Goal: Task Accomplishment & Management: Manage account settings

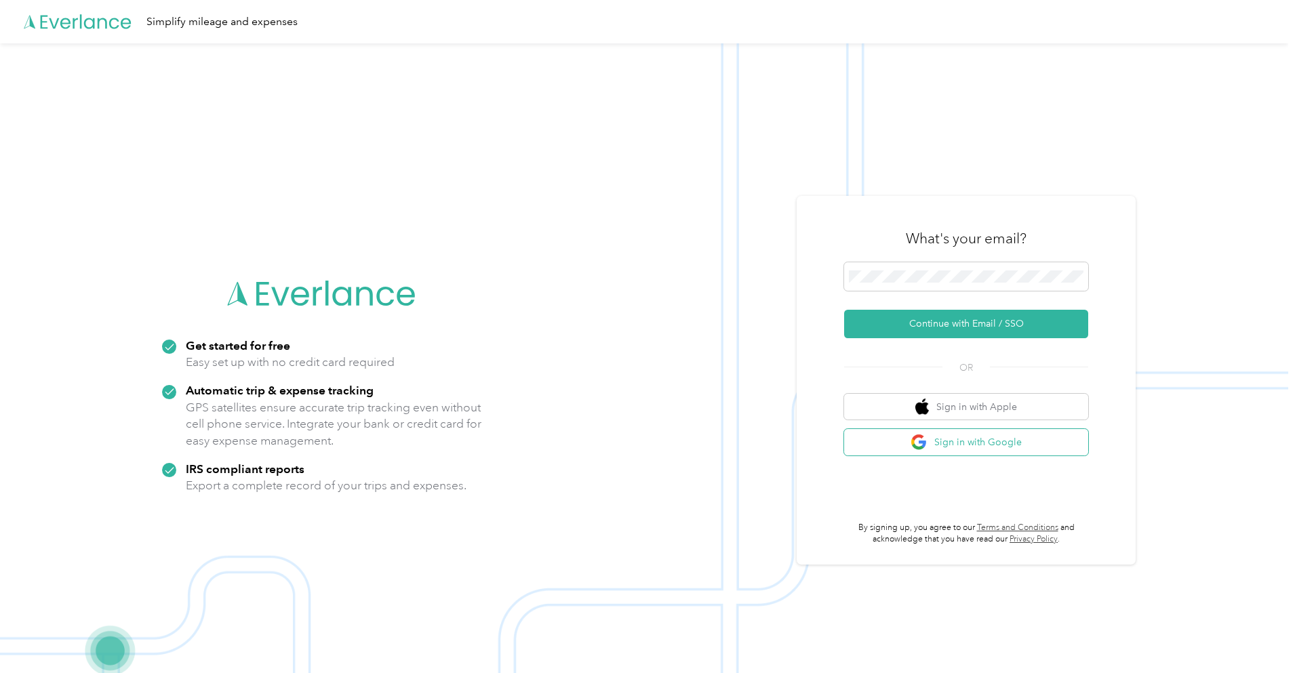
click at [1007, 444] on button "Sign in with Google" at bounding box center [966, 442] width 244 height 26
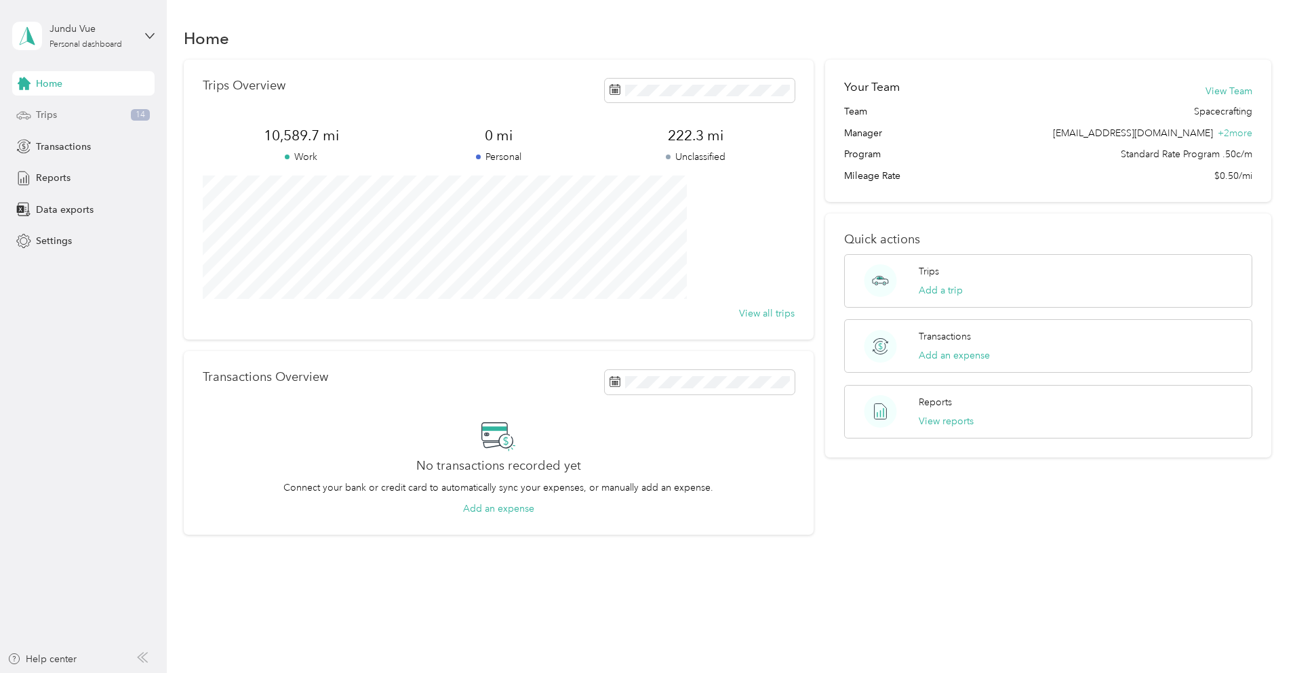
click at [111, 122] on div "Trips 14" at bounding box center [83, 115] width 142 height 24
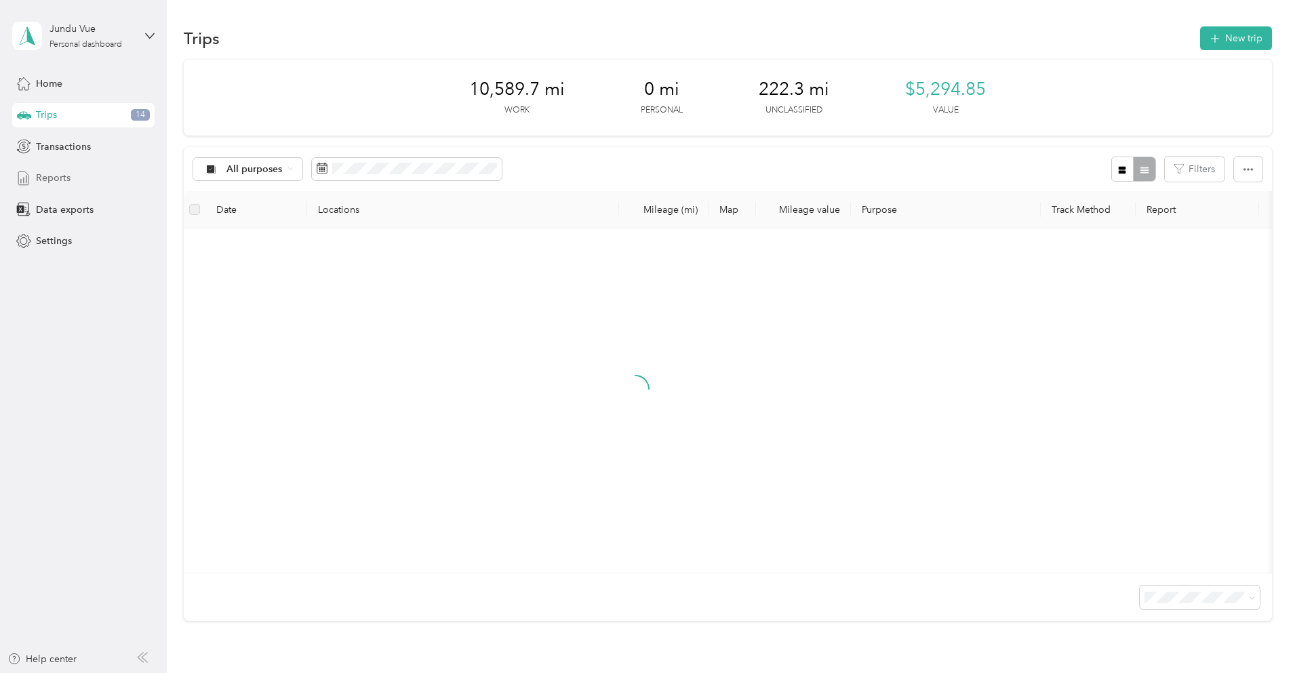
click at [85, 179] on div "Reports" at bounding box center [83, 178] width 142 height 24
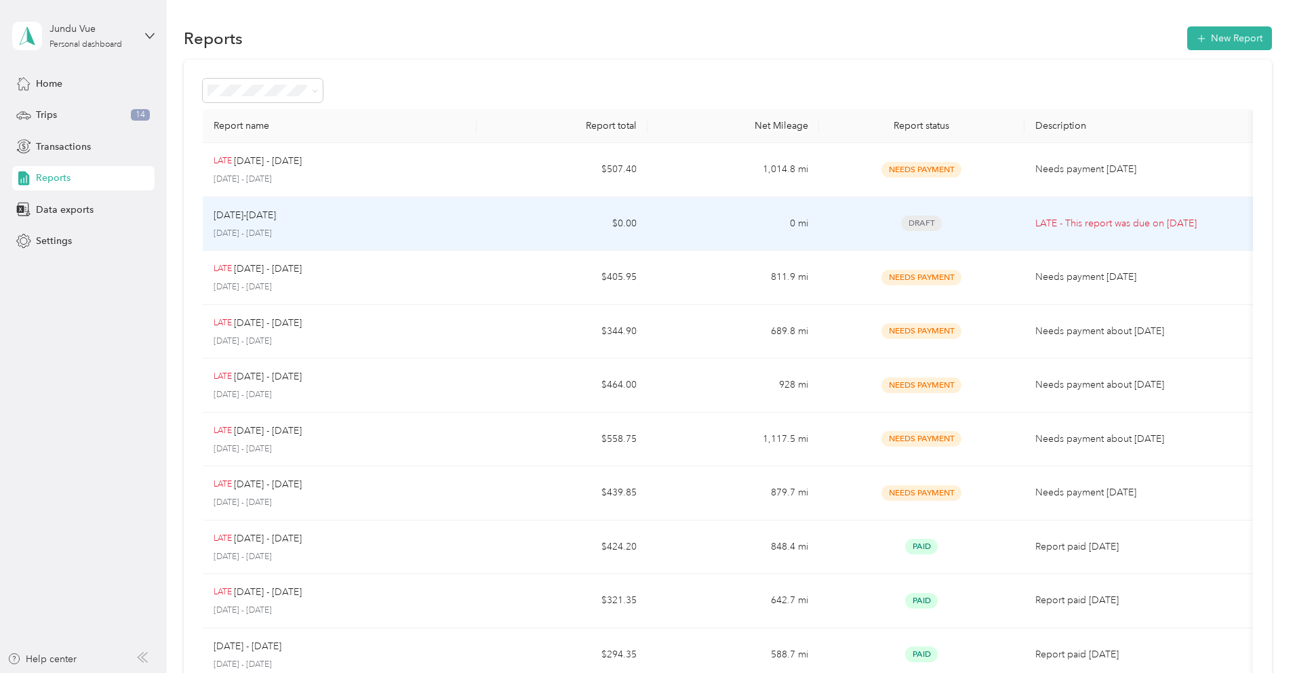
click at [429, 222] on div "[DATE]-[DATE]" at bounding box center [340, 215] width 252 height 15
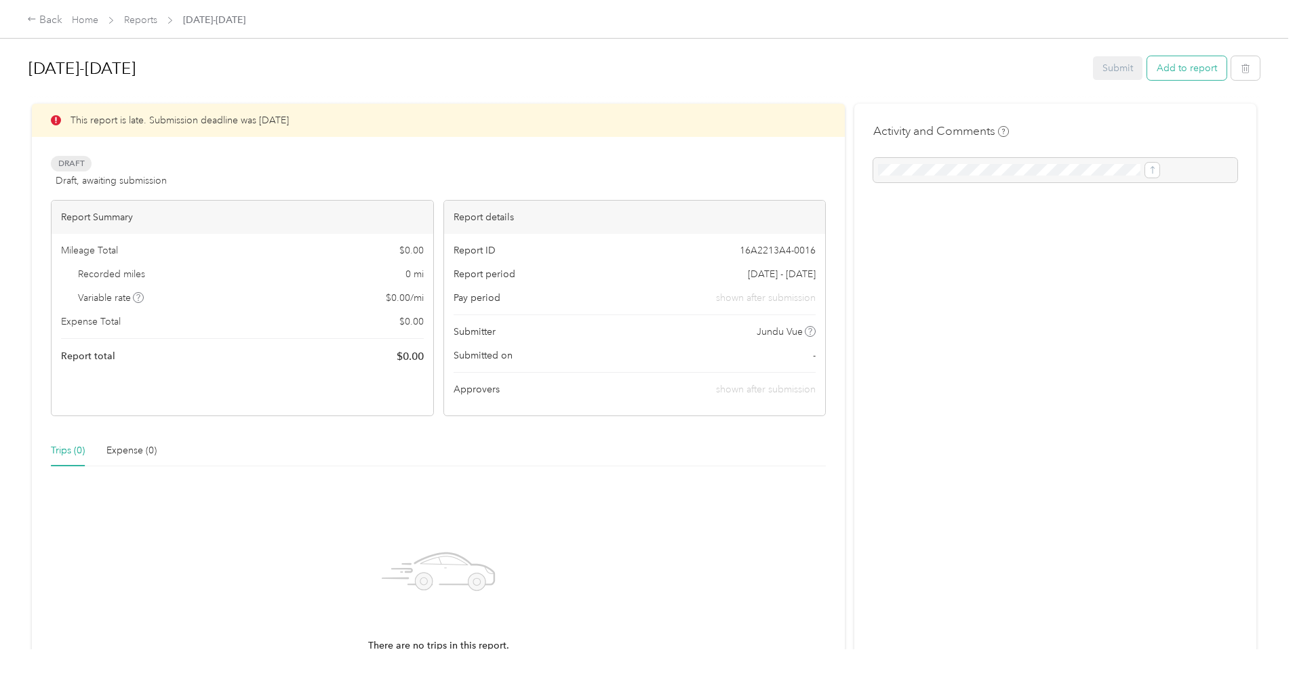
click at [1147, 66] on button "Add to report" at bounding box center [1186, 68] width 79 height 24
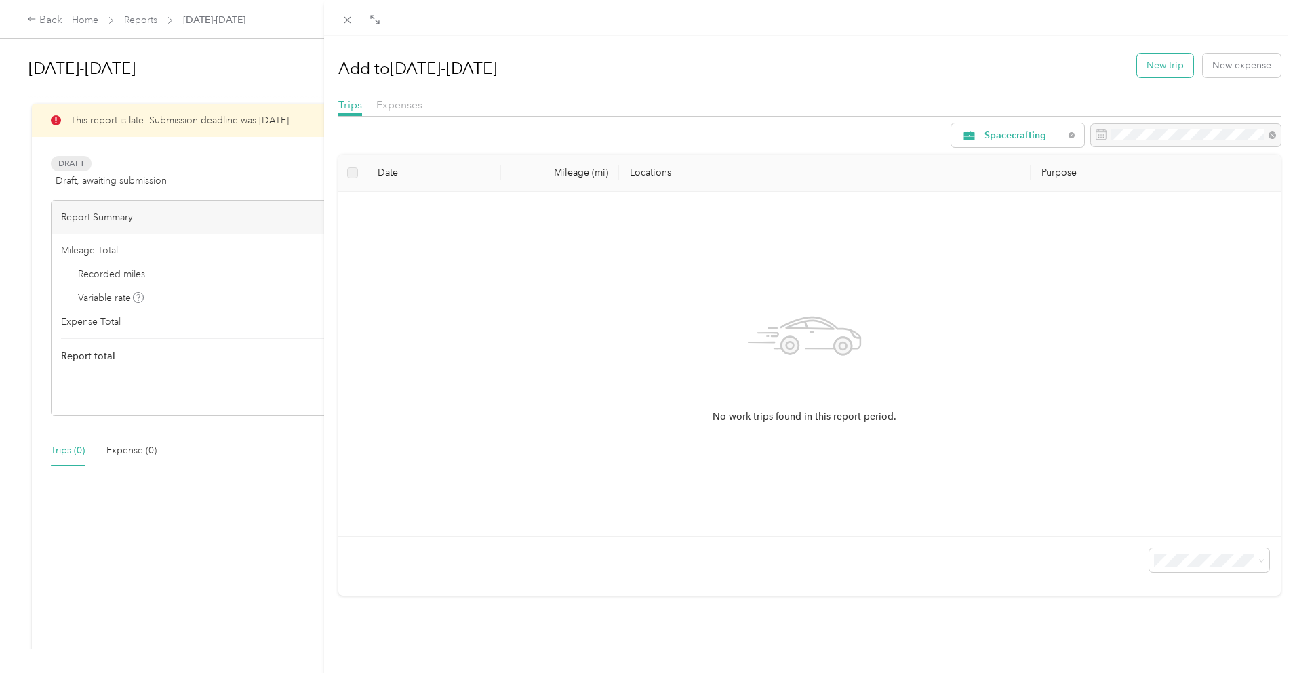
click at [1146, 65] on button "New trip" at bounding box center [1165, 66] width 56 height 24
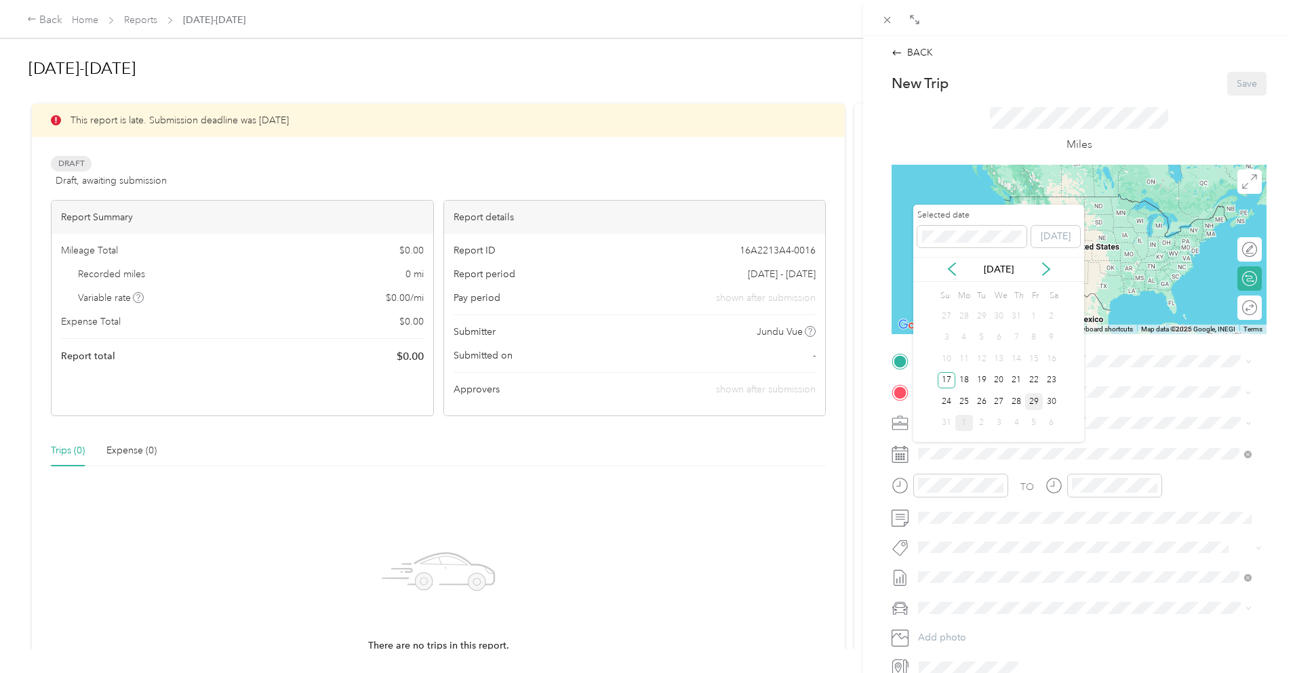
click at [1038, 406] on div "29" at bounding box center [1034, 401] width 18 height 17
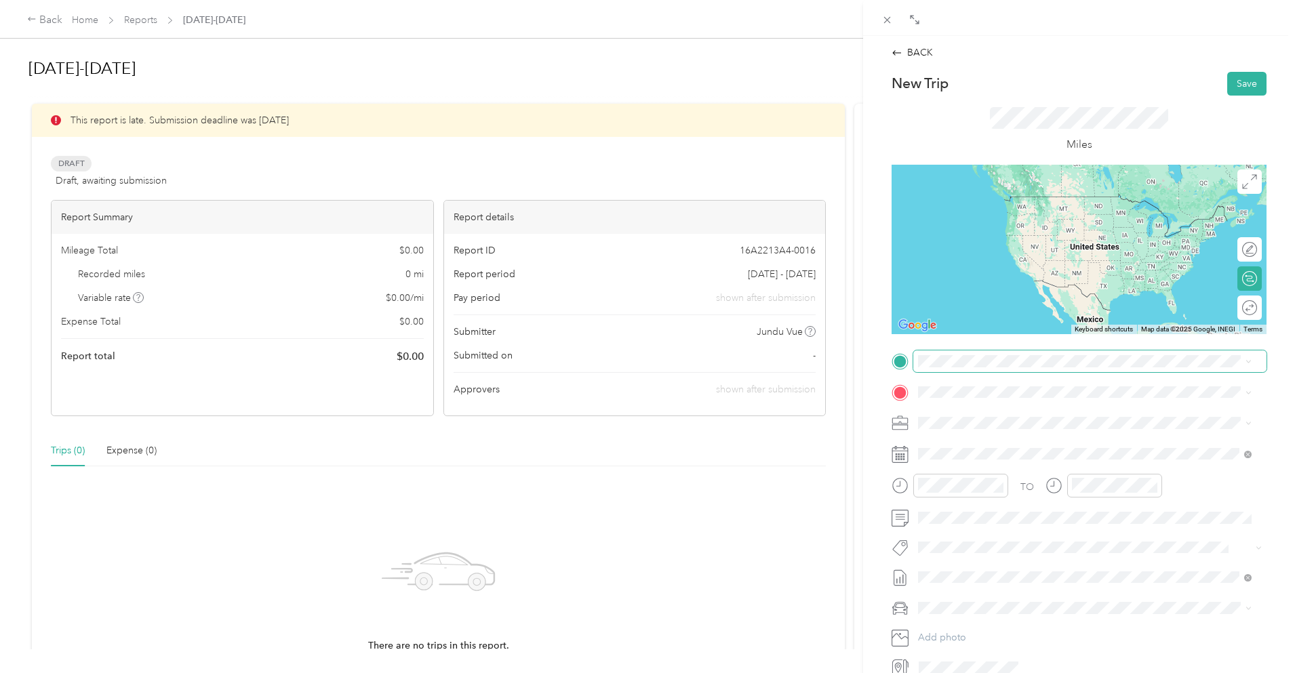
click at [996, 355] on span at bounding box center [1090, 362] width 353 height 22
click at [1009, 430] on span "[STREET_ADDRESS][PERSON_NAME]" at bounding box center [1024, 431] width 161 height 12
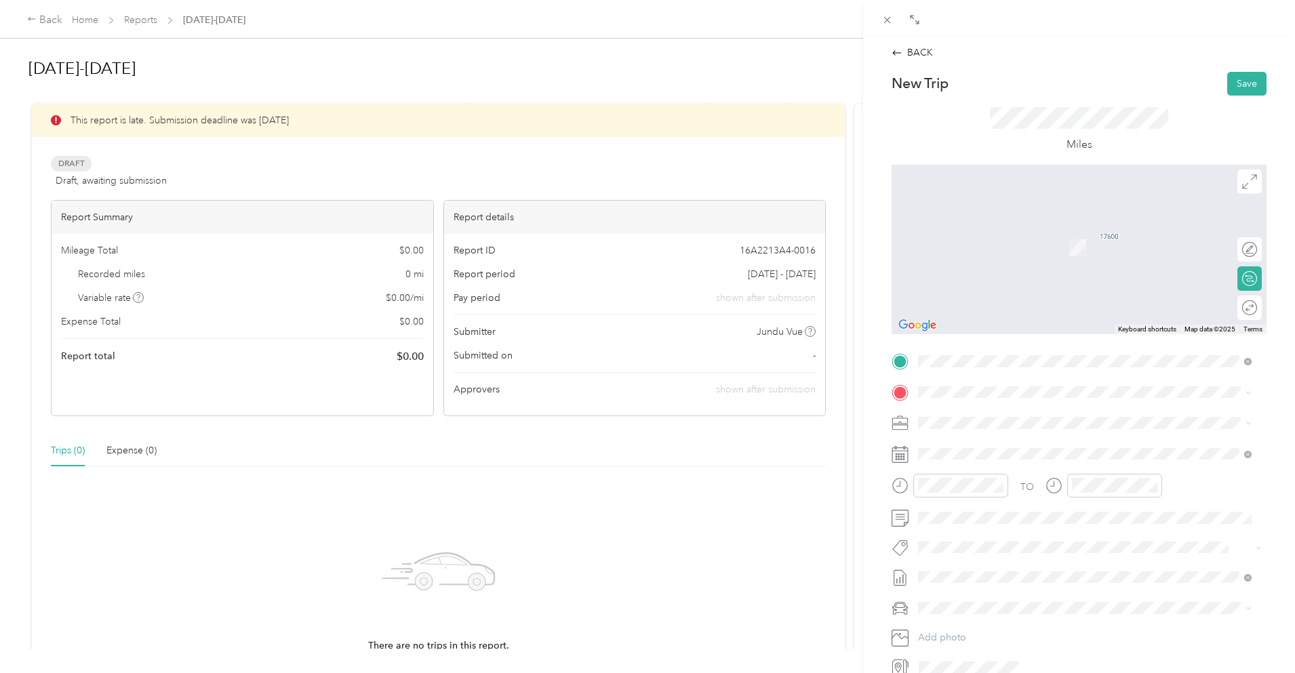
click at [1006, 450] on div "[STREET_ADDRESS][US_STATE]" at bounding box center [1085, 440] width 324 height 18
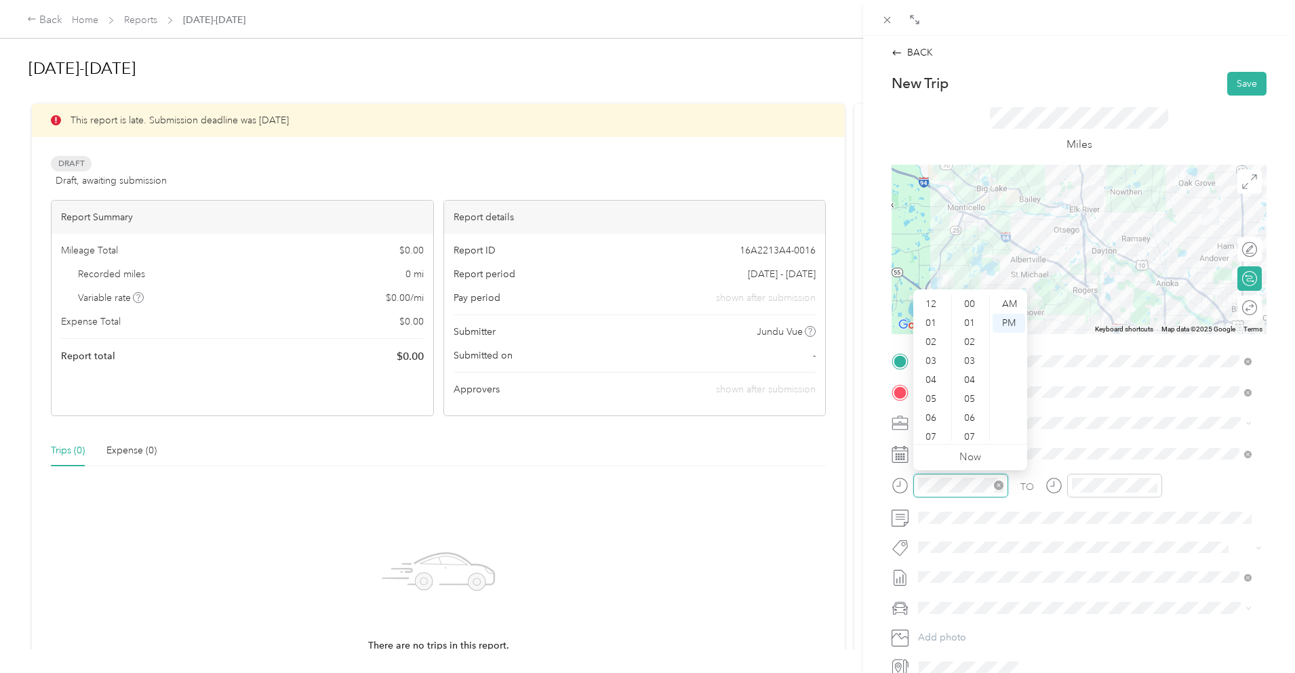
scroll to position [993, 0]
click at [937, 374] on div "08" at bounding box center [932, 375] width 33 height 19
click at [972, 303] on div "00" at bounding box center [971, 304] width 33 height 19
click at [1000, 302] on div "AM" at bounding box center [1009, 304] width 33 height 19
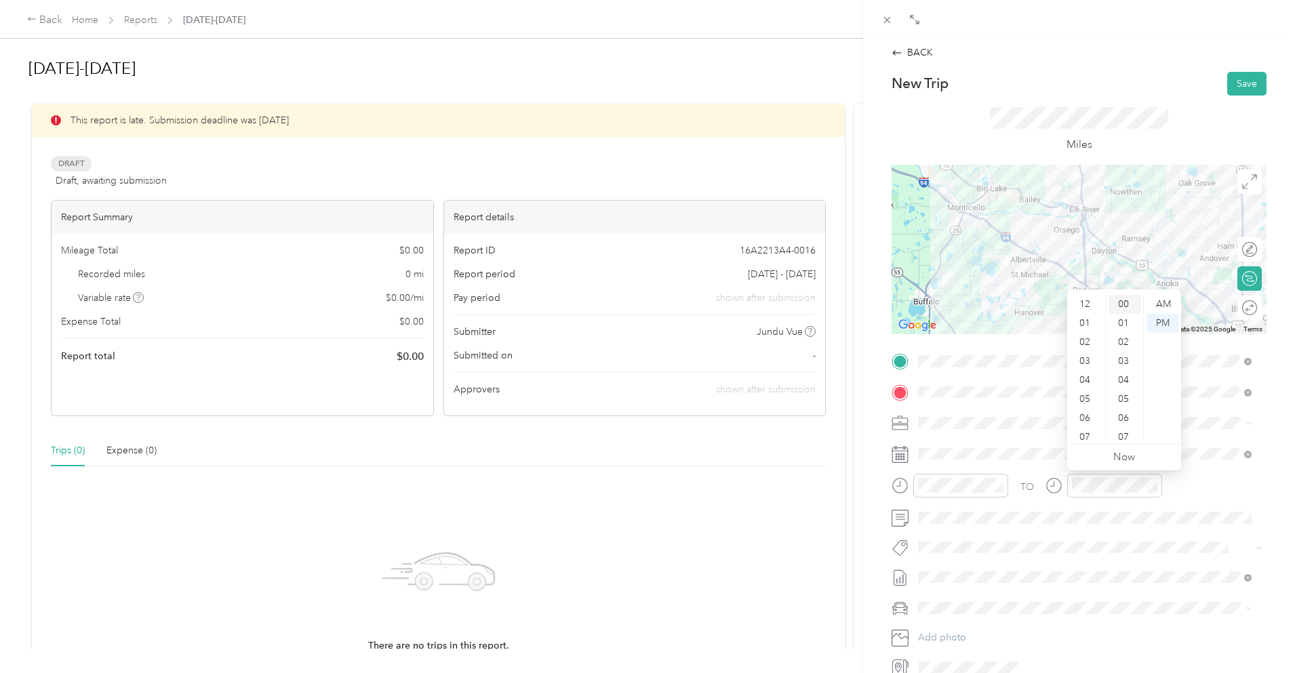
click at [1121, 302] on div "00" at bounding box center [1125, 304] width 33 height 19
click at [1159, 305] on div "AM" at bounding box center [1163, 304] width 33 height 19
click at [1118, 94] on div "New Trip Save" at bounding box center [1079, 84] width 375 height 24
click at [1231, 84] on button "Save" at bounding box center [1247, 84] width 39 height 24
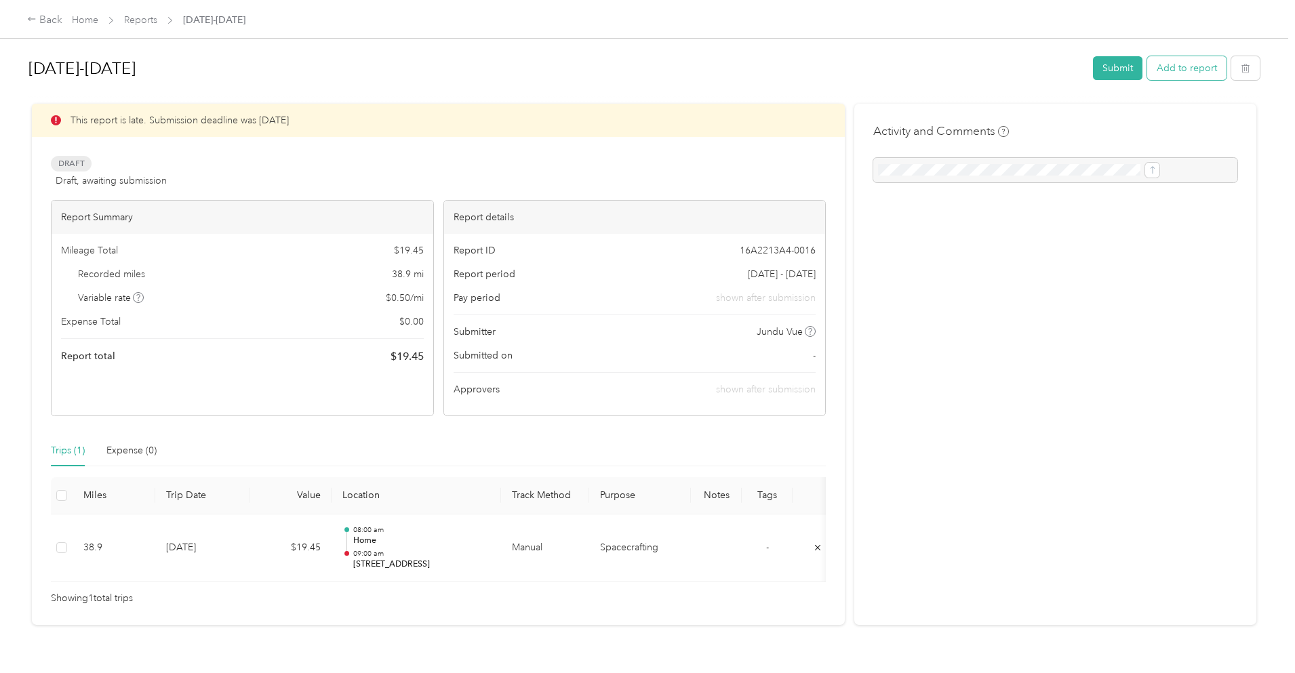
click at [1147, 71] on button "Add to report" at bounding box center [1186, 68] width 79 height 24
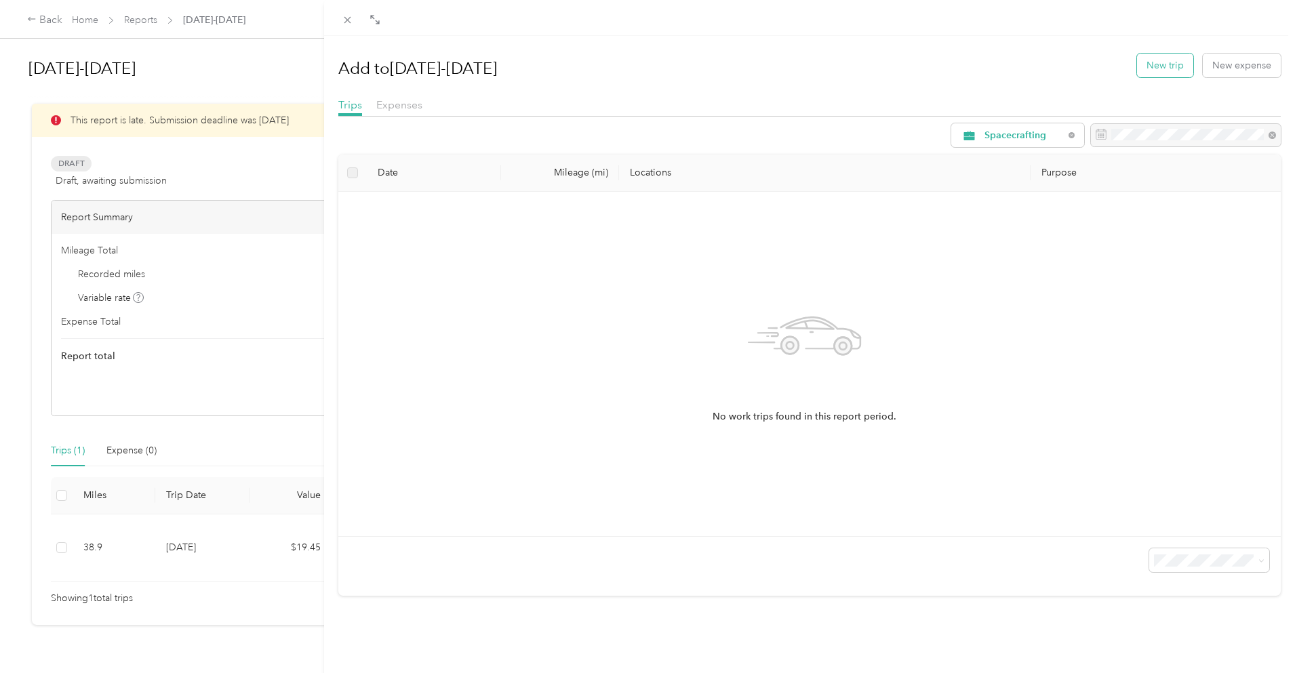
click at [1156, 71] on button "New trip" at bounding box center [1165, 66] width 56 height 24
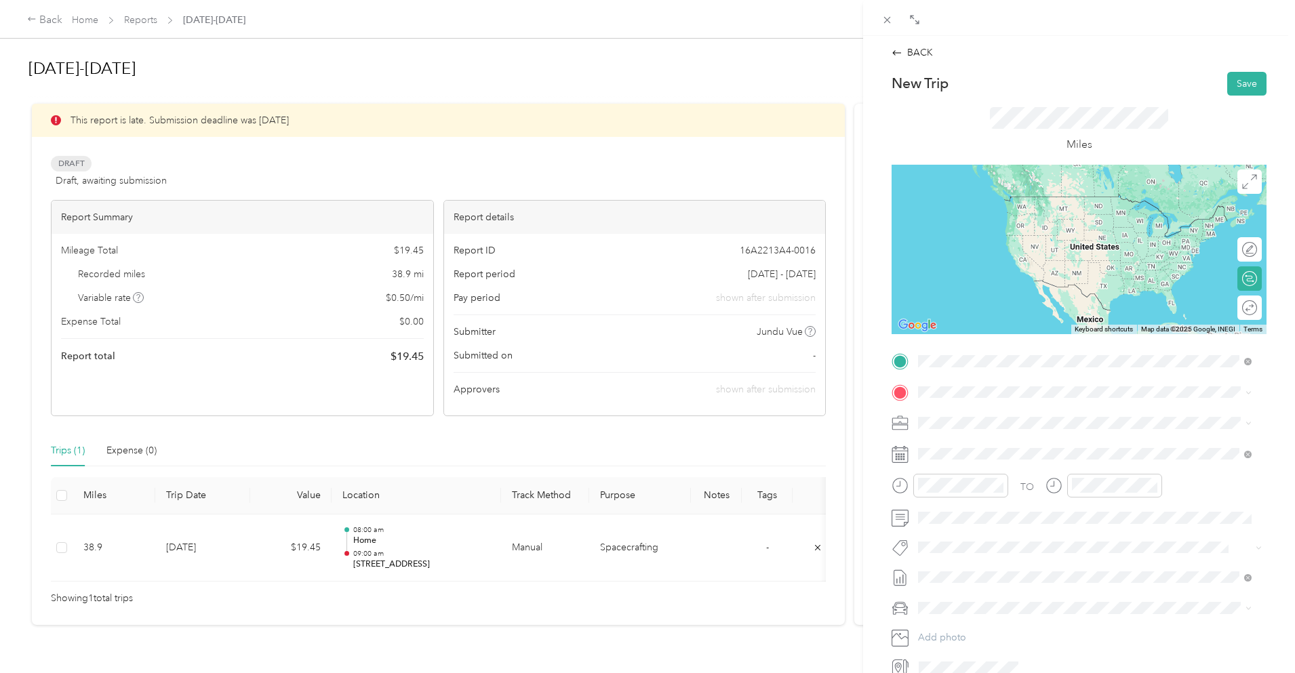
click at [987, 399] on li "[STREET_ADDRESS][US_STATE]" at bounding box center [1085, 411] width 343 height 28
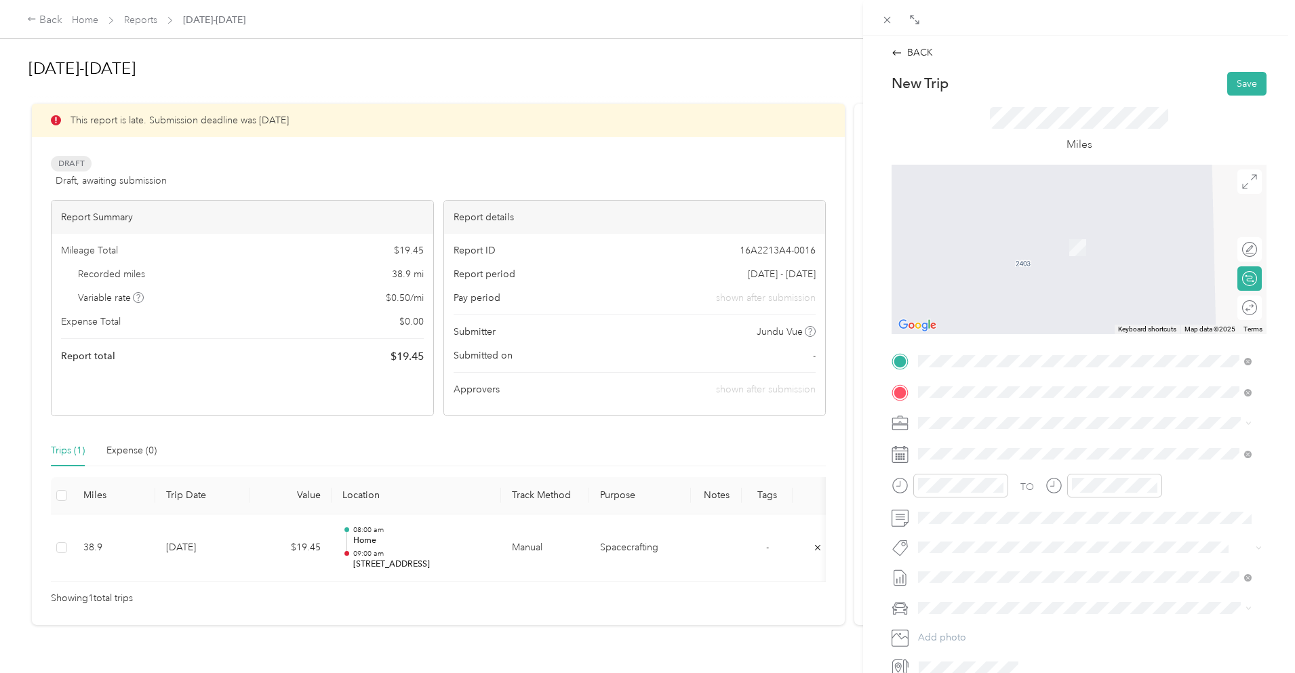
click at [995, 448] on span "[STREET_ADDRESS][US_STATE]" at bounding box center [1012, 441] width 136 height 12
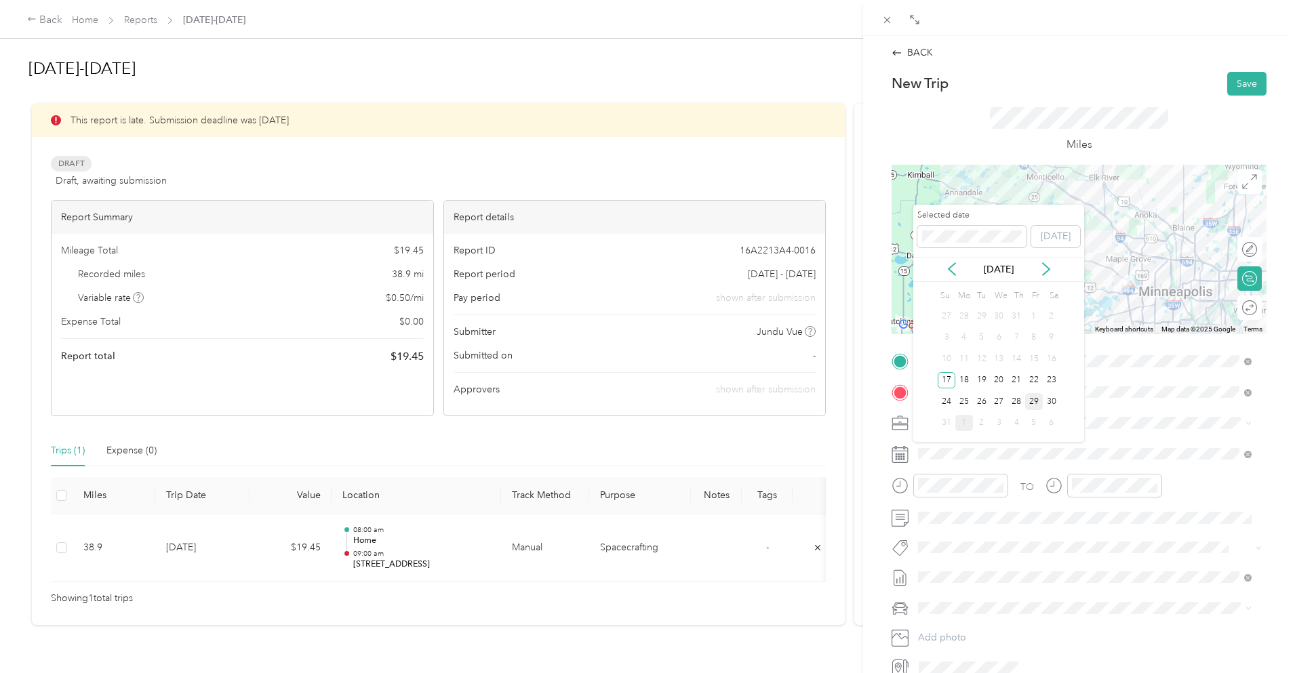
click at [1032, 400] on div "29" at bounding box center [1034, 401] width 18 height 17
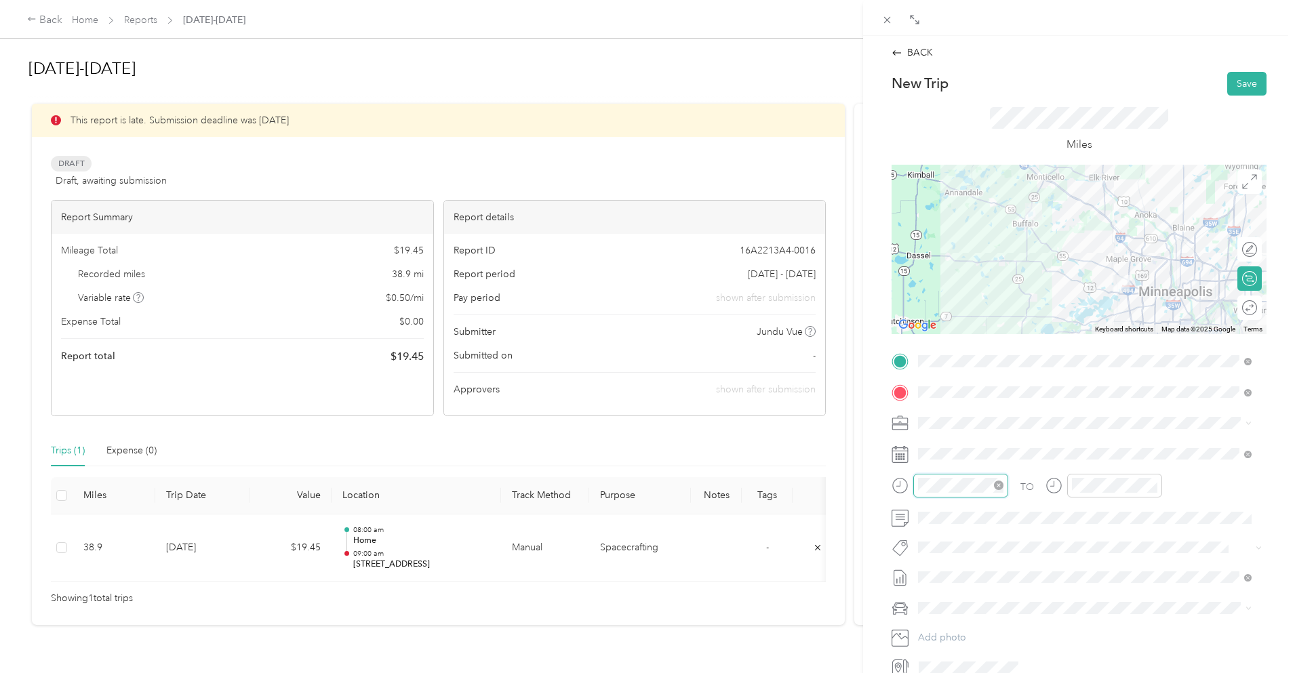
scroll to position [81, 0]
click at [937, 411] on div "10" at bounding box center [932, 413] width 33 height 19
click at [967, 305] on div "00" at bounding box center [971, 304] width 33 height 19
click at [1013, 304] on div "AM" at bounding box center [1009, 304] width 33 height 19
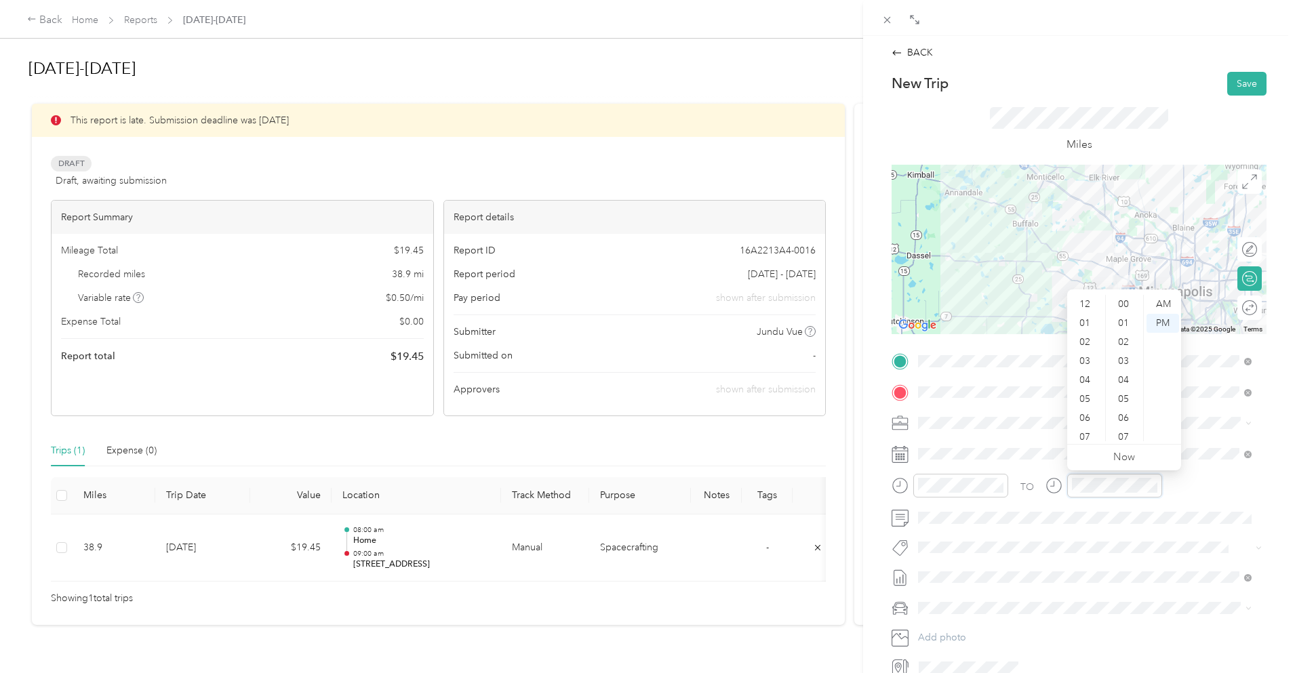
scroll to position [993, 0]
click at [1086, 429] on div "11" at bounding box center [1086, 432] width 33 height 19
click at [1124, 294] on div "12 01 02 03 04 05 06 07 08 09 10 11 00 01 02 03 04 05 06 07 08 09 10 11 12 13 1…" at bounding box center [1124, 368] width 114 height 152
click at [1120, 301] on div "00" at bounding box center [1125, 304] width 33 height 19
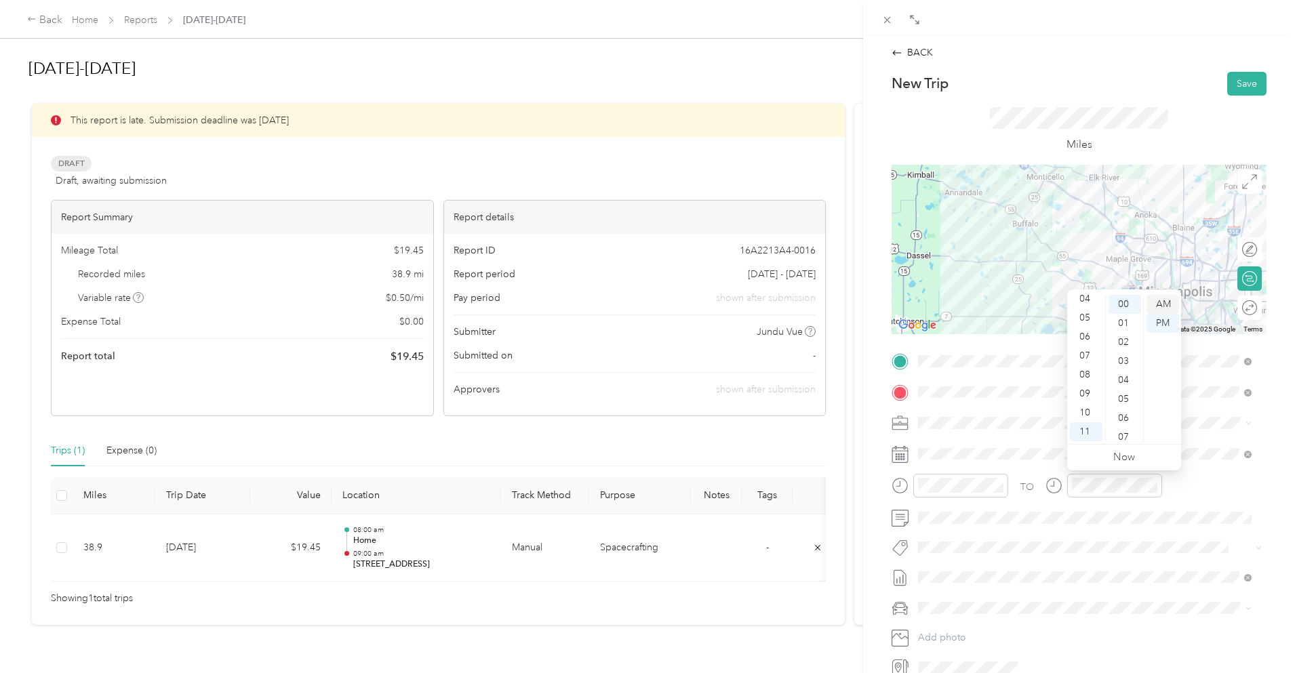
click at [1164, 304] on div "AM" at bounding box center [1163, 304] width 33 height 19
click at [1126, 80] on div "New Trip Save" at bounding box center [1079, 84] width 375 height 24
click at [1230, 85] on button "Save" at bounding box center [1247, 84] width 39 height 24
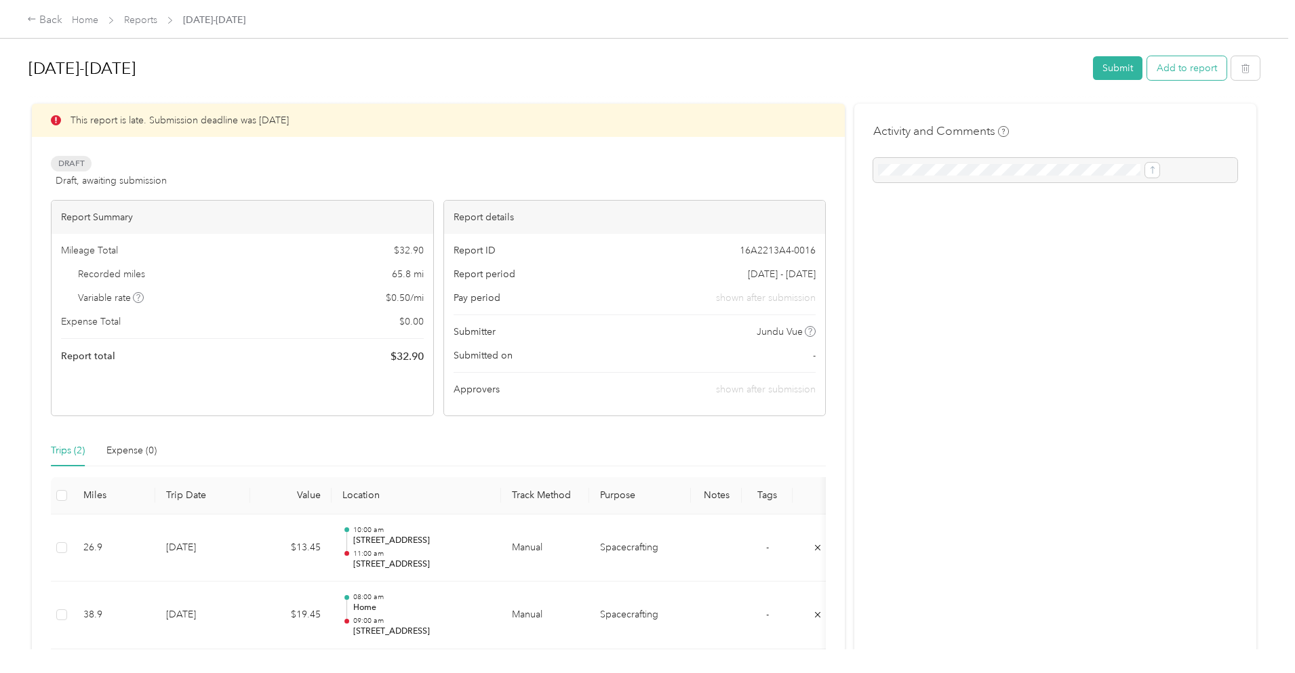
click at [1147, 71] on button "Add to report" at bounding box center [1186, 68] width 79 height 24
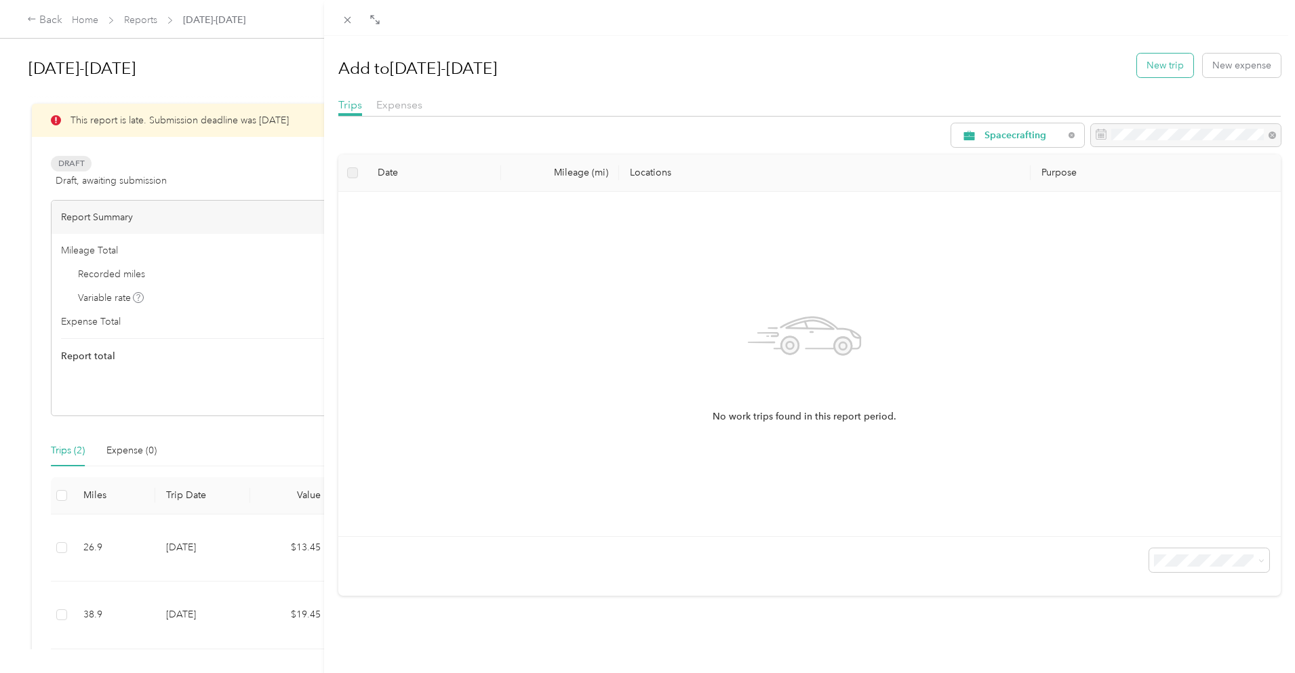
click at [1155, 63] on button "New trip" at bounding box center [1165, 66] width 56 height 24
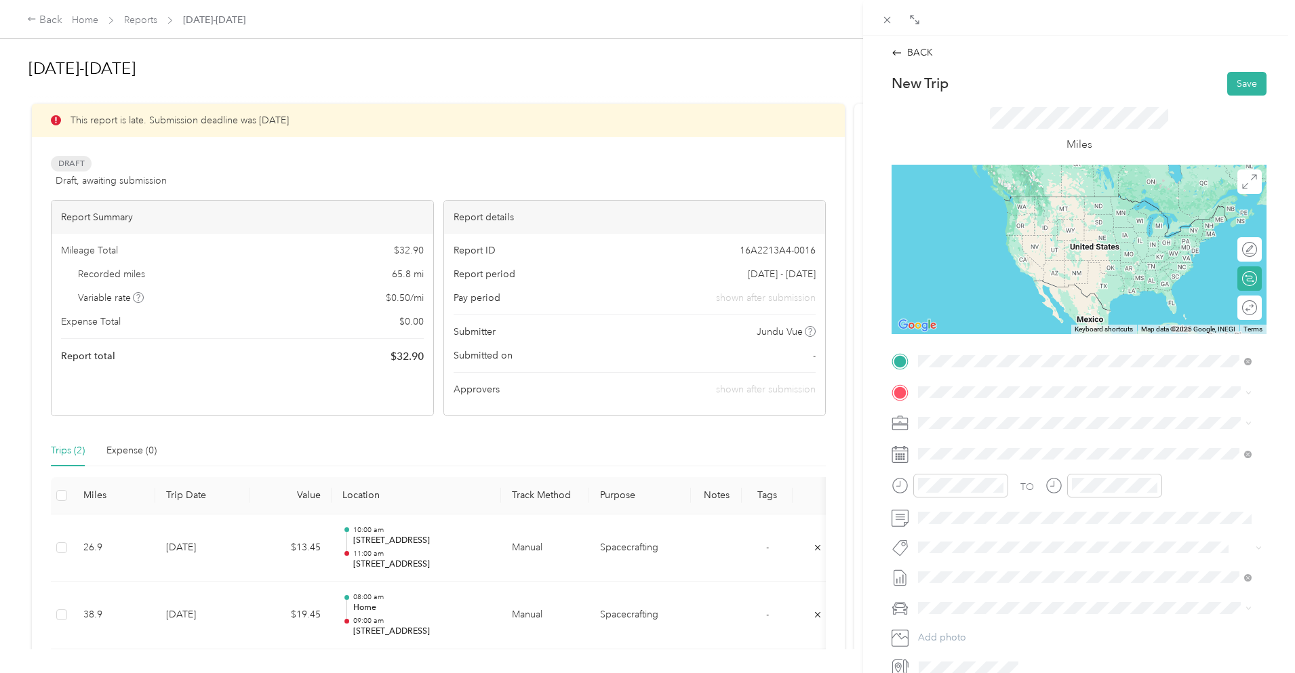
click at [1034, 412] on span "[STREET_ADDRESS][US_STATE]" at bounding box center [1012, 410] width 136 height 12
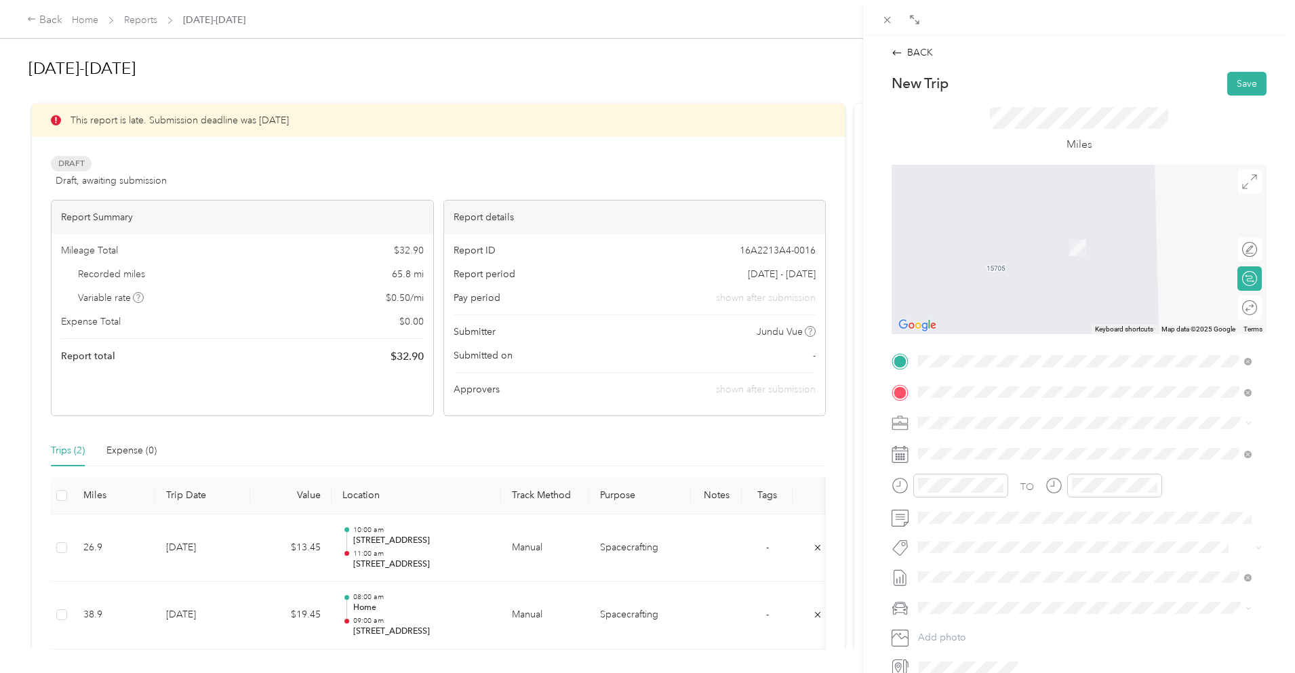
click at [1018, 448] on span "[STREET_ADDRESS][PERSON_NAME][US_STATE]" at bounding box center [1049, 441] width 211 height 12
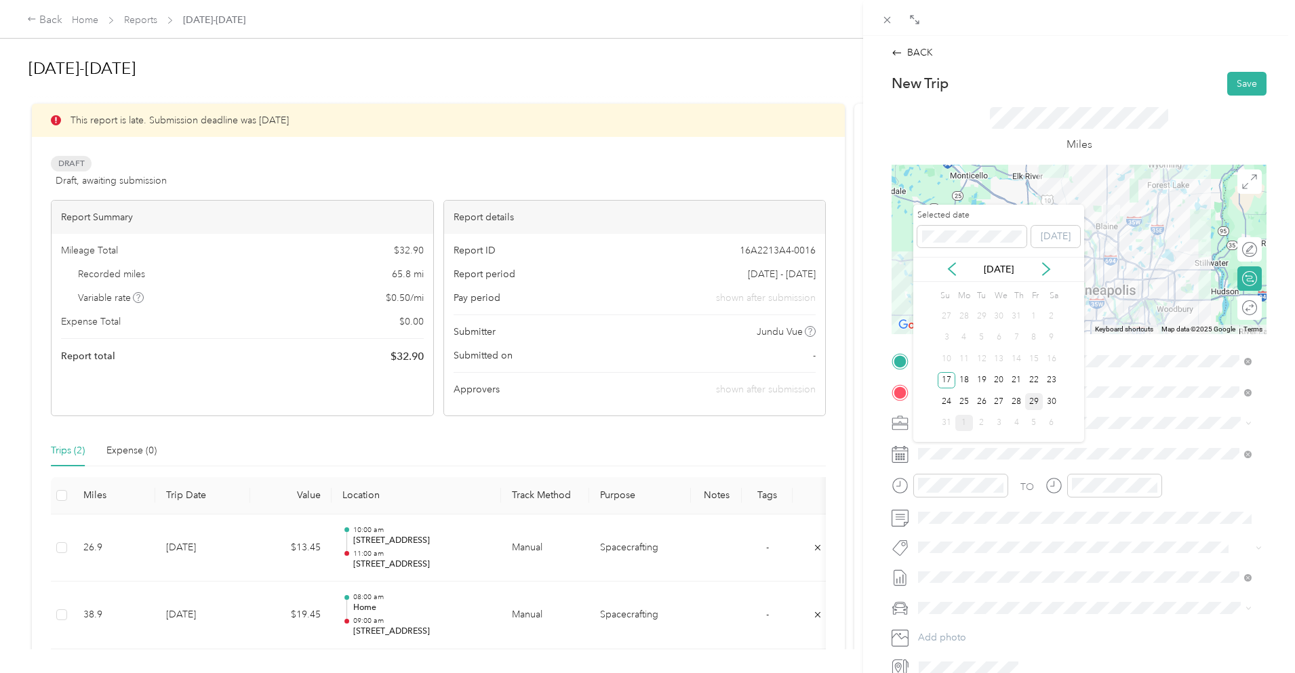
click at [1037, 406] on div "29" at bounding box center [1034, 401] width 18 height 17
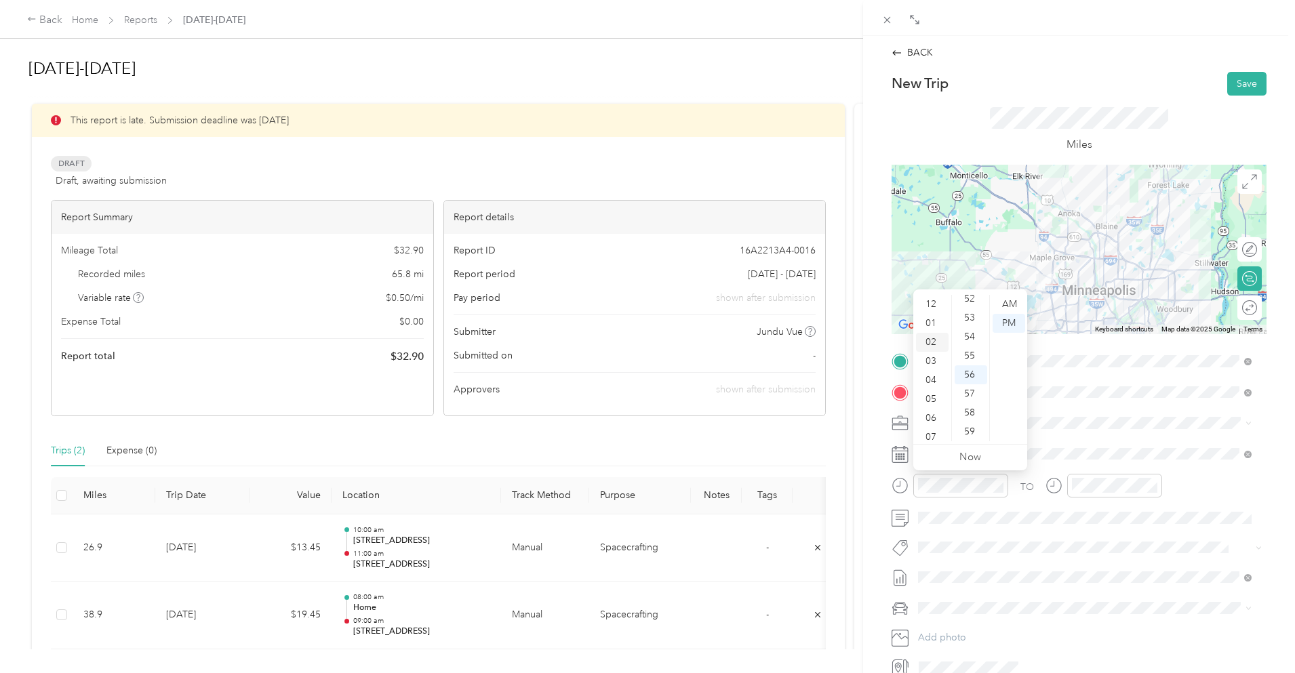
click at [935, 340] on div "02" at bounding box center [932, 342] width 33 height 19
click at [967, 296] on div "00" at bounding box center [971, 304] width 33 height 19
click at [970, 306] on div "00" at bounding box center [971, 304] width 33 height 19
drag, startPoint x: 1008, startPoint y: 322, endPoint x: 1057, endPoint y: 407, distance: 97.8
click at [1008, 323] on div "PM" at bounding box center [1009, 323] width 33 height 19
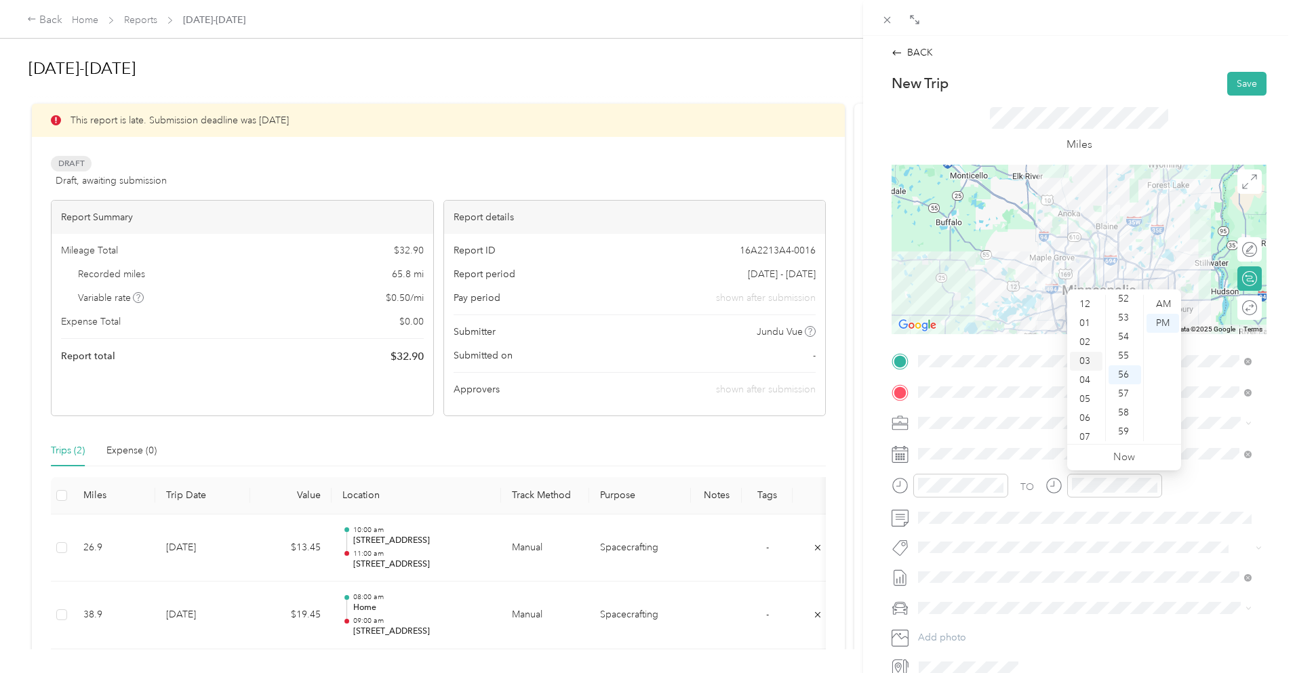
click at [1085, 361] on div "03" at bounding box center [1086, 361] width 33 height 19
click at [1125, 302] on div "00" at bounding box center [1125, 304] width 33 height 19
click at [1143, 98] on div "Miles" at bounding box center [1079, 130] width 375 height 69
click at [1234, 87] on button "Save" at bounding box center [1247, 84] width 39 height 24
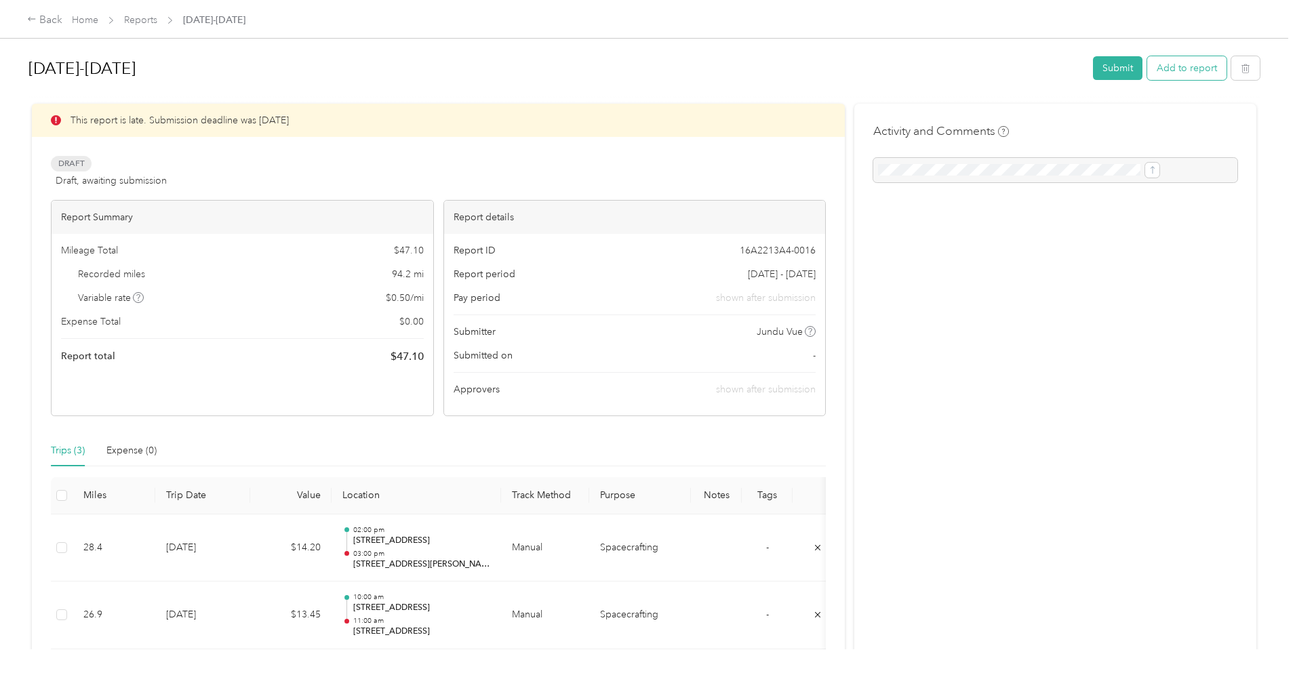
click at [1147, 71] on button "Add to report" at bounding box center [1186, 68] width 79 height 24
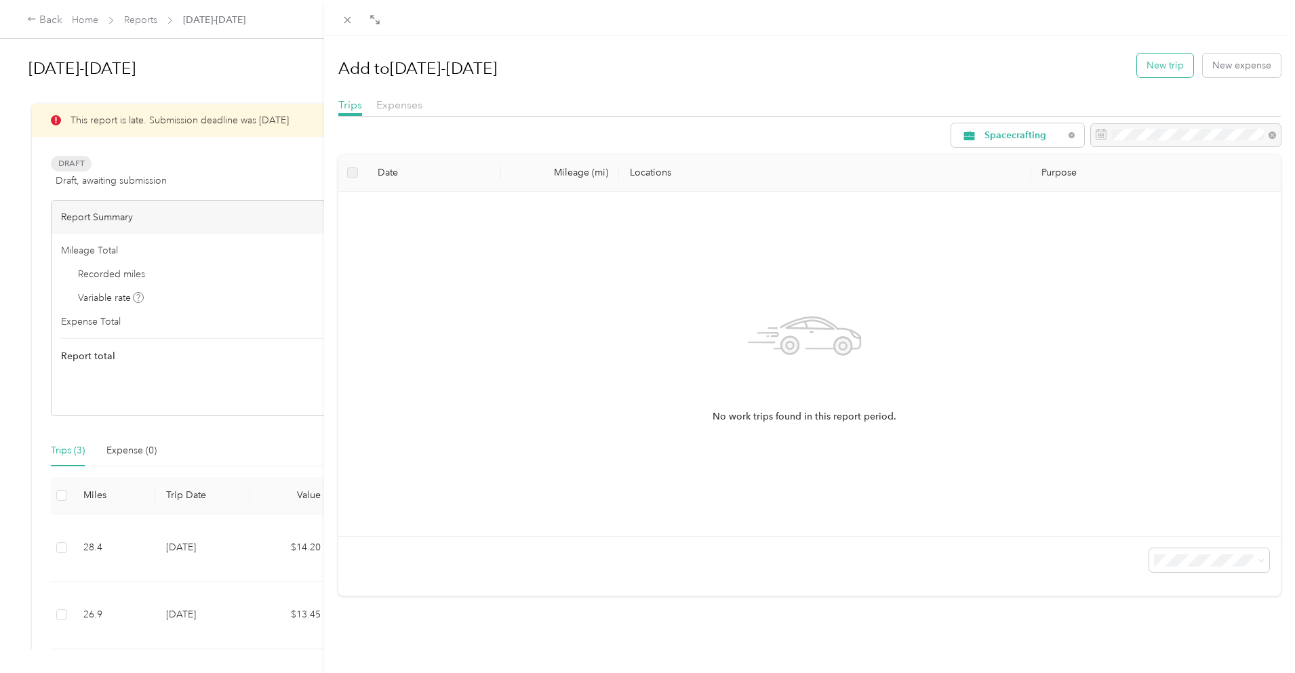
click at [1147, 60] on button "New trip" at bounding box center [1165, 66] width 56 height 24
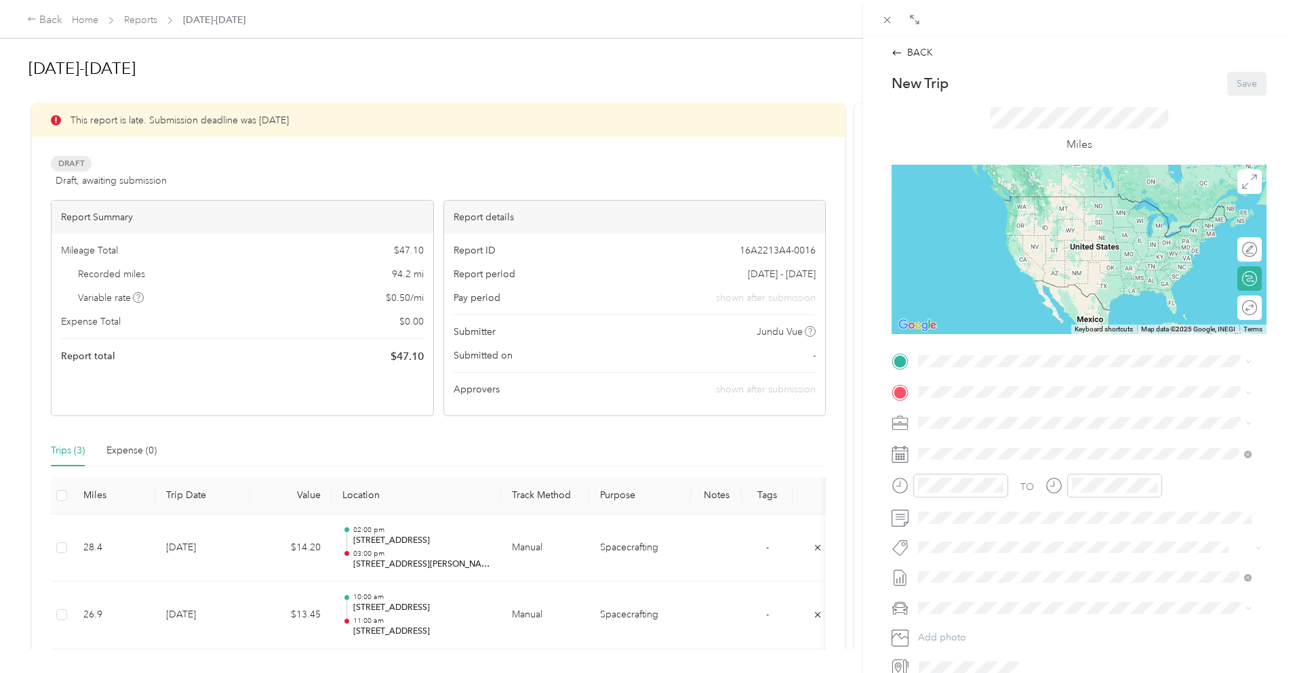
drag, startPoint x: 1020, startPoint y: 428, endPoint x: 1032, endPoint y: 411, distance: 20.5
click at [1020, 427] on span "[STREET_ADDRESS][PERSON_NAME]" at bounding box center [1024, 431] width 161 height 12
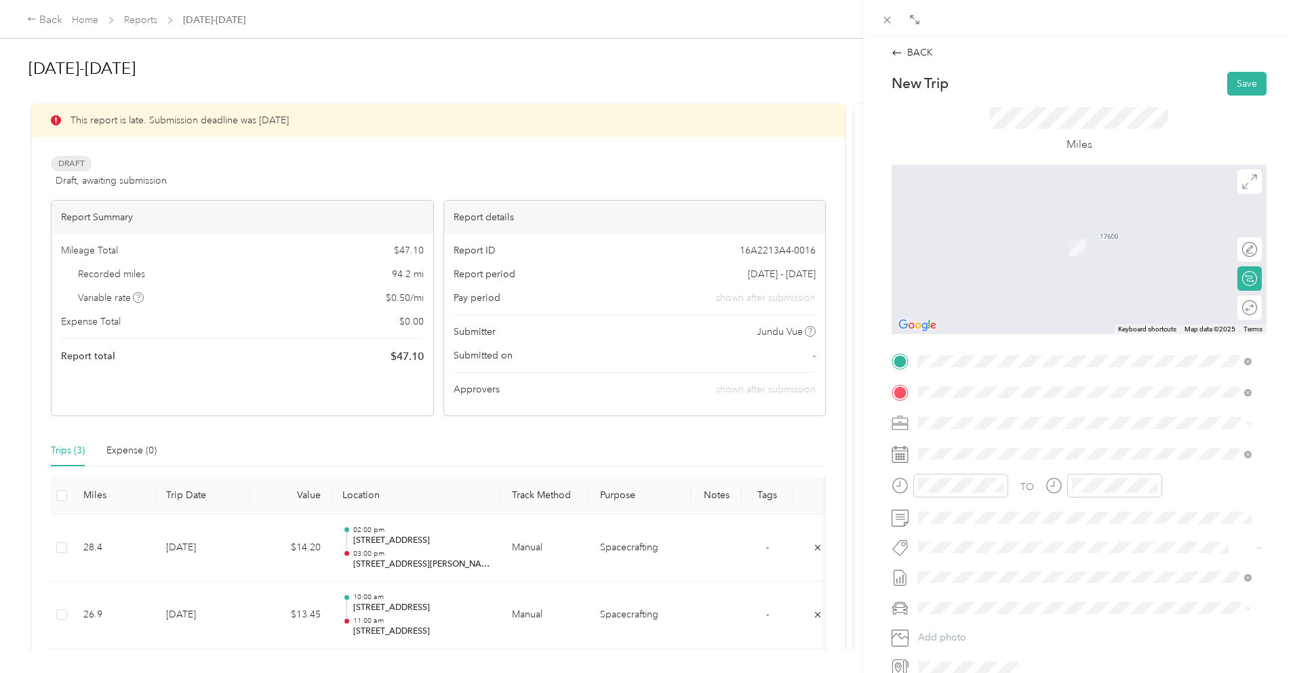
click at [1078, 448] on span "[STREET_ADDRESS][PERSON_NAME][PERSON_NAME][US_STATE]" at bounding box center [1087, 441] width 286 height 12
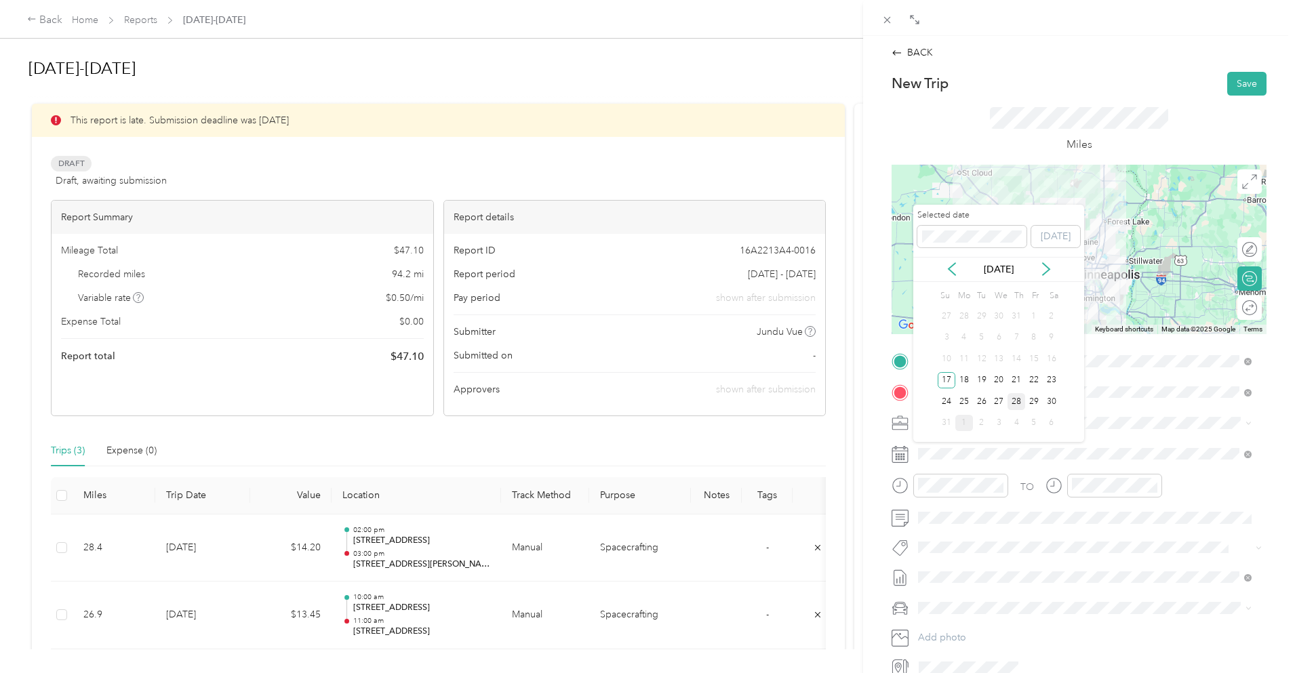
click at [1019, 404] on div "28" at bounding box center [1017, 401] width 18 height 17
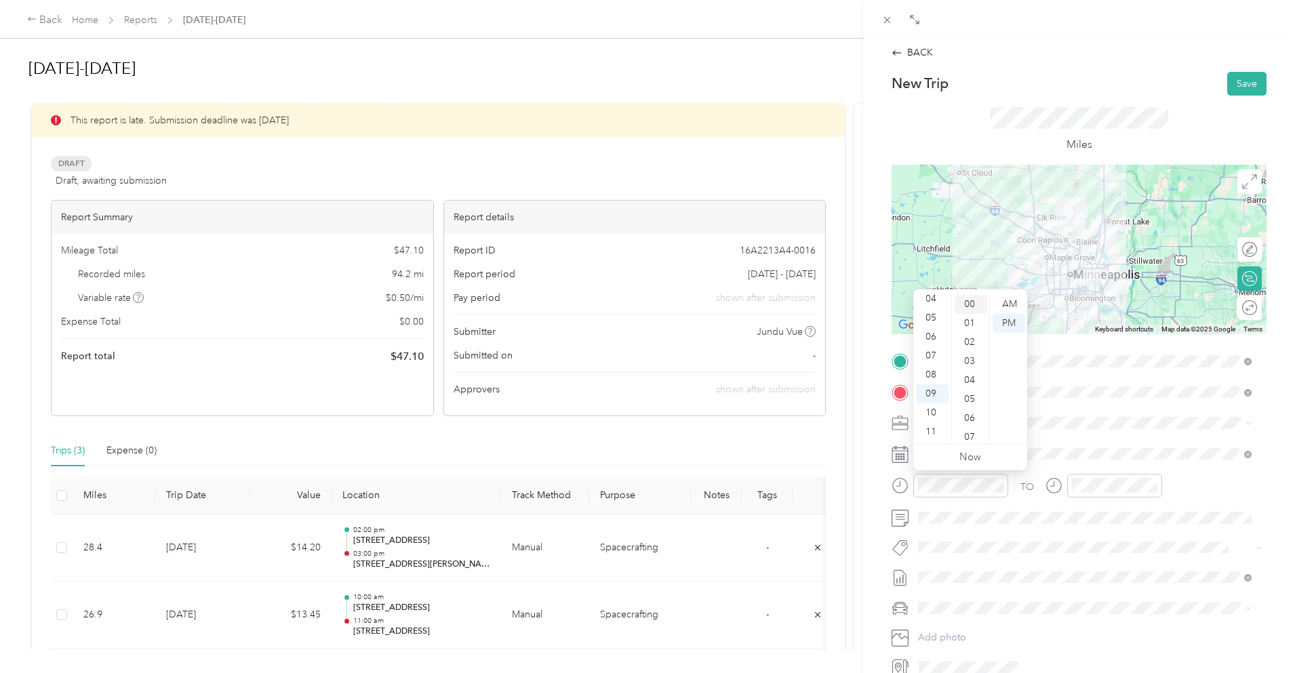
click at [974, 300] on div "00" at bounding box center [971, 304] width 33 height 19
click at [1005, 299] on div "AM" at bounding box center [1009, 304] width 33 height 19
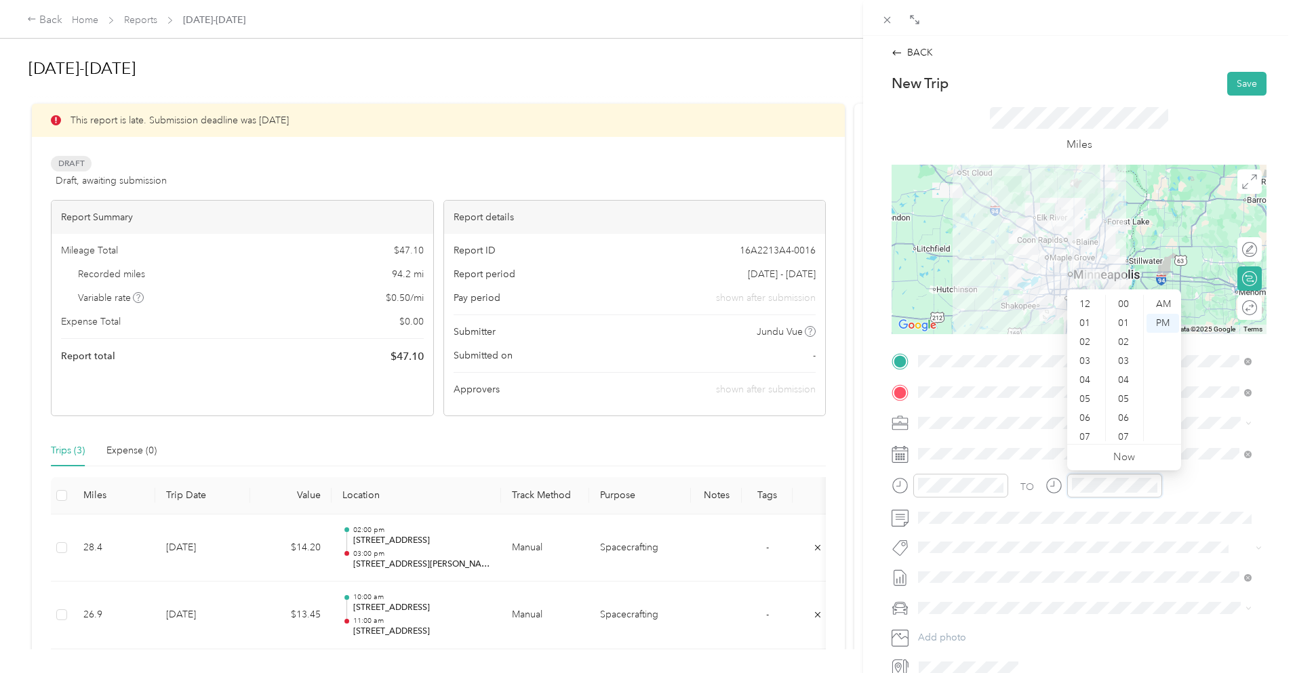
scroll to position [81, 0]
click at [1089, 410] on div "10" at bounding box center [1086, 413] width 33 height 19
click at [1125, 302] on div "00" at bounding box center [1125, 304] width 33 height 19
click at [1162, 303] on div "AM" at bounding box center [1163, 304] width 33 height 19
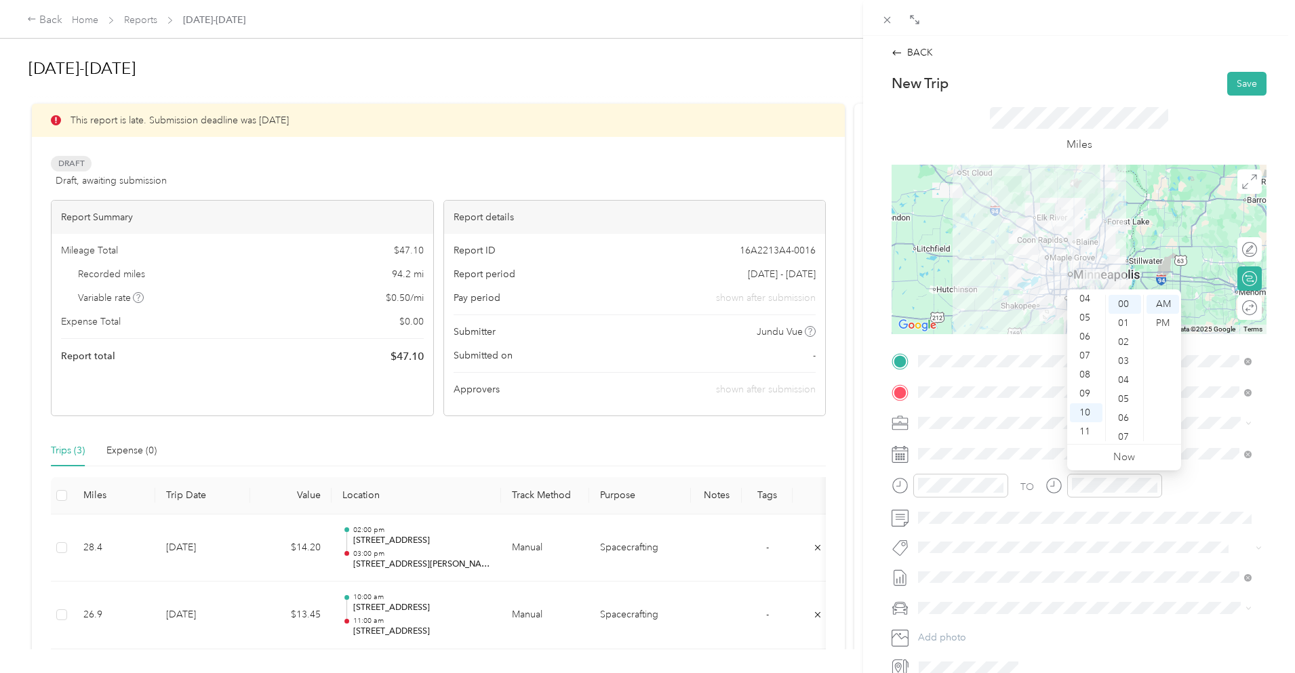
click at [1144, 136] on div "Miles" at bounding box center [1079, 129] width 178 height 45
click at [1229, 83] on button "Save" at bounding box center [1247, 84] width 39 height 24
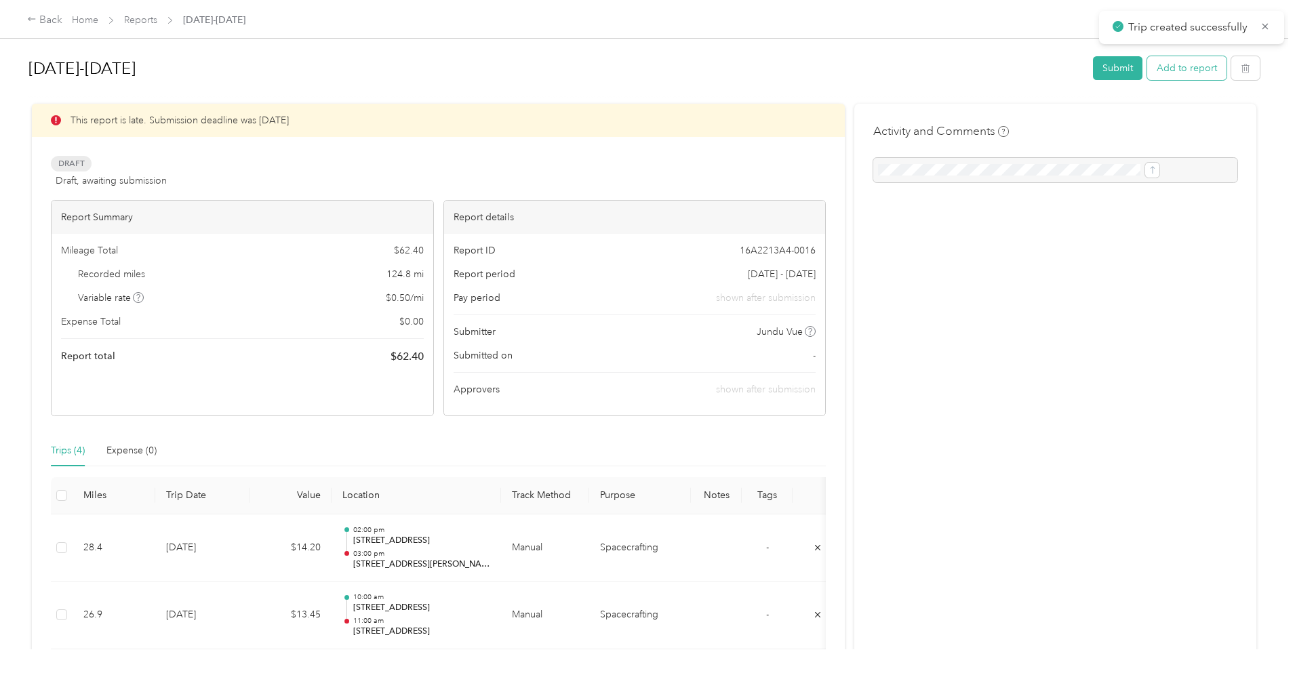
click at [1147, 67] on button "Add to report" at bounding box center [1186, 68] width 79 height 24
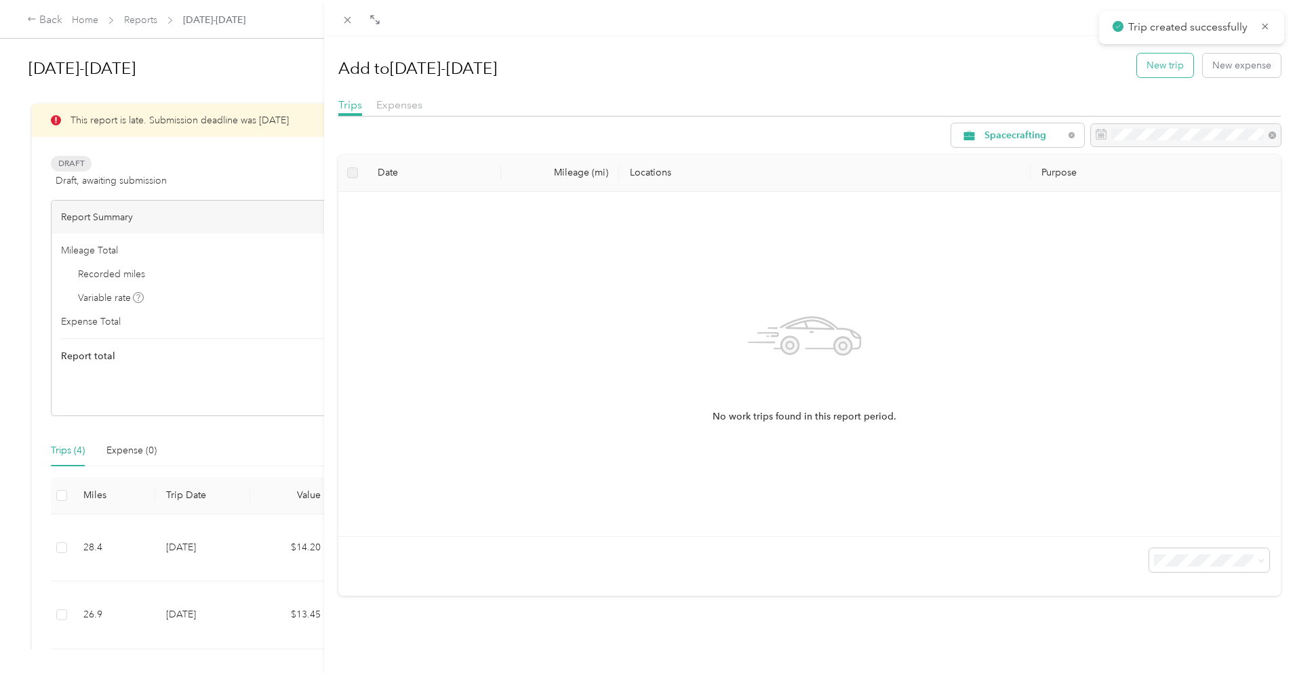
click at [1161, 60] on button "New trip" at bounding box center [1165, 66] width 56 height 24
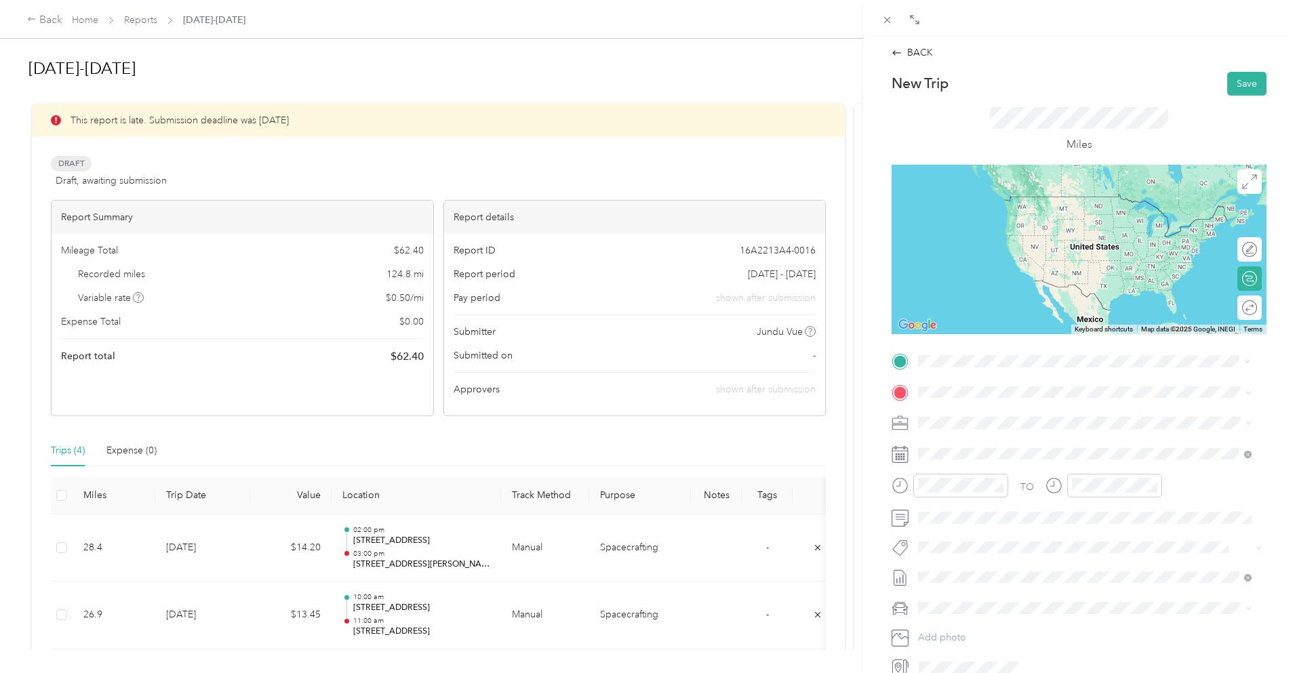
click at [1076, 410] on span "[STREET_ADDRESS][PERSON_NAME][PERSON_NAME][US_STATE]" at bounding box center [1087, 410] width 286 height 12
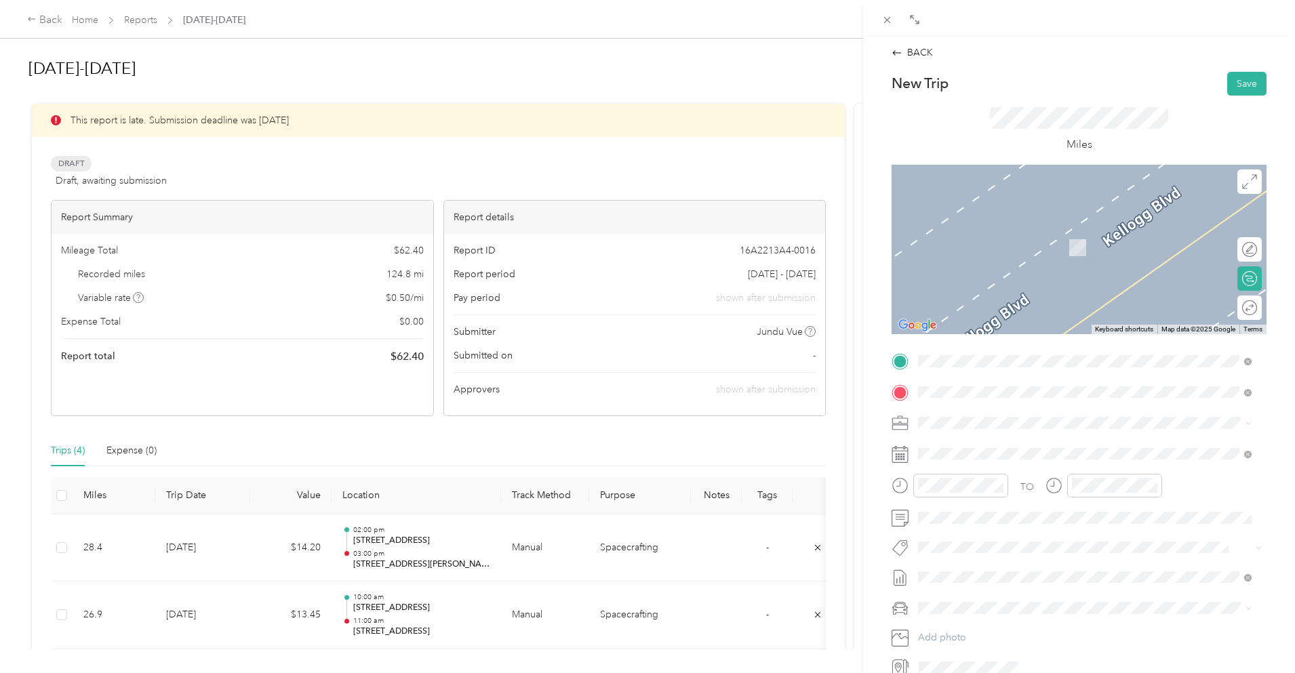
click at [993, 442] on span "[STREET_ADDRESS][PERSON_NAME][US_STATE]" at bounding box center [1049, 441] width 211 height 12
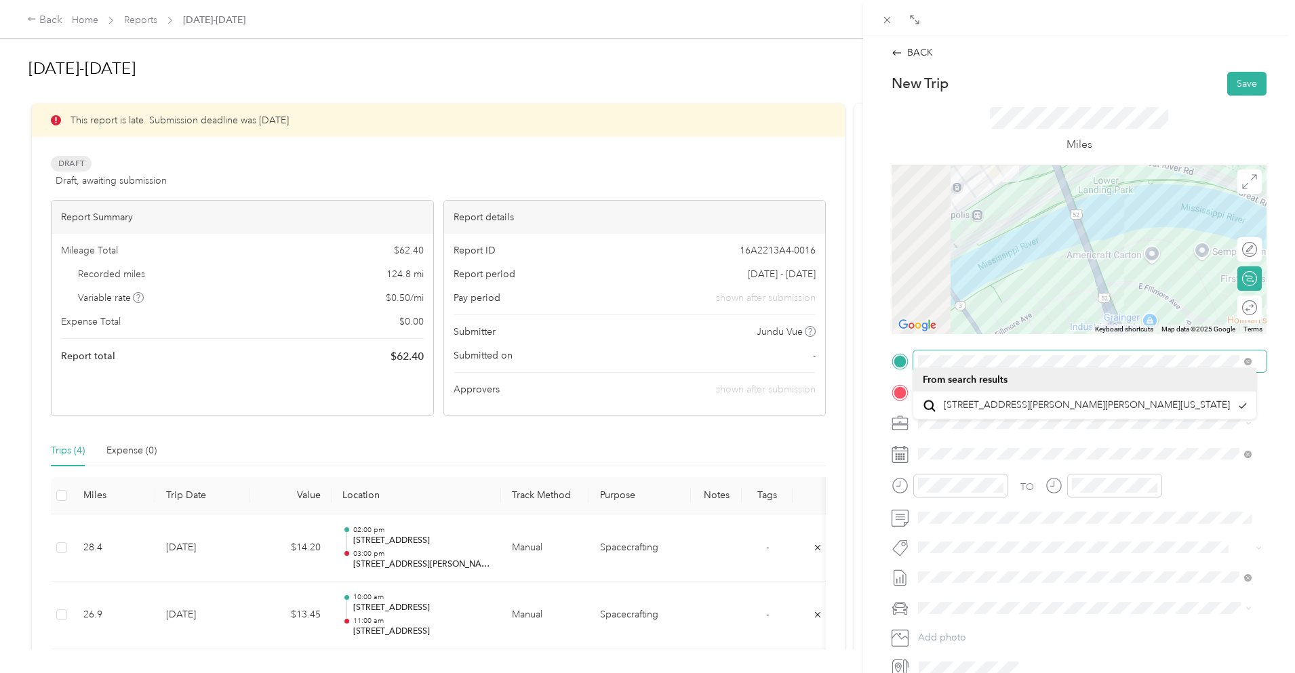
drag, startPoint x: 1004, startPoint y: 212, endPoint x: 1091, endPoint y: 322, distance: 140.6
click at [1112, 371] on div "New Trip Save This trip cannot be edited because it is either under review, app…" at bounding box center [1079, 375] width 375 height 607
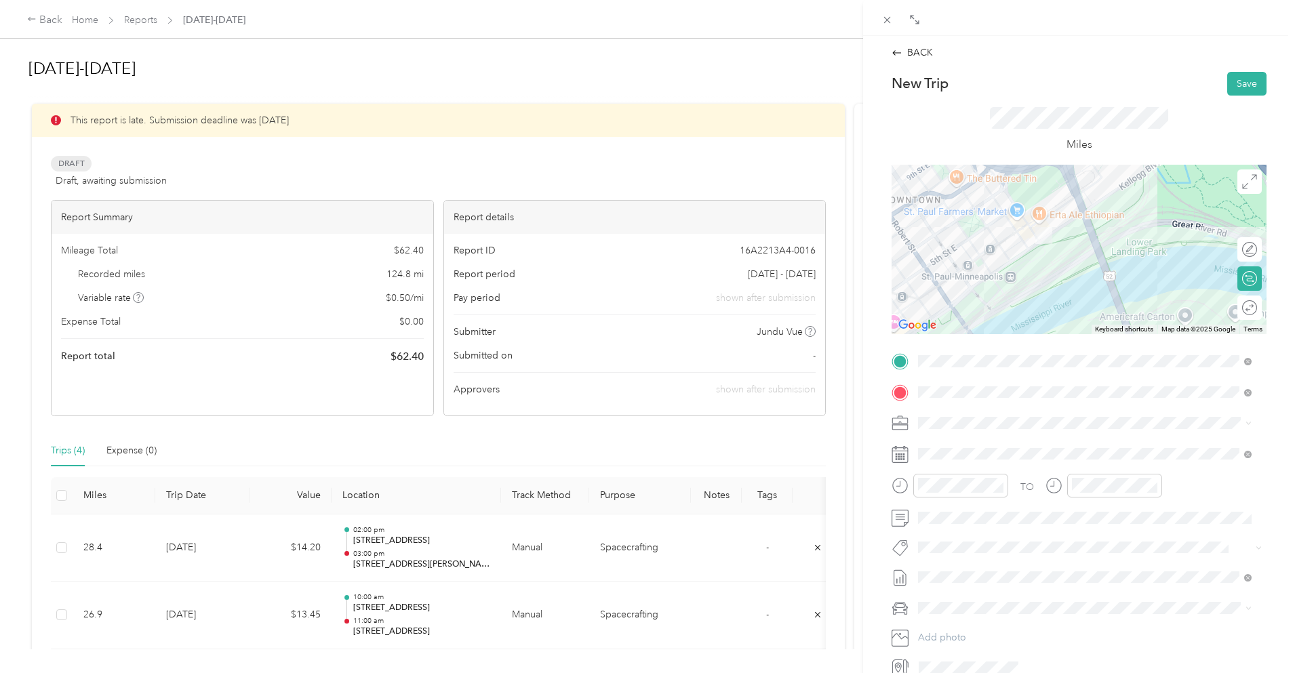
drag, startPoint x: 1034, startPoint y: 238, endPoint x: 1044, endPoint y: 279, distance: 42.1
click at [1044, 279] on div at bounding box center [1079, 250] width 375 height 170
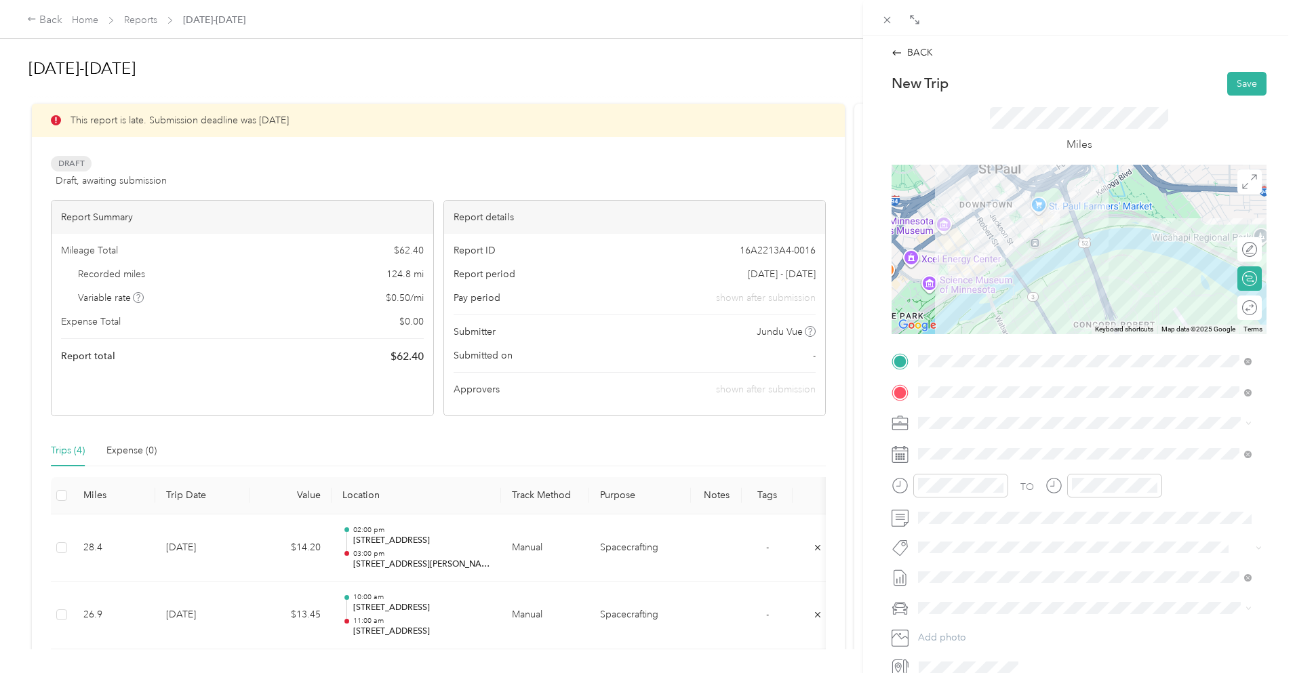
drag, startPoint x: 1054, startPoint y: 301, endPoint x: 1058, endPoint y: 203, distance: 98.4
click at [1062, 202] on div at bounding box center [1079, 250] width 375 height 170
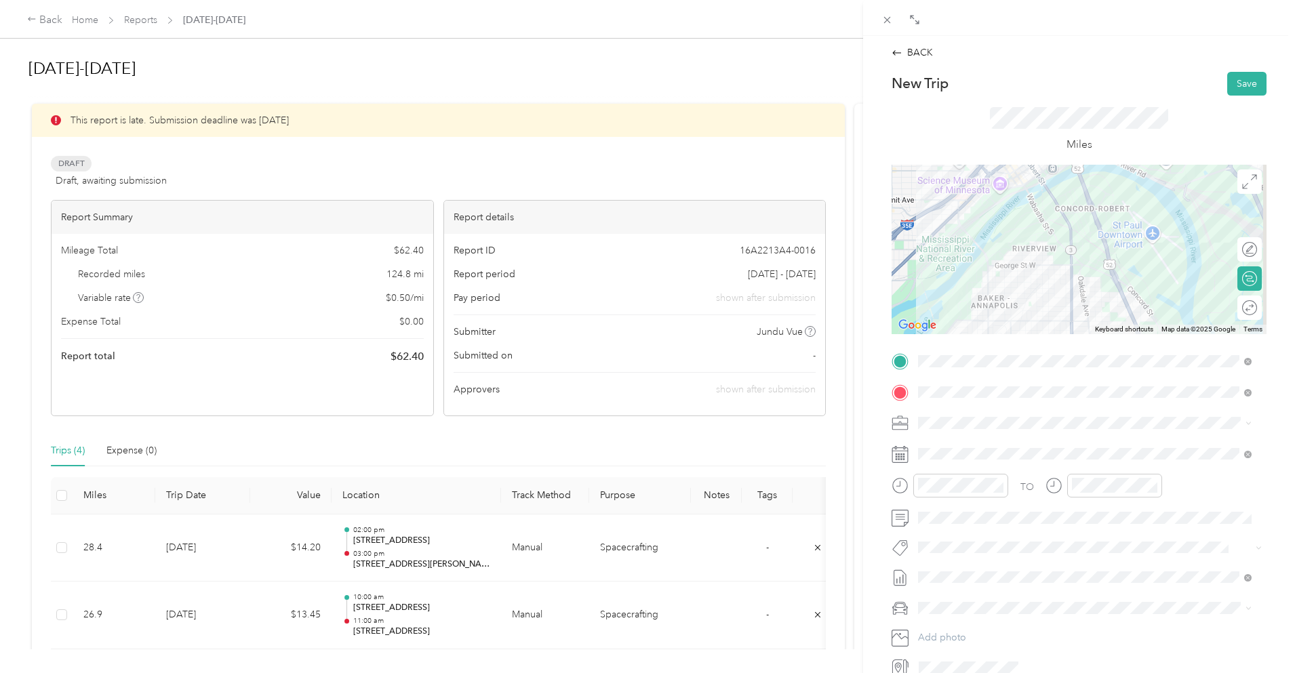
drag, startPoint x: 1085, startPoint y: 230, endPoint x: 1080, endPoint y: 195, distance: 34.9
click at [1080, 195] on div at bounding box center [1079, 250] width 375 height 170
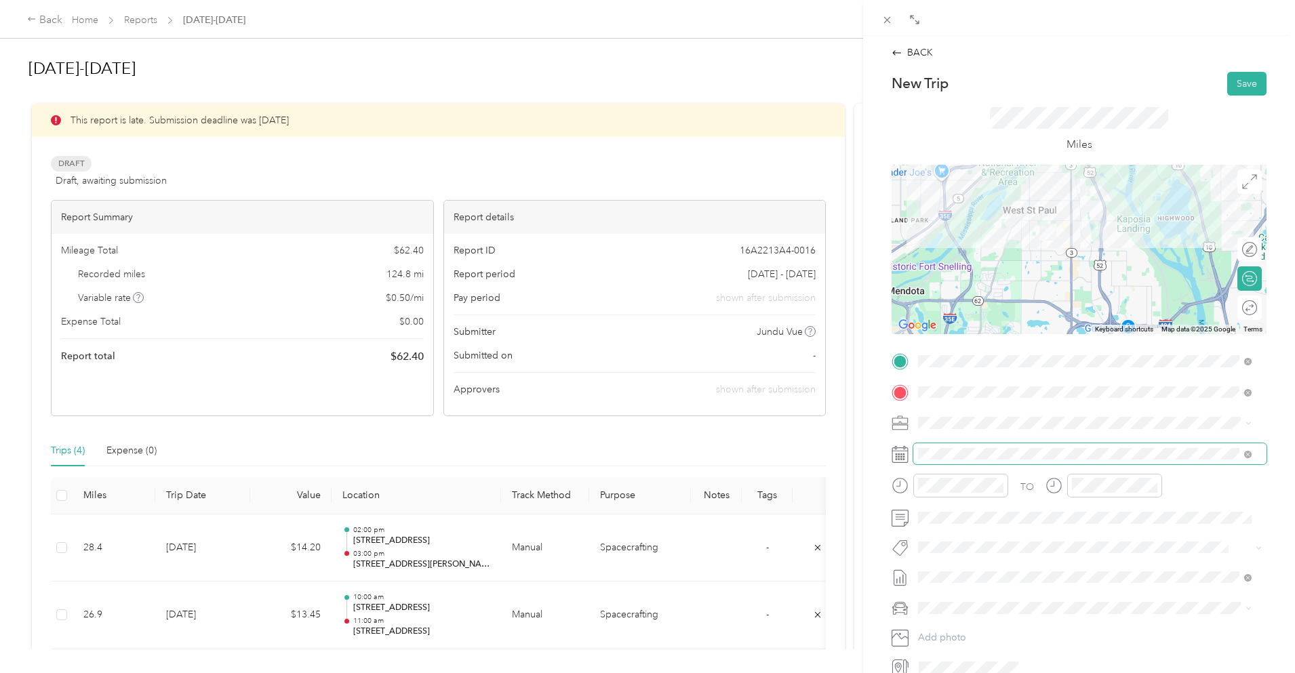
click at [1004, 461] on span at bounding box center [1090, 455] width 353 height 22
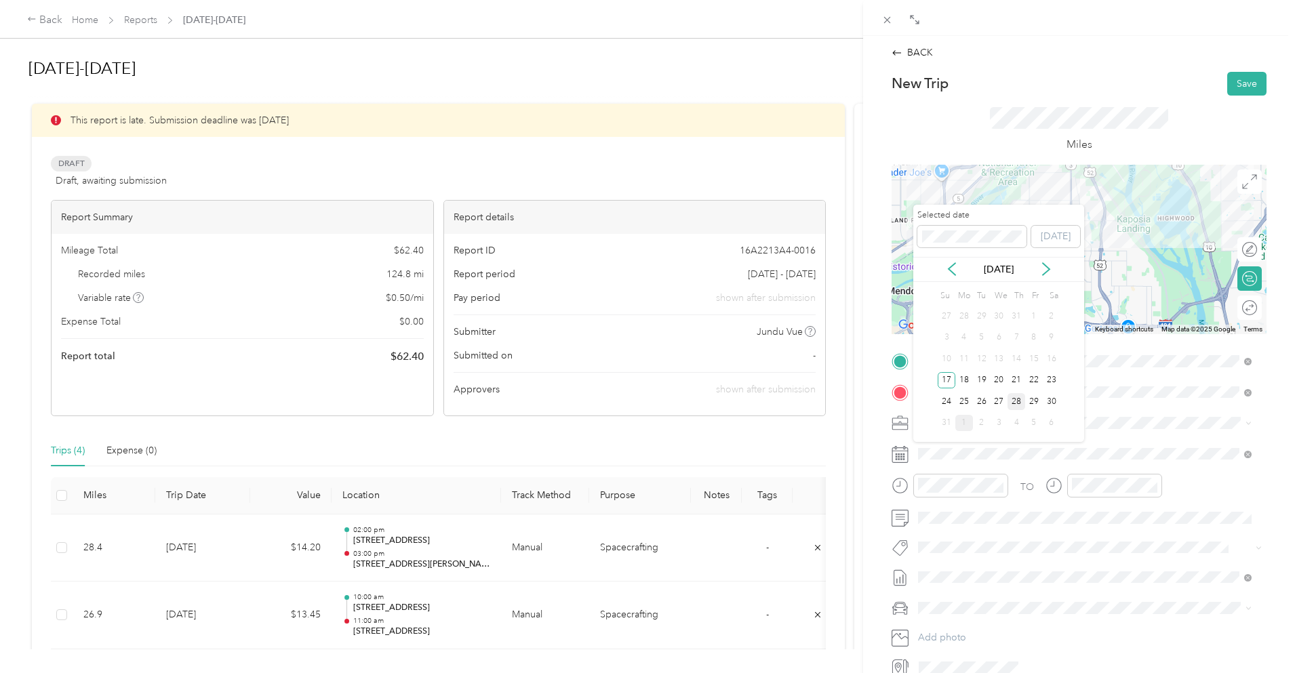
click at [1023, 404] on div "28" at bounding box center [1017, 401] width 18 height 17
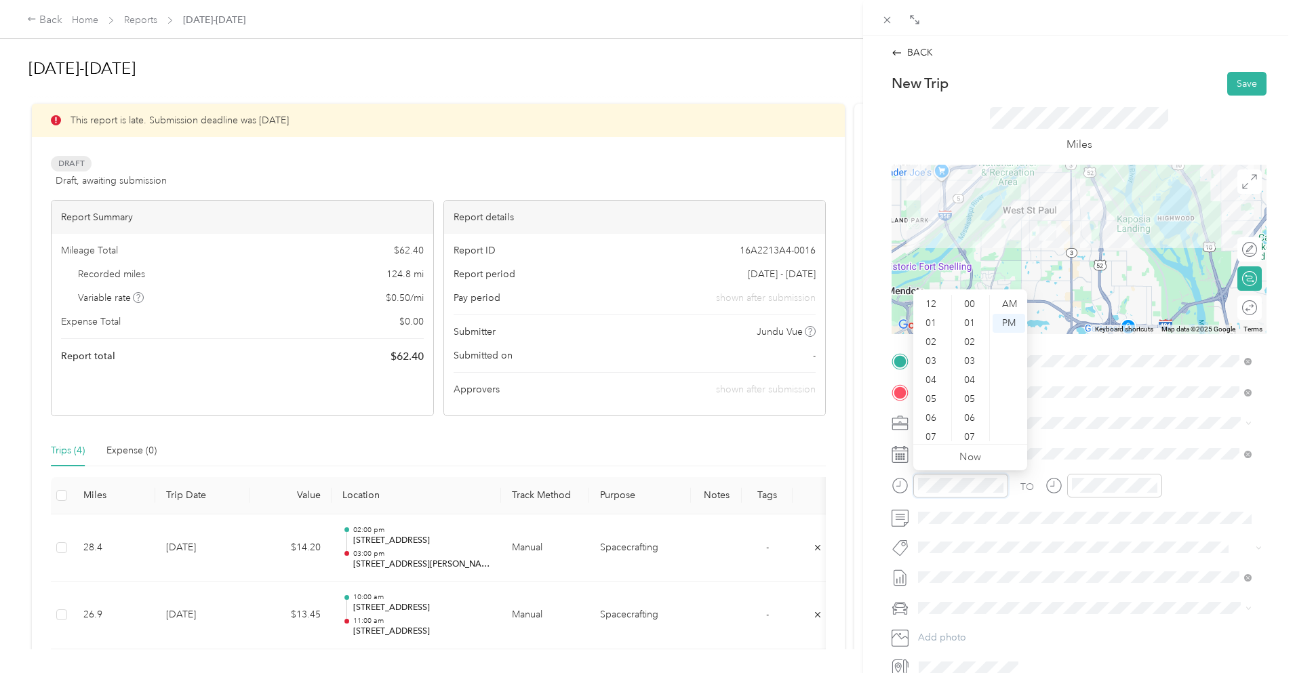
scroll to position [993, 0]
click at [936, 410] on div "10" at bounding box center [932, 413] width 33 height 19
click at [935, 429] on div "11" at bounding box center [932, 432] width 33 height 19
click at [972, 305] on div "00" at bounding box center [971, 304] width 33 height 19
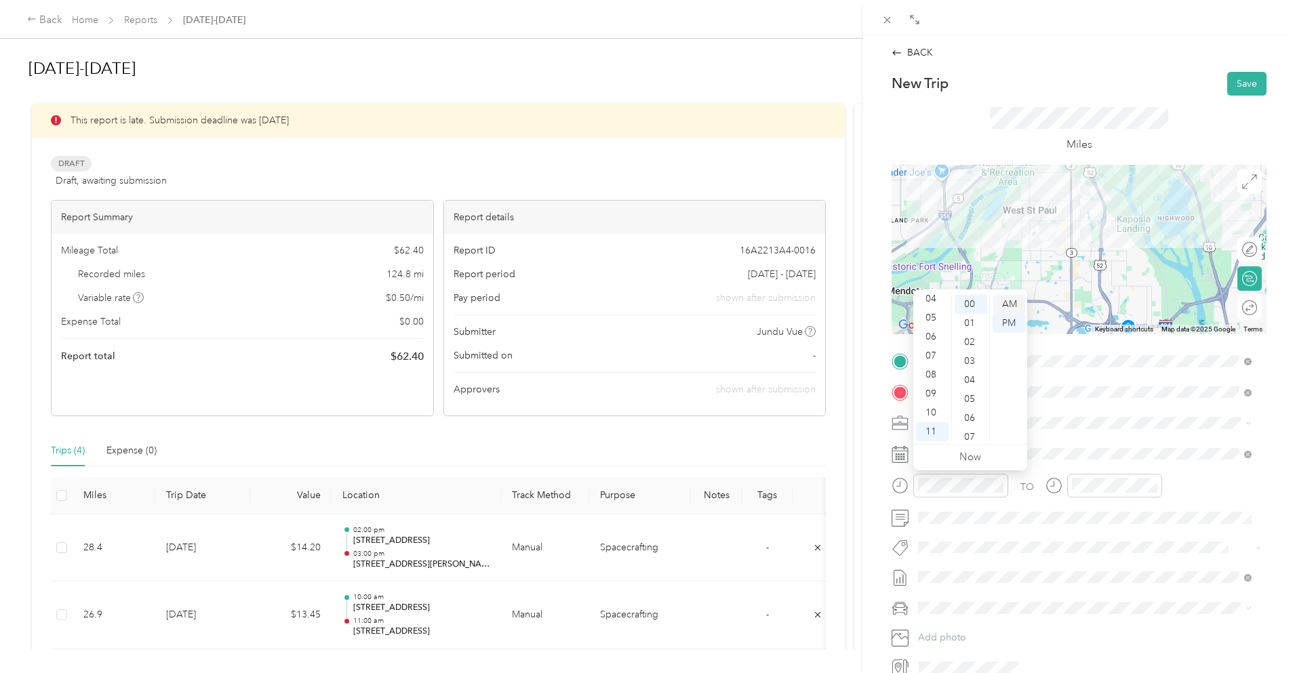
click at [1008, 306] on div "AM" at bounding box center [1009, 304] width 33 height 19
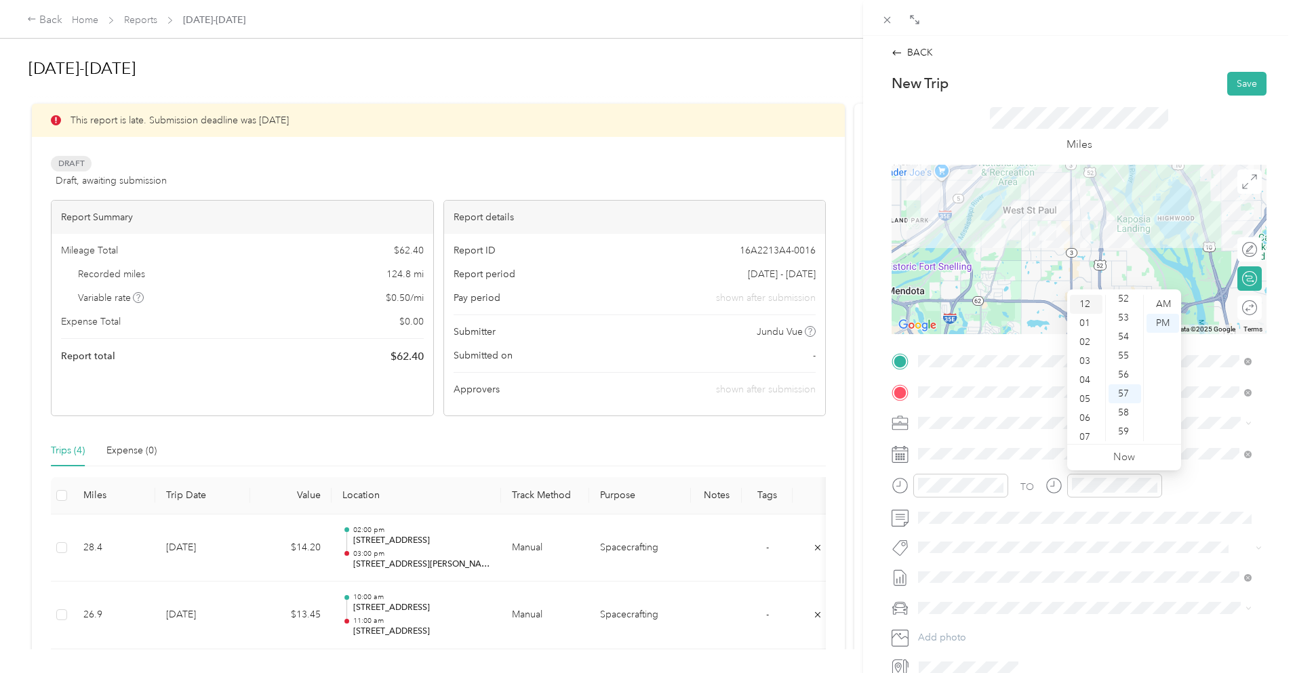
click at [1086, 307] on div "12" at bounding box center [1086, 304] width 33 height 19
click at [1124, 302] on div "00" at bounding box center [1125, 304] width 33 height 19
click at [1154, 100] on div "Miles" at bounding box center [1079, 130] width 375 height 69
click at [1239, 83] on button "Save" at bounding box center [1247, 84] width 39 height 24
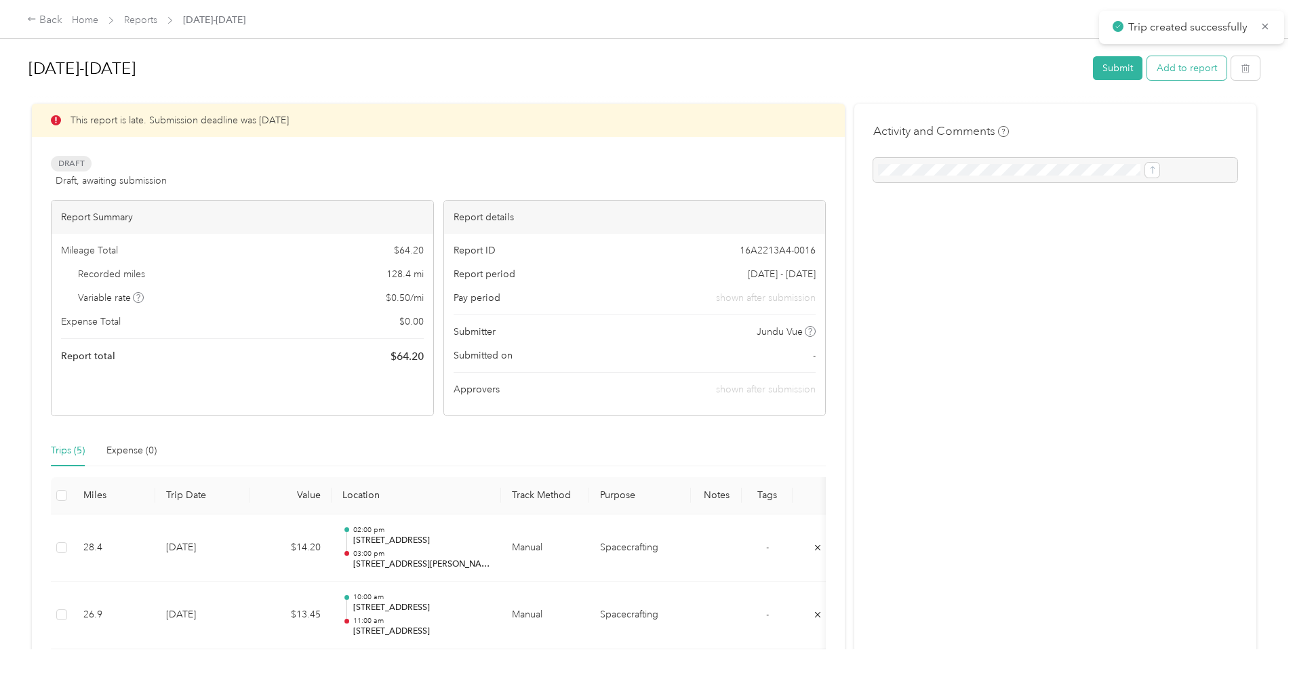
click at [1147, 63] on button "Add to report" at bounding box center [1186, 68] width 79 height 24
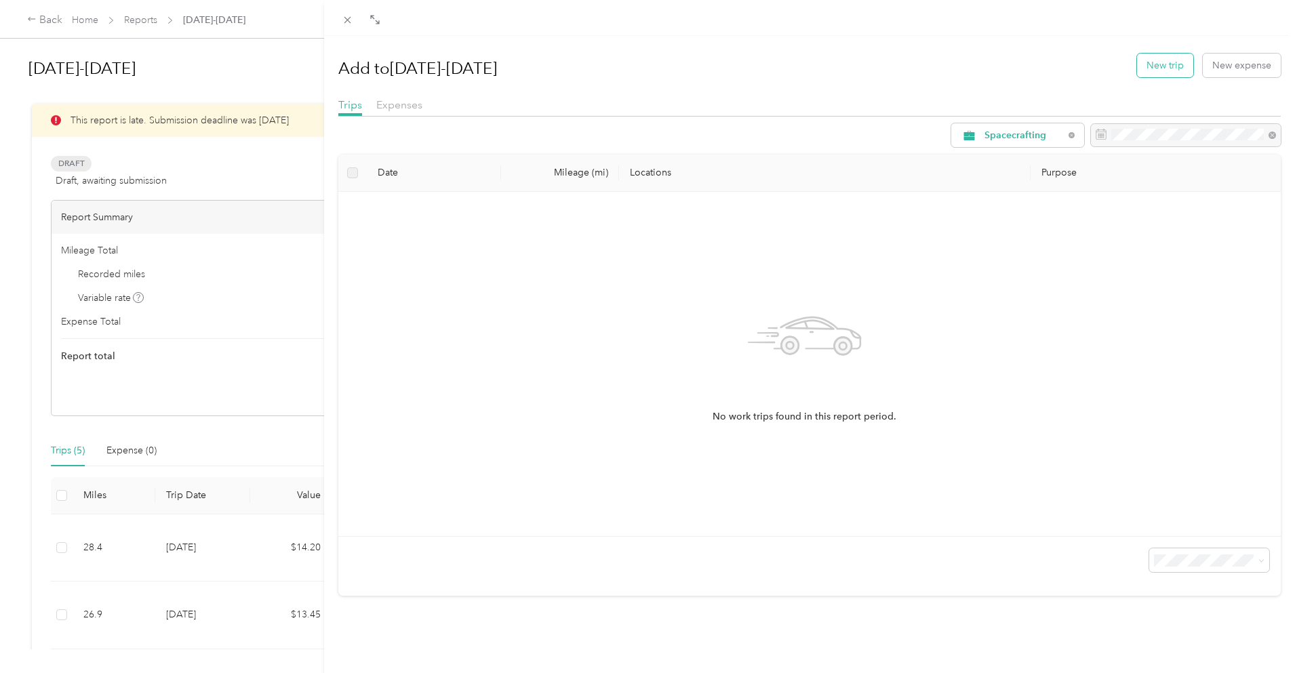
click at [1173, 66] on button "New trip" at bounding box center [1165, 66] width 56 height 24
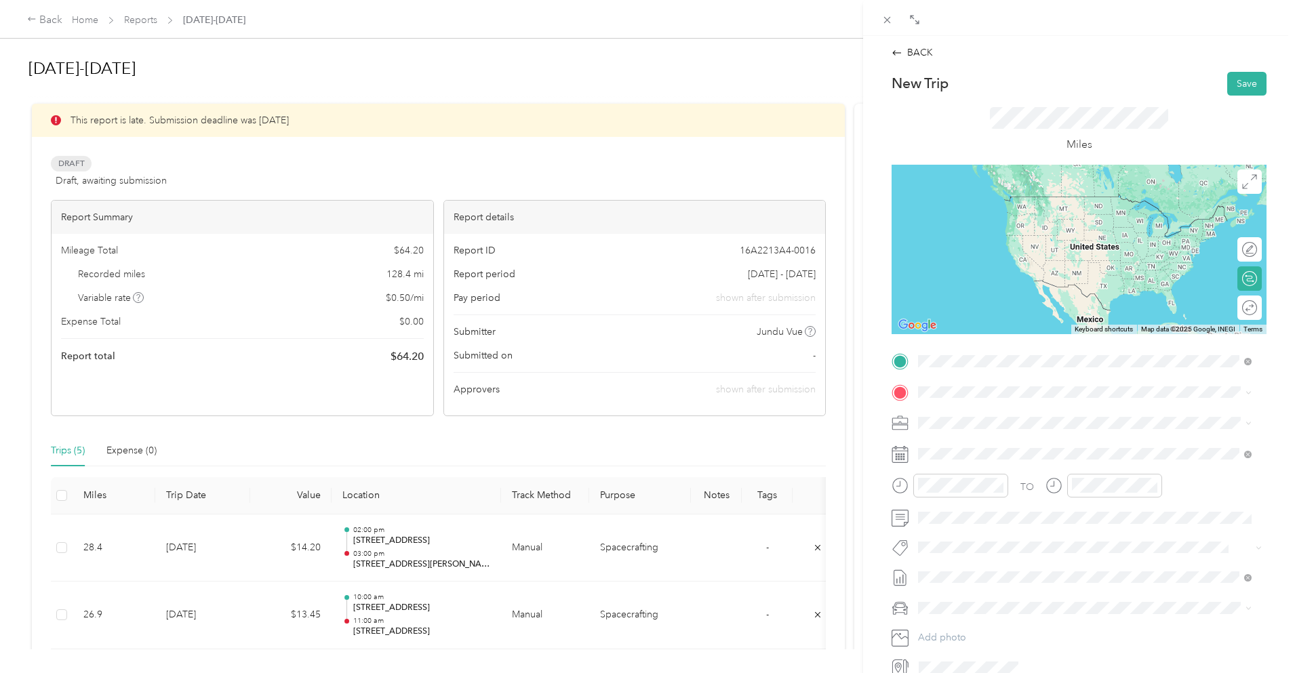
click at [1019, 416] on span "[STREET_ADDRESS][PERSON_NAME][US_STATE]" at bounding box center [1049, 410] width 211 height 12
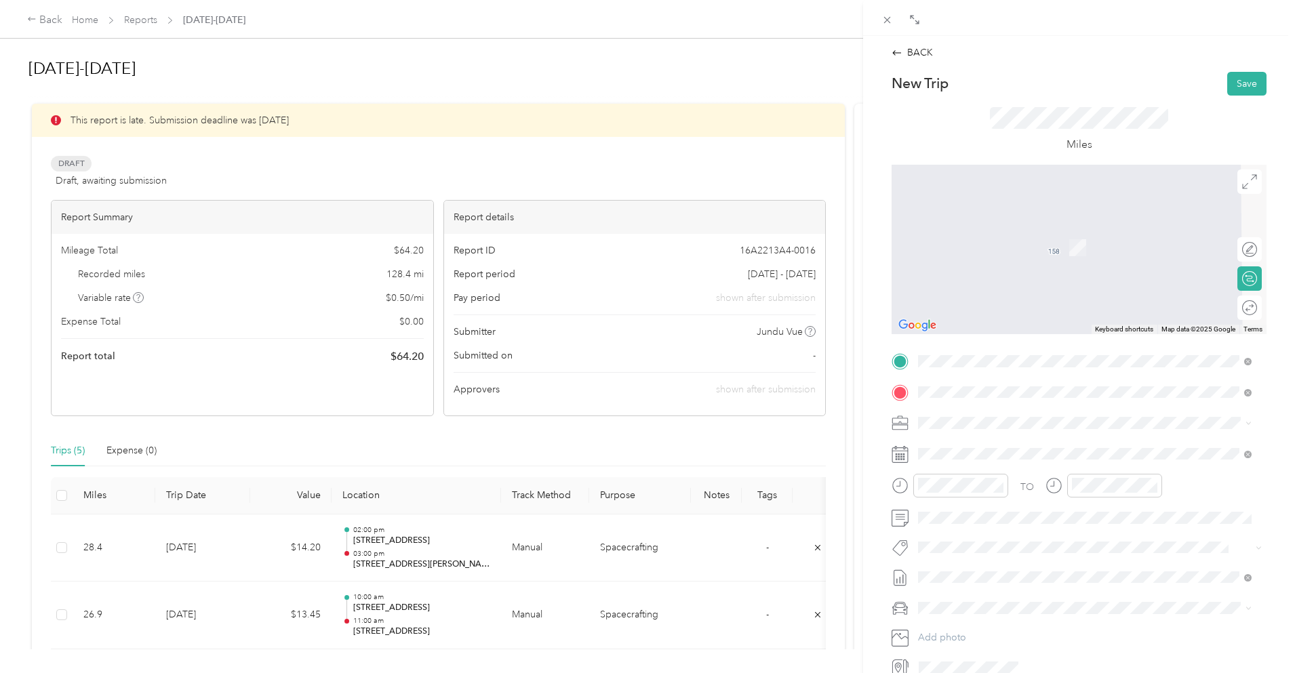
click at [971, 442] on span "[STREET_ADDRESS][PERSON_NAME][PERSON_NAME][US_STATE]" at bounding box center [1087, 441] width 286 height 12
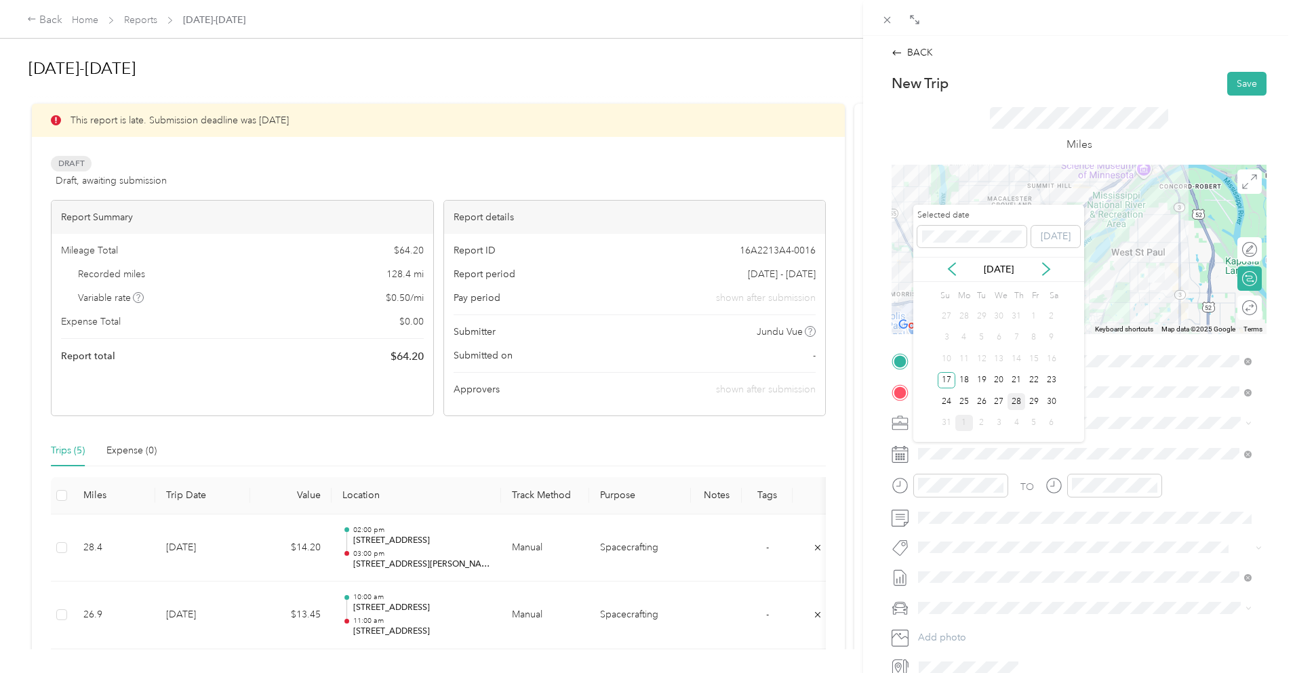
click at [1018, 404] on div "28" at bounding box center [1017, 401] width 18 height 17
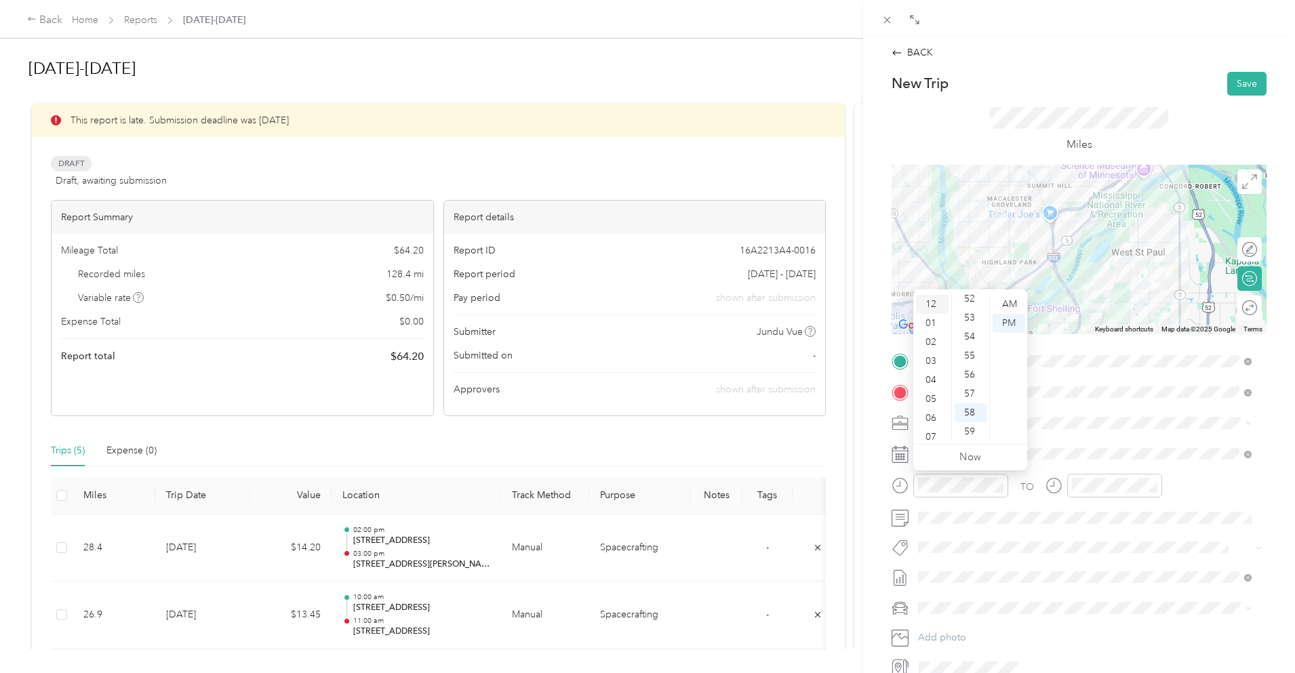
click at [932, 300] on div "12" at bounding box center [932, 304] width 33 height 19
click at [973, 300] on div "00" at bounding box center [971, 304] width 33 height 19
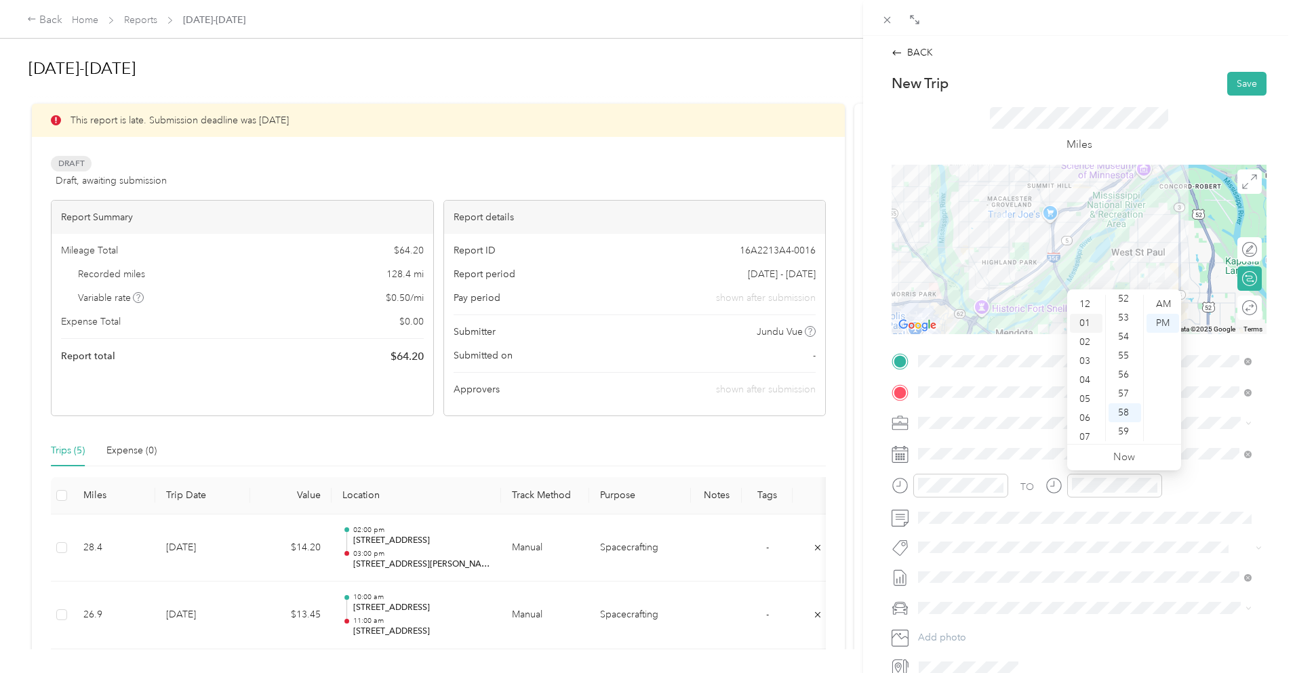
click at [1084, 323] on div "01" at bounding box center [1086, 323] width 33 height 19
click at [1126, 302] on div "00" at bounding box center [1125, 304] width 33 height 19
click at [1234, 81] on button "Save" at bounding box center [1247, 84] width 39 height 24
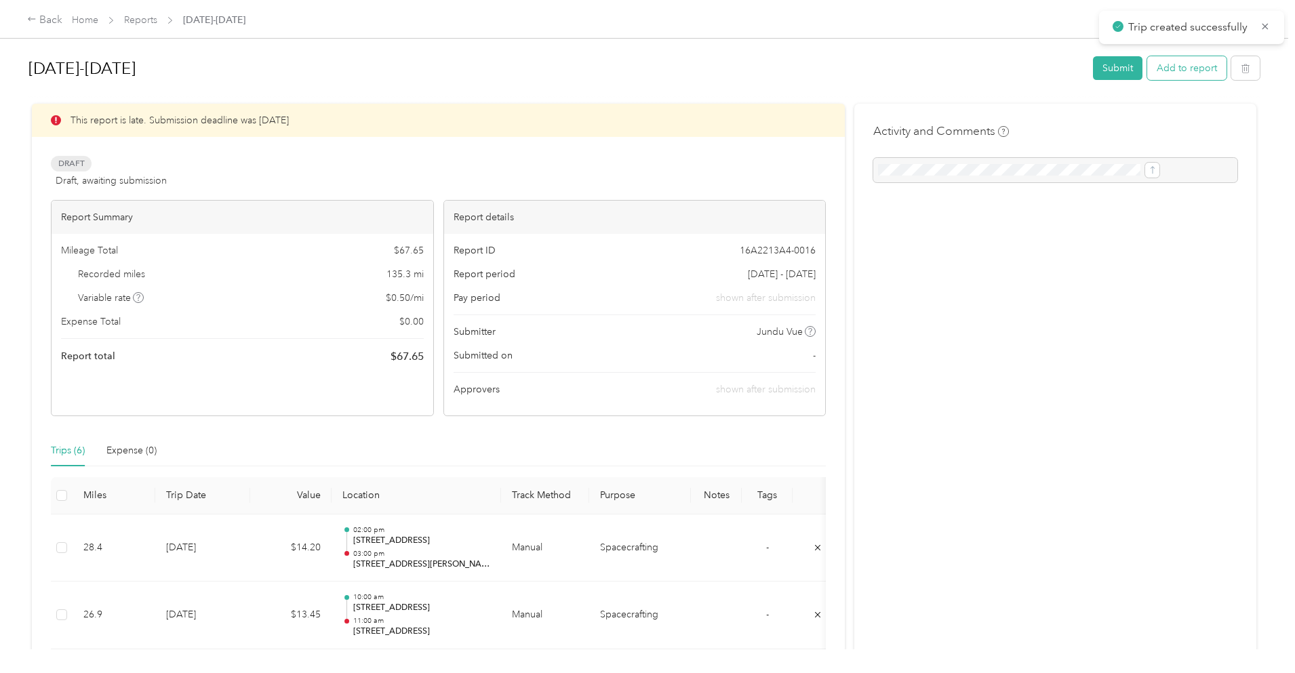
click at [1147, 66] on button "Add to report" at bounding box center [1186, 68] width 79 height 24
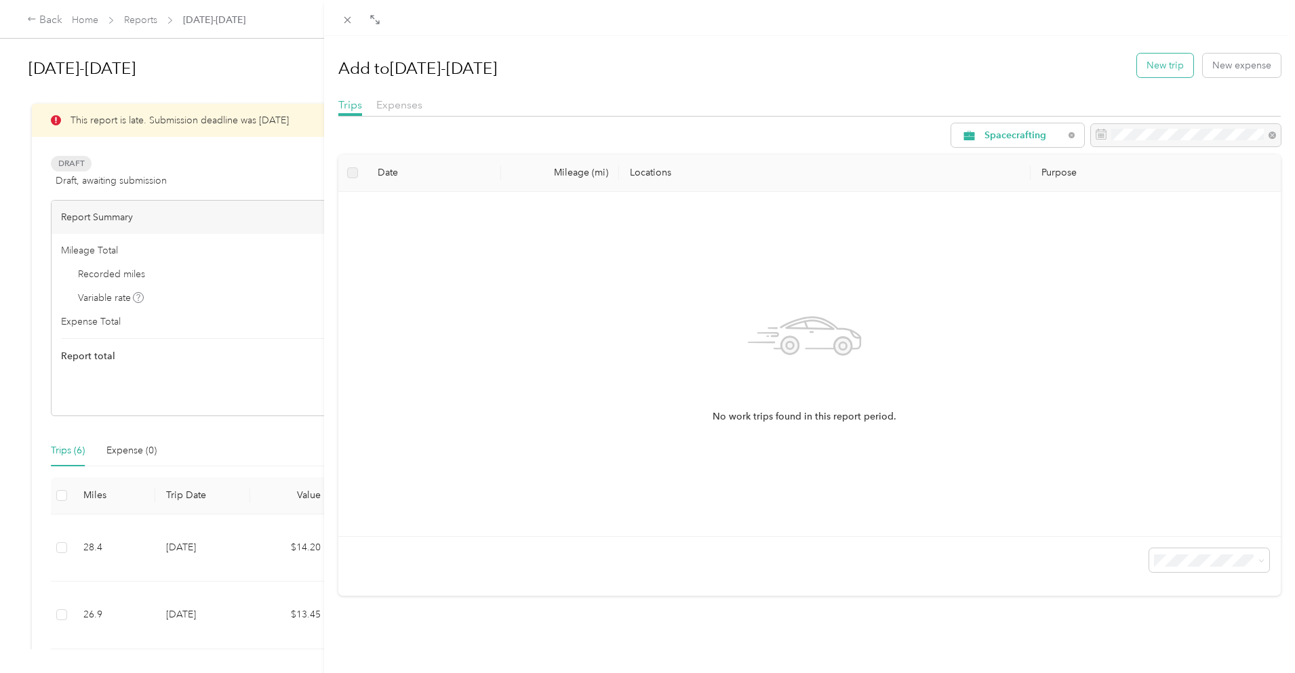
click at [1173, 67] on button "New trip" at bounding box center [1165, 66] width 56 height 24
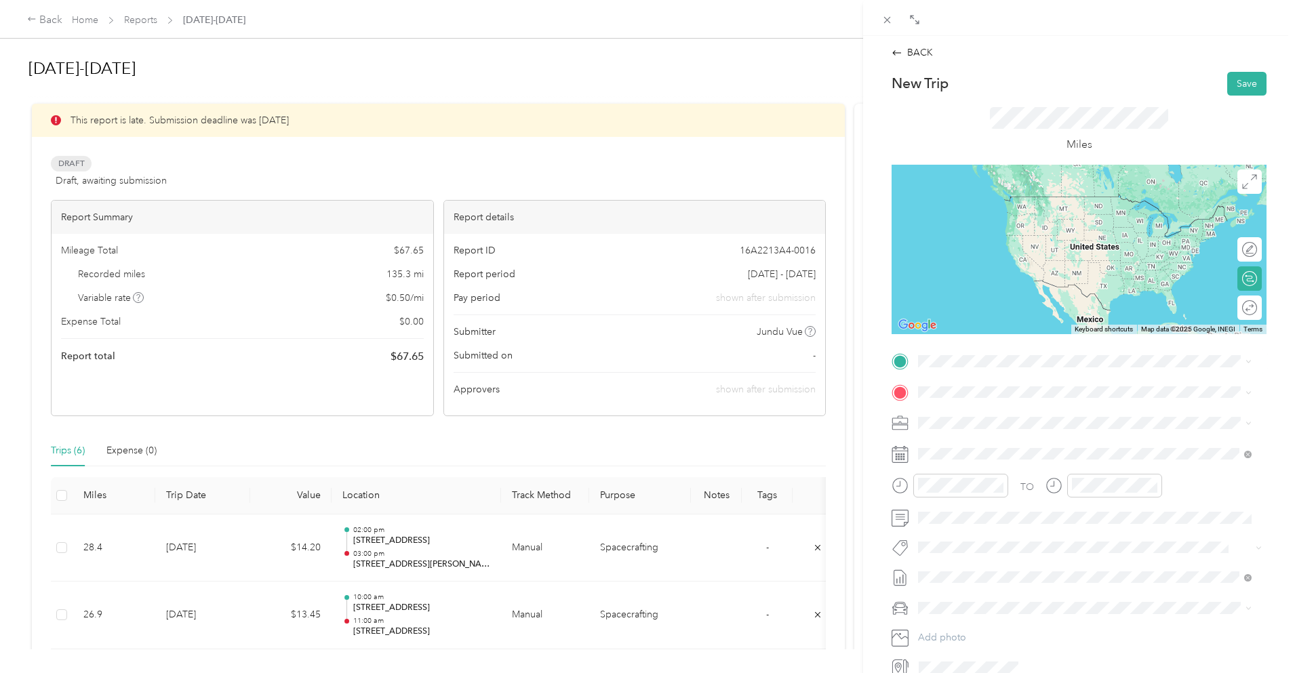
click at [1015, 414] on span "[STREET_ADDRESS][PERSON_NAME][PERSON_NAME][US_STATE]" at bounding box center [1087, 407] width 286 height 12
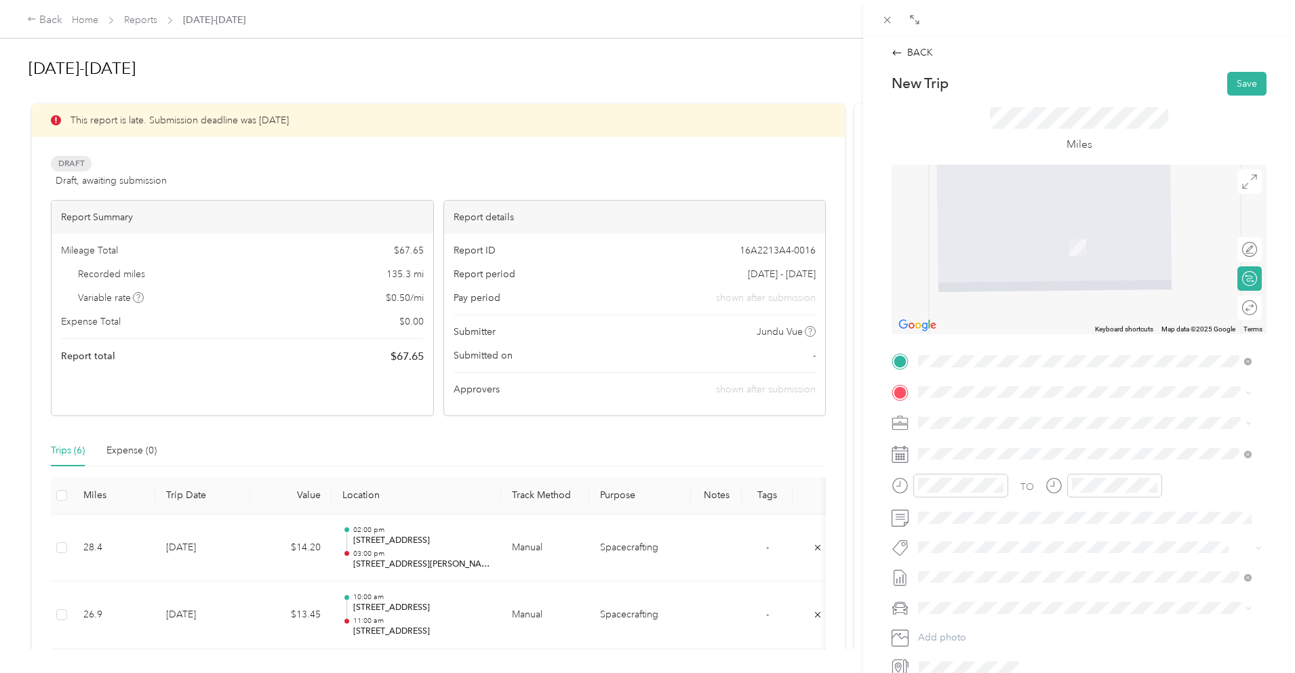
click at [1025, 436] on span "[STREET_ADDRESS][US_STATE]" at bounding box center [1012, 438] width 136 height 12
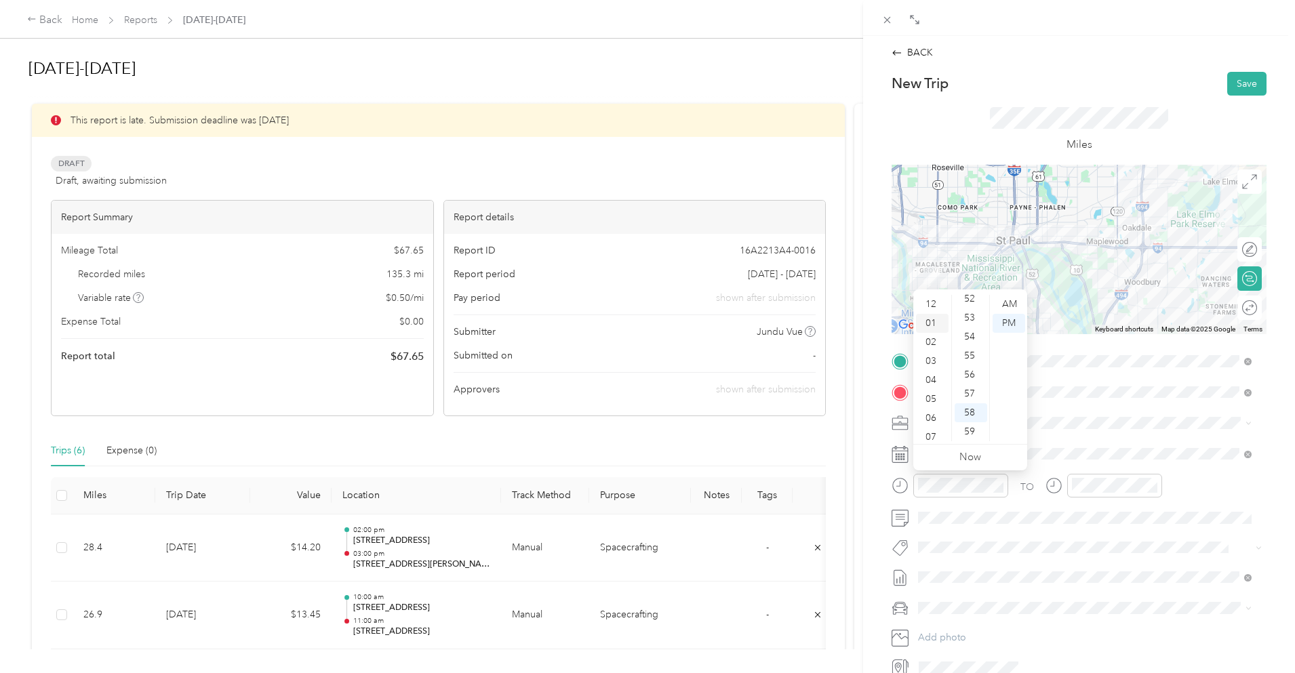
click at [933, 317] on div "01" at bounding box center [932, 323] width 33 height 19
click at [968, 294] on div "12 01 02 03 04 05 06 07 08 09 10 11 00 01 02 03 04 05 06 07 08 09 10 11 12 13 1…" at bounding box center [971, 368] width 114 height 152
click at [970, 298] on div "00" at bounding box center [971, 304] width 33 height 19
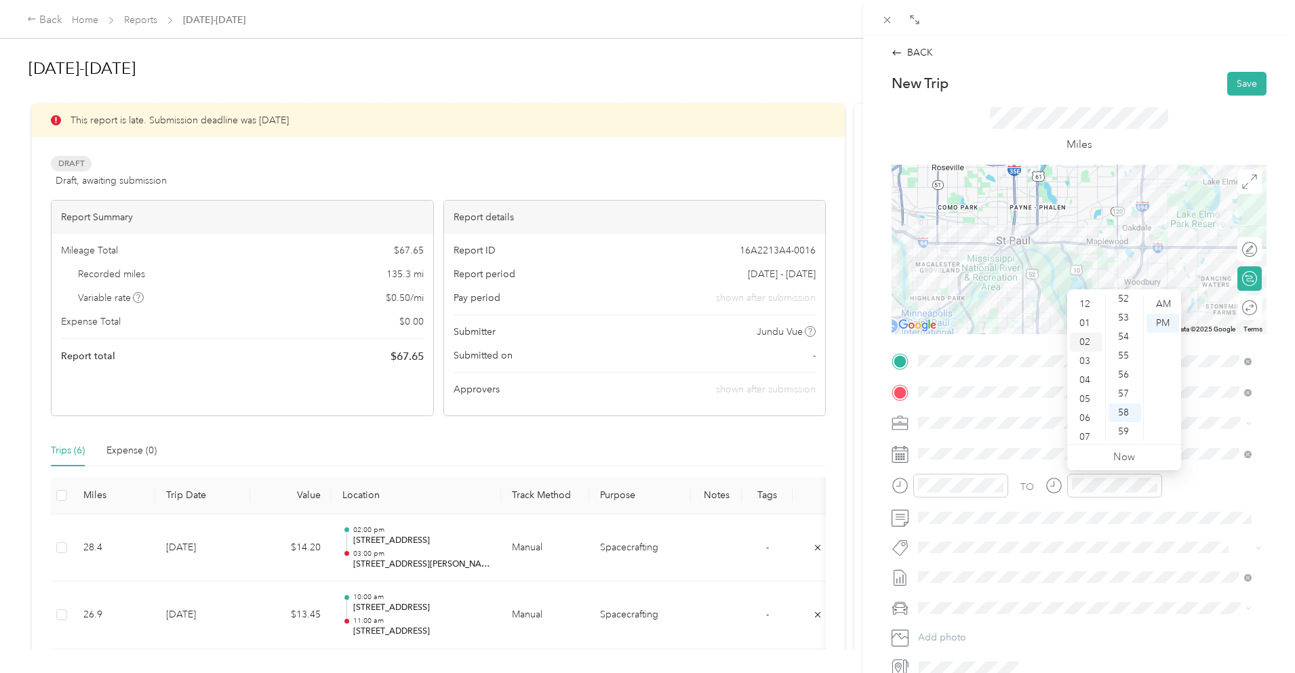
click at [1088, 340] on div "02" at bounding box center [1086, 342] width 33 height 19
click at [1126, 302] on div "00" at bounding box center [1125, 304] width 33 height 19
click at [1137, 98] on div "Miles" at bounding box center [1079, 130] width 375 height 69
click at [985, 461] on span at bounding box center [1090, 455] width 353 height 22
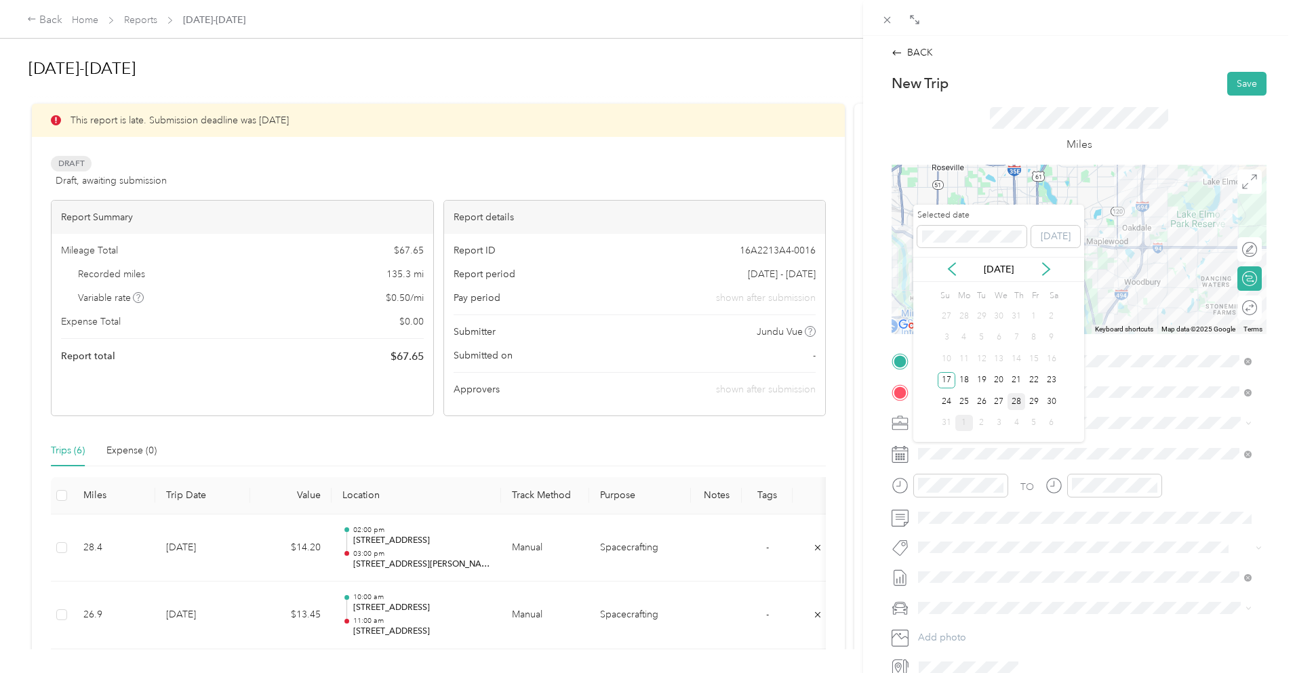
click at [1016, 399] on div "28" at bounding box center [1017, 401] width 18 height 17
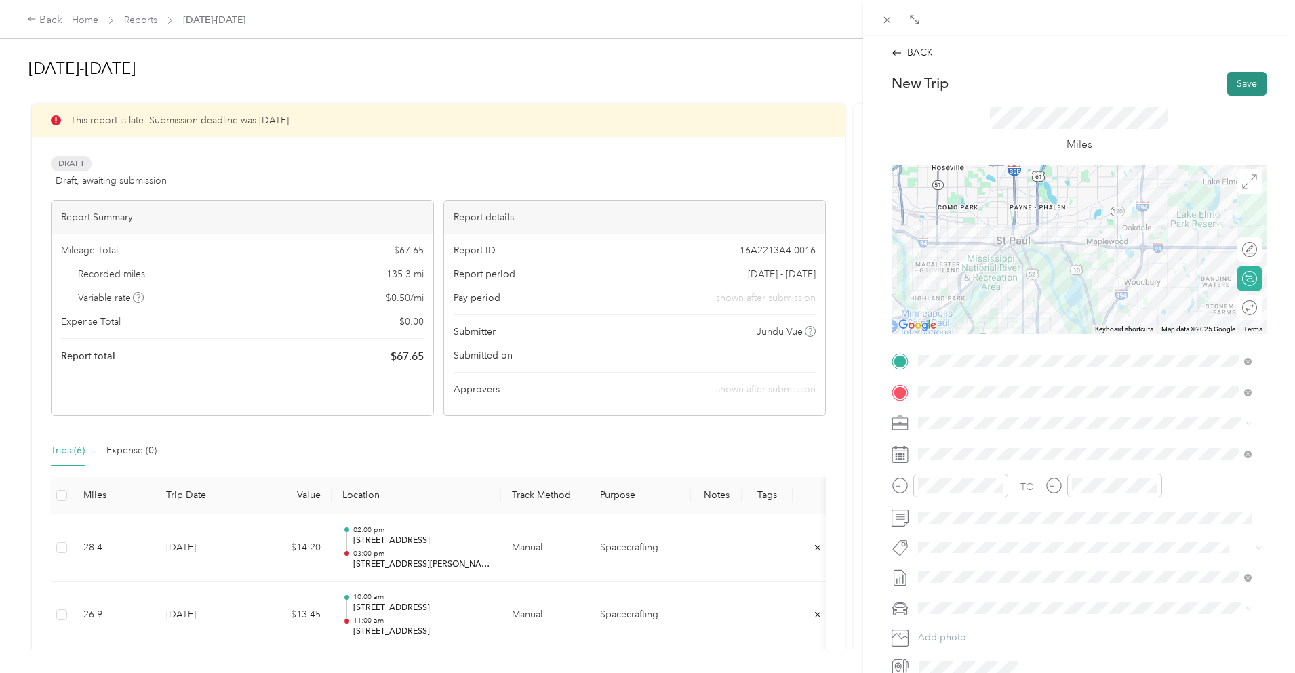
click at [1237, 77] on button "Save" at bounding box center [1247, 84] width 39 height 24
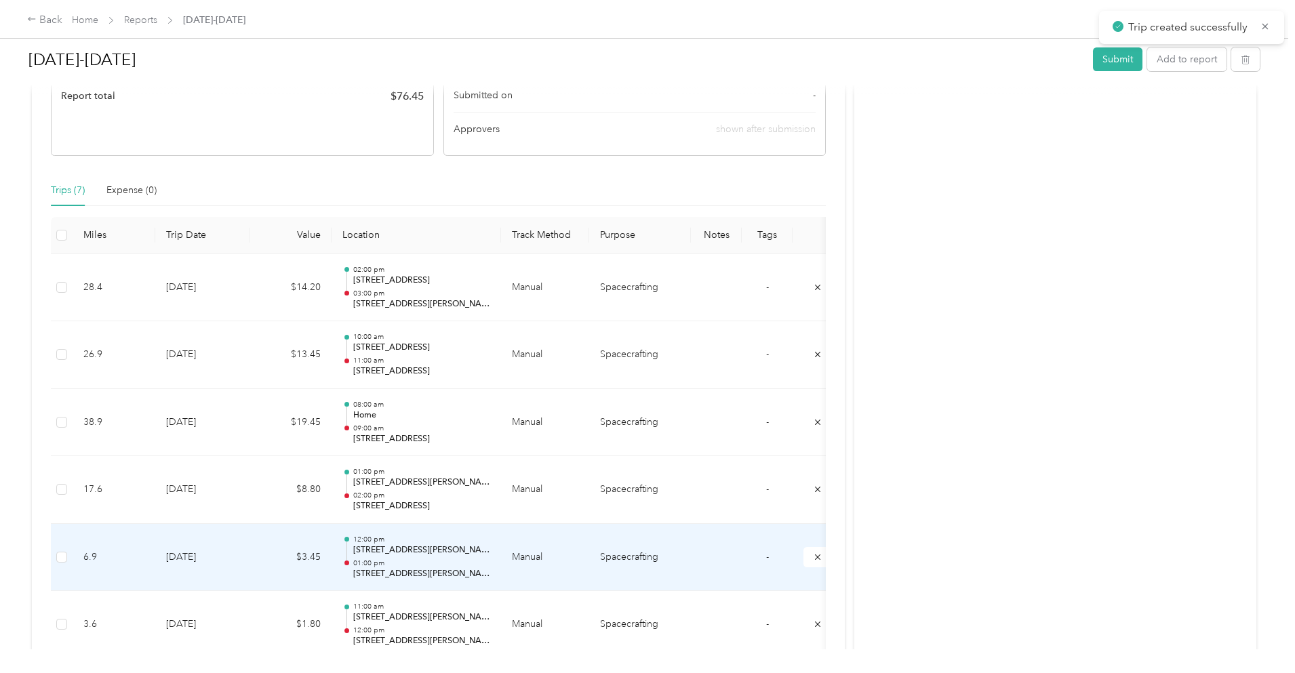
scroll to position [203, 0]
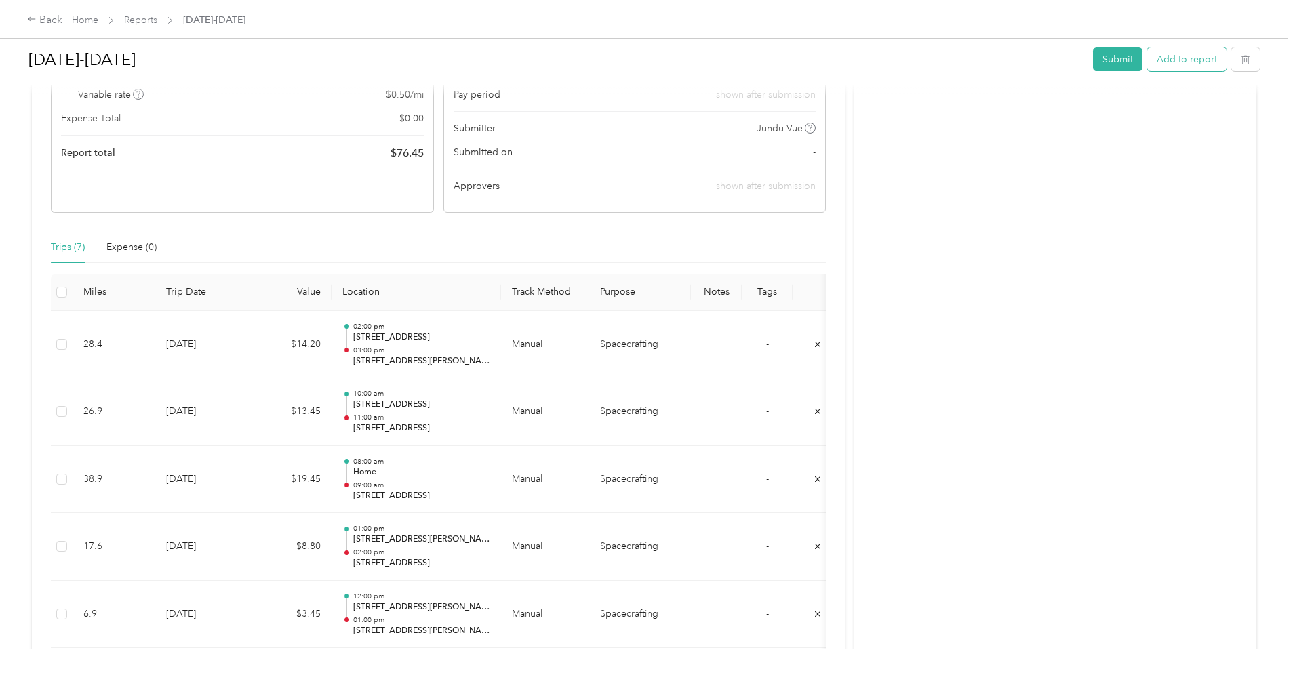
click at [1147, 64] on button "Add to report" at bounding box center [1186, 59] width 79 height 24
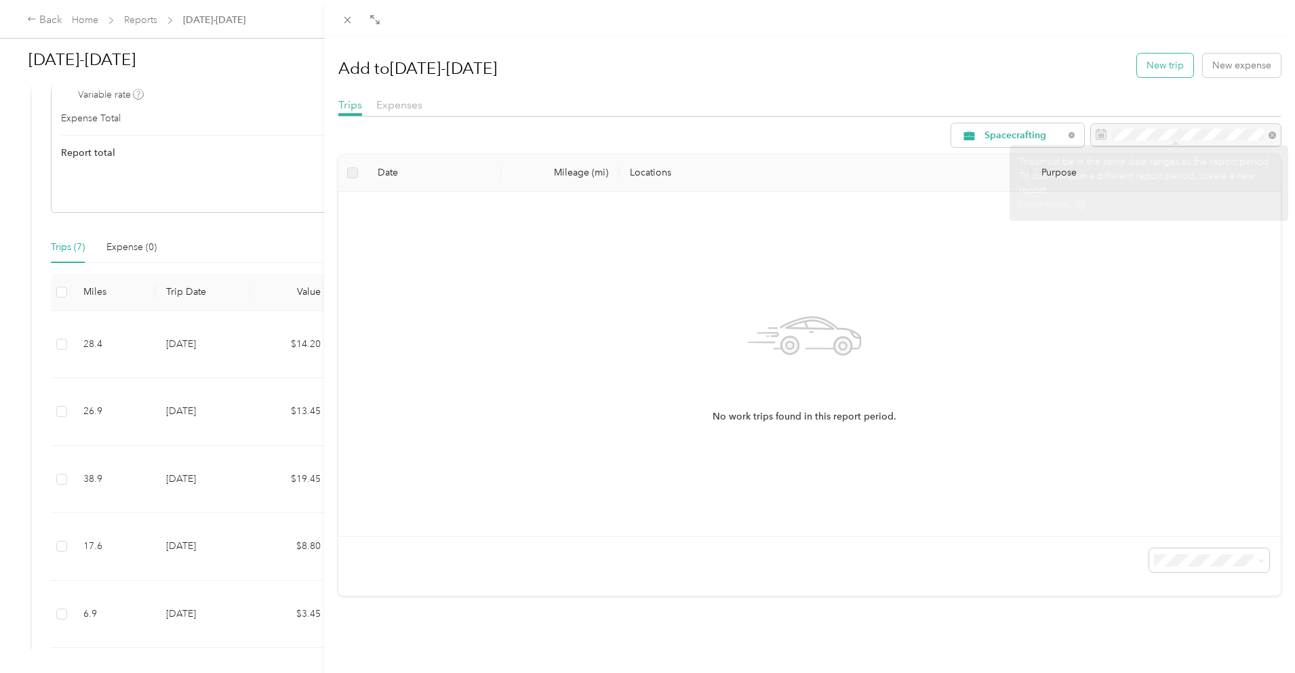
click at [1176, 60] on button "New trip" at bounding box center [1165, 66] width 56 height 24
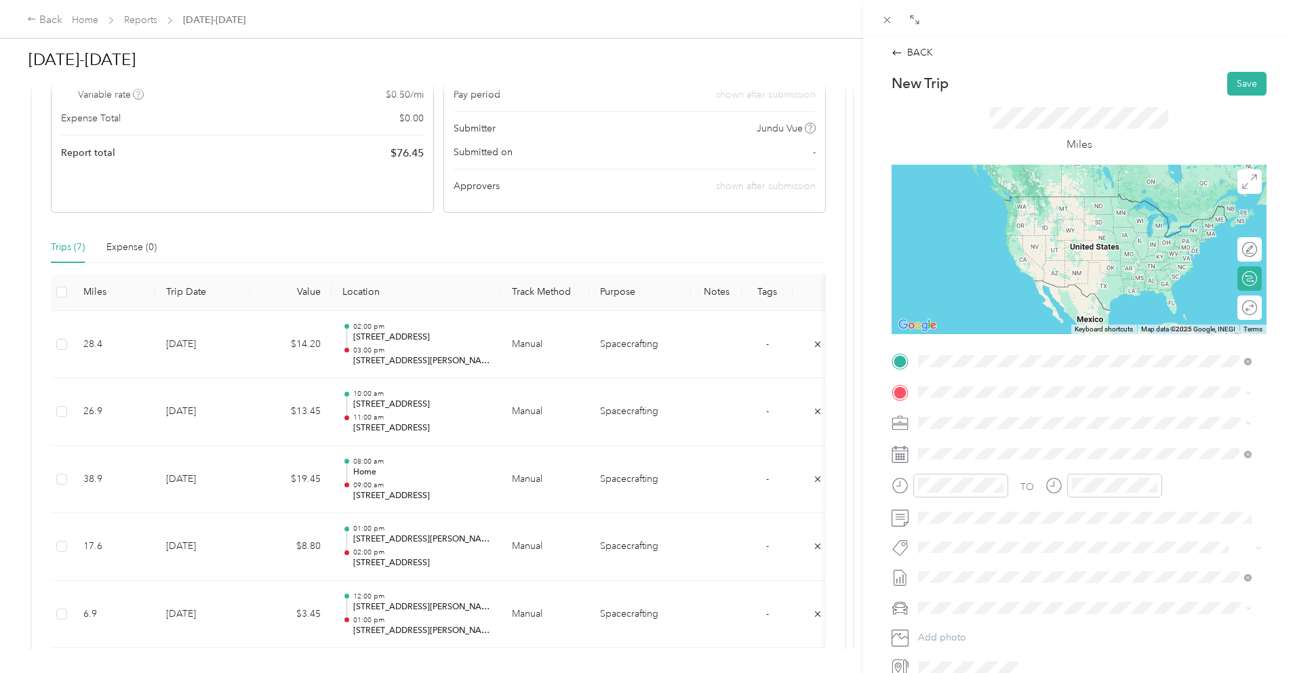
click at [1004, 416] on span "[STREET_ADDRESS][US_STATE]" at bounding box center [1012, 410] width 136 height 12
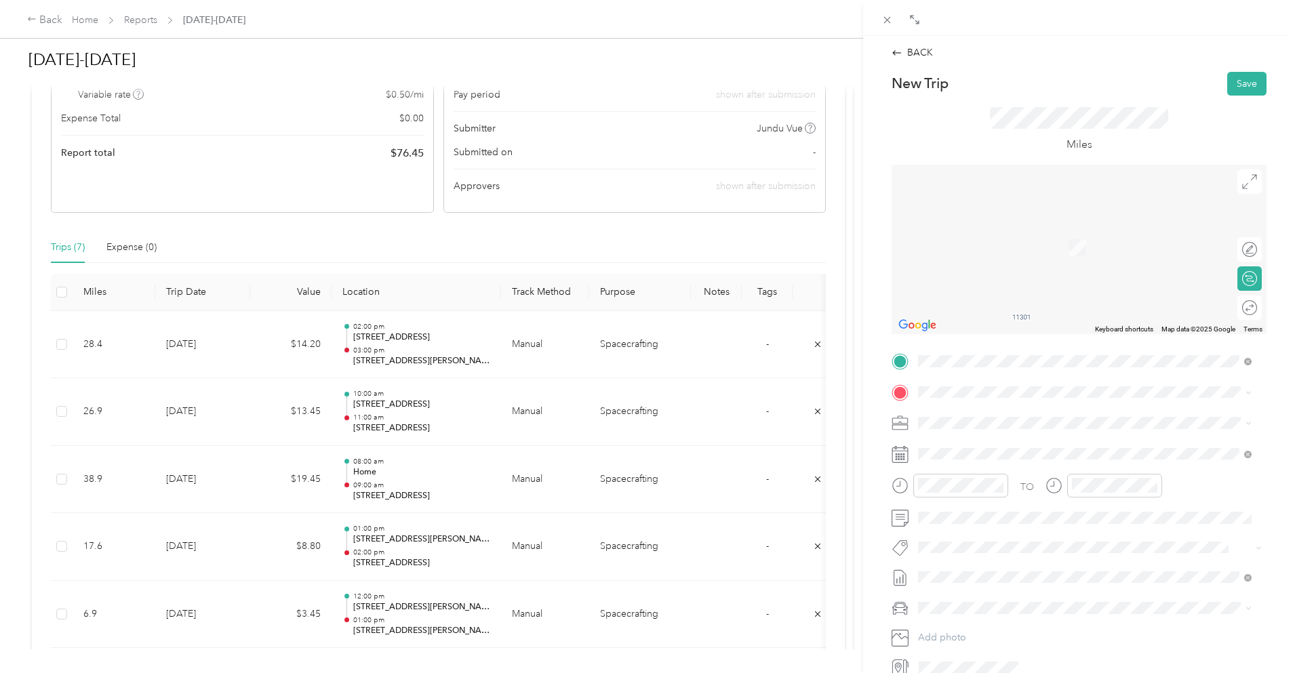
click at [985, 450] on div "Home [STREET_ADDRESS][PERSON_NAME]" at bounding box center [1024, 453] width 161 height 28
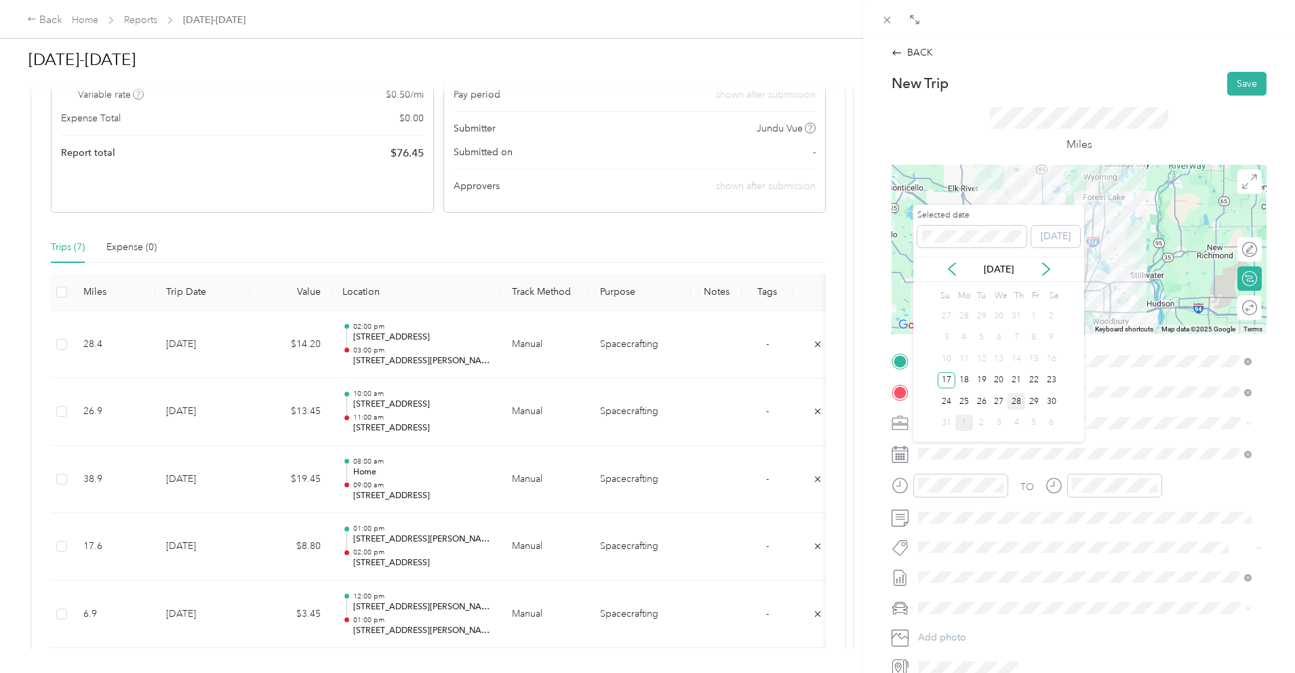
click at [1019, 403] on div "28" at bounding box center [1017, 401] width 18 height 17
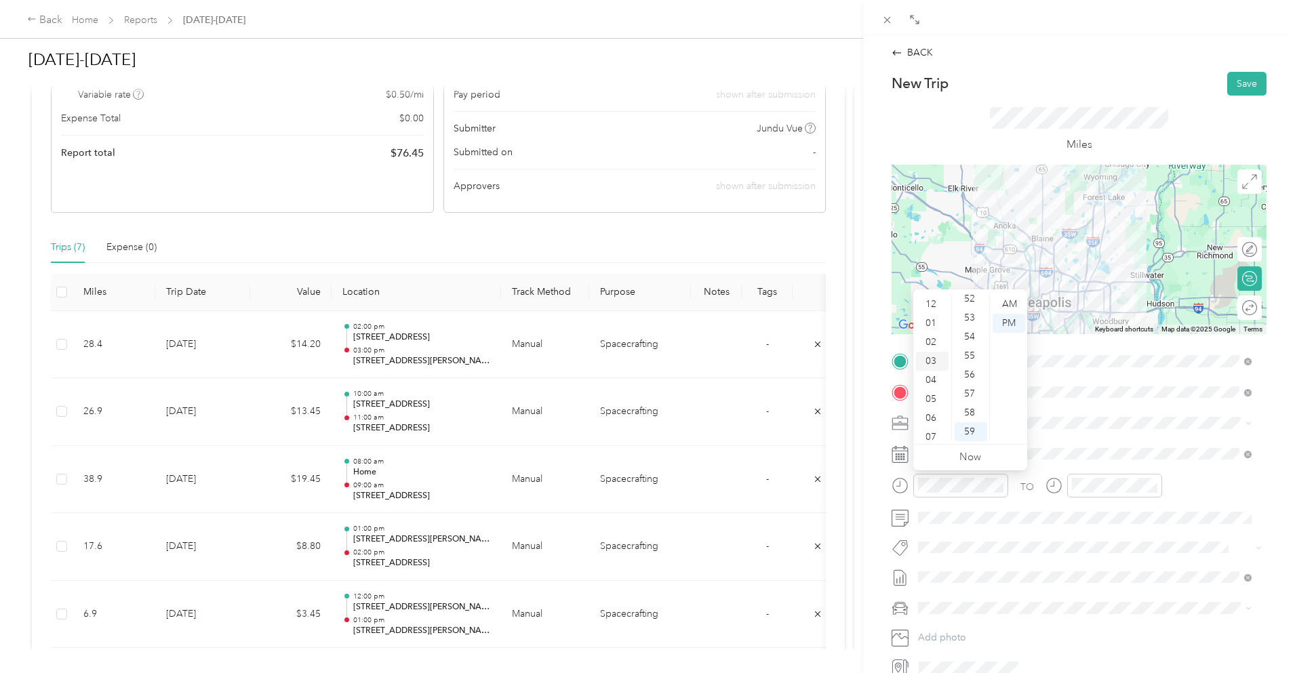
click at [931, 356] on div "03" at bounding box center [932, 361] width 33 height 19
click at [971, 304] on div "00" at bounding box center [971, 304] width 33 height 19
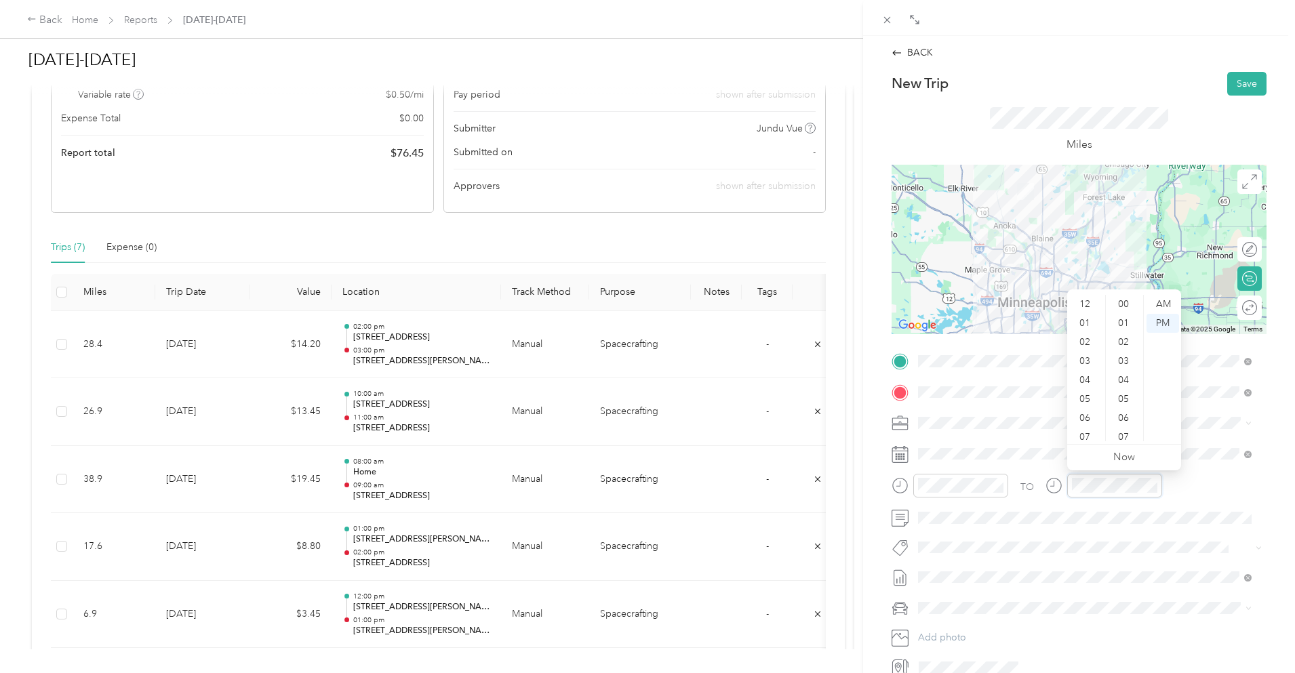
scroll to position [993, 0]
click at [1085, 298] on div "04" at bounding box center [1086, 299] width 33 height 19
click at [1124, 301] on div "00" at bounding box center [1125, 304] width 33 height 19
click at [1240, 82] on button "Save" at bounding box center [1247, 84] width 39 height 24
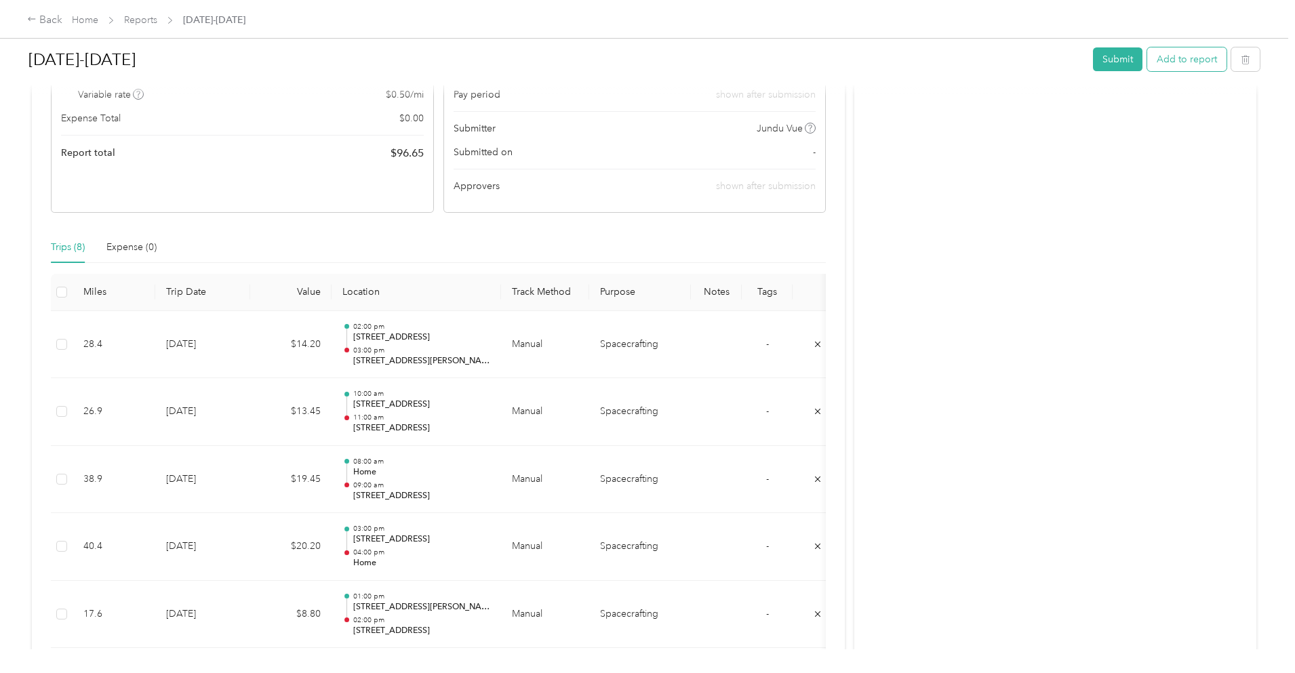
click at [1147, 61] on button "Add to report" at bounding box center [1186, 59] width 79 height 24
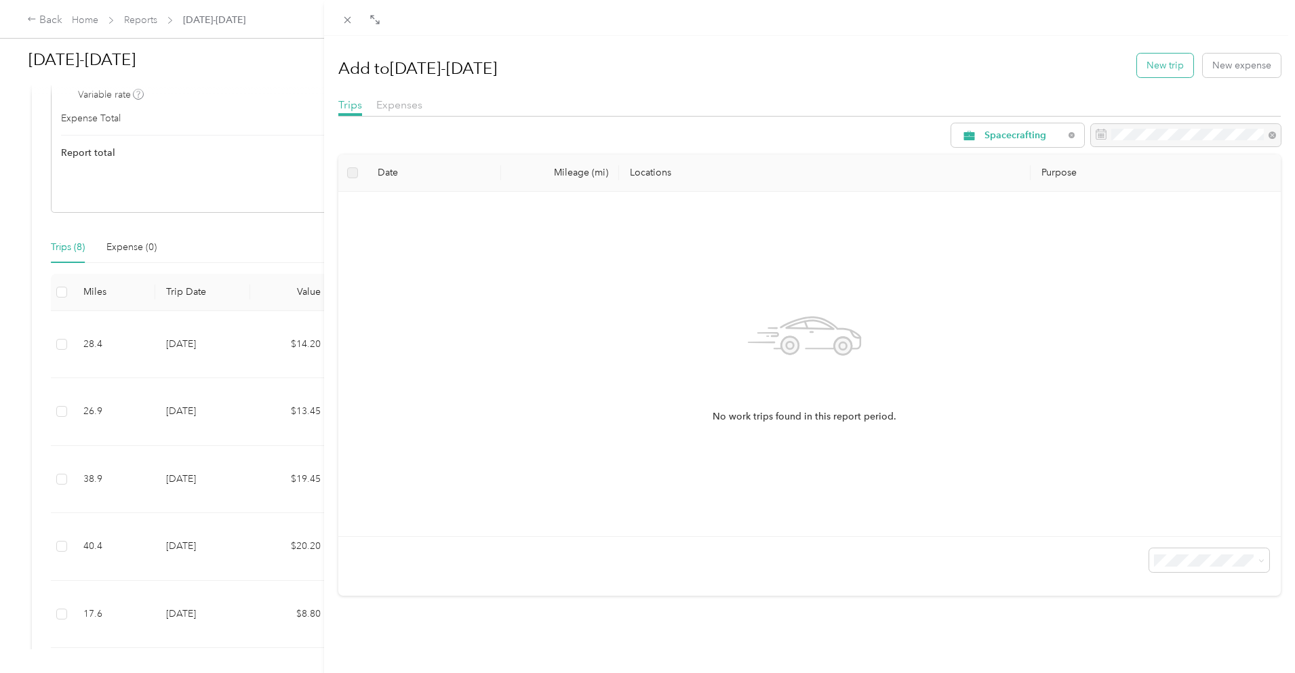
click at [1152, 57] on button "New trip" at bounding box center [1165, 66] width 56 height 24
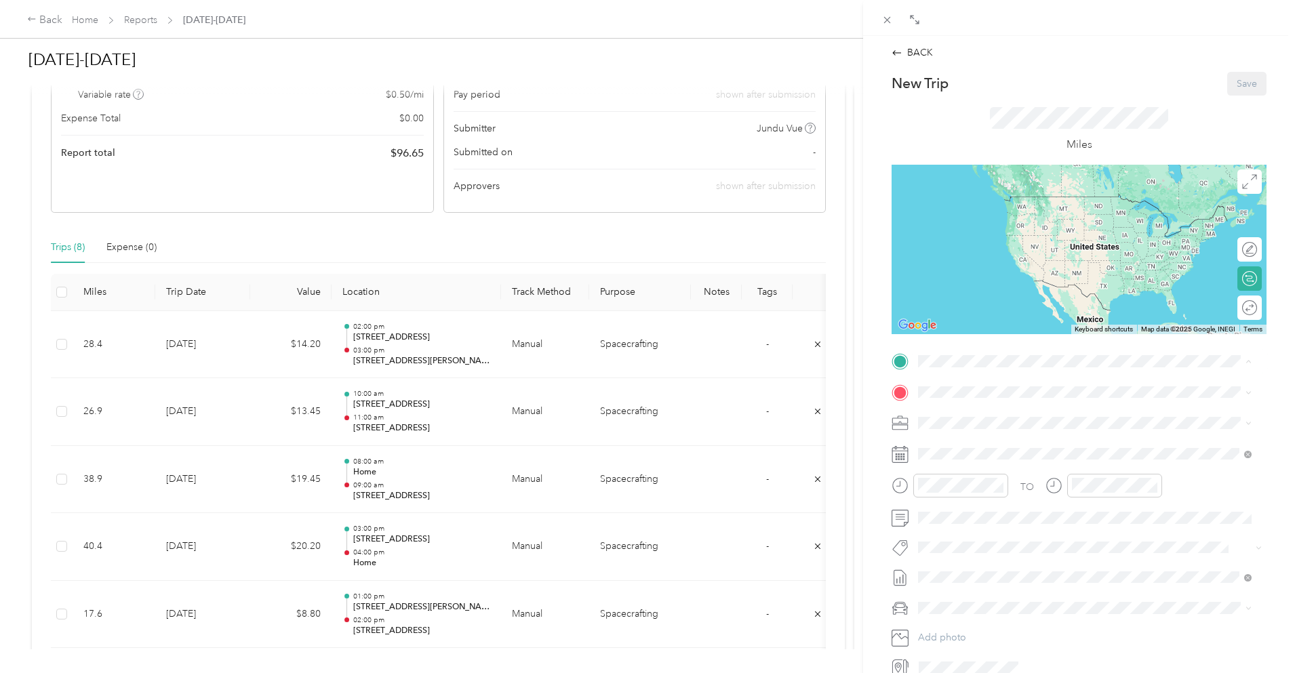
click at [979, 427] on span "[STREET_ADDRESS][PERSON_NAME]" at bounding box center [1024, 431] width 161 height 12
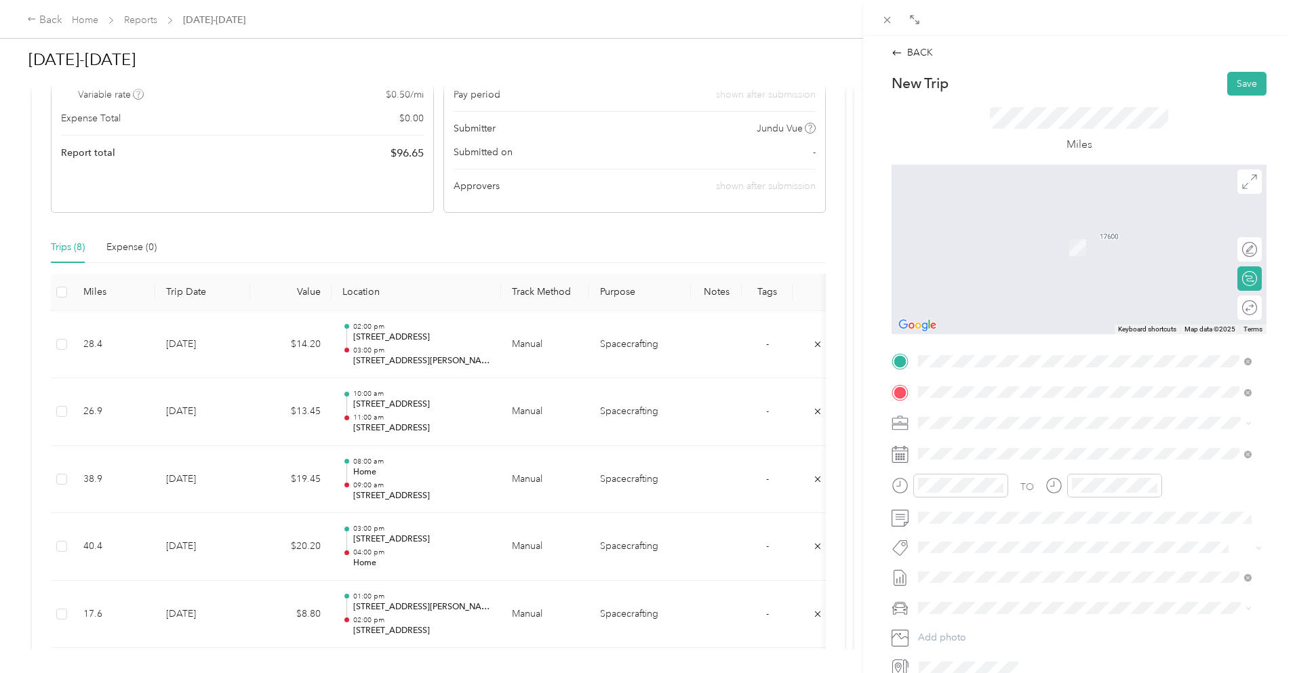
click at [994, 443] on span "[STREET_ADDRESS][US_STATE]" at bounding box center [1012, 441] width 136 height 12
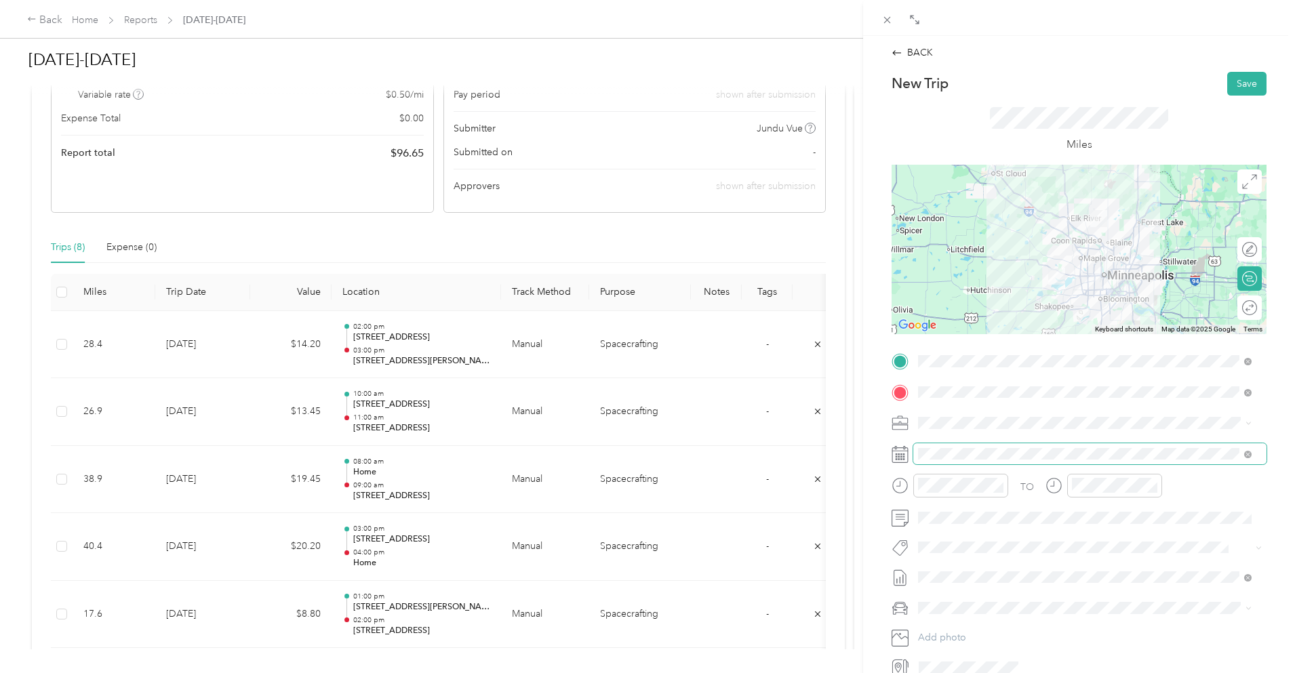
click at [991, 448] on span at bounding box center [1090, 455] width 353 height 22
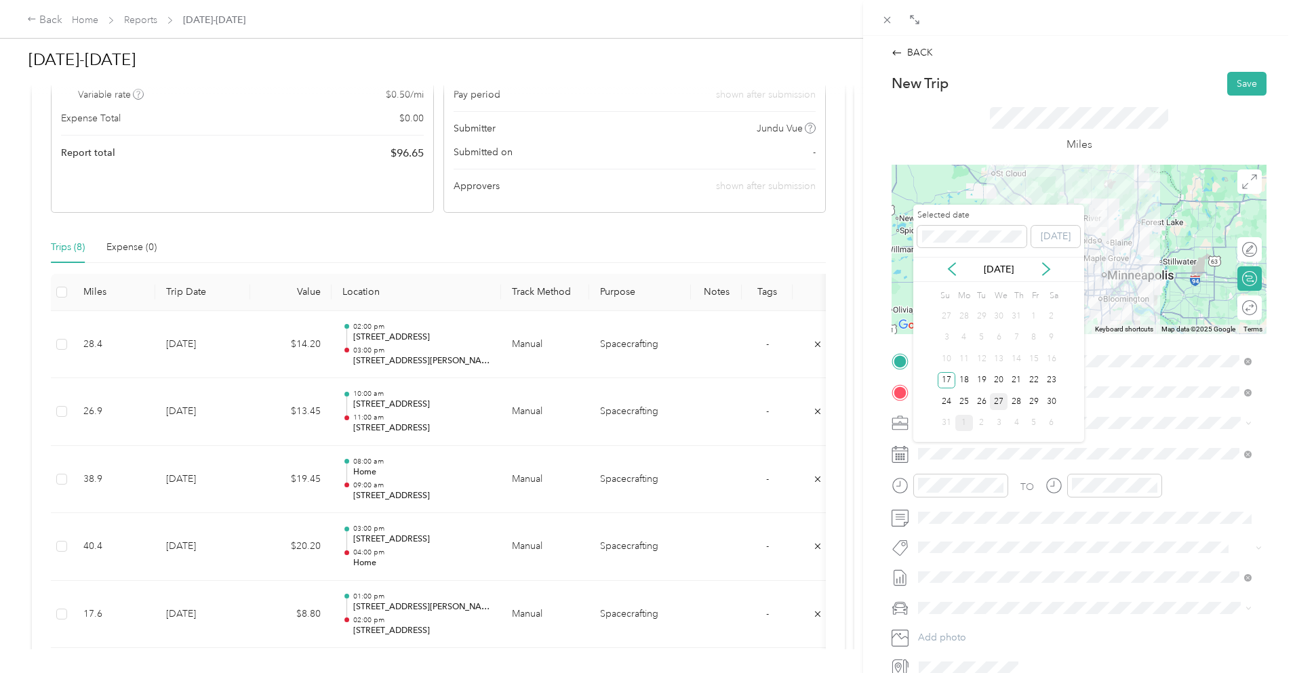
click at [1001, 400] on div "27" at bounding box center [999, 401] width 18 height 17
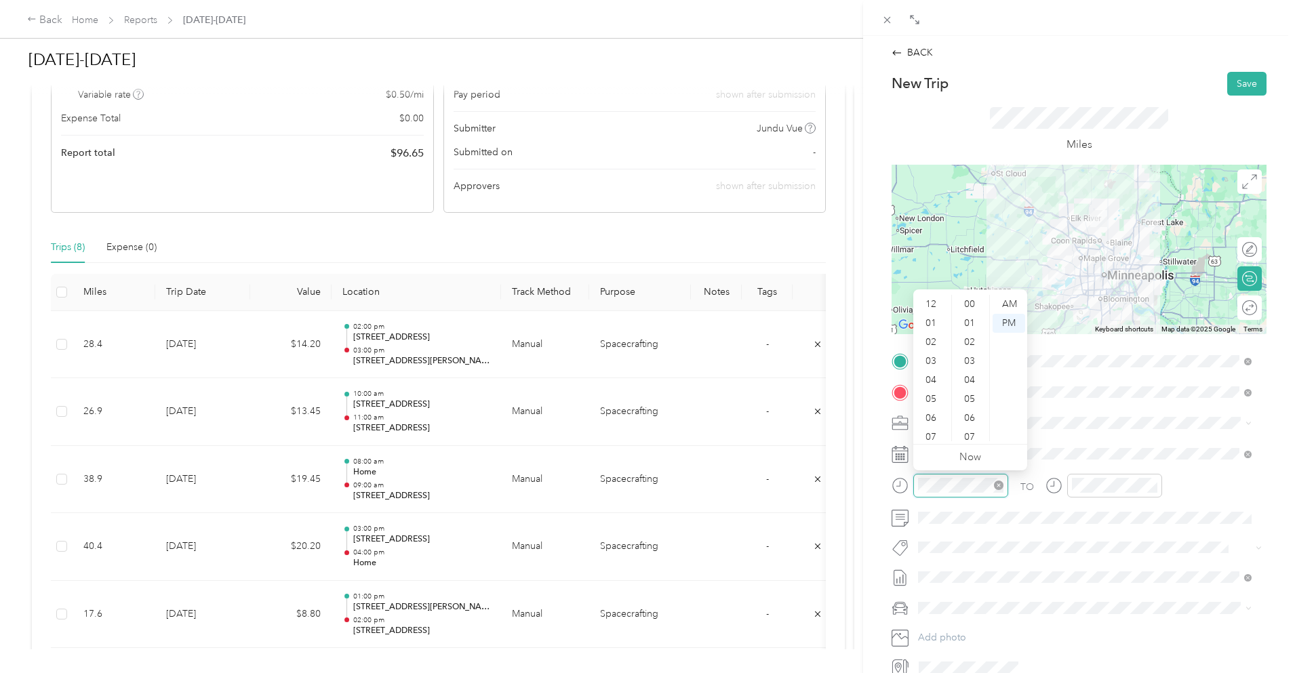
scroll to position [993, 0]
click at [932, 370] on div "08" at bounding box center [932, 375] width 33 height 19
click at [971, 303] on div "00" at bounding box center [971, 304] width 33 height 19
click at [1008, 306] on div "AM" at bounding box center [1009, 304] width 33 height 19
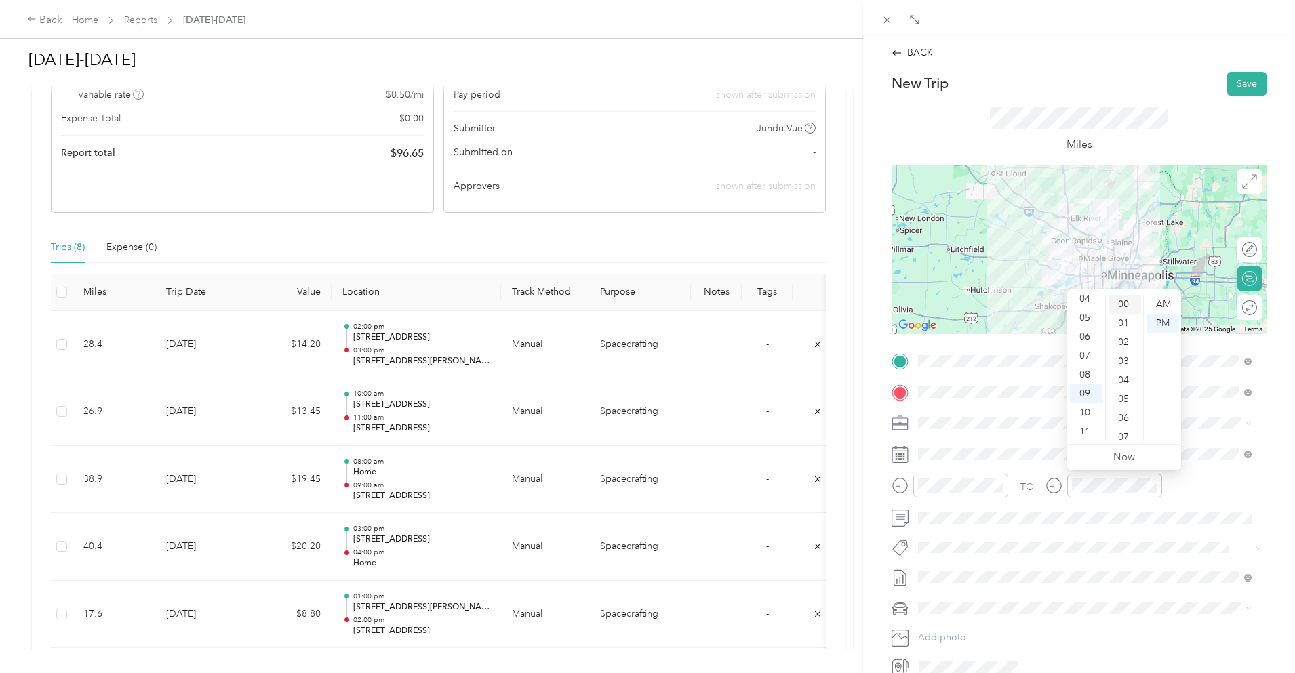
click at [1124, 299] on div "00" at bounding box center [1125, 304] width 33 height 19
click at [1166, 303] on div "AM" at bounding box center [1163, 304] width 33 height 19
click at [1152, 82] on div "New Trip Save" at bounding box center [1079, 84] width 375 height 24
click at [1228, 82] on button "Save" at bounding box center [1247, 84] width 39 height 24
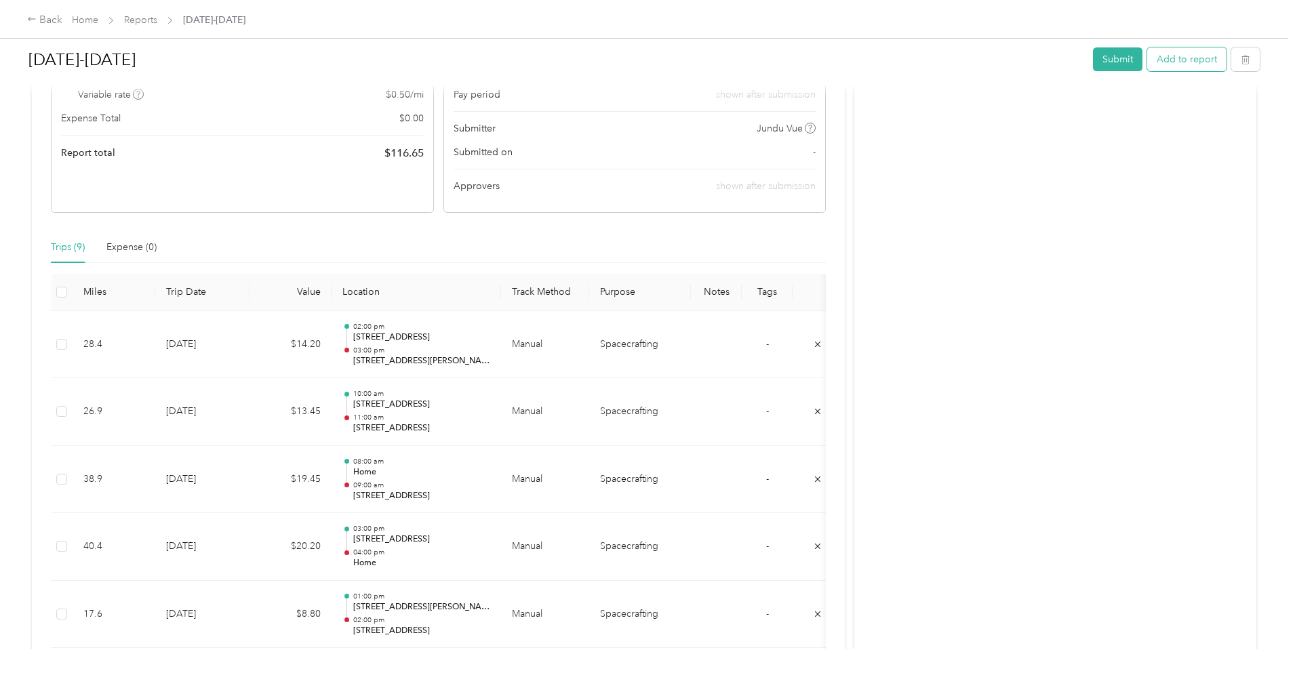
click at [1147, 60] on button "Add to report" at bounding box center [1186, 59] width 79 height 24
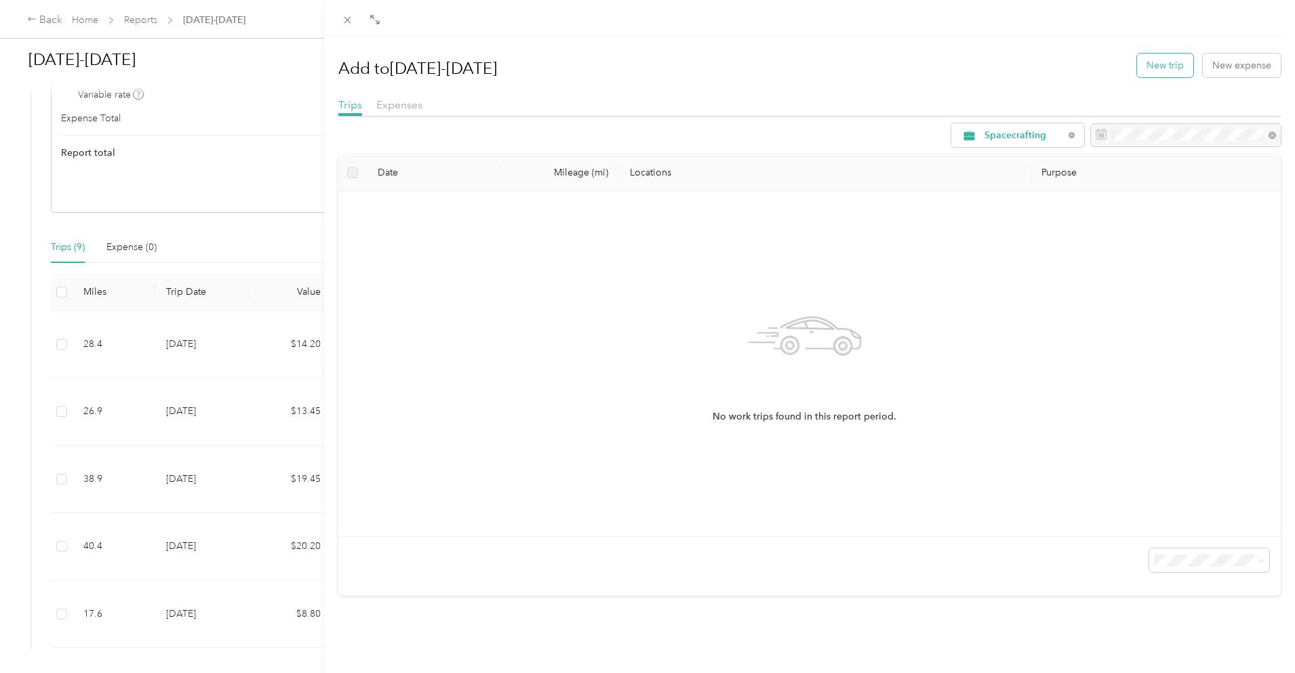
click at [1144, 68] on button "New trip" at bounding box center [1165, 66] width 56 height 24
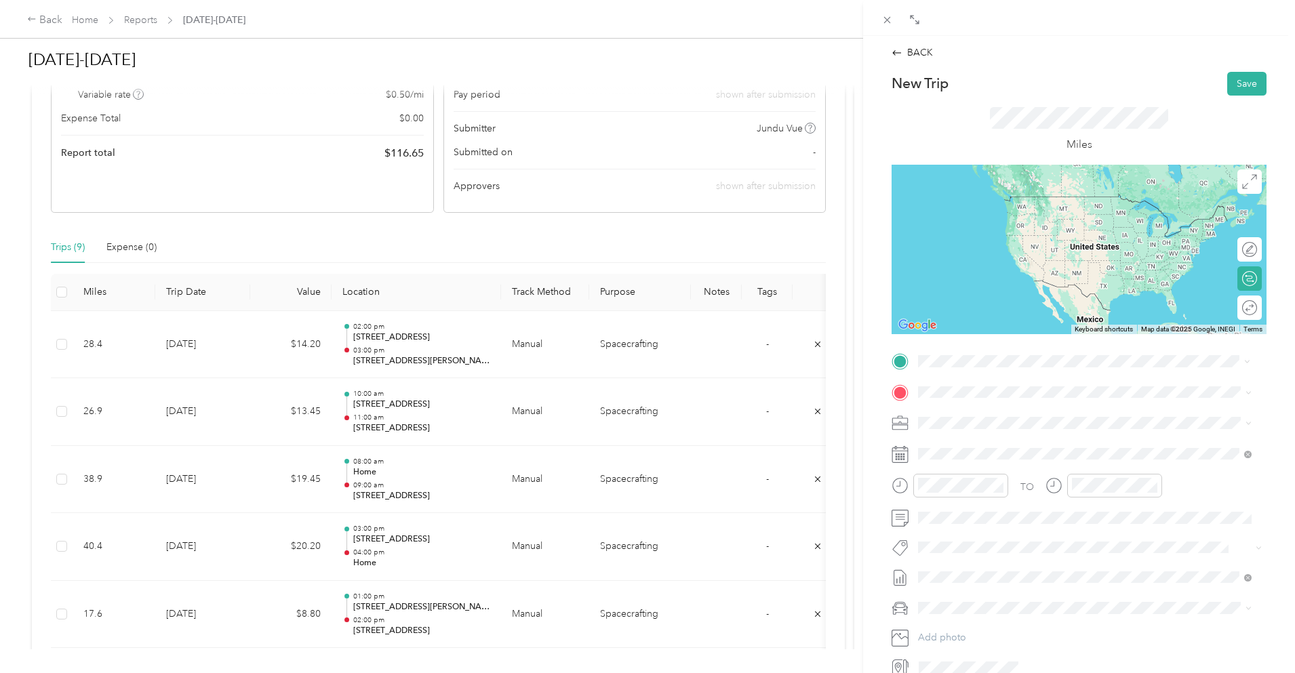
click at [996, 411] on span "[STREET_ADDRESS][US_STATE]" at bounding box center [1012, 410] width 136 height 12
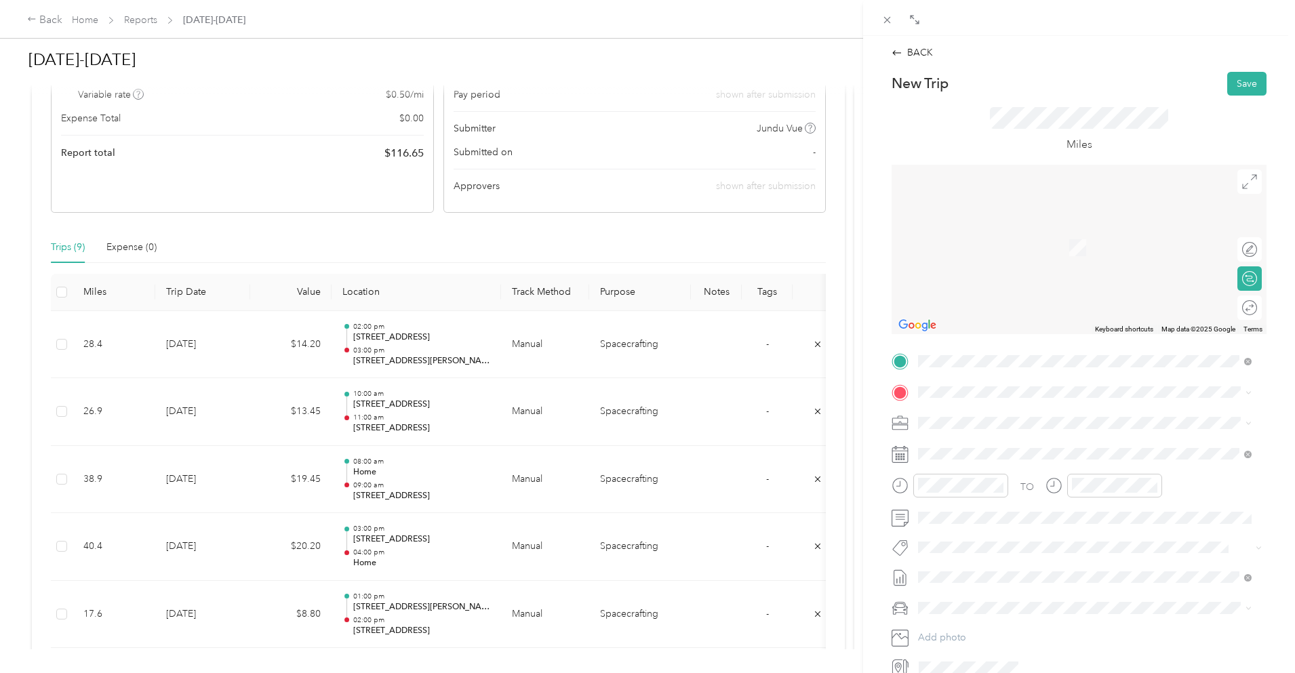
click at [986, 441] on span "[STREET_ADDRESS][US_STATE]" at bounding box center [1012, 439] width 136 height 12
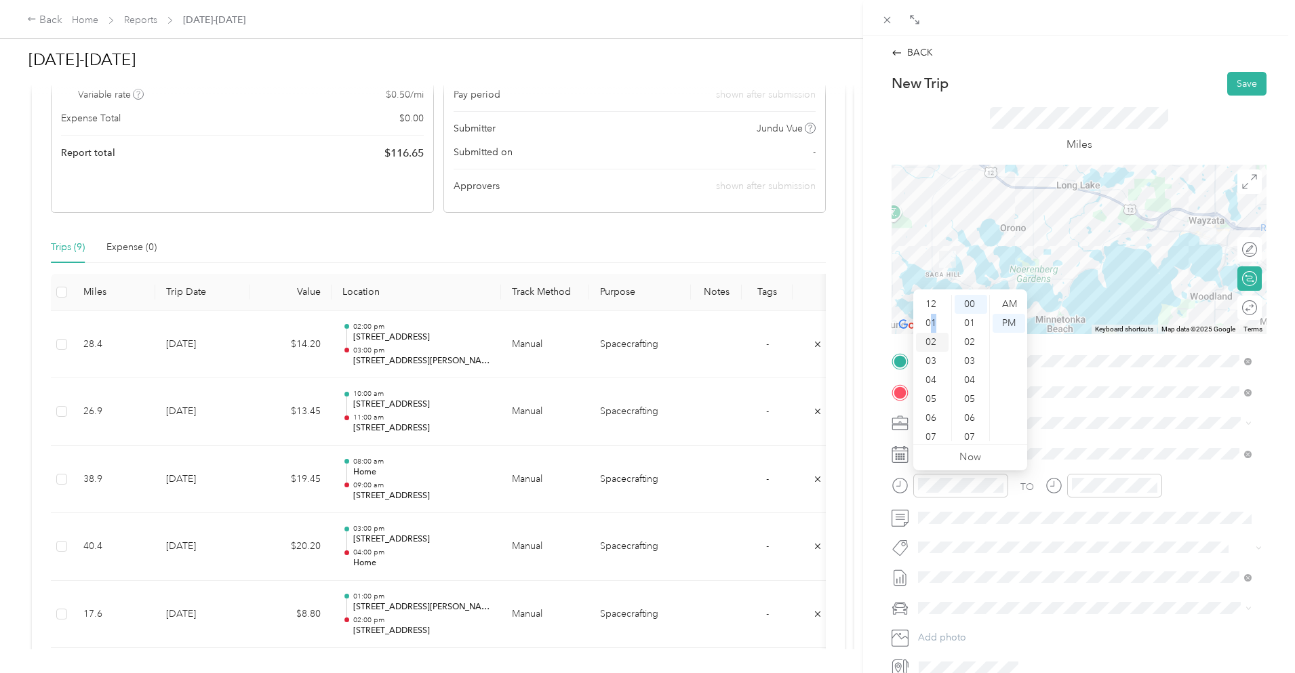
click at [934, 319] on div "01" at bounding box center [932, 323] width 33 height 19
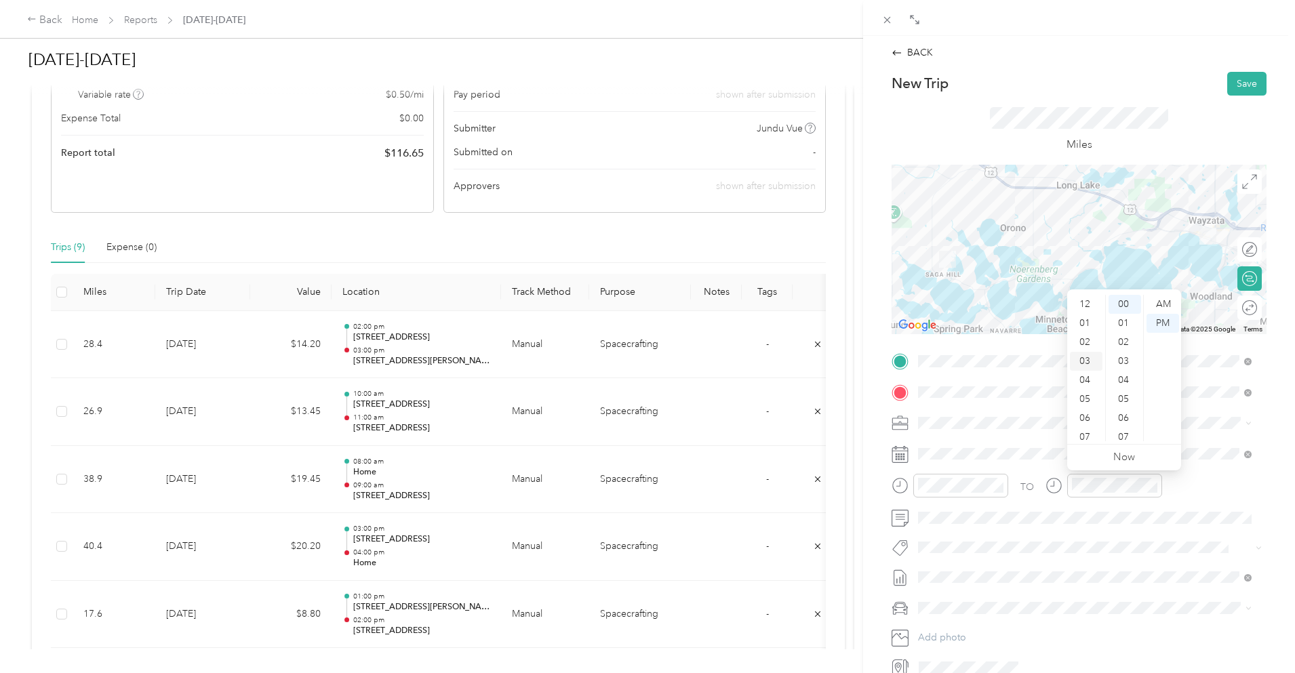
click at [1086, 337] on div "02" at bounding box center [1086, 342] width 33 height 19
click at [1125, 83] on div "New Trip Save" at bounding box center [1079, 84] width 375 height 24
click at [1237, 83] on button "Save" at bounding box center [1247, 84] width 39 height 24
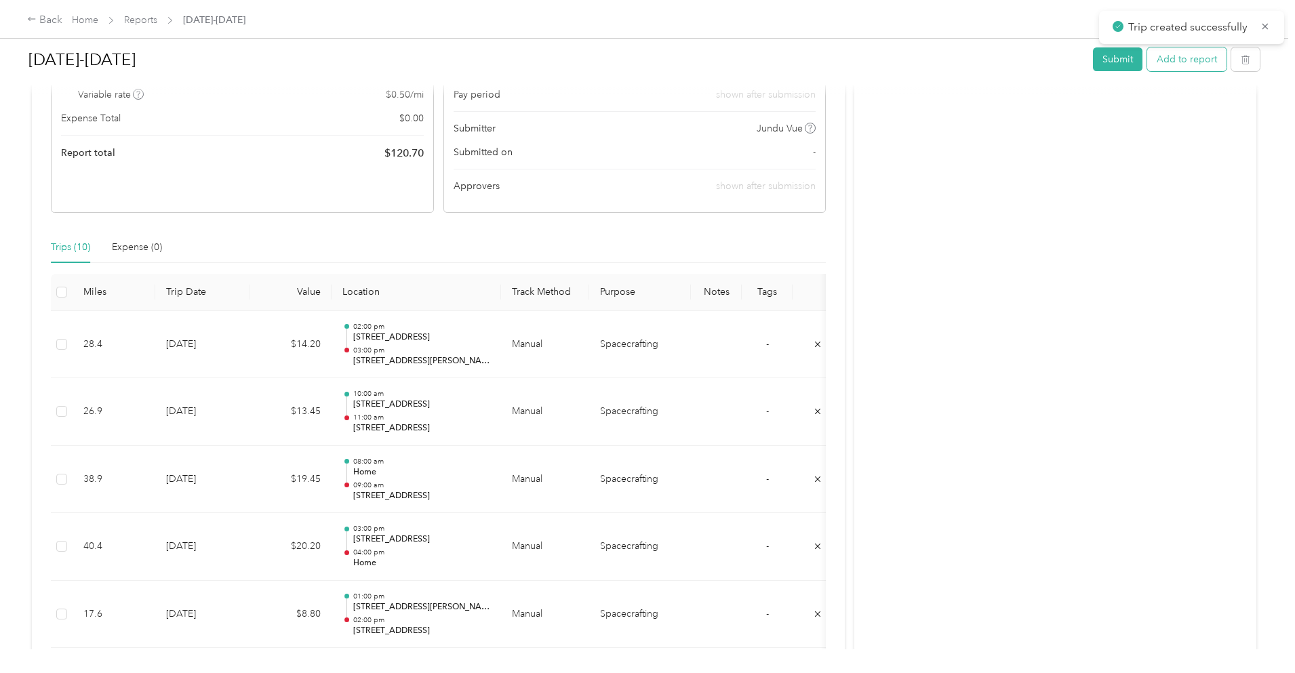
click at [1147, 62] on button "Add to report" at bounding box center [1186, 59] width 79 height 24
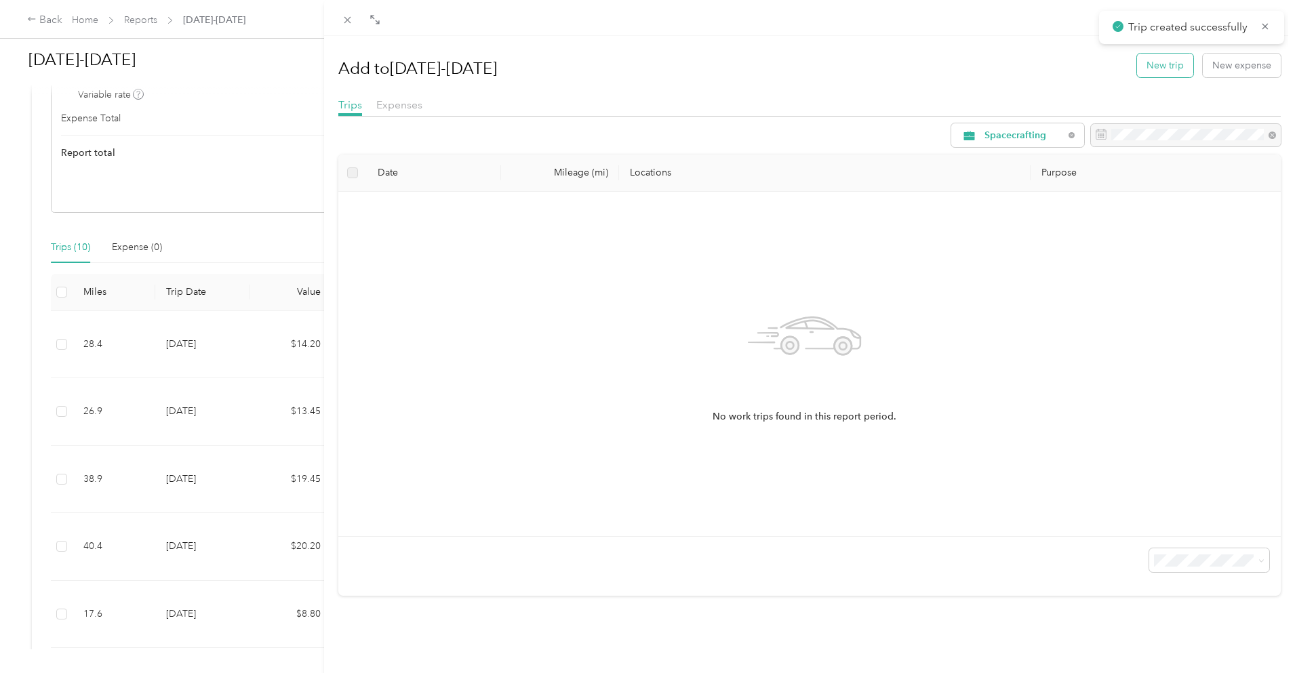
click at [1149, 66] on button "New trip" at bounding box center [1165, 66] width 56 height 24
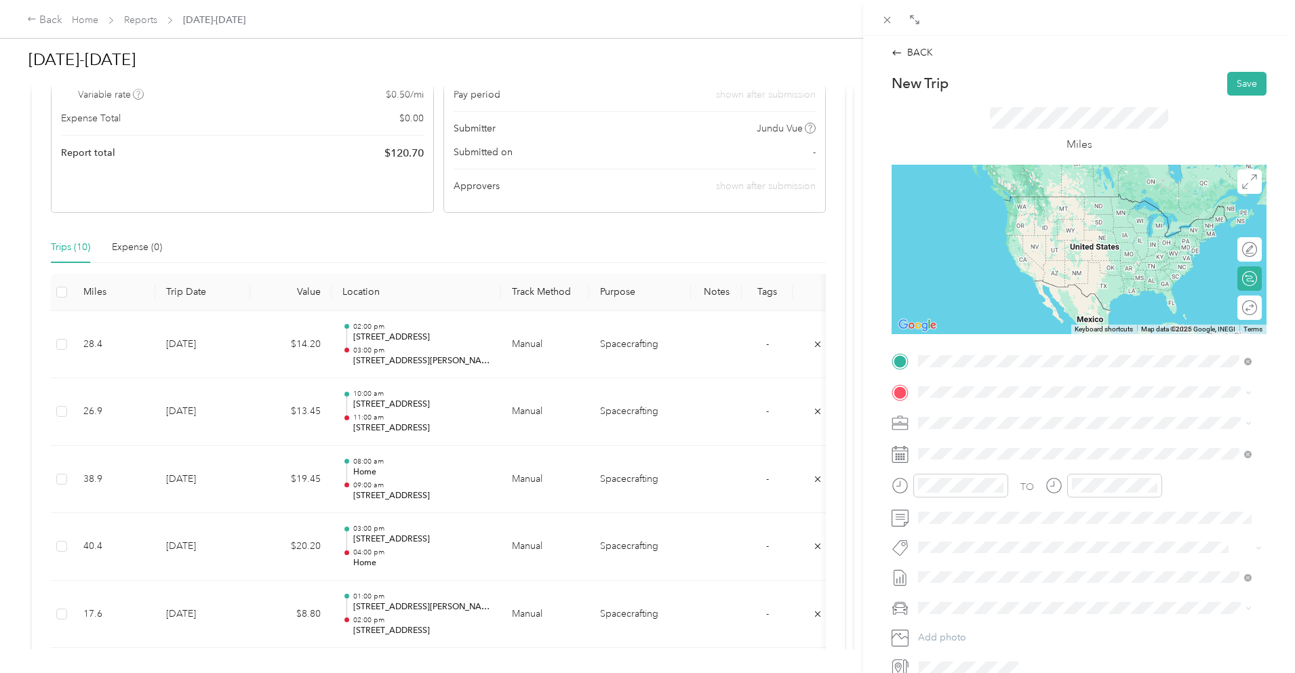
click at [998, 416] on span "[STREET_ADDRESS][US_STATE]" at bounding box center [1012, 410] width 136 height 12
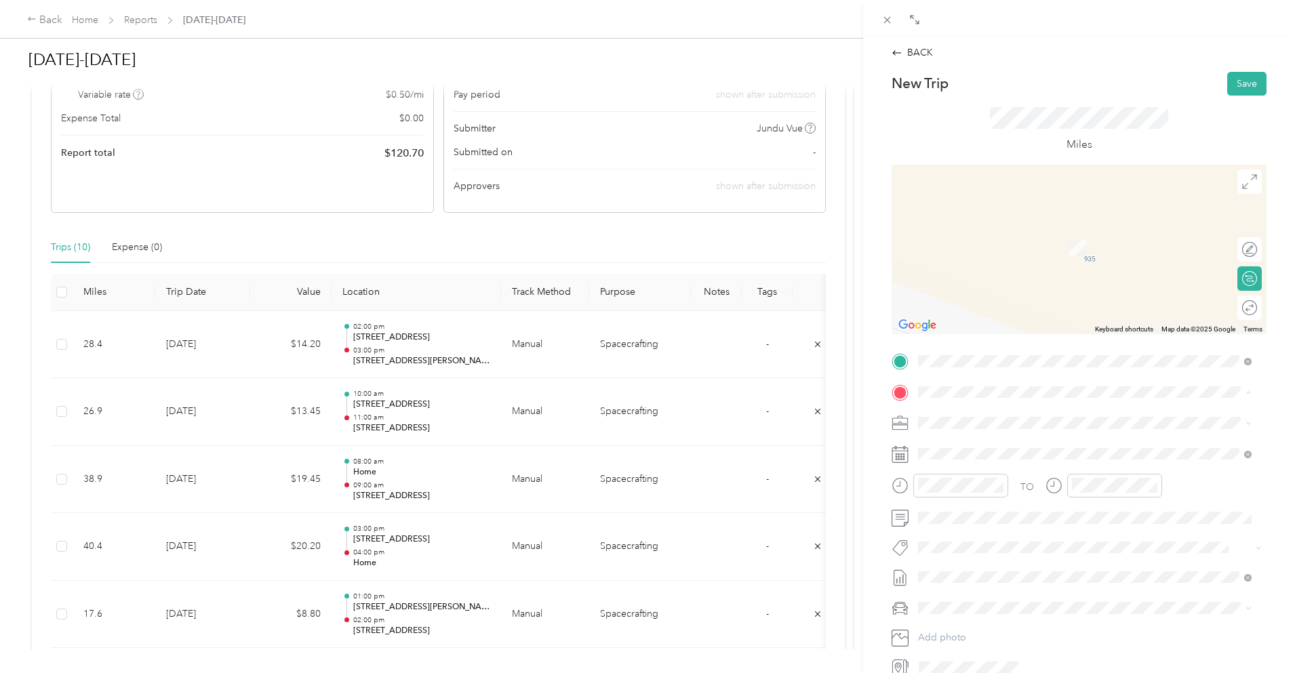
click at [998, 454] on div "Home [STREET_ADDRESS][PERSON_NAME]" at bounding box center [1024, 454] width 161 height 28
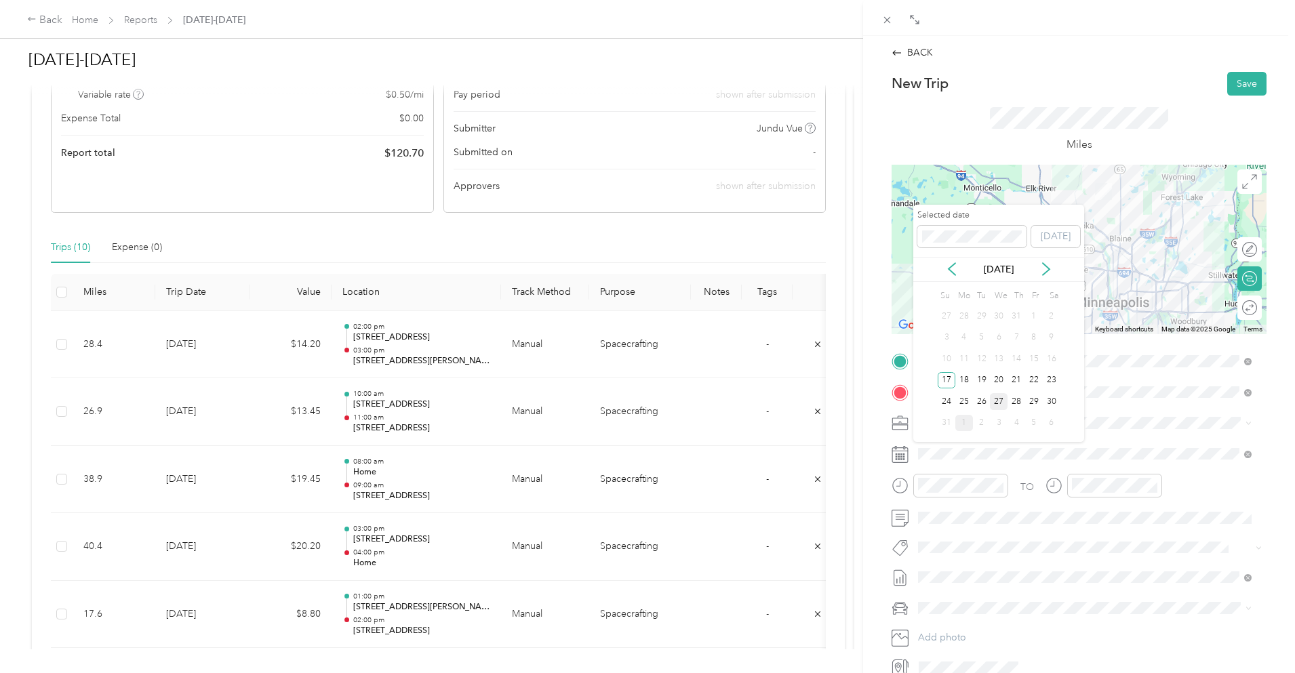
click at [1000, 397] on div "27" at bounding box center [999, 401] width 18 height 17
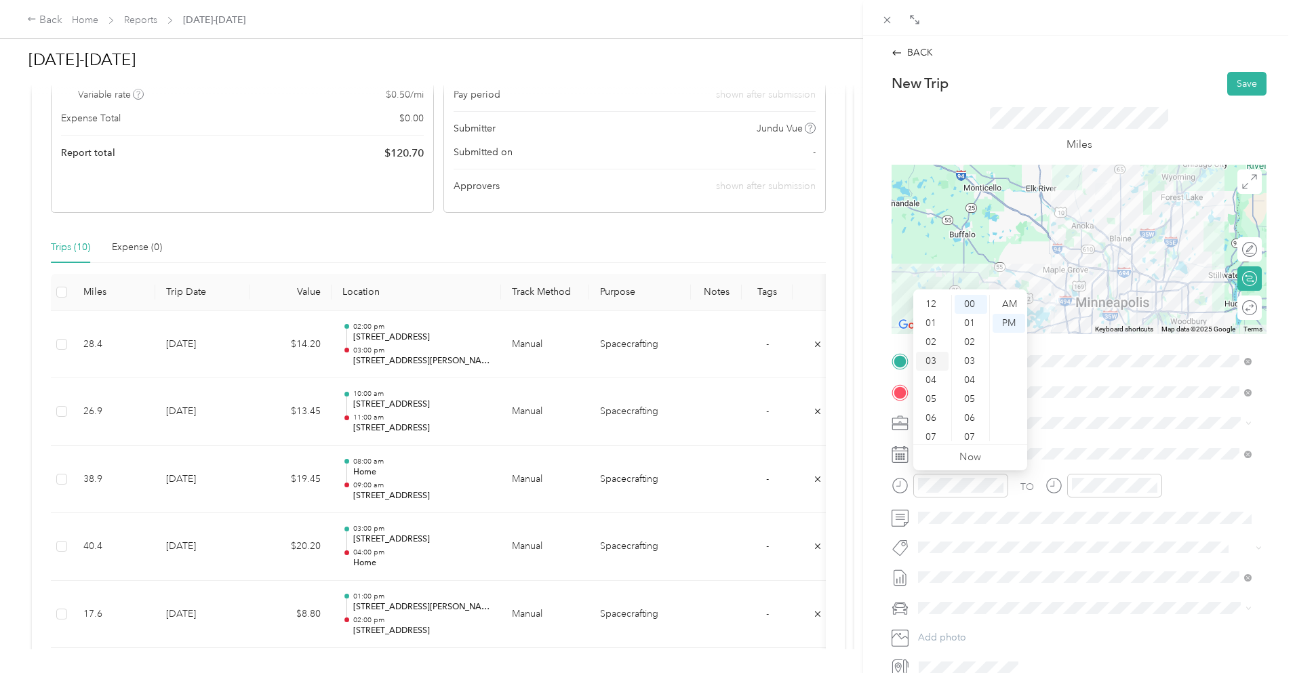
click at [930, 356] on div "03" at bounding box center [932, 361] width 33 height 19
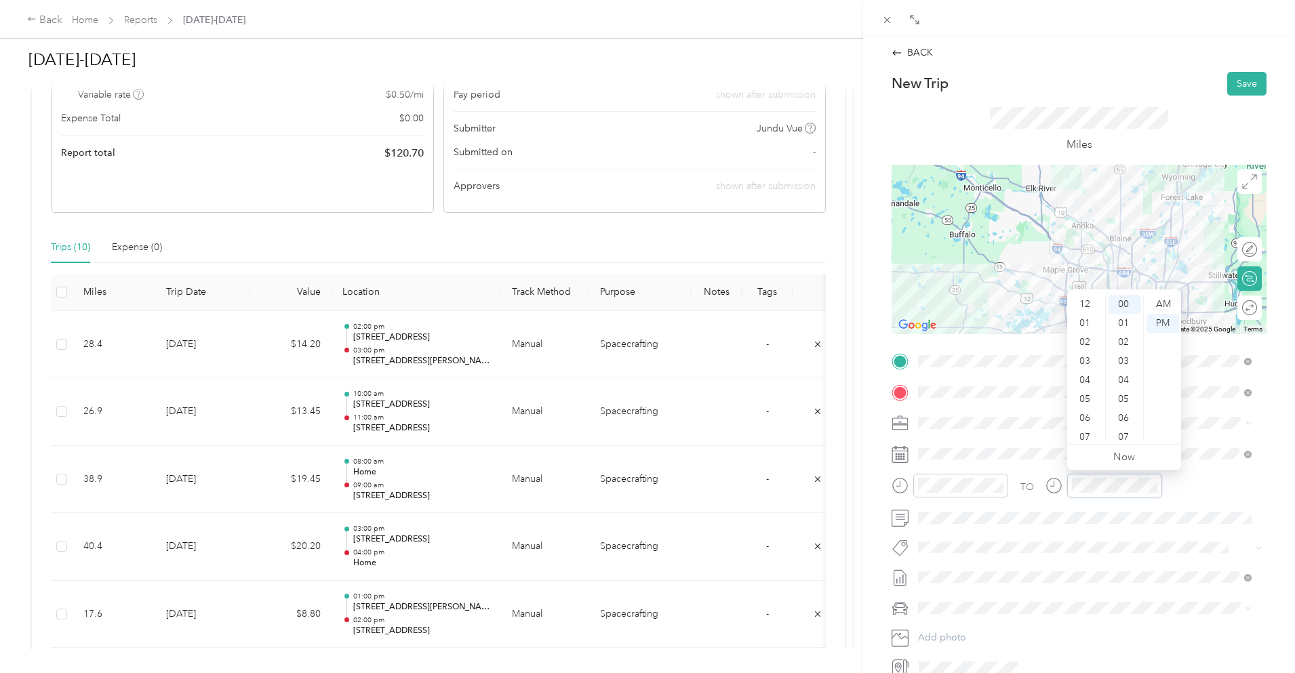
scroll to position [81, 0]
click at [1085, 298] on div "04" at bounding box center [1086, 299] width 33 height 19
click at [1249, 86] on button "Save" at bounding box center [1247, 84] width 39 height 24
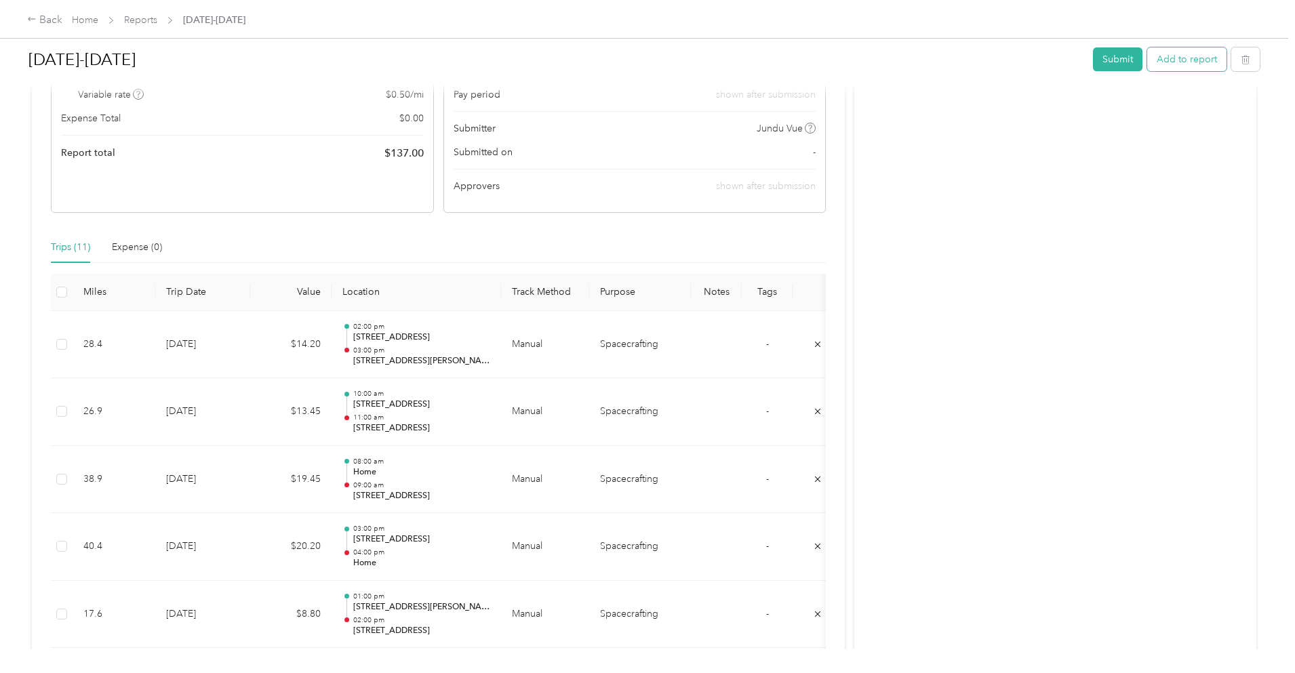
click at [1147, 56] on button "Add to report" at bounding box center [1186, 59] width 79 height 24
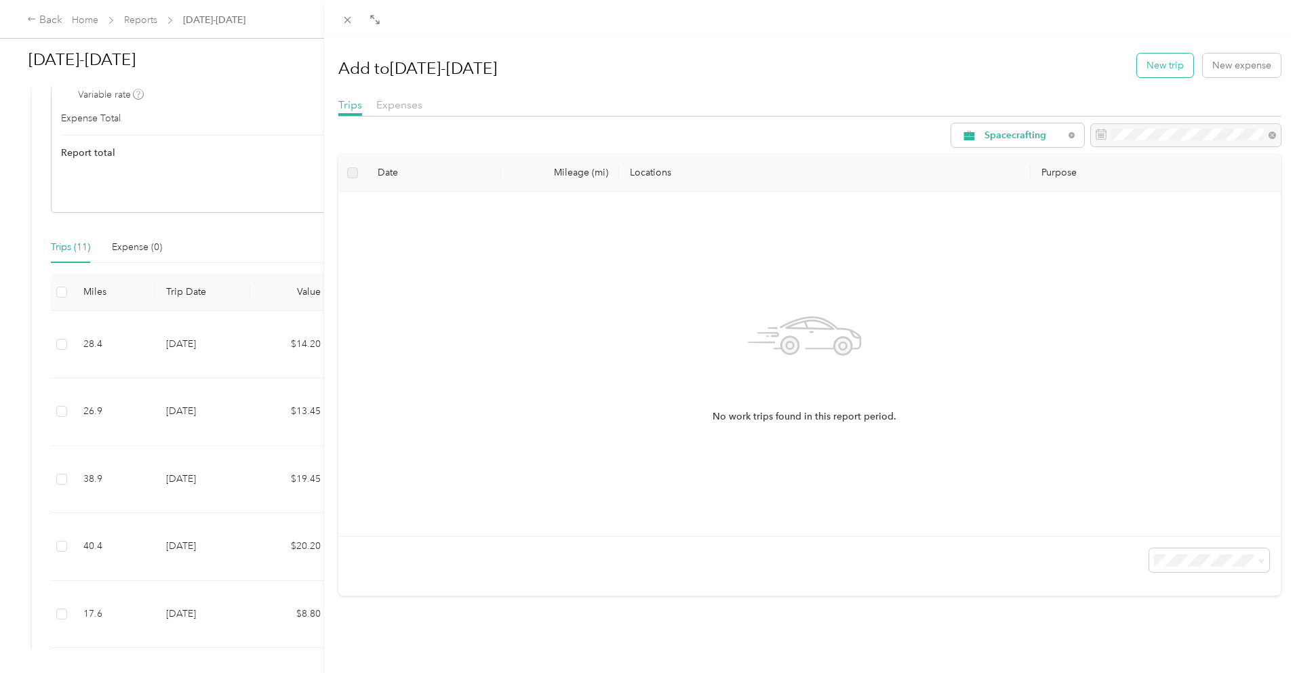
click at [1141, 62] on button "New trip" at bounding box center [1165, 66] width 56 height 24
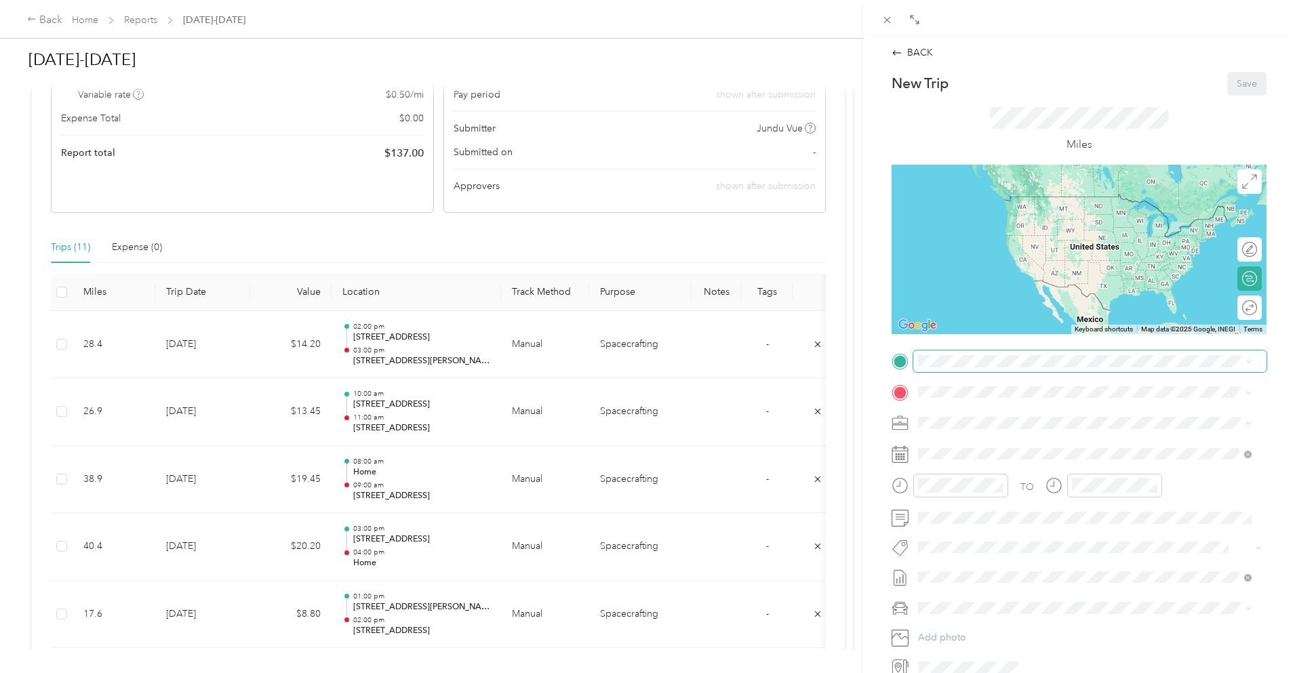
click at [986, 368] on span at bounding box center [1090, 362] width 353 height 22
click at [996, 436] on span "[STREET_ADDRESS][PERSON_NAME]" at bounding box center [1024, 431] width 161 height 12
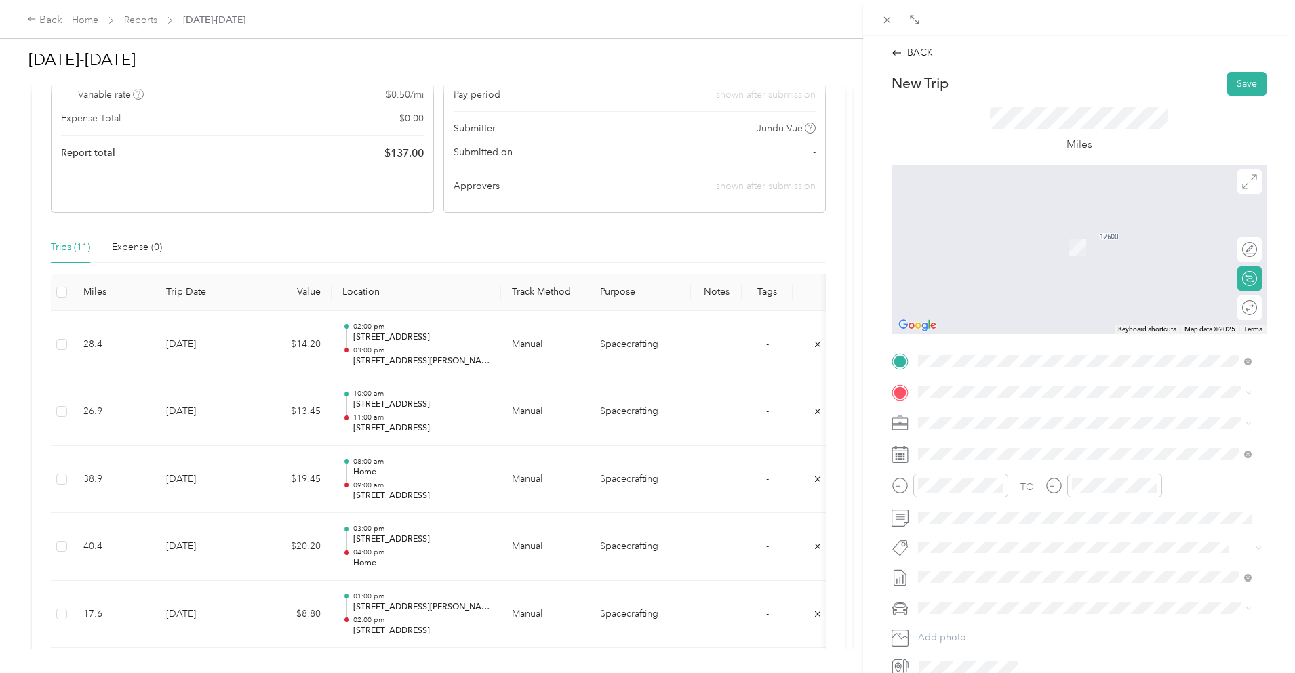
click at [1008, 441] on span "[STREET_ADDRESS][US_STATE]" at bounding box center [1012, 441] width 136 height 12
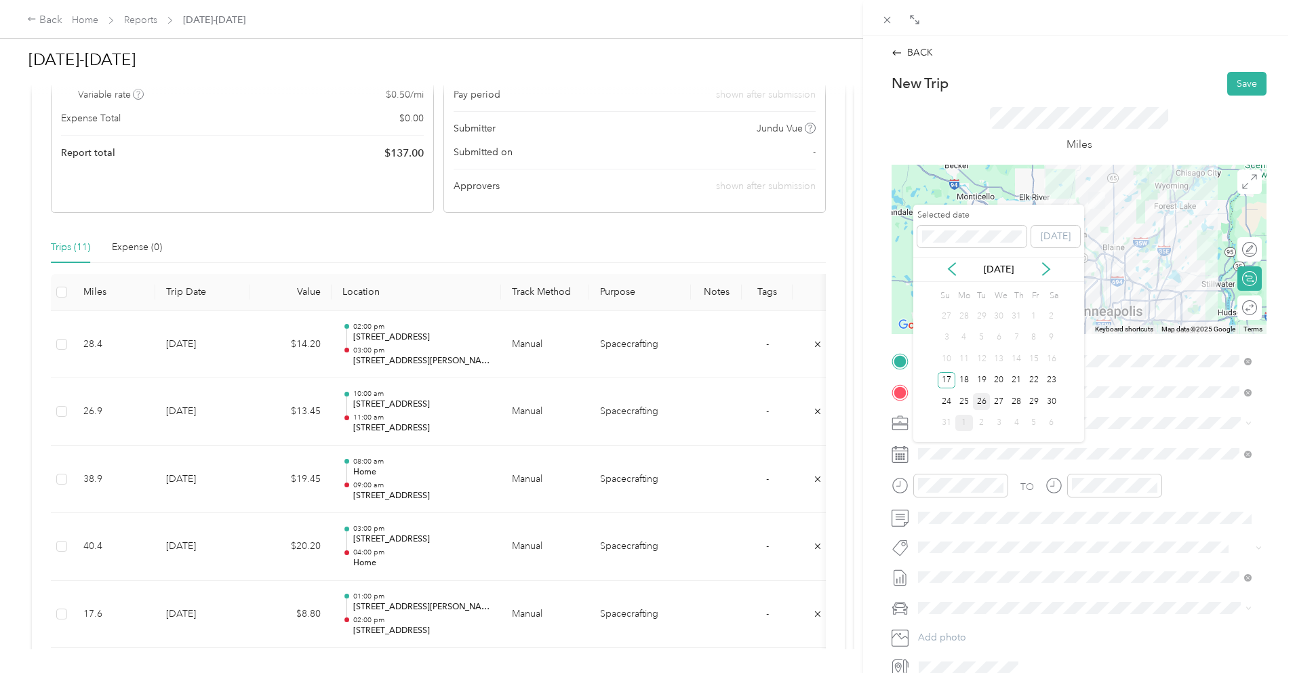
click at [985, 404] on div "26" at bounding box center [982, 401] width 18 height 17
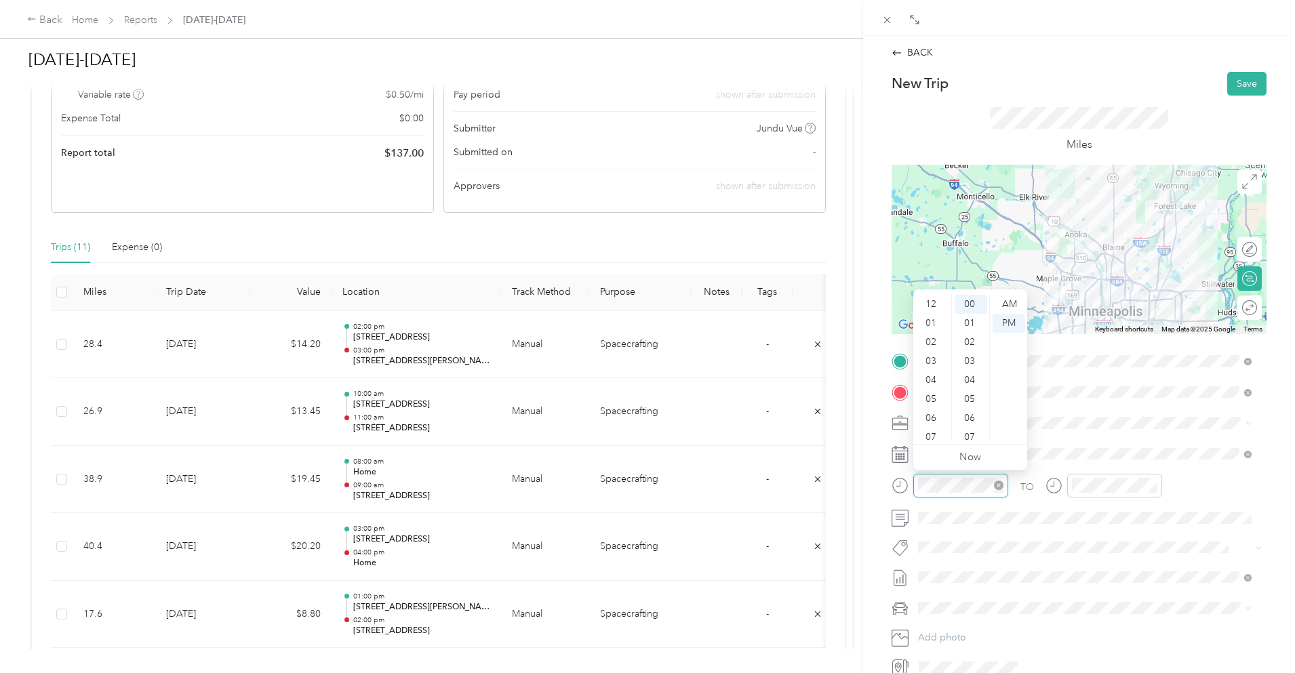
scroll to position [81, 0]
click at [936, 384] on div "08" at bounding box center [932, 375] width 33 height 19
click at [926, 389] on div "09" at bounding box center [932, 394] width 33 height 19
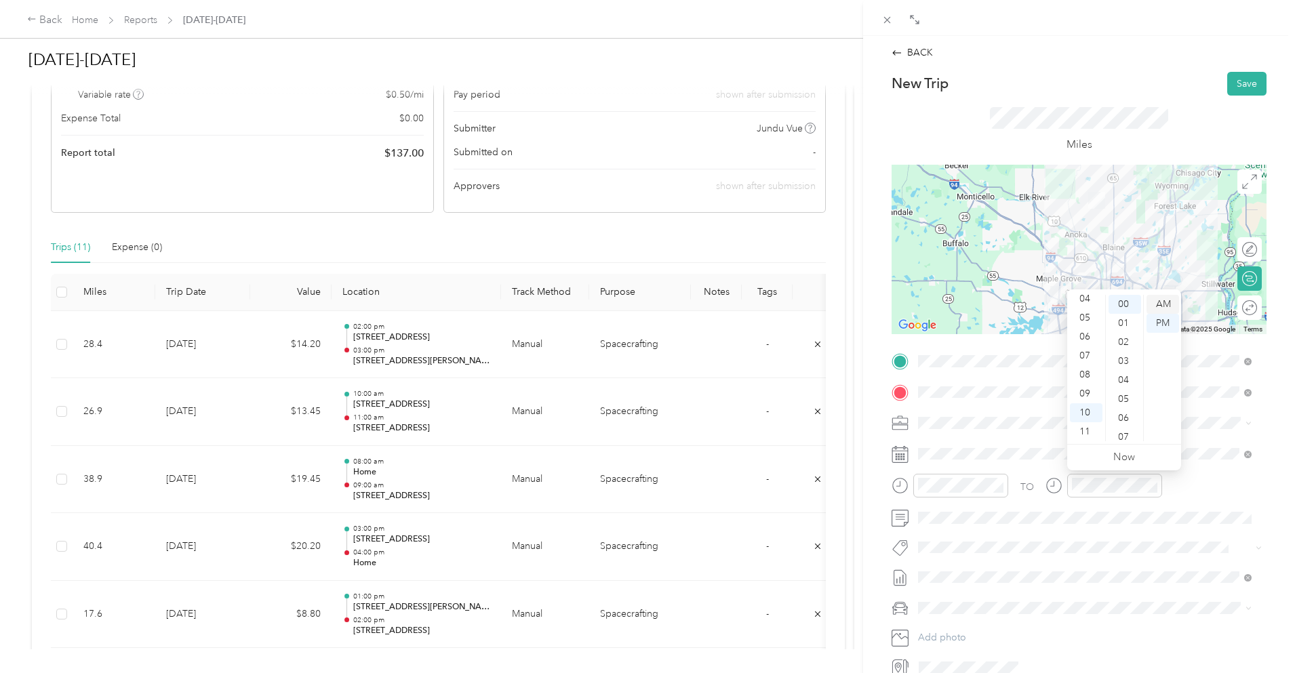
click at [1166, 306] on div "AM" at bounding box center [1163, 304] width 33 height 19
click at [1164, 128] on div "Miles" at bounding box center [1079, 130] width 375 height 69
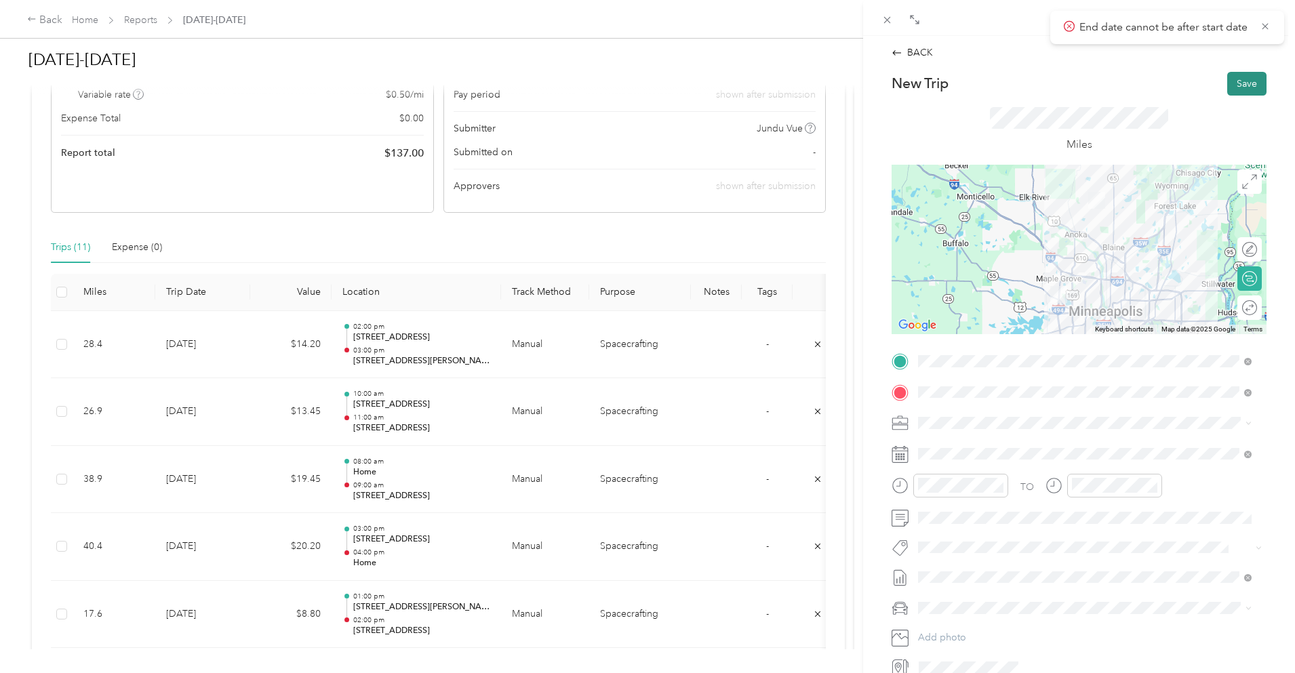
click at [1234, 77] on button "Save" at bounding box center [1247, 84] width 39 height 24
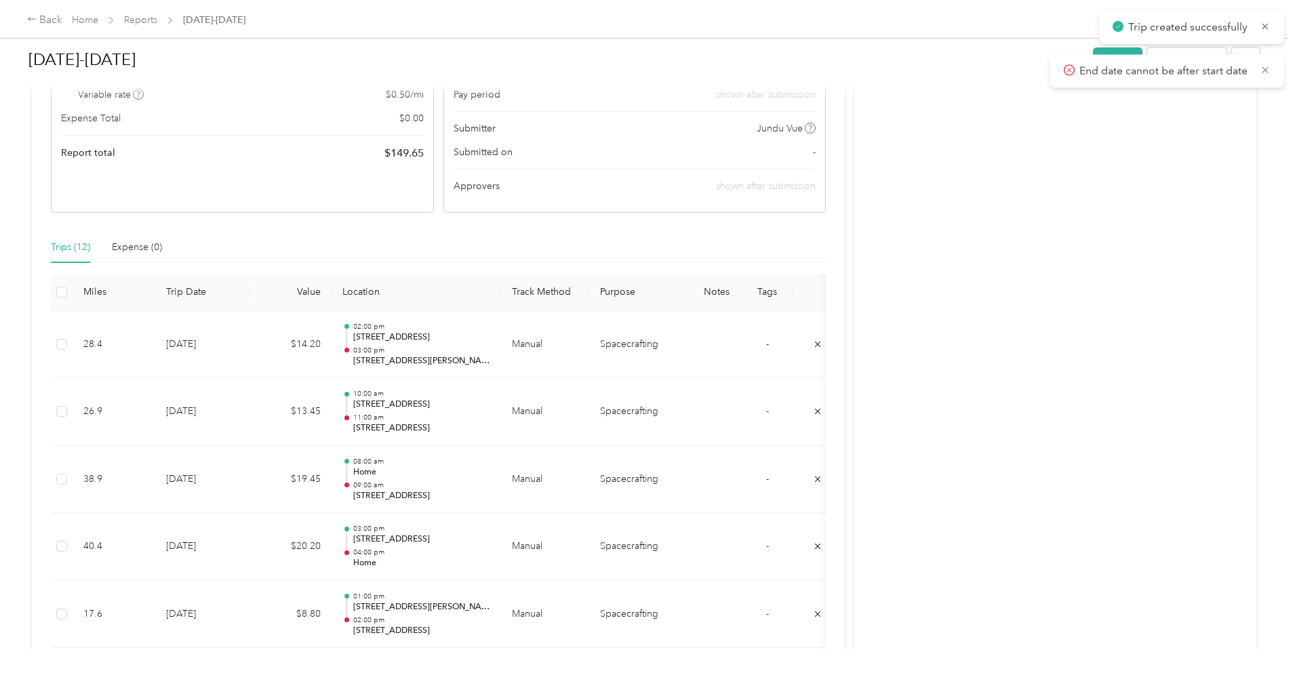
click at [1270, 63] on span "End date cannot be after start date" at bounding box center [1167, 71] width 207 height 17
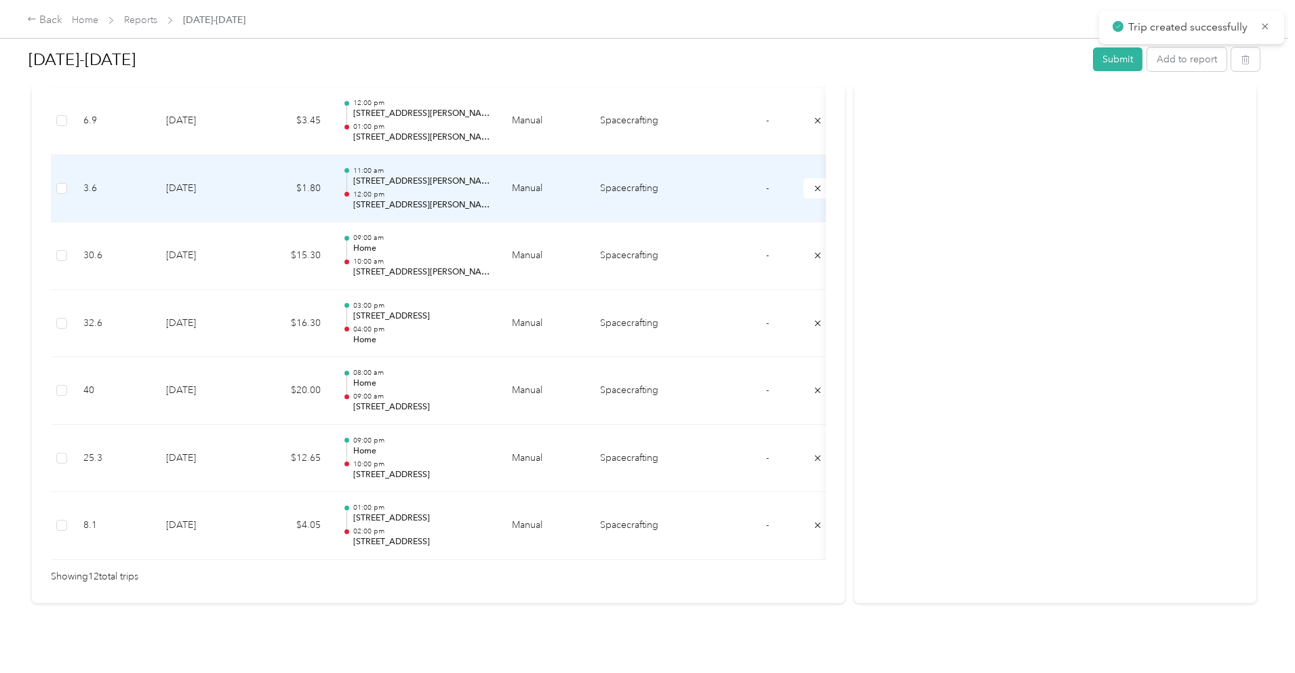
scroll to position [786, 0]
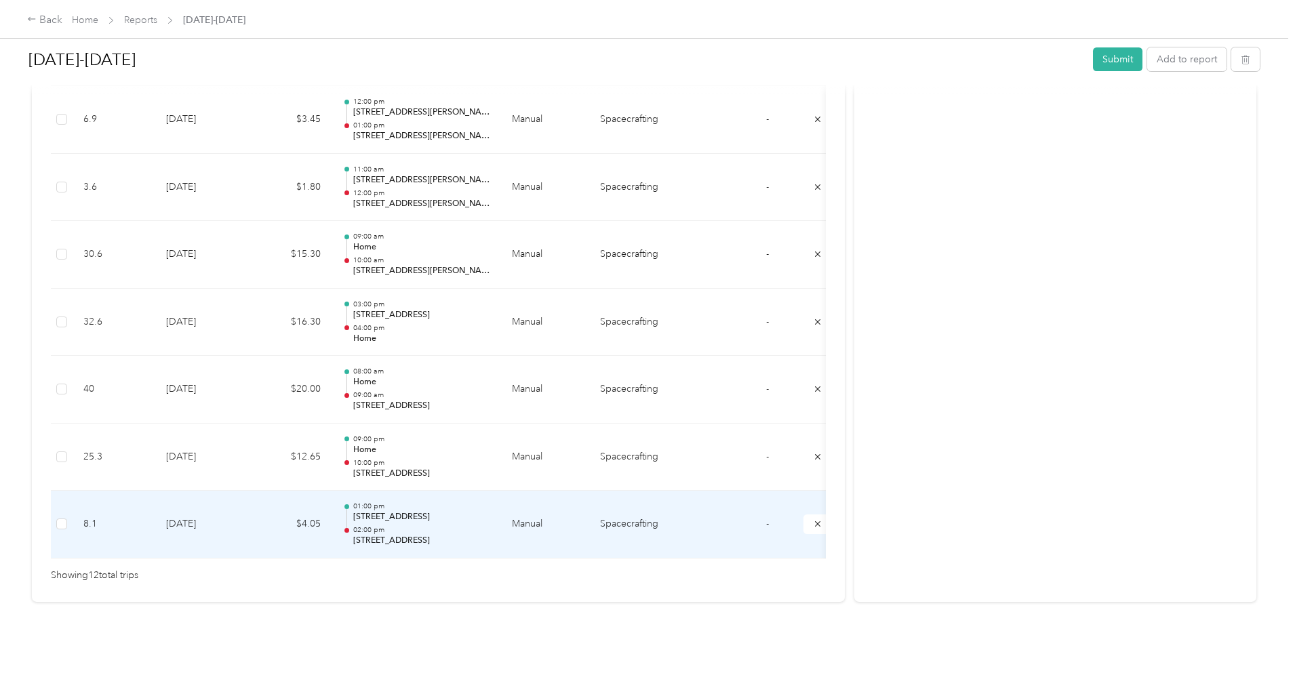
click at [250, 496] on td "[DATE]" at bounding box center [202, 525] width 95 height 68
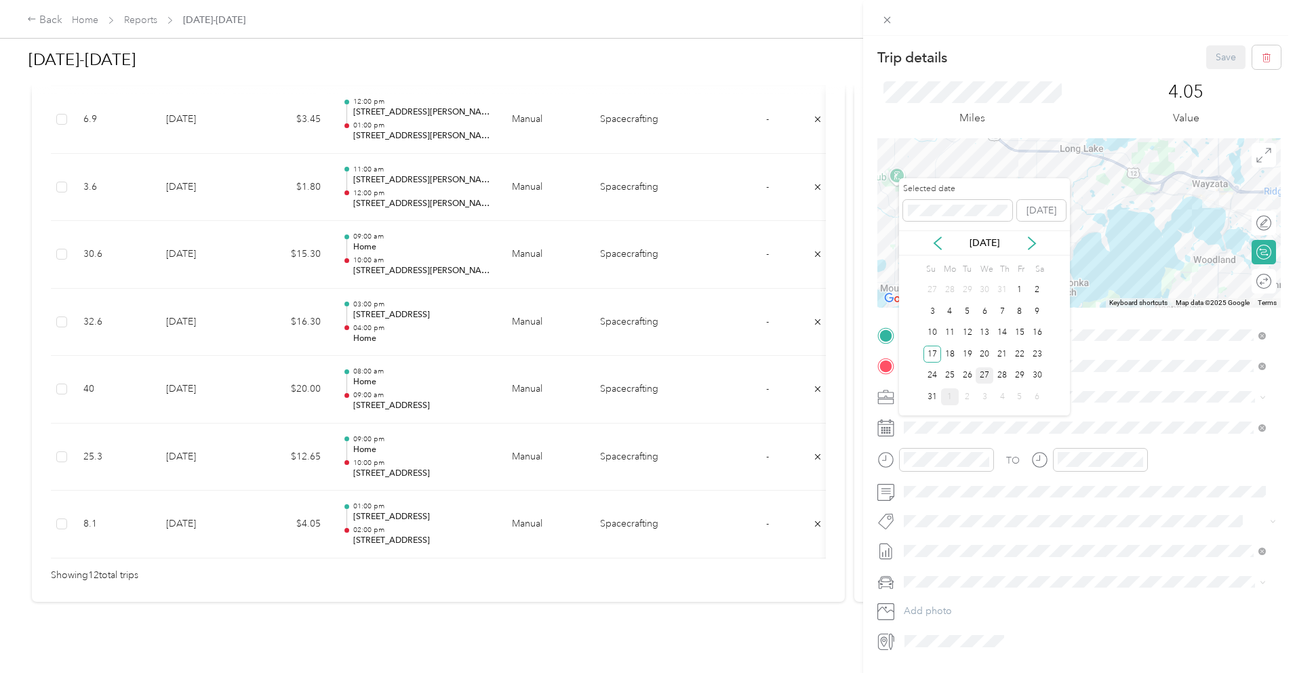
click at [976, 372] on div "27" at bounding box center [985, 376] width 18 height 17
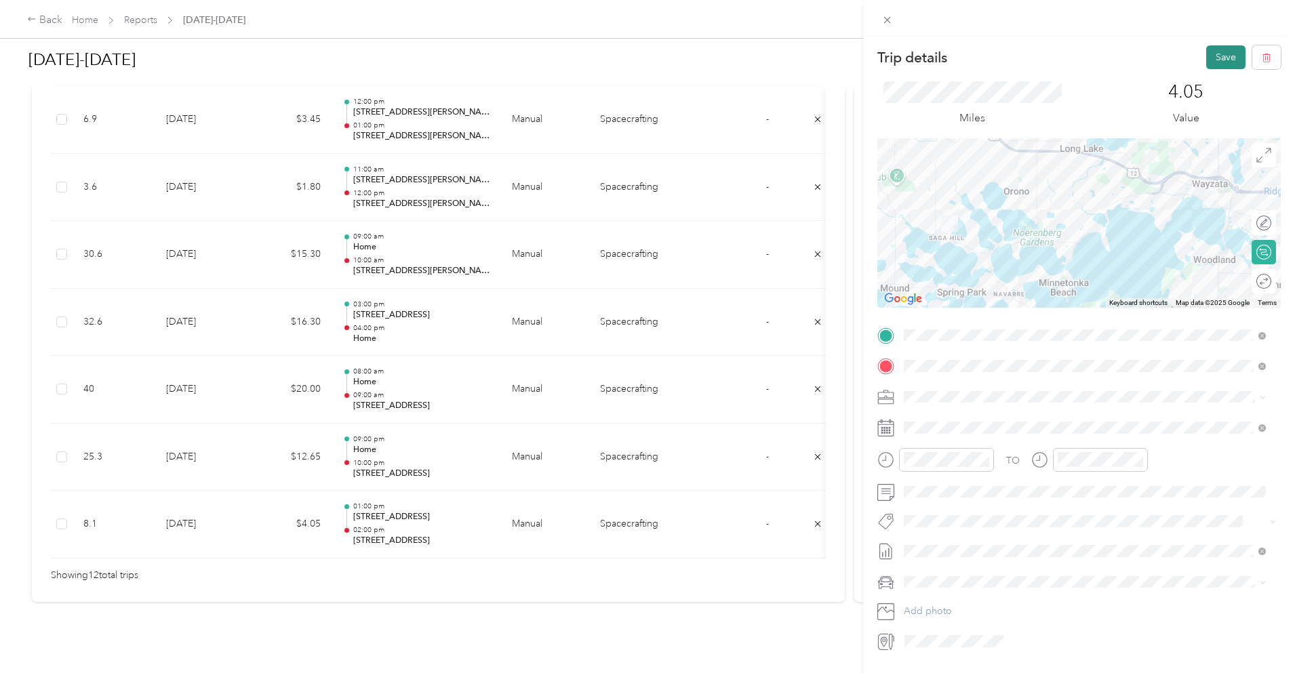
click at [1209, 60] on button "Save" at bounding box center [1225, 57] width 39 height 24
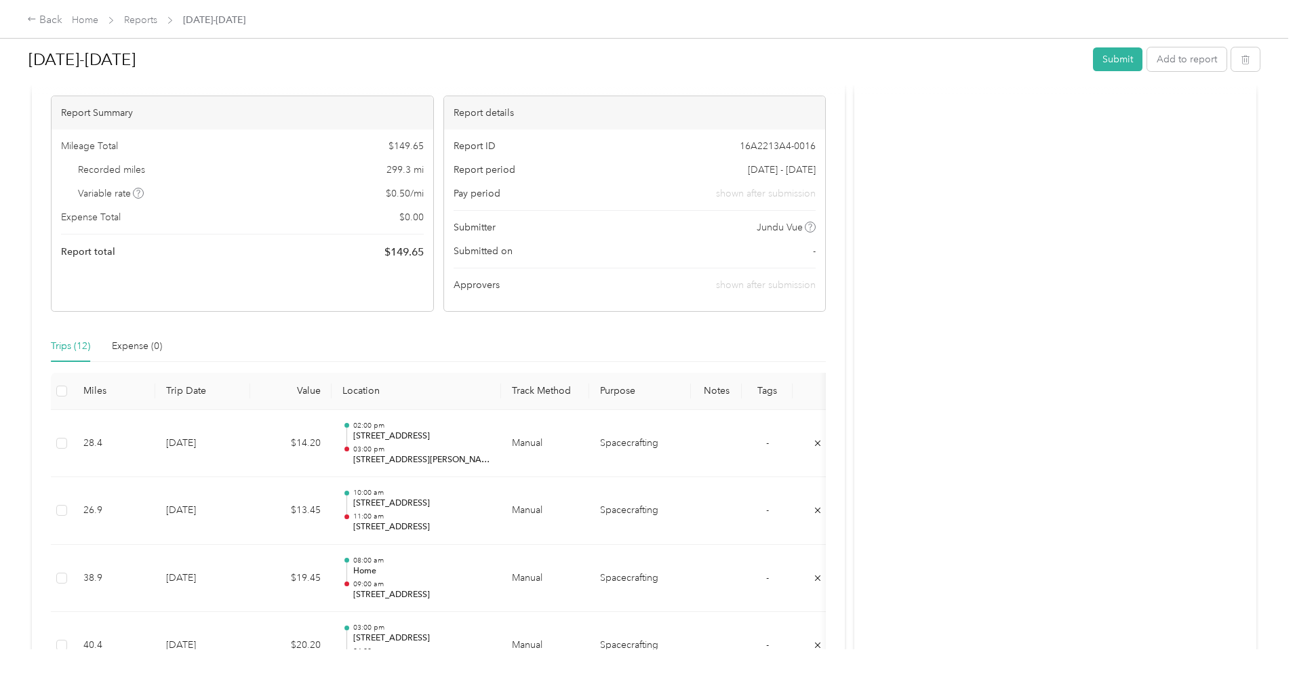
scroll to position [0, 0]
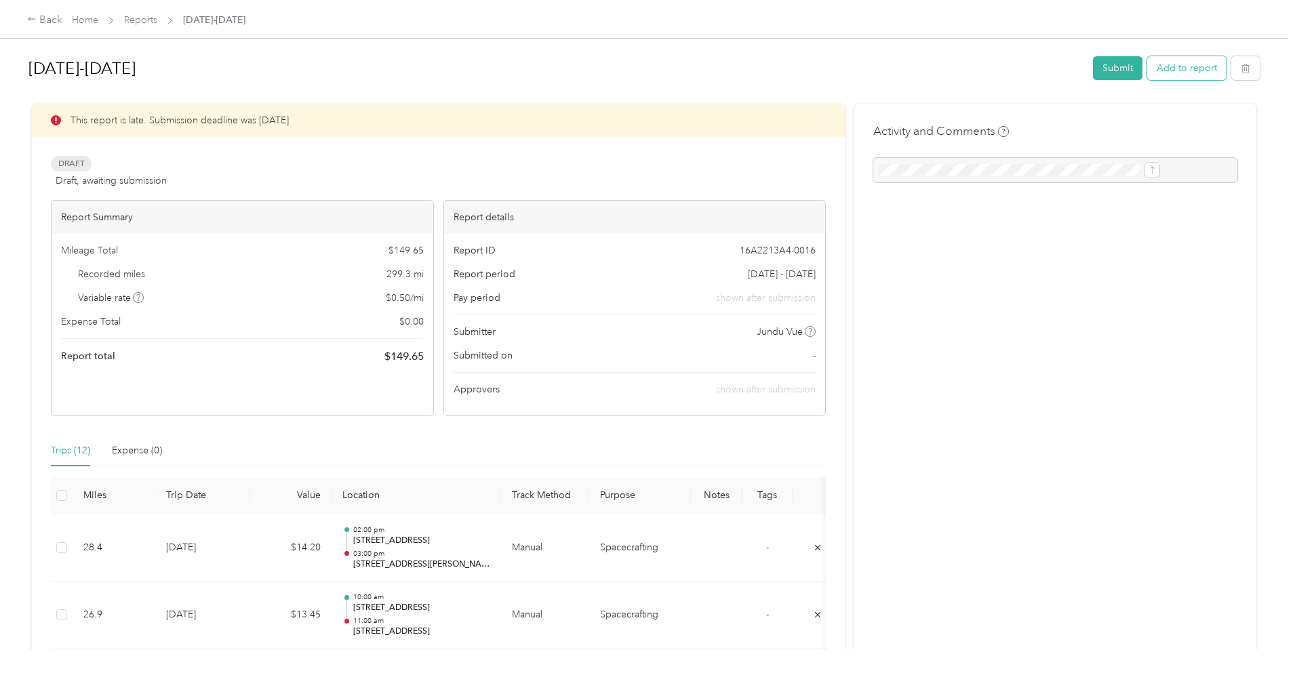
click at [1147, 69] on button "Add to report" at bounding box center [1186, 68] width 79 height 24
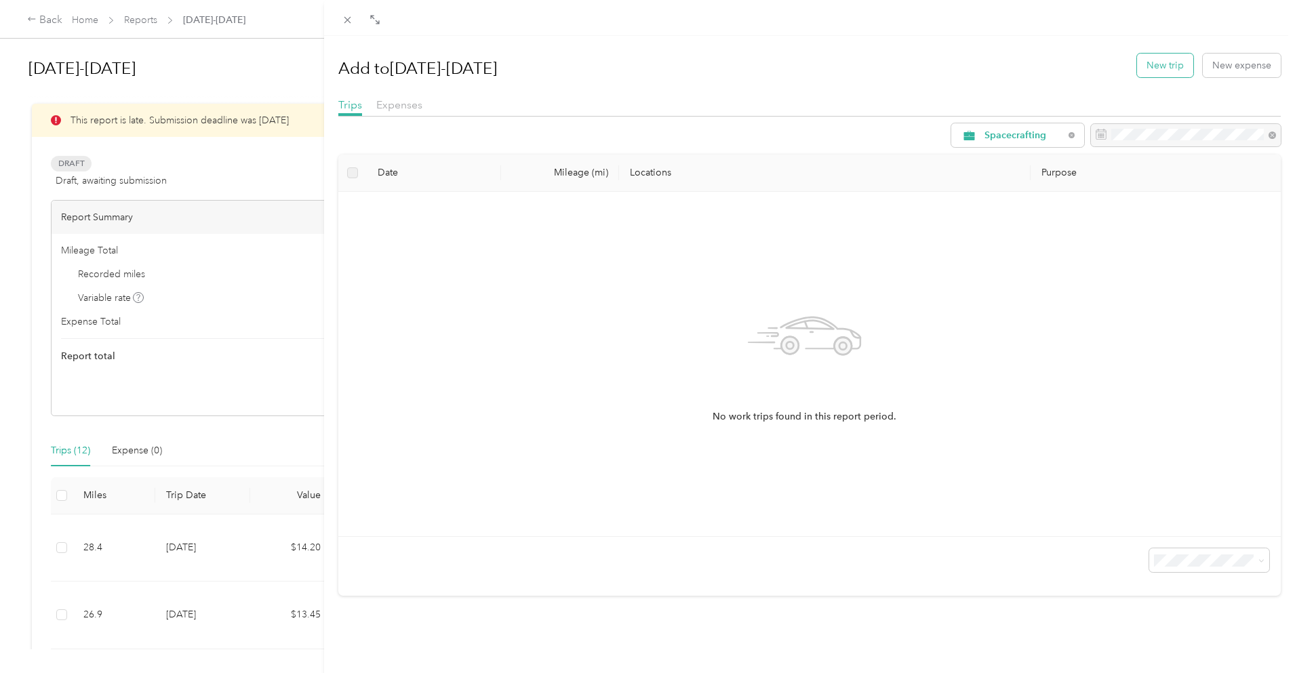
click at [1157, 67] on button "New trip" at bounding box center [1165, 66] width 56 height 24
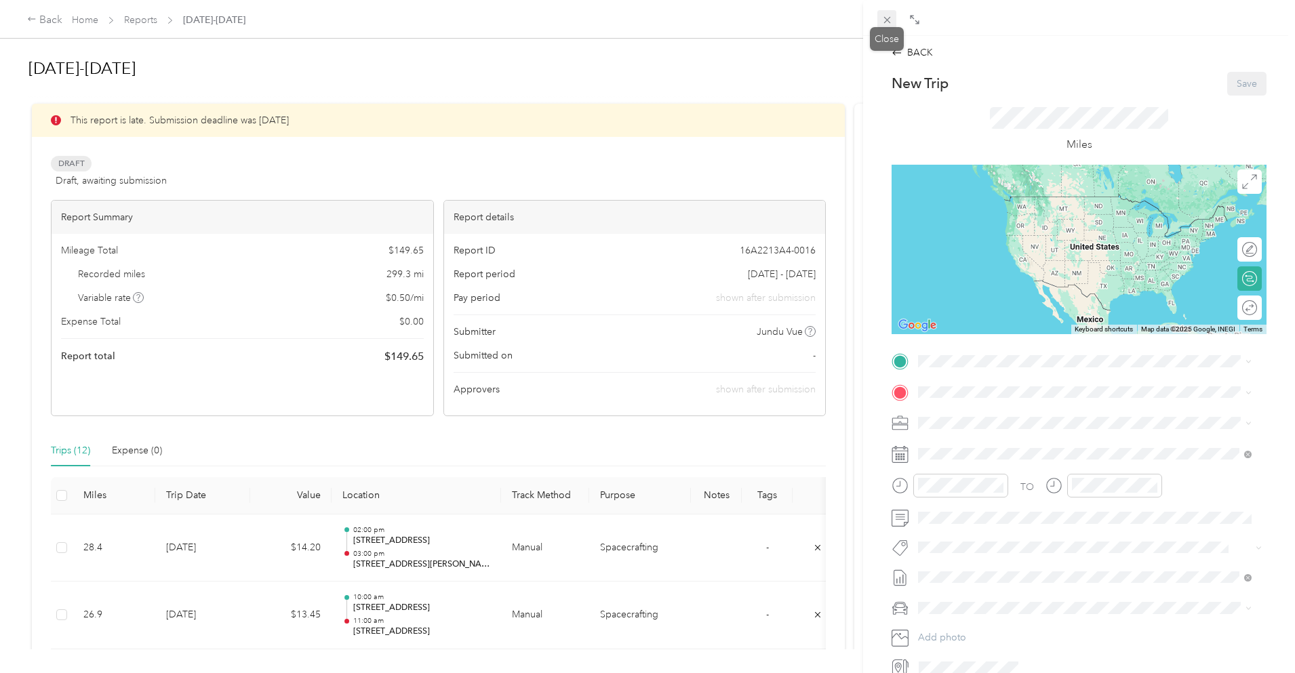
click at [890, 23] on icon at bounding box center [887, 20] width 7 height 7
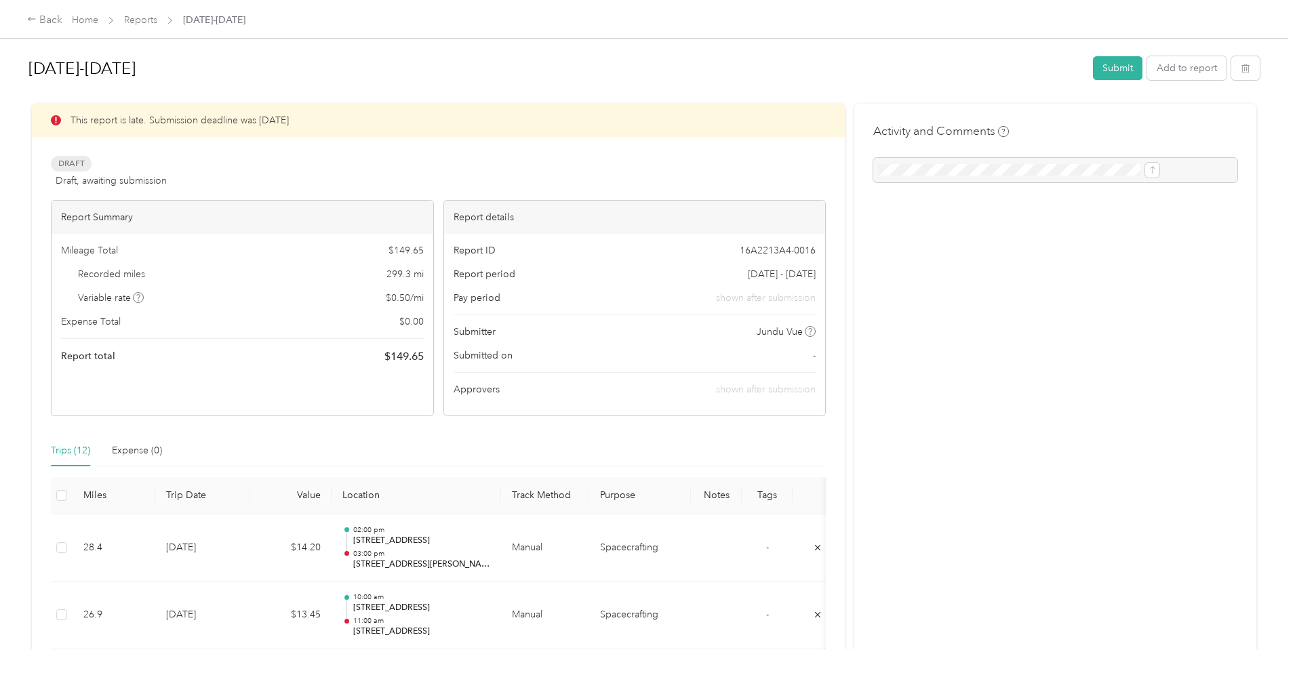
click at [106, 471] on div "Back Home Reports [DATE]-[DATE] [DATE]-[DATE] Submit Add to report This report …" at bounding box center [644, 336] width 1289 height 673
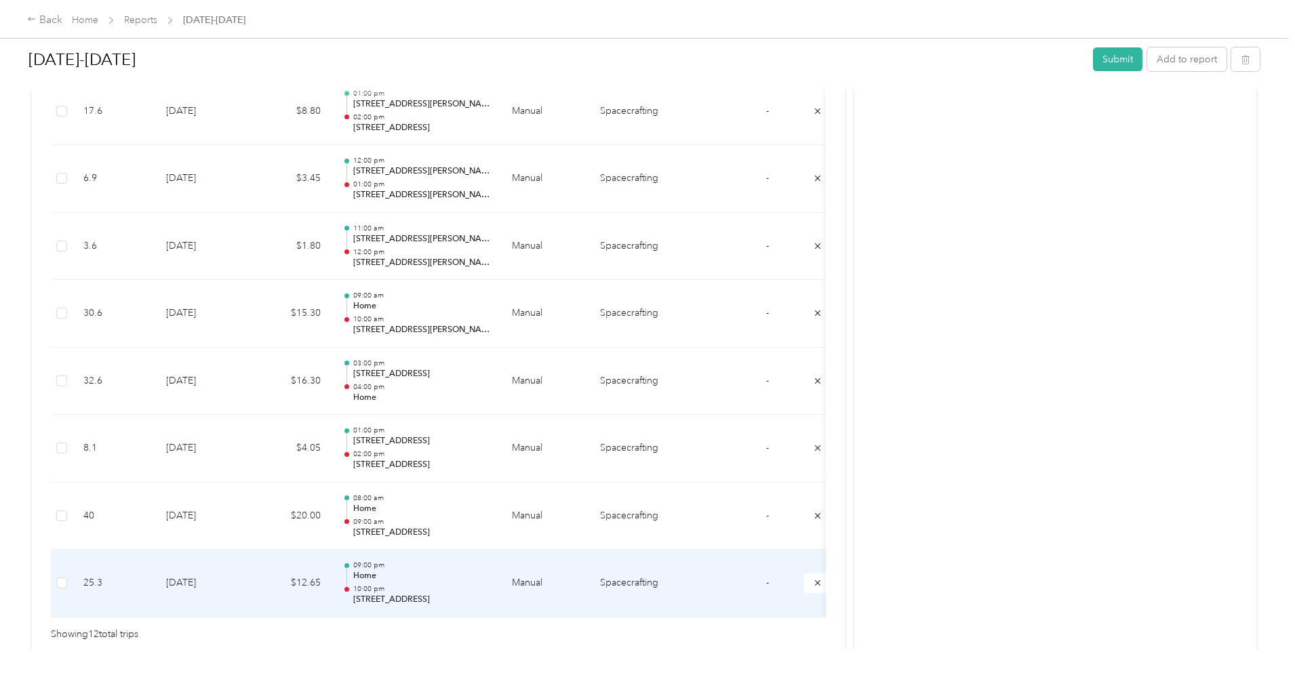
scroll to position [379, 0]
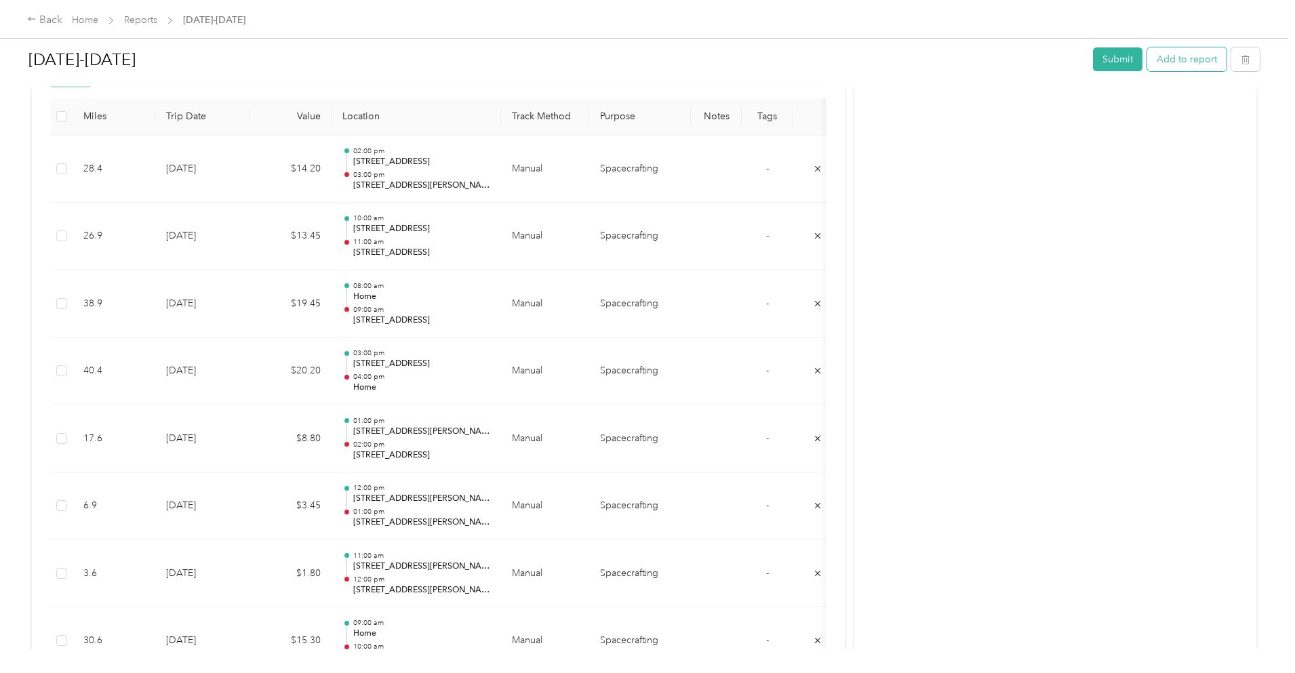
click at [1147, 56] on button "Add to report" at bounding box center [1186, 59] width 79 height 24
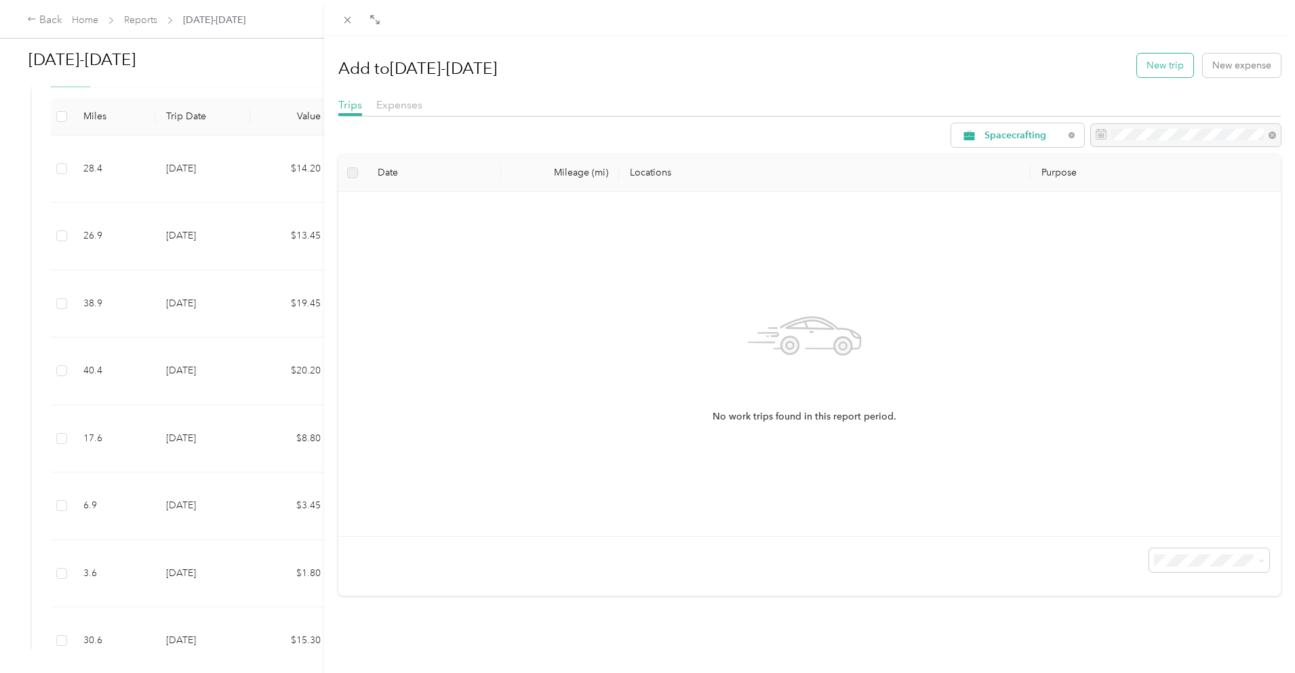
click at [1147, 55] on button "New trip" at bounding box center [1165, 66] width 56 height 24
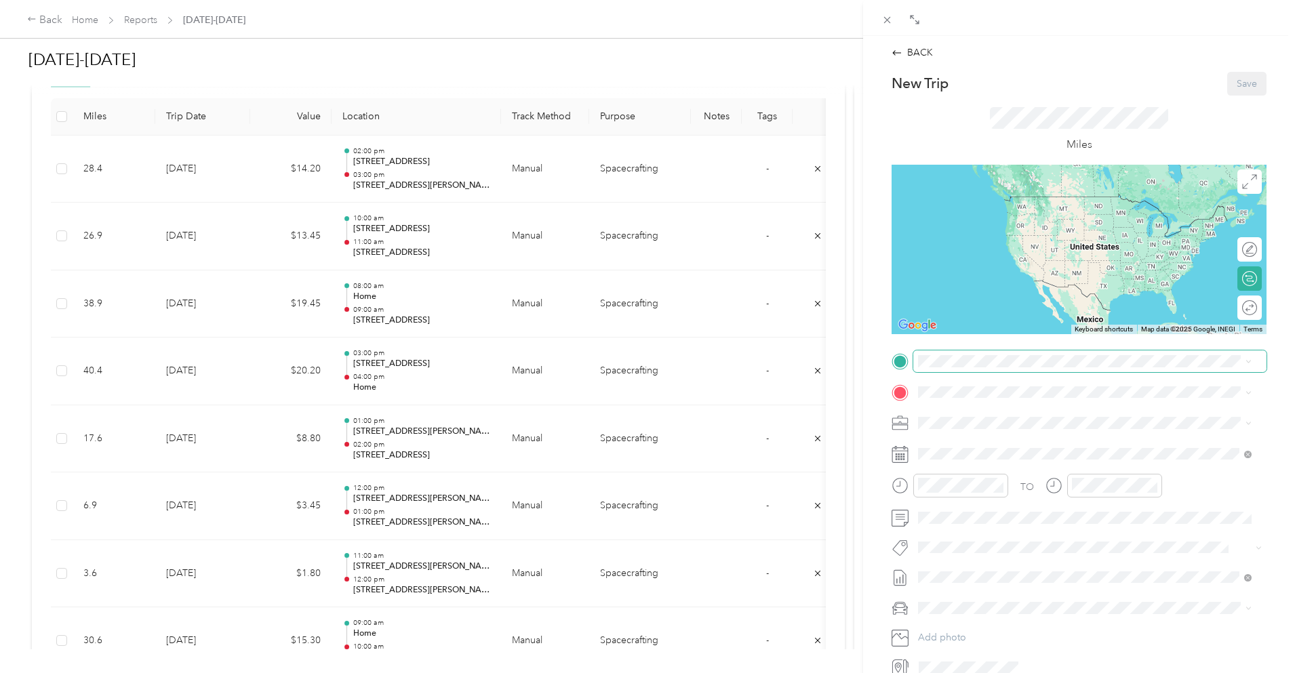
click at [961, 354] on span at bounding box center [1090, 362] width 353 height 22
click at [993, 416] on span "[STREET_ADDRESS][US_STATE]" at bounding box center [1012, 410] width 136 height 12
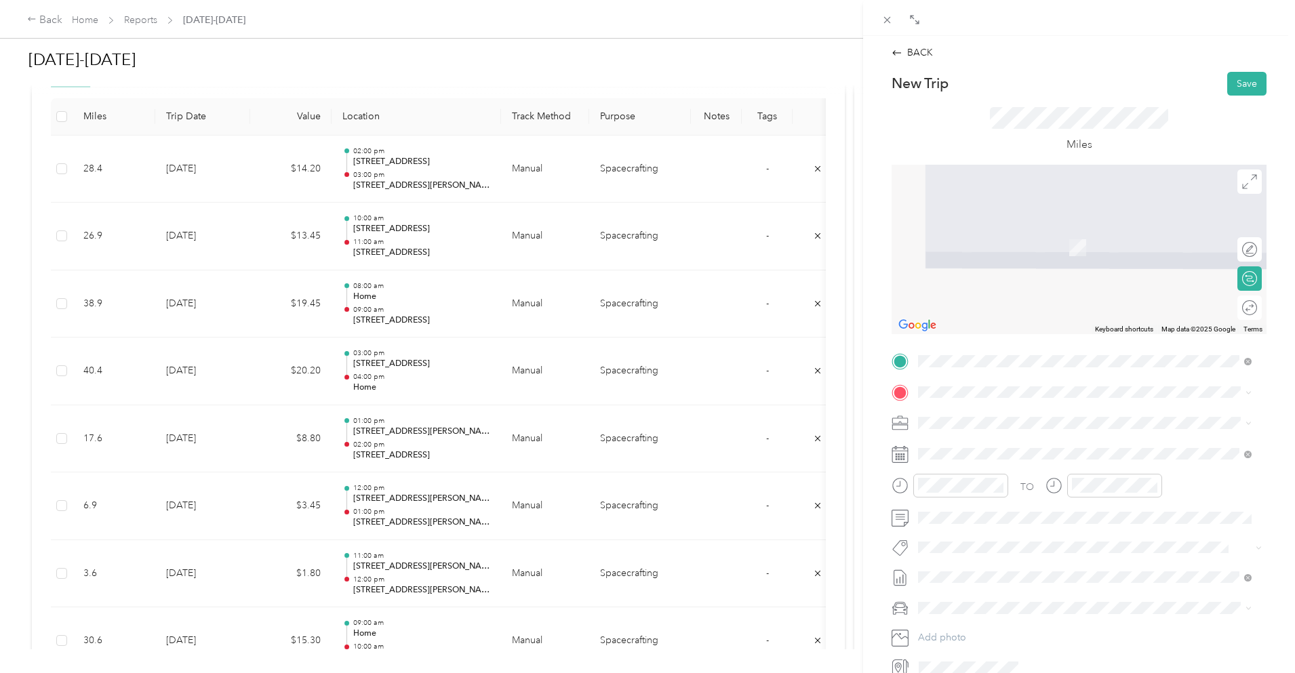
click at [991, 446] on span "[STREET_ADDRESS][US_STATE]" at bounding box center [1012, 441] width 136 height 12
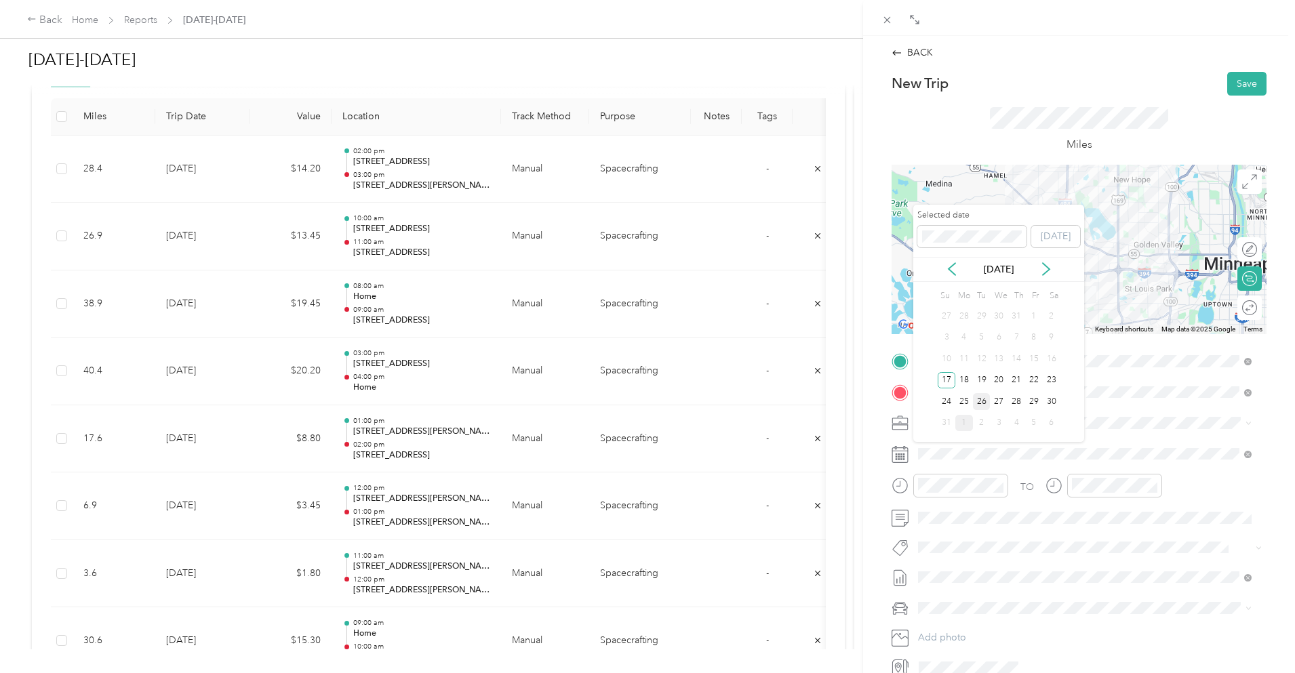
click at [980, 404] on div "26" at bounding box center [982, 401] width 18 height 17
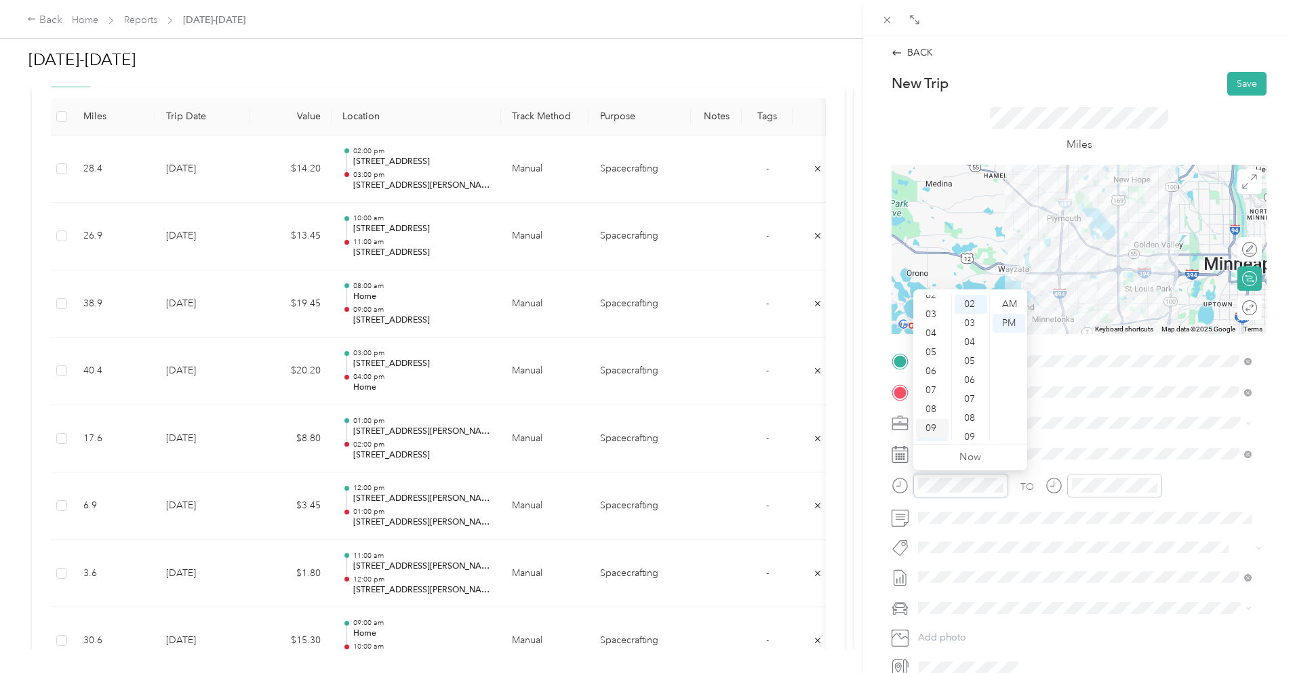
scroll to position [81, 0]
click at [931, 429] on div "11" at bounding box center [932, 432] width 33 height 19
click at [969, 300] on div "00" at bounding box center [971, 304] width 33 height 19
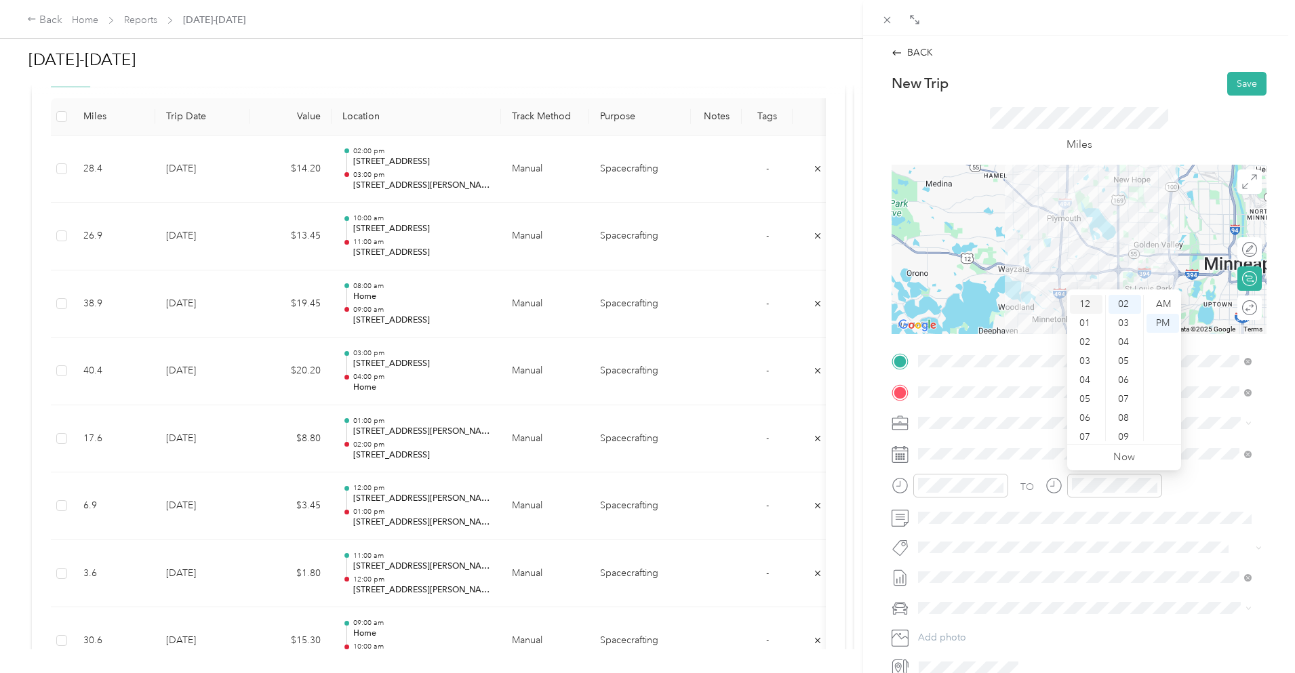
click at [1086, 304] on div "12" at bounding box center [1086, 304] width 33 height 19
click at [1129, 301] on div "00" at bounding box center [1125, 304] width 33 height 19
click at [1091, 304] on div "12" at bounding box center [1086, 304] width 33 height 19
click at [1120, 302] on div "00" at bounding box center [1125, 304] width 33 height 19
click at [1143, 133] on div "Miles" at bounding box center [1079, 129] width 178 height 45
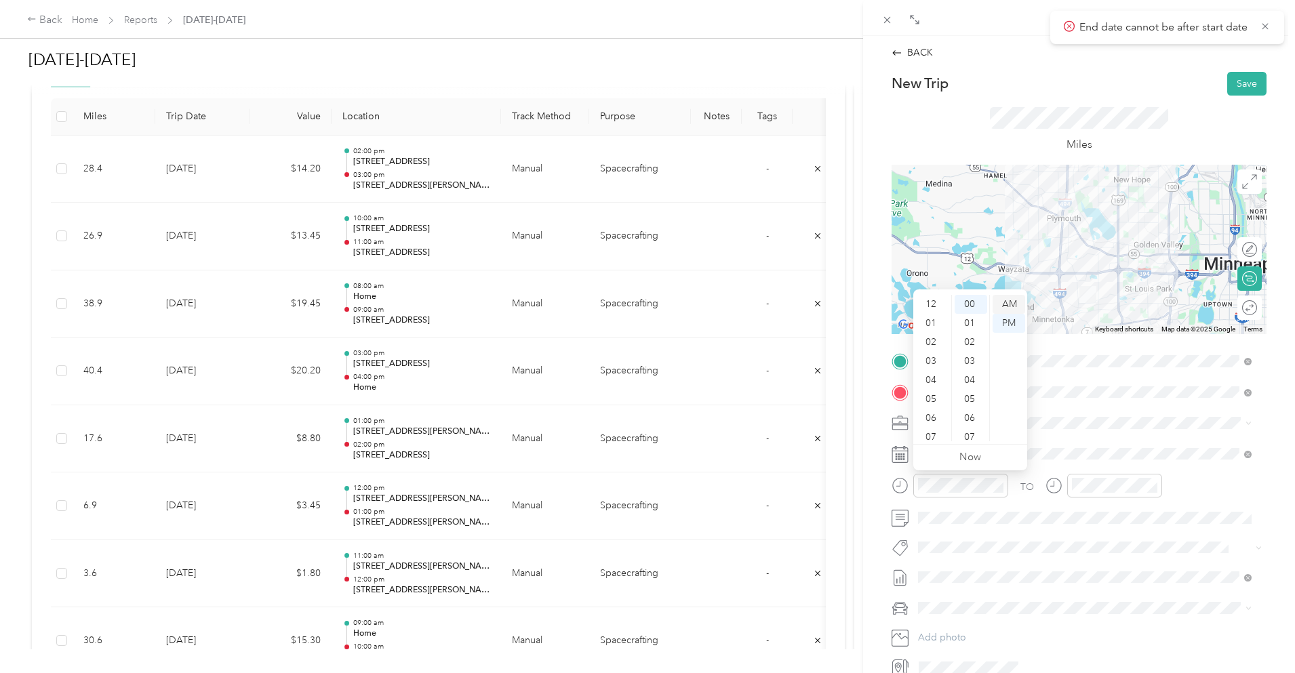
click at [1013, 302] on div "AM" at bounding box center [1009, 304] width 33 height 19
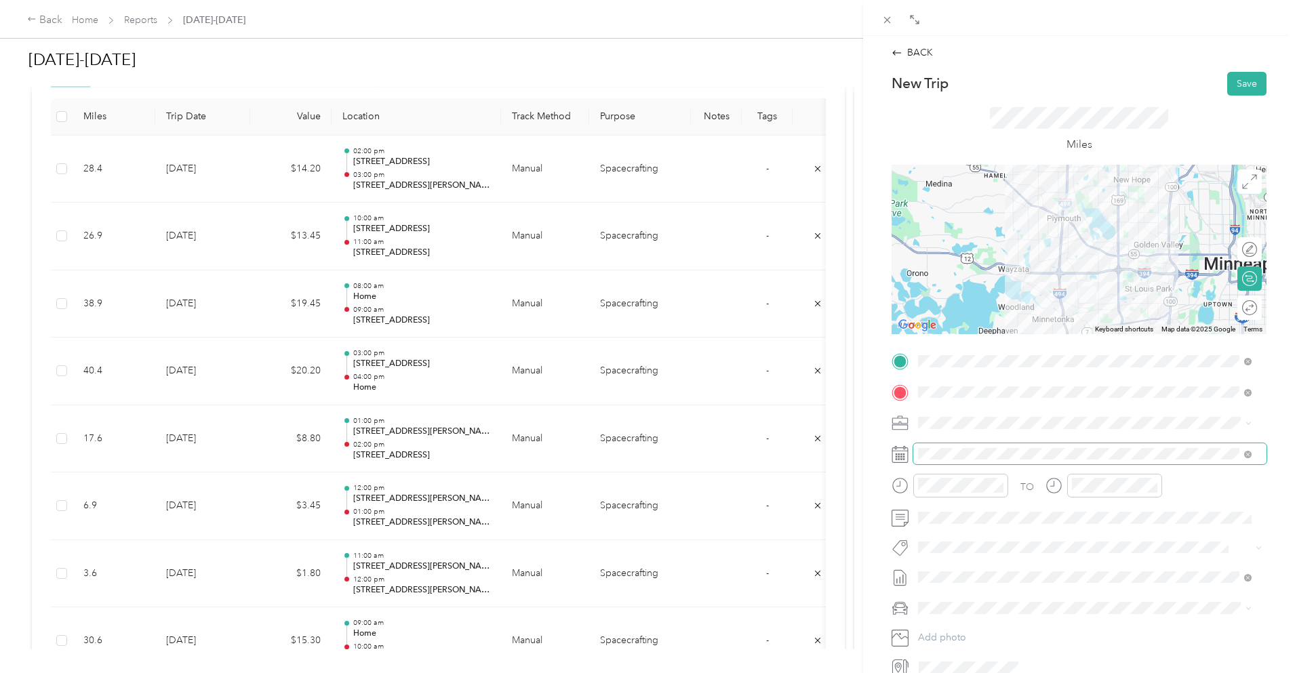
click at [976, 447] on span at bounding box center [1090, 455] width 353 height 22
click at [1087, 298] on div "12" at bounding box center [1086, 304] width 33 height 19
click at [1124, 302] on div "00" at bounding box center [1125, 304] width 33 height 19
click at [1168, 126] on div "Miles" at bounding box center [1079, 130] width 375 height 69
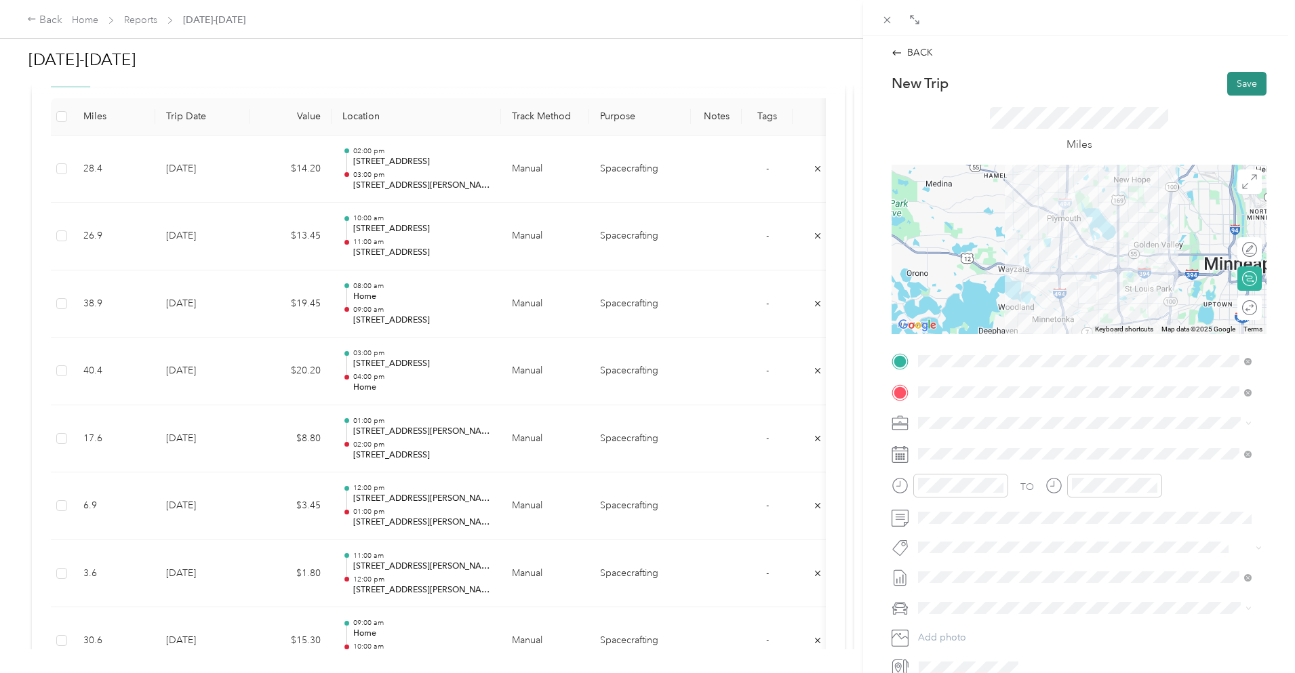
click at [1228, 79] on button "Save" at bounding box center [1247, 84] width 39 height 24
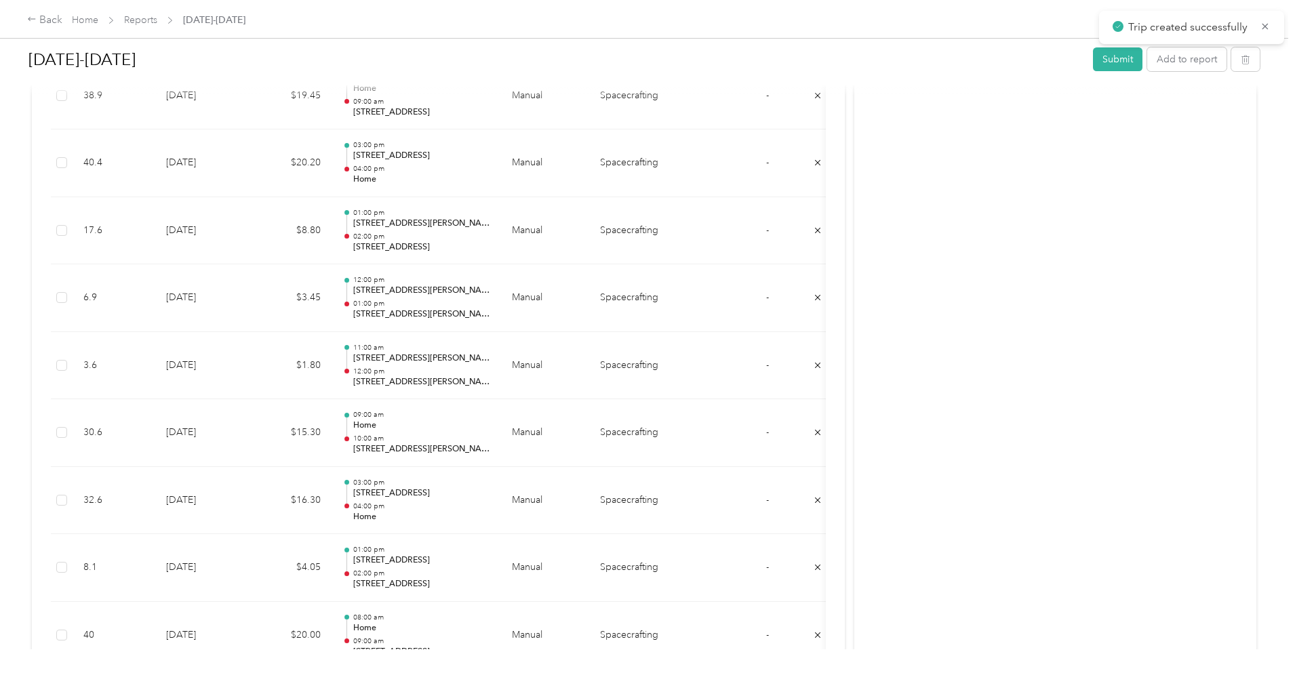
scroll to position [582, 0]
click at [1147, 63] on button "Add to report" at bounding box center [1186, 59] width 79 height 24
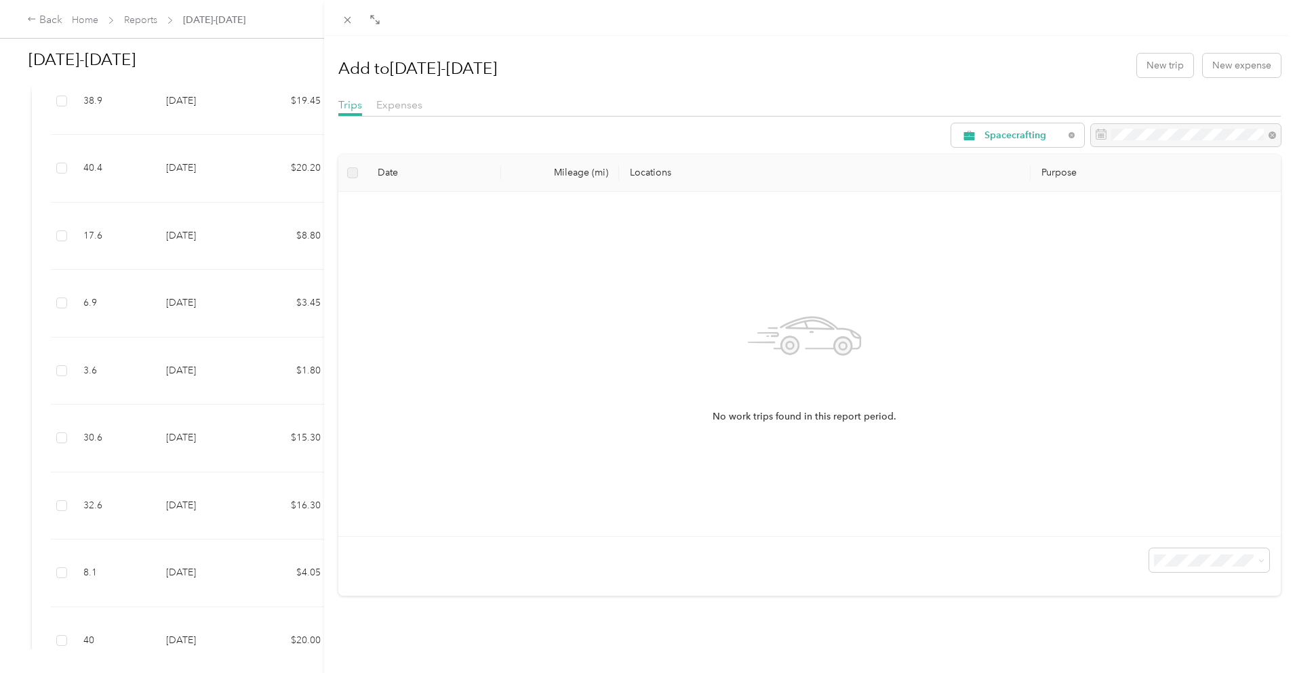
click at [1144, 50] on div "Add to [DATE]-[DATE] New trip New expense" at bounding box center [809, 64] width 943 height 39
click at [1145, 63] on button "New trip" at bounding box center [1165, 66] width 56 height 24
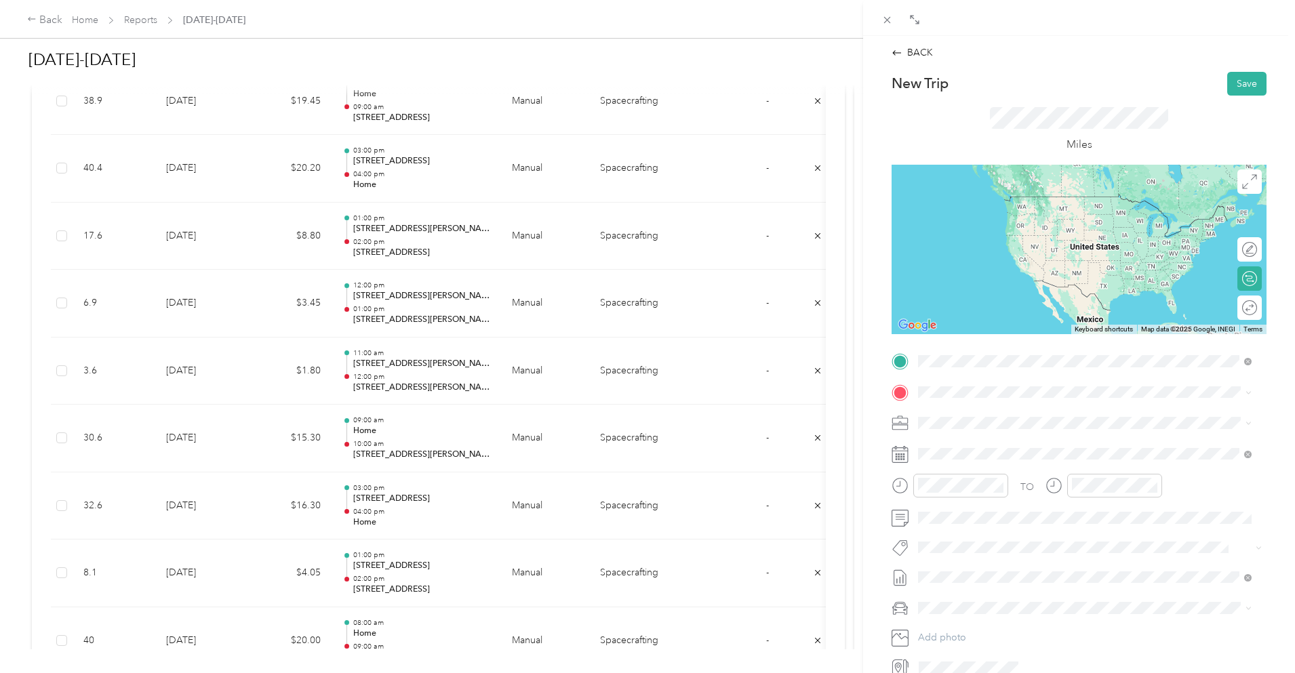
click at [984, 410] on span "[STREET_ADDRESS][US_STATE]" at bounding box center [1012, 410] width 136 height 12
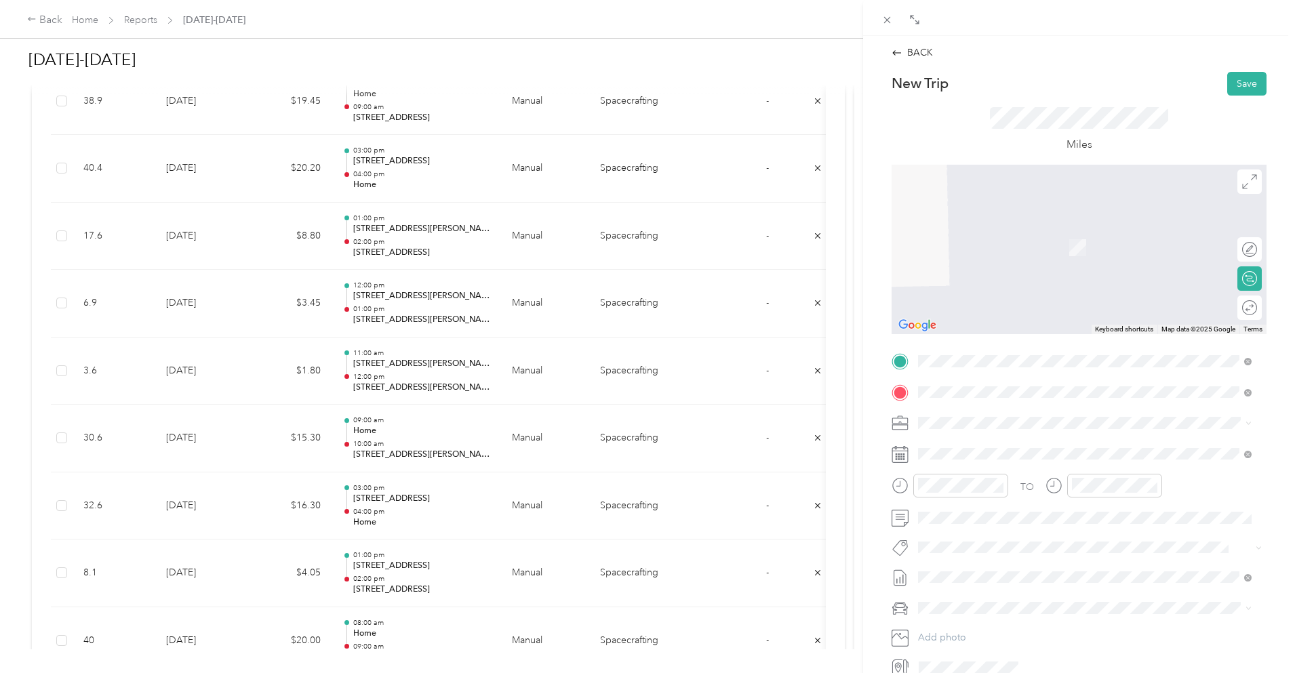
click at [998, 443] on span "[STREET_ADDRESS][US_STATE]" at bounding box center [1012, 441] width 136 height 12
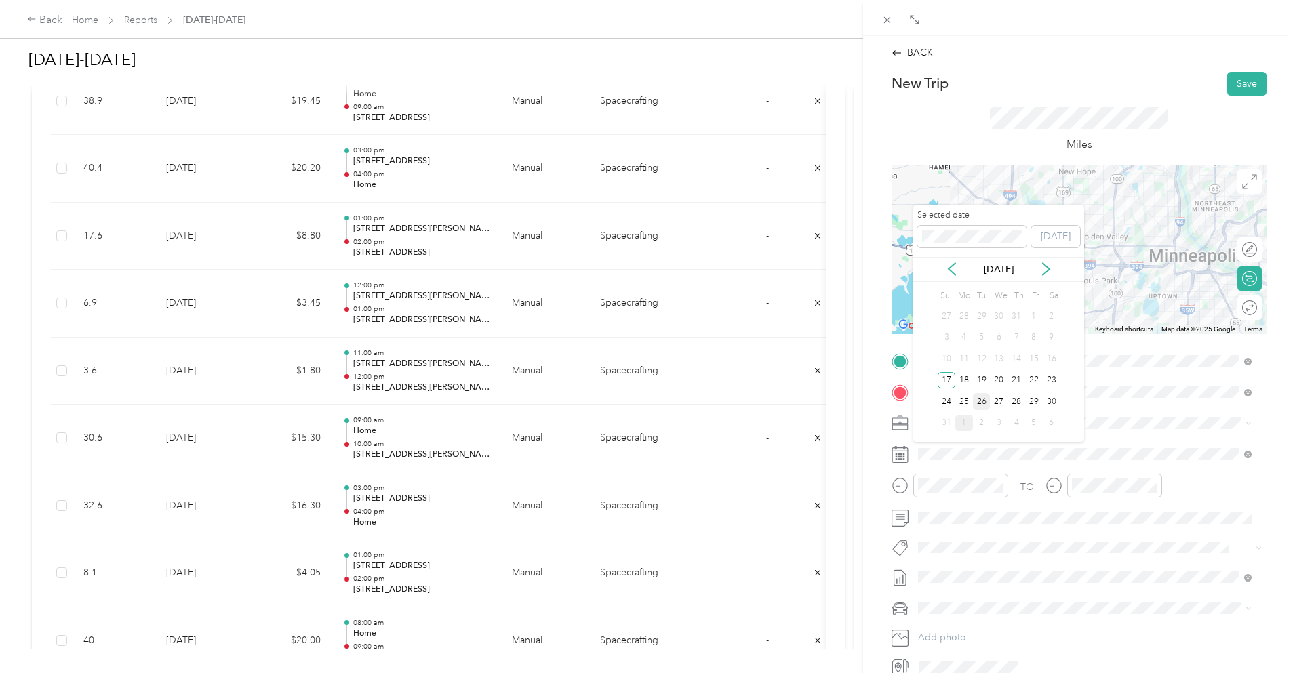
click at [985, 403] on div "26" at bounding box center [982, 401] width 18 height 17
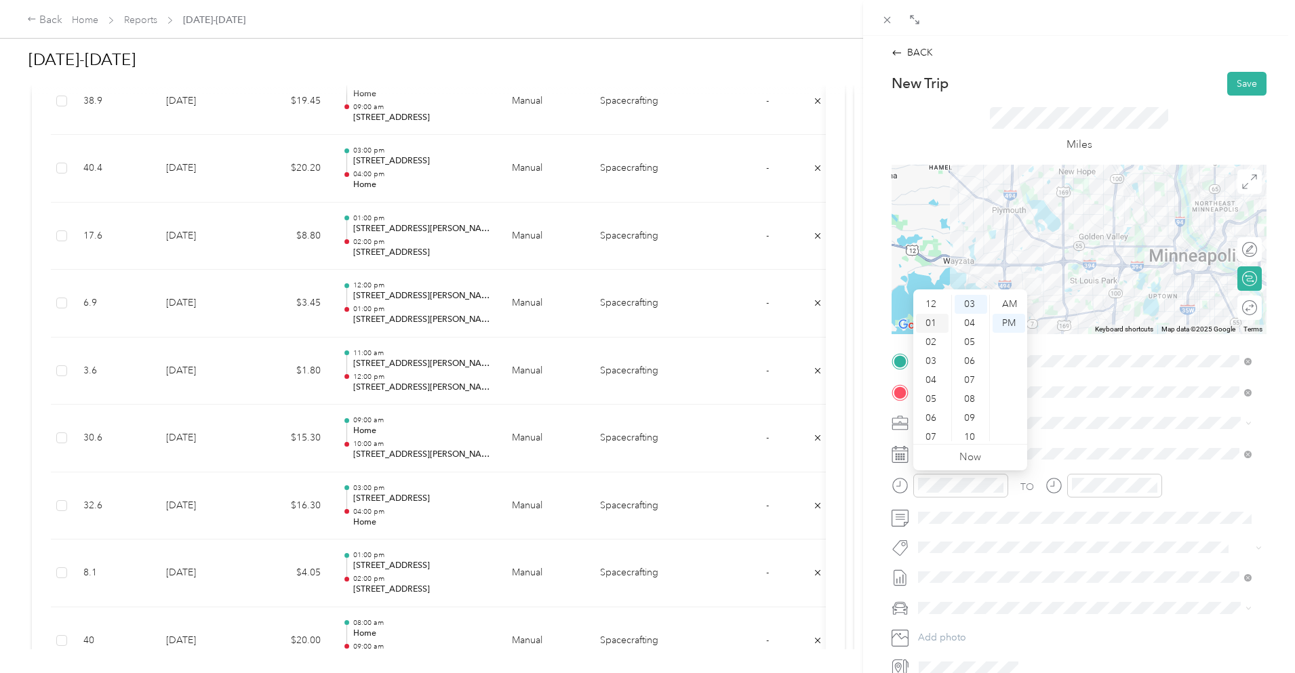
click at [932, 323] on div "01" at bounding box center [932, 323] width 33 height 19
click at [973, 302] on div "00" at bounding box center [971, 304] width 33 height 19
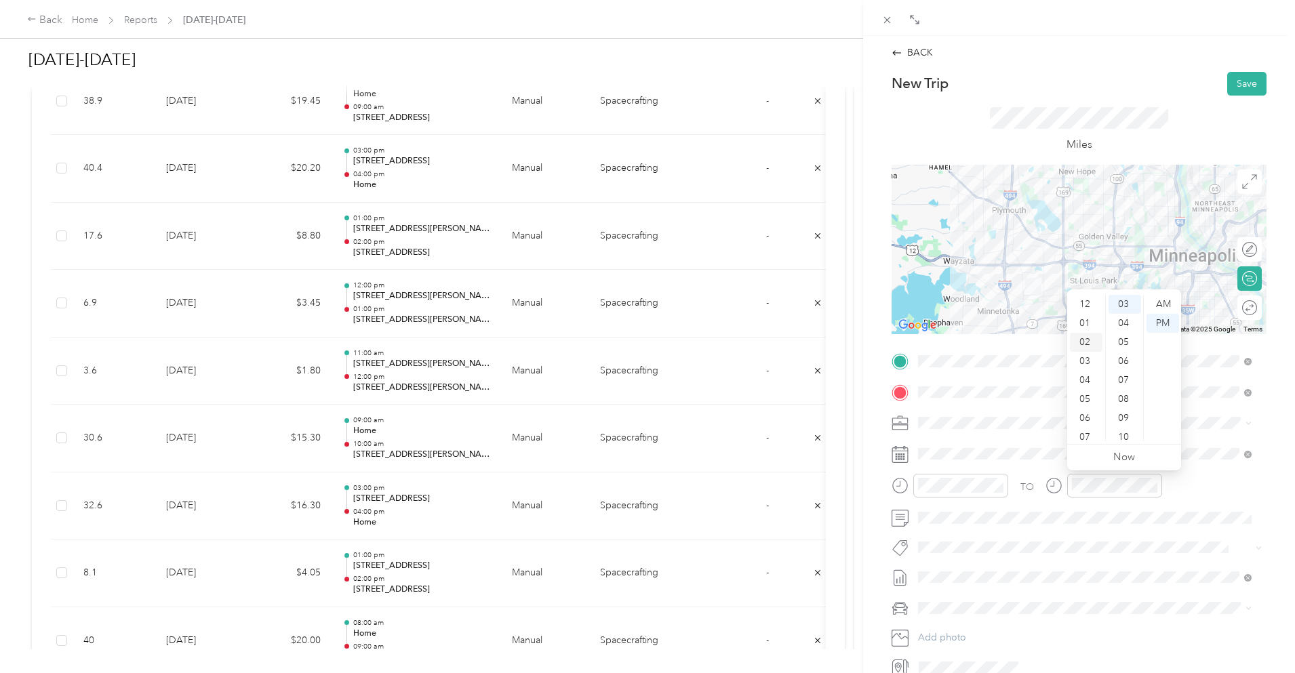
click at [1084, 344] on div "02" at bounding box center [1086, 342] width 33 height 19
drag, startPoint x: 1119, startPoint y: 300, endPoint x: 1130, endPoint y: 298, distance: 11.0
click at [1119, 300] on div "00" at bounding box center [1125, 304] width 33 height 19
click at [1150, 84] on div "New Trip Save" at bounding box center [1079, 84] width 375 height 24
click at [1235, 84] on button "Save" at bounding box center [1247, 84] width 39 height 24
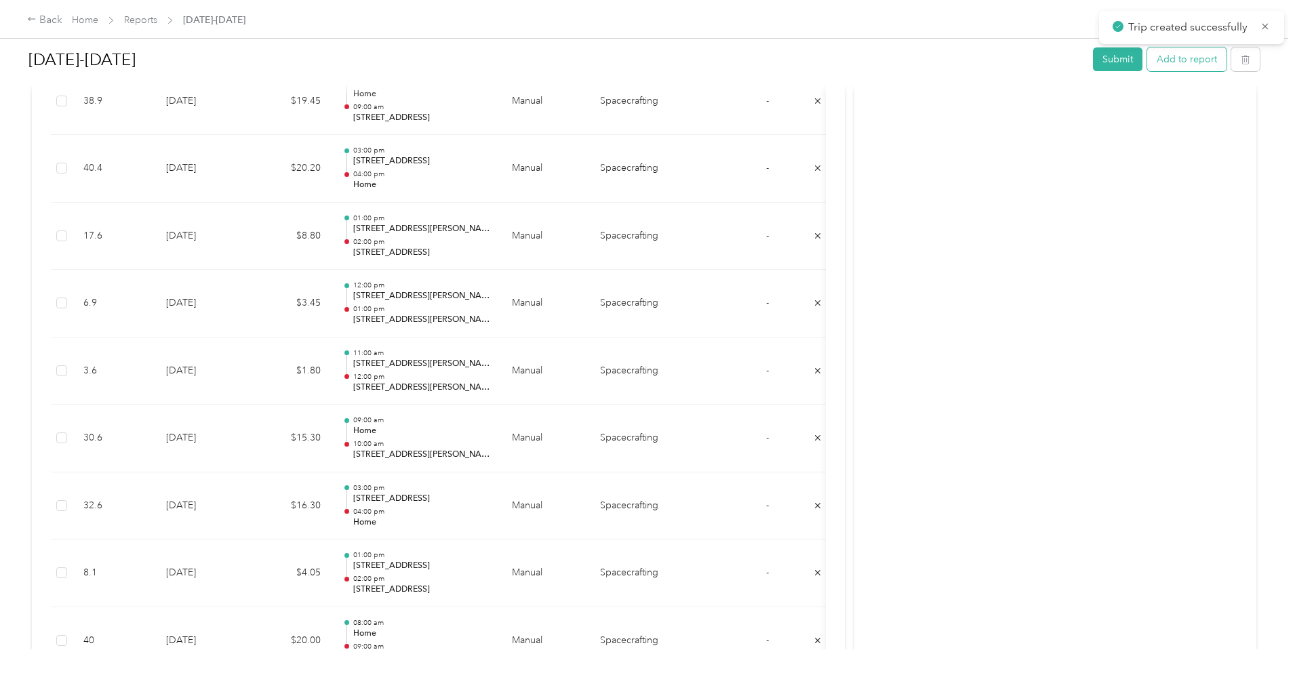
click at [1147, 56] on button "Add to report" at bounding box center [1186, 59] width 79 height 24
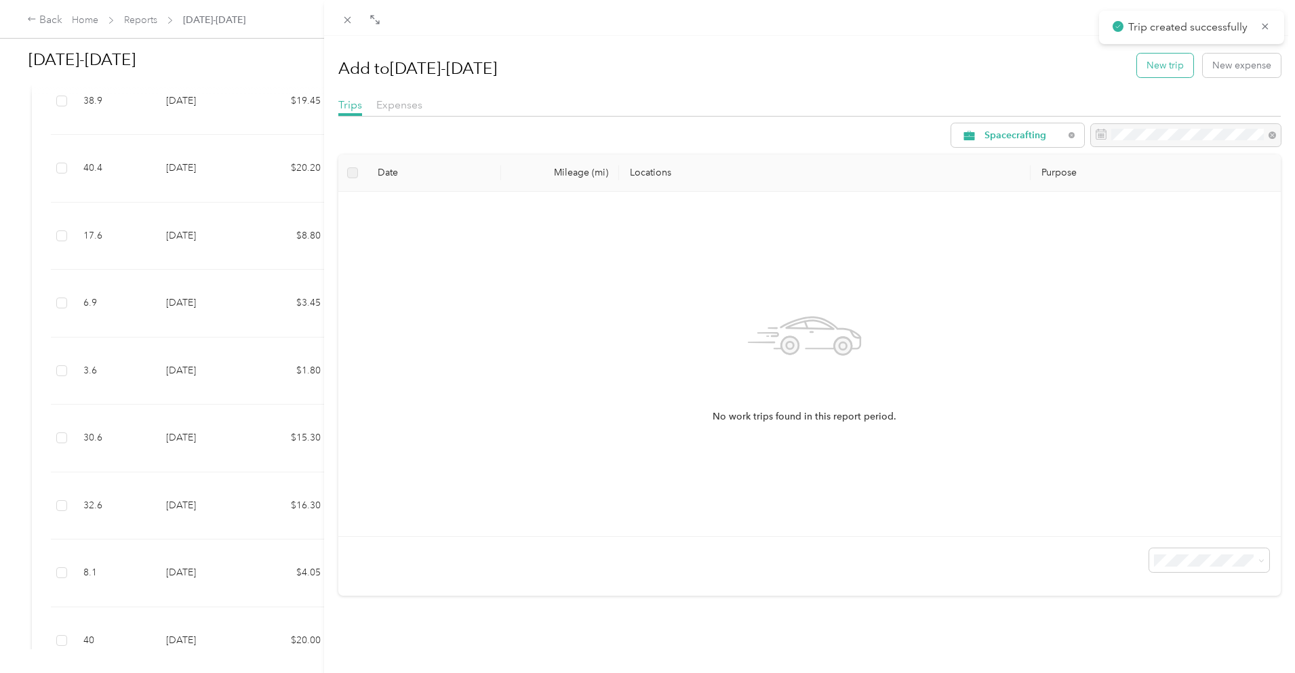
click at [1152, 67] on button "New trip" at bounding box center [1165, 66] width 56 height 24
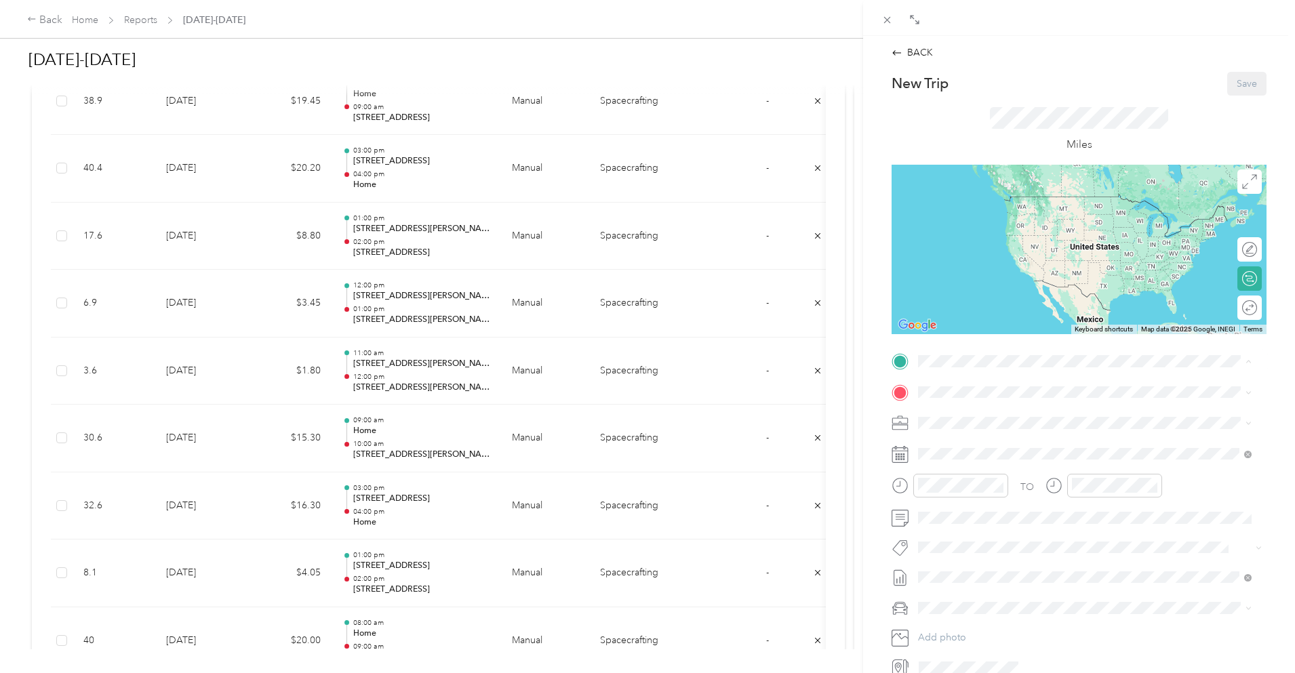
click at [1030, 437] on div "Home [STREET_ADDRESS][PERSON_NAME]" at bounding box center [1024, 423] width 161 height 28
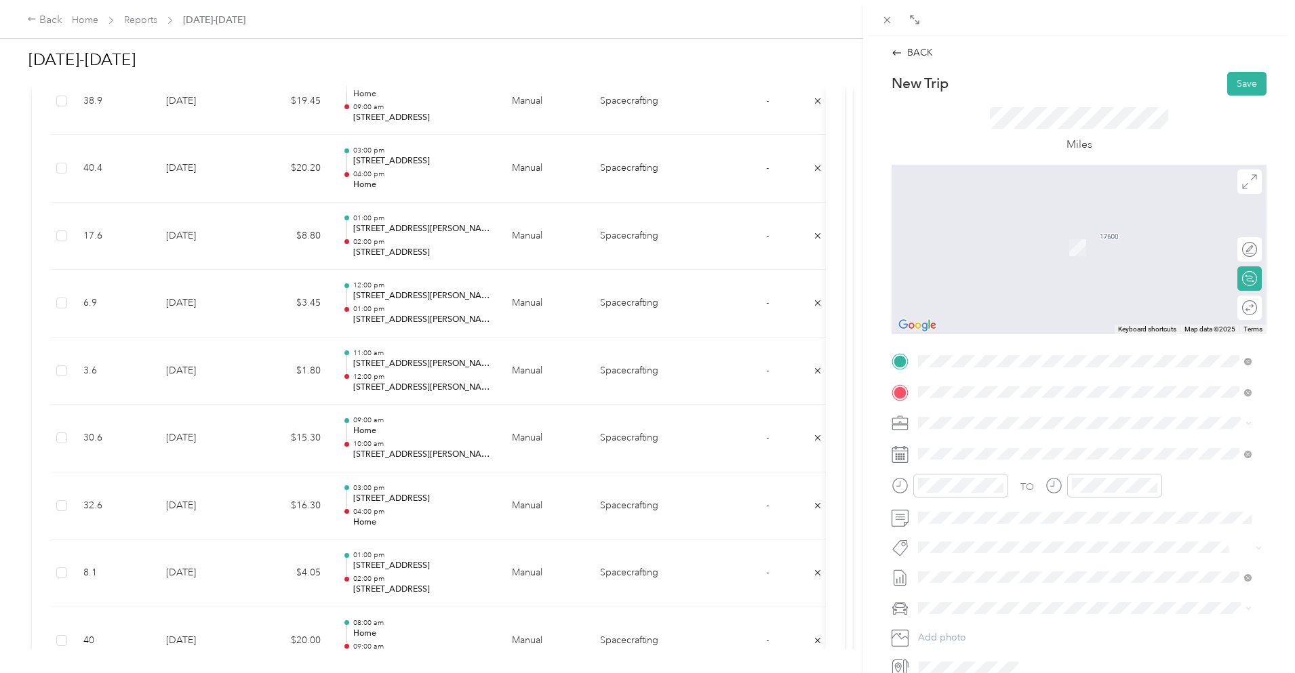
click at [990, 438] on span "[STREET_ADDRESS][US_STATE]" at bounding box center [1012, 441] width 136 height 12
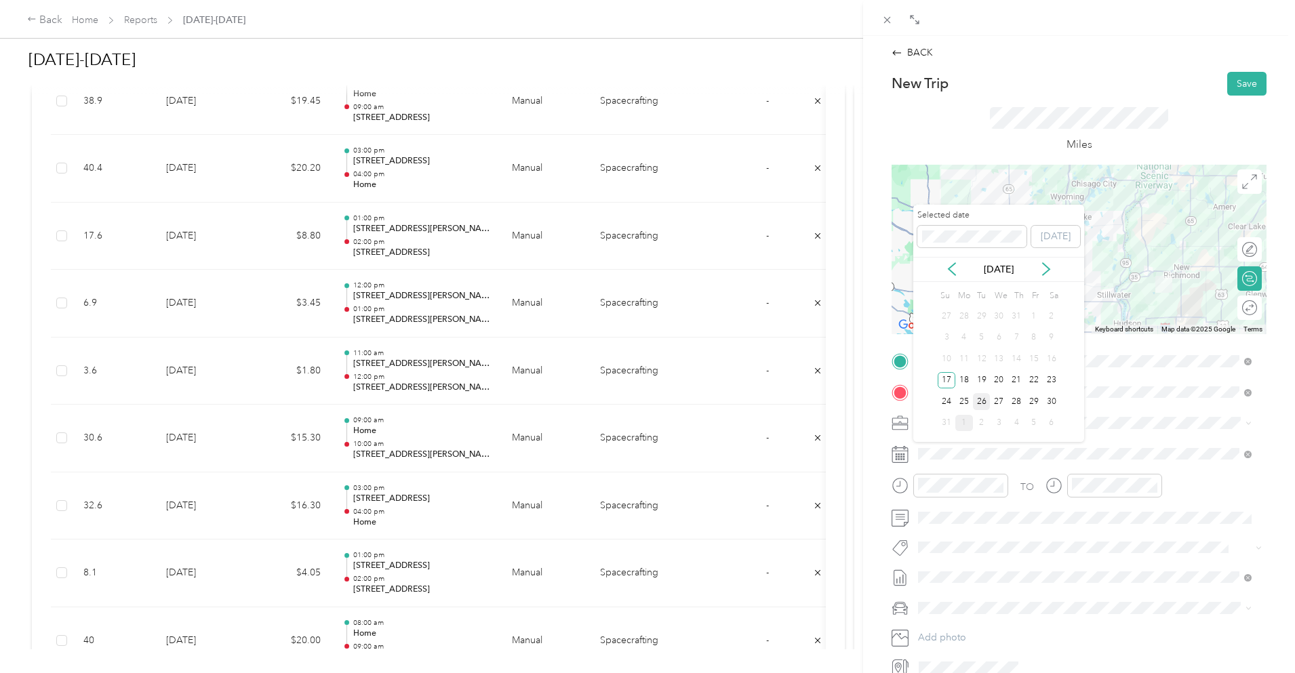
click at [981, 401] on div "26" at bounding box center [982, 401] width 18 height 17
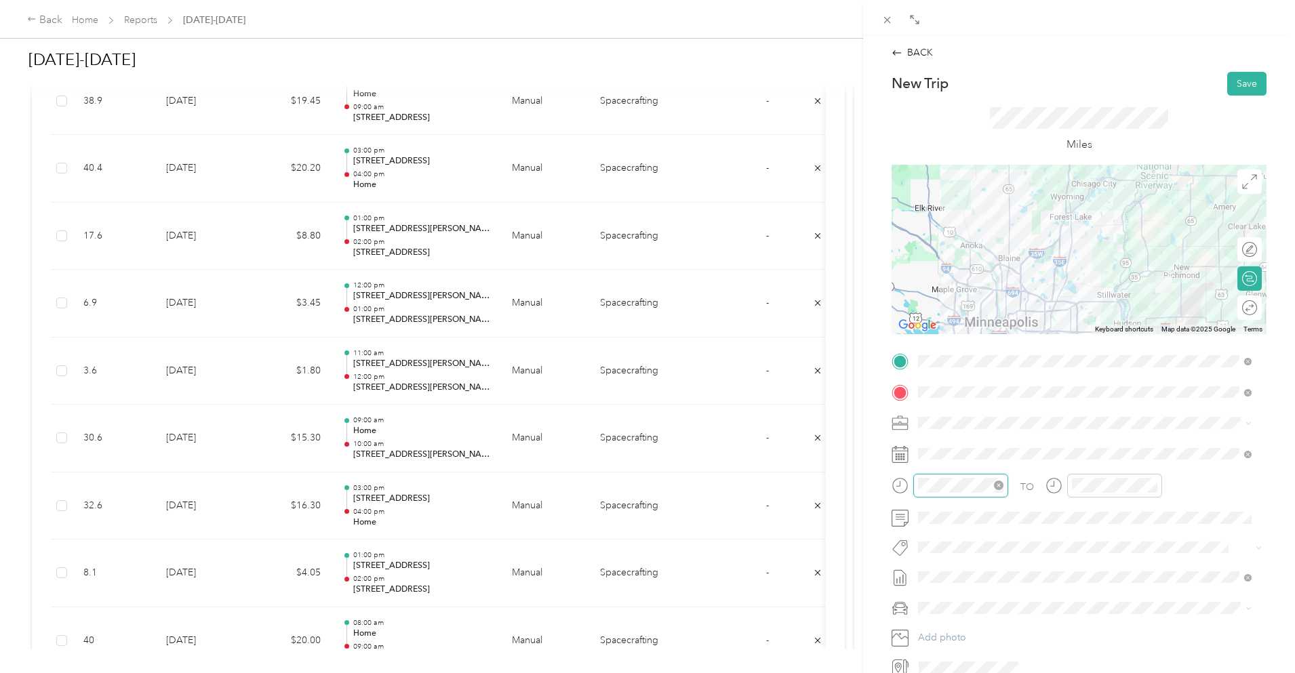
scroll to position [81, 0]
click at [932, 353] on div "07" at bounding box center [932, 356] width 33 height 19
click at [930, 334] on div "06" at bounding box center [932, 337] width 33 height 19
click at [935, 352] on div "07" at bounding box center [932, 356] width 33 height 19
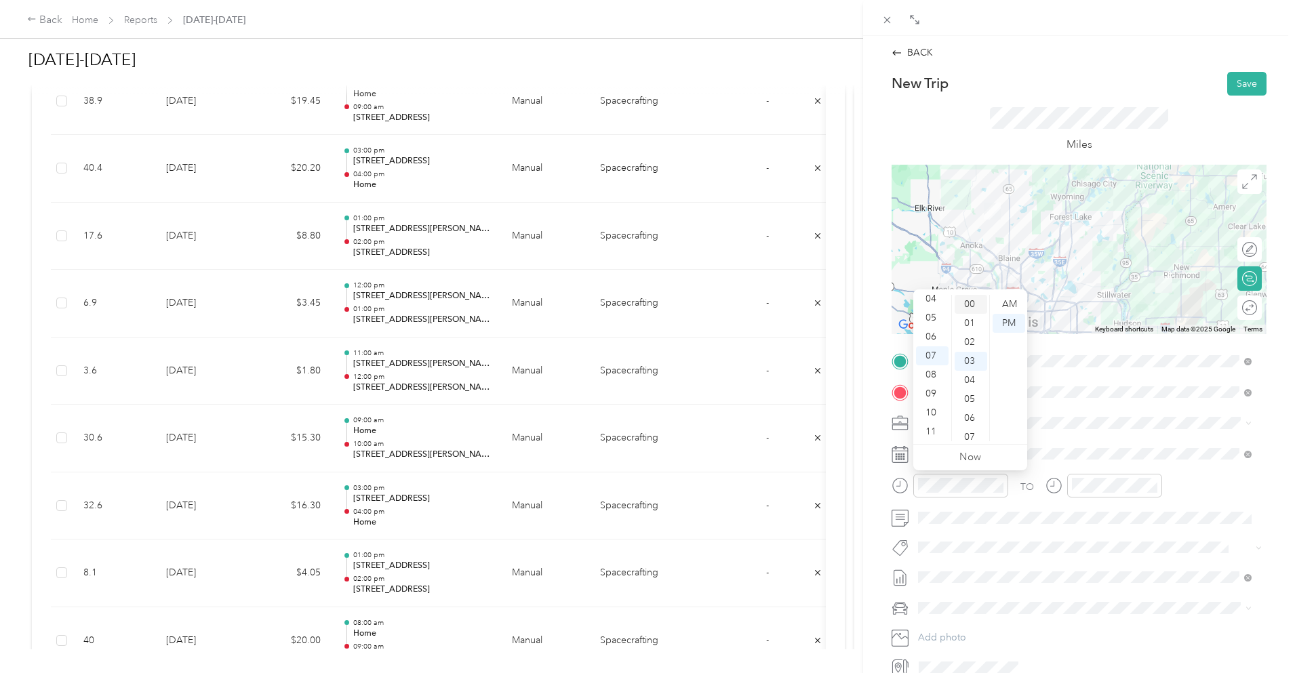
click at [966, 301] on div "00" at bounding box center [971, 304] width 33 height 19
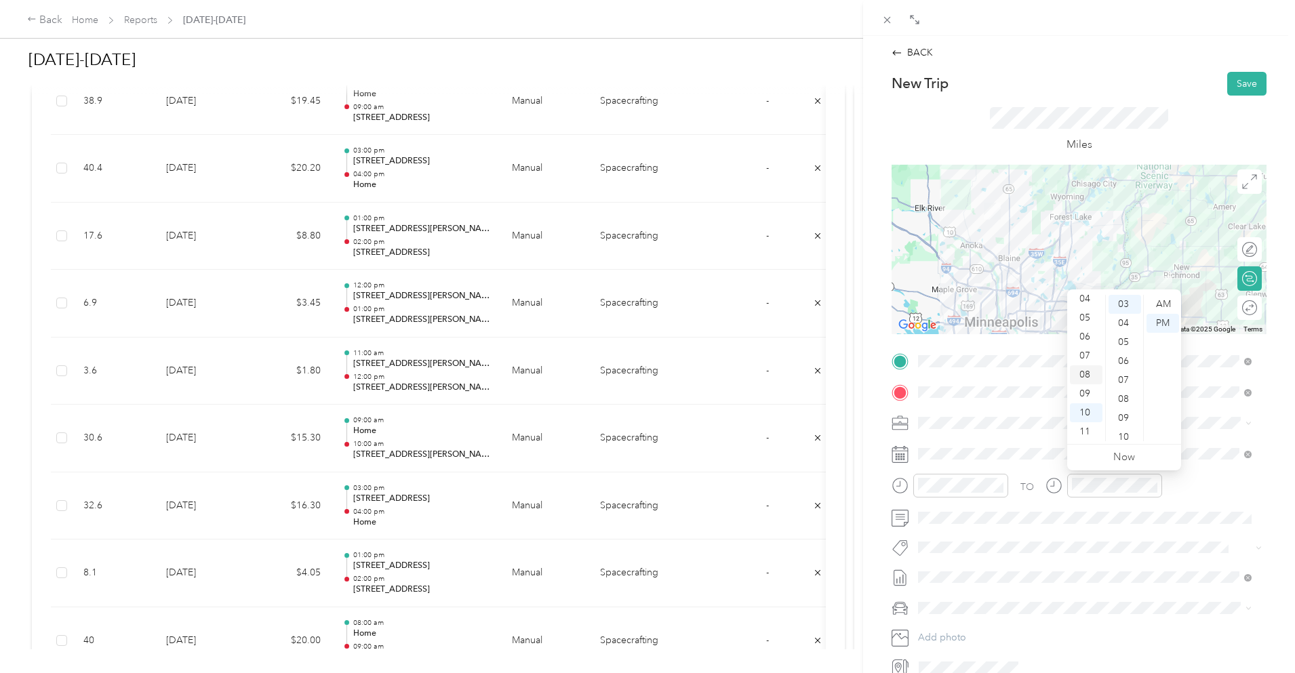
click at [1086, 374] on div "08" at bounding box center [1086, 375] width 33 height 19
click at [1124, 302] on div "00" at bounding box center [1125, 304] width 33 height 19
click at [1230, 82] on button "Save" at bounding box center [1247, 84] width 39 height 24
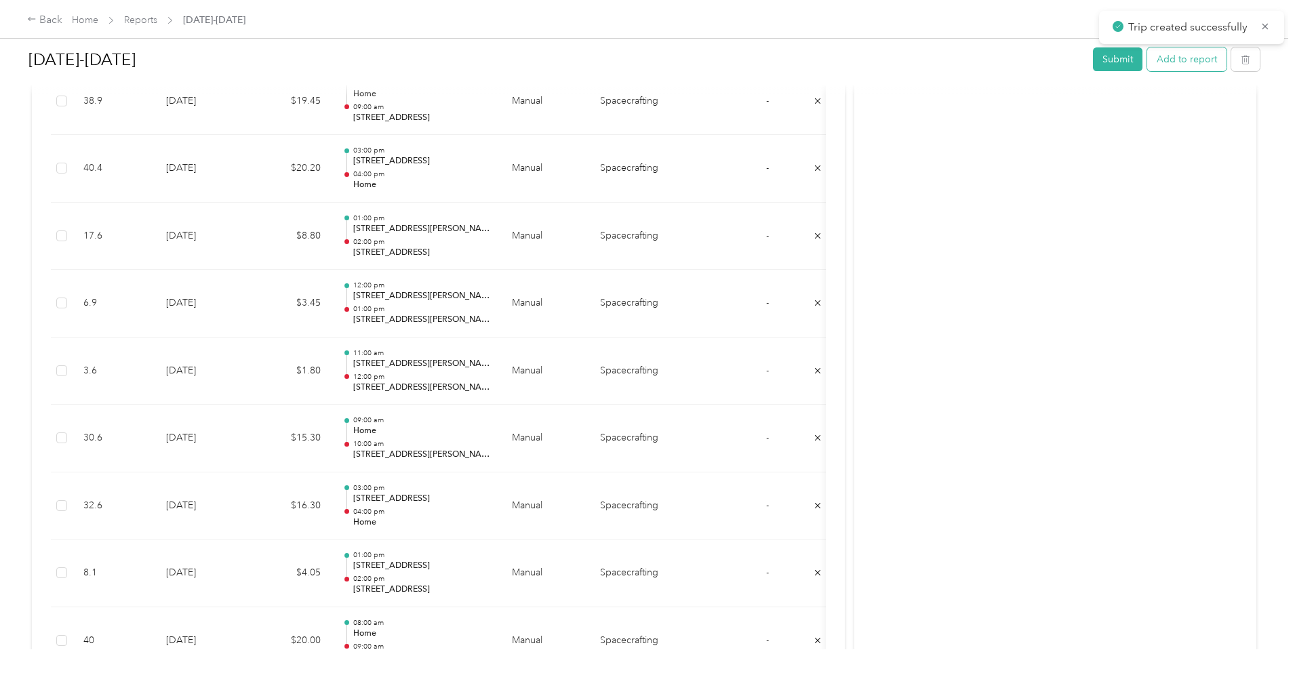
click at [1147, 62] on button "Add to report" at bounding box center [1186, 59] width 79 height 24
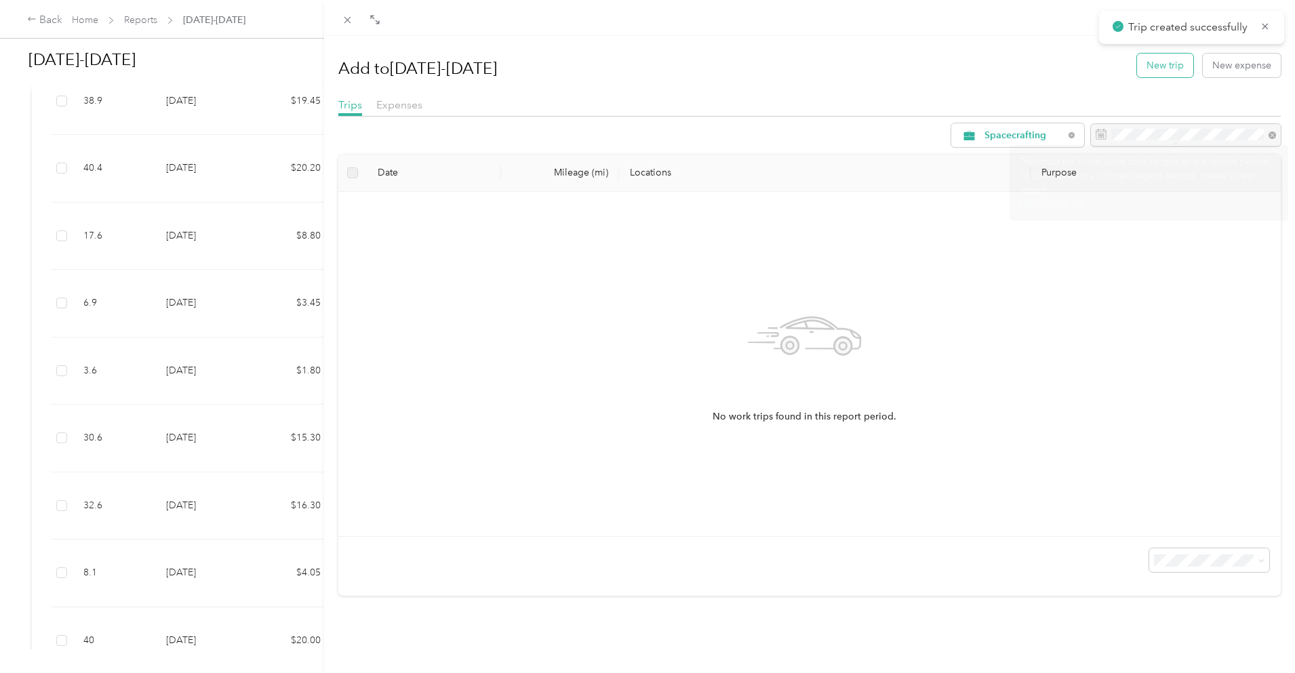
click at [1164, 65] on button "New trip" at bounding box center [1165, 66] width 56 height 24
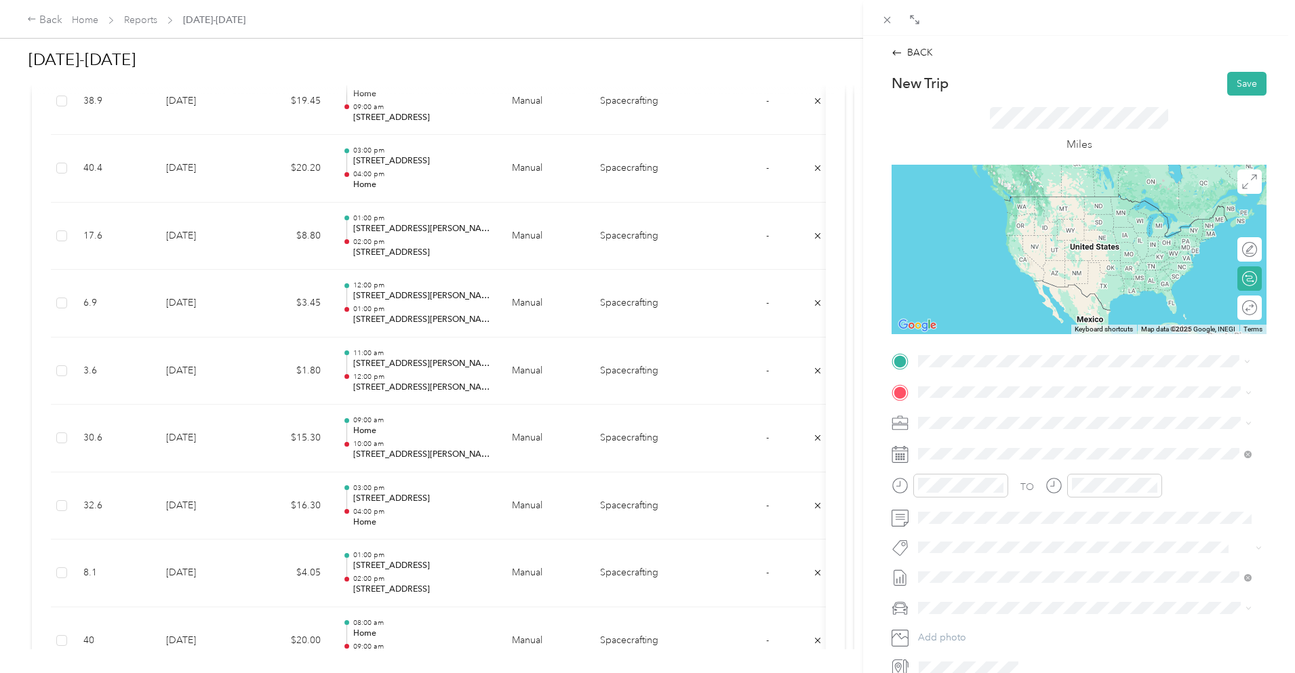
click at [983, 416] on span "[STREET_ADDRESS][US_STATE]" at bounding box center [1012, 410] width 136 height 12
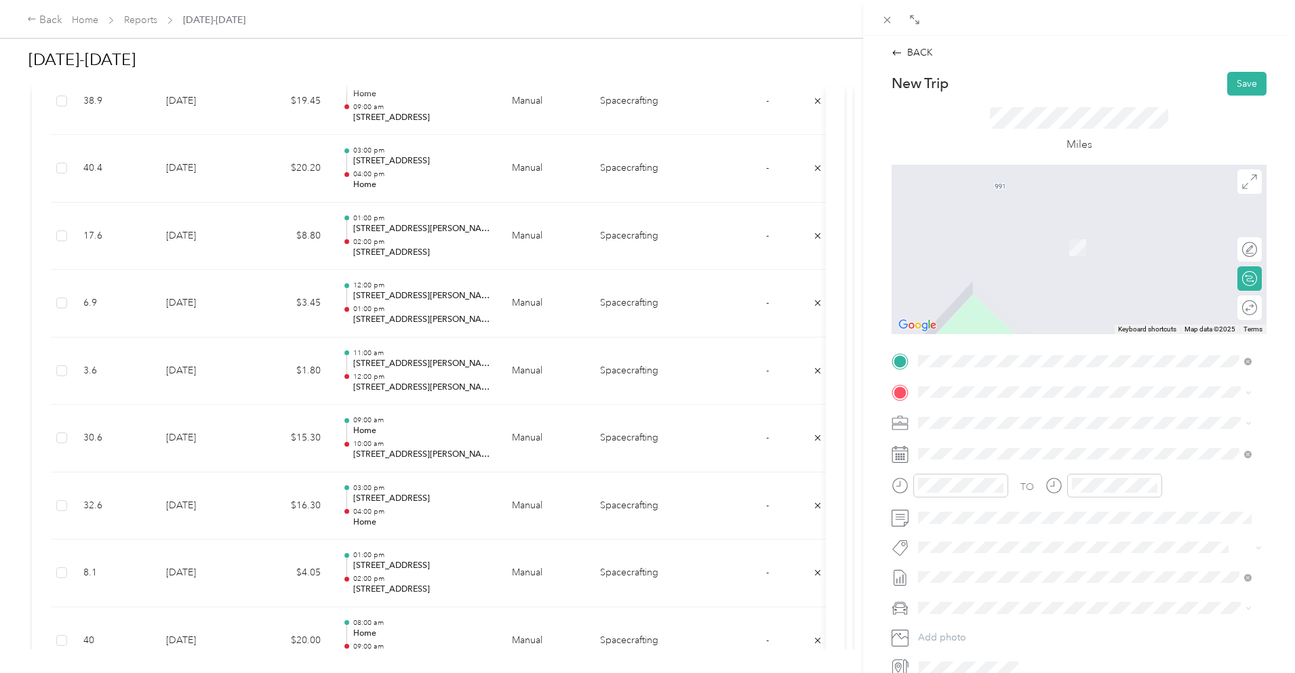
click at [1010, 463] on span "[STREET_ADDRESS][PERSON_NAME]" at bounding box center [1024, 460] width 161 height 12
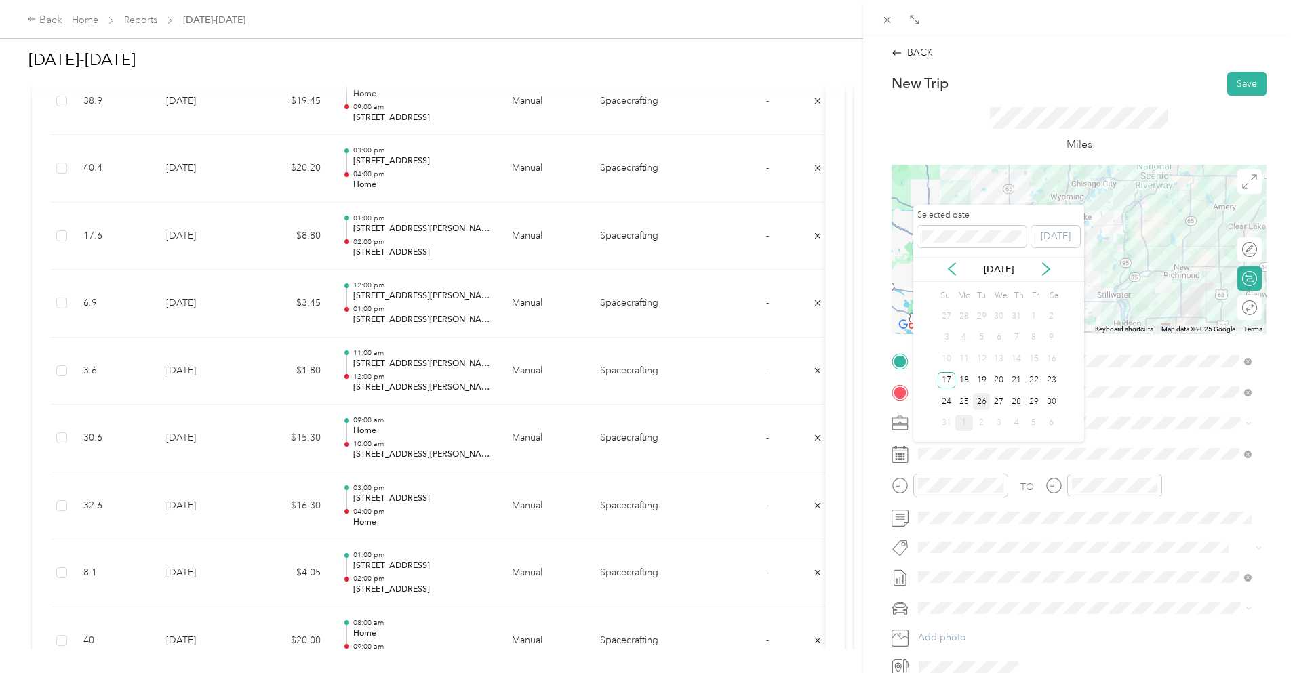
click at [976, 401] on div "26" at bounding box center [982, 401] width 18 height 17
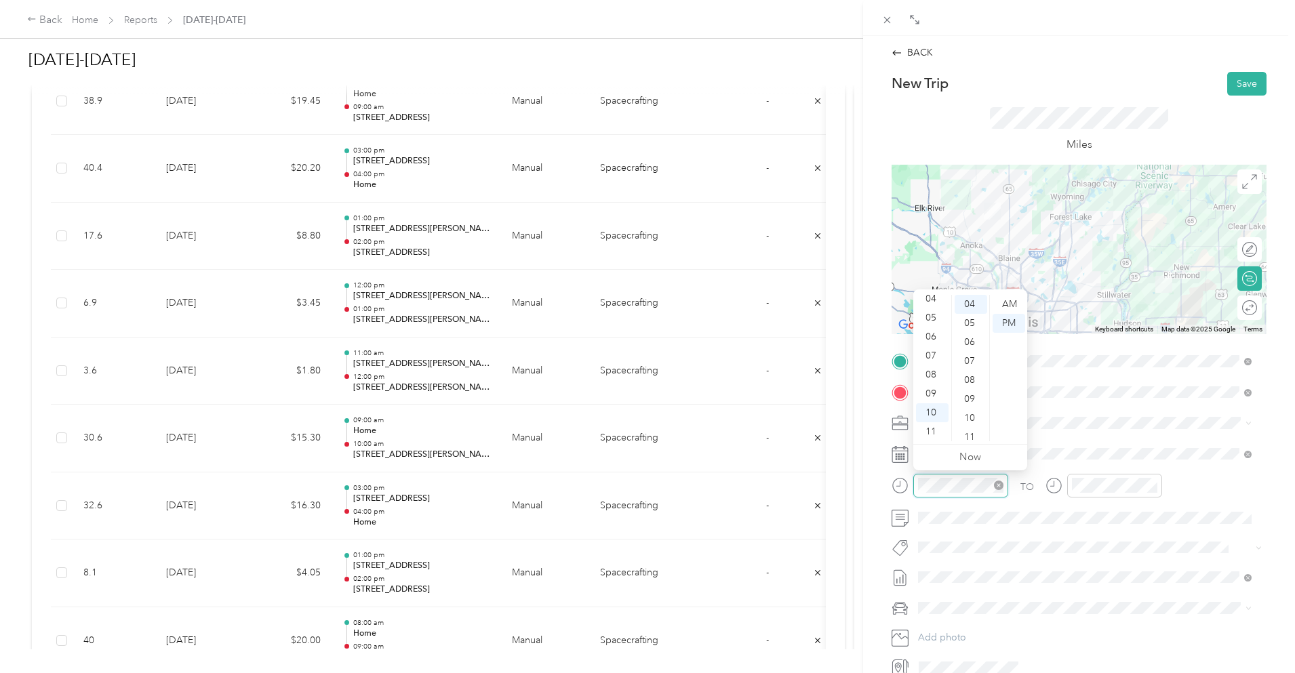
scroll to position [76, 0]
click at [935, 355] on div "07" at bounding box center [932, 356] width 33 height 19
click at [924, 372] on div "08" at bounding box center [932, 375] width 33 height 19
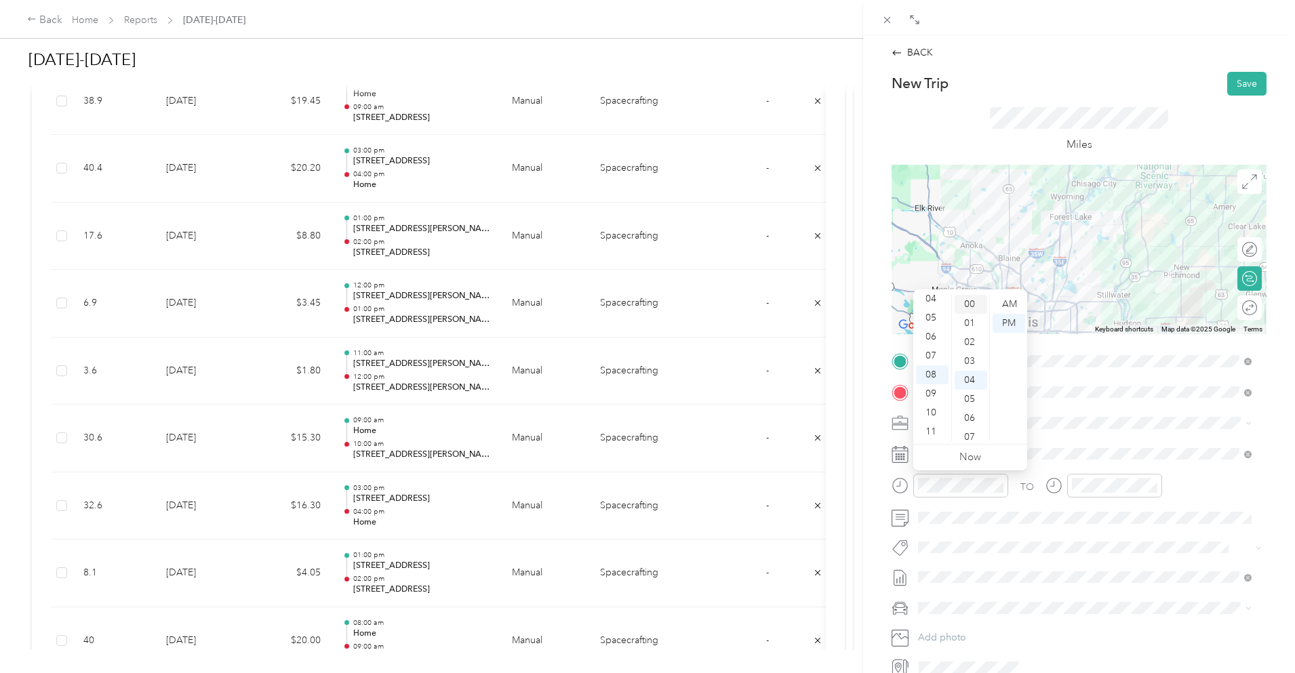
click at [973, 302] on div "00" at bounding box center [971, 304] width 33 height 19
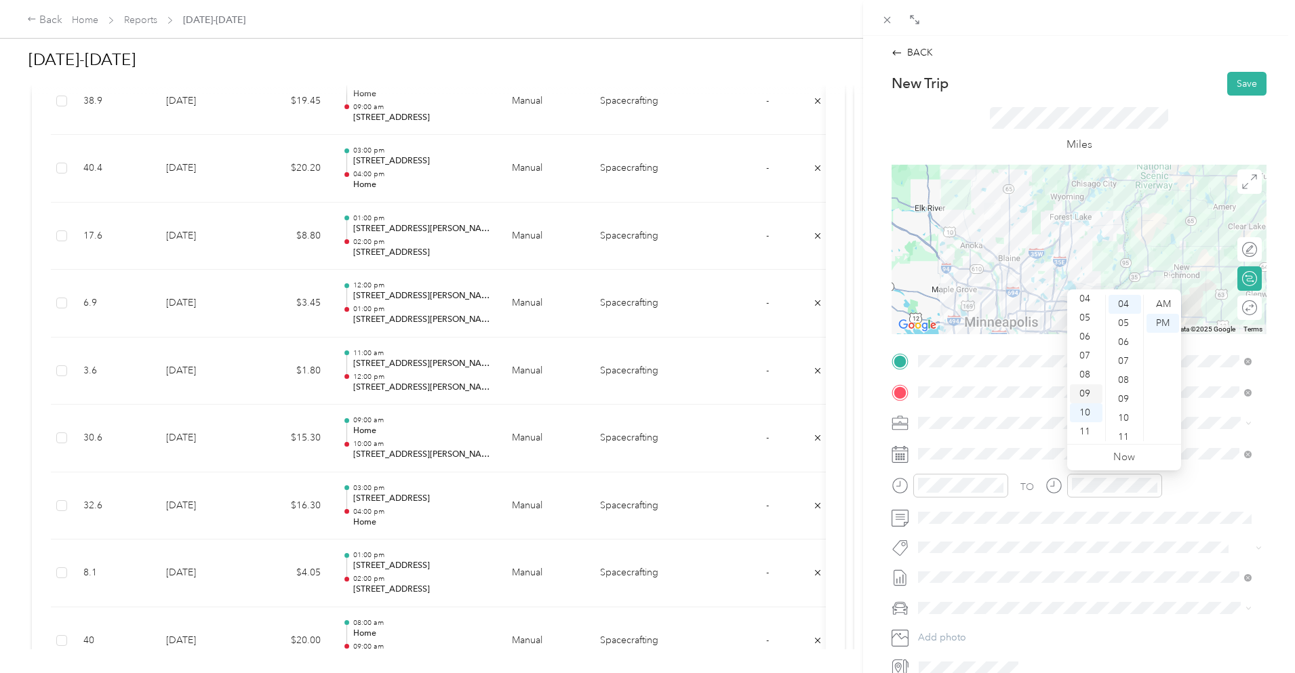
click at [1089, 393] on div "09" at bounding box center [1086, 394] width 33 height 19
click at [1124, 303] on div "00" at bounding box center [1125, 304] width 33 height 19
click at [1162, 93] on div "New Trip Save" at bounding box center [1079, 84] width 375 height 24
click at [1232, 84] on button "Save" at bounding box center [1247, 84] width 39 height 24
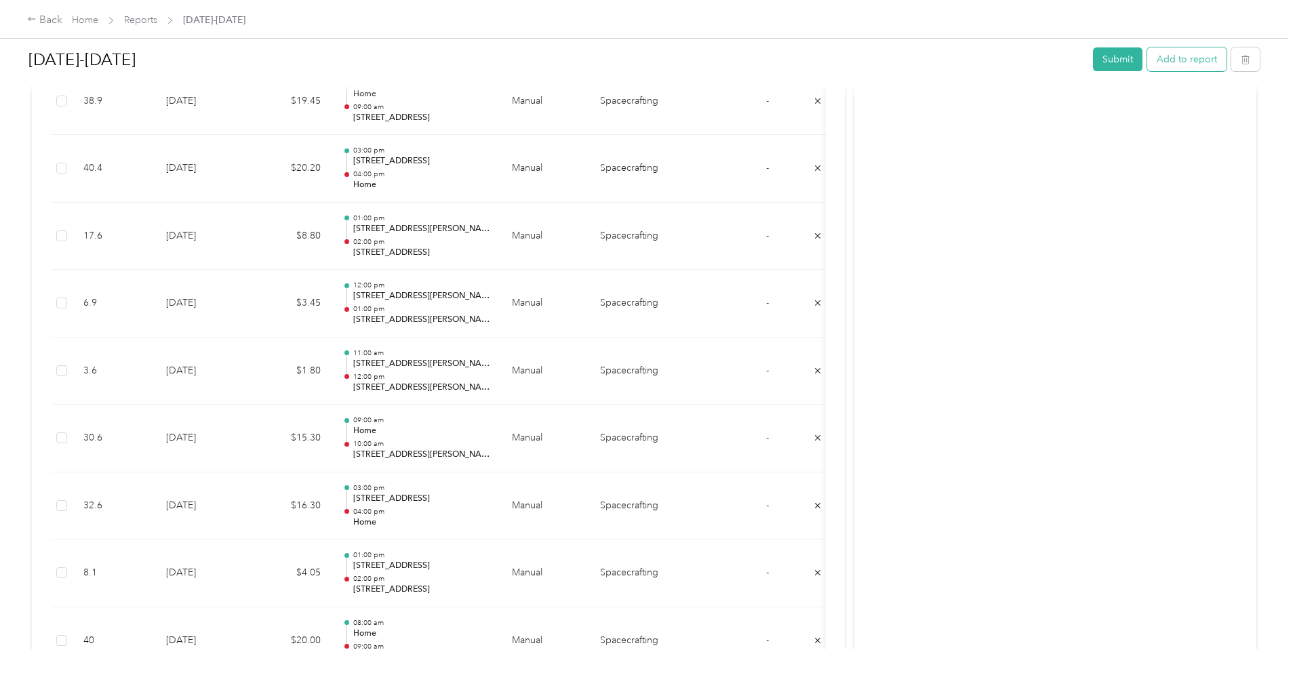
click at [1147, 62] on button "Add to report" at bounding box center [1186, 59] width 79 height 24
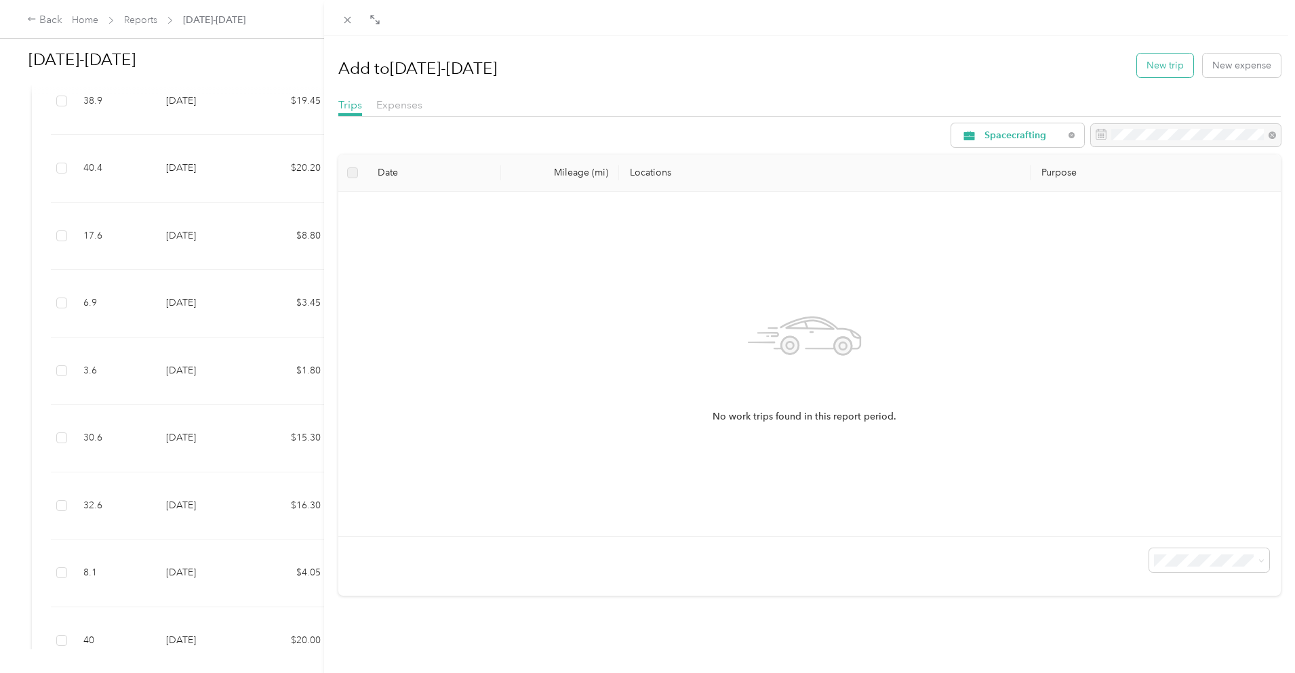
click at [1159, 68] on button "New trip" at bounding box center [1165, 66] width 56 height 24
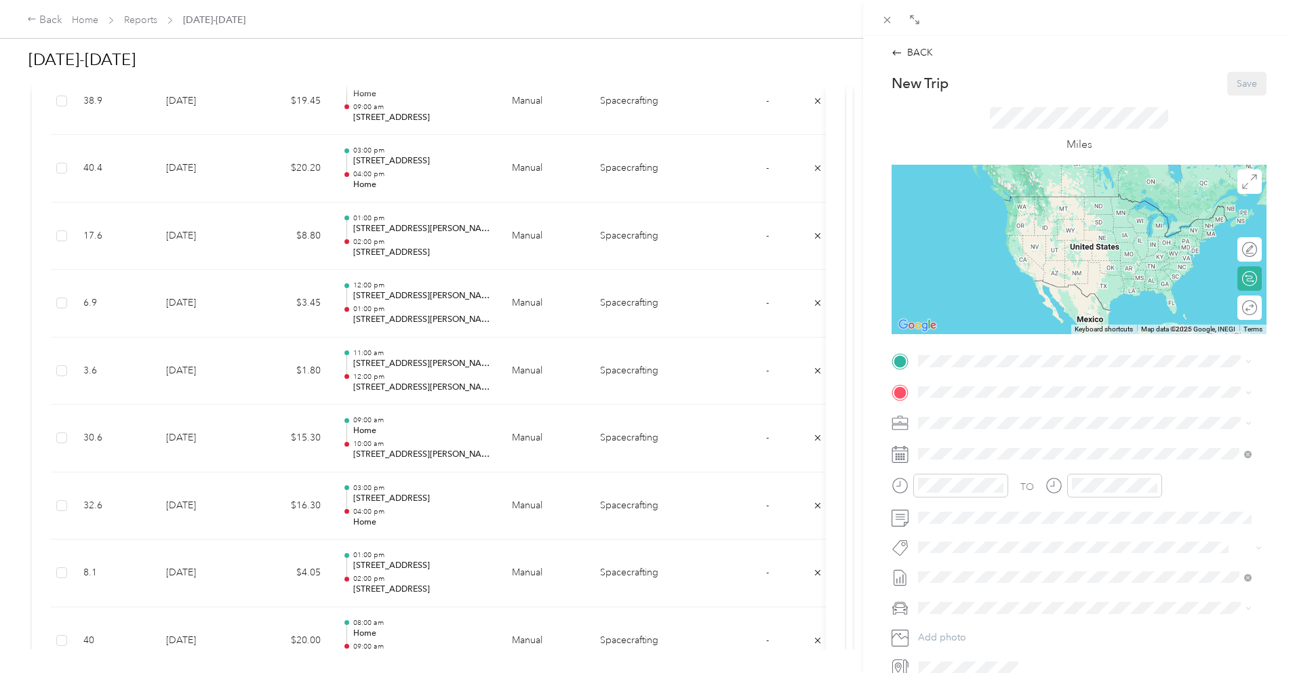
click at [1007, 431] on span "[STREET_ADDRESS][PERSON_NAME]" at bounding box center [1024, 429] width 161 height 12
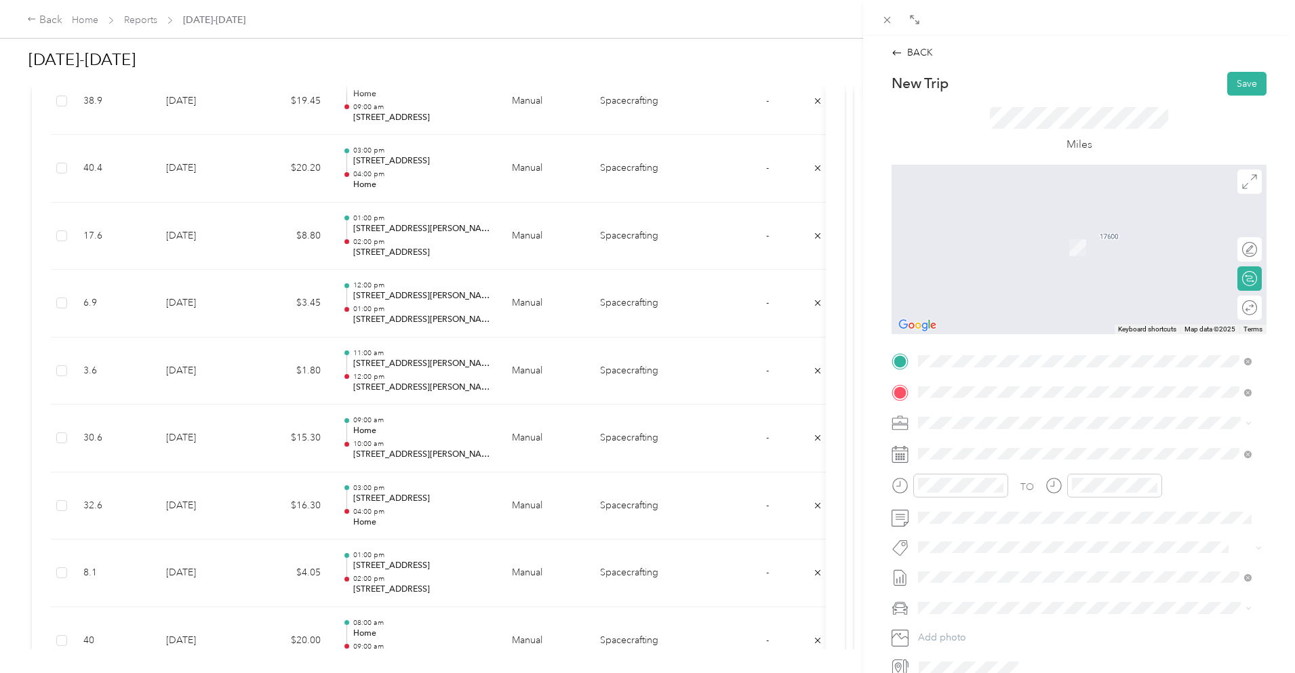
click at [1002, 437] on span "[STREET_ADDRESS][US_STATE]" at bounding box center [1012, 441] width 136 height 12
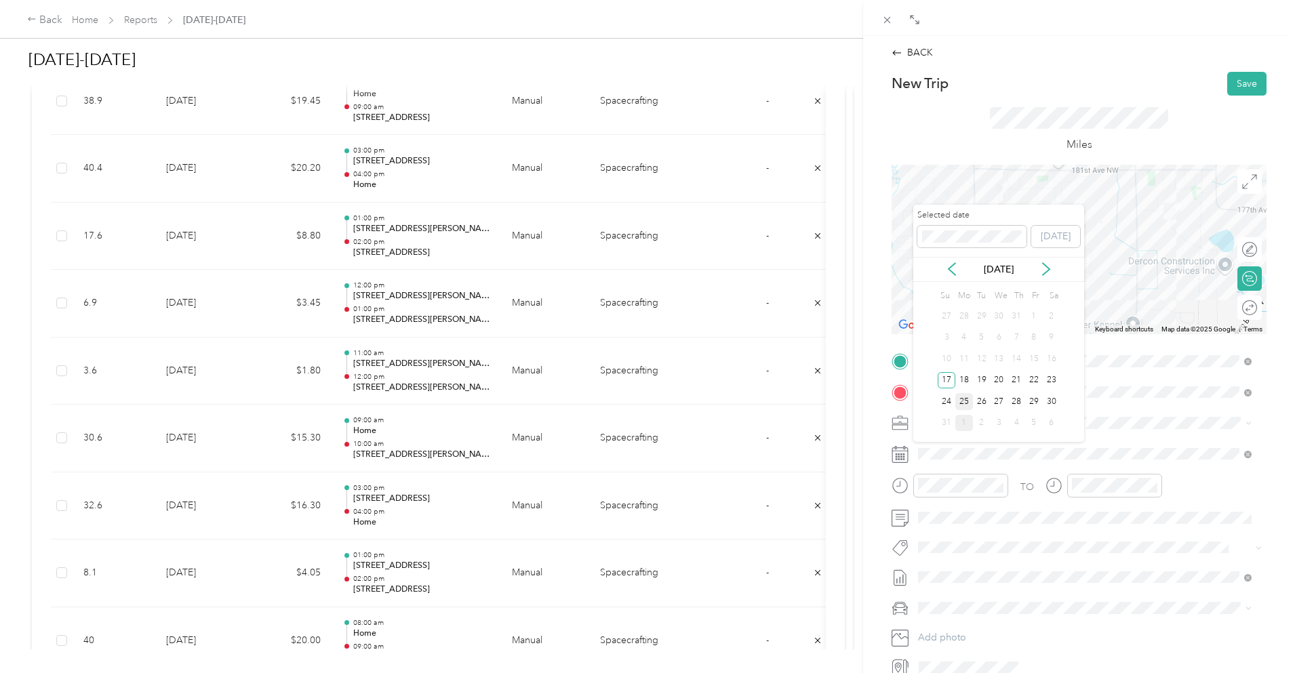
click at [963, 406] on div "25" at bounding box center [965, 401] width 18 height 17
click at [935, 371] on div "08" at bounding box center [932, 375] width 33 height 19
click at [968, 302] on div "00" at bounding box center [971, 304] width 33 height 19
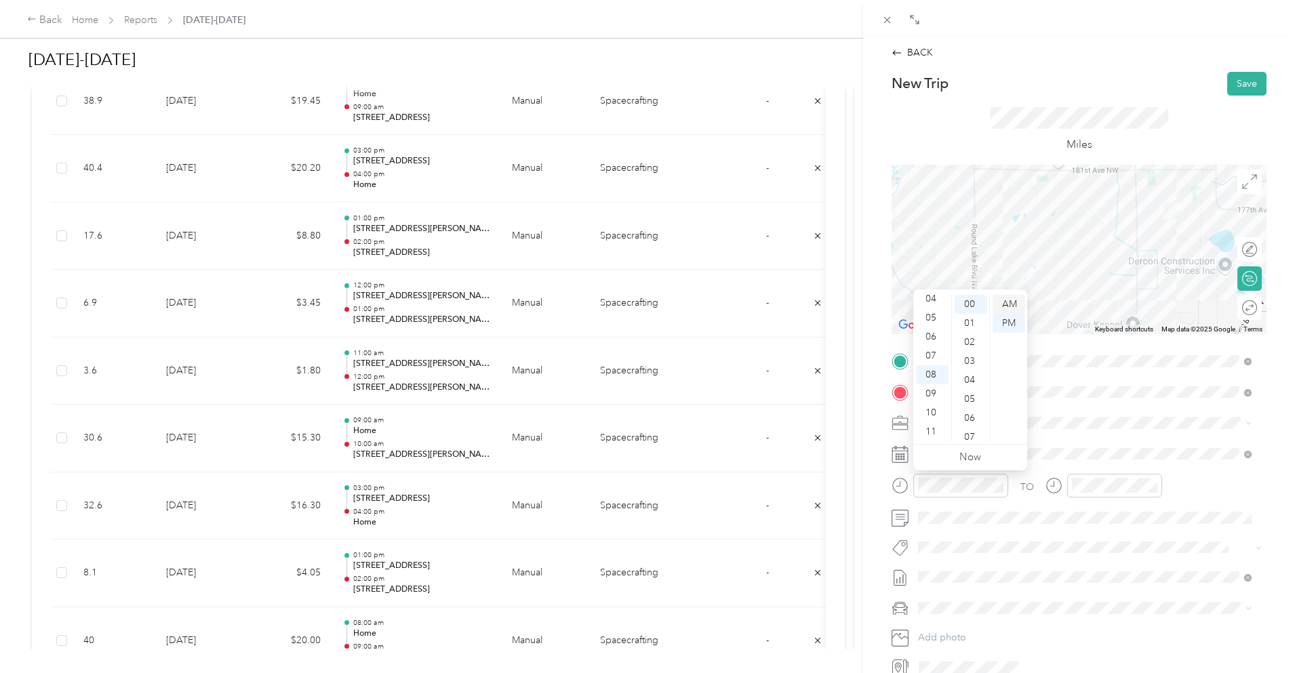
click at [1006, 302] on div "AM" at bounding box center [1009, 304] width 33 height 19
click at [1085, 393] on div "09" at bounding box center [1086, 394] width 33 height 19
click at [1131, 305] on div "00" at bounding box center [1125, 304] width 33 height 19
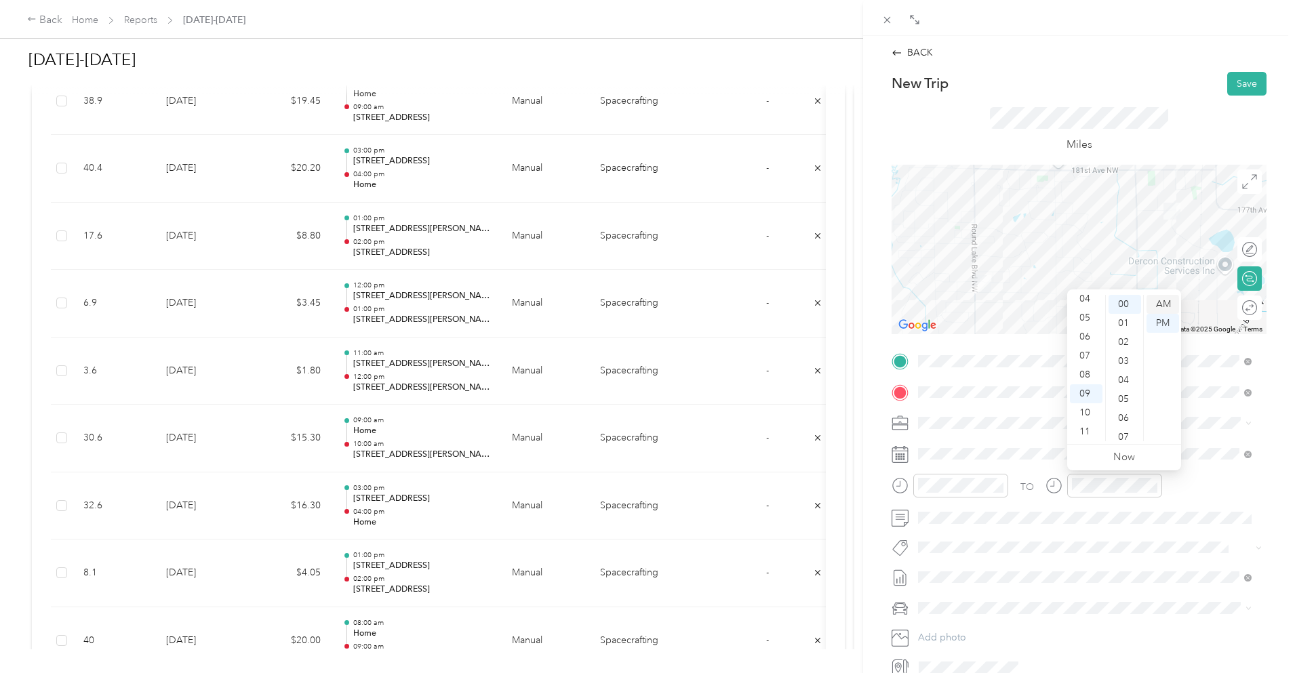
click at [1173, 299] on div "AM" at bounding box center [1163, 304] width 33 height 19
click at [1230, 79] on button "Save" at bounding box center [1247, 84] width 39 height 24
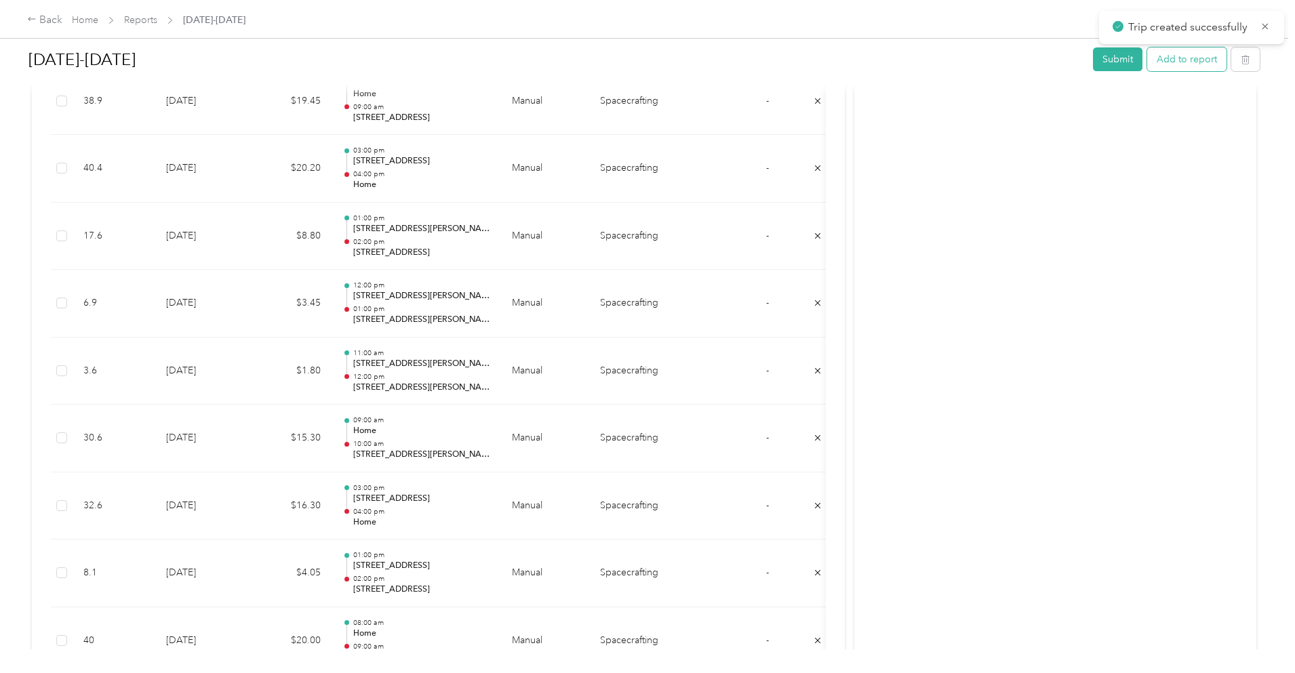
click at [1147, 56] on button "Add to report" at bounding box center [1186, 59] width 79 height 24
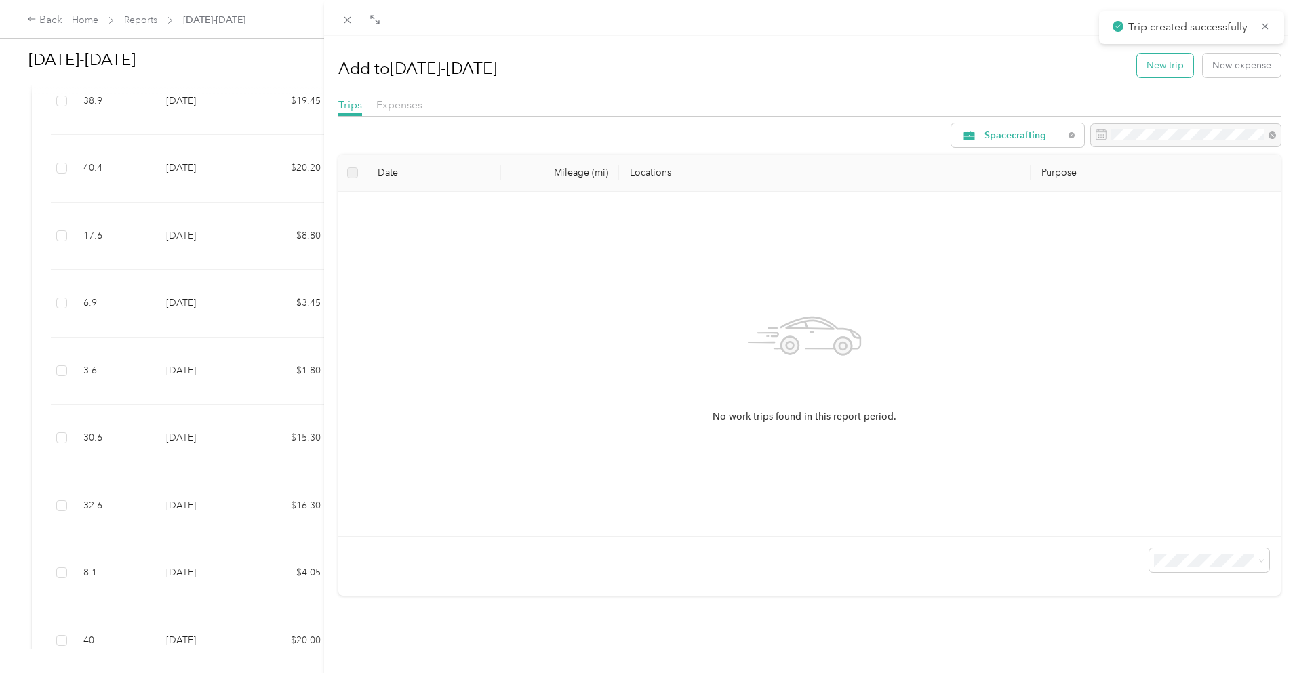
click at [1169, 66] on button "New trip" at bounding box center [1165, 66] width 56 height 24
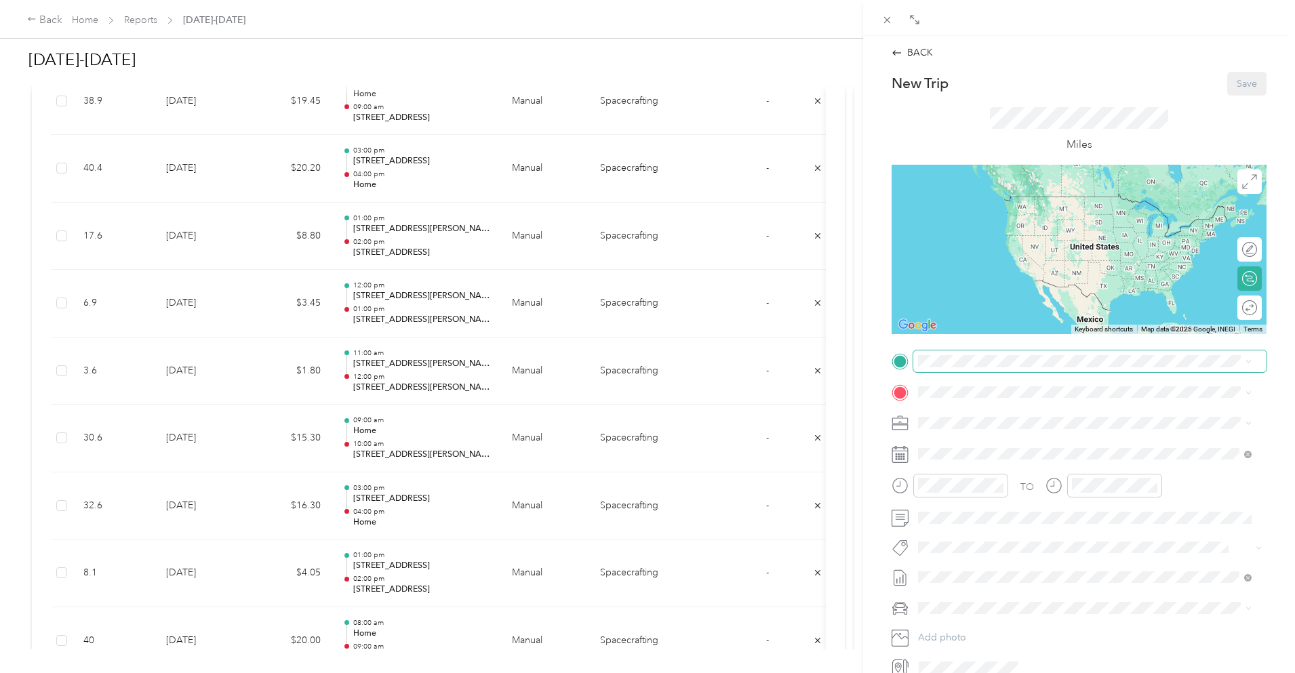
click at [968, 353] on span at bounding box center [1090, 362] width 353 height 22
click at [982, 420] on div "[STREET_ADDRESS][US_STATE]" at bounding box center [1085, 411] width 324 height 18
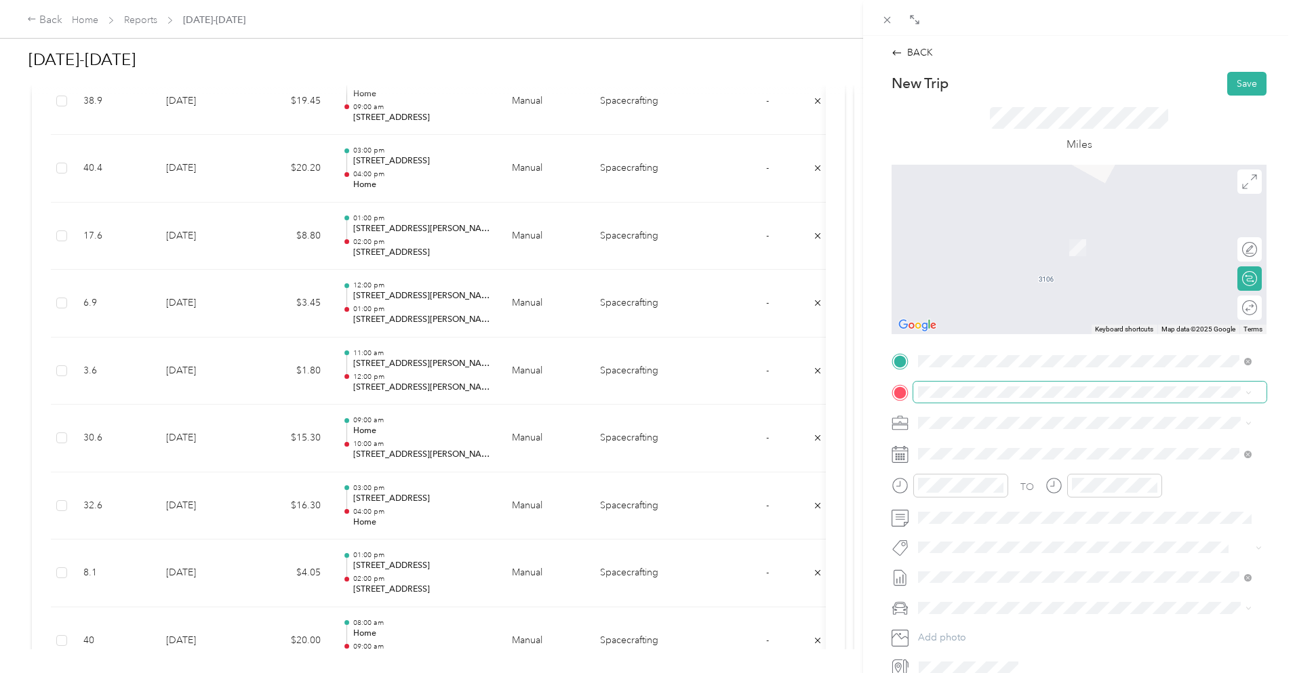
click at [977, 382] on span at bounding box center [1090, 393] width 353 height 22
click at [981, 439] on span "[STREET_ADDRESS][US_STATE]" at bounding box center [1012, 441] width 136 height 12
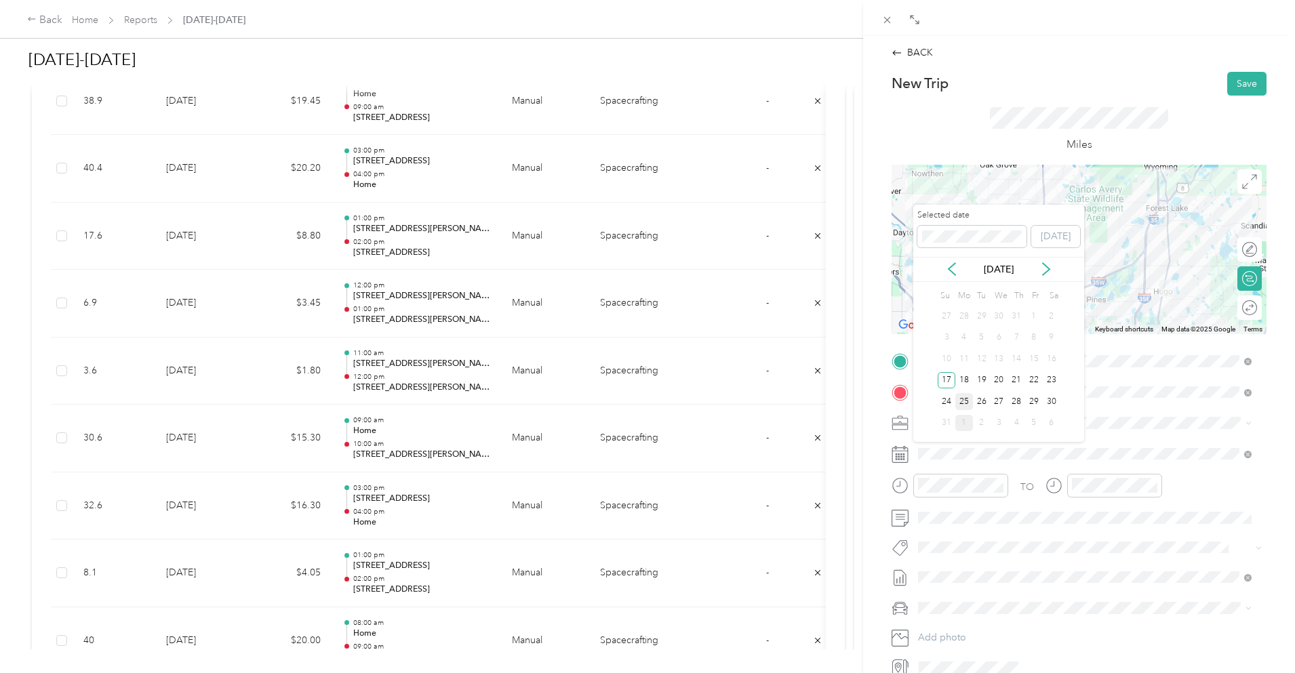
click at [963, 404] on div "25" at bounding box center [965, 401] width 18 height 17
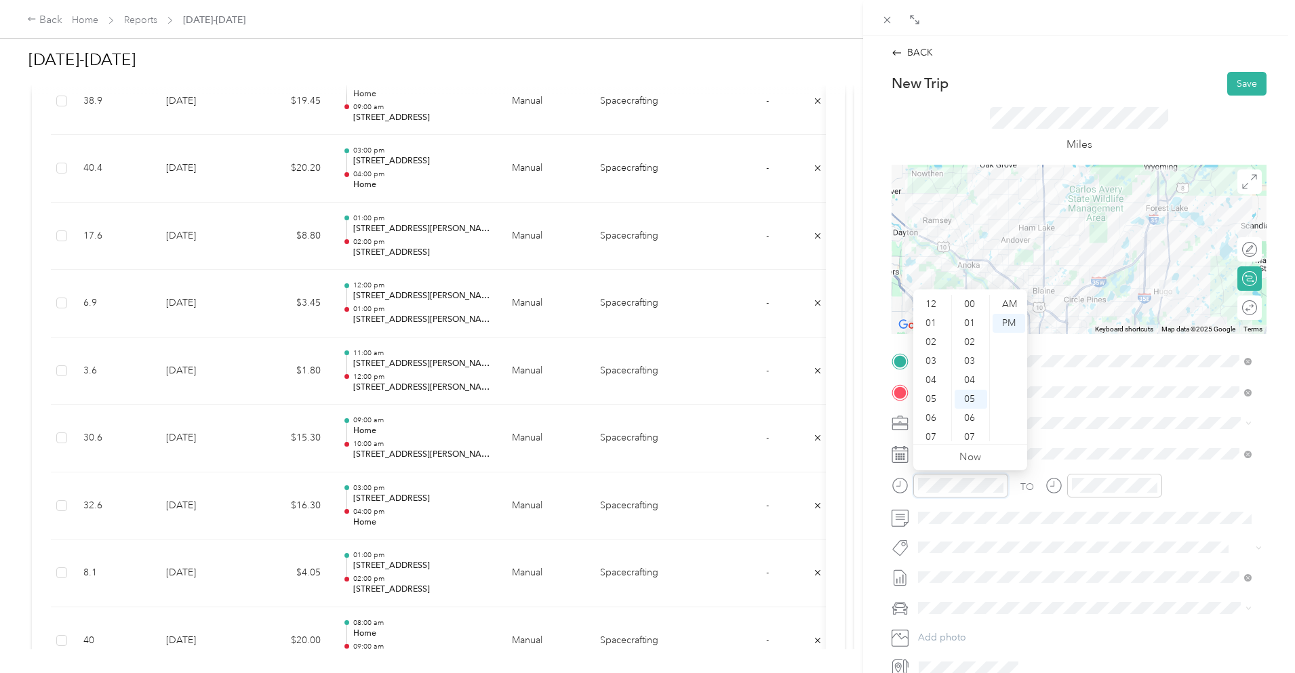
scroll to position [95, 0]
click at [934, 409] on div "10" at bounding box center [932, 413] width 33 height 19
click at [965, 299] on div "00" at bounding box center [971, 304] width 33 height 19
click at [1010, 302] on div "AM" at bounding box center [1009, 304] width 33 height 19
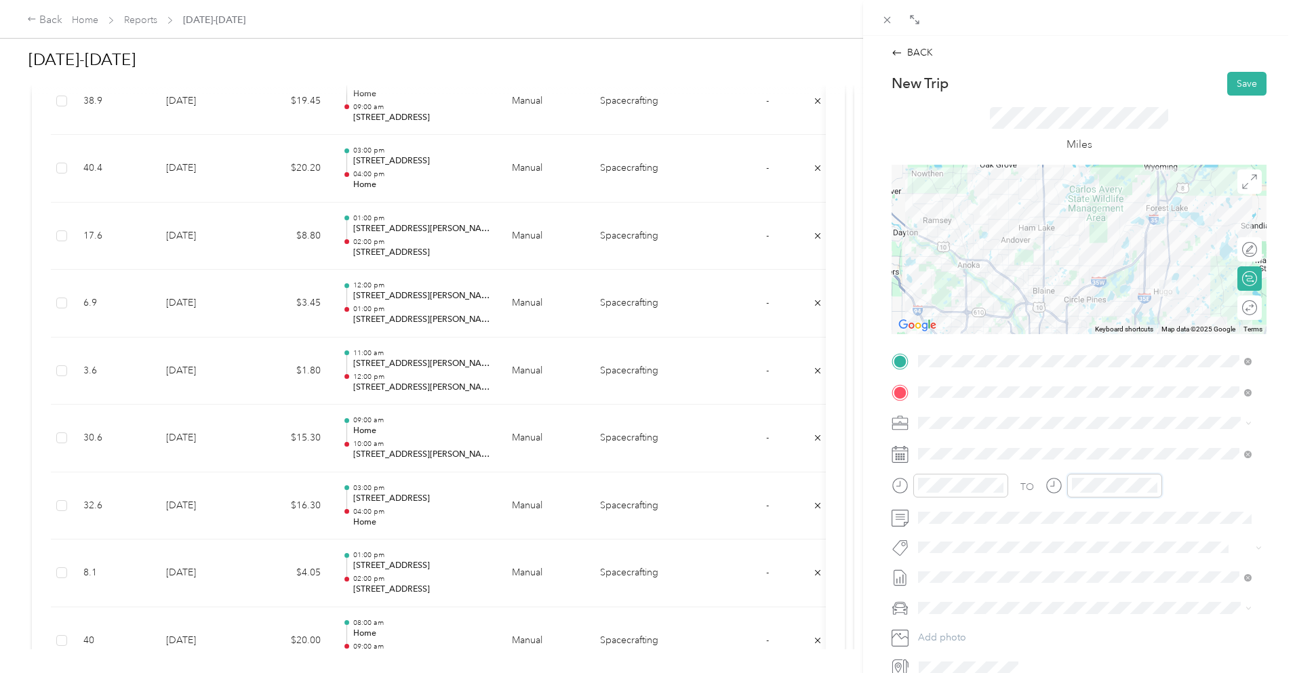
scroll to position [81, 0]
click at [1092, 428] on div "11" at bounding box center [1086, 432] width 33 height 19
click at [1122, 299] on div "00" at bounding box center [1125, 304] width 33 height 19
click at [1165, 311] on div "AM" at bounding box center [1163, 304] width 33 height 19
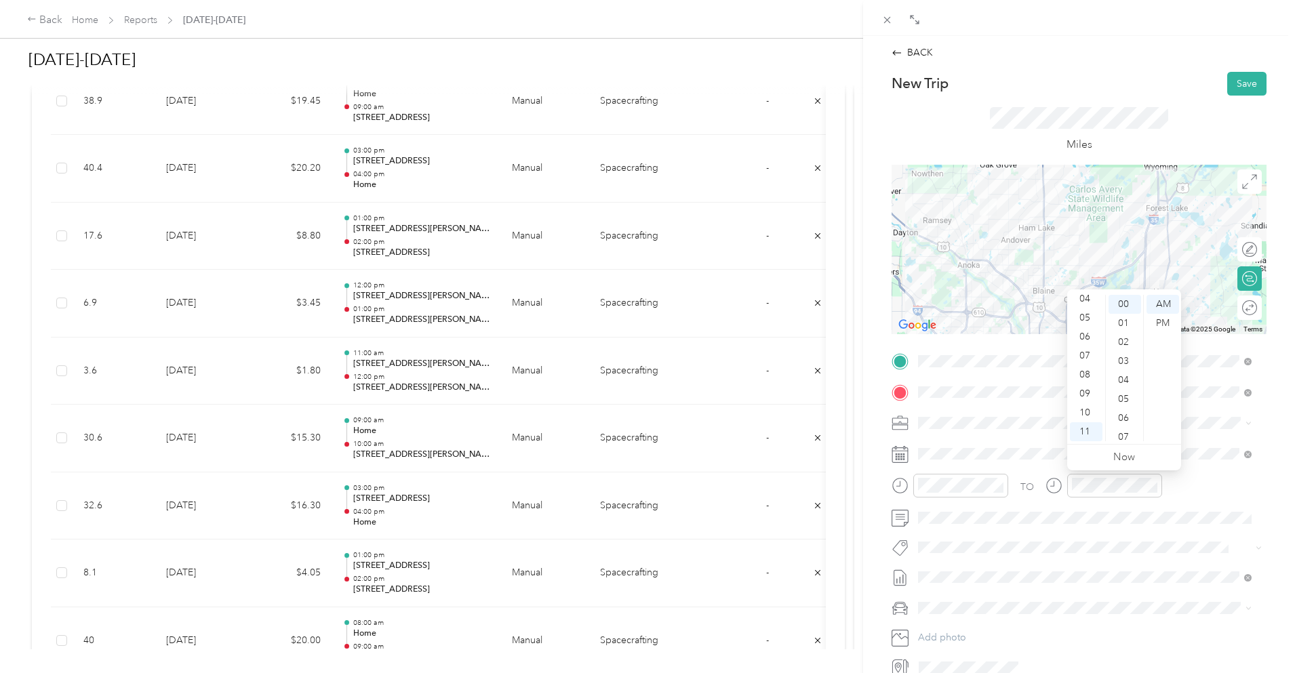
click at [1149, 98] on div "Miles" at bounding box center [1079, 130] width 375 height 69
click at [1232, 78] on button "Save" at bounding box center [1247, 84] width 39 height 24
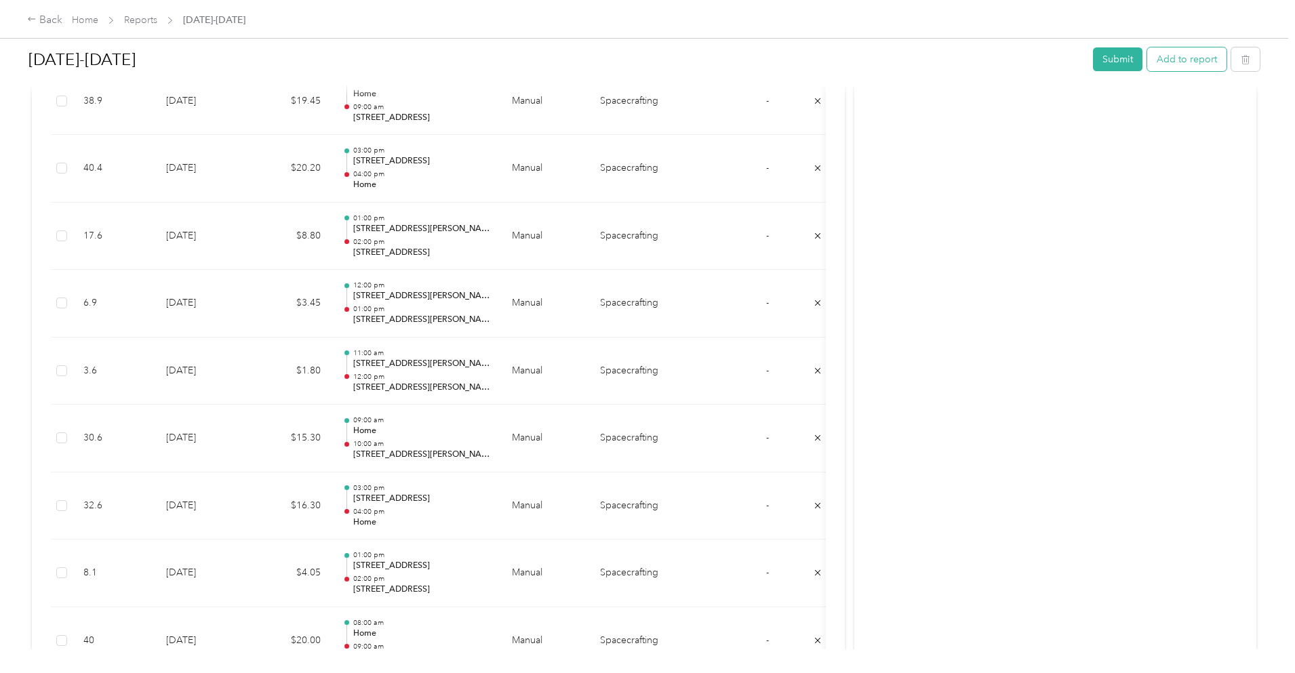
click at [1147, 56] on button "Add to report" at bounding box center [1186, 59] width 79 height 24
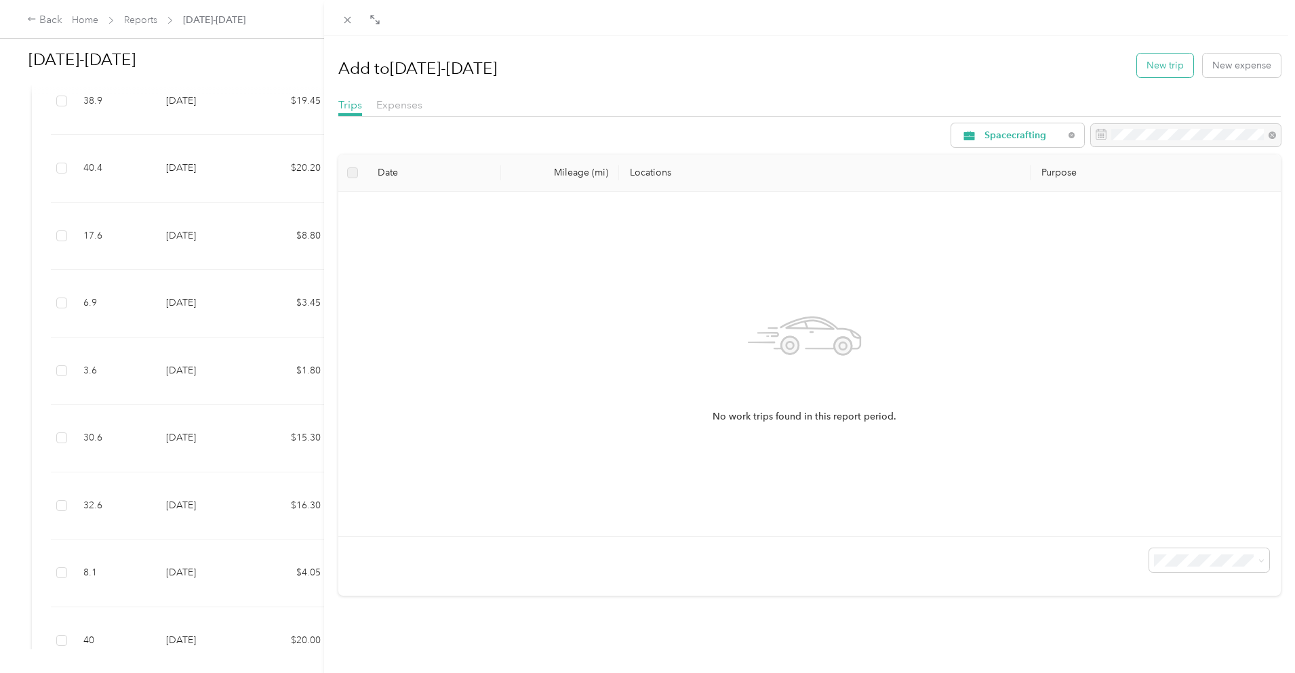
click at [1171, 66] on button "New trip" at bounding box center [1165, 66] width 56 height 24
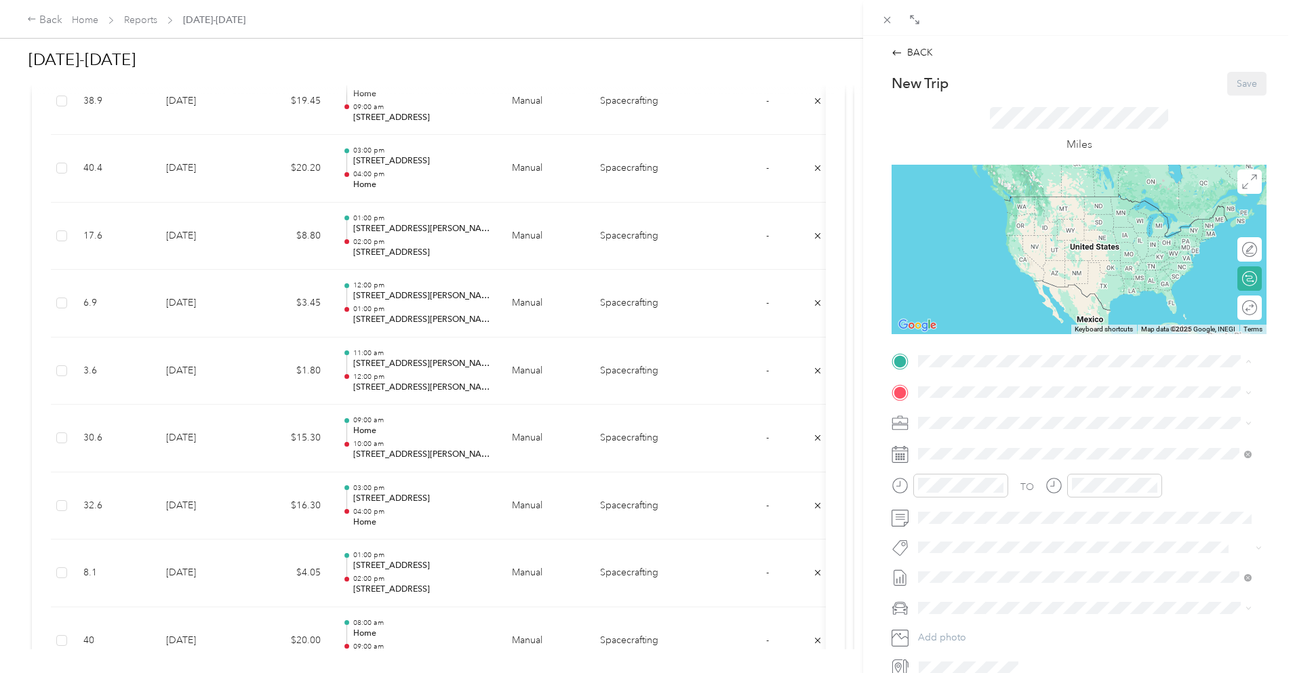
click at [1002, 432] on span "[STREET_ADDRESS][PERSON_NAME]" at bounding box center [1024, 431] width 161 height 12
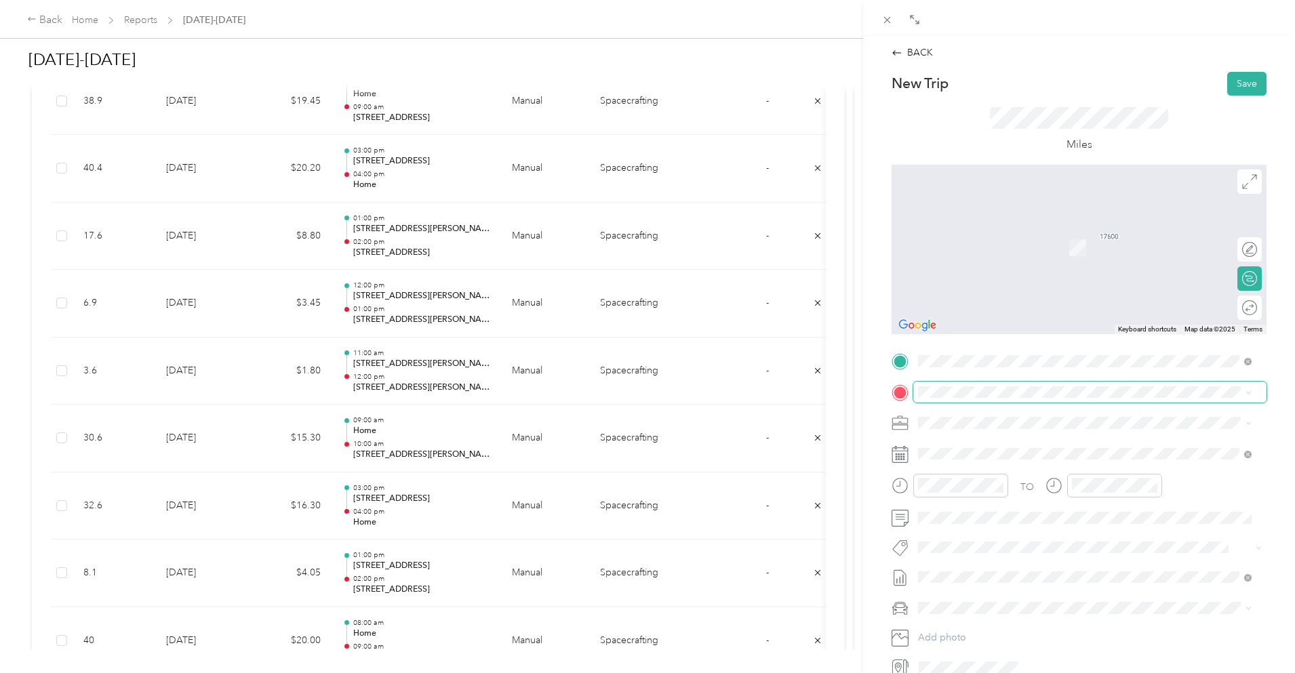
click at [983, 398] on span at bounding box center [1090, 393] width 353 height 22
click at [1041, 441] on span "[STREET_ADDRESS][PERSON_NAME][US_STATE]" at bounding box center [1049, 441] width 211 height 12
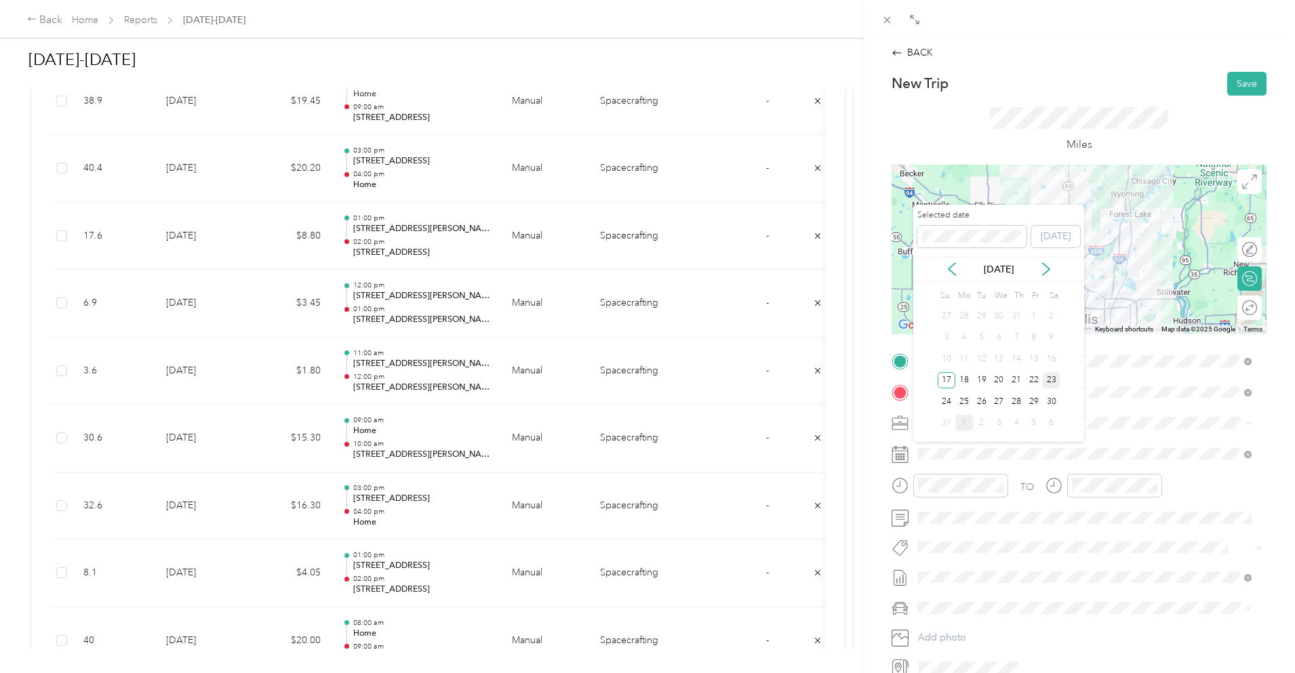
click at [1049, 380] on div "23" at bounding box center [1052, 380] width 18 height 17
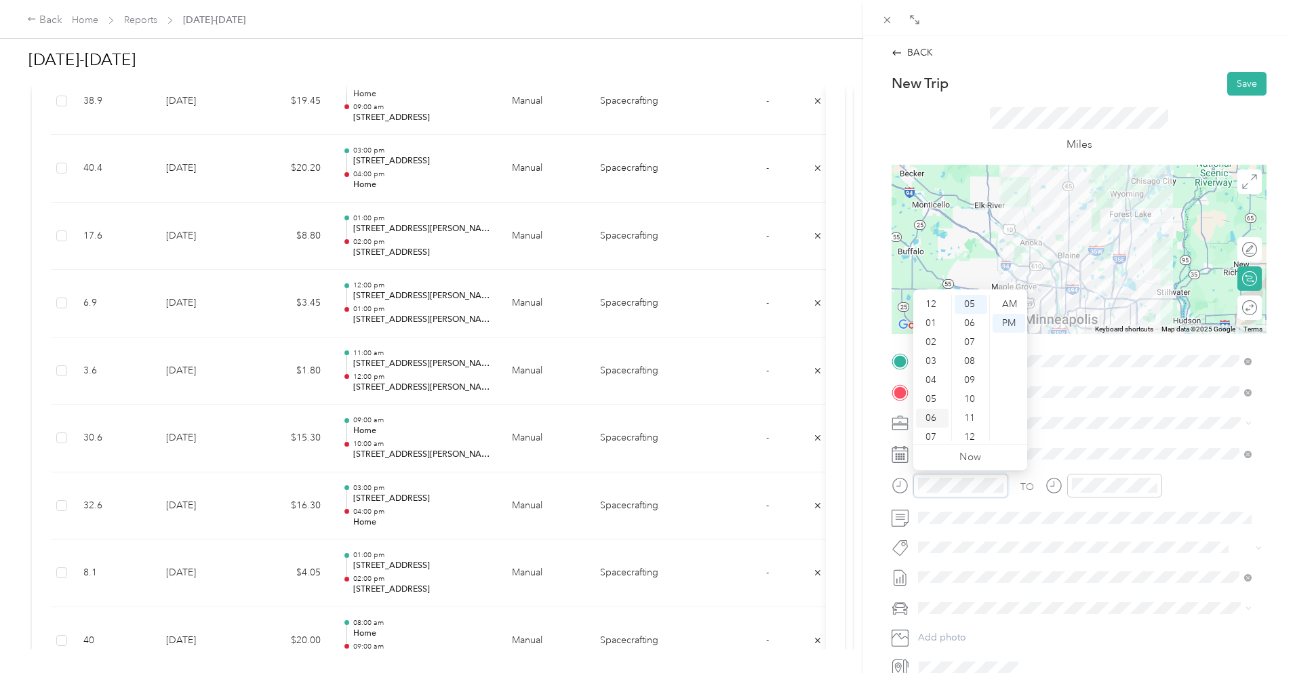
scroll to position [81, 0]
click at [932, 374] on div "08" at bounding box center [932, 375] width 33 height 19
click at [971, 302] on div "00" at bounding box center [971, 304] width 33 height 19
click at [1004, 303] on div "AM" at bounding box center [1009, 304] width 33 height 19
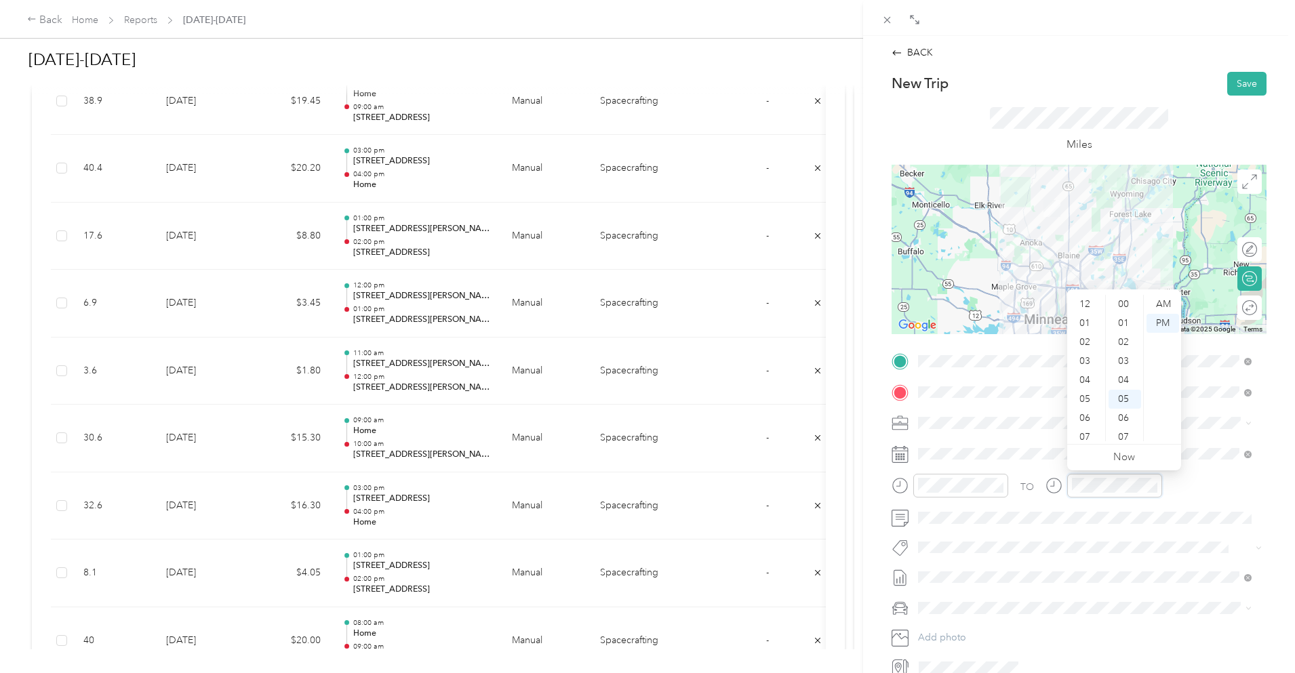
scroll to position [81, 0]
click at [1089, 394] on div "09" at bounding box center [1086, 394] width 33 height 19
click at [1124, 301] on div "00" at bounding box center [1125, 304] width 33 height 19
click at [1162, 307] on div "AM" at bounding box center [1163, 304] width 33 height 19
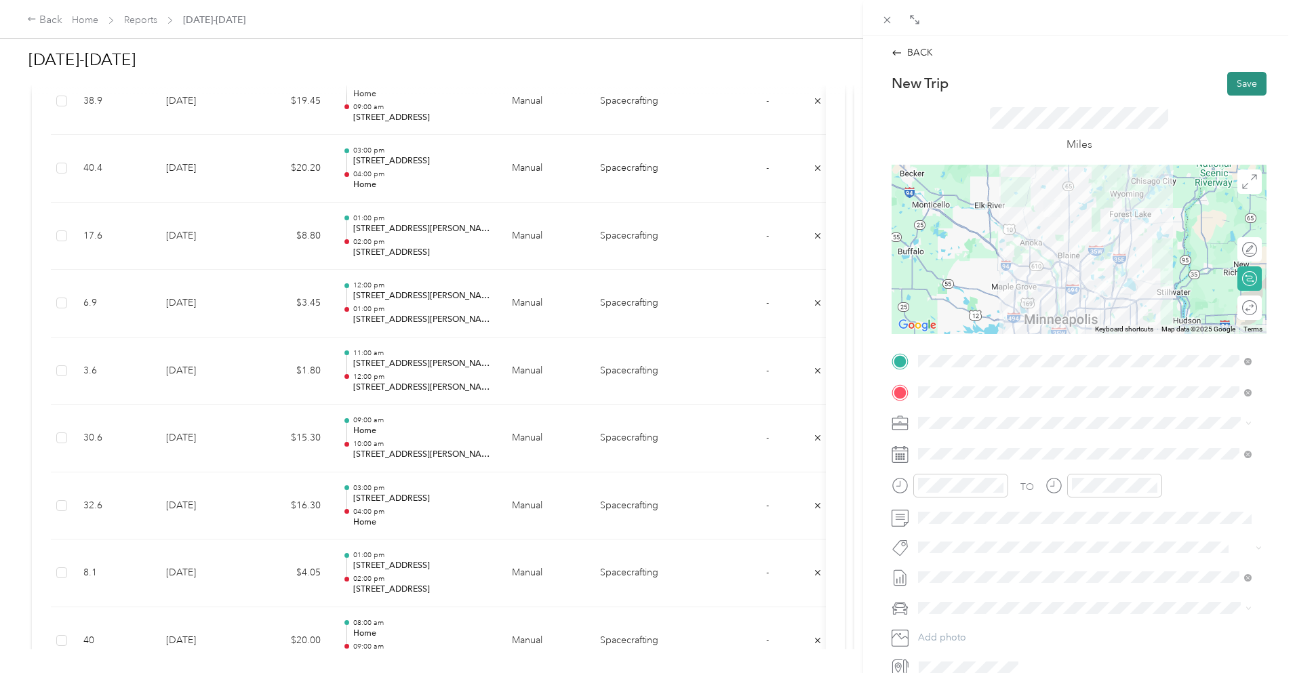
click at [1228, 85] on button "Save" at bounding box center [1247, 84] width 39 height 24
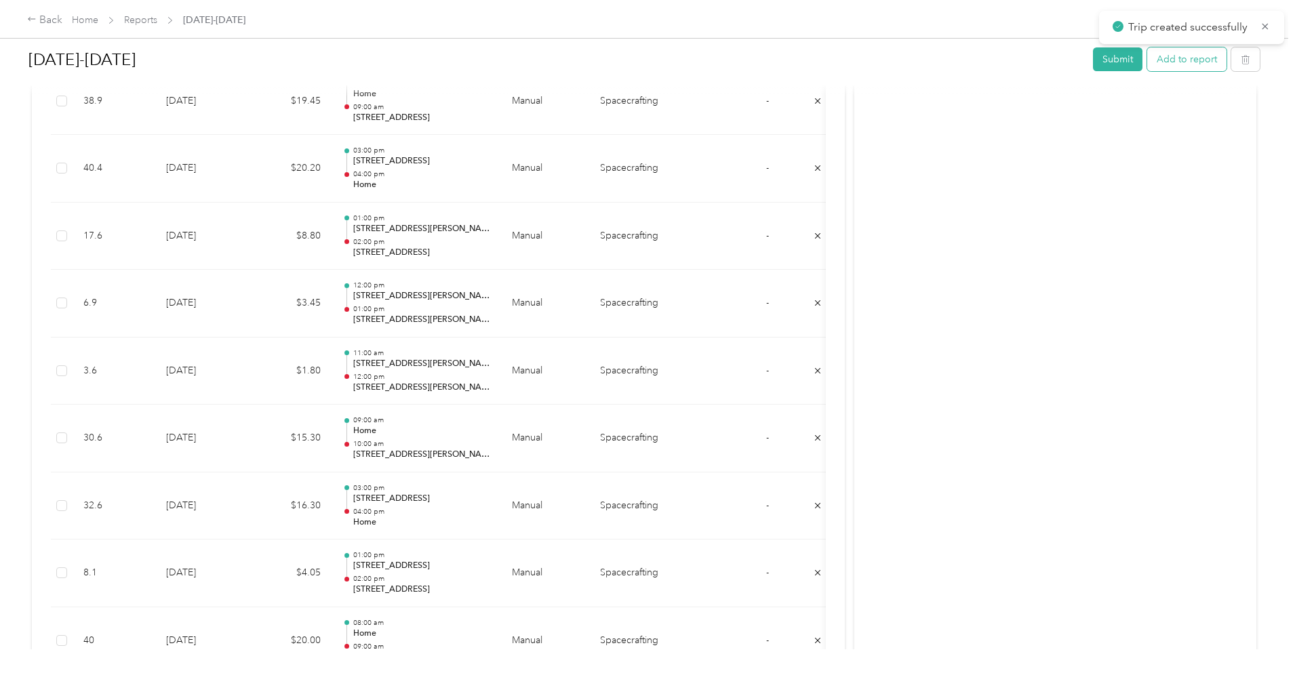
click at [1147, 58] on button "Add to report" at bounding box center [1186, 59] width 79 height 24
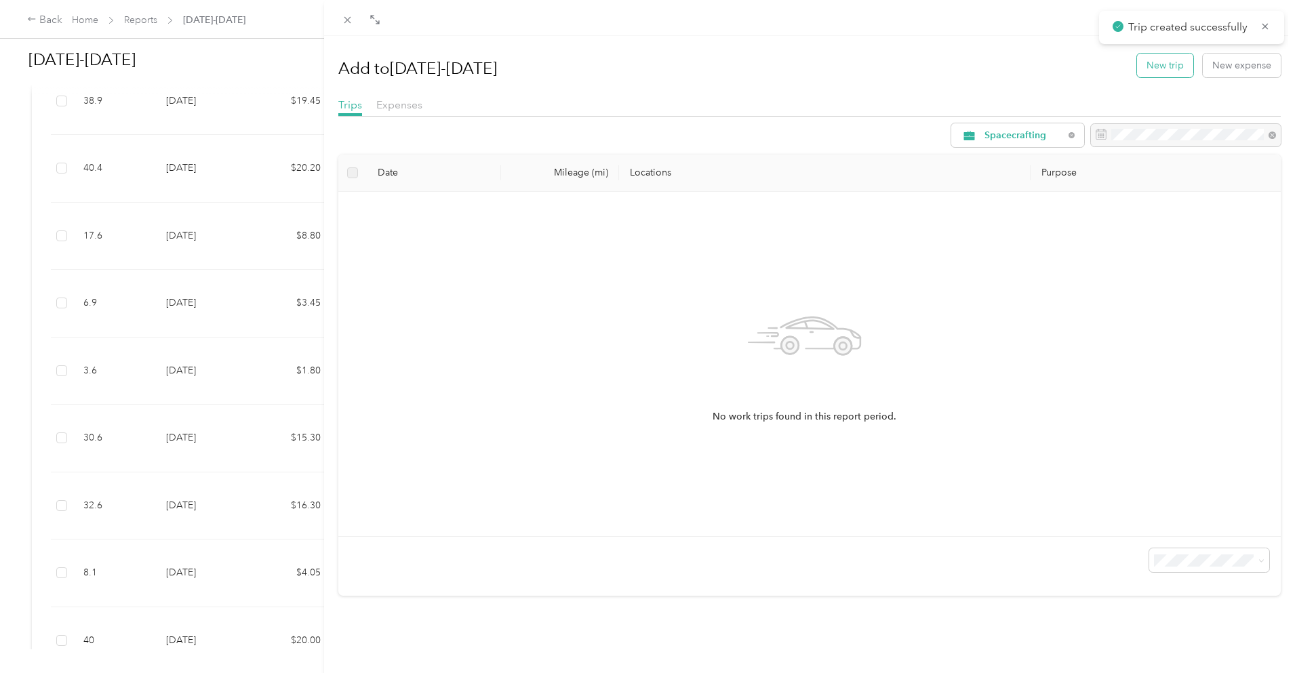
click at [1148, 69] on button "New trip" at bounding box center [1165, 66] width 56 height 24
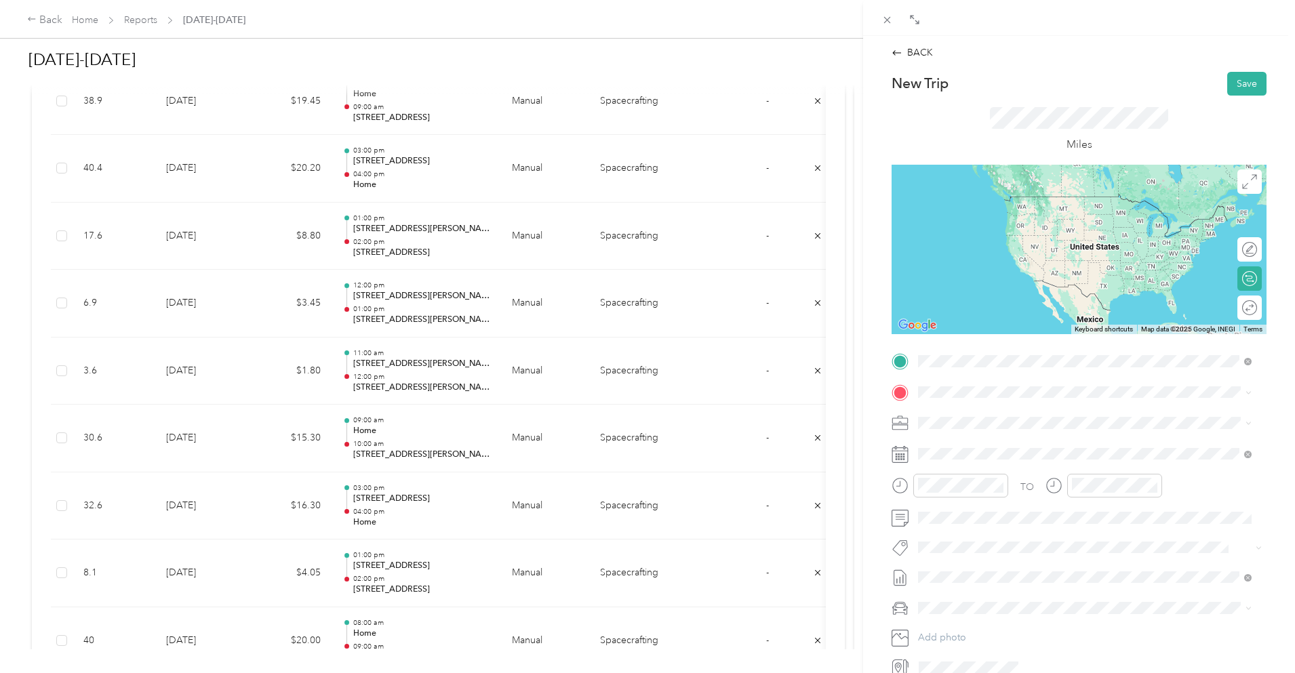
click at [970, 416] on span "[STREET_ADDRESS][PERSON_NAME][US_STATE]" at bounding box center [1049, 410] width 211 height 12
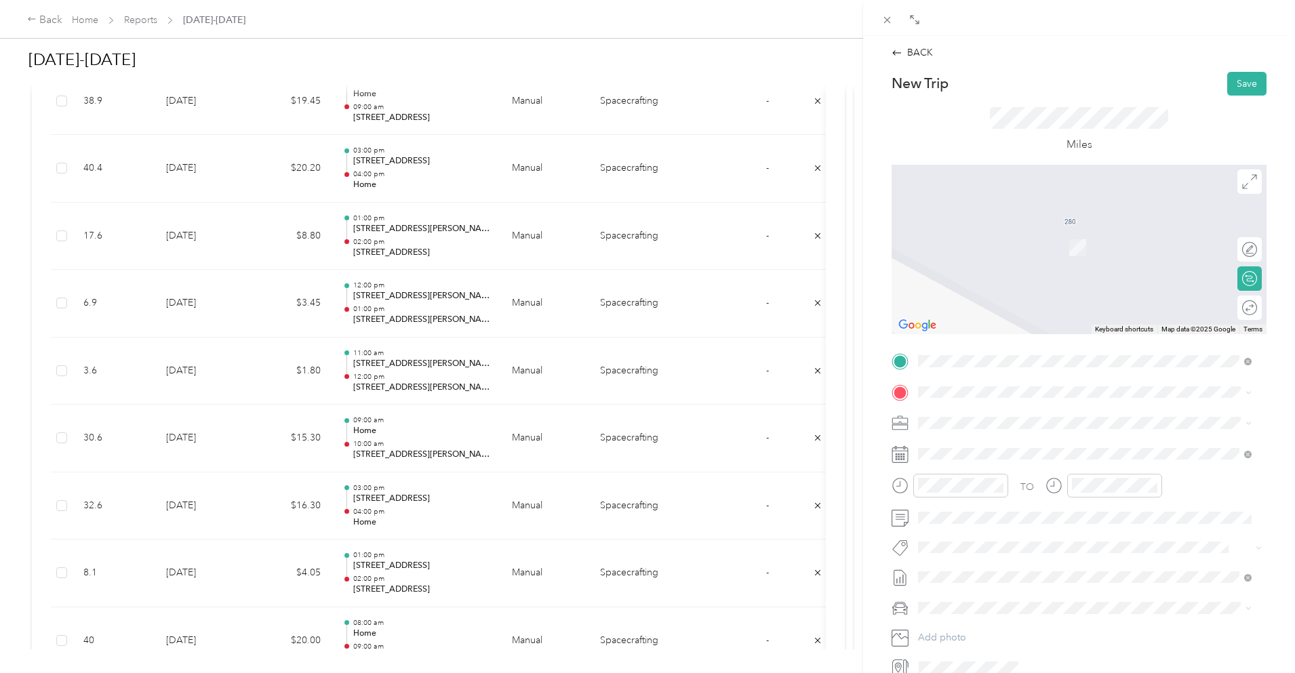
click at [956, 448] on strong "Home" at bounding box center [957, 443] width 26 height 12
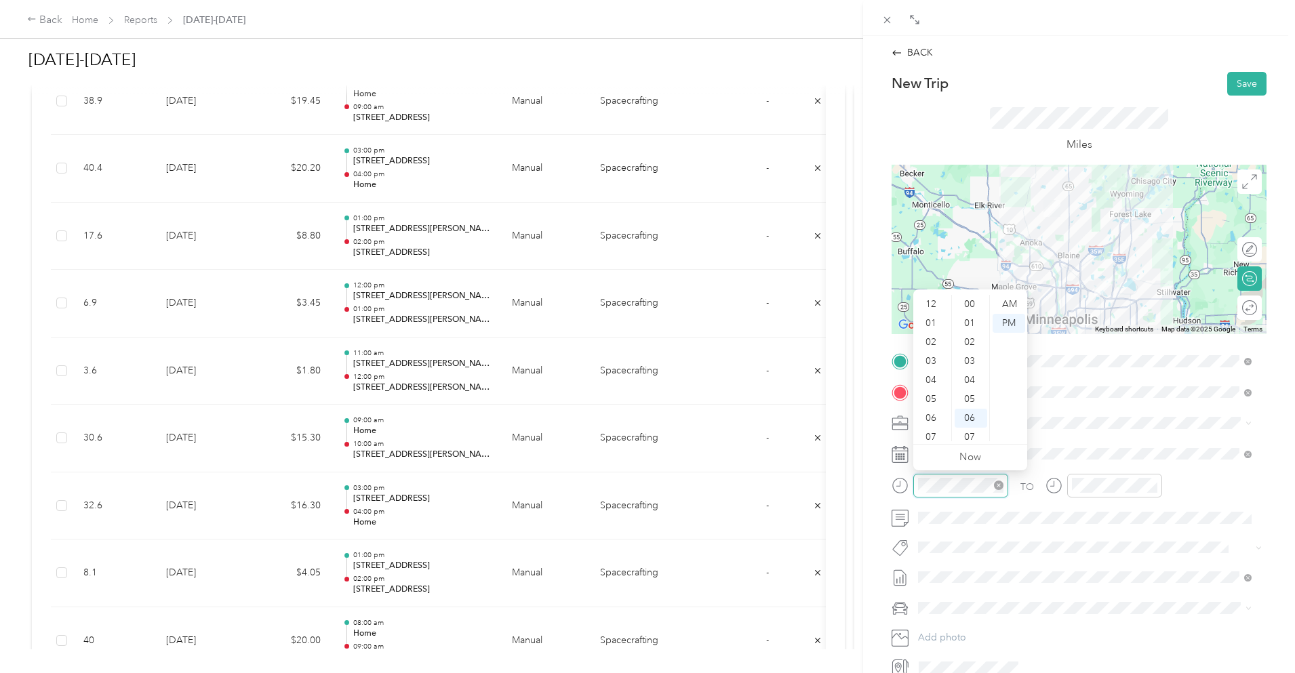
scroll to position [81, 0]
click at [937, 410] on div "10" at bounding box center [932, 413] width 33 height 19
click at [935, 427] on div "11" at bounding box center [932, 432] width 33 height 19
click at [967, 298] on div "00" at bounding box center [971, 304] width 33 height 19
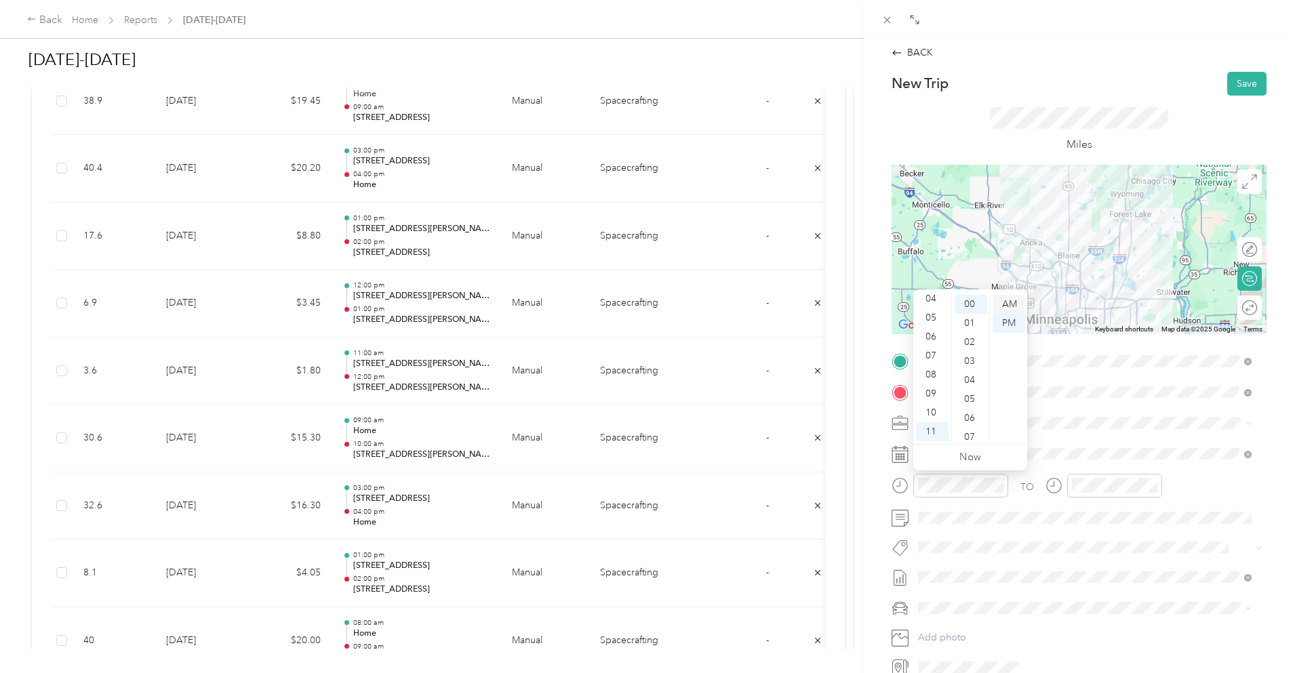
click at [1006, 295] on div "AM" at bounding box center [1009, 304] width 33 height 19
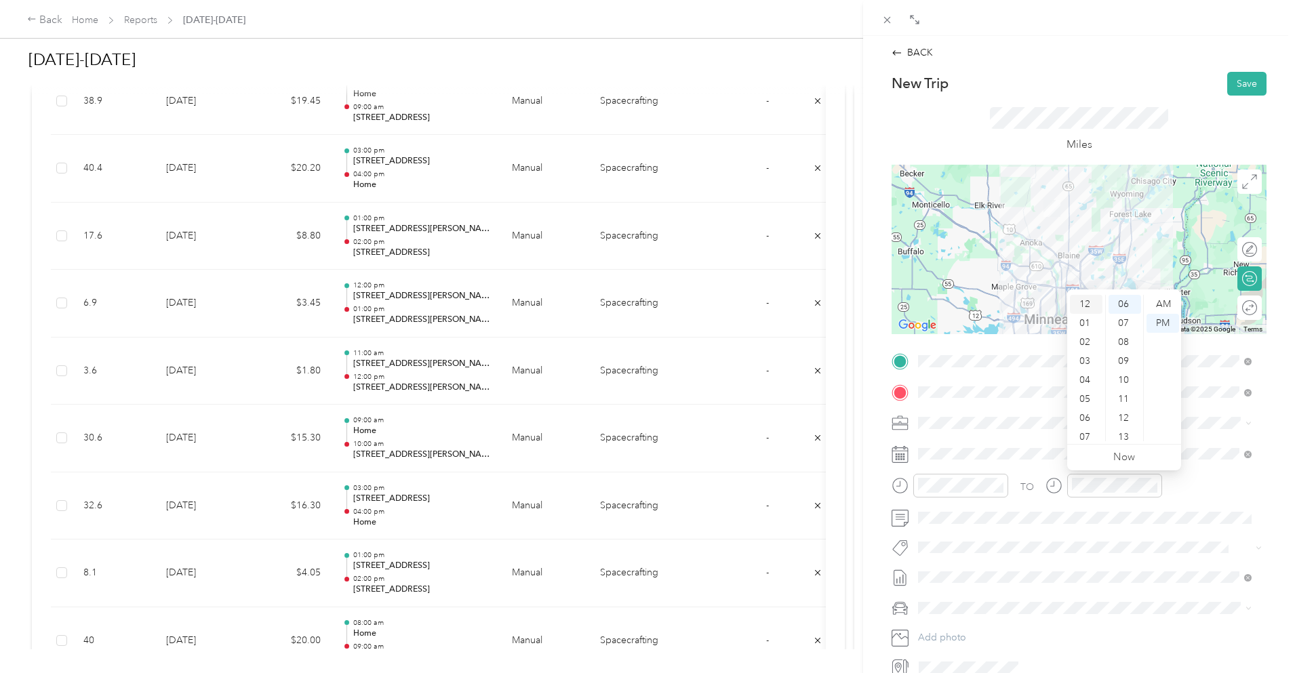
click at [1086, 304] on div "12" at bounding box center [1086, 304] width 33 height 19
click at [1126, 300] on div "00" at bounding box center [1125, 304] width 33 height 19
click at [1124, 74] on div "New Trip Save" at bounding box center [1079, 84] width 375 height 24
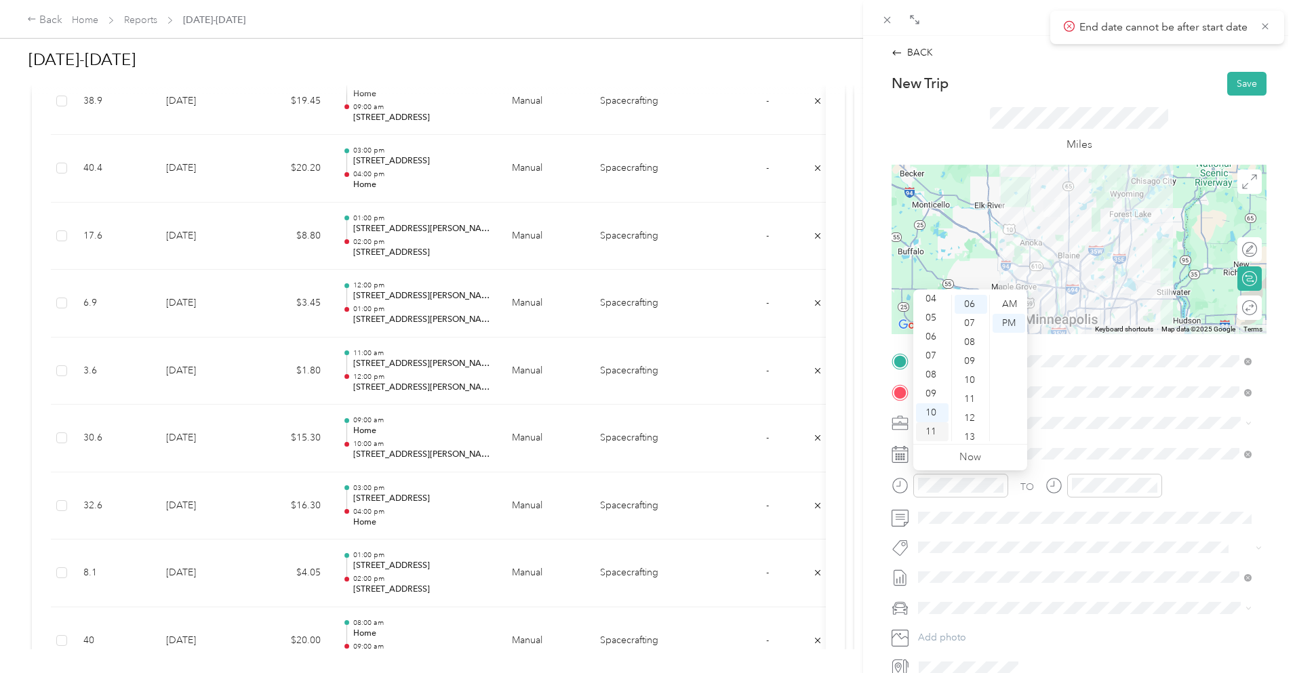
click at [935, 435] on div "11" at bounding box center [932, 432] width 33 height 19
click at [972, 304] on div "00" at bounding box center [971, 304] width 33 height 19
click at [1014, 304] on div "AM" at bounding box center [1009, 304] width 33 height 19
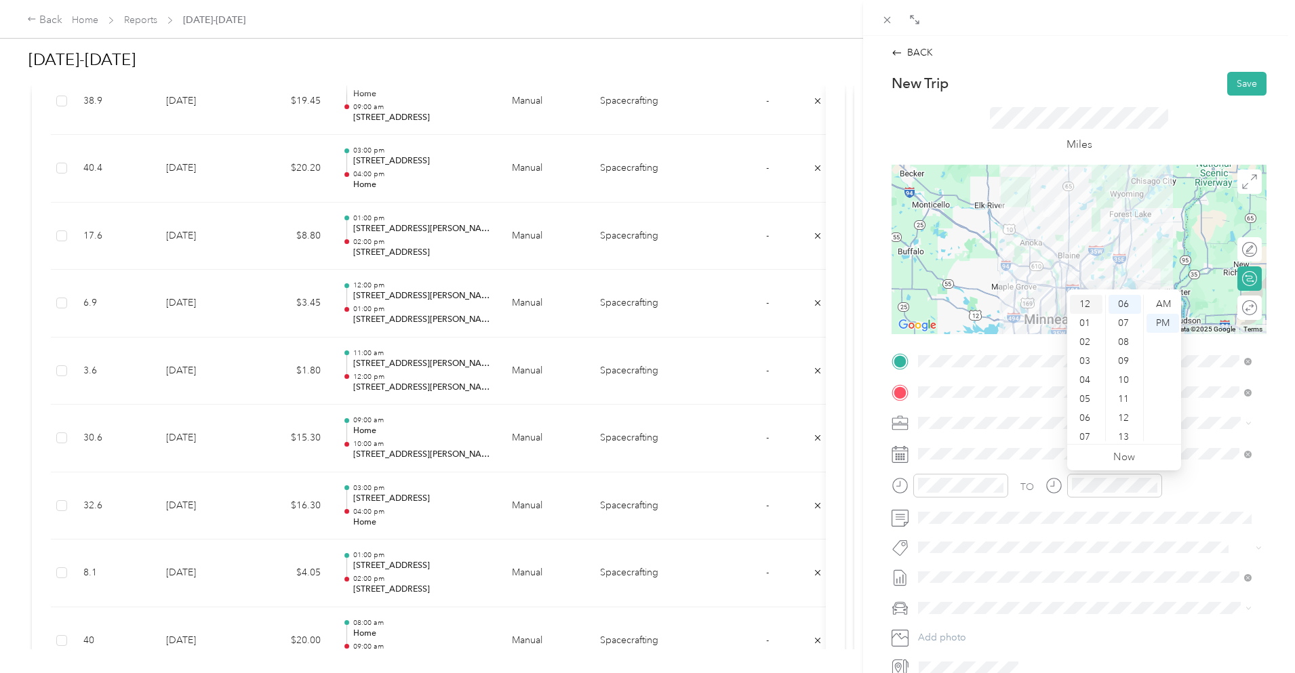
click at [1087, 302] on div "12" at bounding box center [1086, 304] width 33 height 19
click at [1126, 302] on div "00" at bounding box center [1125, 304] width 33 height 19
click at [1236, 80] on button "Save" at bounding box center [1247, 84] width 39 height 24
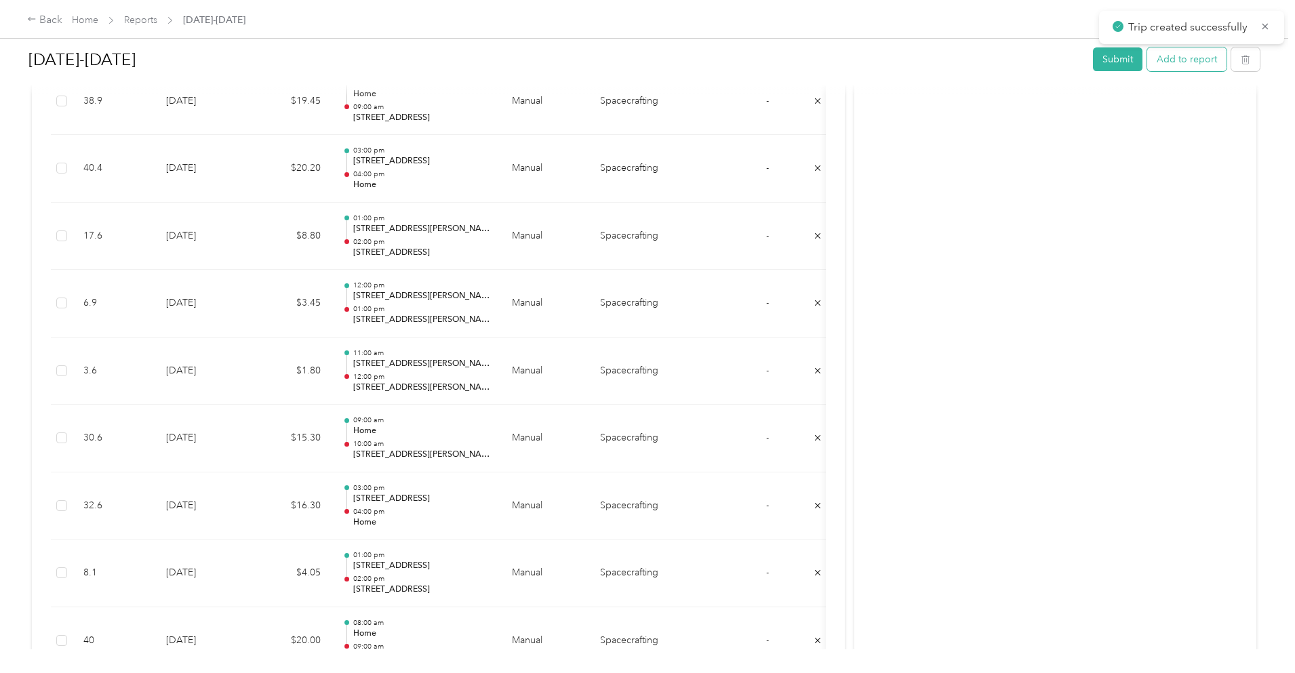
click at [1147, 56] on button "Add to report" at bounding box center [1186, 59] width 79 height 24
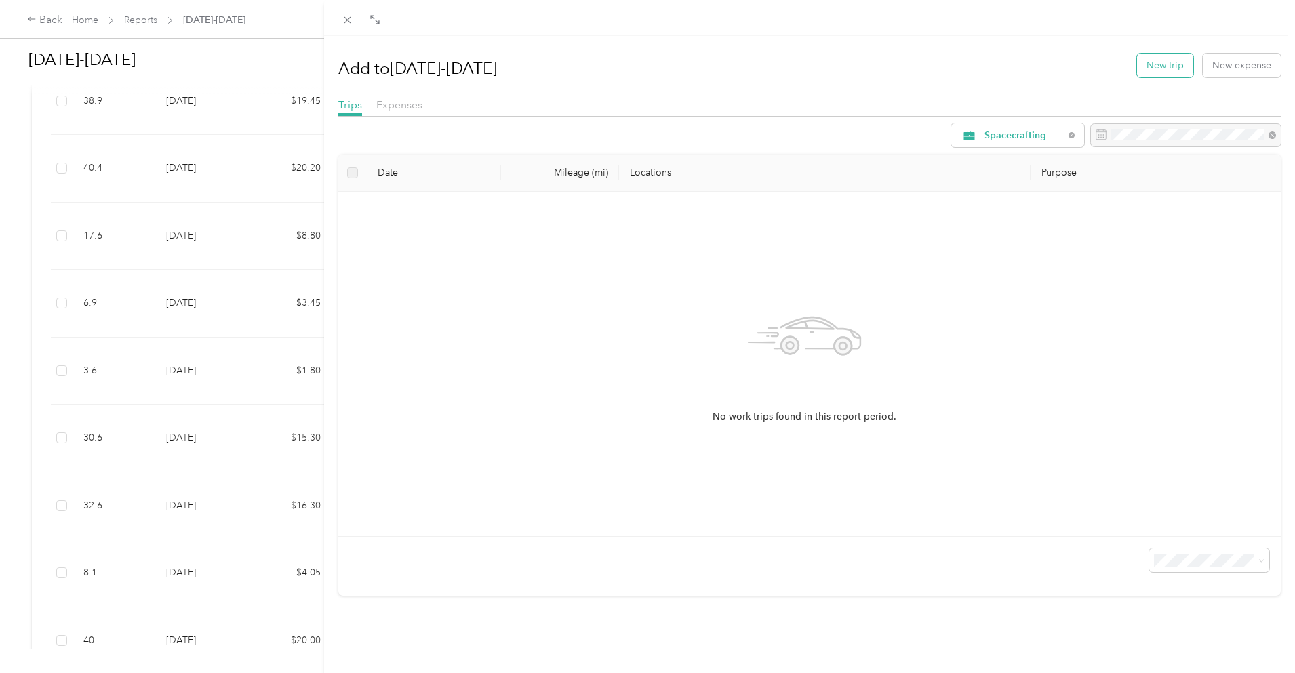
click at [1166, 64] on button "New trip" at bounding box center [1165, 66] width 56 height 24
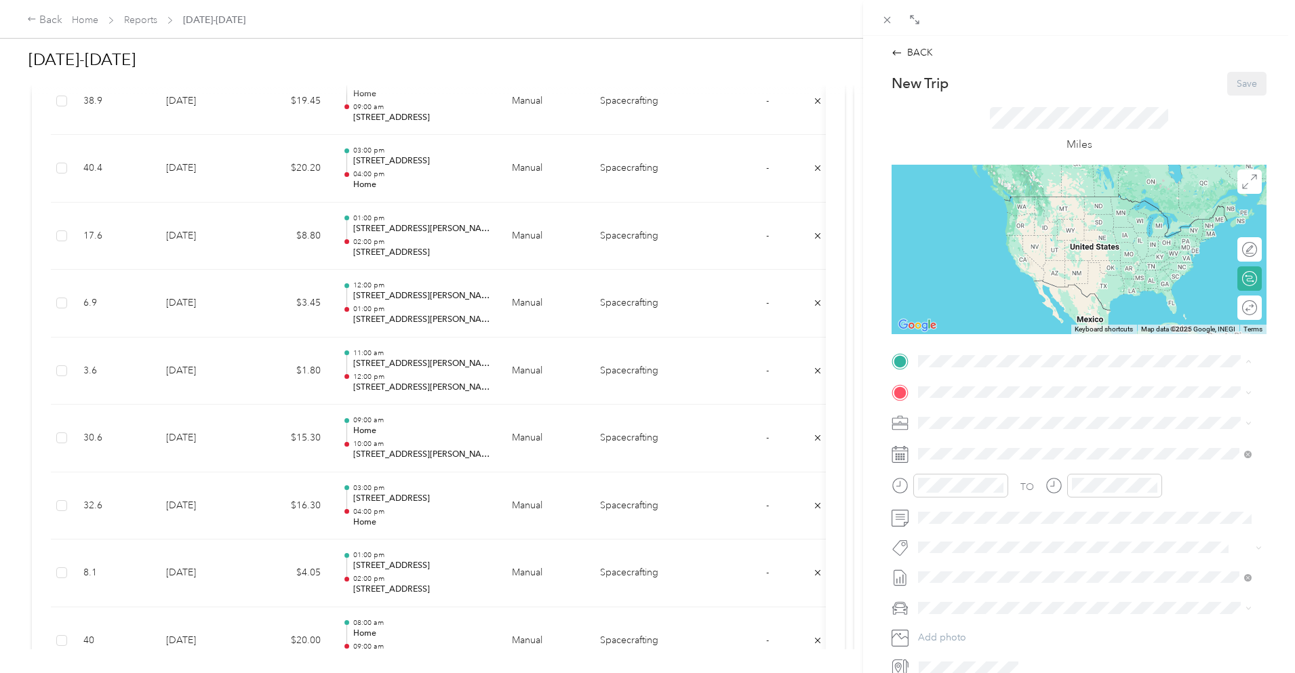
click at [1017, 430] on span "[STREET_ADDRESS][PERSON_NAME]" at bounding box center [1024, 431] width 161 height 12
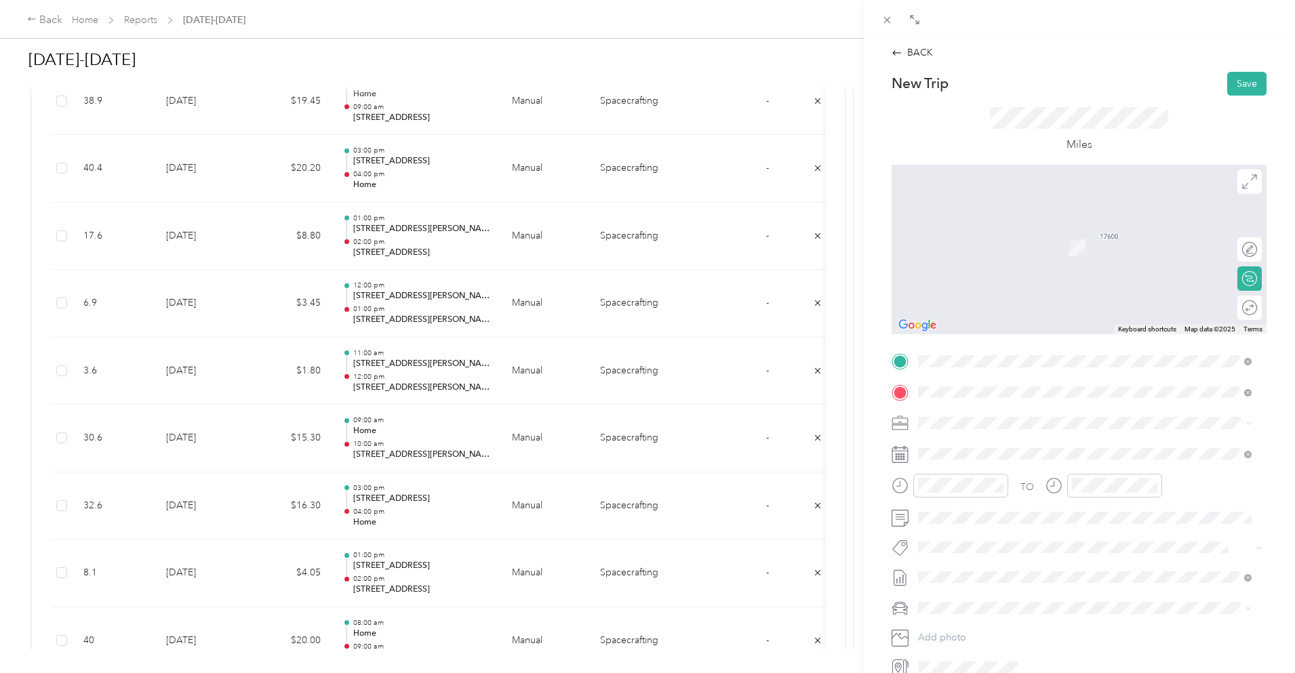
click at [996, 447] on span "[STREET_ADDRESS][US_STATE][US_STATE]" at bounding box center [1036, 441] width 185 height 12
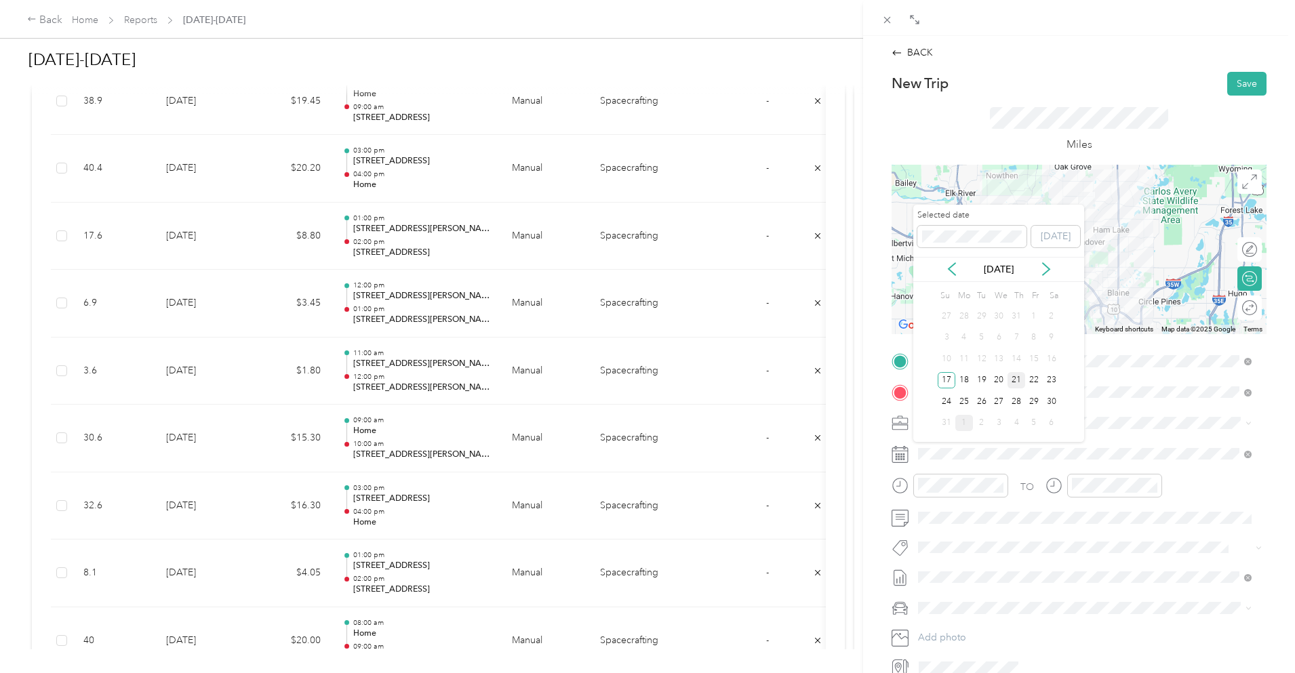
click at [1020, 380] on div "21" at bounding box center [1017, 380] width 18 height 17
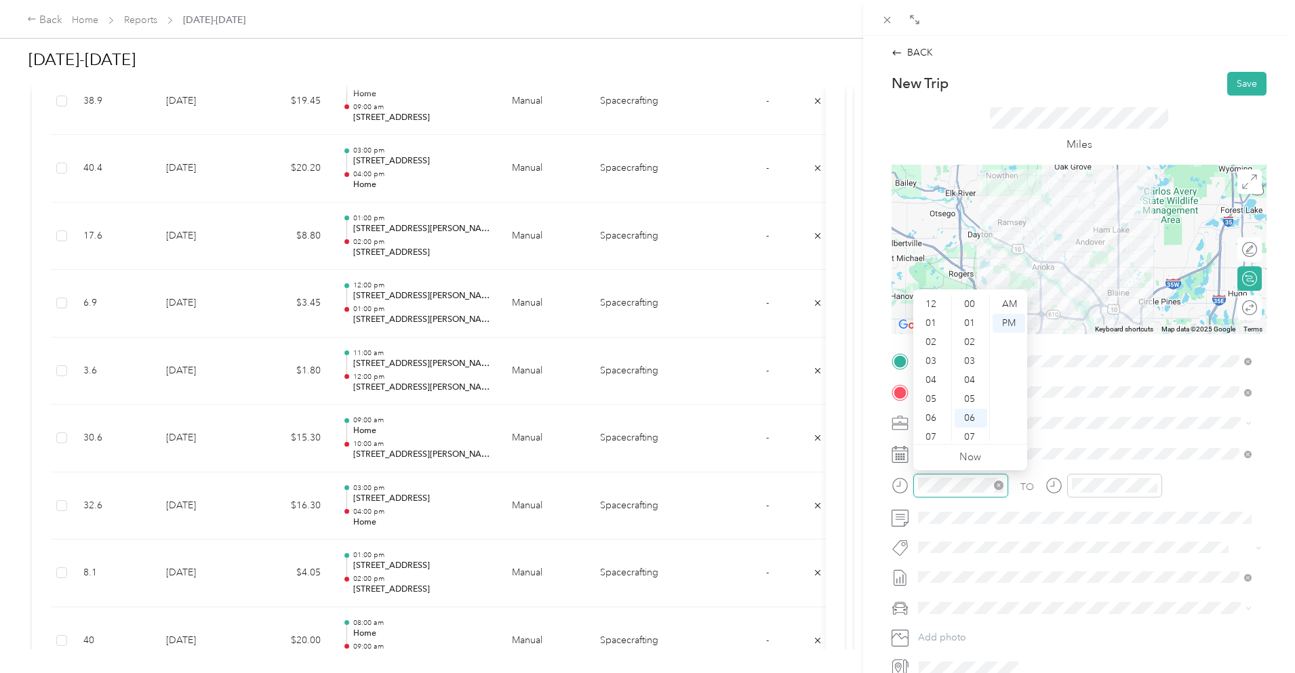
scroll to position [81, 0]
click at [937, 371] on div "08" at bounding box center [932, 375] width 33 height 19
click at [970, 301] on div "00" at bounding box center [971, 304] width 33 height 19
click at [1015, 308] on div "AM" at bounding box center [1009, 304] width 33 height 19
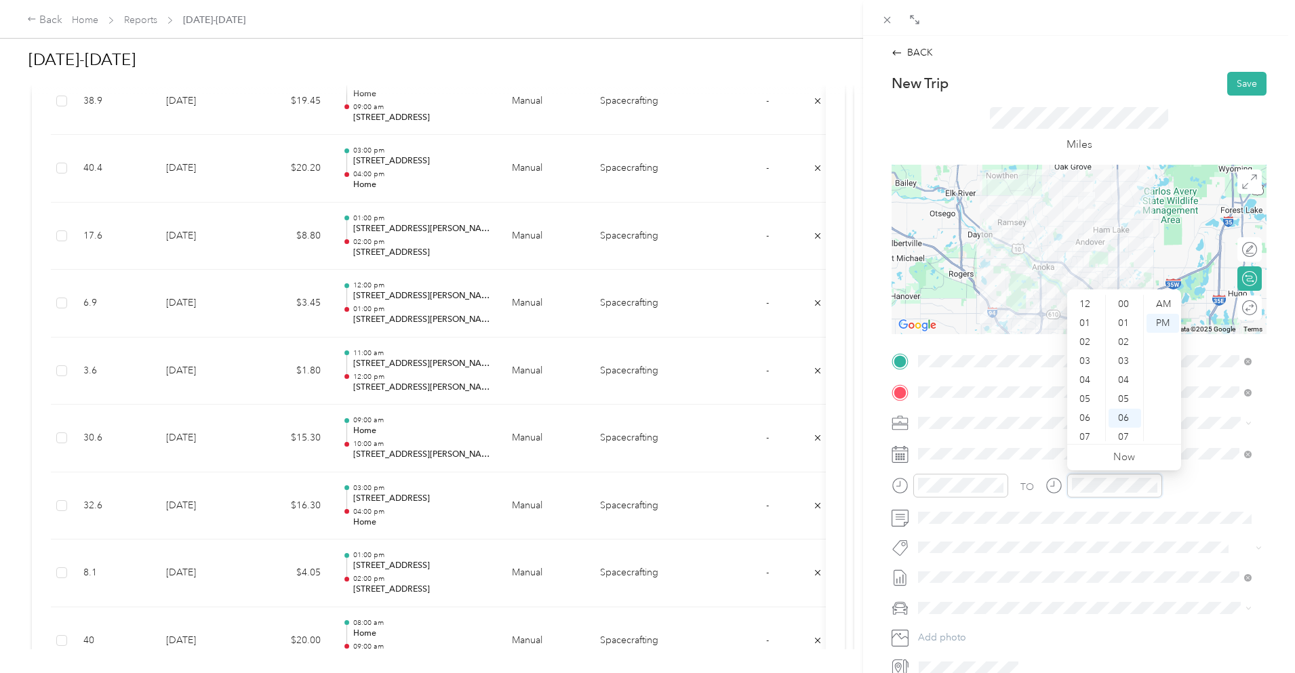
scroll to position [81, 0]
click at [1084, 399] on div "09" at bounding box center [1086, 394] width 33 height 19
click at [1126, 303] on div "00" at bounding box center [1125, 304] width 33 height 19
click at [1167, 307] on div "AM" at bounding box center [1163, 304] width 33 height 19
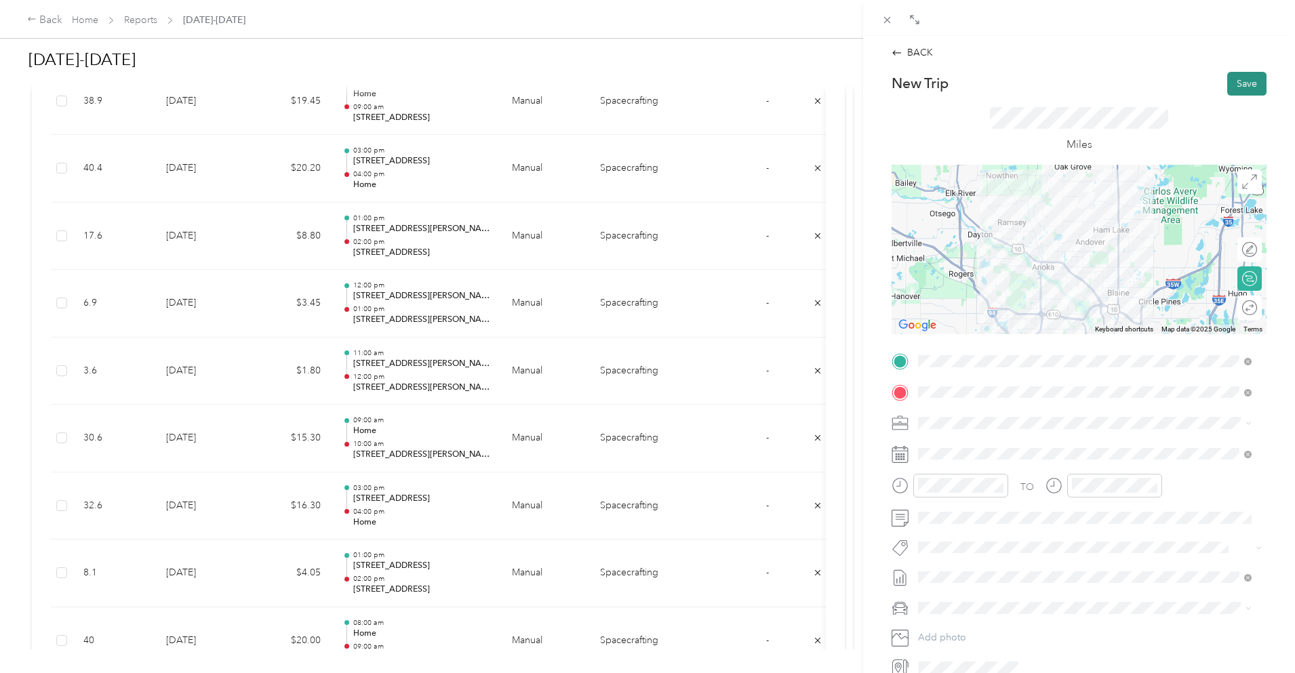
click at [1233, 81] on button "Save" at bounding box center [1247, 84] width 39 height 24
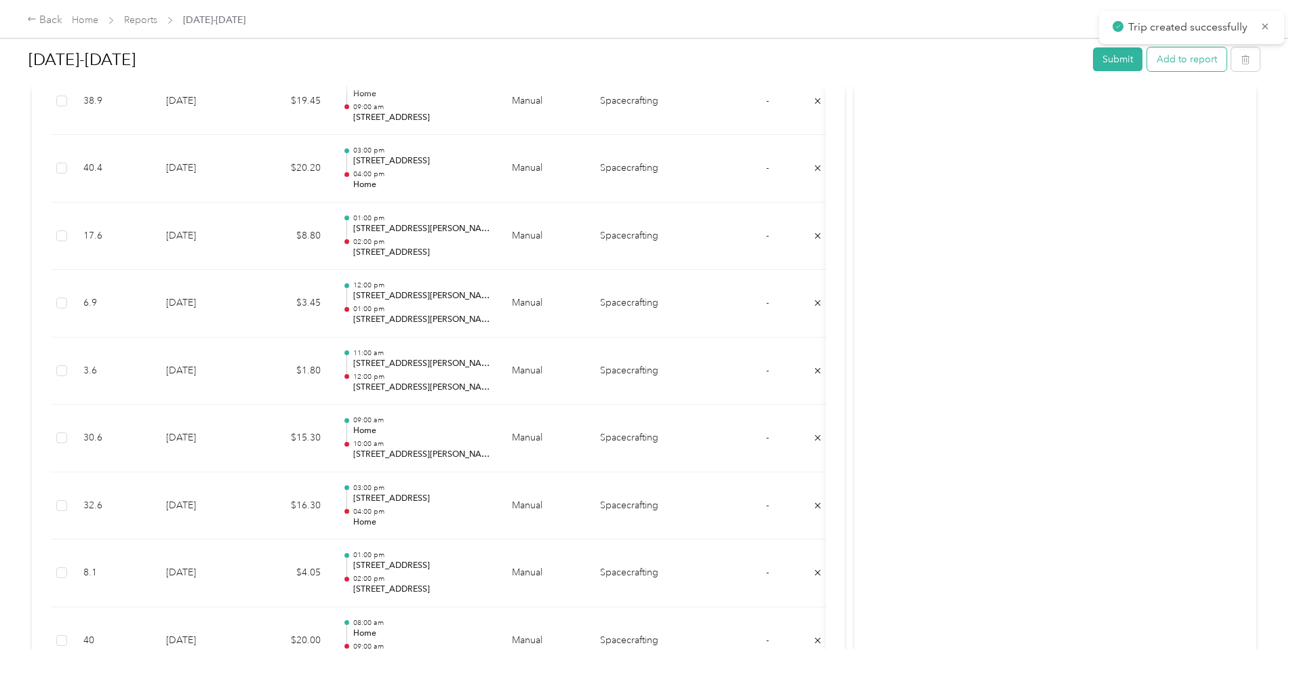
click at [1147, 62] on button "Add to report" at bounding box center [1186, 59] width 79 height 24
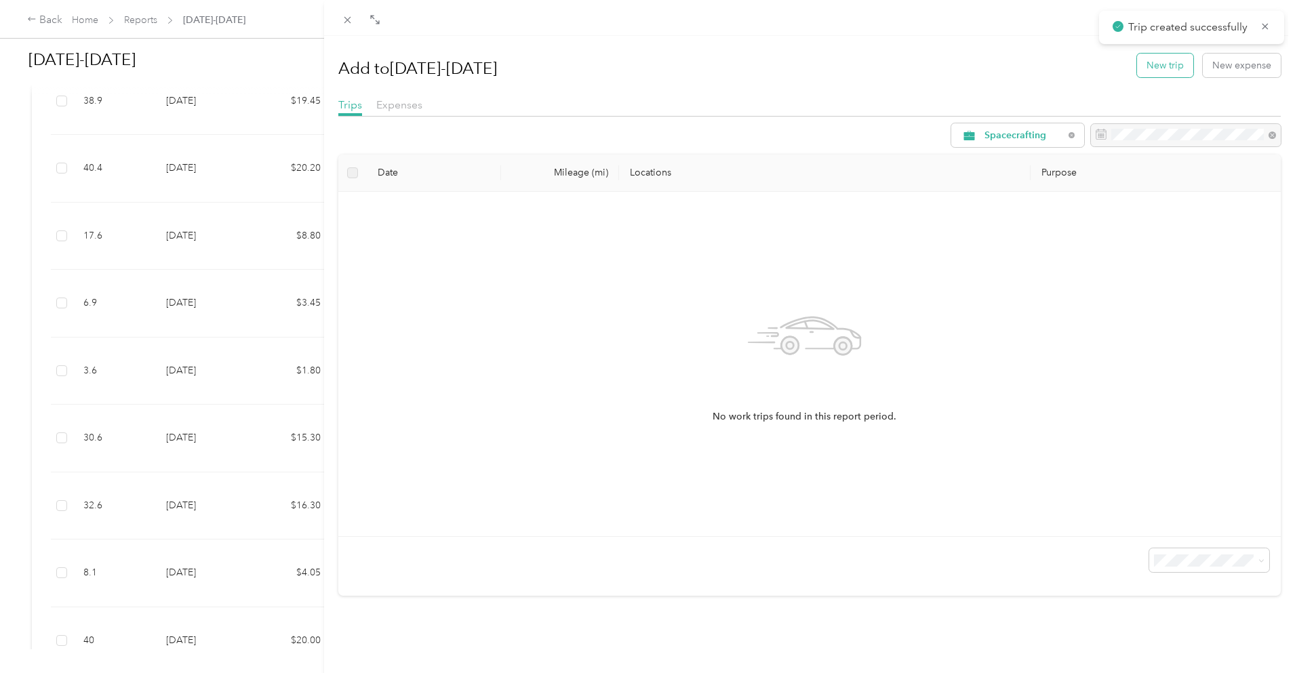
click at [1167, 69] on button "New trip" at bounding box center [1165, 66] width 56 height 24
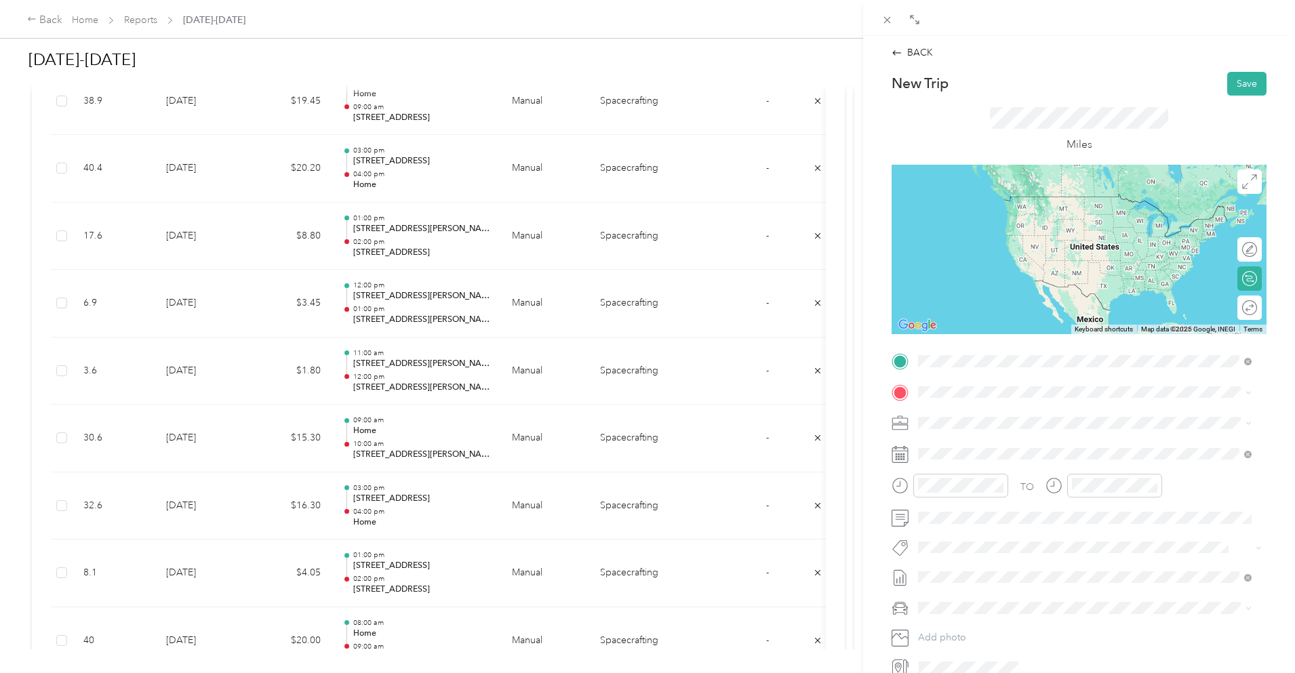
click at [1034, 416] on span "[STREET_ADDRESS][US_STATE][US_STATE]" at bounding box center [1036, 410] width 185 height 12
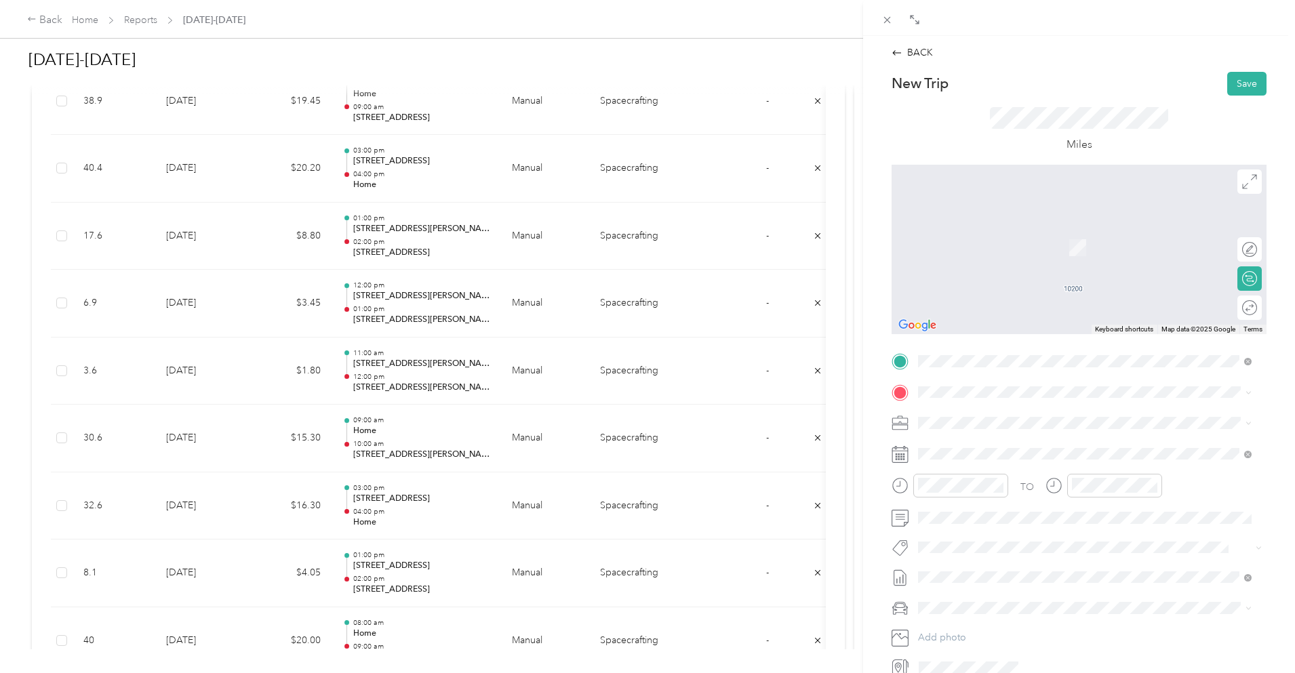
click at [1032, 444] on span "[STREET_ADDRESS][US_STATE]" at bounding box center [1012, 437] width 136 height 12
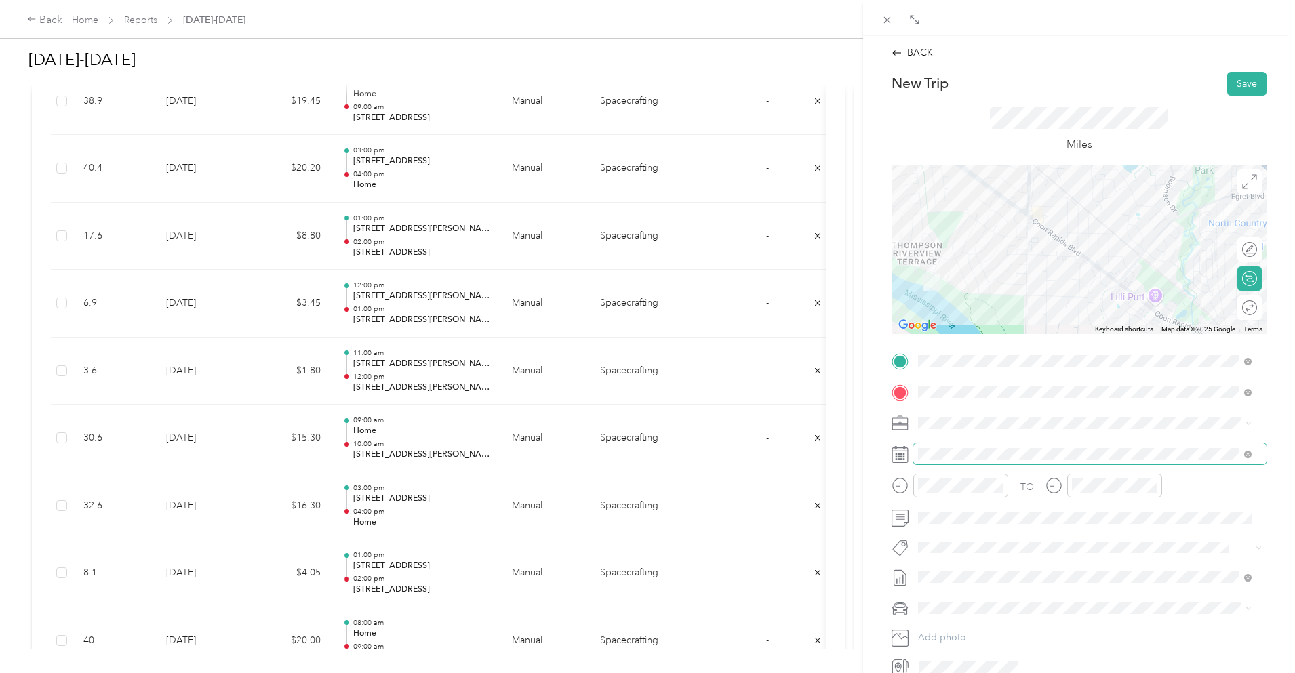
click at [991, 446] on span at bounding box center [1090, 455] width 353 height 22
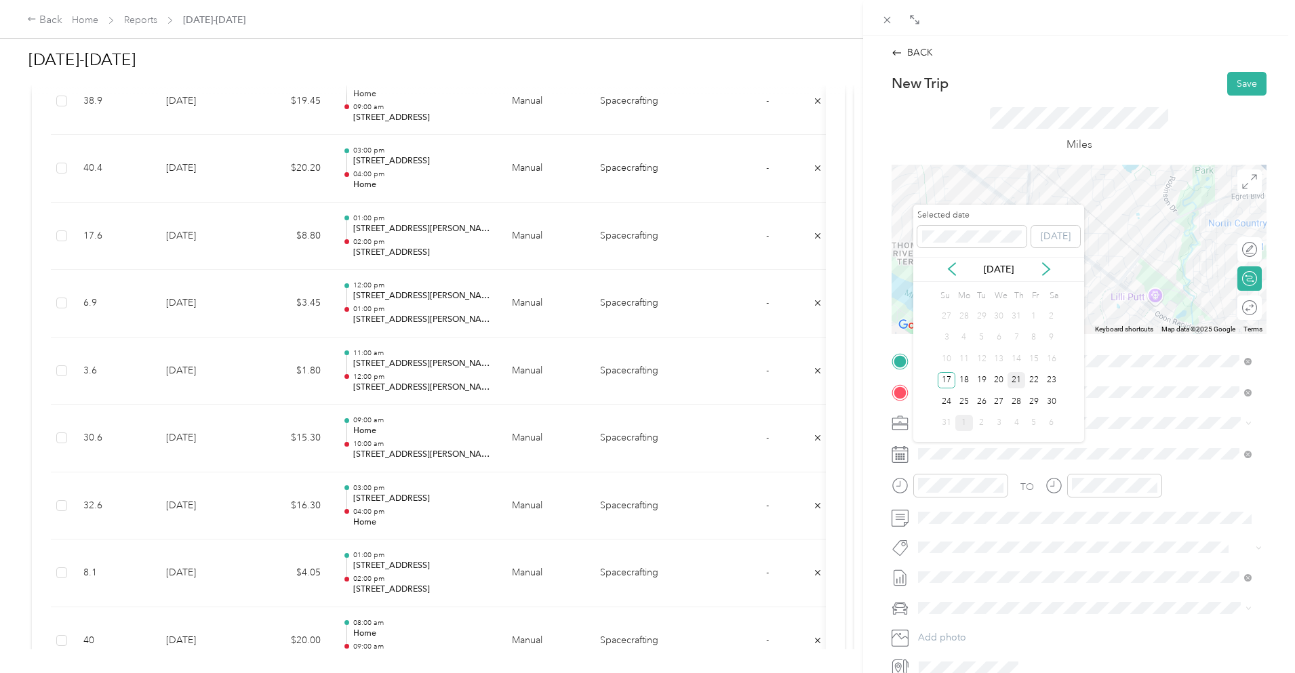
click at [1015, 382] on div "21" at bounding box center [1017, 380] width 18 height 17
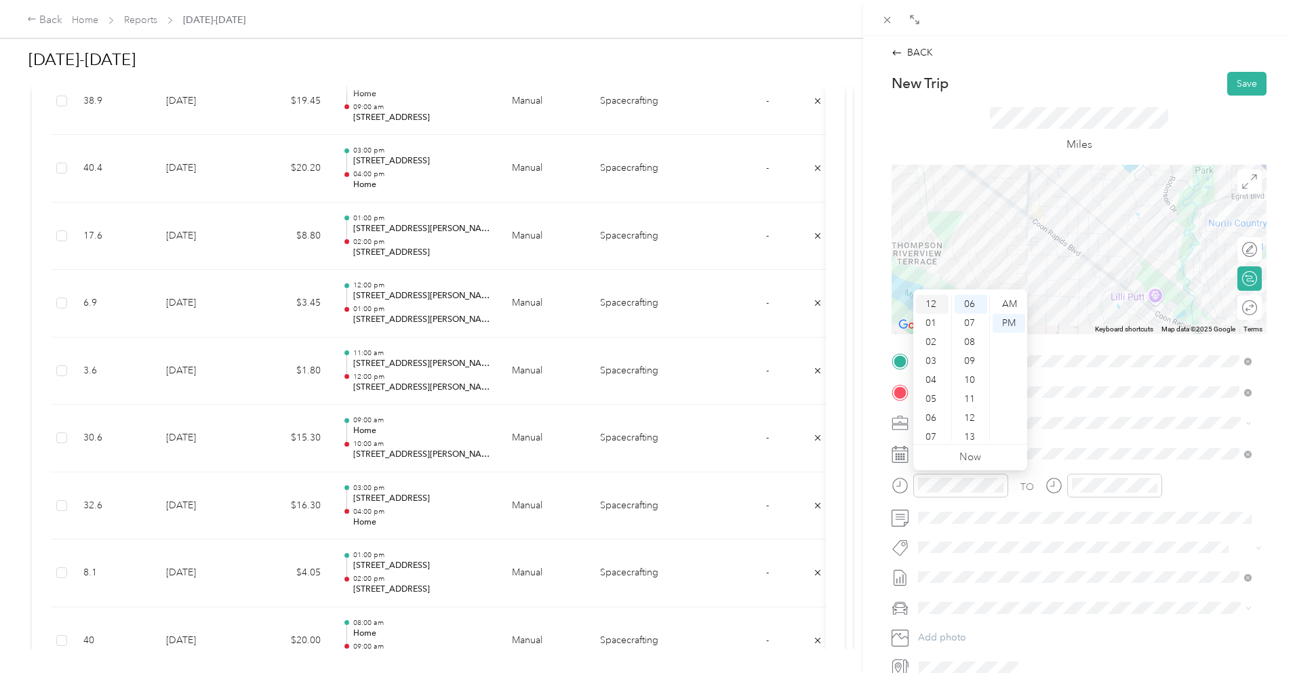
click at [932, 303] on div "12" at bounding box center [932, 304] width 33 height 19
click at [932, 427] on div "11" at bounding box center [932, 432] width 33 height 19
click at [970, 301] on div "00" at bounding box center [971, 304] width 33 height 19
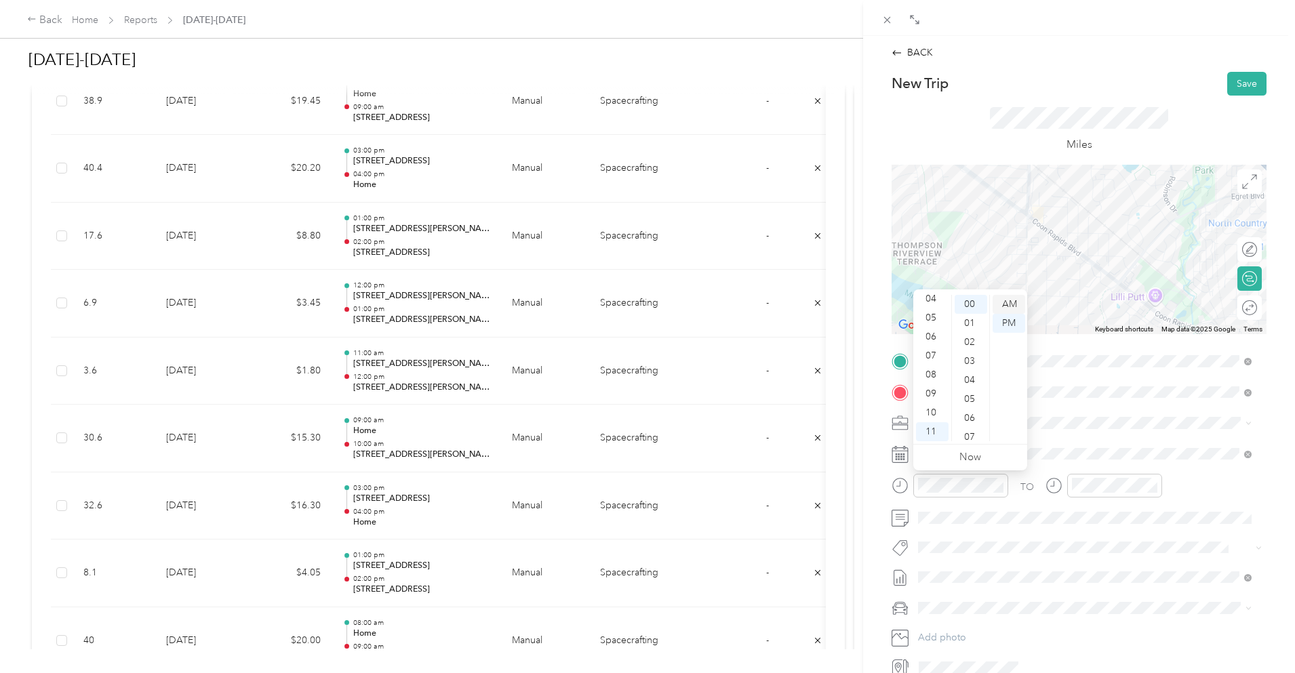
click at [1006, 304] on div "AM" at bounding box center [1009, 304] width 33 height 19
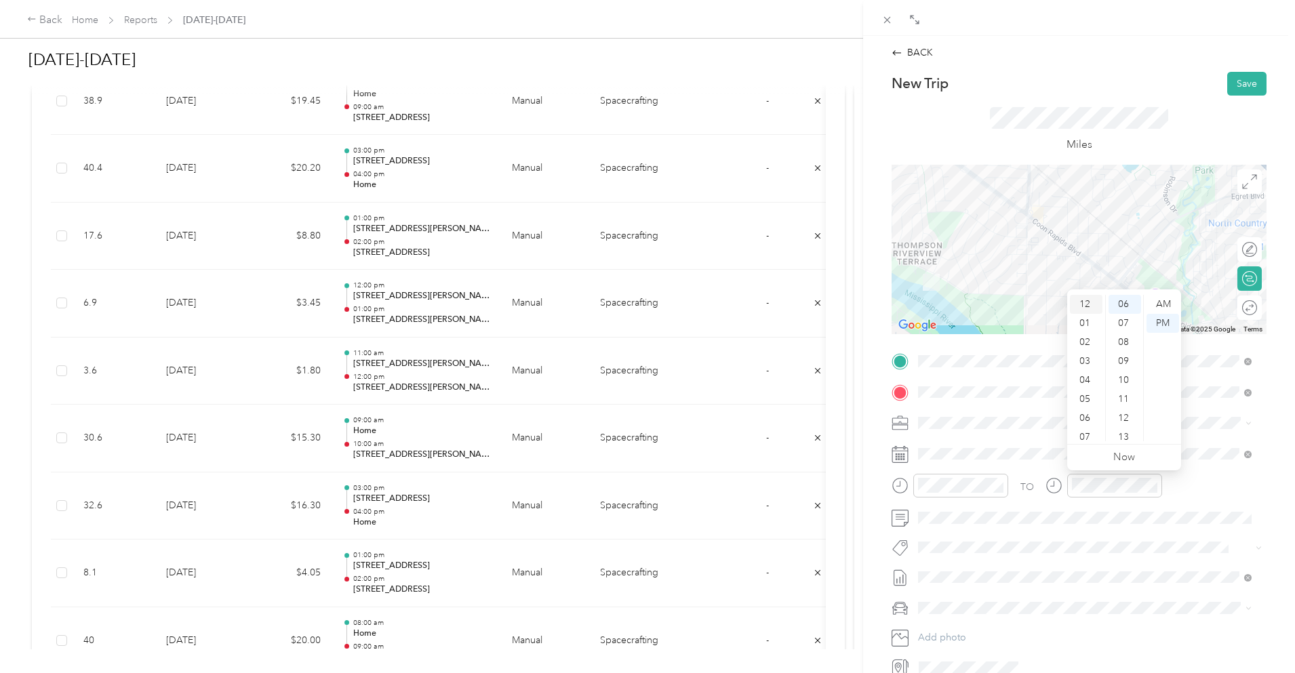
click at [1083, 306] on div "12" at bounding box center [1086, 304] width 33 height 19
click at [1126, 300] on div "00" at bounding box center [1125, 304] width 33 height 19
click at [1157, 130] on div "Miles" at bounding box center [1079, 129] width 178 height 45
click at [1242, 87] on button "Save" at bounding box center [1247, 84] width 39 height 24
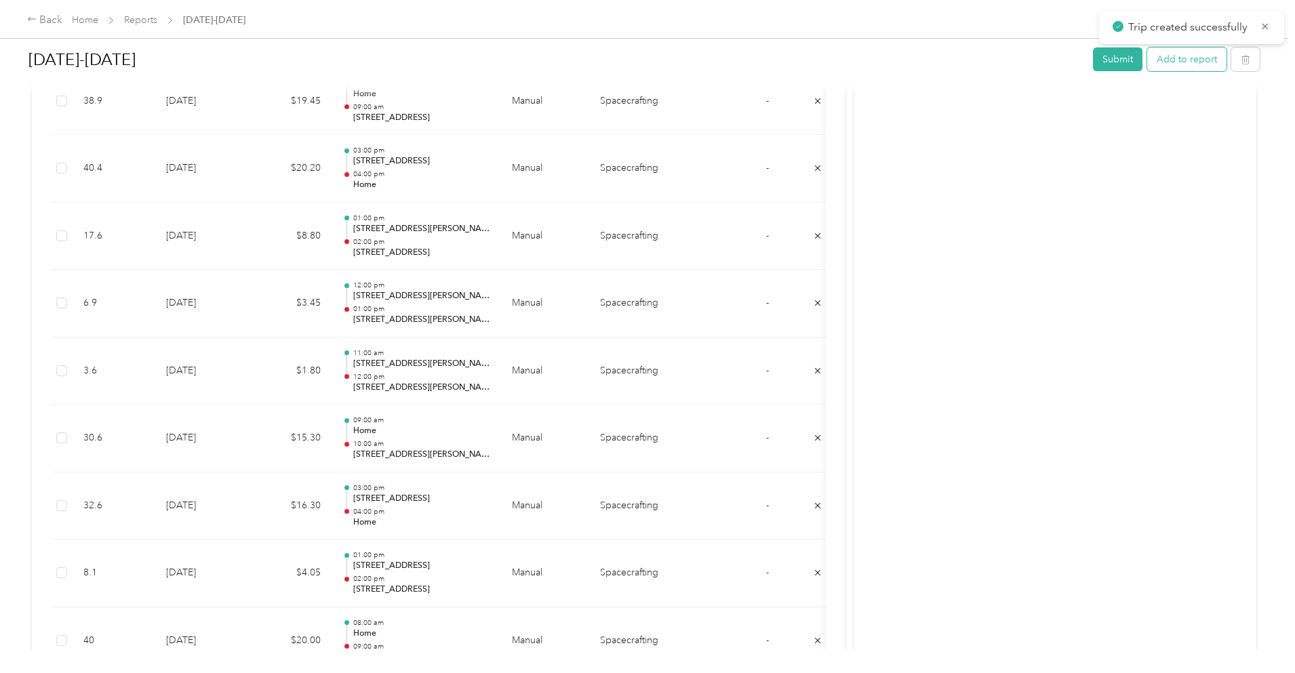
click at [1147, 58] on button "Add to report" at bounding box center [1186, 59] width 79 height 24
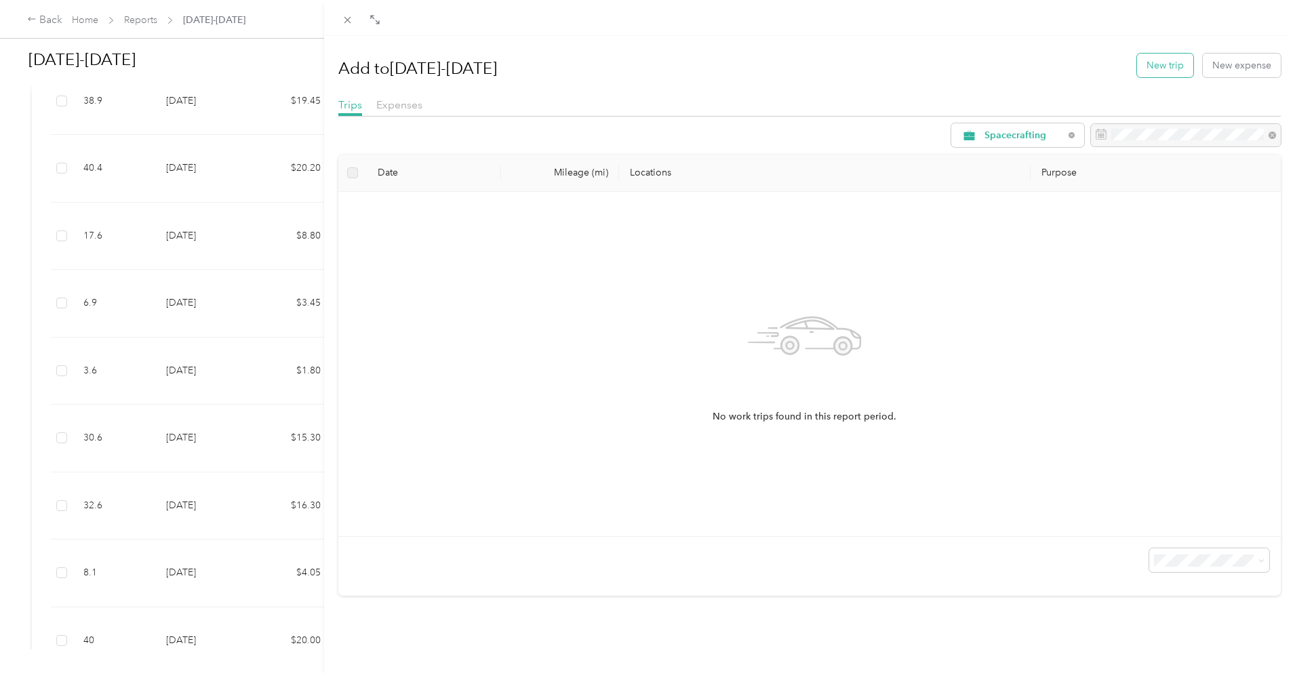
click at [1137, 68] on button "New trip" at bounding box center [1165, 66] width 56 height 24
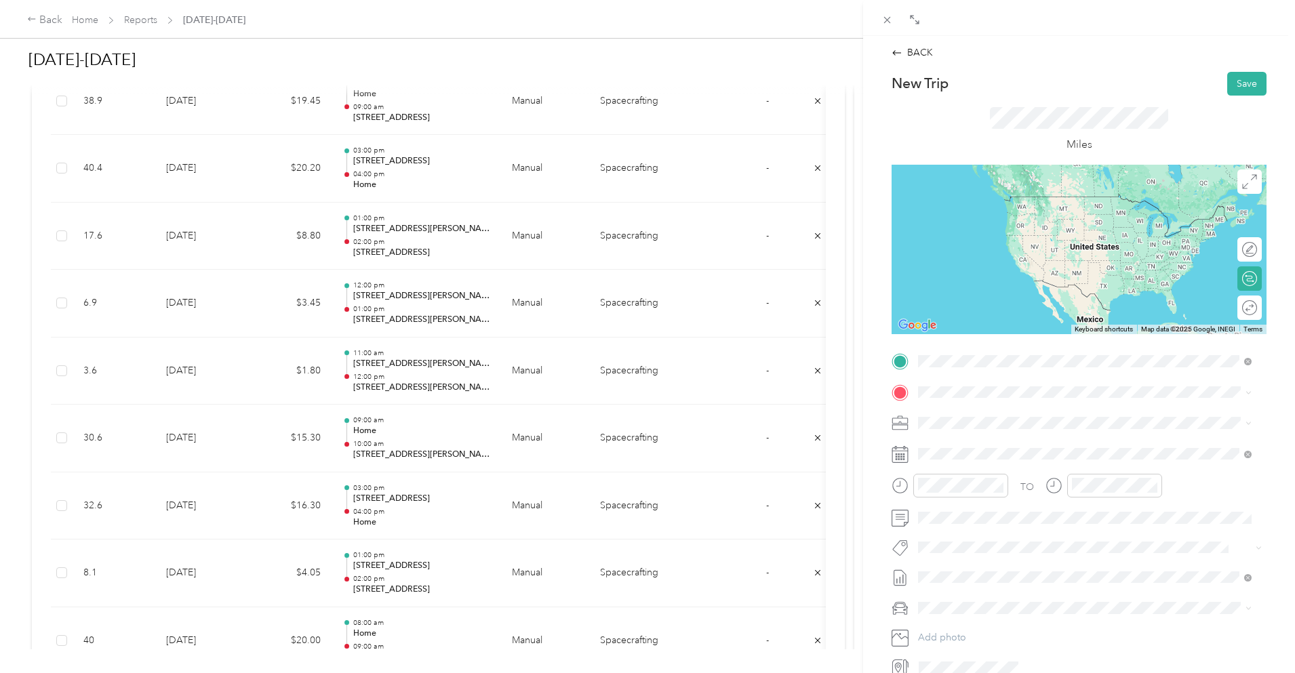
click at [1013, 410] on span "[STREET_ADDRESS][US_STATE]" at bounding box center [1012, 410] width 136 height 12
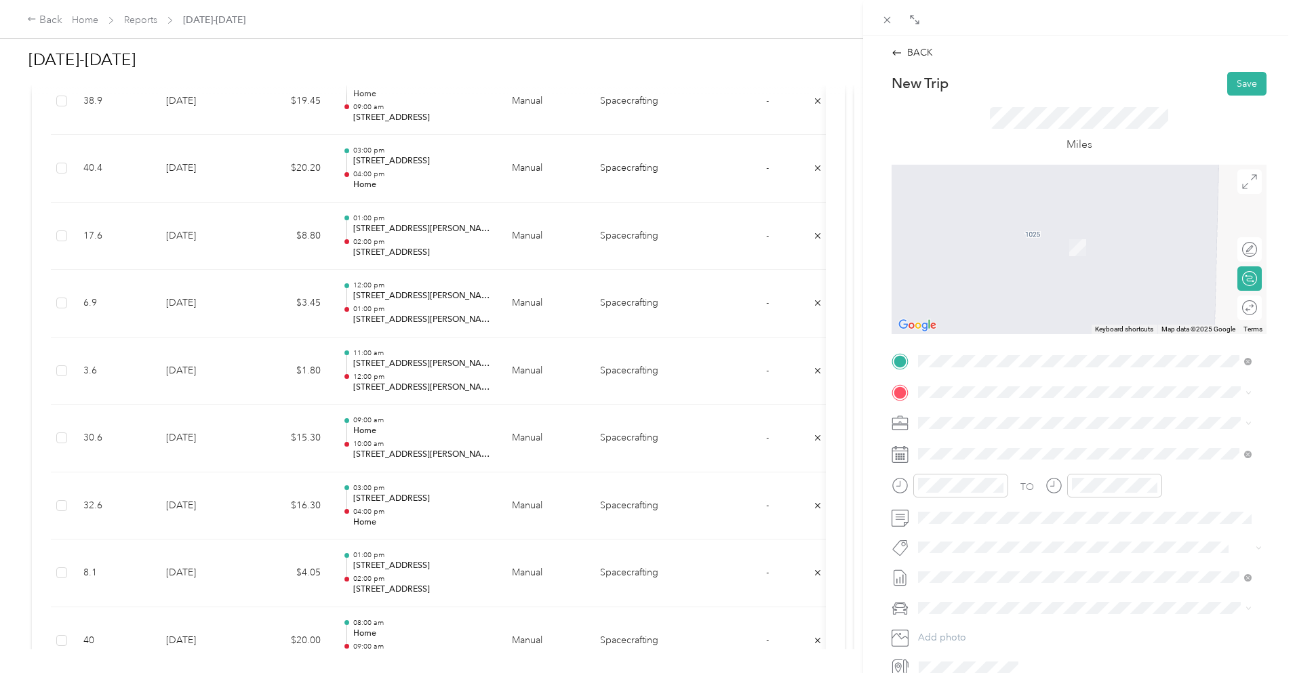
click at [976, 436] on span "[STREET_ADDRESS][US_STATE]" at bounding box center [1012, 439] width 136 height 12
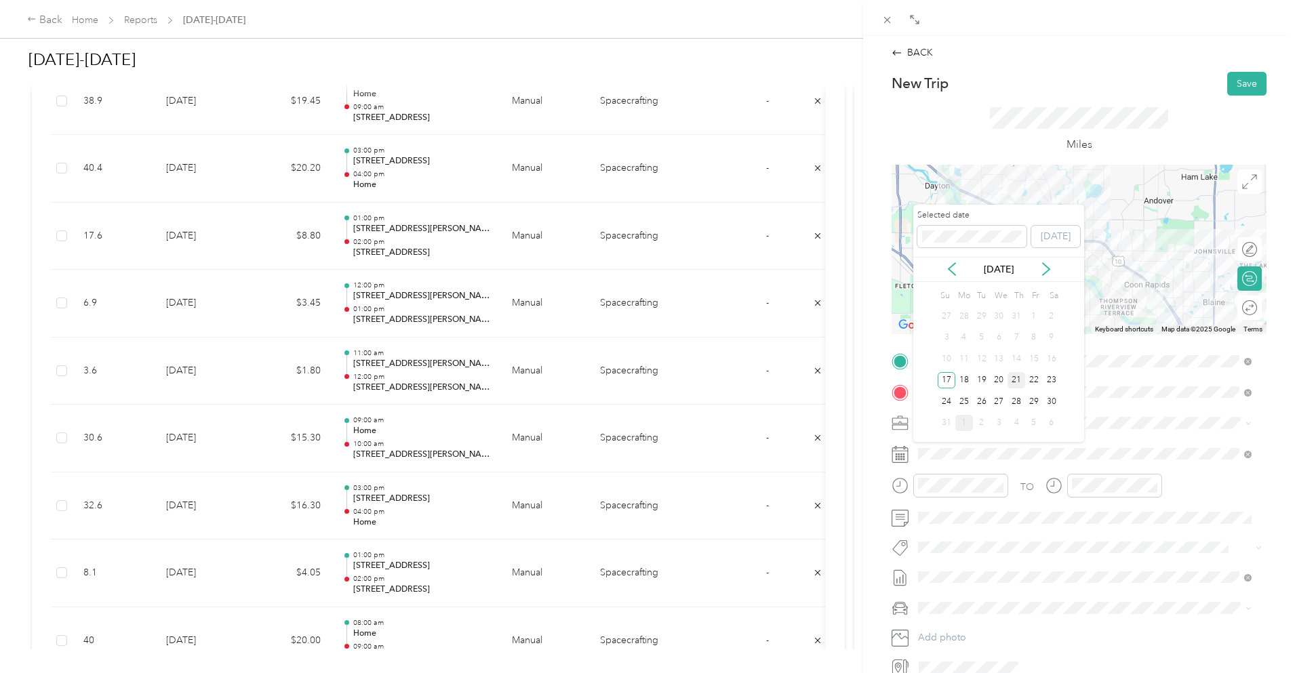
click at [1016, 382] on div "21" at bounding box center [1017, 380] width 18 height 17
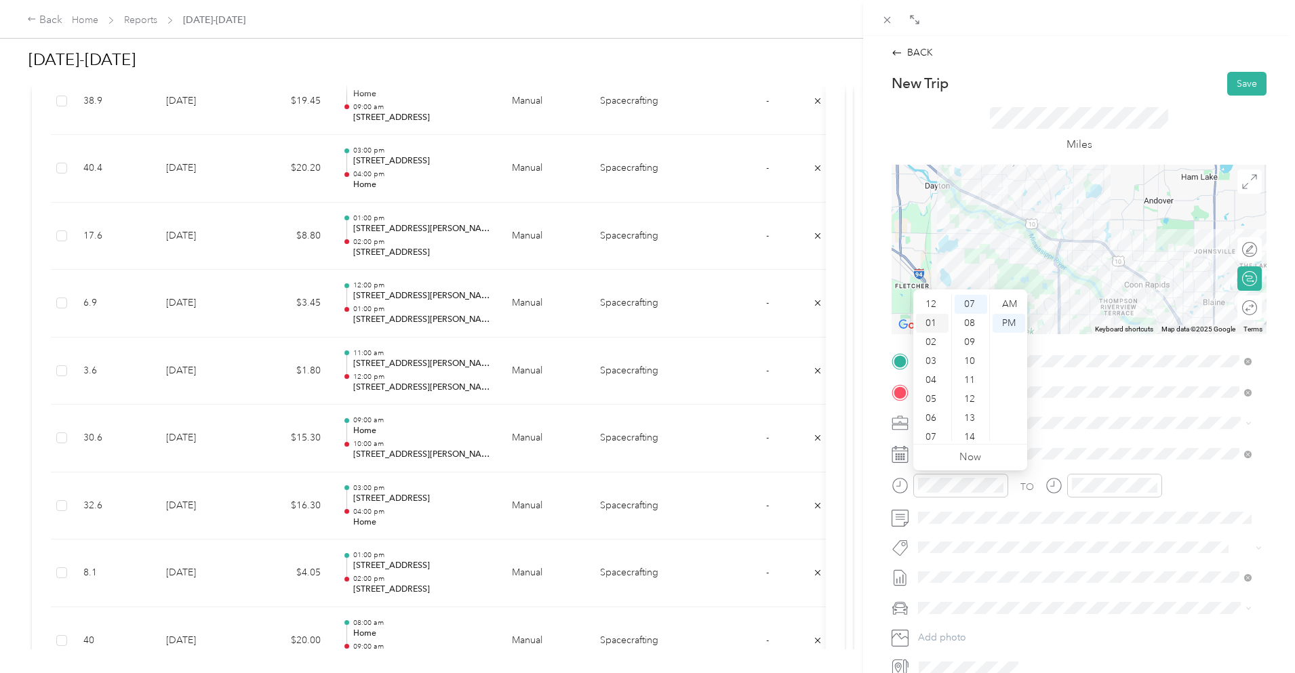
click at [933, 318] on div "01" at bounding box center [932, 323] width 33 height 19
click at [967, 303] on div "00" at bounding box center [971, 304] width 33 height 19
click at [1086, 338] on div "02" at bounding box center [1086, 342] width 33 height 19
click at [1160, 321] on div "PM" at bounding box center [1163, 323] width 33 height 19
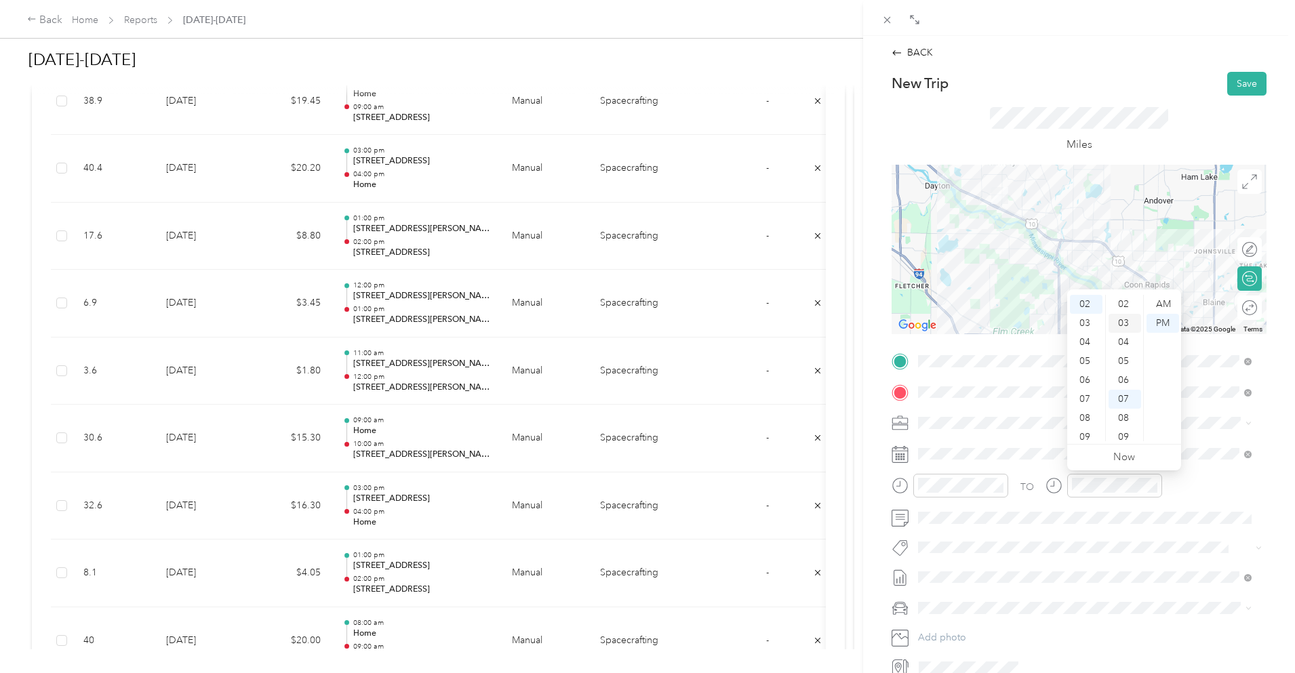
scroll to position [0, 0]
click at [1128, 302] on div "00" at bounding box center [1125, 304] width 33 height 19
click at [1144, 84] on div "New Trip Save" at bounding box center [1079, 84] width 375 height 24
click at [1230, 85] on button "Save" at bounding box center [1247, 84] width 39 height 24
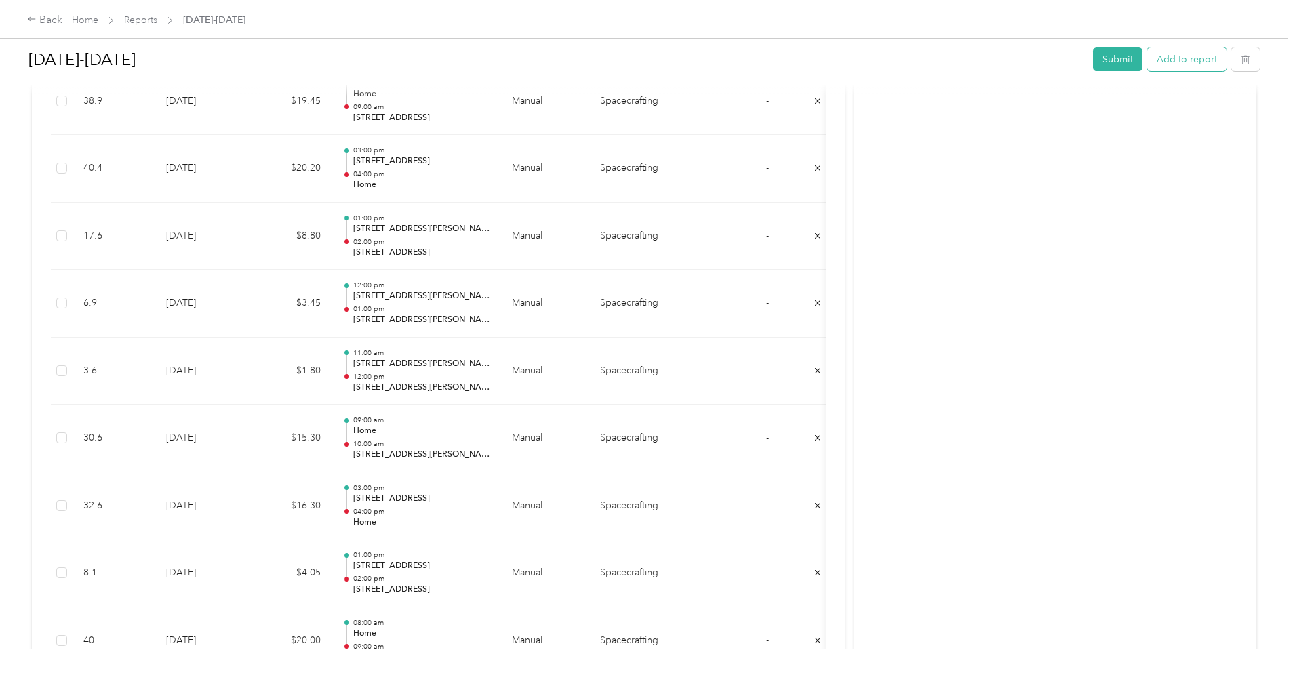
click at [1147, 56] on button "Add to report" at bounding box center [1186, 59] width 79 height 24
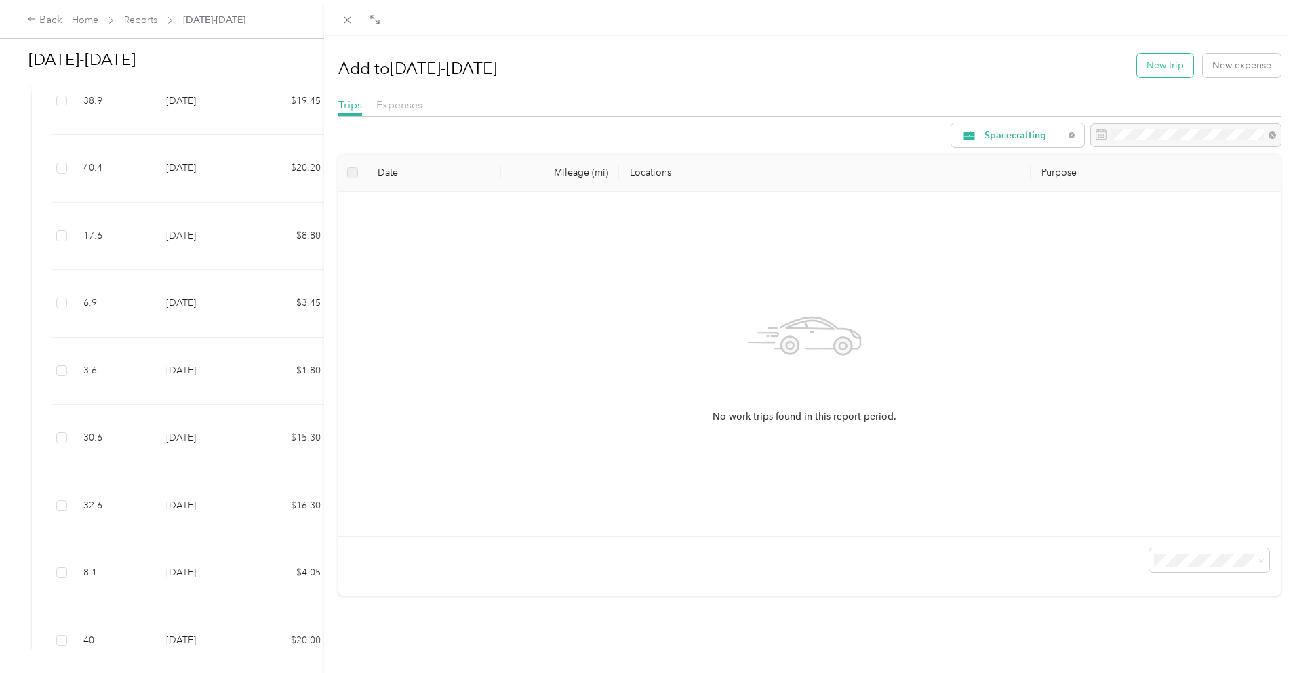
click at [1151, 69] on button "New trip" at bounding box center [1165, 66] width 56 height 24
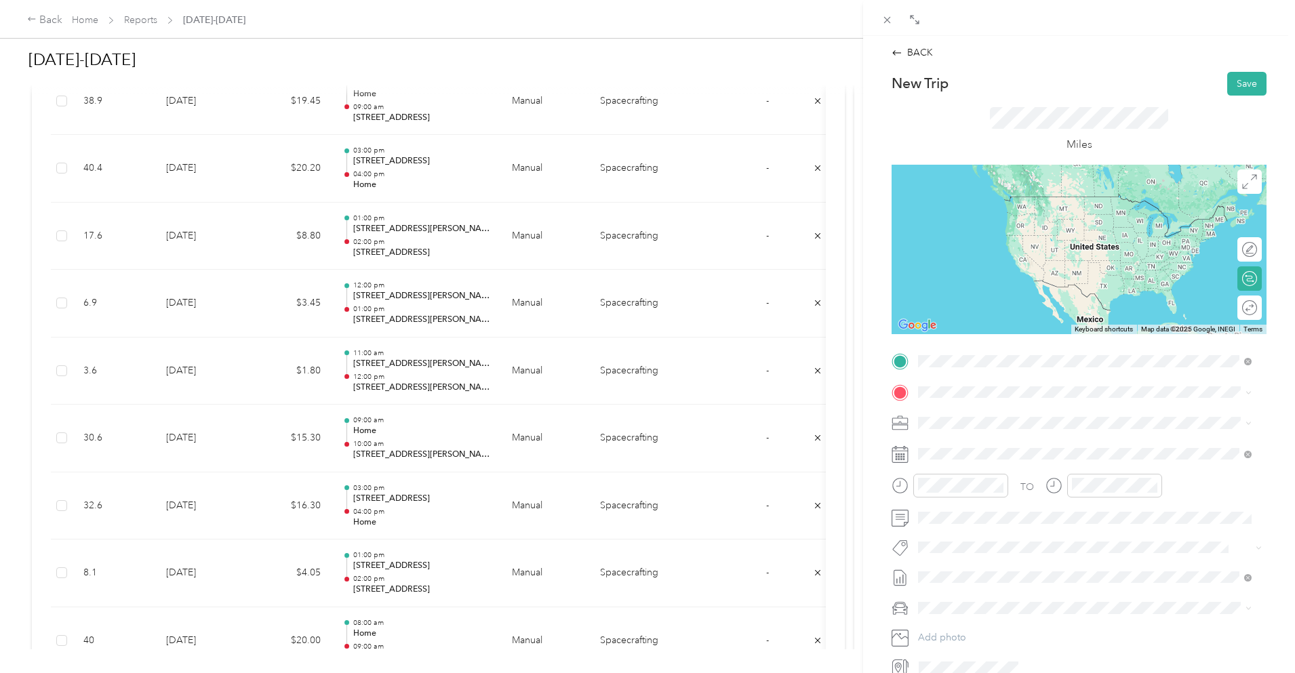
click at [991, 410] on span "[STREET_ADDRESS][US_STATE]" at bounding box center [1012, 410] width 136 height 12
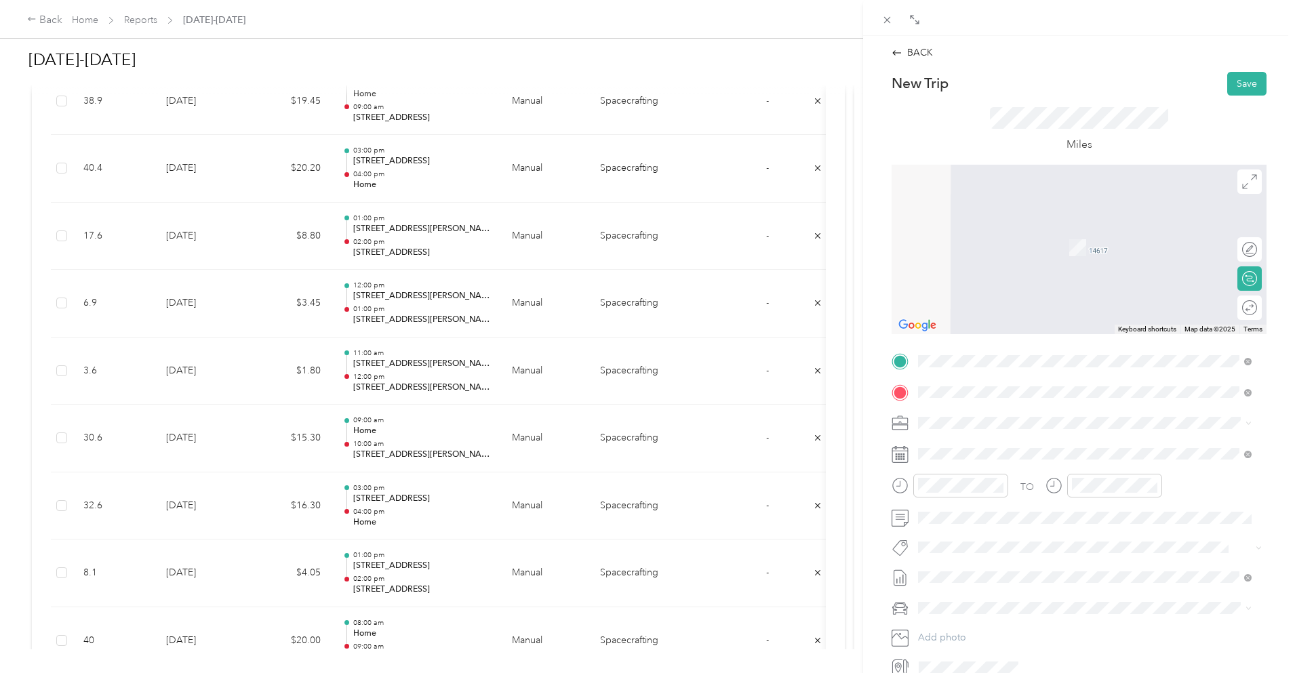
click at [1013, 441] on span "[STREET_ADDRESS][US_STATE]" at bounding box center [1012, 441] width 136 height 12
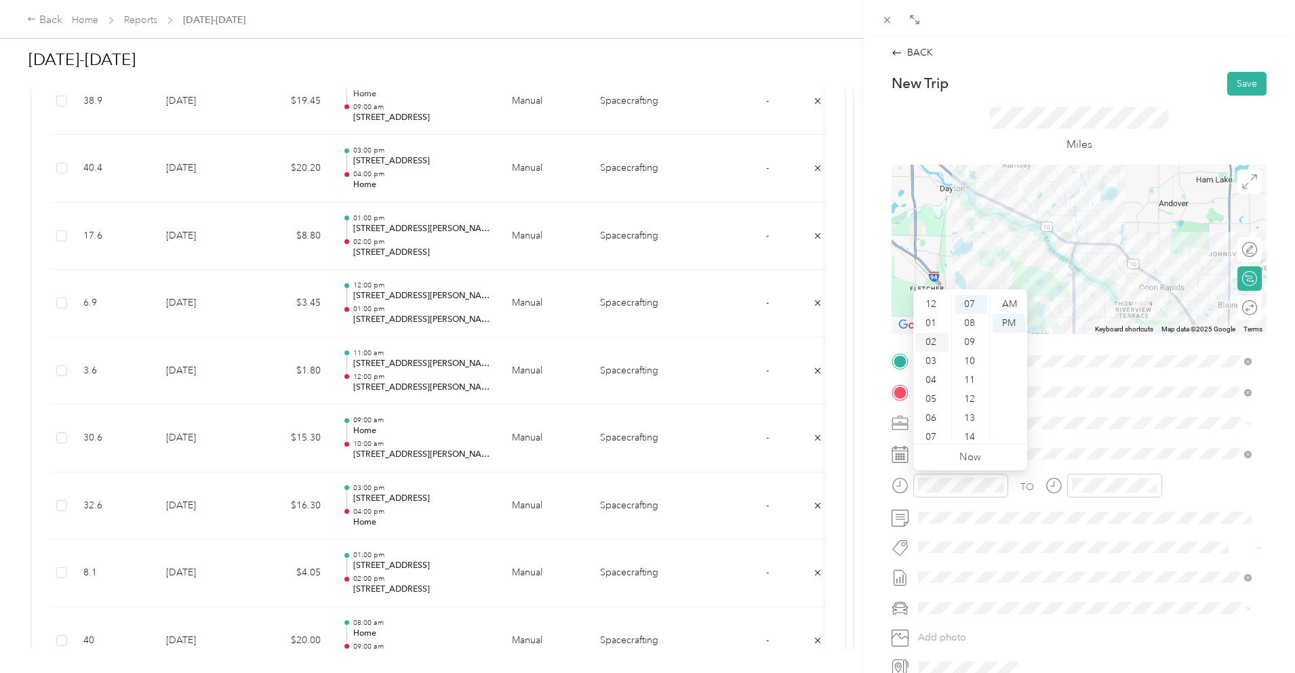
click at [934, 341] on div "02" at bounding box center [932, 342] width 33 height 19
click at [935, 323] on div "03" at bounding box center [932, 323] width 33 height 19
click at [970, 305] on div "00" at bounding box center [971, 304] width 33 height 19
click at [1087, 384] on div "04" at bounding box center [1086, 380] width 33 height 19
click at [1125, 301] on div "00" at bounding box center [1125, 304] width 33 height 19
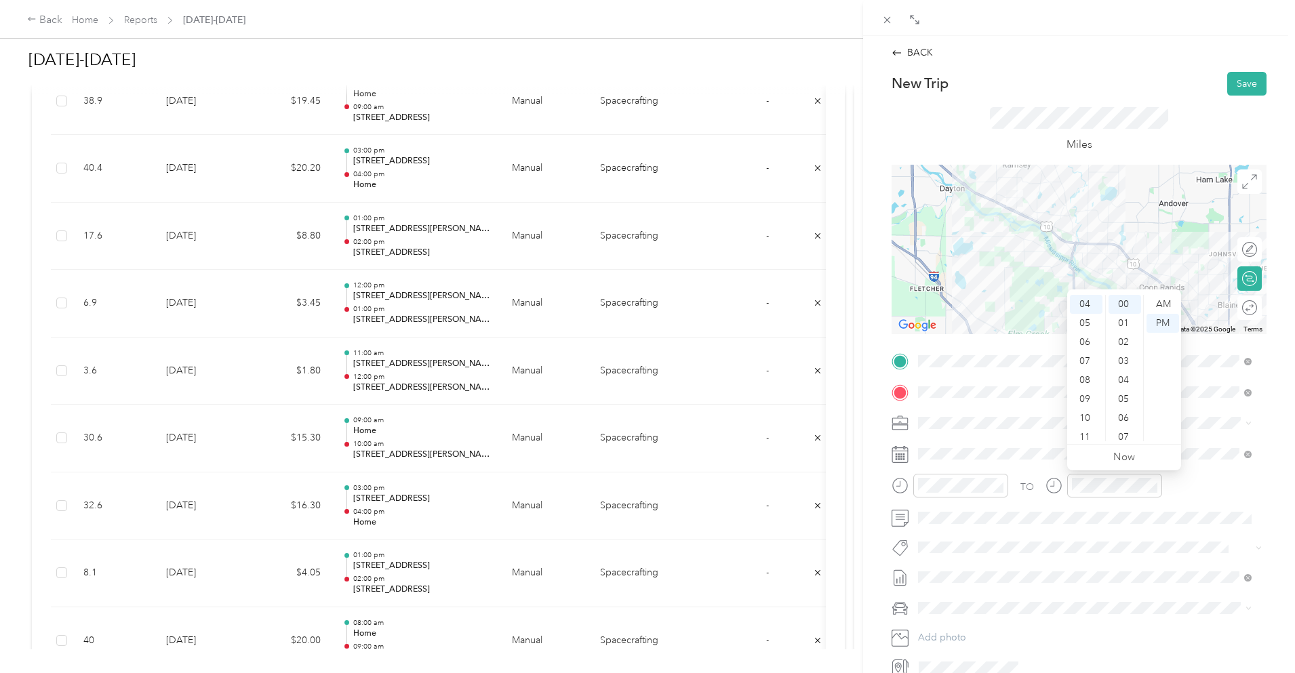
click at [1187, 109] on div "Miles" at bounding box center [1079, 130] width 375 height 69
click at [1245, 80] on button "Save" at bounding box center [1247, 84] width 39 height 24
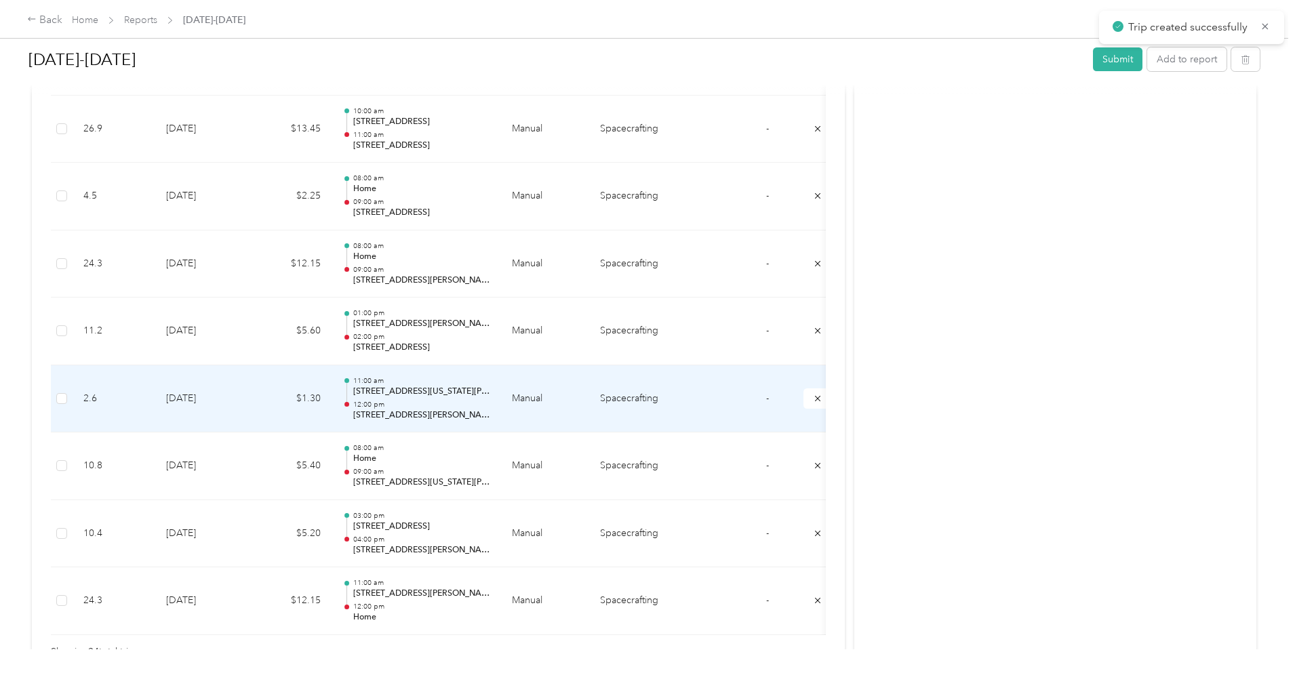
scroll to position [1596, 0]
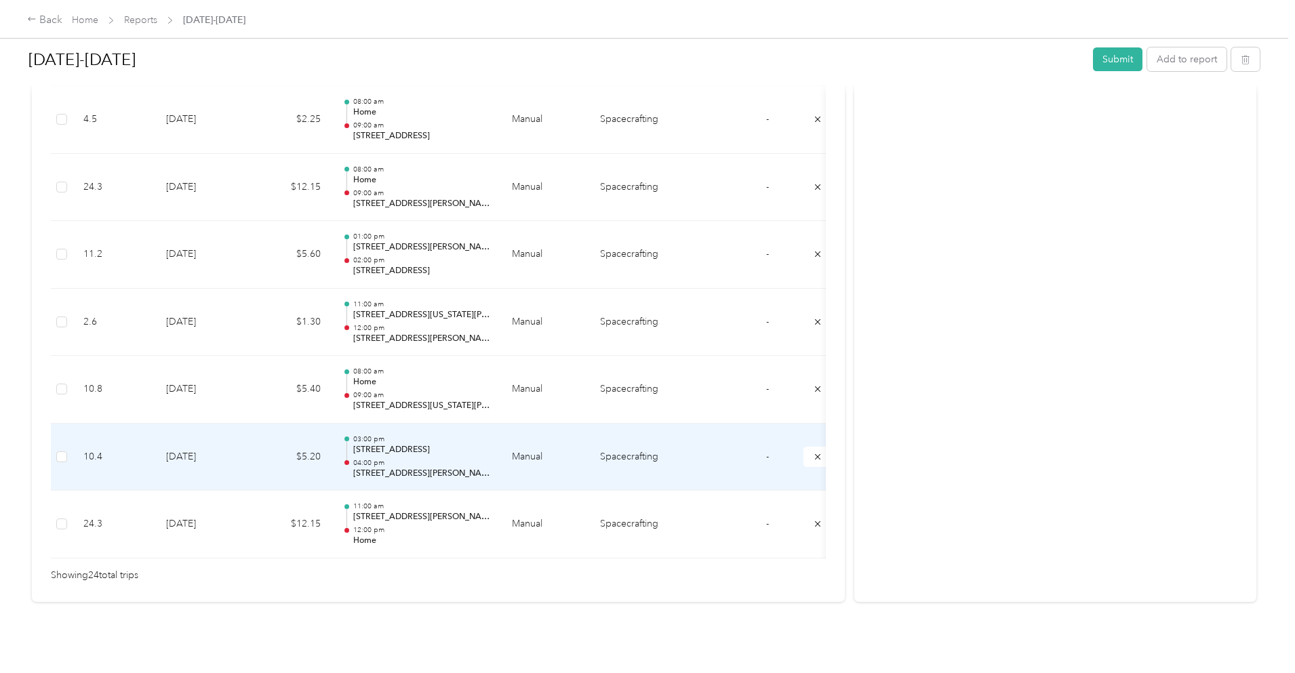
click at [332, 441] on td "$5.20" at bounding box center [290, 458] width 81 height 68
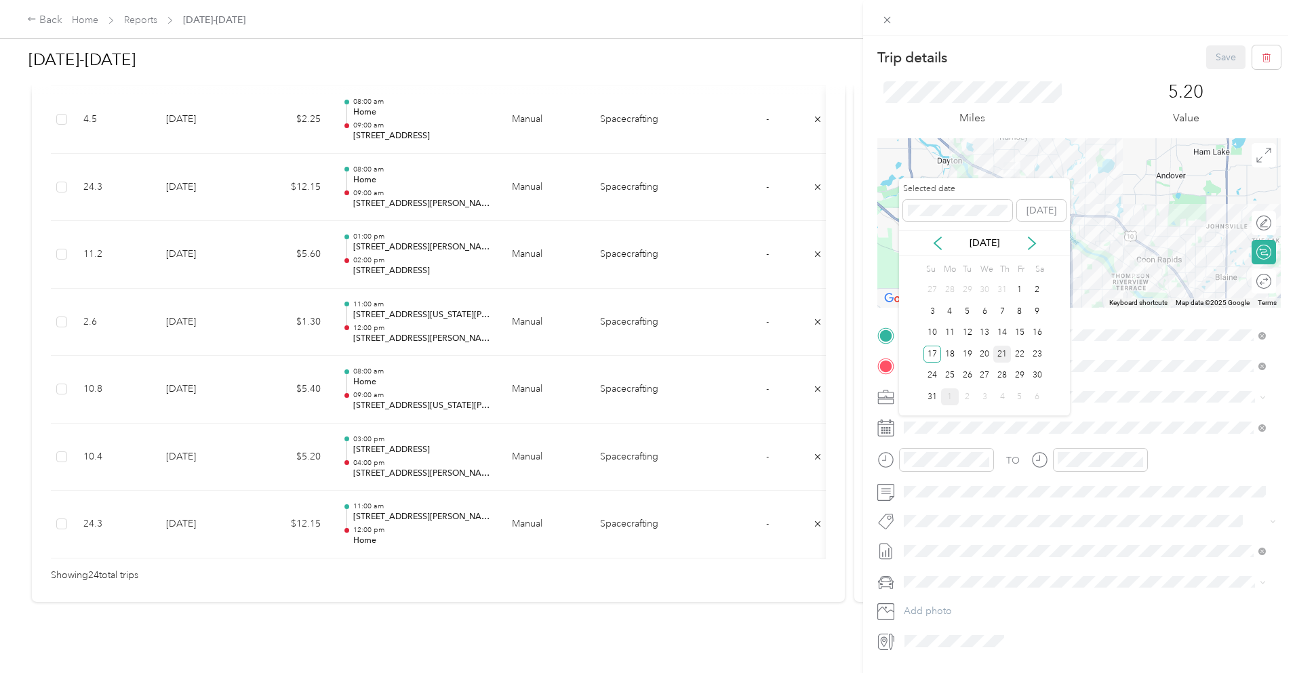
click at [1001, 353] on div "21" at bounding box center [1003, 354] width 18 height 17
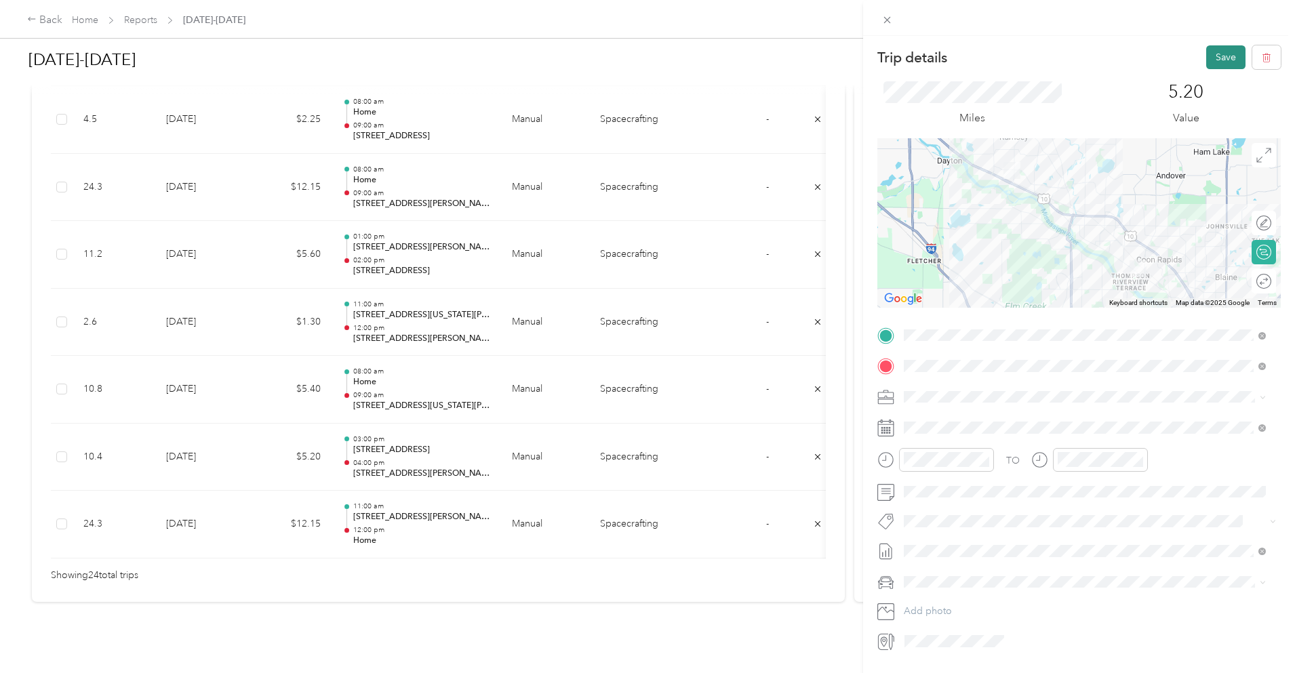
click at [1222, 54] on button "Save" at bounding box center [1225, 57] width 39 height 24
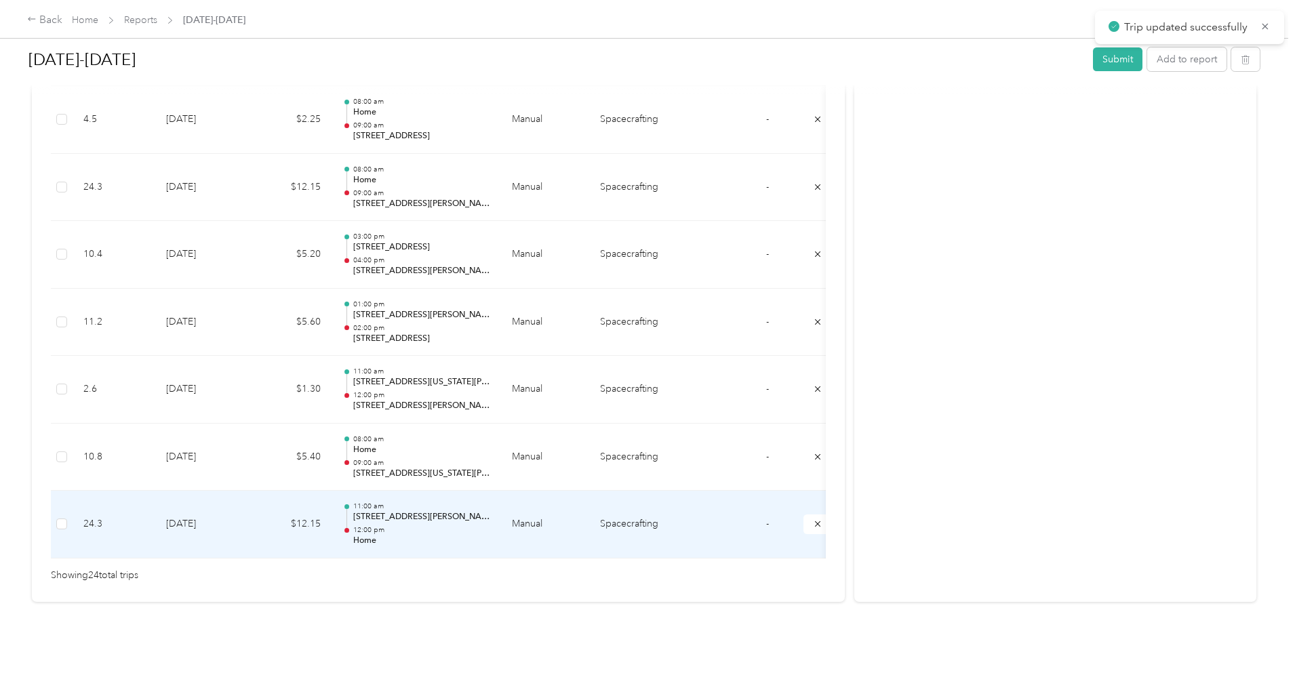
click at [250, 497] on td "[DATE]" at bounding box center [202, 525] width 95 height 68
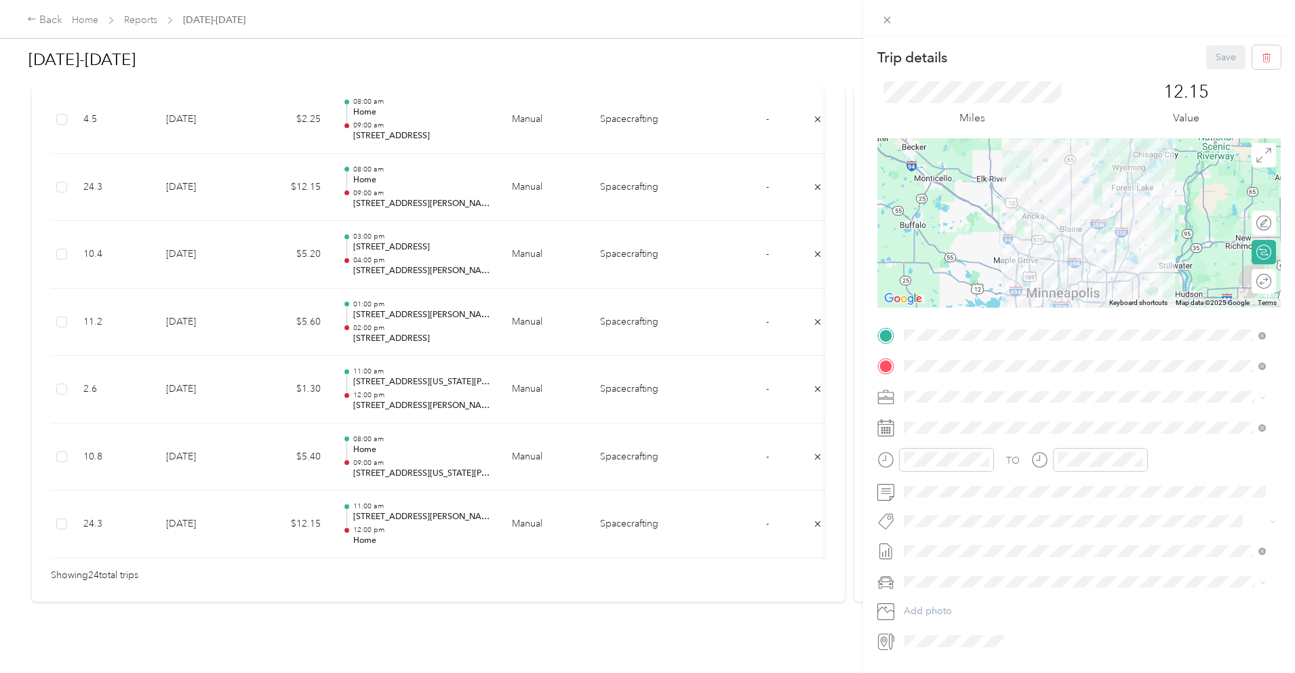
click at [967, 416] on div "TO Add photo" at bounding box center [1080, 489] width 404 height 328
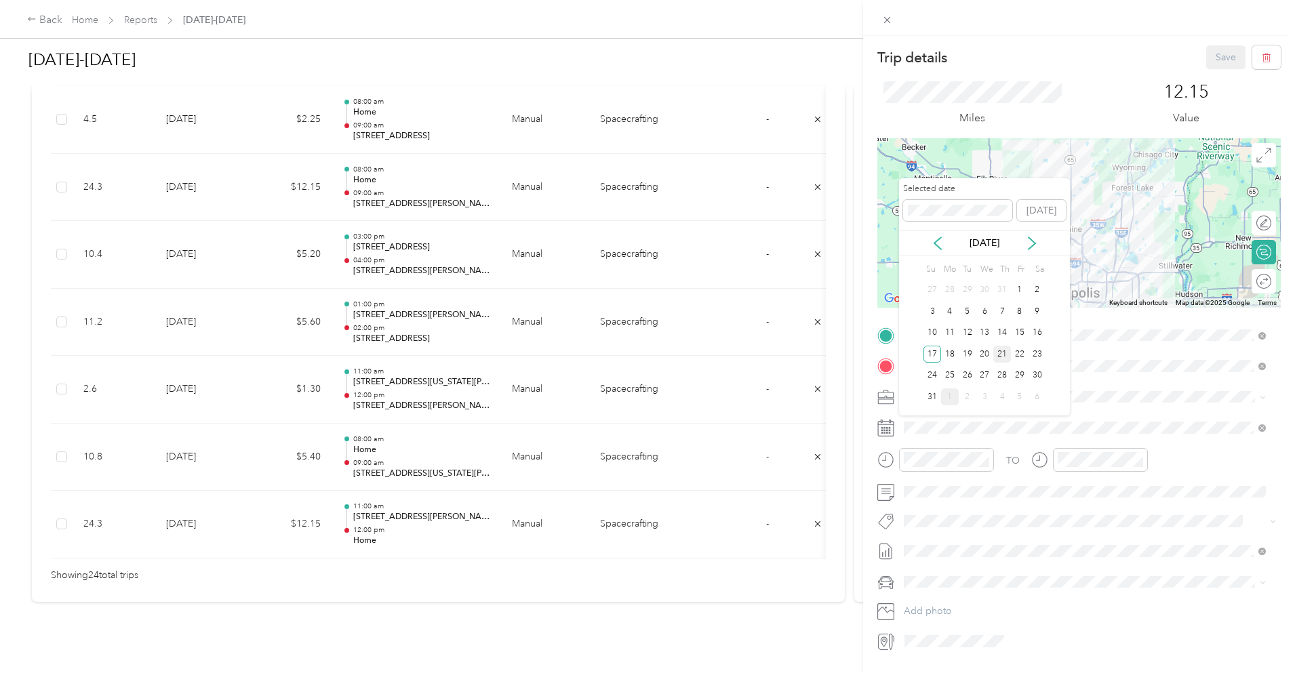
click at [998, 354] on div "21" at bounding box center [1003, 354] width 18 height 17
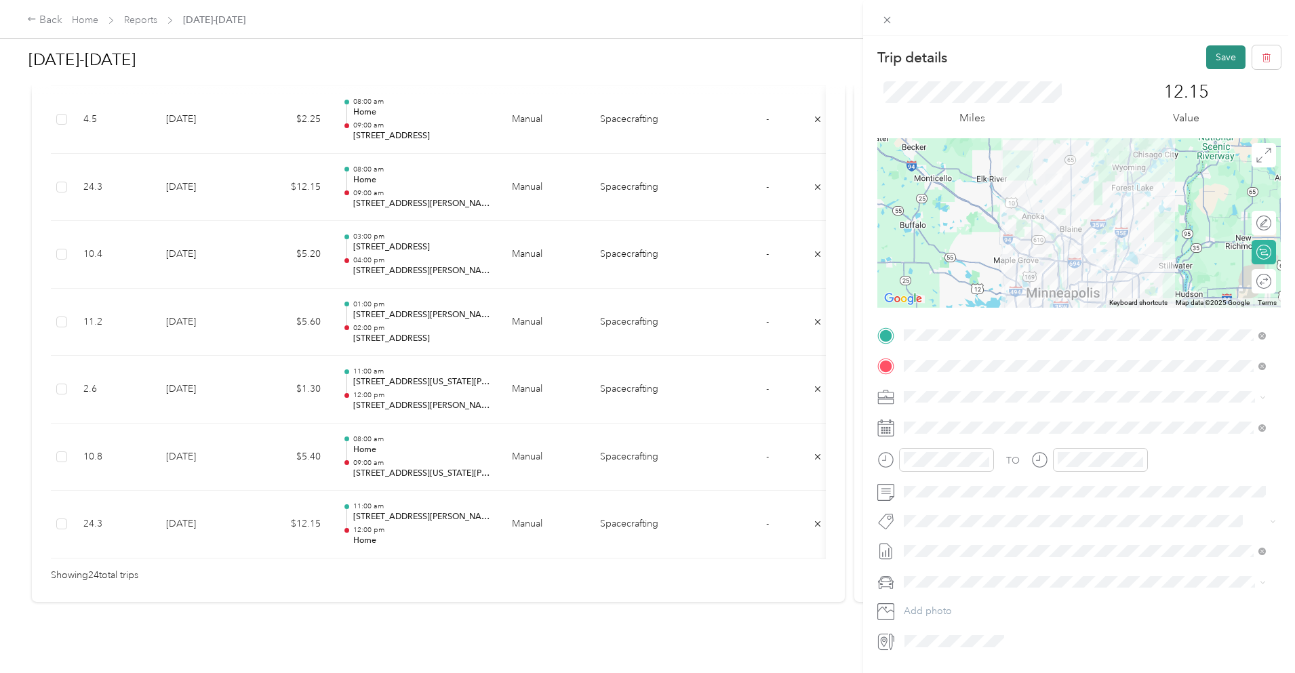
click at [1221, 53] on button "Save" at bounding box center [1225, 57] width 39 height 24
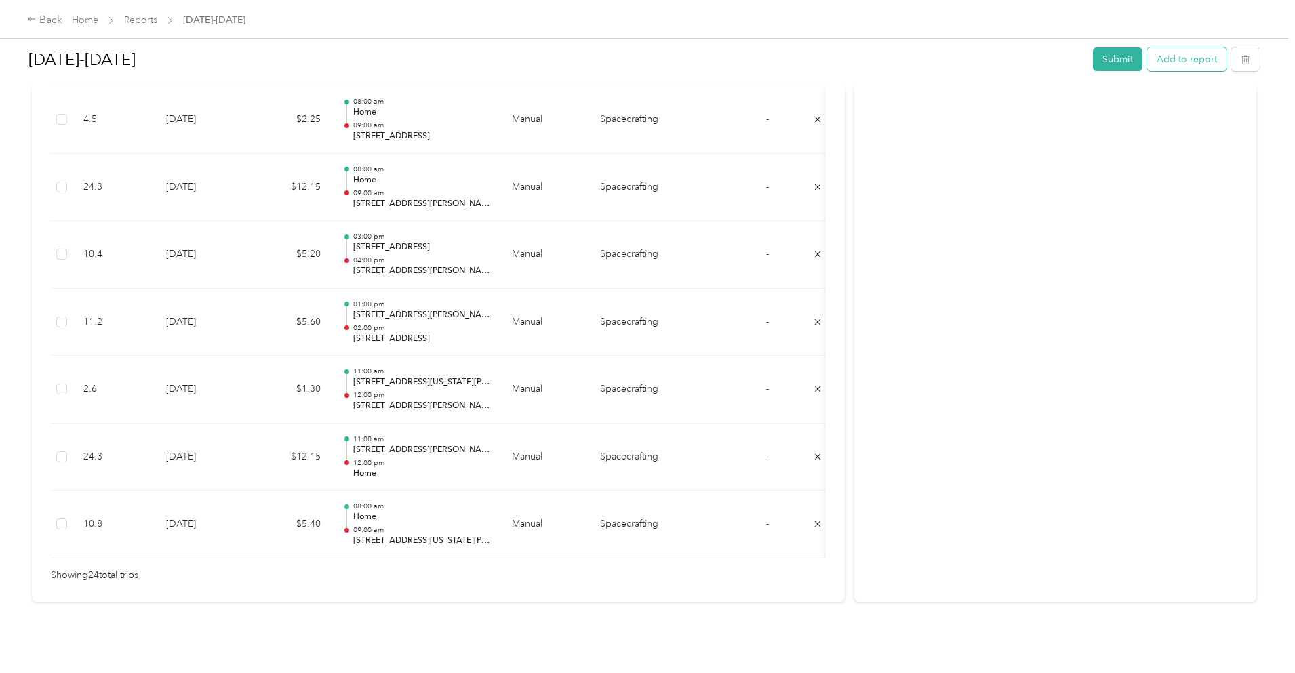
click at [1147, 58] on button "Add to report" at bounding box center [1186, 59] width 79 height 24
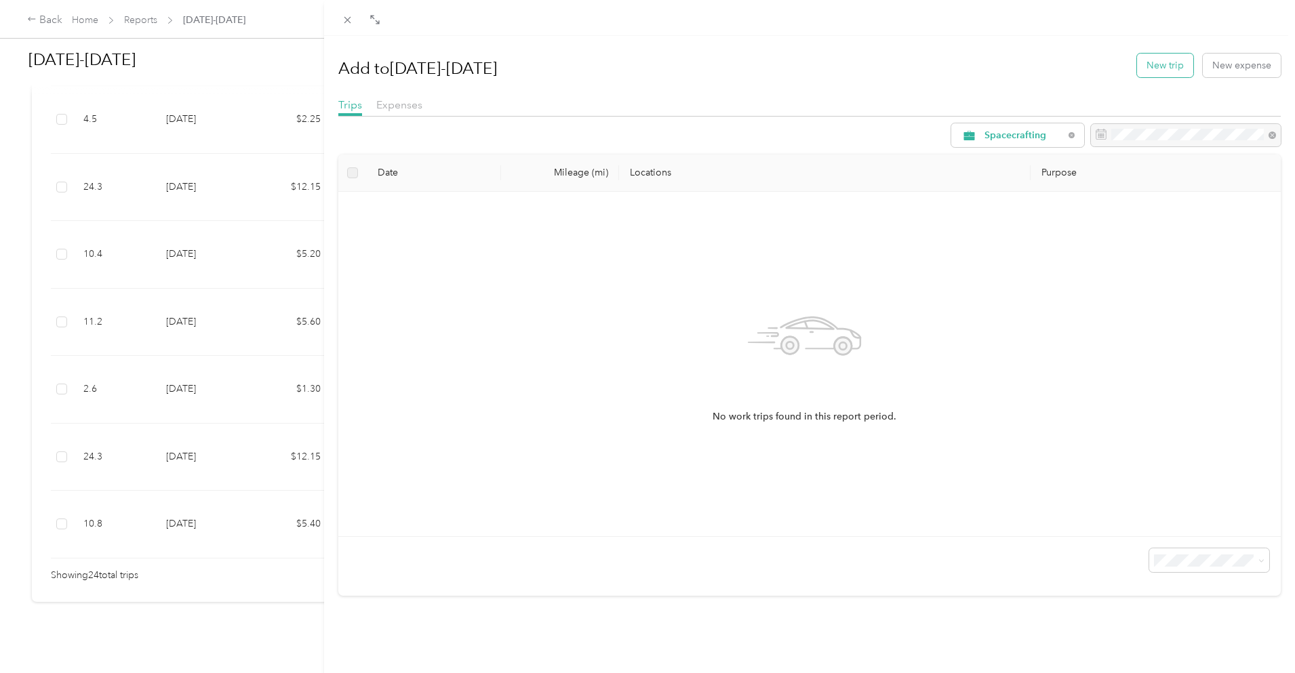
click at [1153, 61] on button "New trip" at bounding box center [1165, 66] width 56 height 24
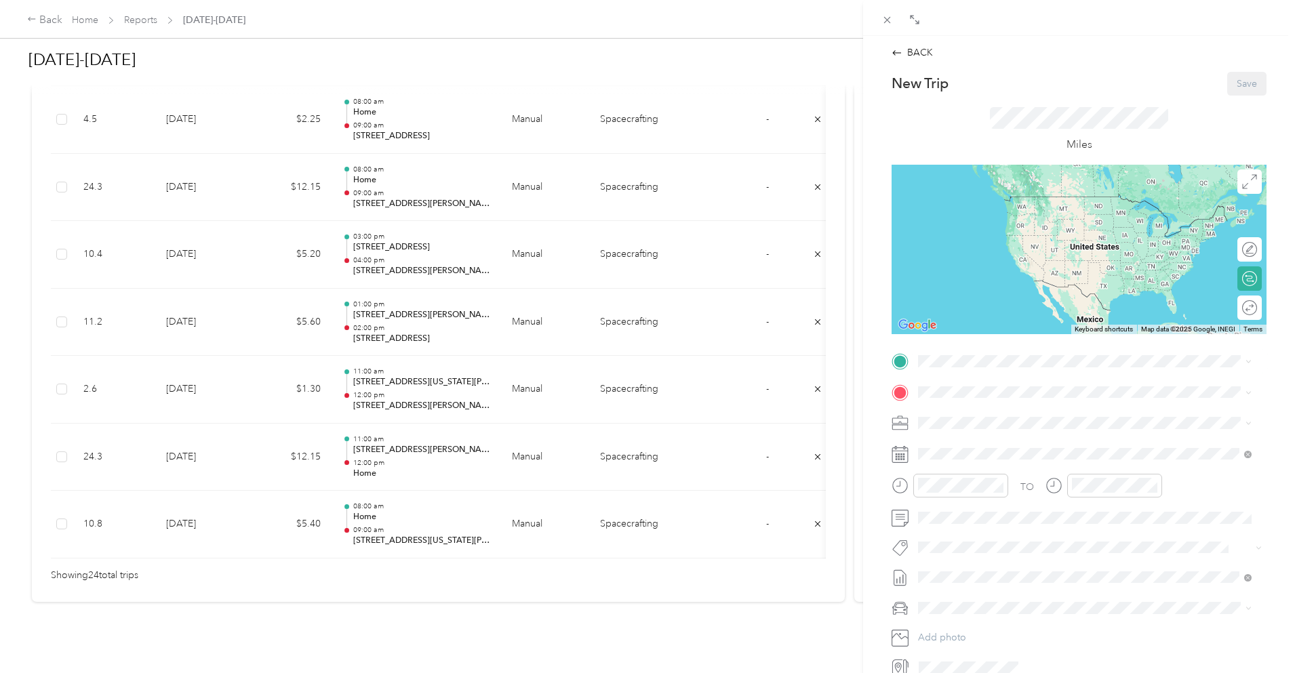
click at [979, 418] on div "Home" at bounding box center [1024, 414] width 161 height 12
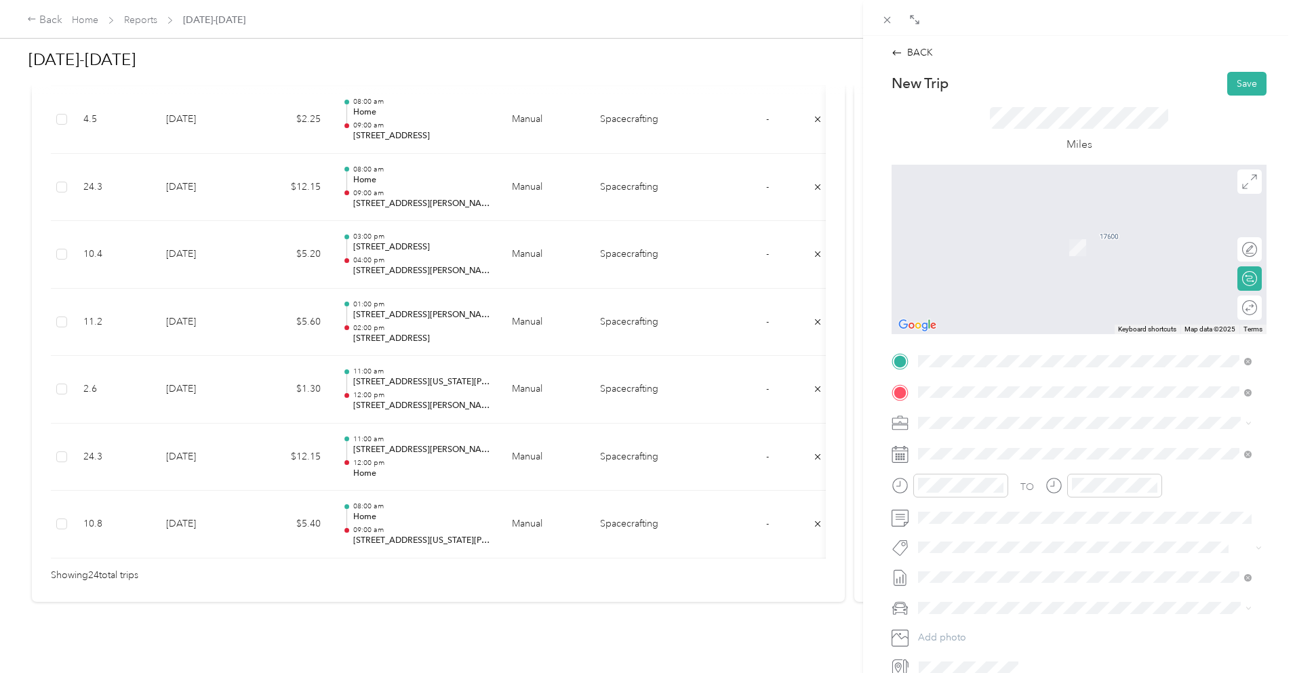
click at [1037, 446] on span "[STREET_ADDRESS][US_STATE]" at bounding box center [1012, 441] width 136 height 12
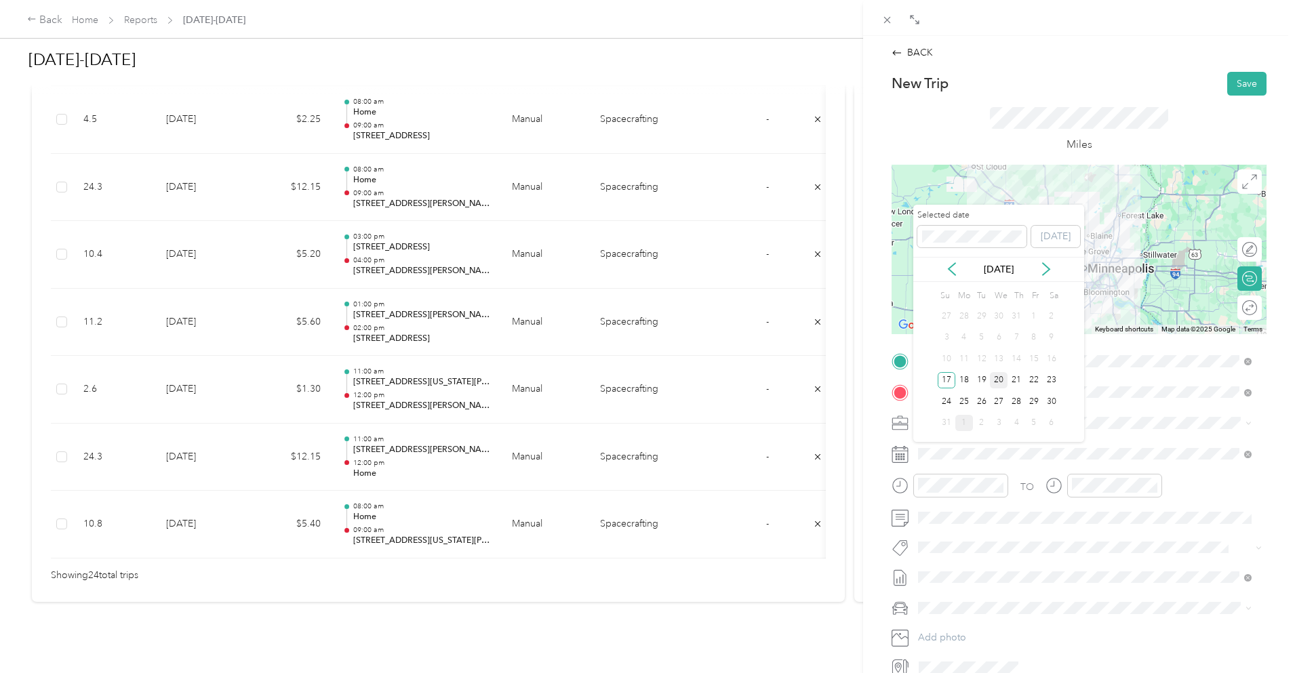
click at [1000, 379] on div "20" at bounding box center [999, 380] width 18 height 17
click at [1015, 378] on div "21" at bounding box center [1017, 380] width 18 height 17
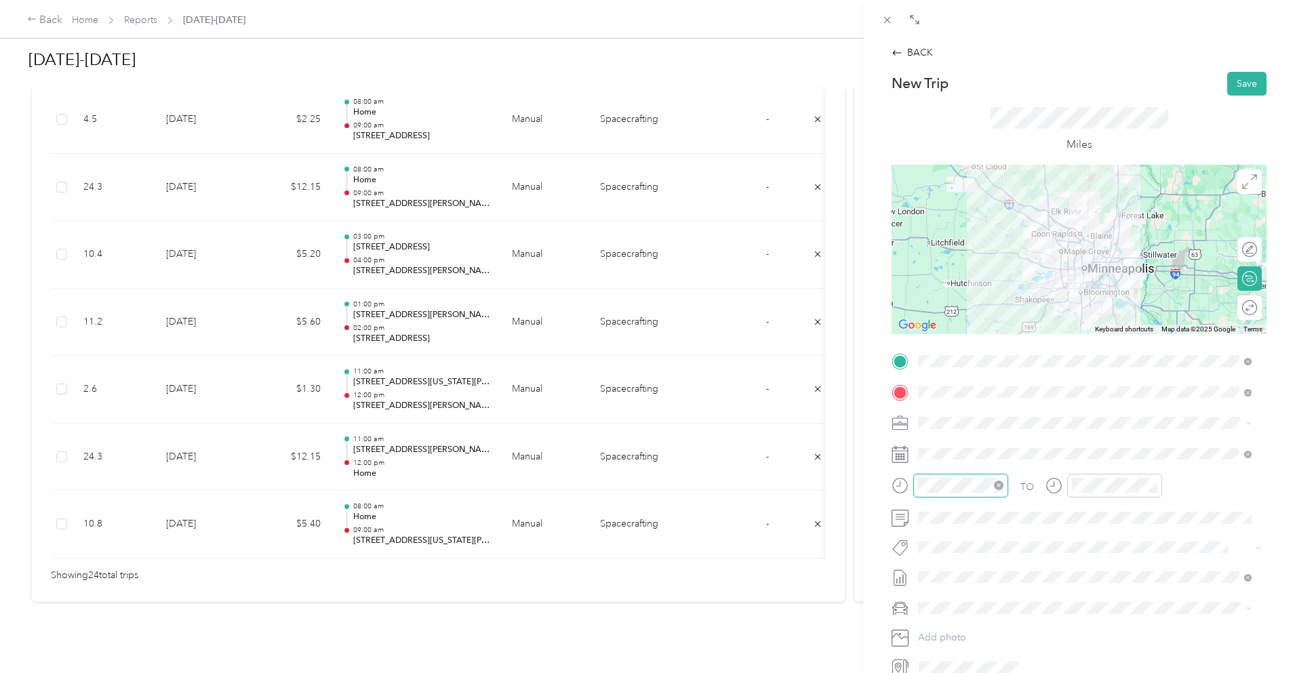
scroll to position [81, 0]
click at [930, 356] on div "07" at bounding box center [932, 356] width 33 height 19
click at [972, 300] on div "00" at bounding box center [971, 304] width 33 height 19
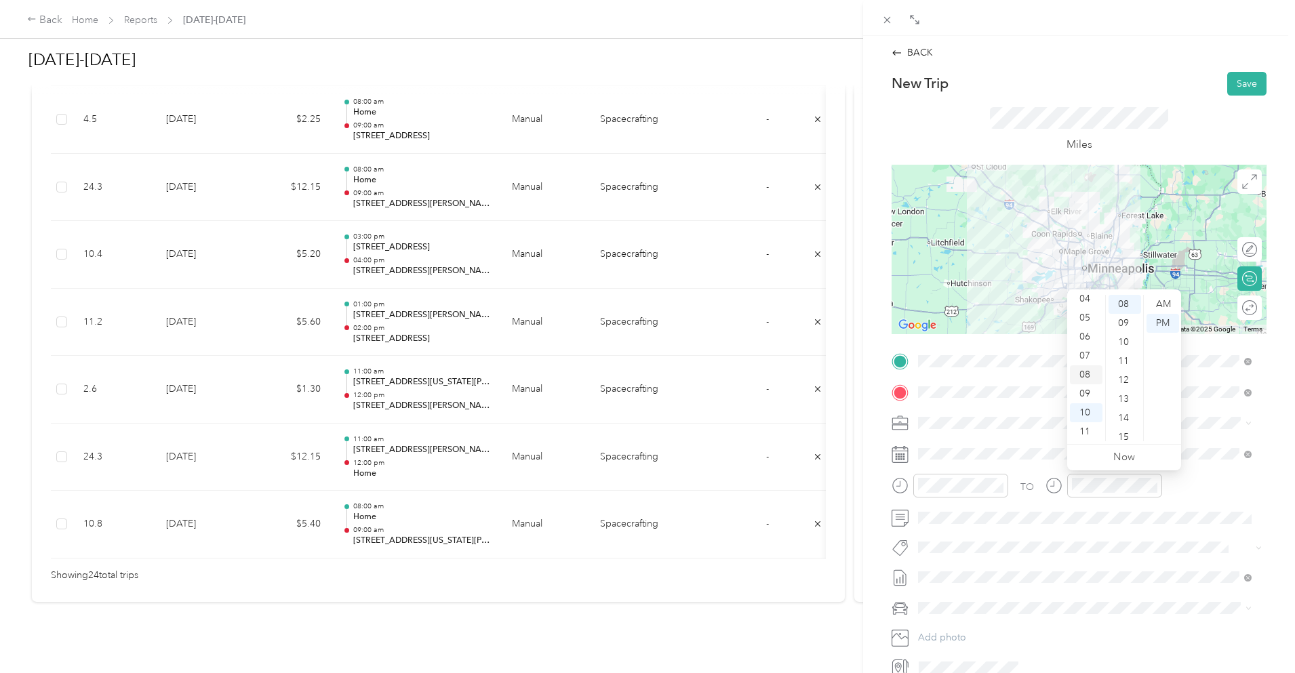
click at [1089, 369] on div "08" at bounding box center [1086, 375] width 33 height 19
click at [1122, 301] on div "00" at bounding box center [1125, 304] width 33 height 19
click at [1153, 134] on div "Miles" at bounding box center [1079, 129] width 178 height 45
click at [1240, 80] on button "Save" at bounding box center [1247, 84] width 39 height 24
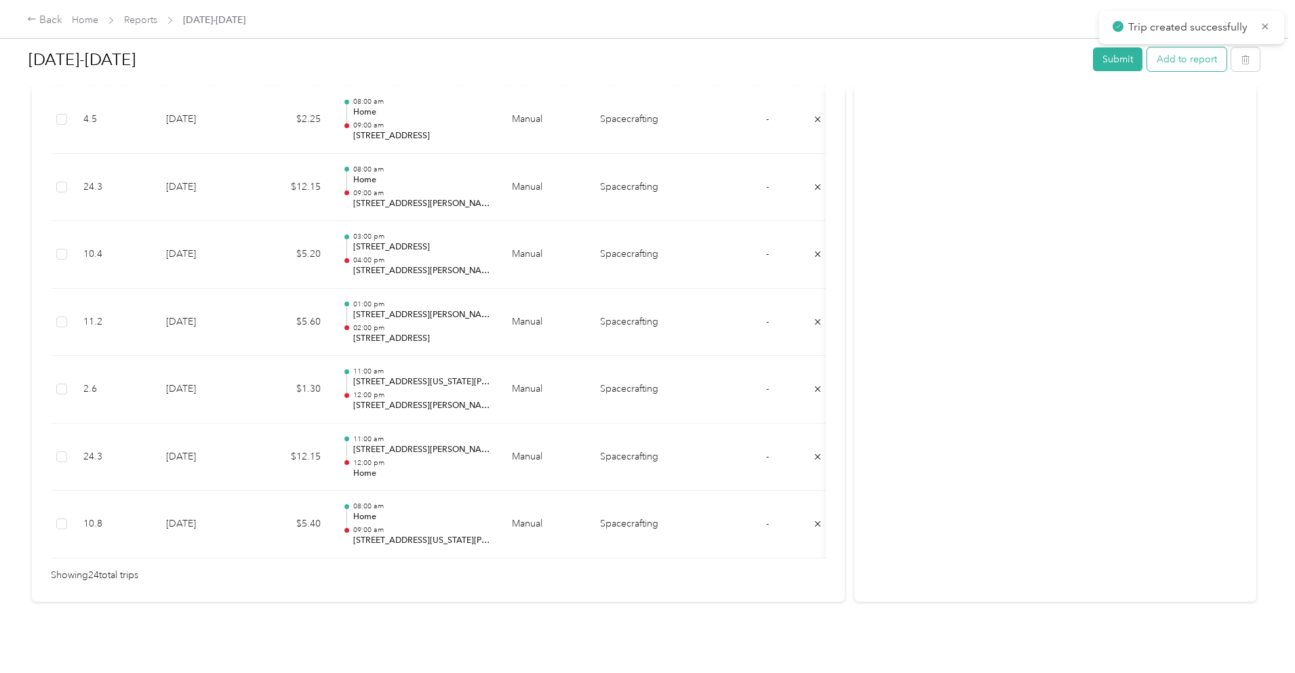
click at [1147, 63] on button "Add to report" at bounding box center [1186, 59] width 79 height 24
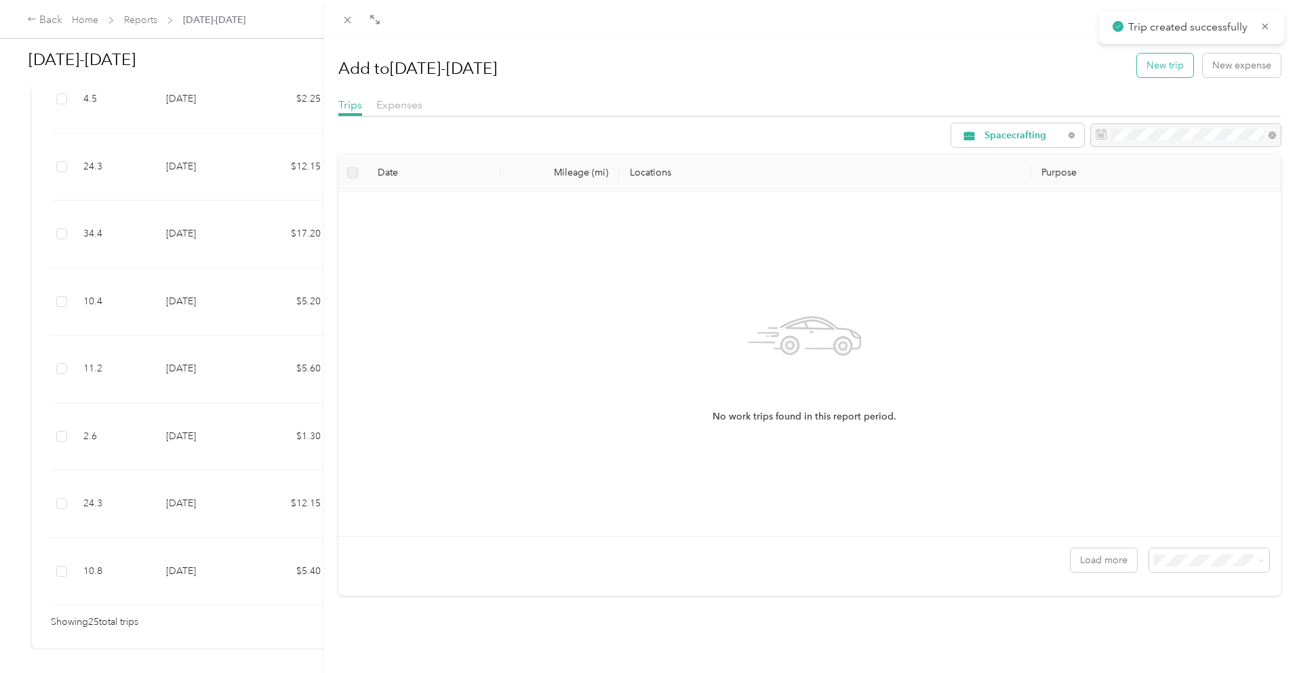
click at [1153, 68] on button "New trip" at bounding box center [1165, 66] width 56 height 24
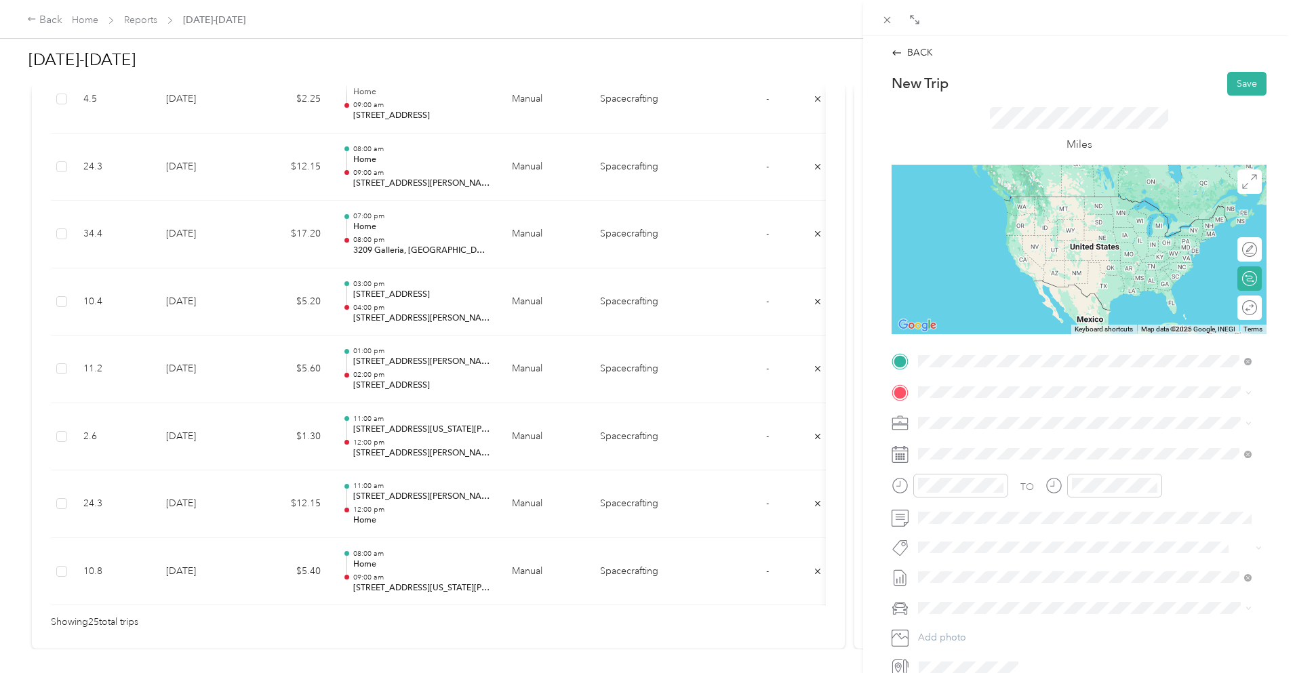
click at [1009, 406] on span "[STREET_ADDRESS][US_STATE]" at bounding box center [1012, 410] width 136 height 12
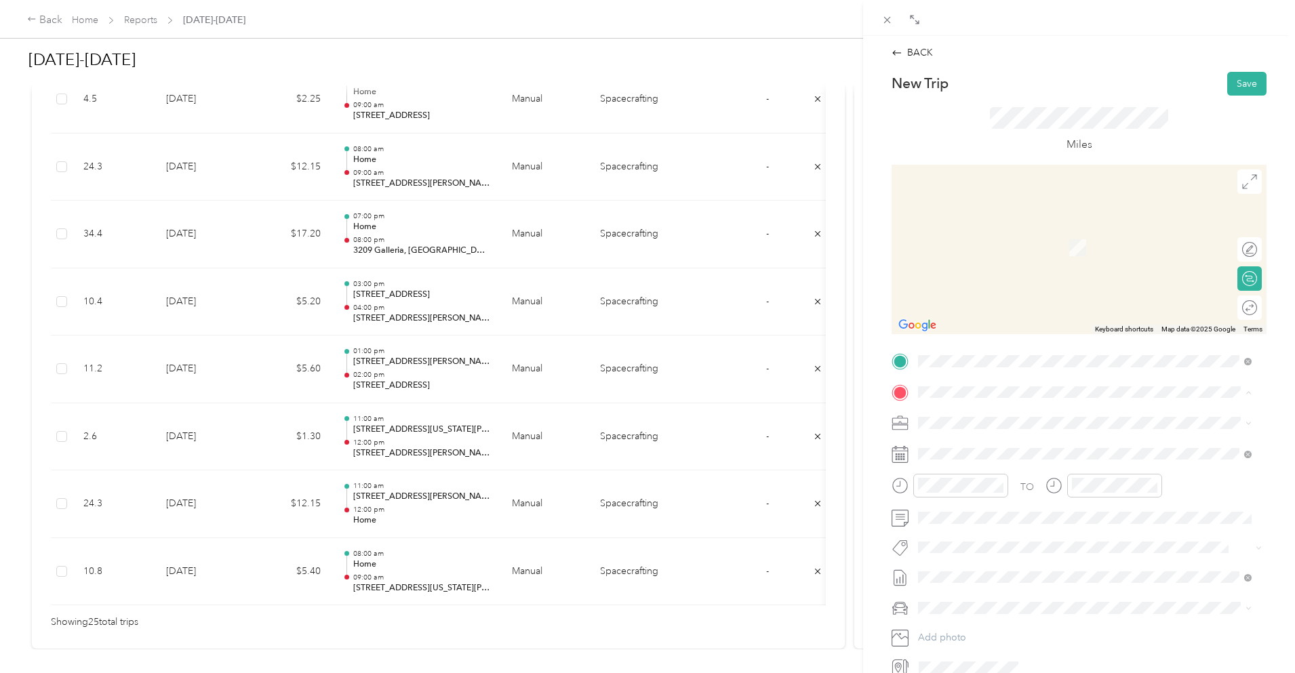
click at [987, 454] on div "Home [STREET_ADDRESS][PERSON_NAME]" at bounding box center [1024, 454] width 161 height 28
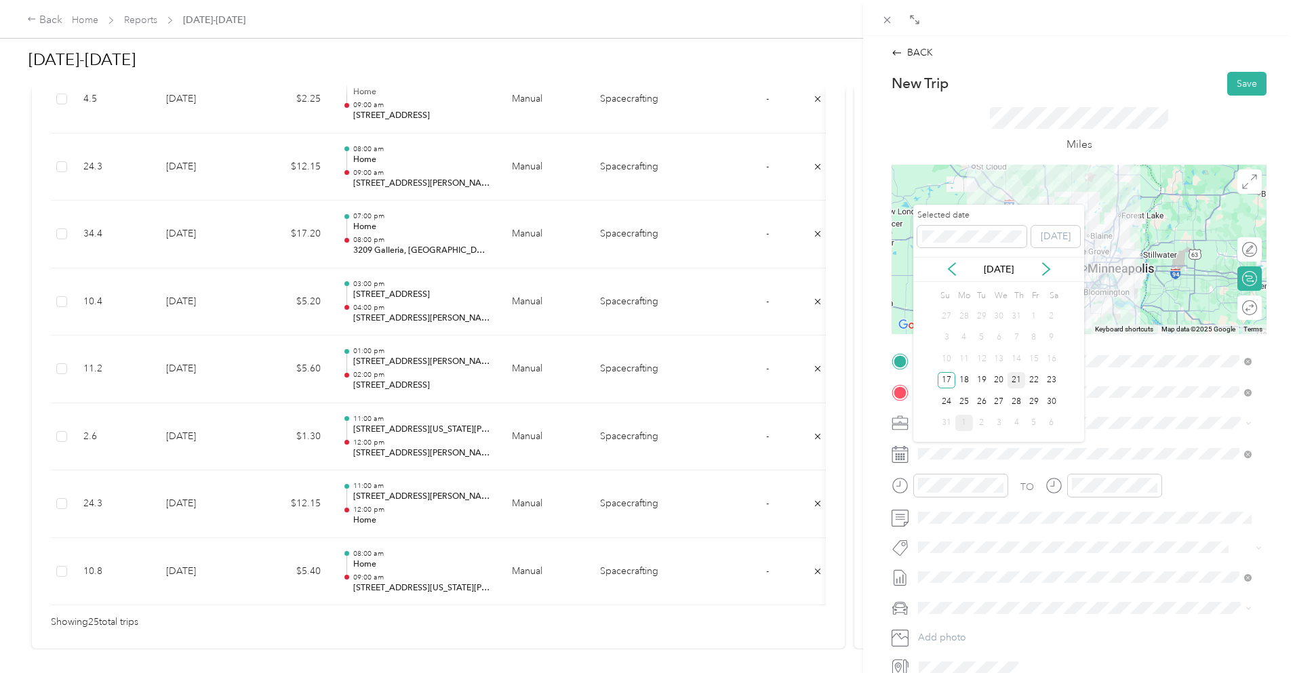
click at [1015, 378] on div "21" at bounding box center [1017, 380] width 18 height 17
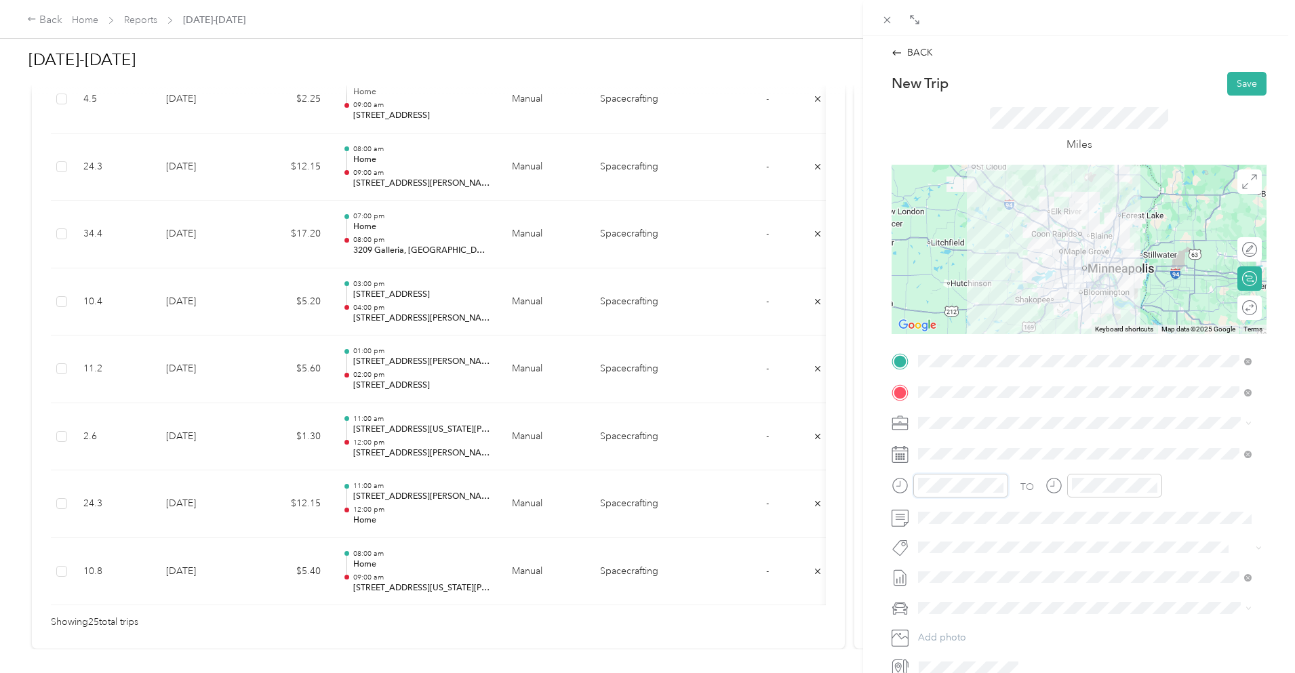
scroll to position [81, 0]
click at [935, 354] on div "07" at bounding box center [932, 356] width 33 height 19
click at [971, 300] on div "00" at bounding box center [971, 304] width 33 height 19
click at [1095, 494] on div at bounding box center [1114, 486] width 95 height 24
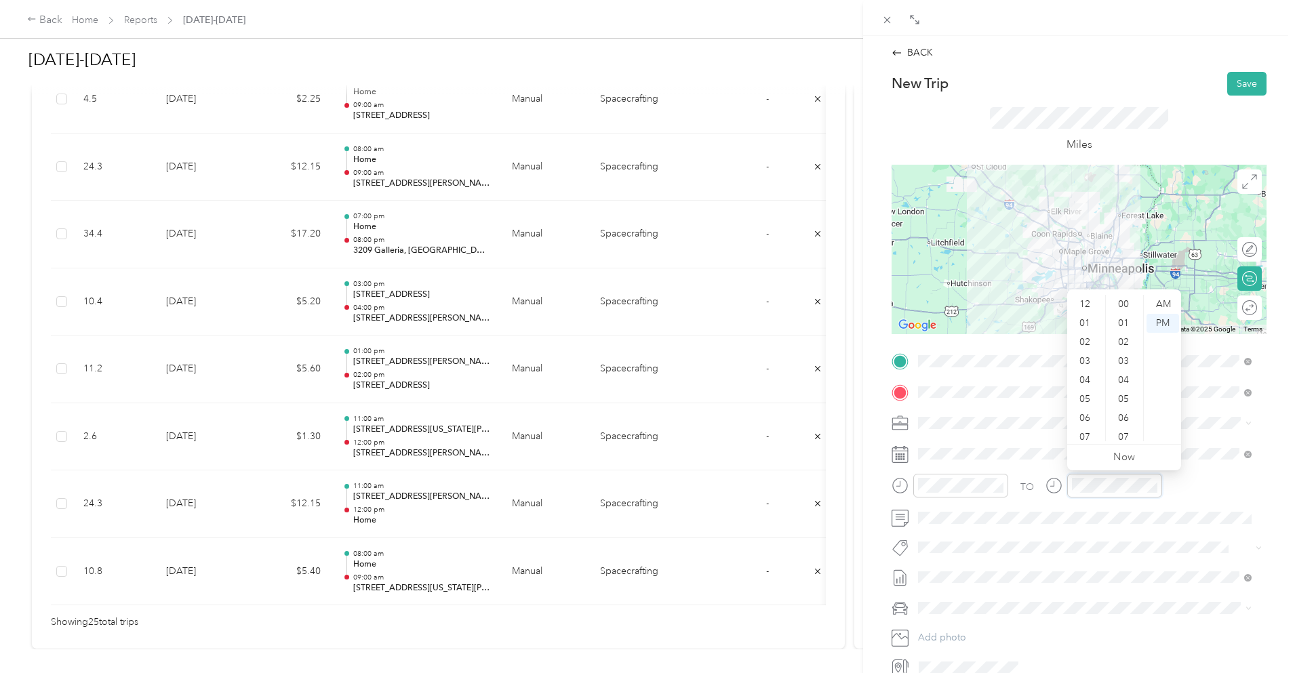
scroll to position [81, 0]
click at [1085, 368] on div "08" at bounding box center [1086, 375] width 33 height 19
click at [1128, 302] on div "00" at bounding box center [1125, 304] width 33 height 19
click at [1192, 130] on div "Miles" at bounding box center [1079, 130] width 375 height 69
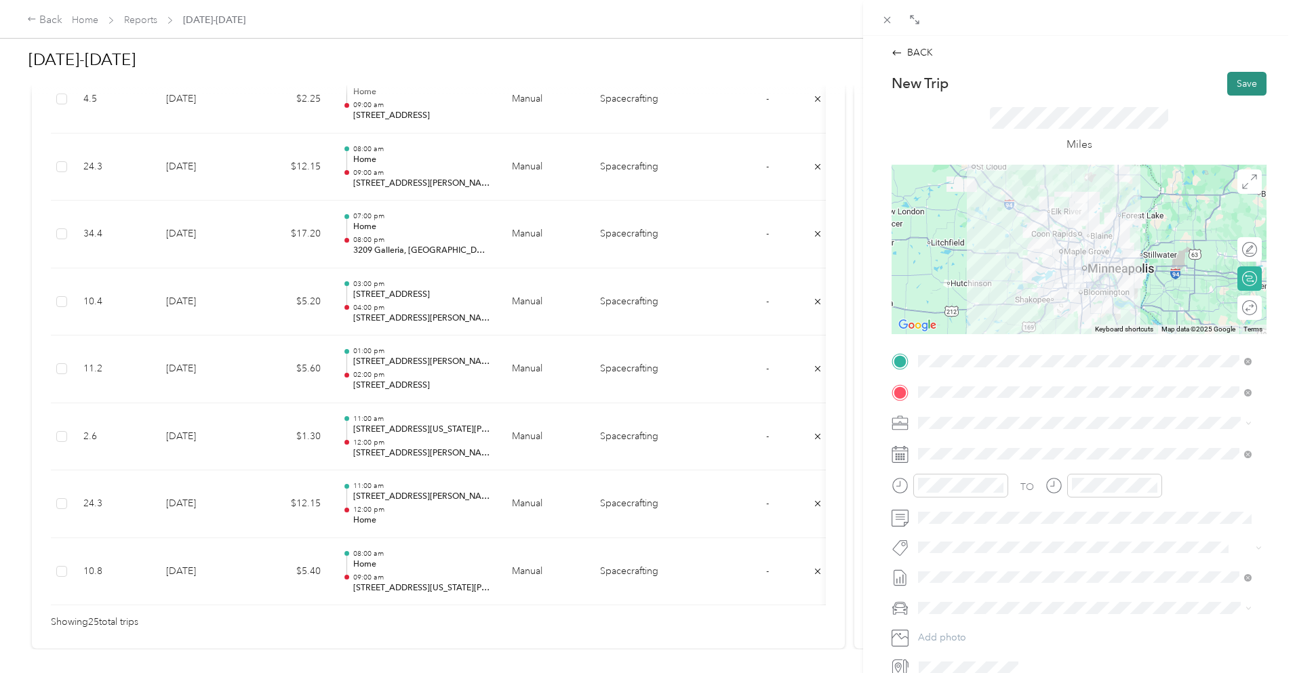
click at [1234, 85] on button "Save" at bounding box center [1247, 84] width 39 height 24
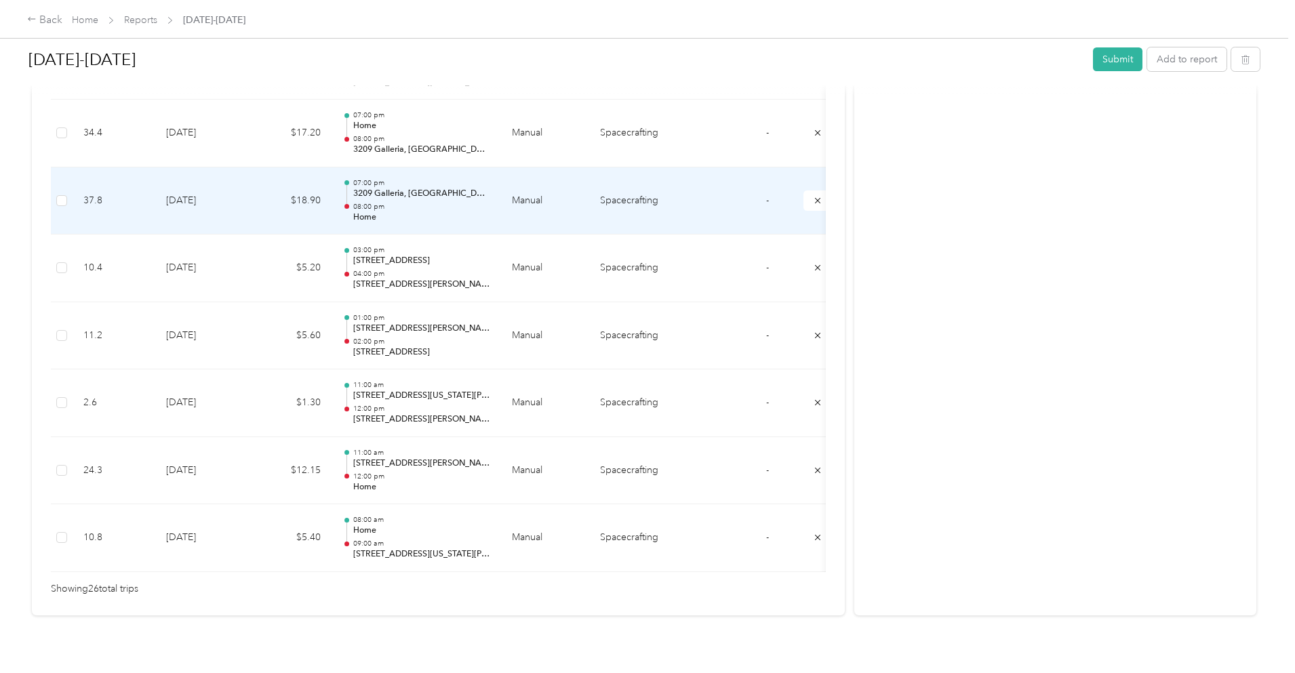
scroll to position [1663, 0]
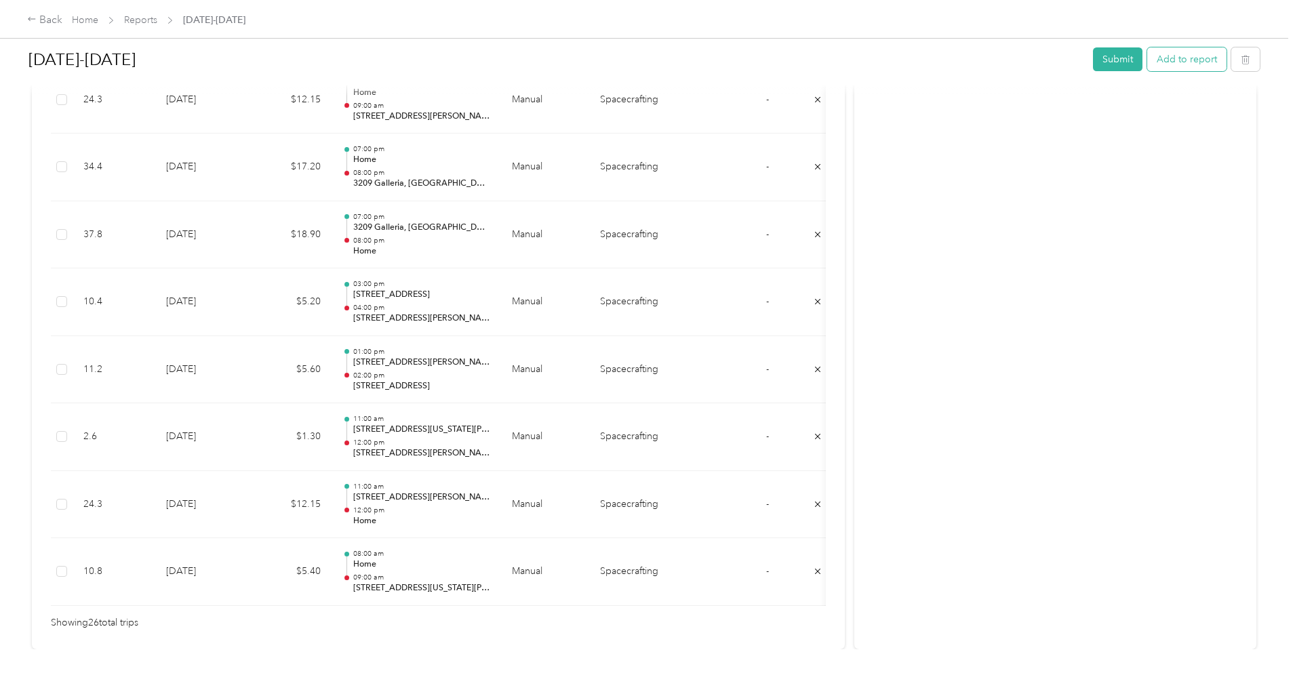
click at [1147, 53] on button "Add to report" at bounding box center [1186, 59] width 79 height 24
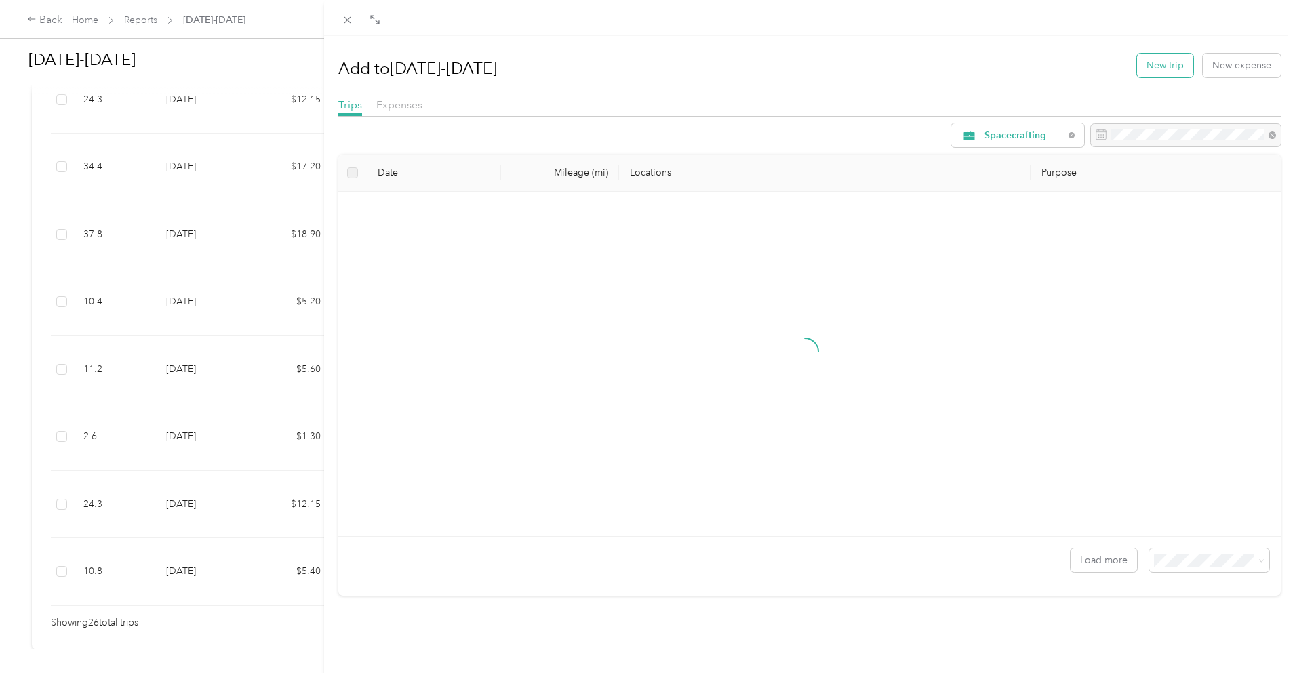
click at [1160, 72] on button "New trip" at bounding box center [1165, 66] width 56 height 24
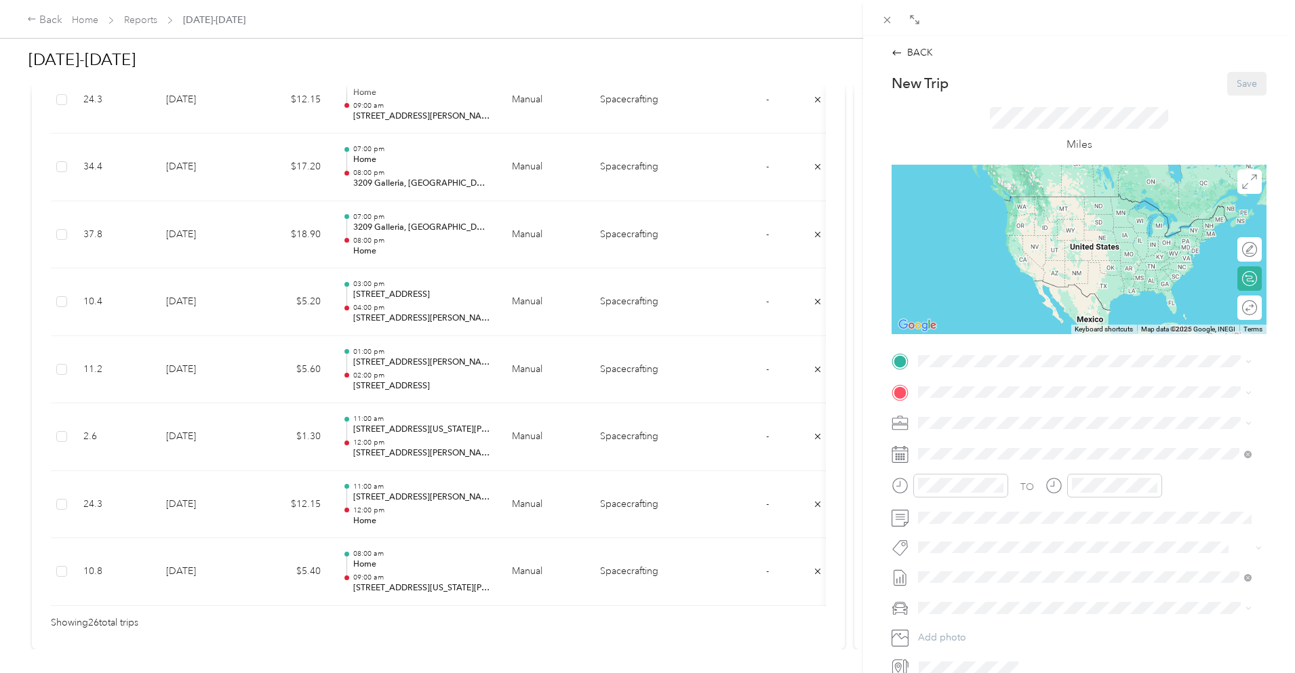
click at [1012, 425] on span "[STREET_ADDRESS][PERSON_NAME]" at bounding box center [1024, 429] width 161 height 12
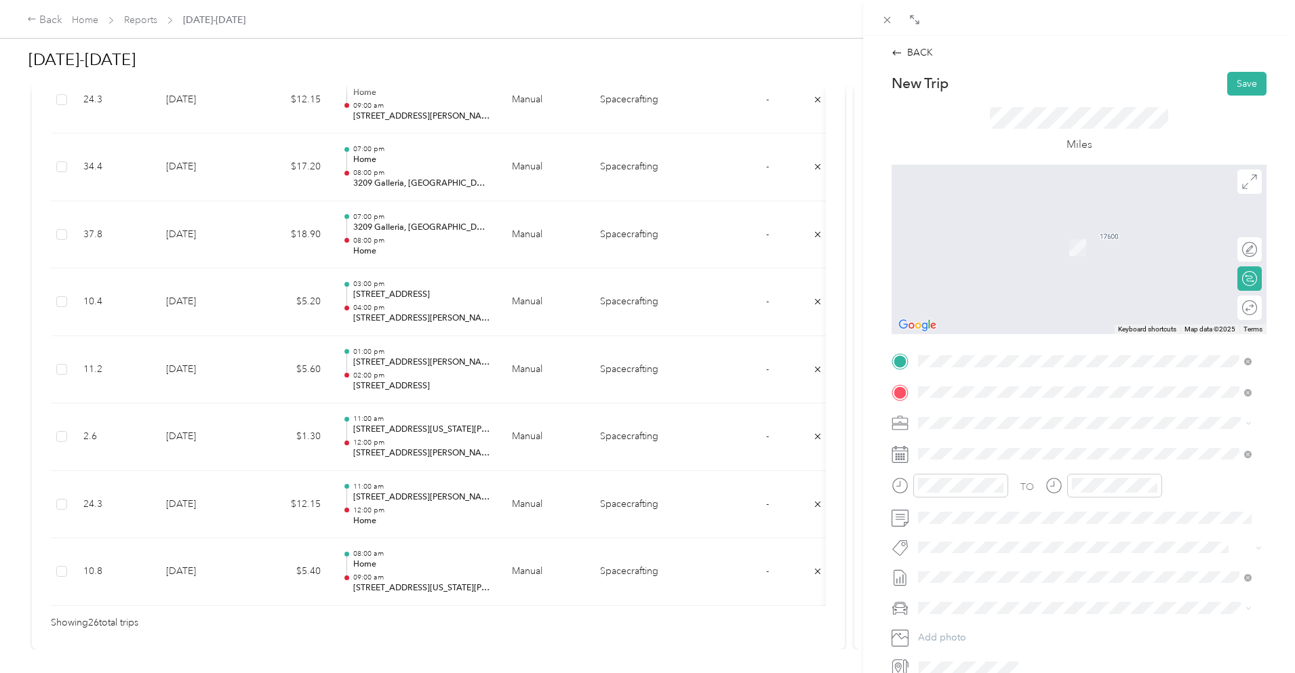
click at [1020, 435] on span "[STREET_ADDRESS][US_STATE]" at bounding box center [1012, 441] width 136 height 12
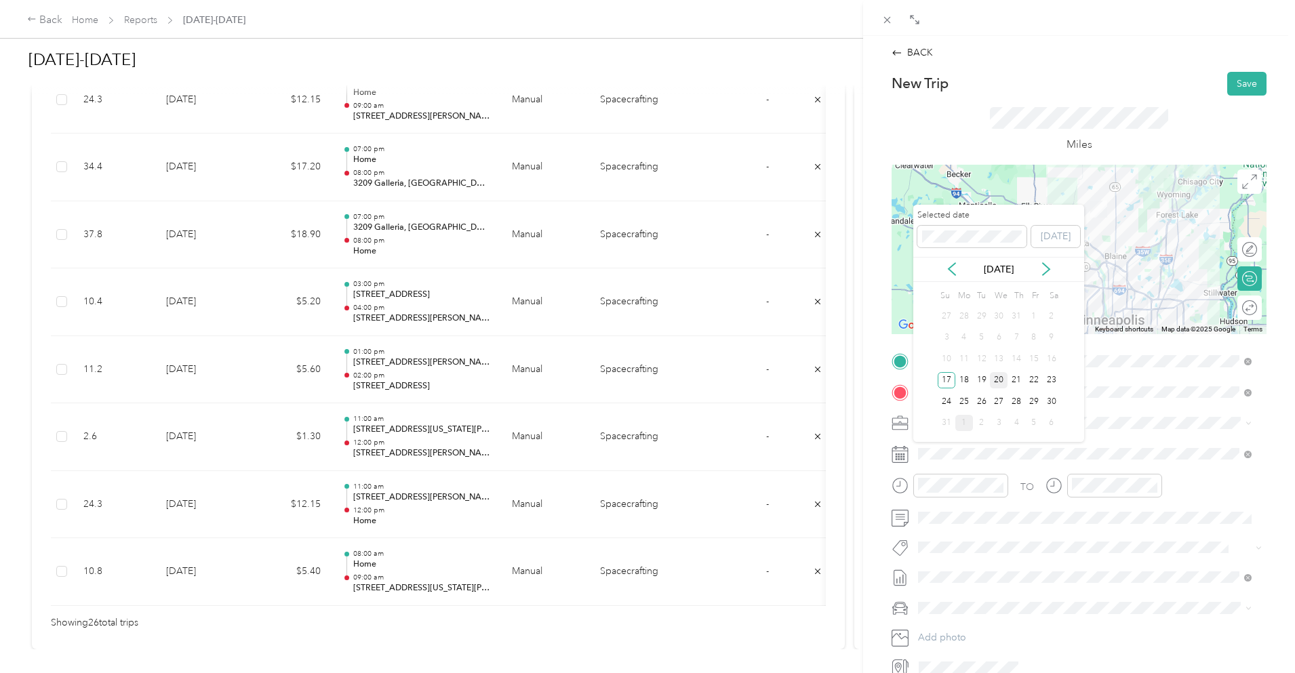
click at [994, 380] on div "20" at bounding box center [999, 380] width 18 height 17
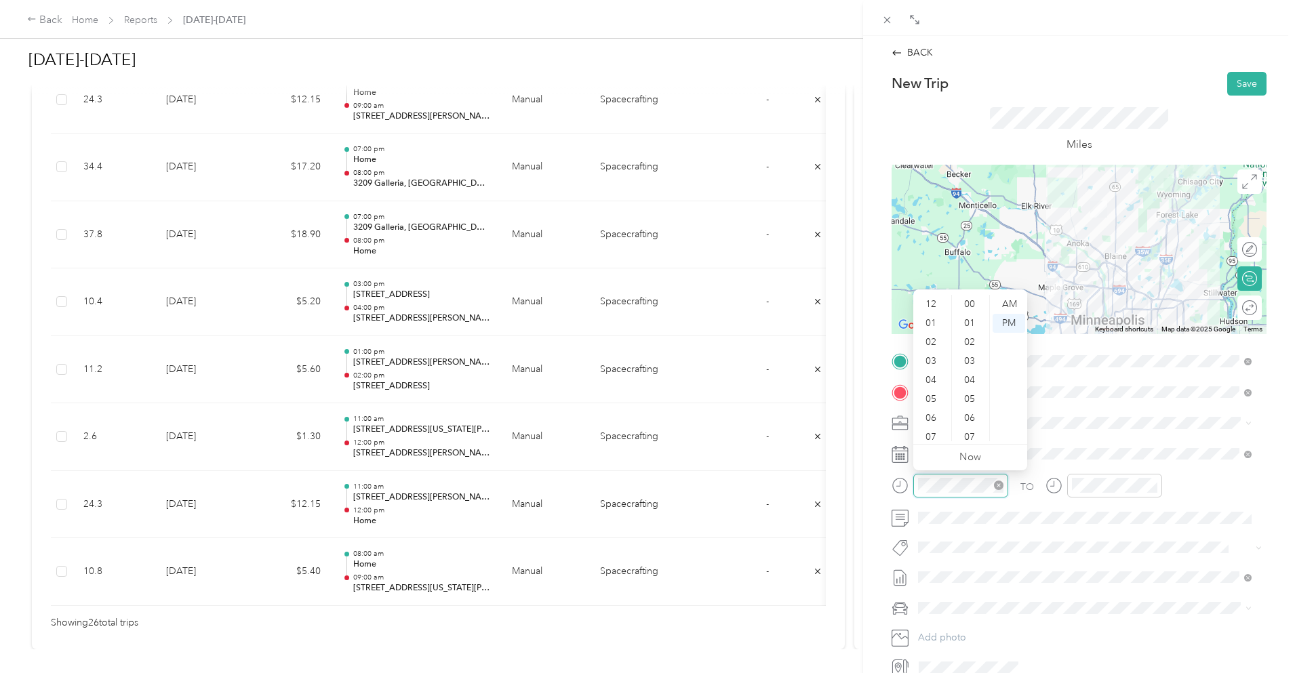
scroll to position [81, 0]
click at [935, 373] on div "08" at bounding box center [932, 375] width 33 height 19
click at [975, 301] on div "00" at bounding box center [971, 304] width 33 height 19
click at [1005, 300] on div "AM" at bounding box center [1009, 304] width 33 height 19
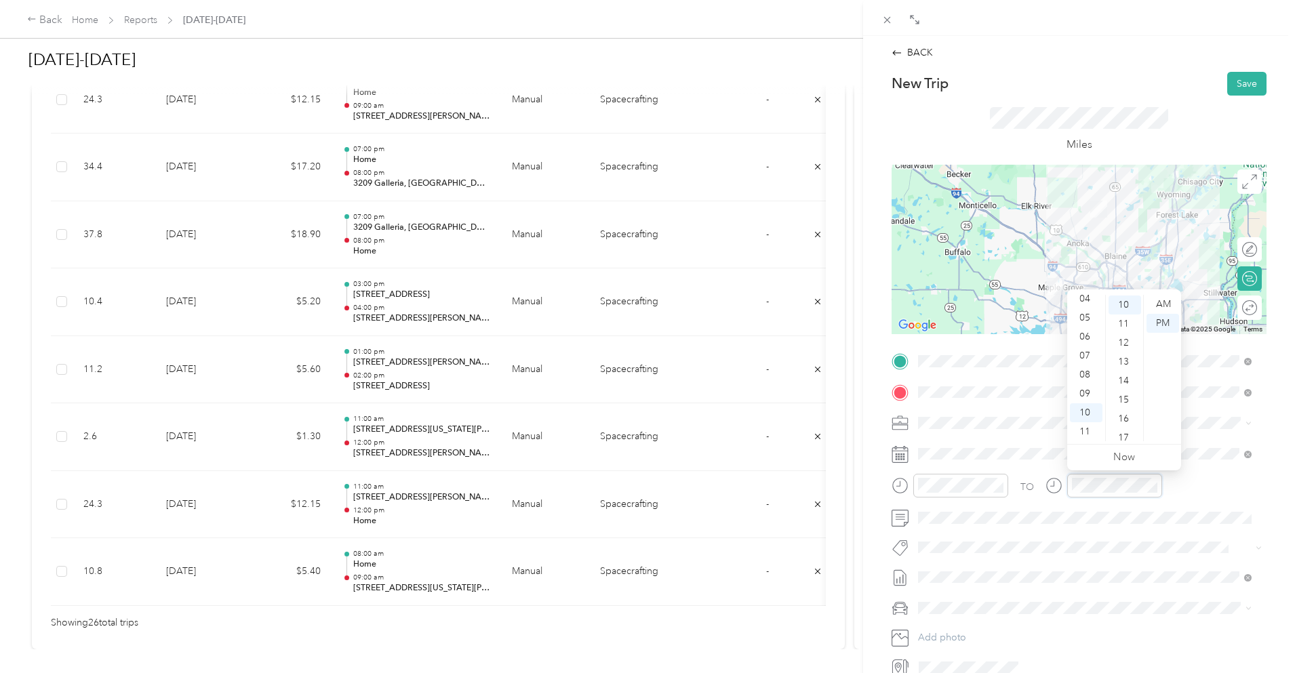
scroll to position [190, 0]
click at [1089, 395] on div "09" at bounding box center [1086, 394] width 33 height 19
click at [1125, 304] on div "00" at bounding box center [1125, 304] width 33 height 19
click at [1162, 306] on div "AM" at bounding box center [1163, 304] width 33 height 19
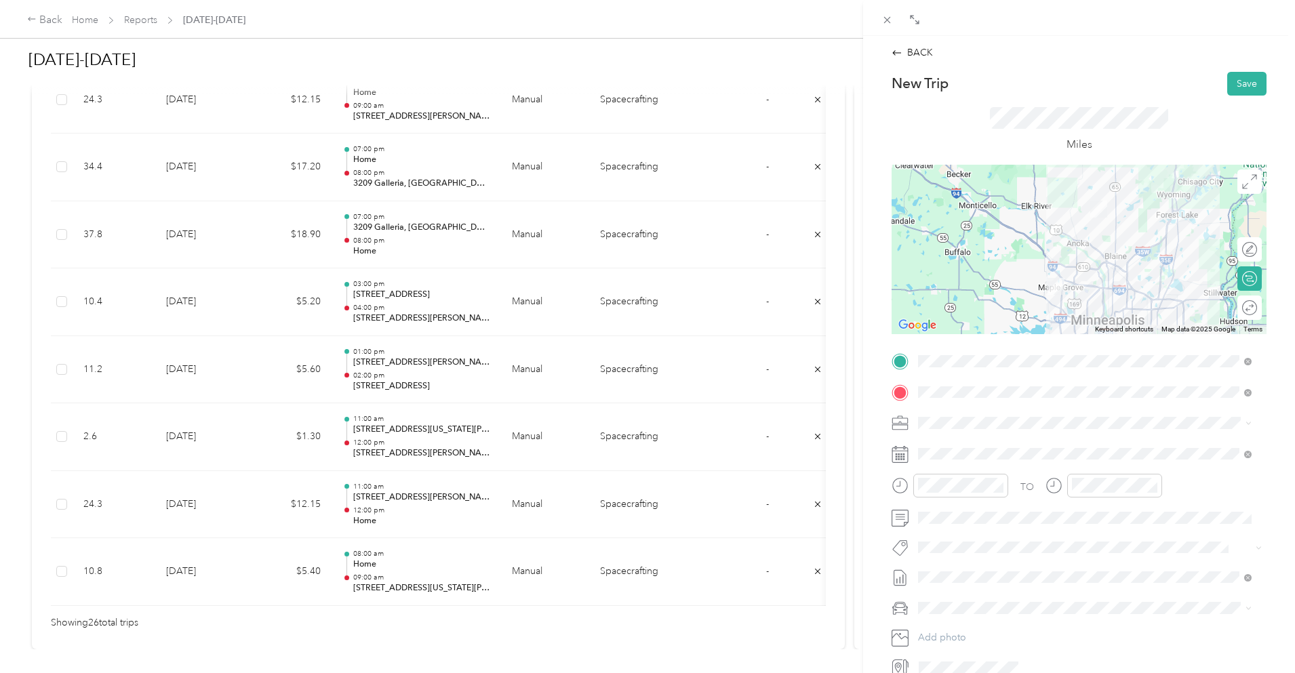
click at [1161, 132] on div "Miles" at bounding box center [1079, 129] width 178 height 45
click at [1236, 82] on button "Save" at bounding box center [1247, 84] width 39 height 24
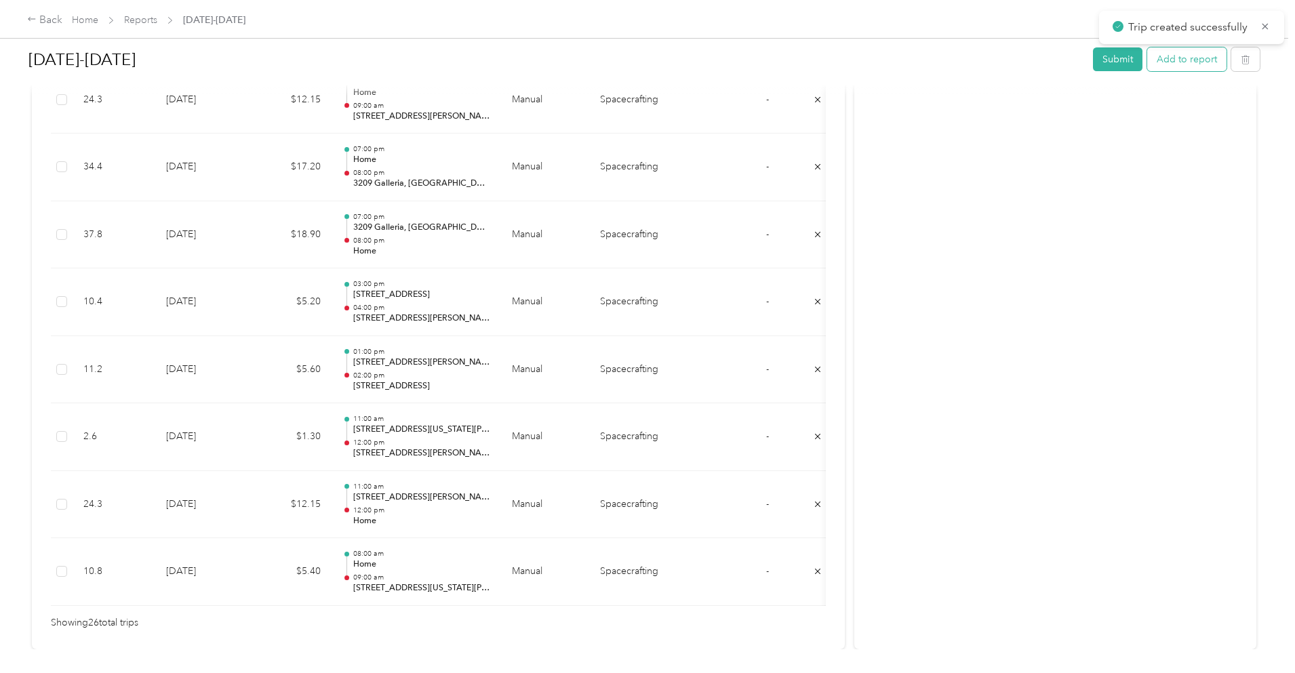
click at [1147, 61] on button "Add to report" at bounding box center [1186, 59] width 79 height 24
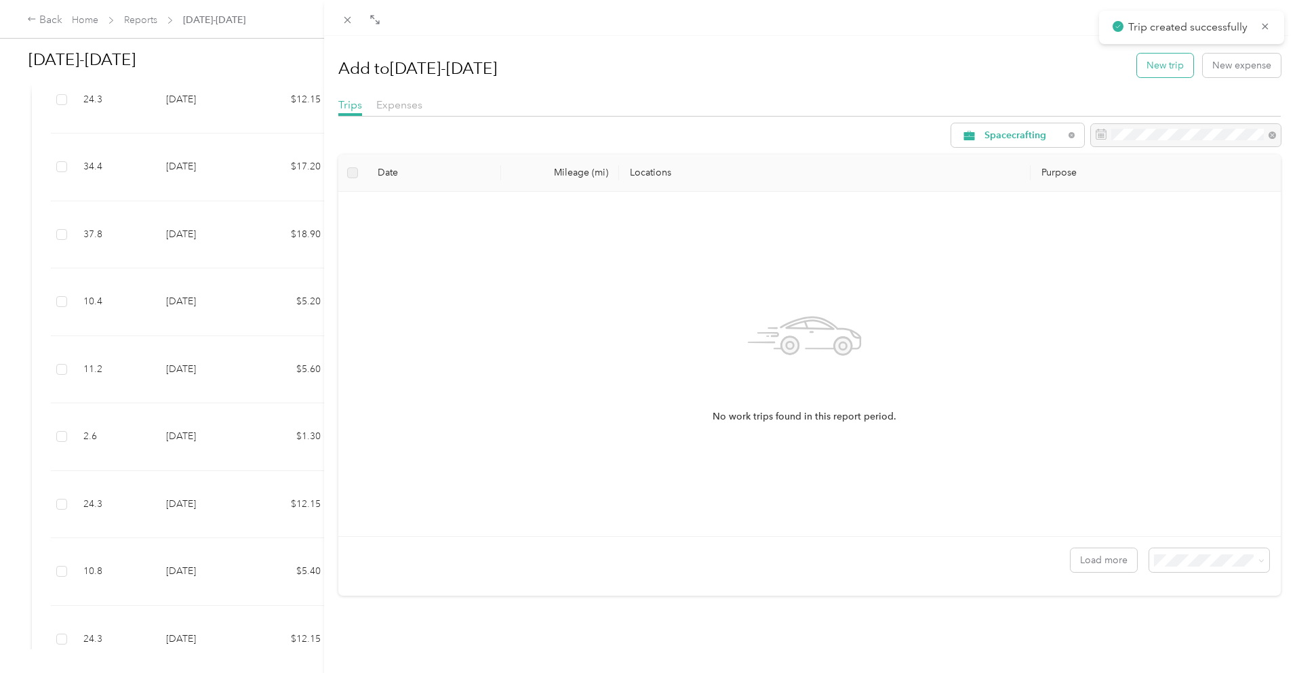
click at [1171, 66] on button "New trip" at bounding box center [1165, 66] width 56 height 24
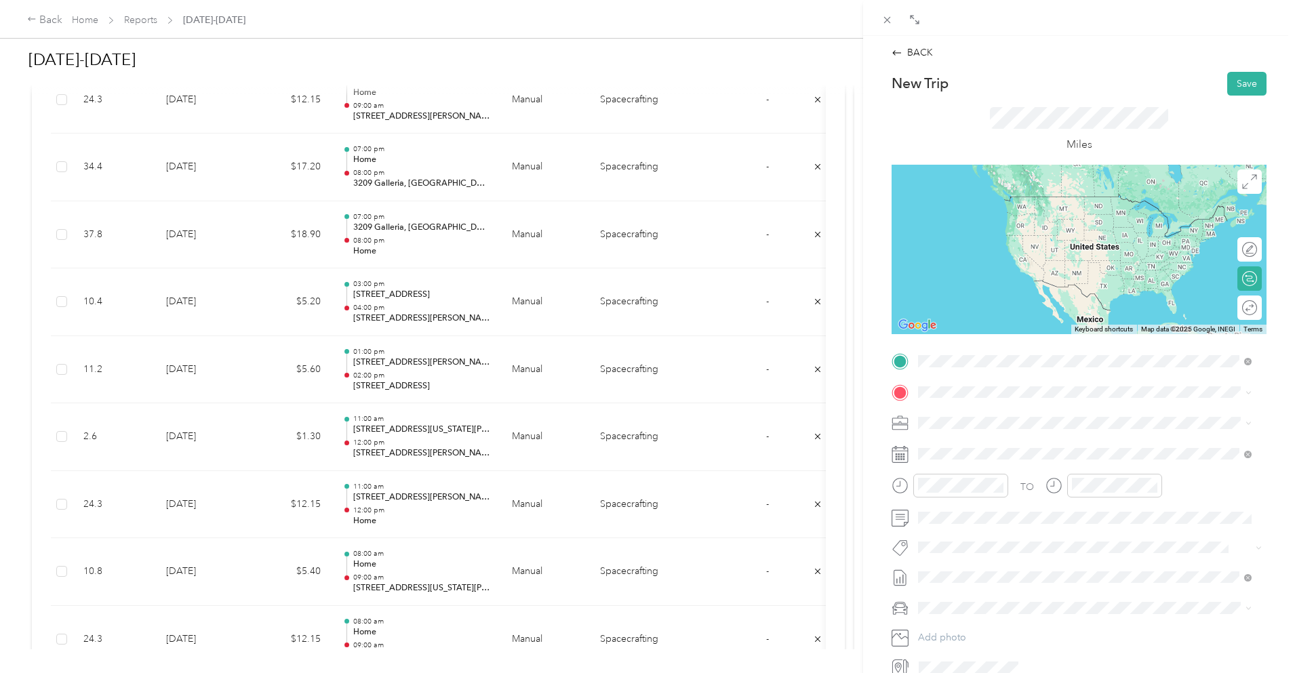
click at [981, 414] on span "[STREET_ADDRESS][US_STATE]" at bounding box center [1012, 410] width 136 height 12
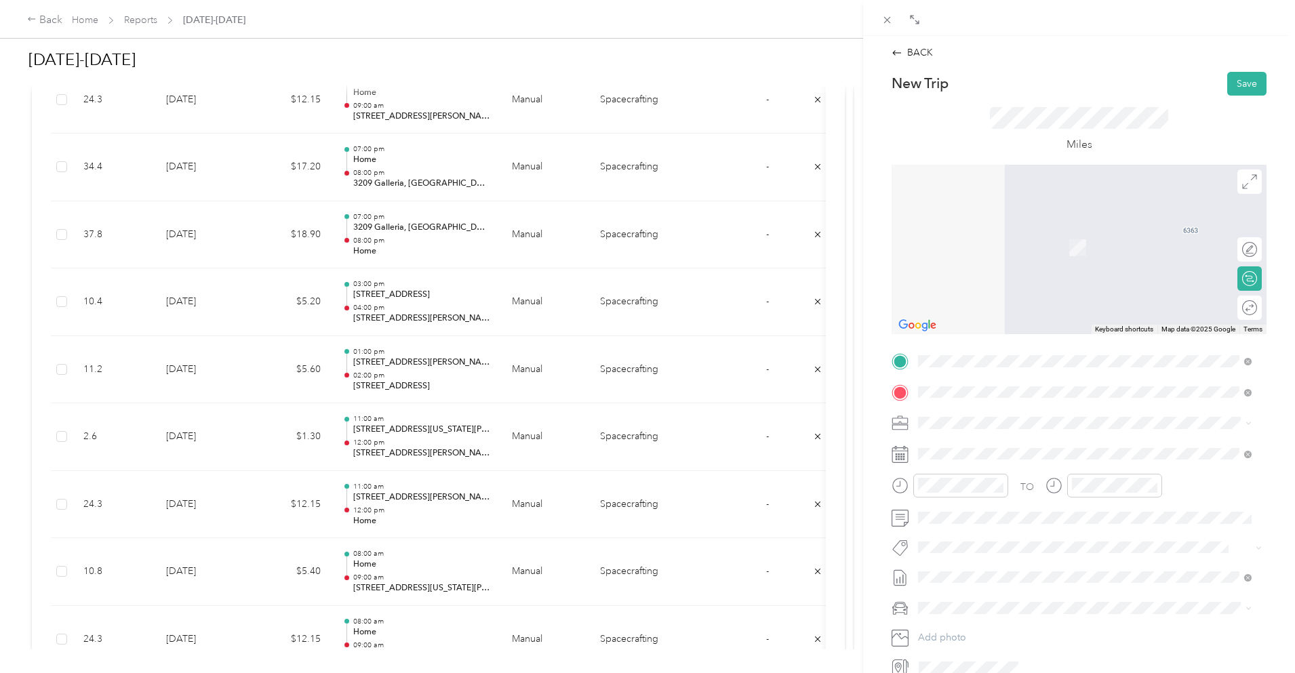
click at [1000, 439] on span "[STREET_ADDRESS][US_STATE]" at bounding box center [1012, 441] width 136 height 12
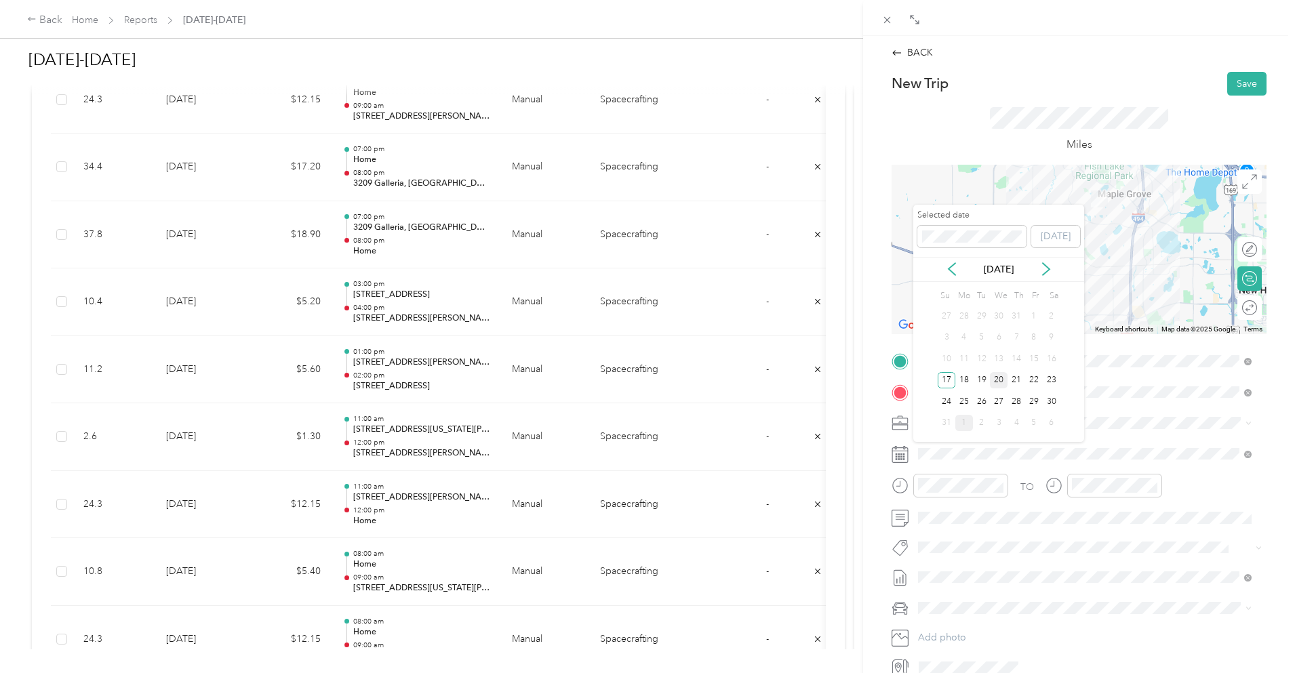
click at [1000, 380] on div "20" at bounding box center [999, 380] width 18 height 17
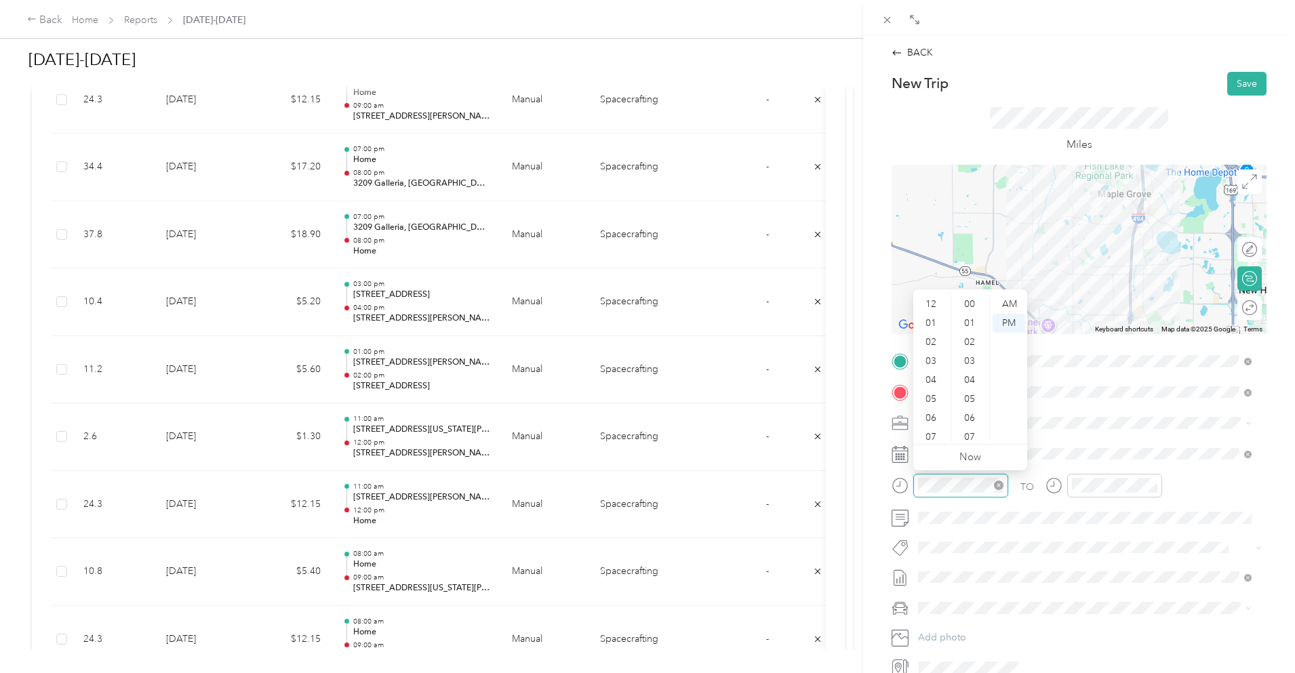
scroll to position [81, 0]
click at [936, 412] on div "10" at bounding box center [932, 413] width 33 height 19
click at [968, 305] on div "00" at bounding box center [971, 304] width 33 height 19
click at [1013, 307] on div "AM" at bounding box center [1009, 304] width 33 height 19
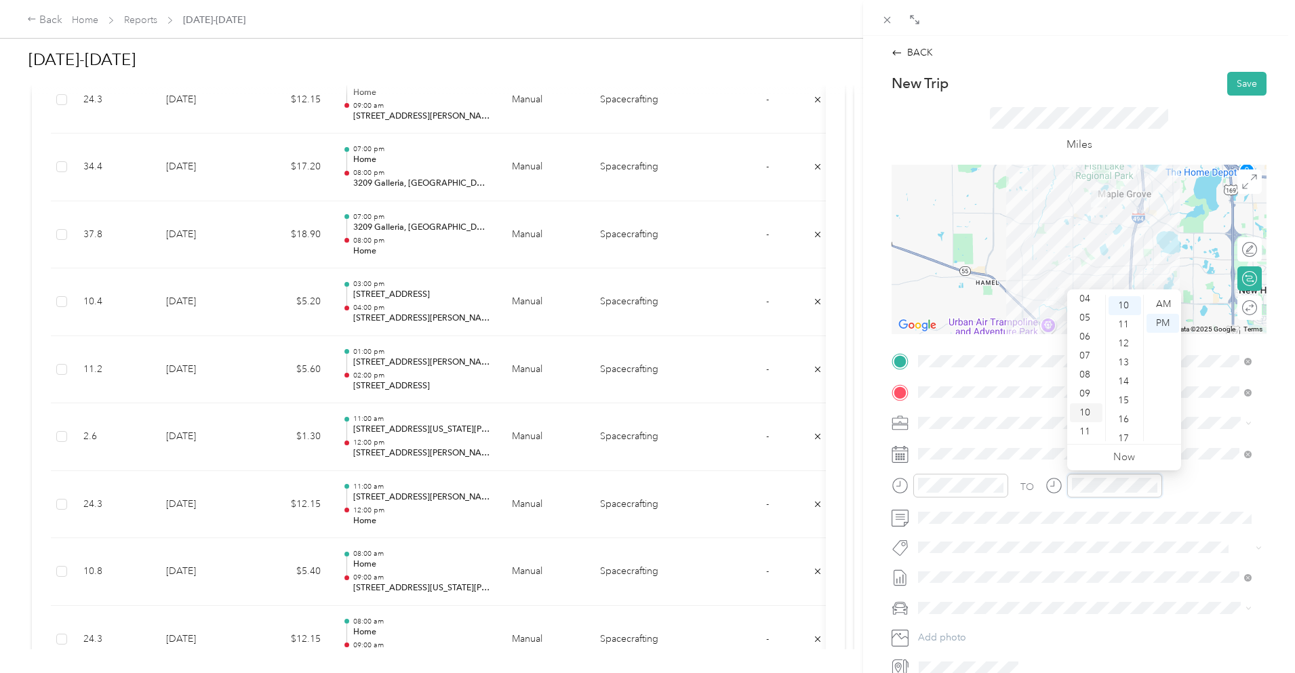
scroll to position [190, 0]
click at [1086, 433] on div "11" at bounding box center [1086, 432] width 33 height 19
click at [1130, 304] on div "00" at bounding box center [1125, 304] width 33 height 19
click at [1164, 300] on div "AM" at bounding box center [1163, 304] width 33 height 19
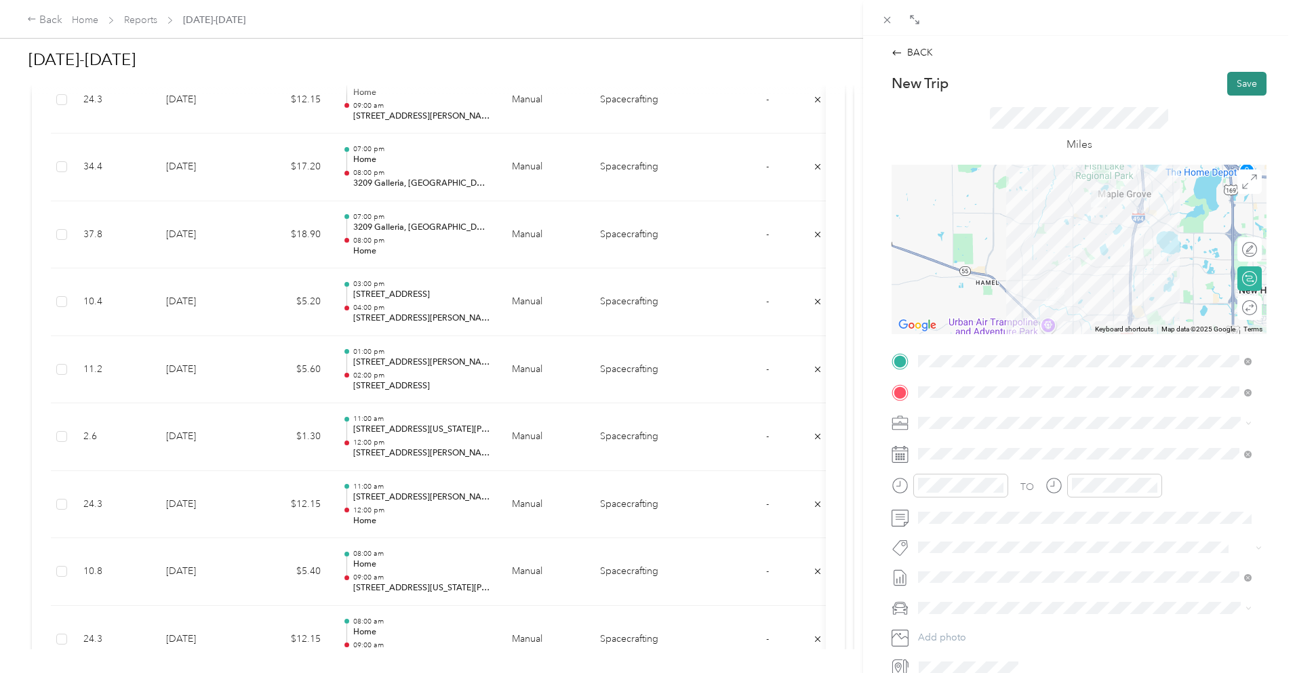
click at [1231, 81] on button "Save" at bounding box center [1247, 84] width 39 height 24
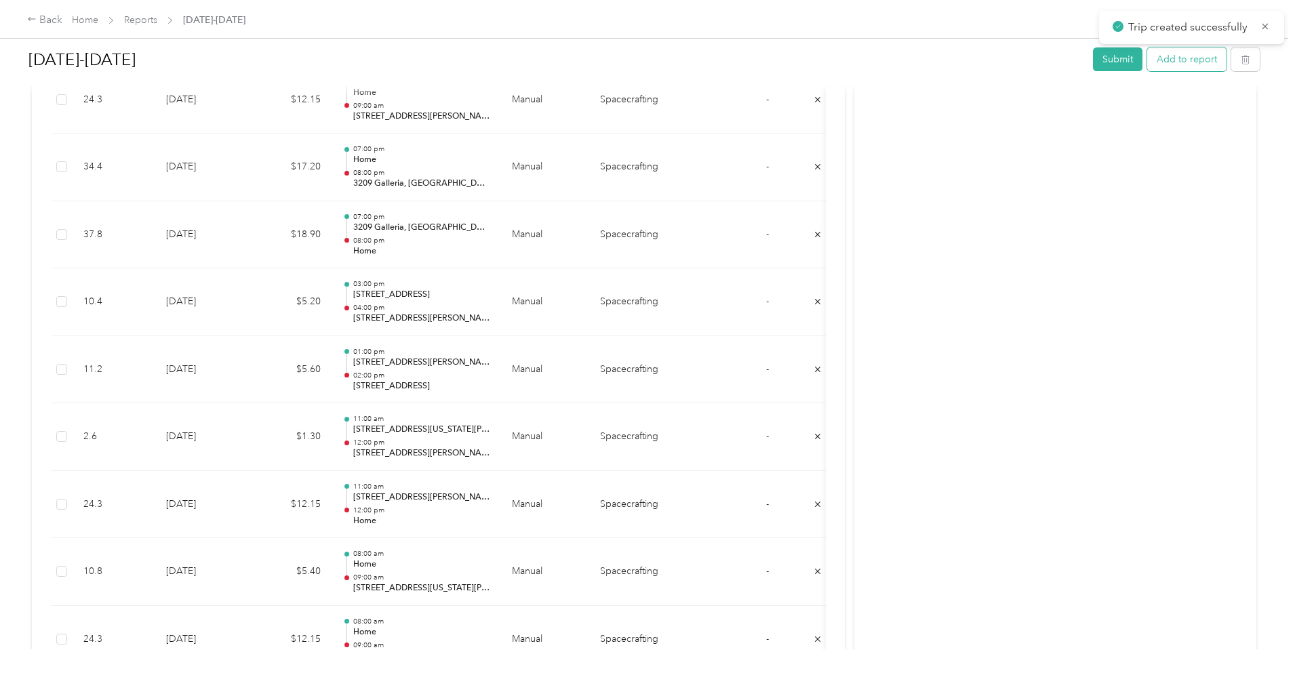
click at [1147, 58] on button "Add to report" at bounding box center [1186, 59] width 79 height 24
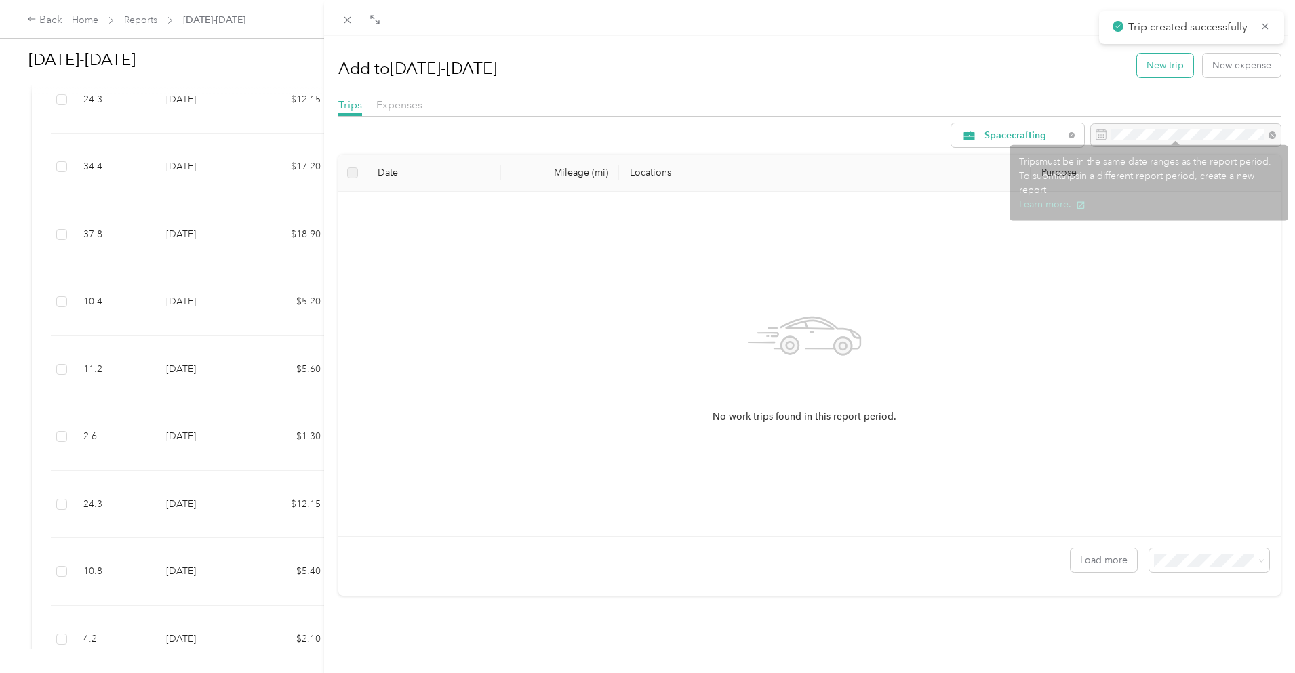
click at [1145, 71] on button "New trip" at bounding box center [1165, 66] width 56 height 24
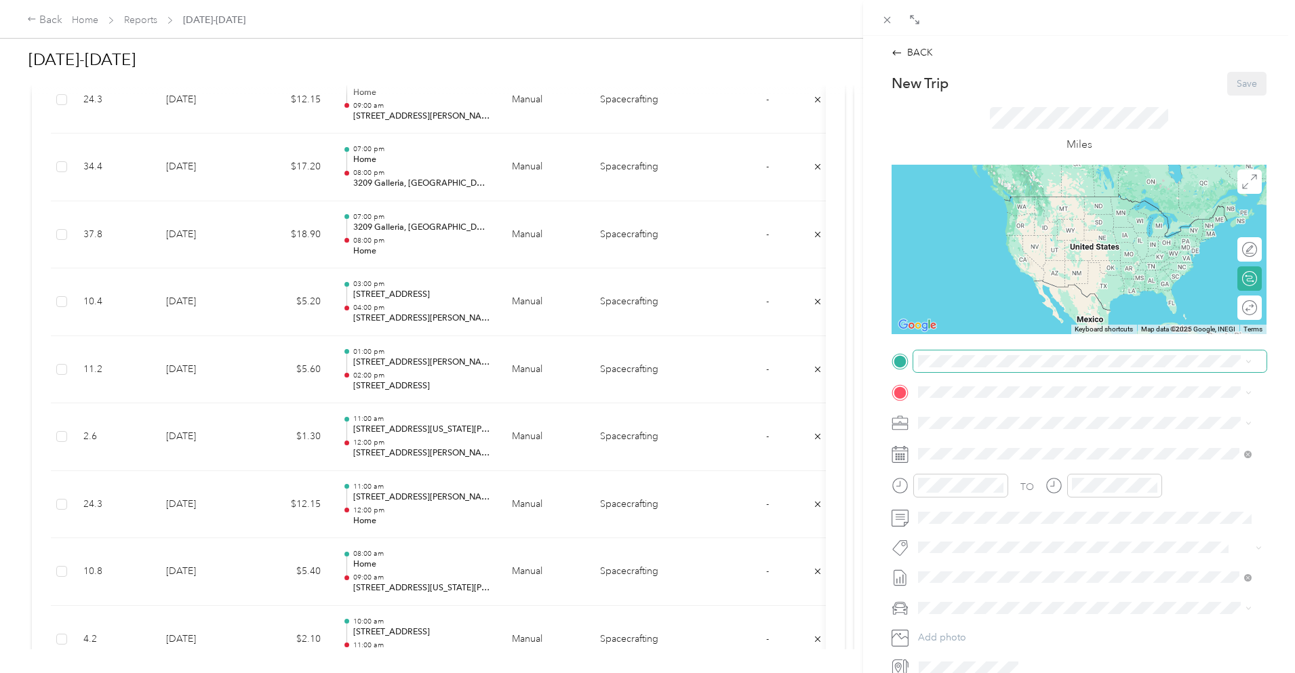
click at [981, 370] on span at bounding box center [1090, 362] width 353 height 22
click at [1021, 412] on span "[STREET_ADDRESS][US_STATE]" at bounding box center [1012, 410] width 136 height 12
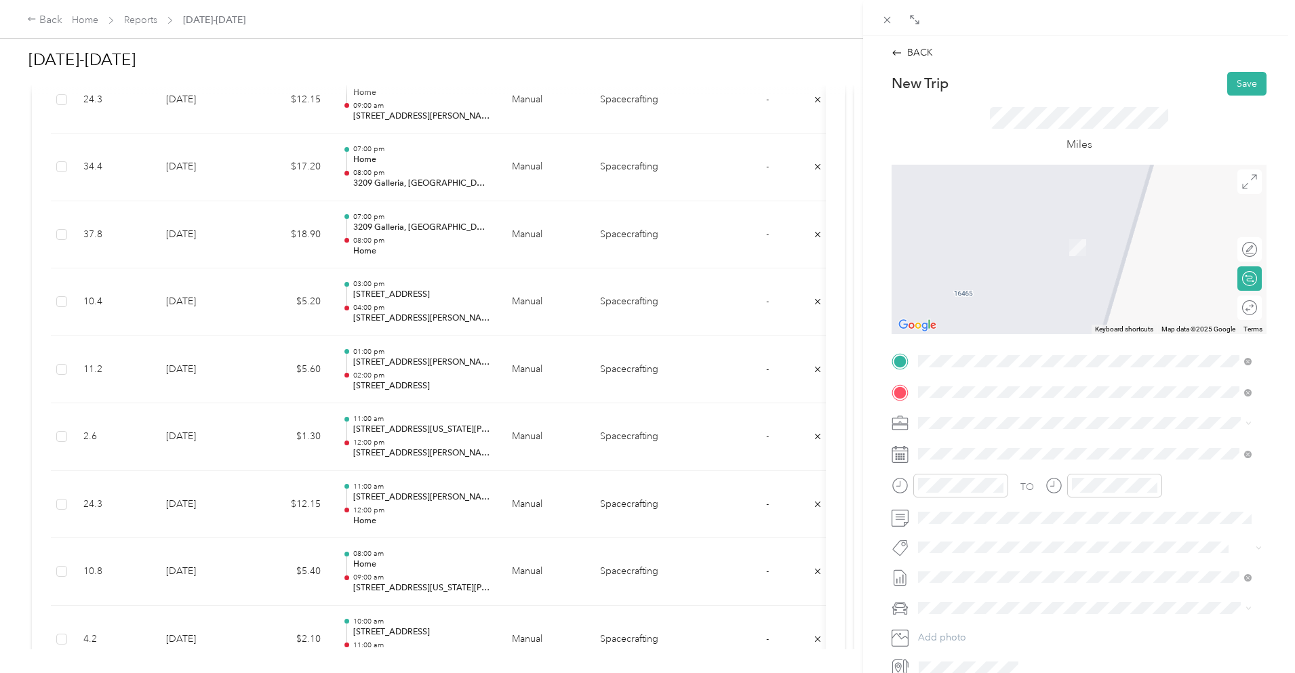
click at [1029, 445] on span "[STREET_ADDRESS][PERSON_NAME][US_STATE]" at bounding box center [1049, 441] width 211 height 12
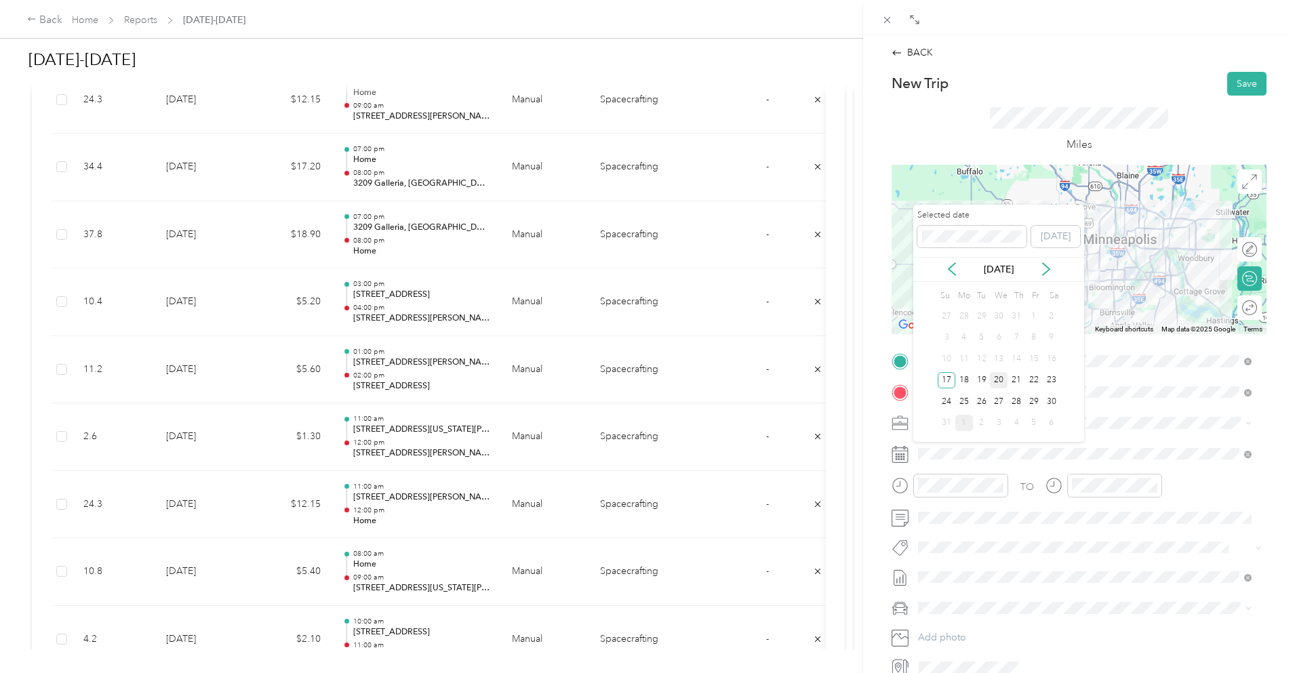
click at [999, 378] on div "20" at bounding box center [999, 380] width 18 height 17
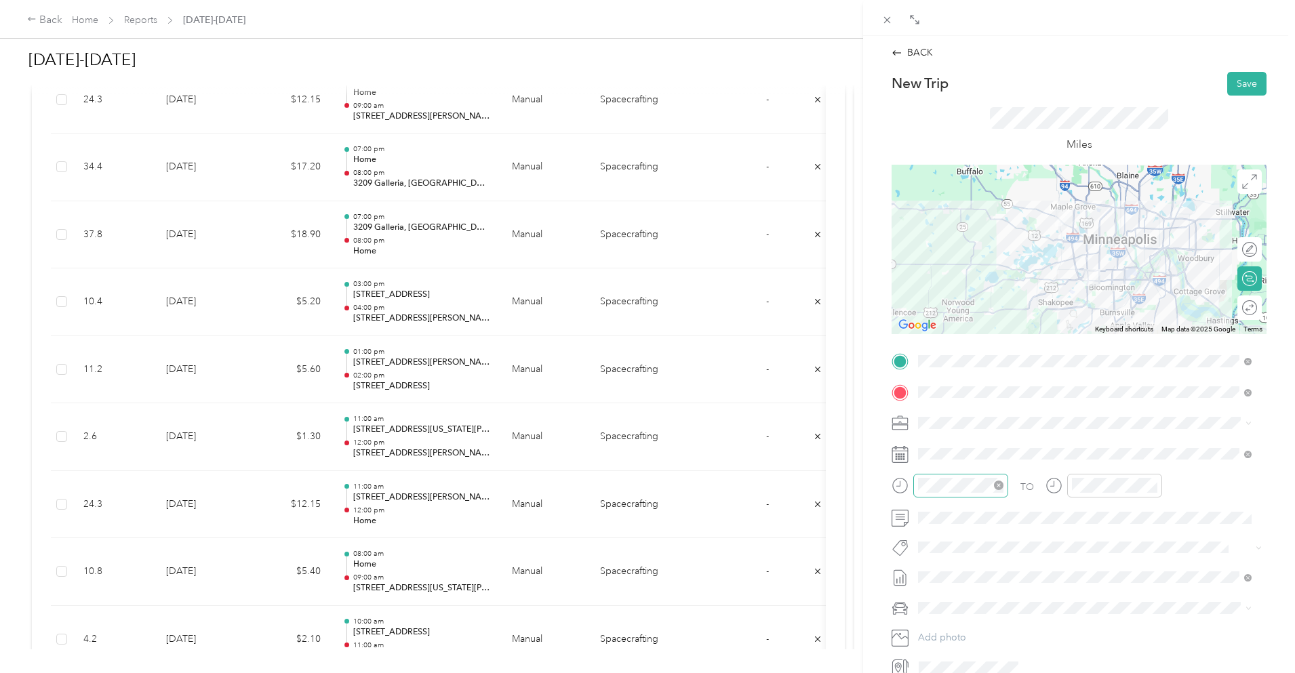
click at [944, 494] on div at bounding box center [961, 486] width 95 height 24
click at [932, 317] on div "01" at bounding box center [932, 323] width 33 height 19
click at [973, 305] on div "00" at bounding box center [971, 304] width 33 height 19
click at [1085, 342] on div "02" at bounding box center [1086, 342] width 33 height 19
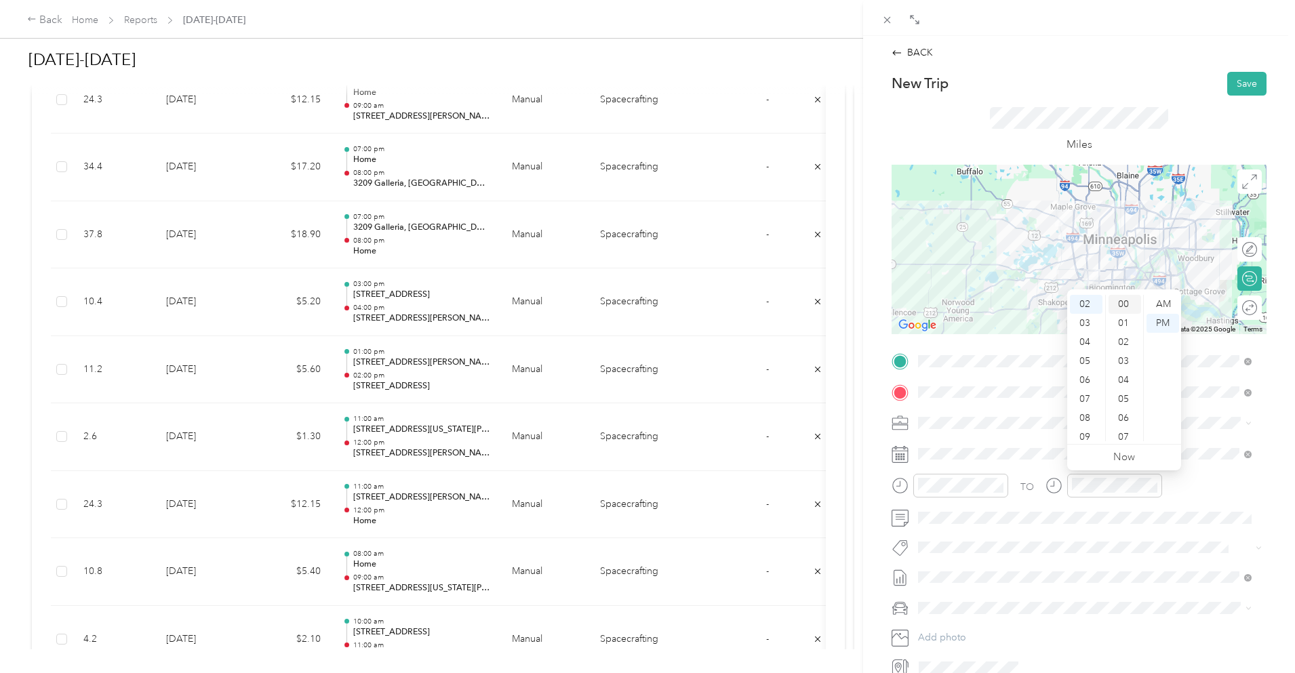
click at [1124, 299] on div "00" at bounding box center [1125, 304] width 33 height 19
click at [1134, 104] on div "Miles" at bounding box center [1079, 130] width 375 height 69
click at [1236, 83] on button "Save" at bounding box center [1247, 84] width 39 height 24
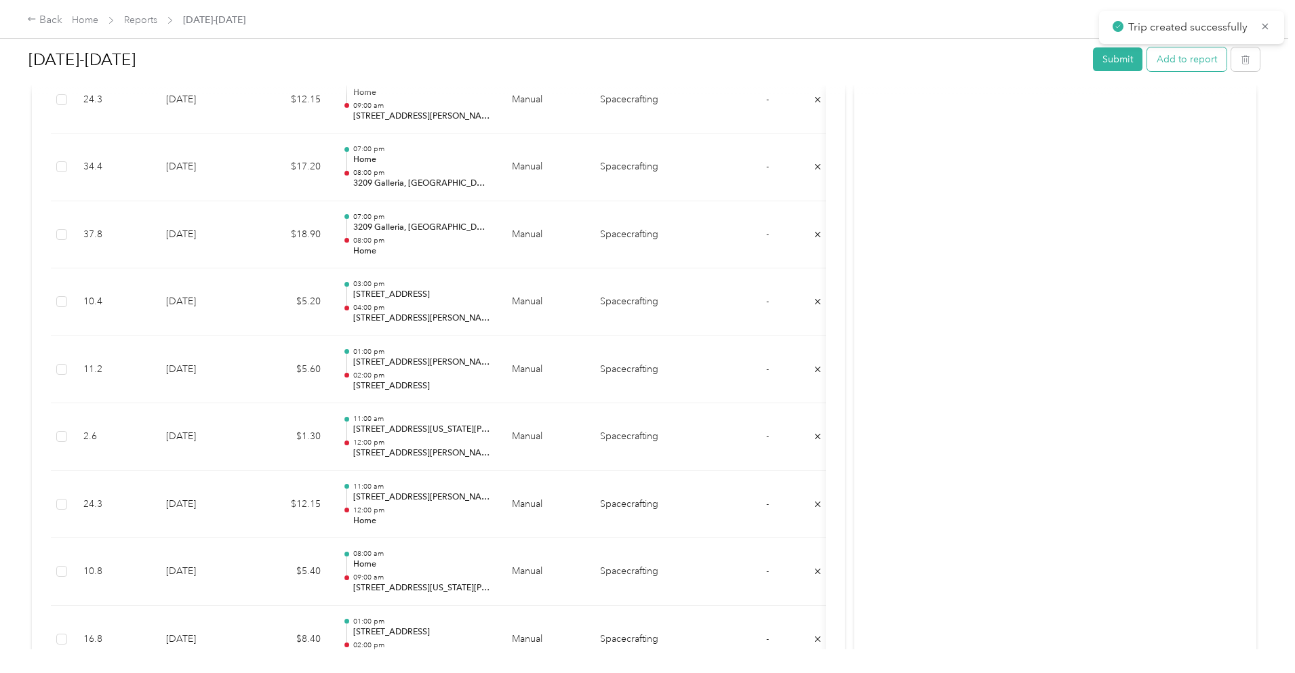
click at [1147, 60] on button "Add to report" at bounding box center [1186, 59] width 79 height 24
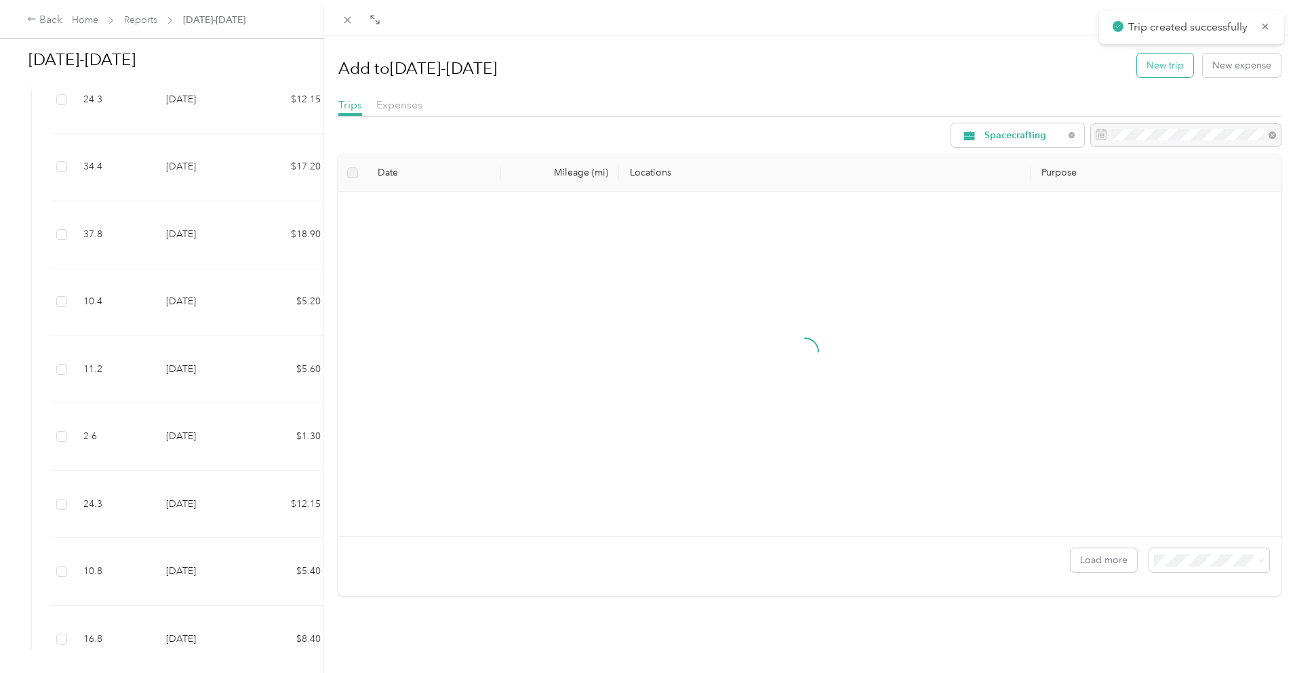
click at [1152, 68] on button "New trip" at bounding box center [1165, 66] width 56 height 24
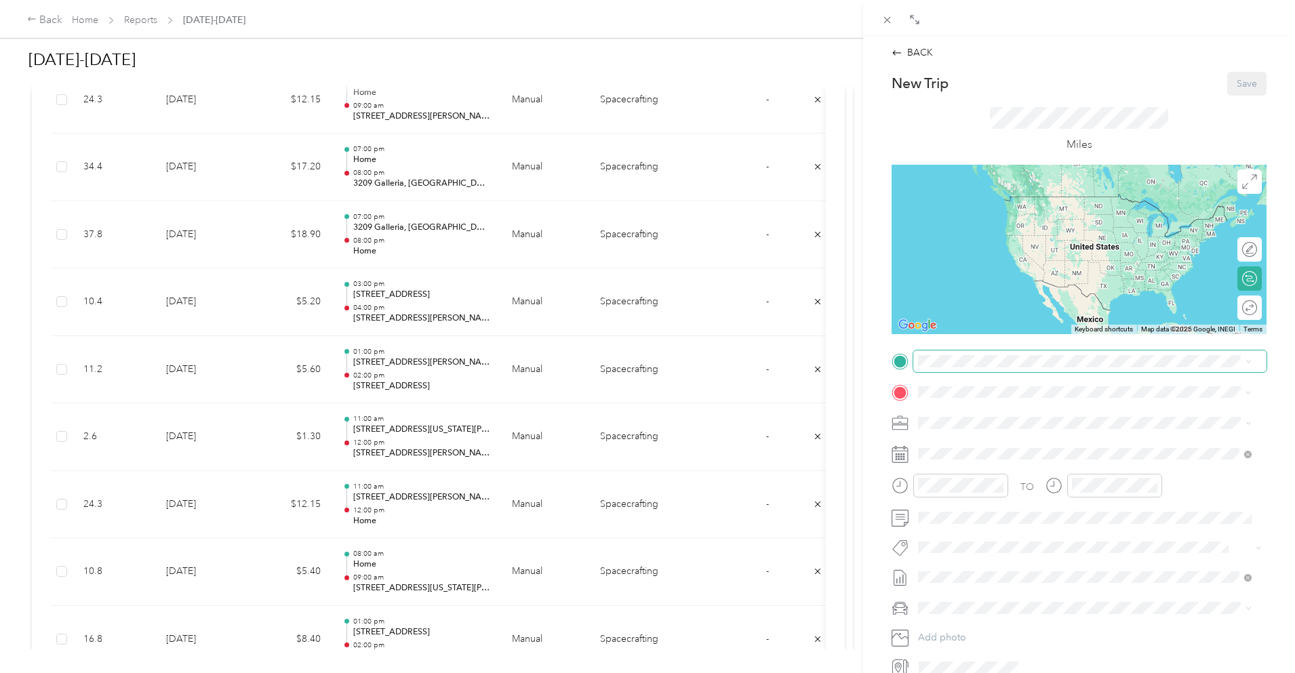
click at [994, 369] on span at bounding box center [1090, 362] width 353 height 22
click at [1006, 435] on div "Home [STREET_ADDRESS][PERSON_NAME]" at bounding box center [1024, 423] width 161 height 28
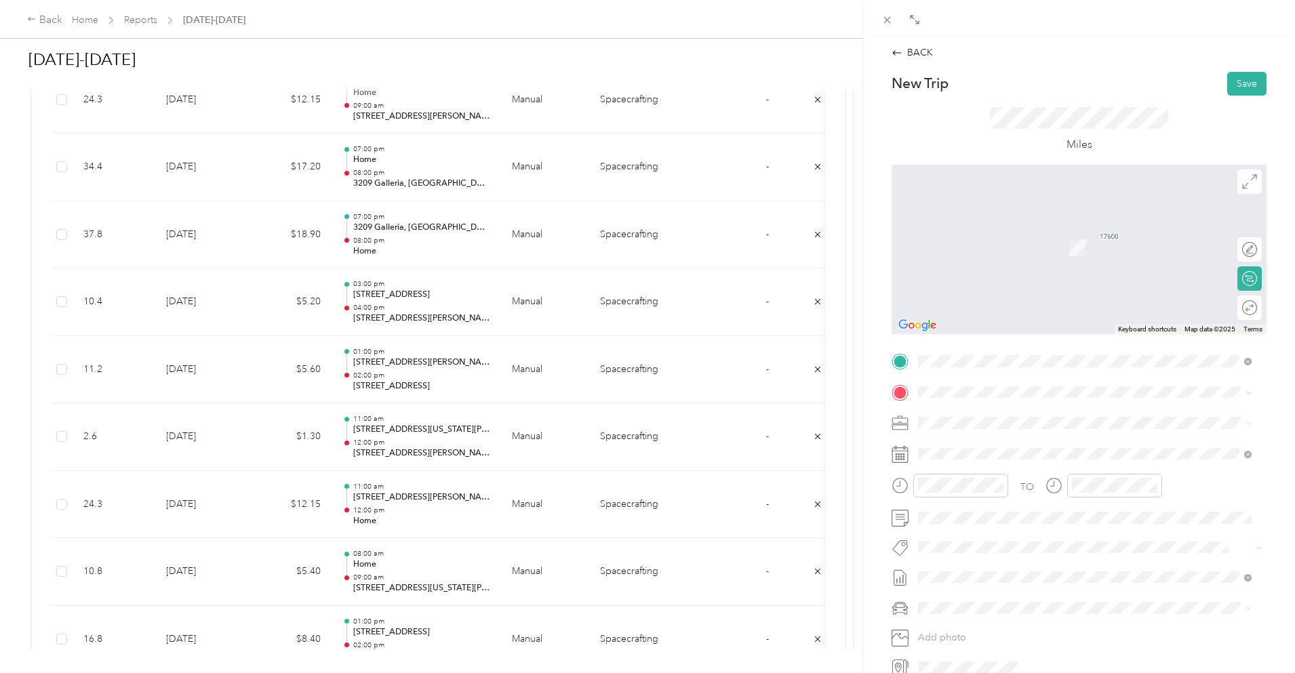
click at [1009, 447] on span "[STREET_ADDRESS][US_STATE]" at bounding box center [1012, 441] width 136 height 12
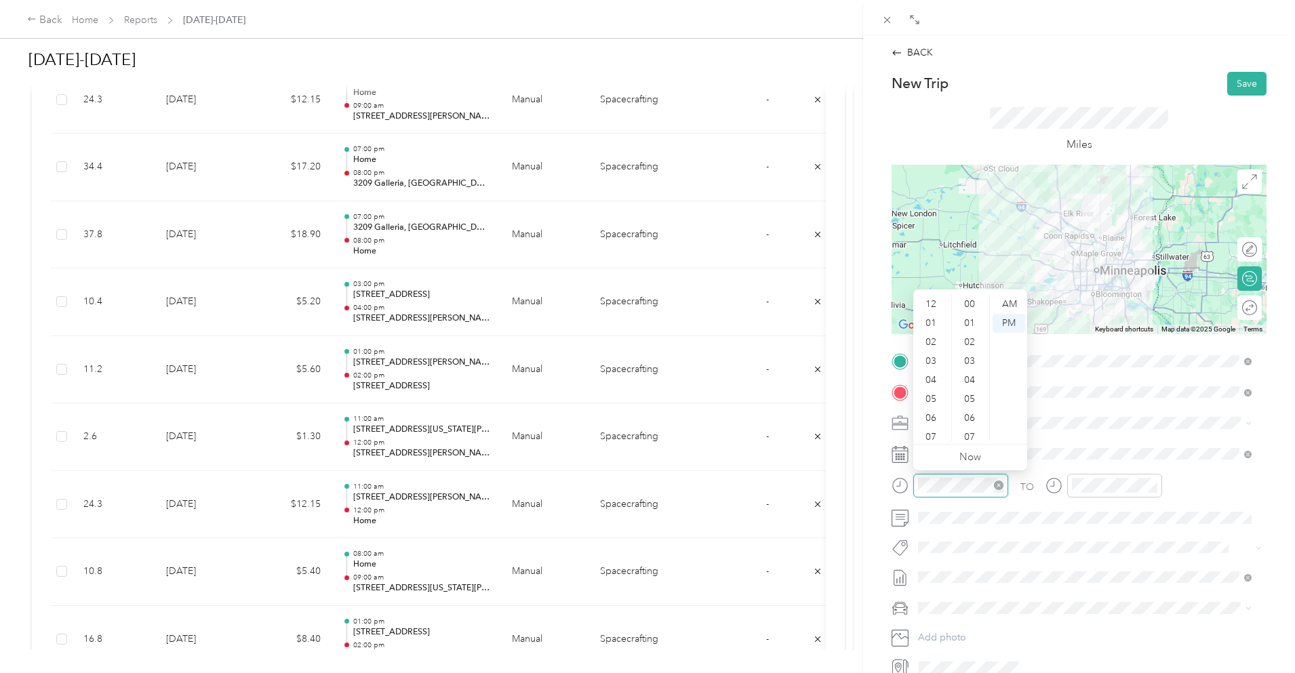
scroll to position [81, 0]
click at [935, 353] on div "07" at bounding box center [932, 356] width 33 height 19
click at [971, 301] on div "00" at bounding box center [971, 304] width 33 height 19
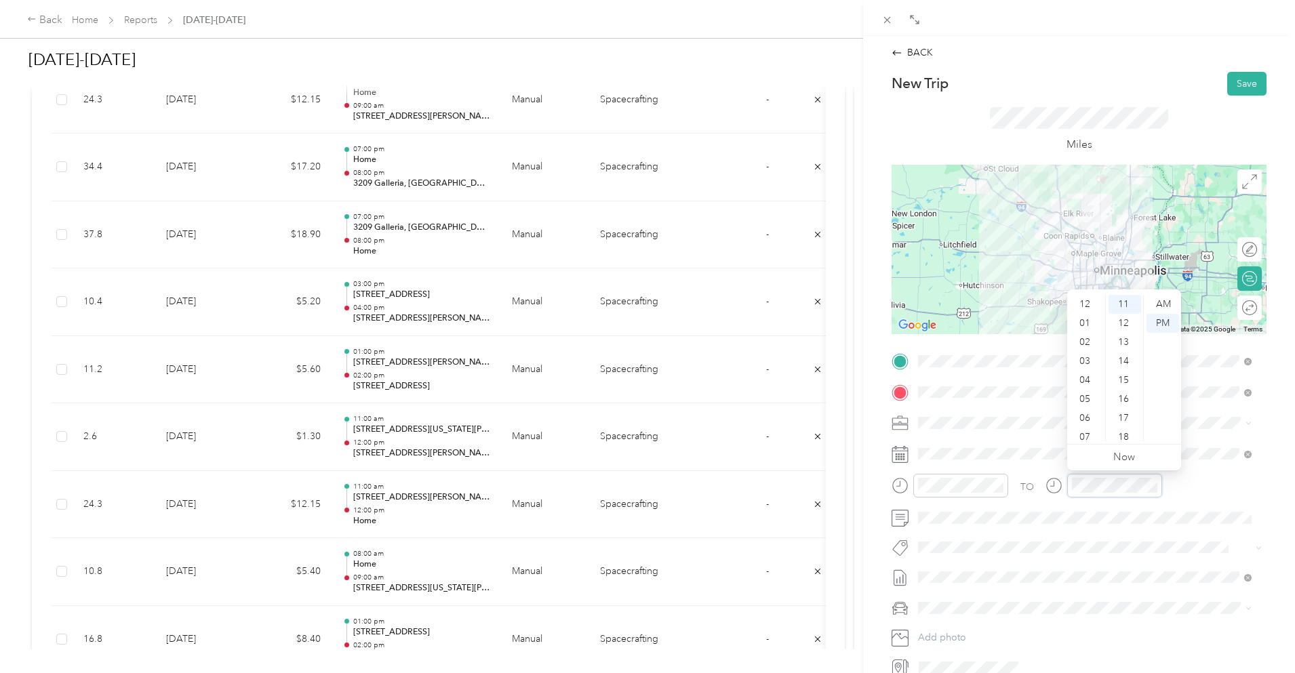
scroll to position [81, 0]
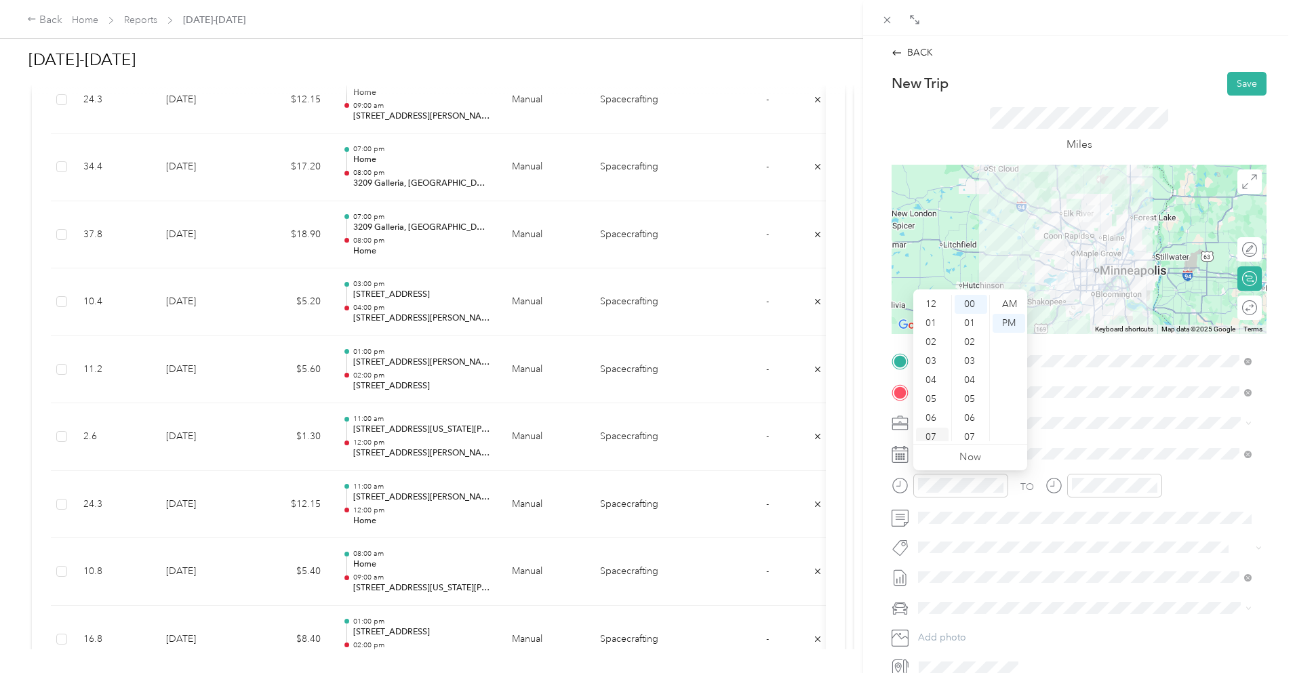
click at [935, 434] on div "07" at bounding box center [932, 437] width 33 height 19
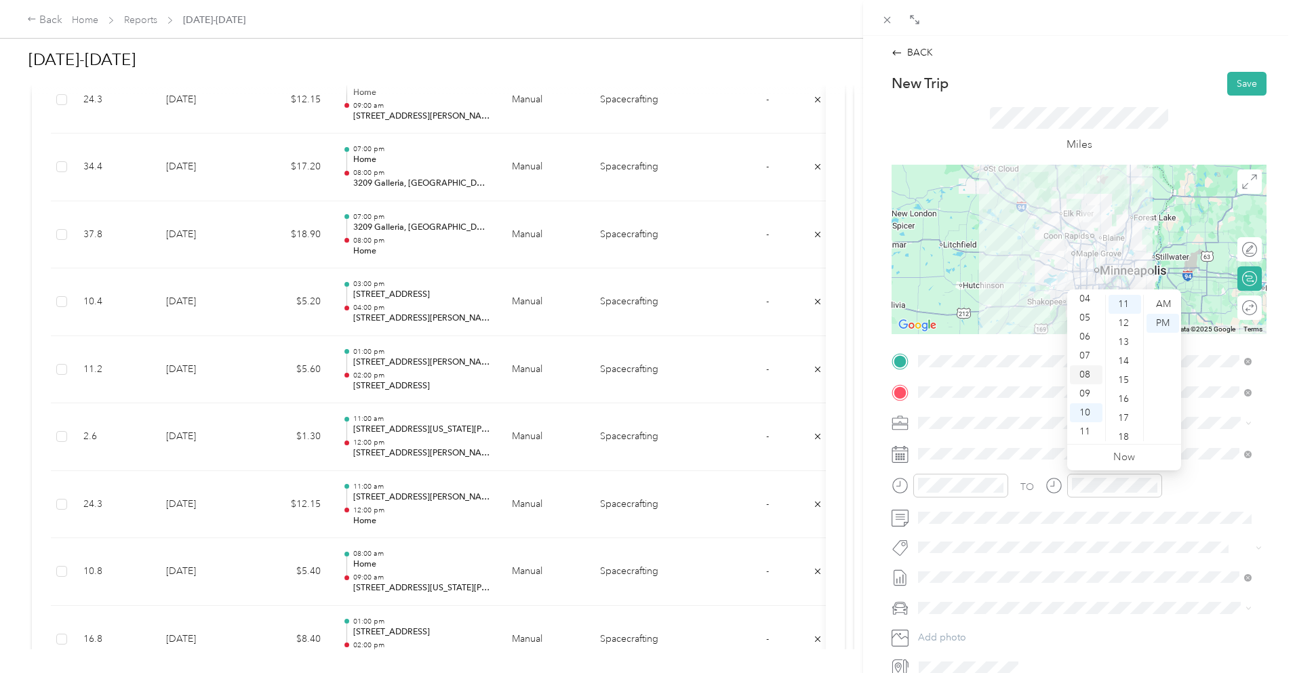
click at [1084, 368] on div "08" at bounding box center [1086, 375] width 33 height 19
click at [1124, 301] on div "00" at bounding box center [1125, 304] width 33 height 19
click at [1164, 109] on div "Miles" at bounding box center [1079, 130] width 375 height 69
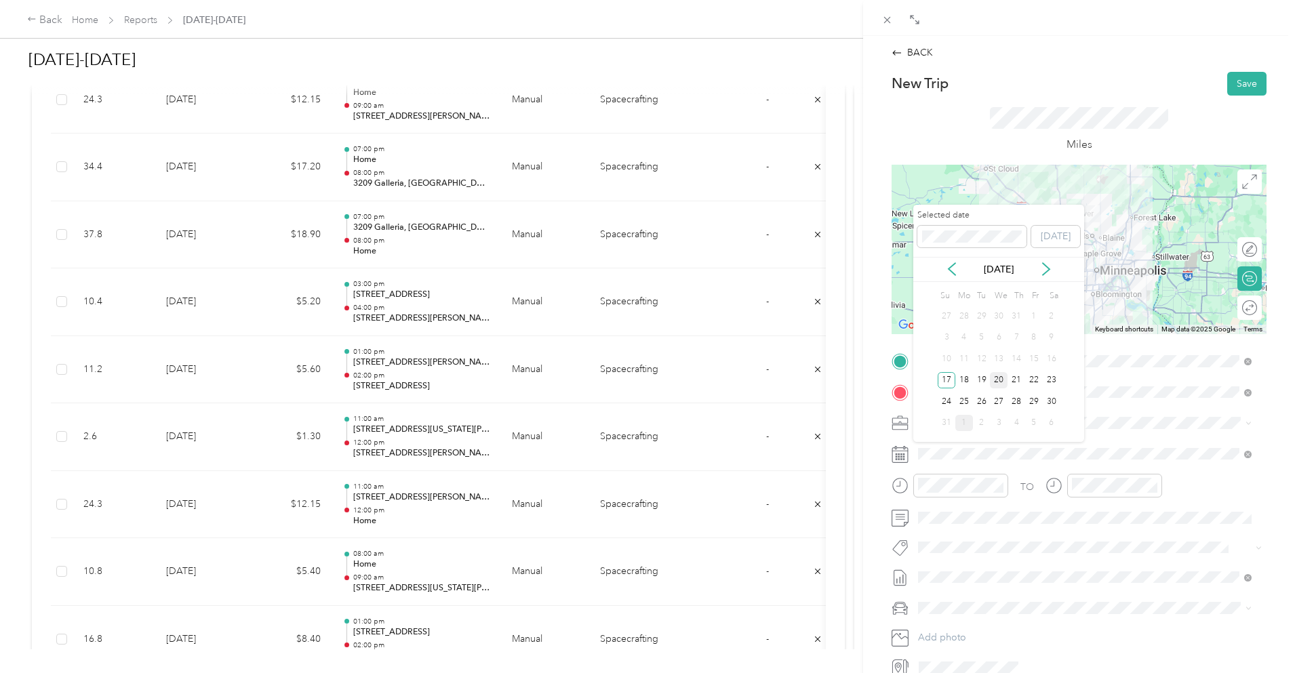
click at [995, 379] on div "20" at bounding box center [999, 380] width 18 height 17
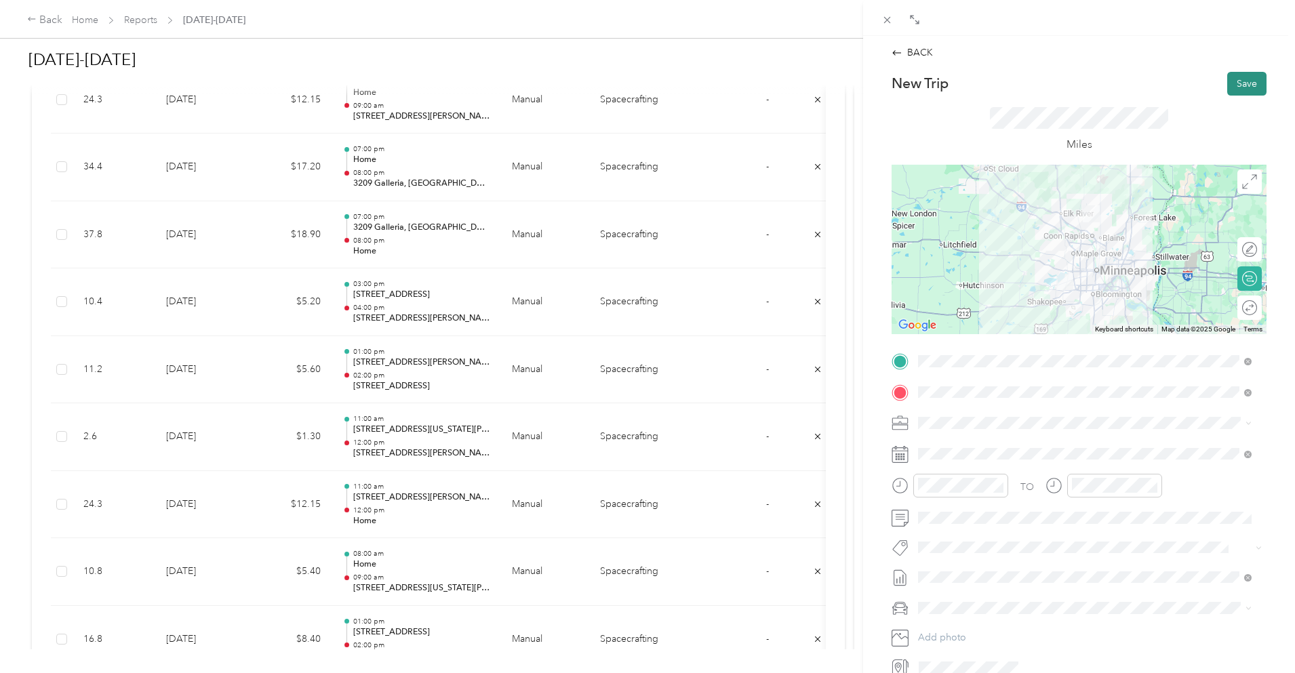
click at [1237, 80] on button "Save" at bounding box center [1247, 84] width 39 height 24
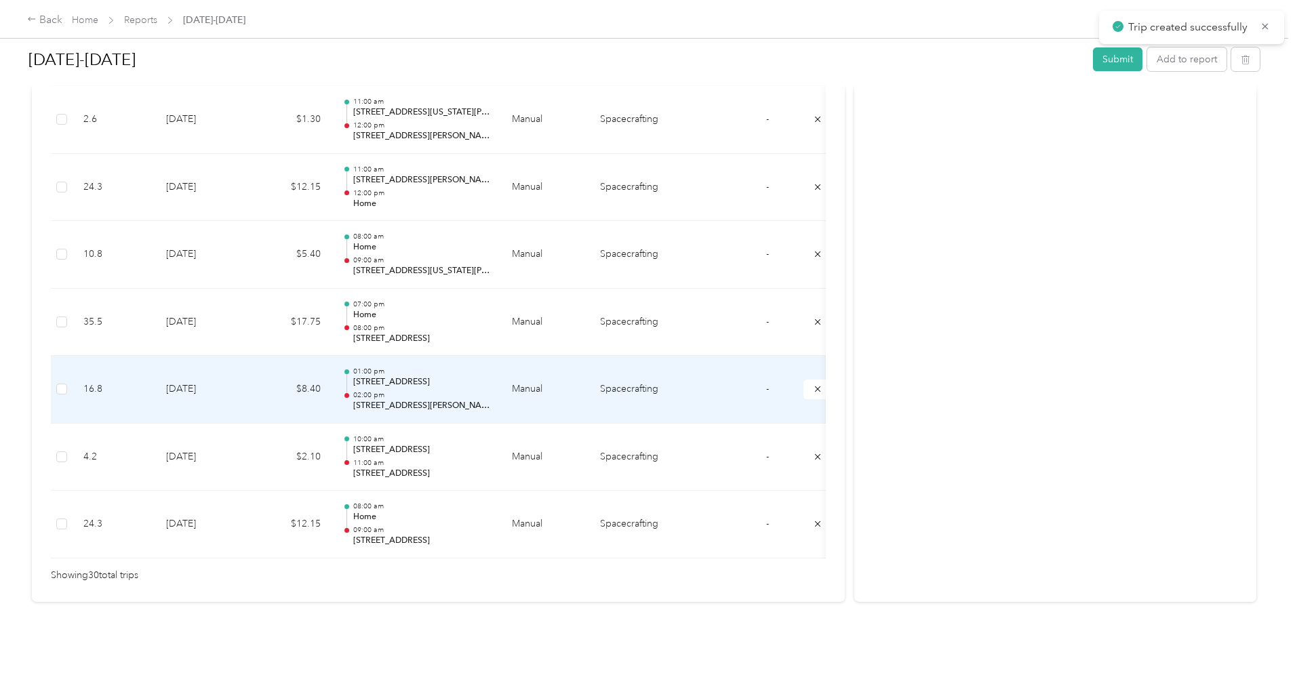
scroll to position [2001, 0]
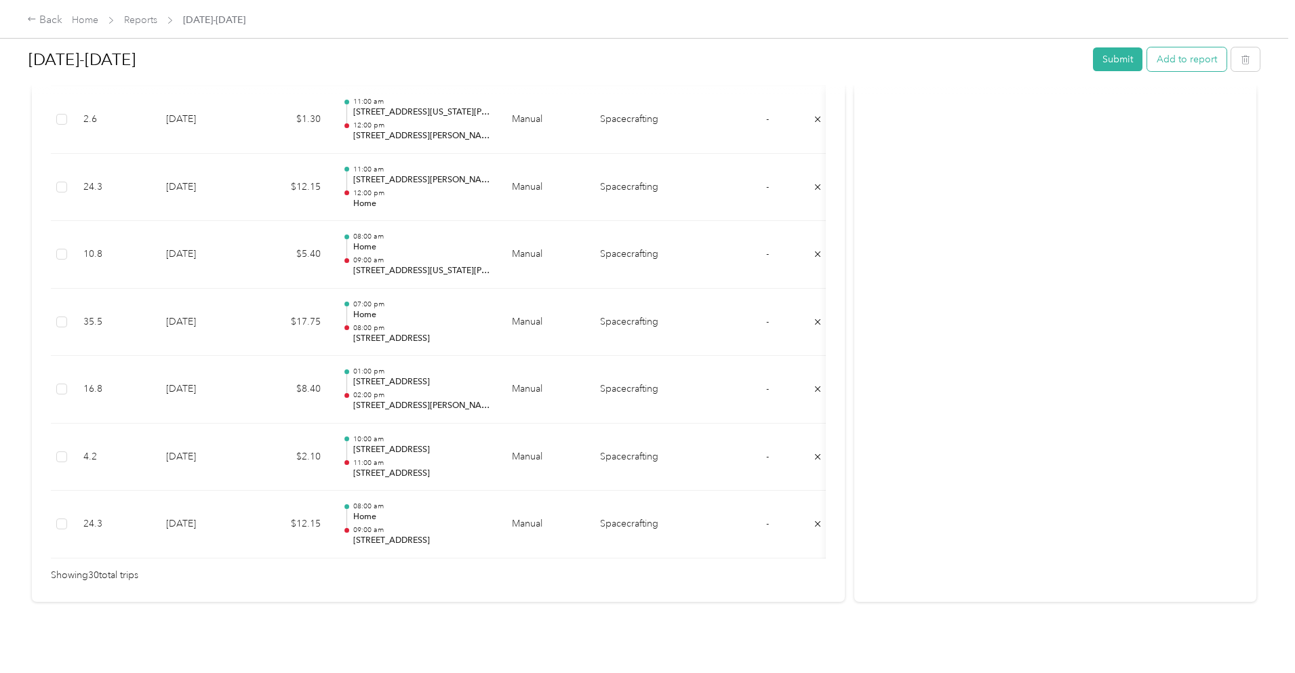
click at [1147, 62] on button "Add to report" at bounding box center [1186, 59] width 79 height 24
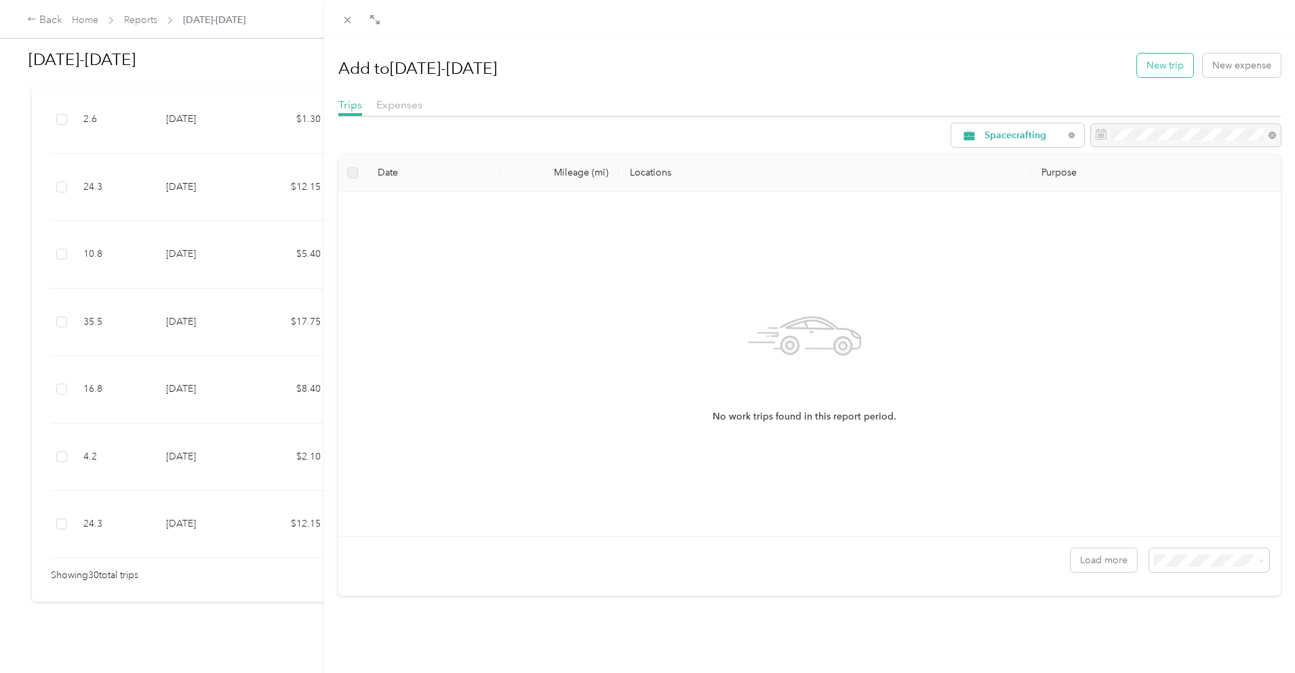
click at [1168, 60] on button "New trip" at bounding box center [1165, 66] width 56 height 24
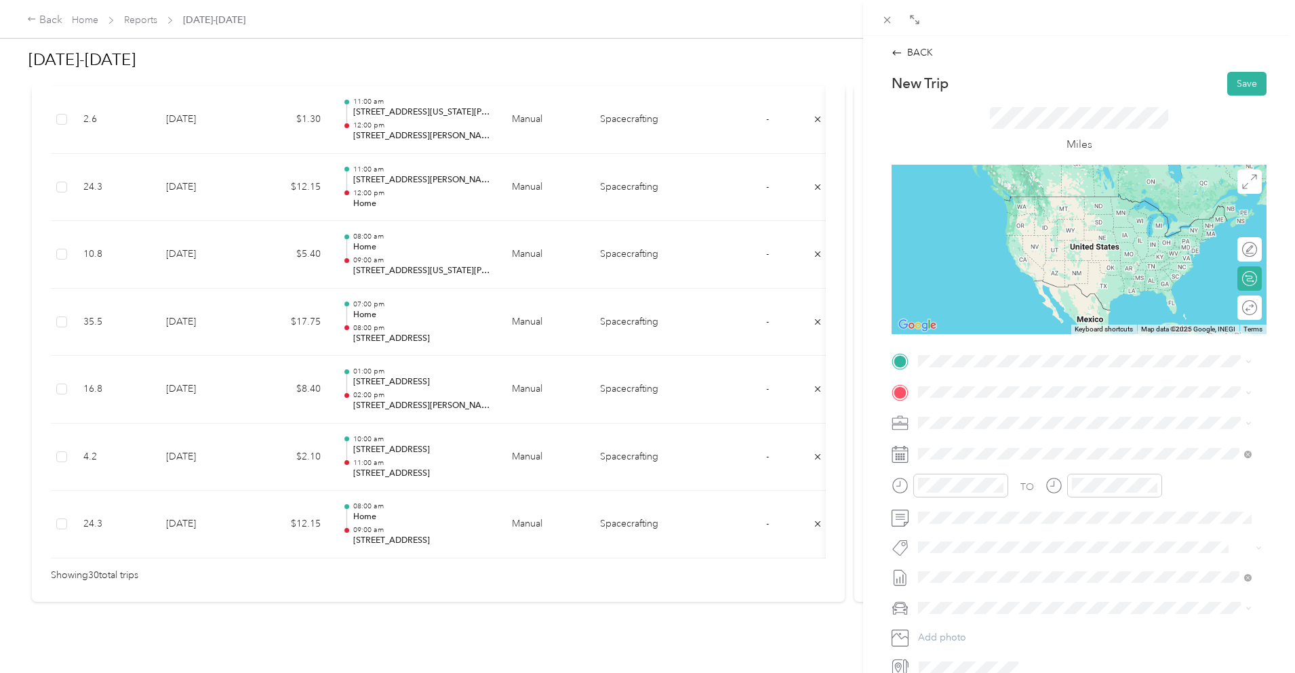
click at [981, 421] on li "[STREET_ADDRESS][US_STATE]" at bounding box center [1085, 407] width 343 height 28
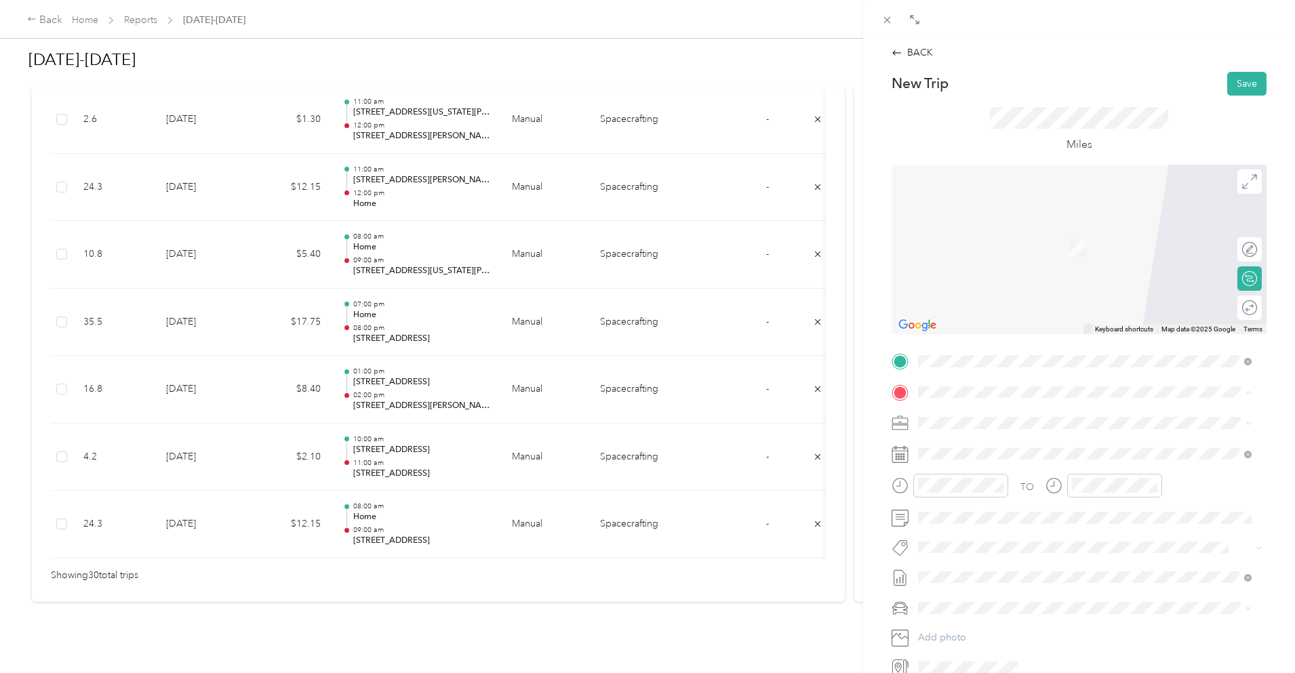
click at [987, 452] on div "Home [STREET_ADDRESS][PERSON_NAME]" at bounding box center [1024, 454] width 161 height 28
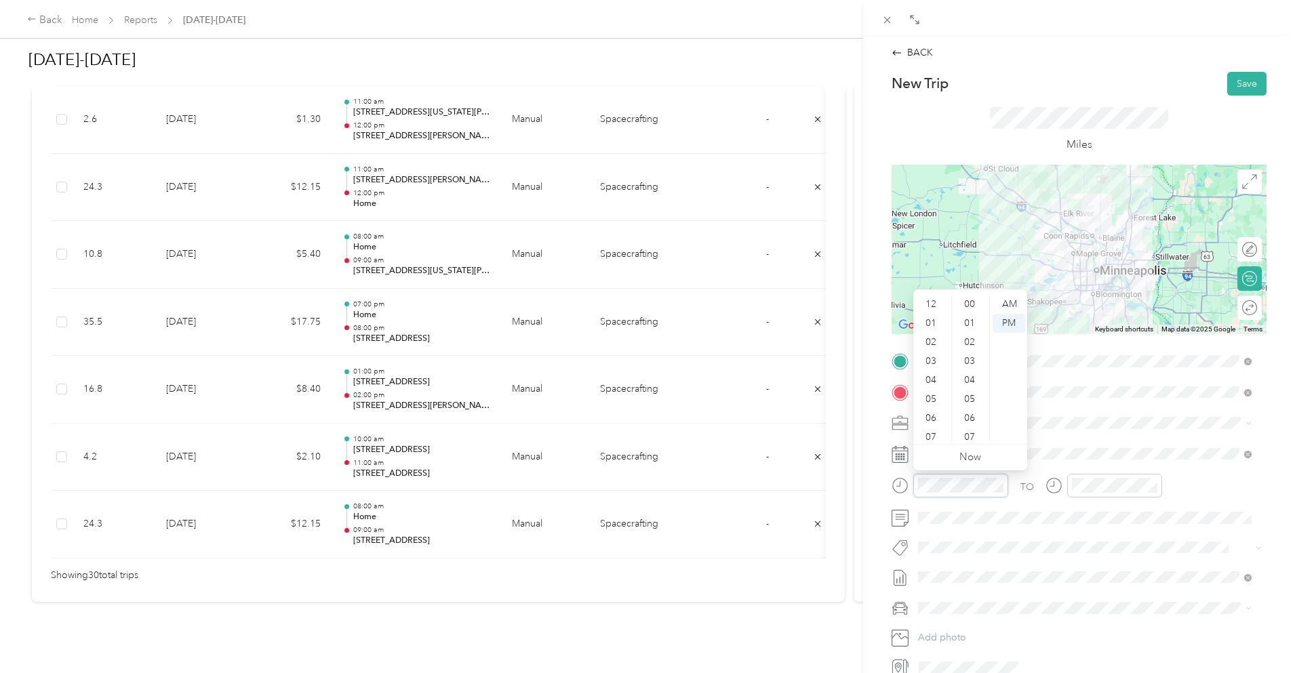
scroll to position [209, 0]
click at [936, 355] on div "07" at bounding box center [932, 356] width 33 height 19
click at [968, 296] on div "00" at bounding box center [971, 304] width 33 height 19
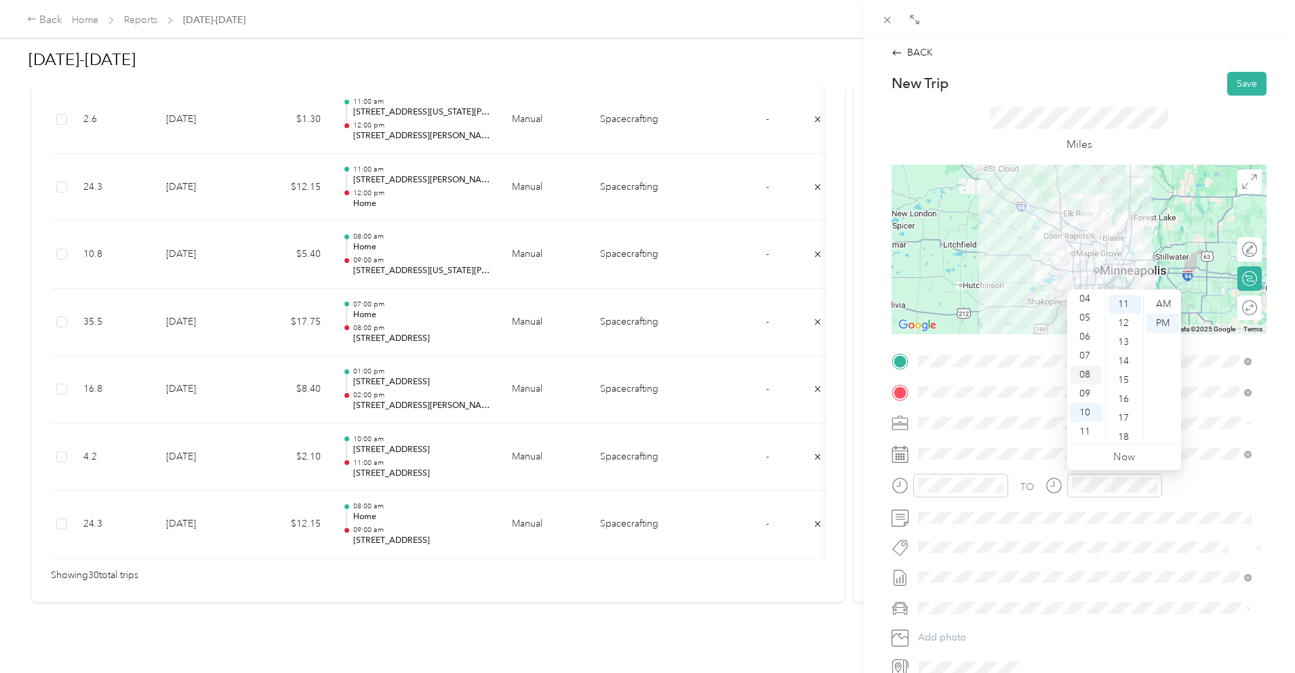
click at [1086, 374] on div "08" at bounding box center [1086, 375] width 33 height 19
click at [1126, 300] on ul "00 01 02 03 04 05 06 07 08 09 10 11 12 13 14 15 16 17 18 19 20 21 22 23 24 25 2…" at bounding box center [1124, 368] width 38 height 146
click at [1129, 305] on div "00" at bounding box center [1125, 304] width 33 height 19
click at [1169, 138] on div "Miles" at bounding box center [1079, 130] width 375 height 69
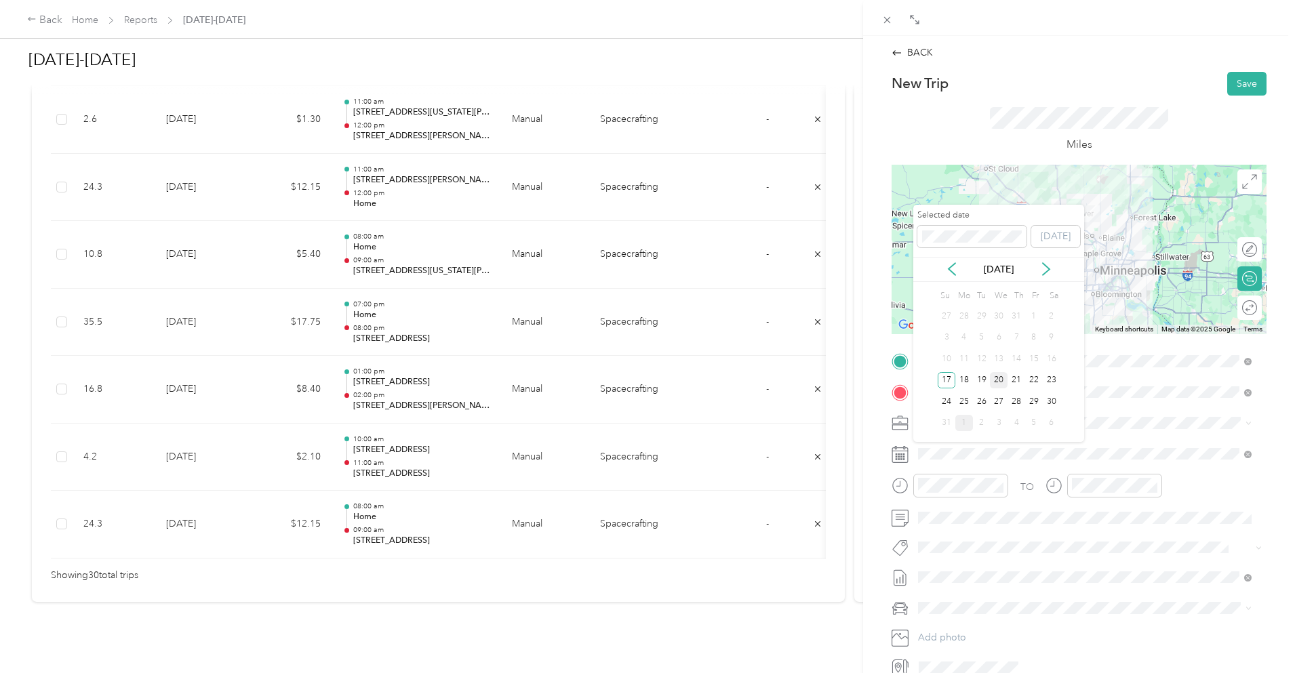
click at [999, 380] on div "20" at bounding box center [999, 380] width 18 height 17
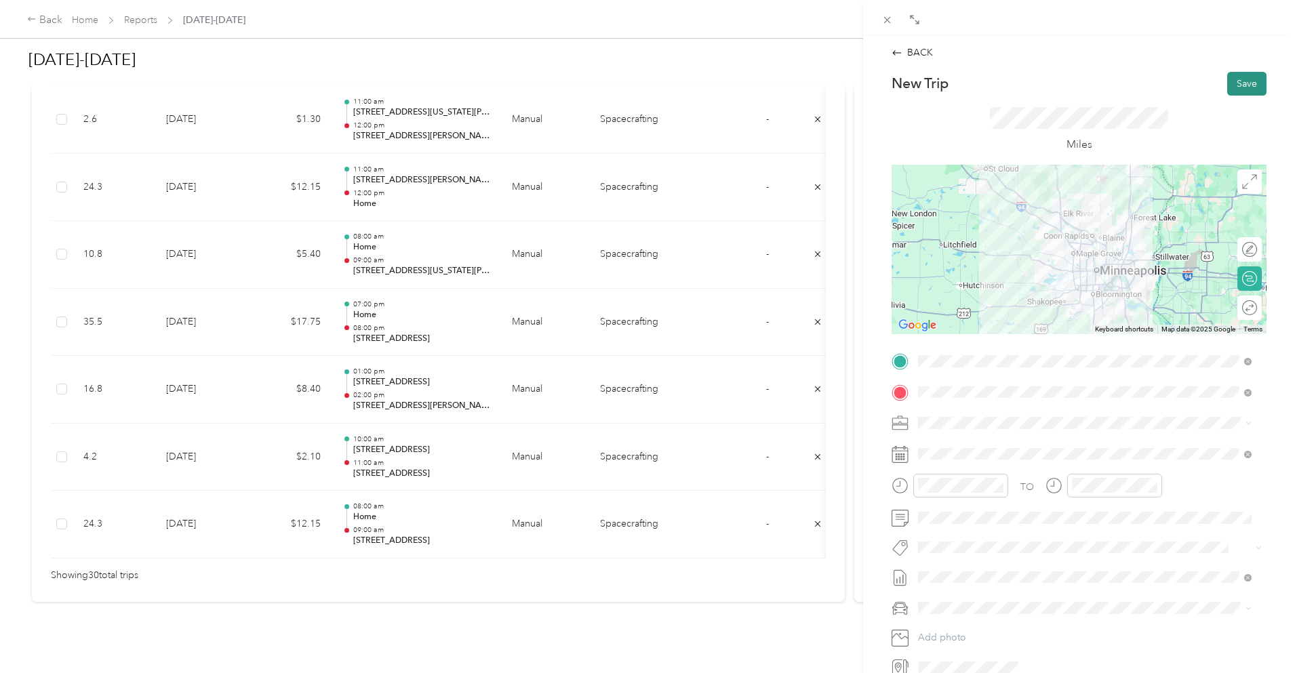
click at [1245, 75] on button "Save" at bounding box center [1247, 84] width 39 height 24
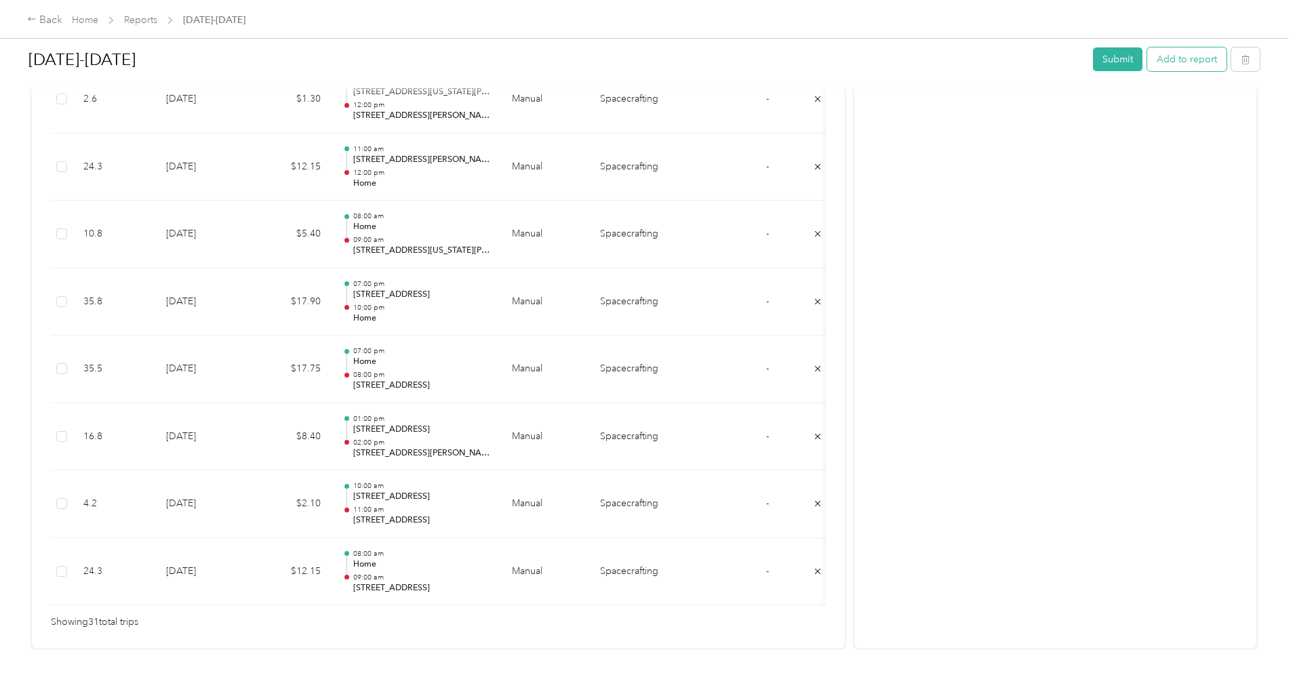
click at [1147, 58] on button "Add to report" at bounding box center [1186, 59] width 79 height 24
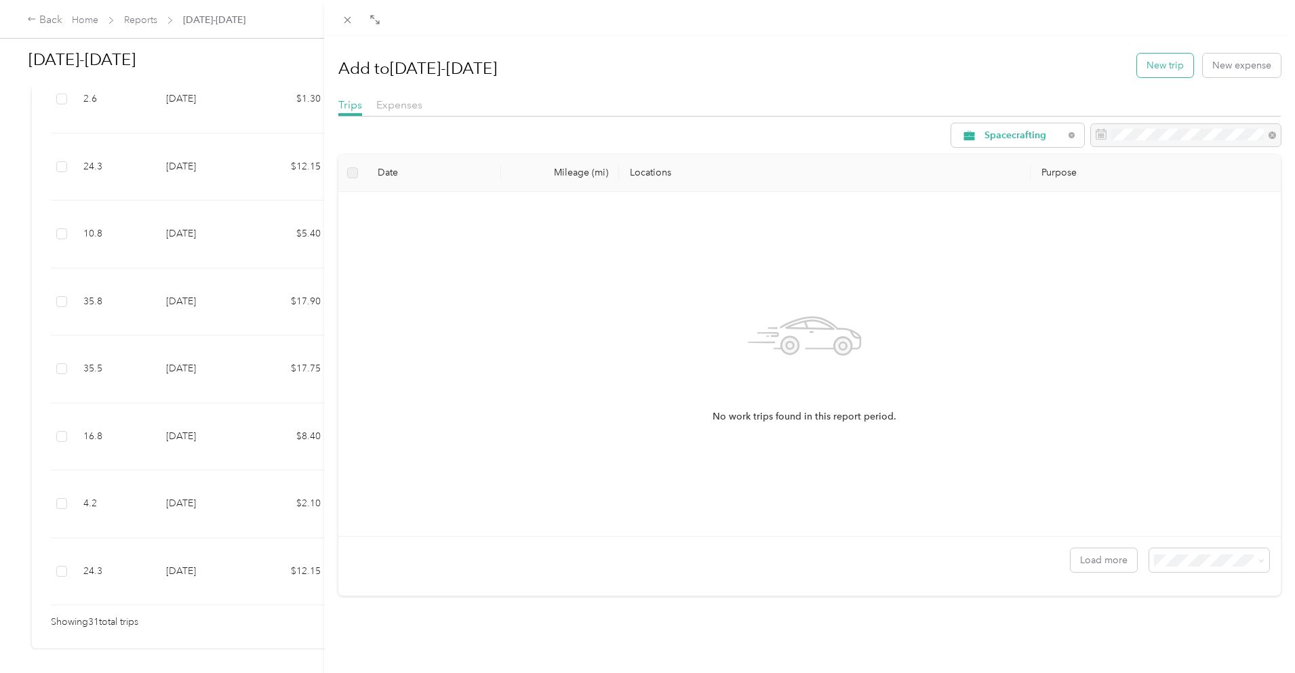
click at [1147, 66] on button "New trip" at bounding box center [1165, 66] width 56 height 24
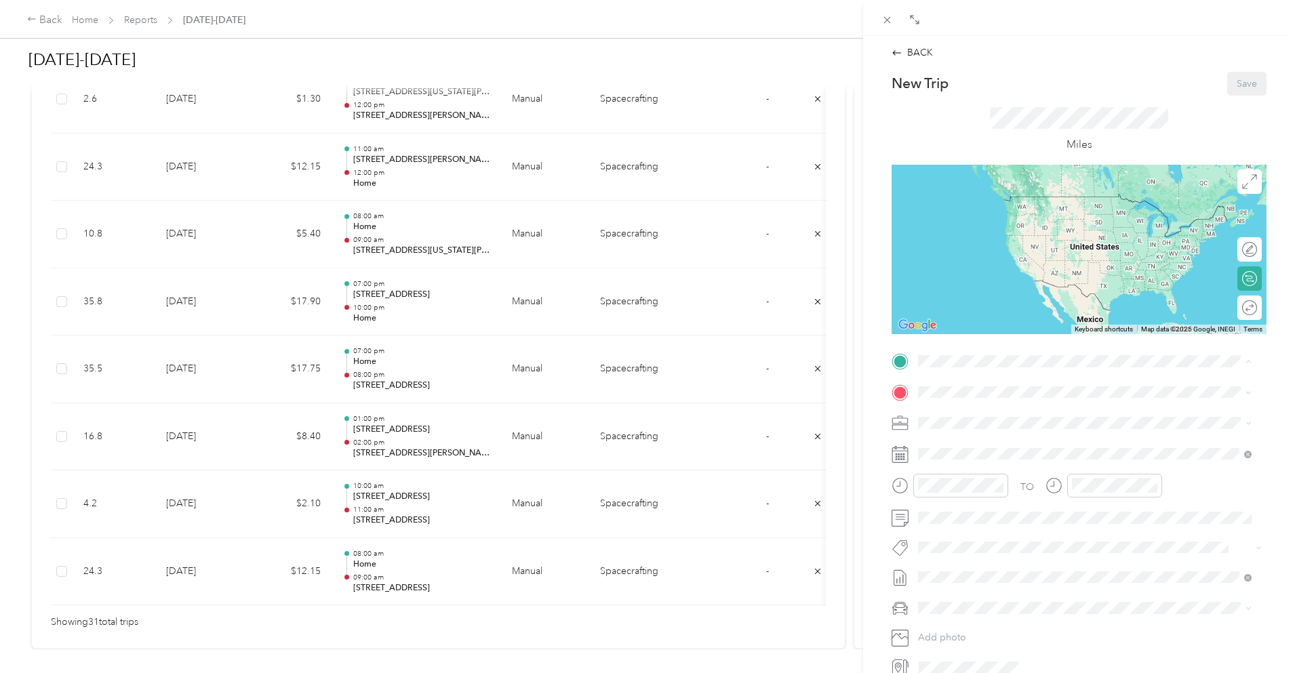
click at [989, 423] on div "Home [STREET_ADDRESS][PERSON_NAME]" at bounding box center [1024, 423] width 161 height 28
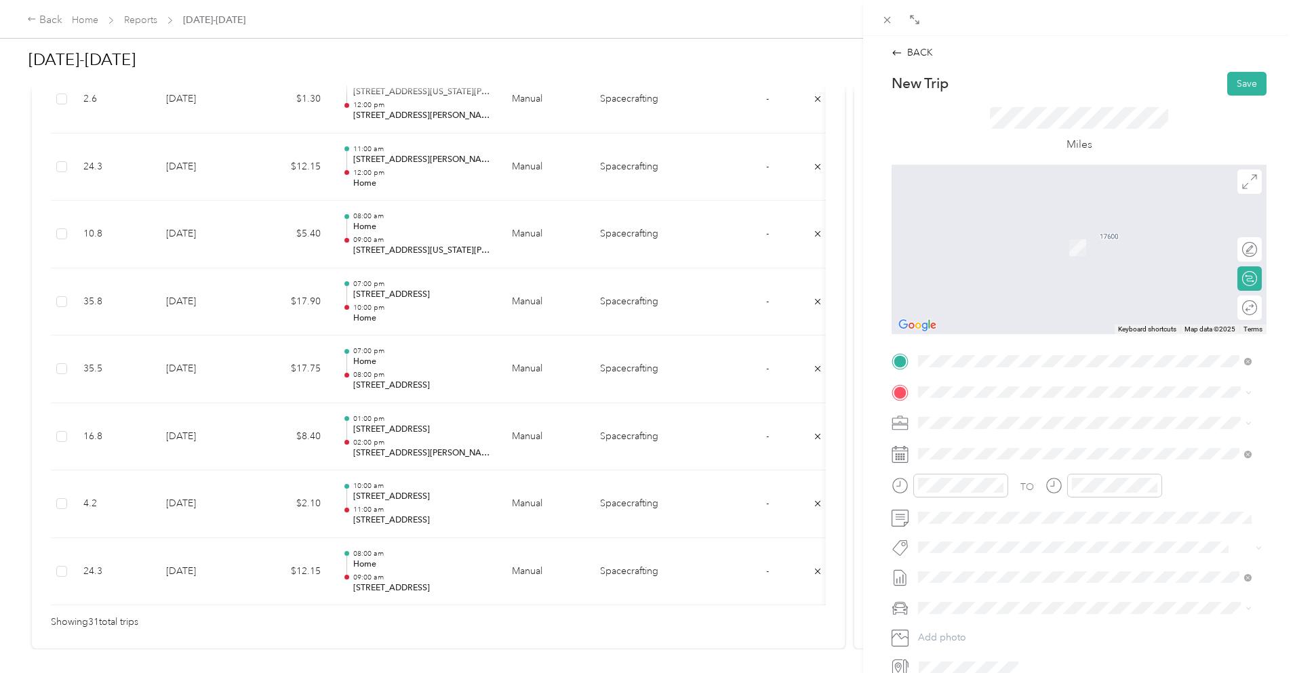
click at [998, 437] on span "[STREET_ADDRESS][PERSON_NAME][US_STATE]" at bounding box center [1049, 439] width 211 height 12
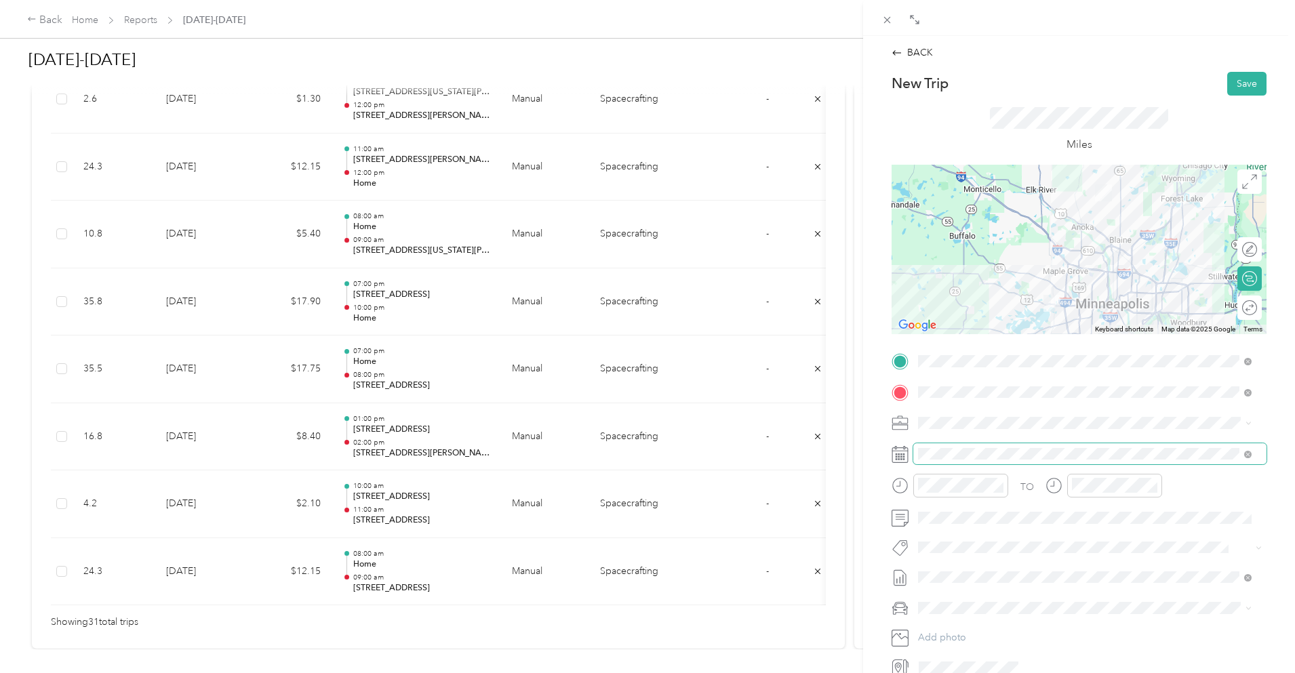
click at [979, 463] on span at bounding box center [1090, 455] width 353 height 22
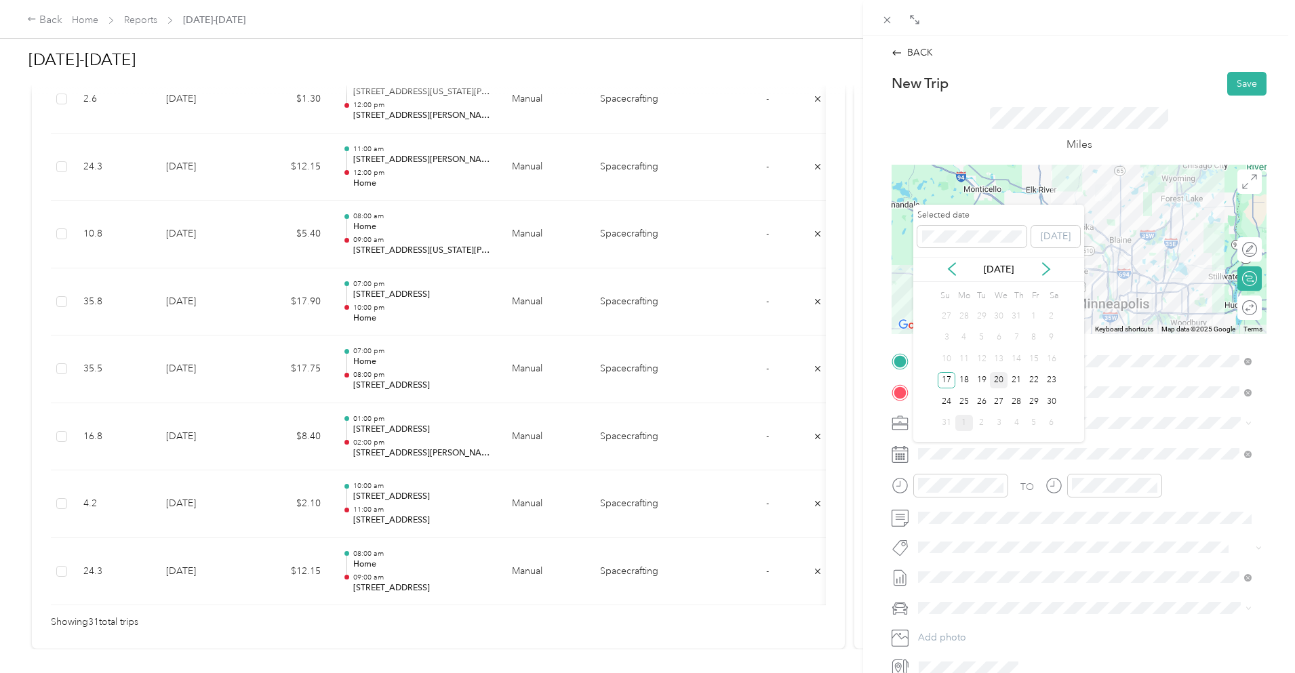
click at [991, 378] on div "20" at bounding box center [999, 380] width 18 height 17
click at [982, 380] on div "19" at bounding box center [982, 380] width 18 height 17
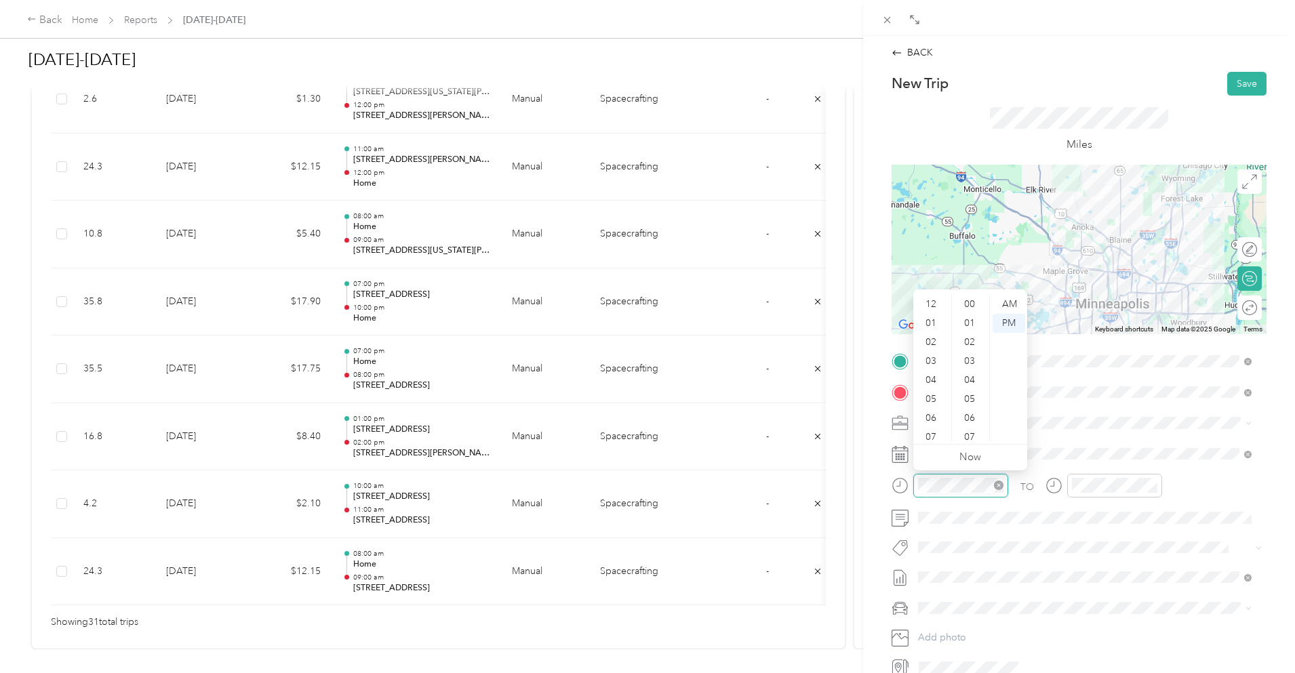
scroll to position [81, 0]
click at [932, 391] on div "09" at bounding box center [932, 394] width 33 height 19
click at [973, 300] on div "00" at bounding box center [971, 304] width 33 height 19
click at [1013, 309] on div "AM" at bounding box center [1009, 304] width 33 height 19
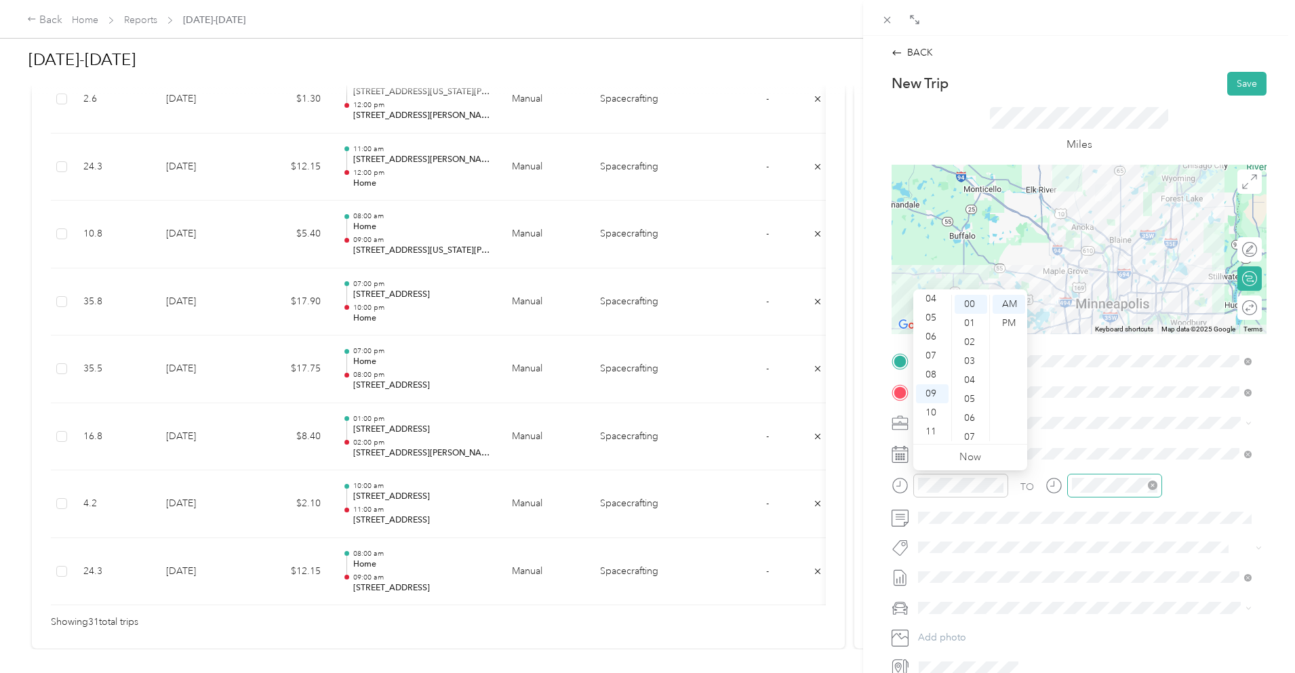
click at [1080, 493] on div at bounding box center [1114, 486] width 95 height 24
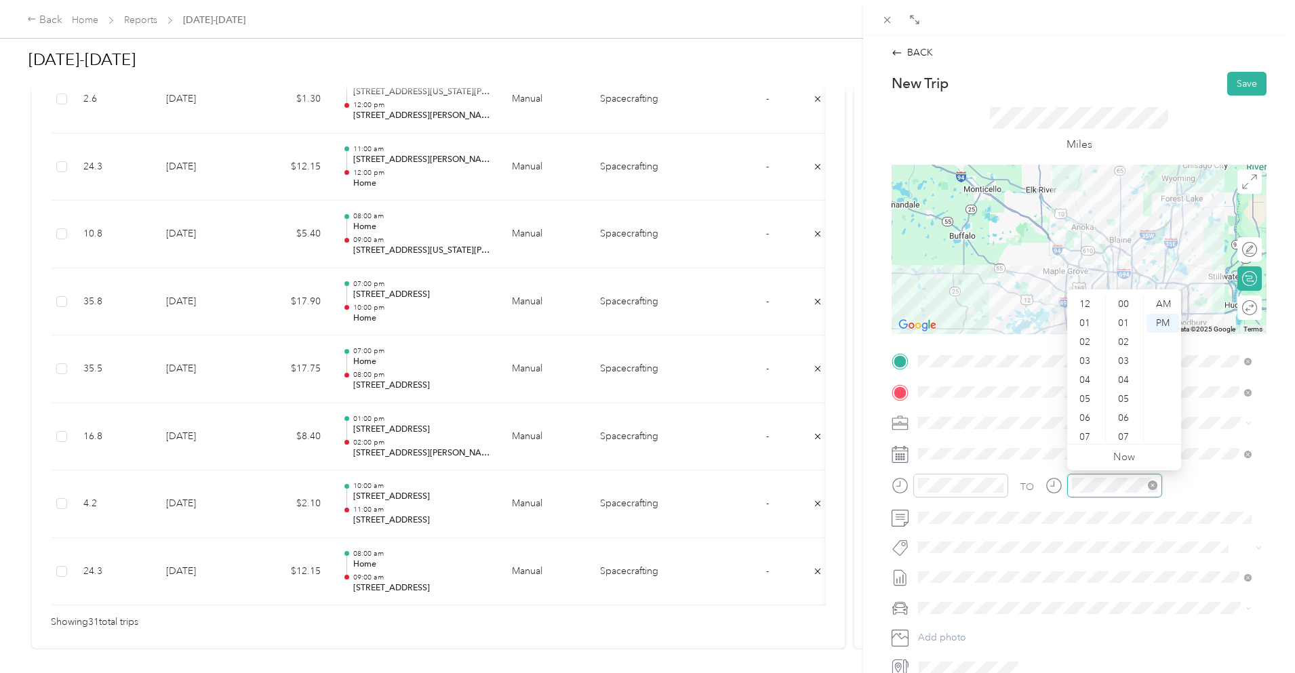
scroll to position [81, 0]
click at [1092, 412] on div "10" at bounding box center [1086, 413] width 33 height 19
click at [1127, 302] on div "00" at bounding box center [1125, 304] width 33 height 19
click at [1154, 298] on div "AM" at bounding box center [1163, 304] width 33 height 19
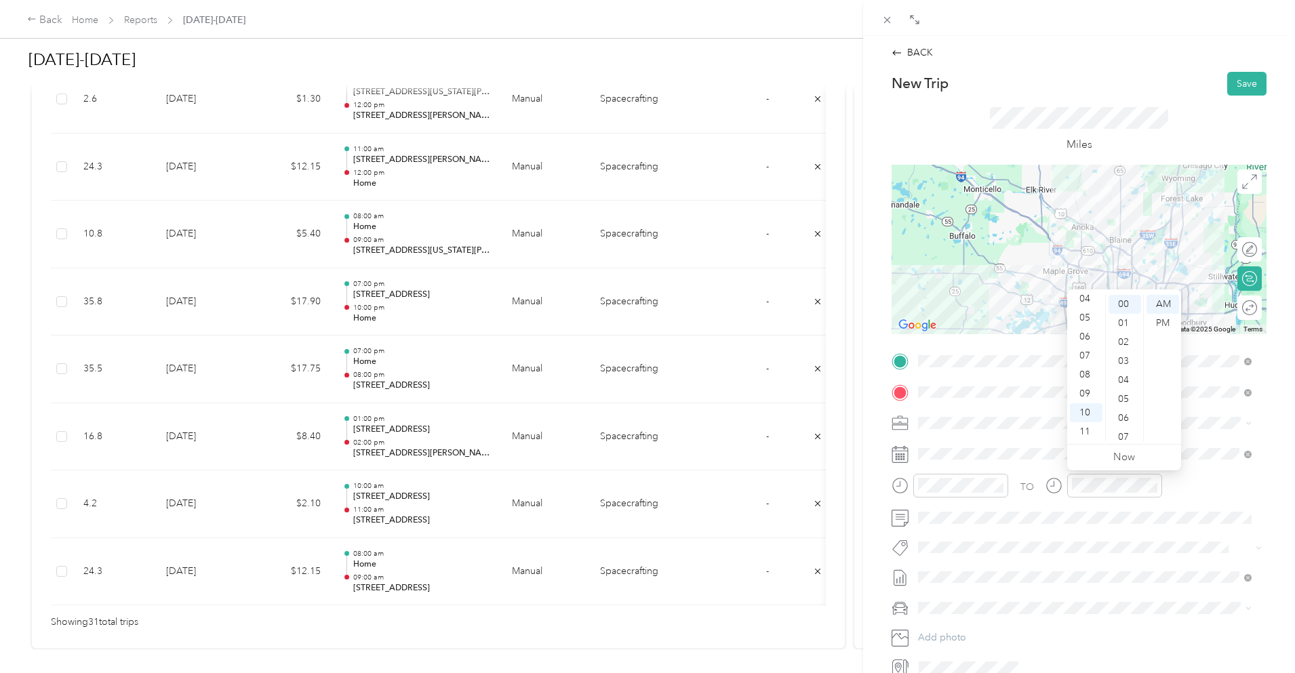
click at [1158, 139] on div "Miles" at bounding box center [1079, 129] width 178 height 45
click at [1232, 85] on button "Save" at bounding box center [1247, 84] width 39 height 24
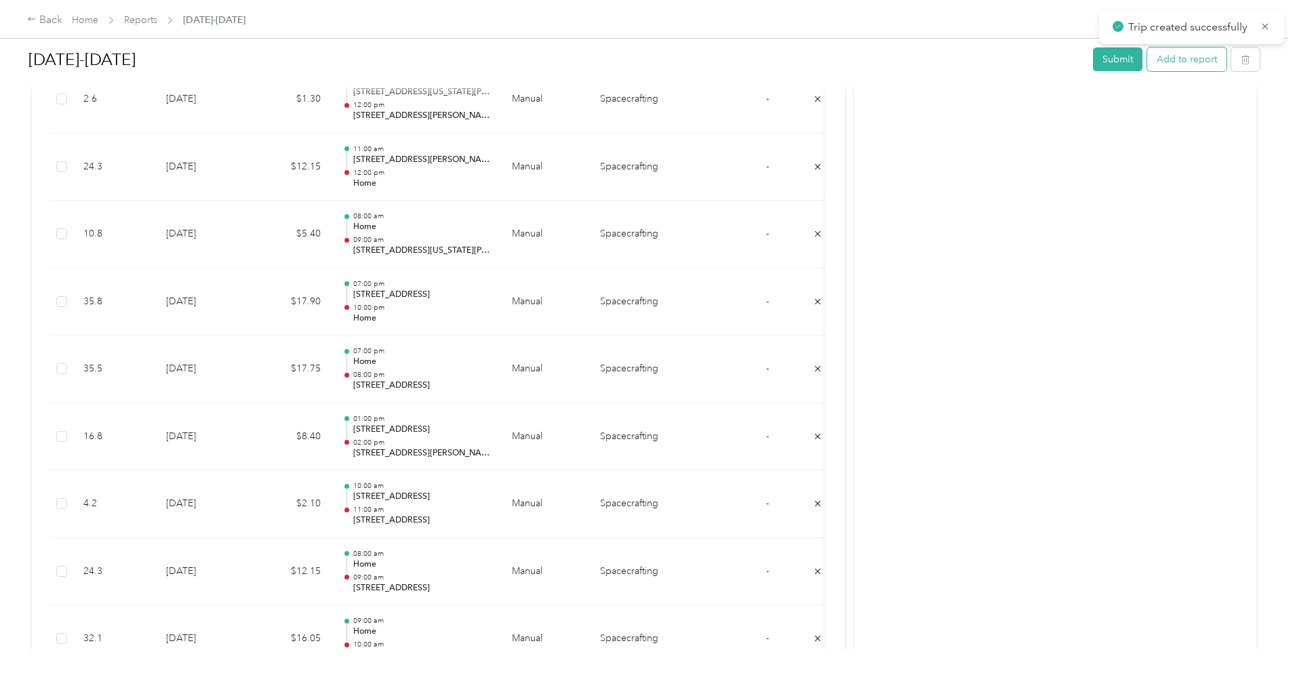
click at [1147, 62] on button "Add to report" at bounding box center [1186, 59] width 79 height 24
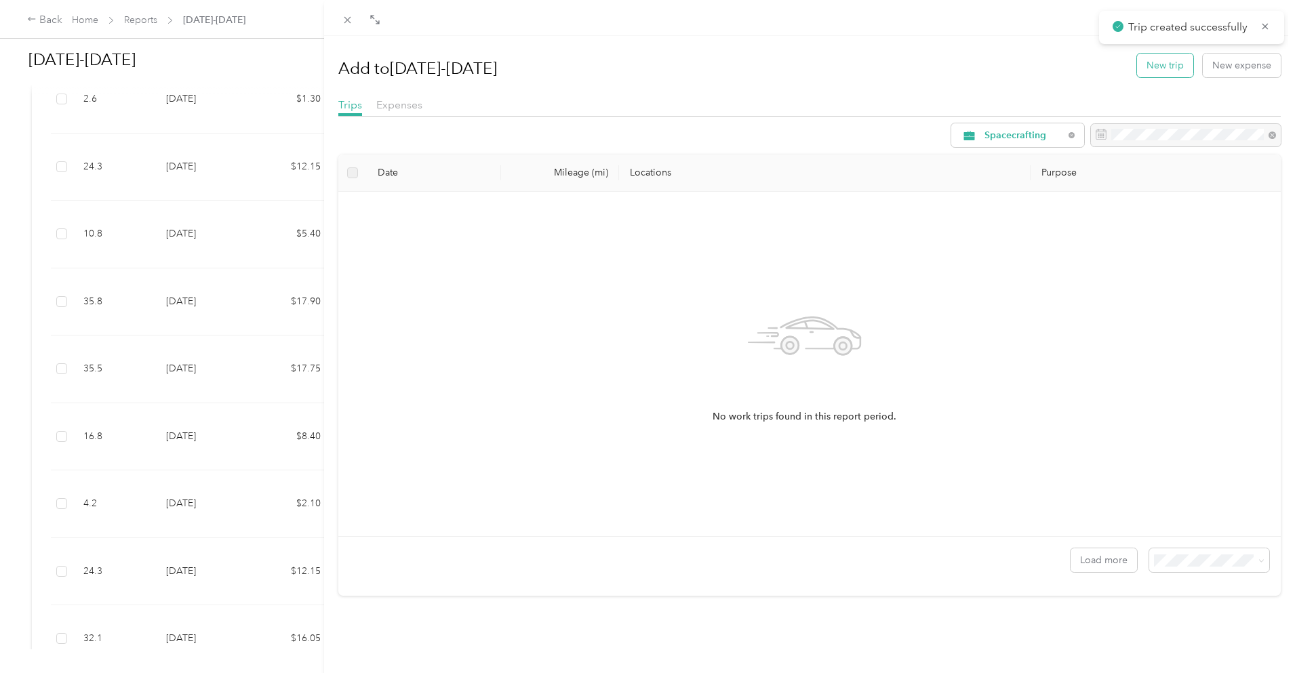
click at [1165, 60] on button "New trip" at bounding box center [1165, 66] width 56 height 24
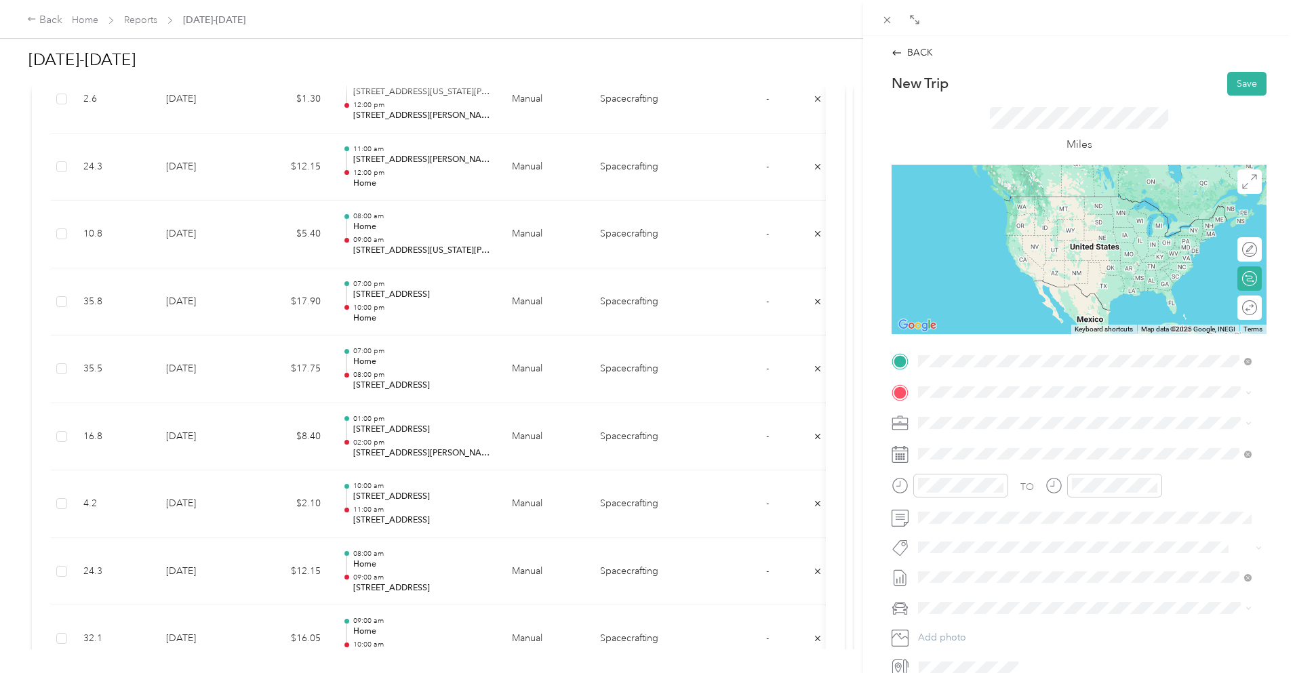
click at [1038, 414] on span "[STREET_ADDRESS][PERSON_NAME][US_STATE]" at bounding box center [1049, 410] width 211 height 12
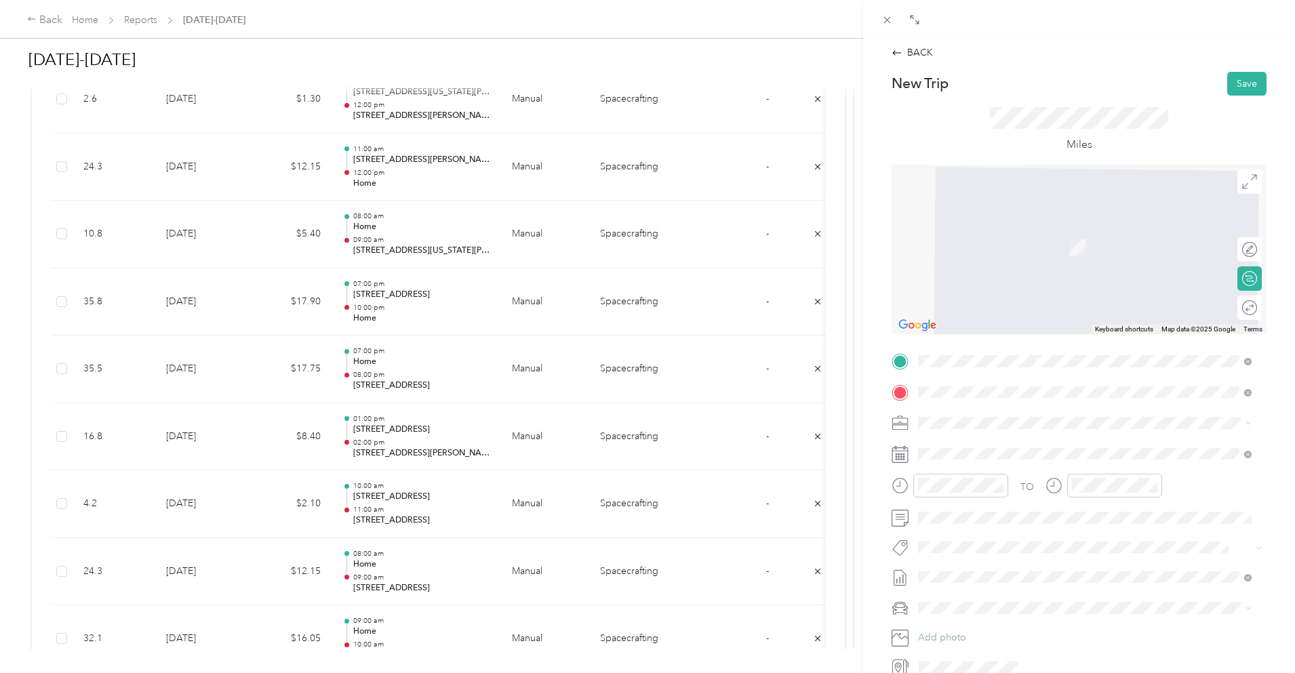
click at [1004, 444] on span "[STREET_ADDRESS][PERSON_NAME][US_STATE]" at bounding box center [1049, 441] width 211 height 12
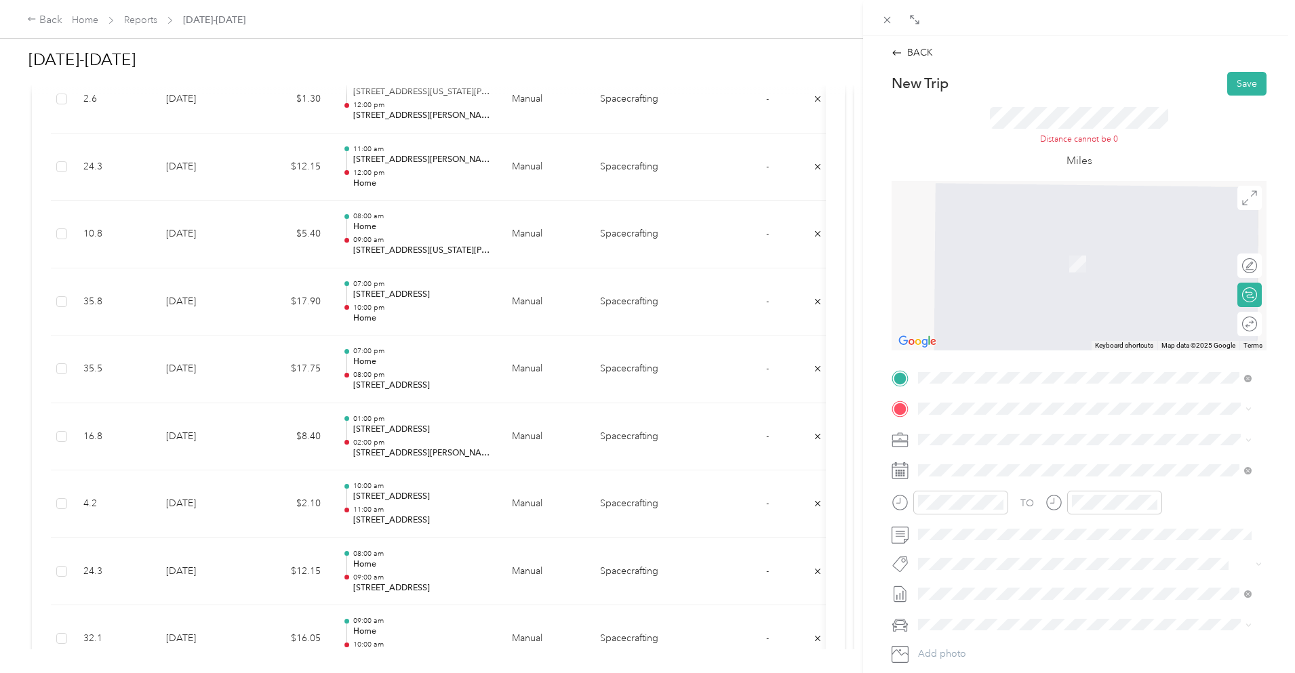
click at [1050, 460] on span "[STREET_ADDRESS][US_STATE]" at bounding box center [1012, 454] width 136 height 12
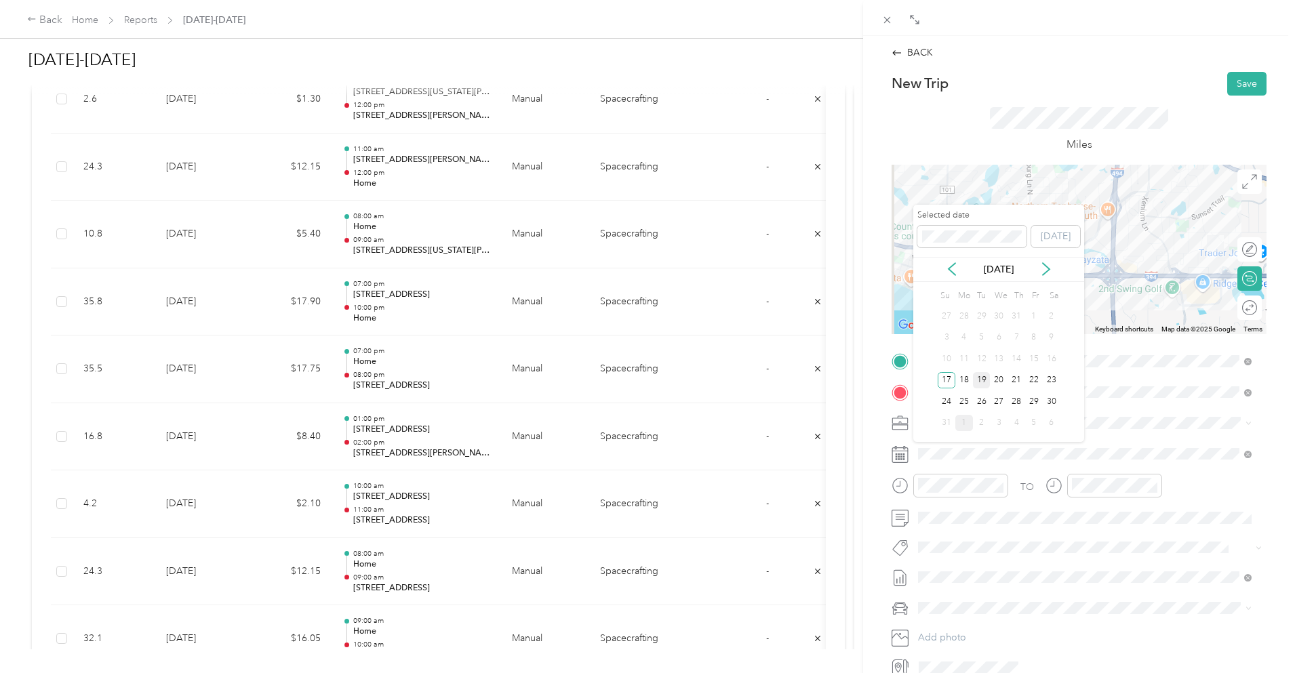
click at [981, 376] on div "19" at bounding box center [982, 380] width 18 height 17
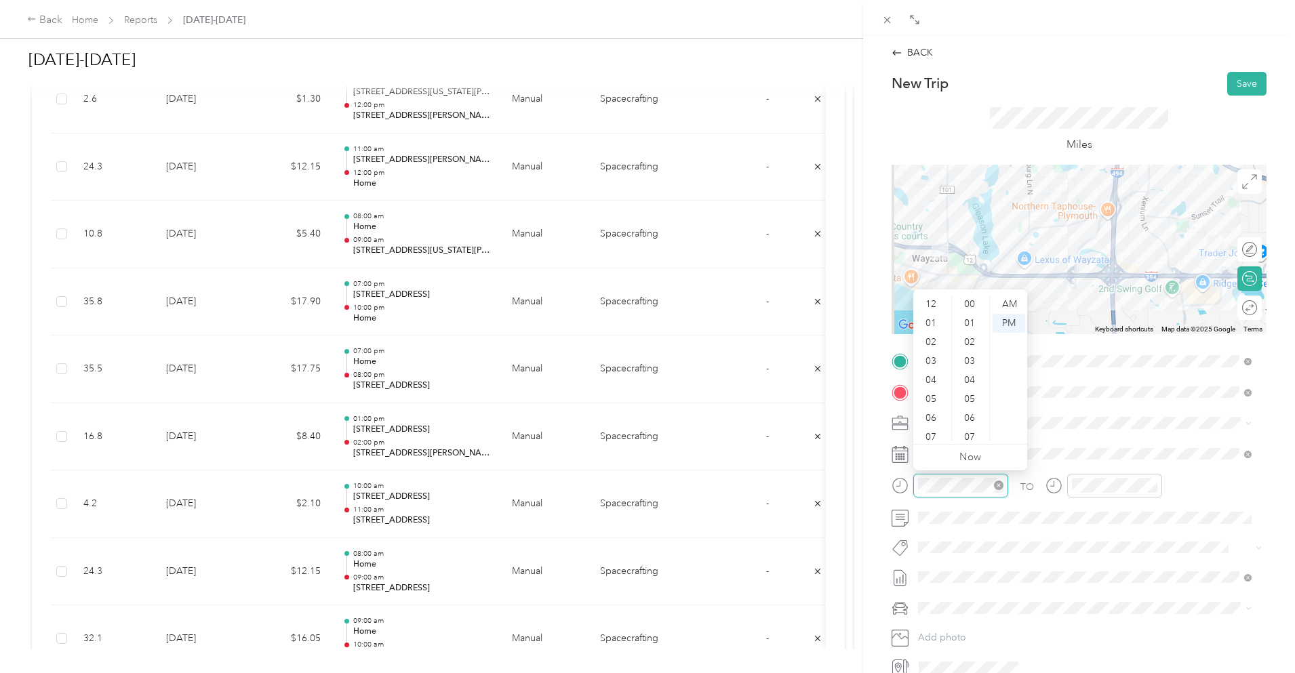
scroll to position [81, 0]
click at [930, 429] on div "11" at bounding box center [932, 432] width 33 height 19
click at [969, 305] on div "00" at bounding box center [971, 304] width 33 height 19
click at [1008, 298] on div "AM" at bounding box center [1009, 304] width 33 height 19
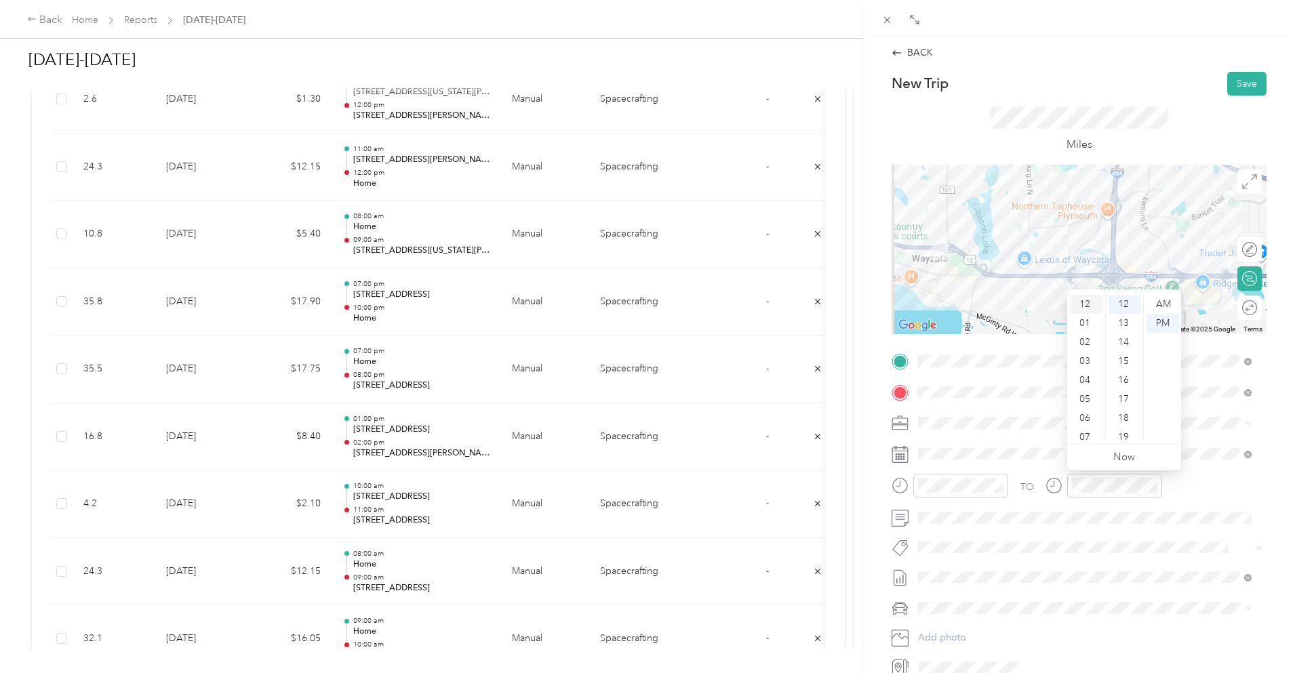
click at [1086, 300] on div "12" at bounding box center [1086, 304] width 33 height 19
click at [1125, 302] on div "00" at bounding box center [1125, 304] width 33 height 19
click at [1230, 88] on button "Save" at bounding box center [1247, 84] width 39 height 24
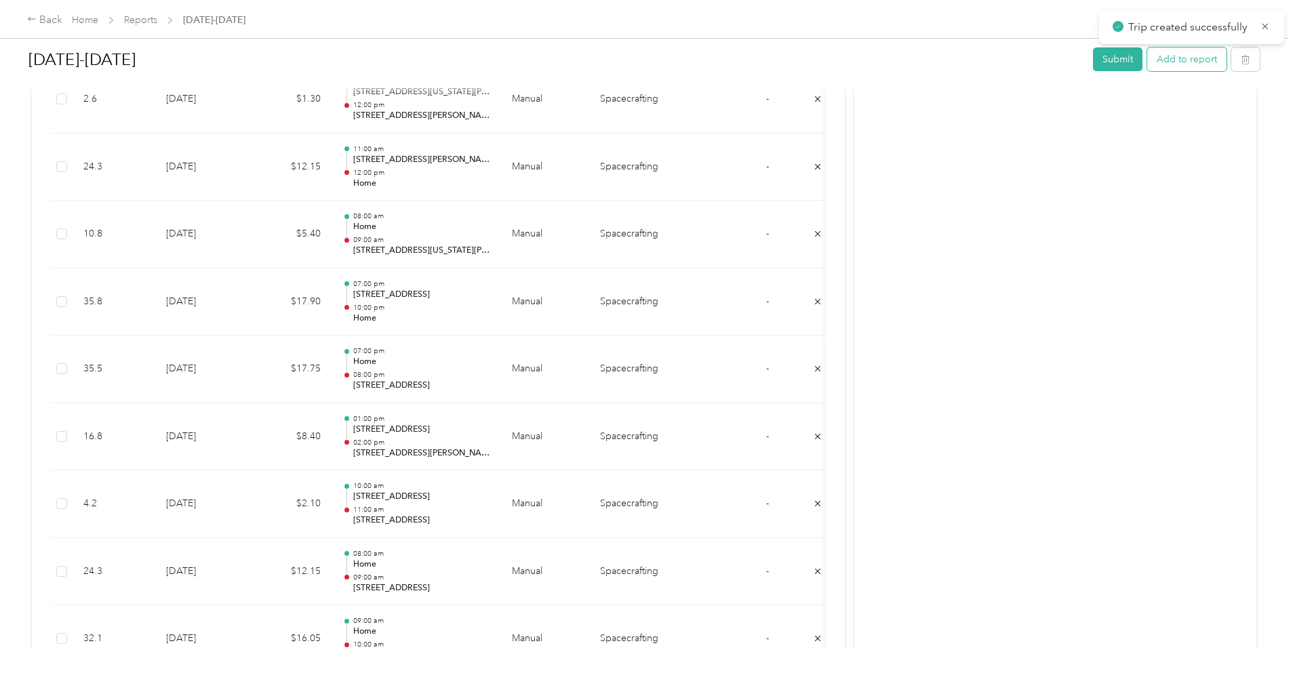
click at [1147, 56] on button "Add to report" at bounding box center [1186, 59] width 79 height 24
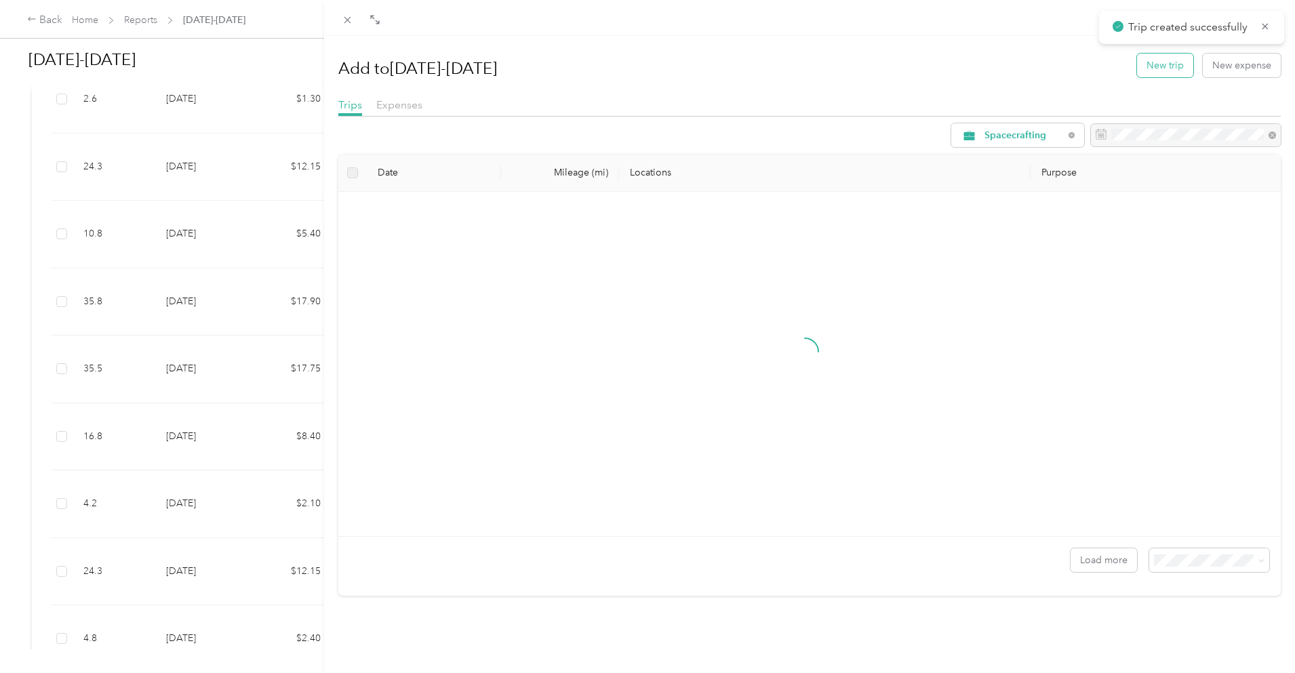
click at [1155, 57] on button "New trip" at bounding box center [1165, 66] width 56 height 24
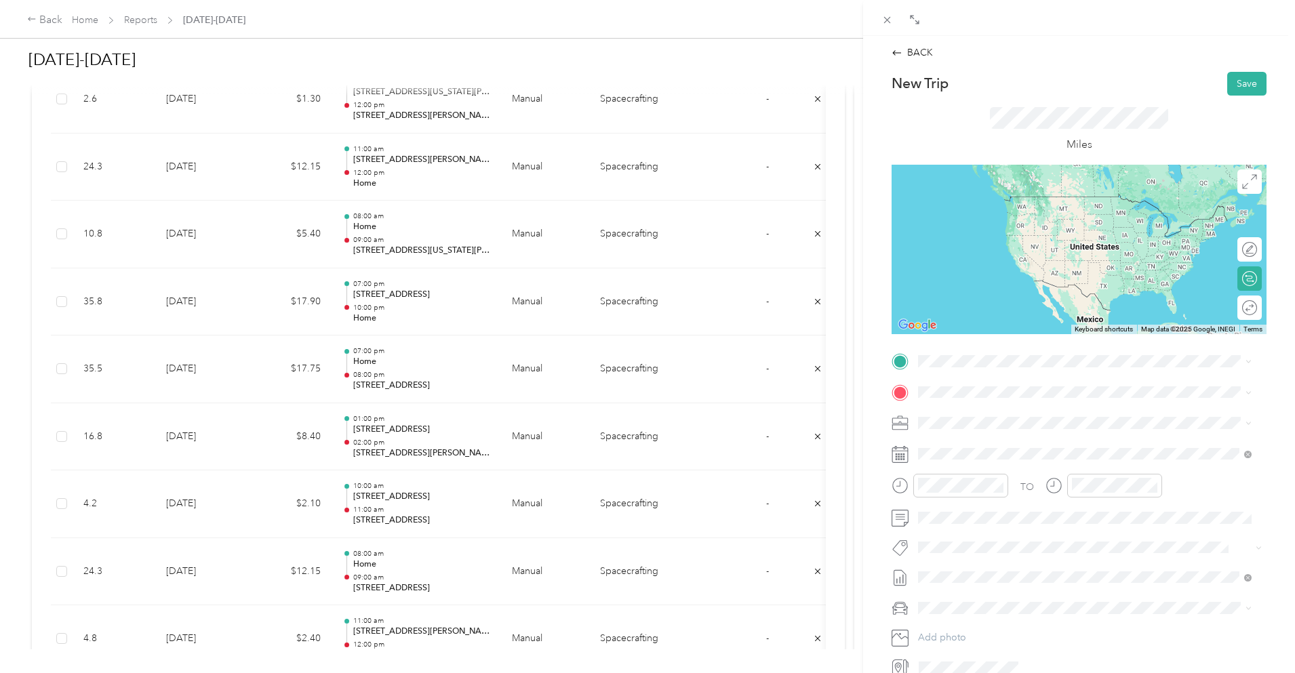
click at [970, 415] on span "[STREET_ADDRESS][US_STATE]" at bounding box center [1012, 409] width 136 height 12
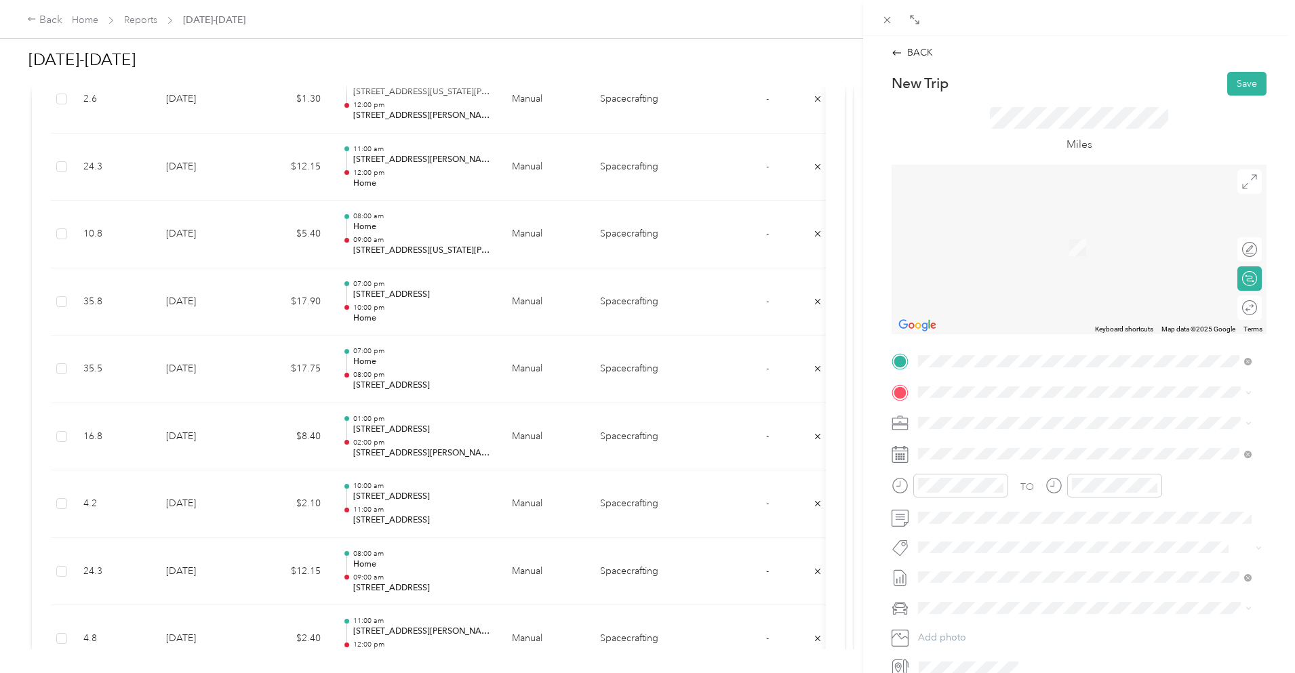
click at [996, 442] on span "[STREET_ADDRESS][US_STATE]" at bounding box center [1012, 441] width 136 height 12
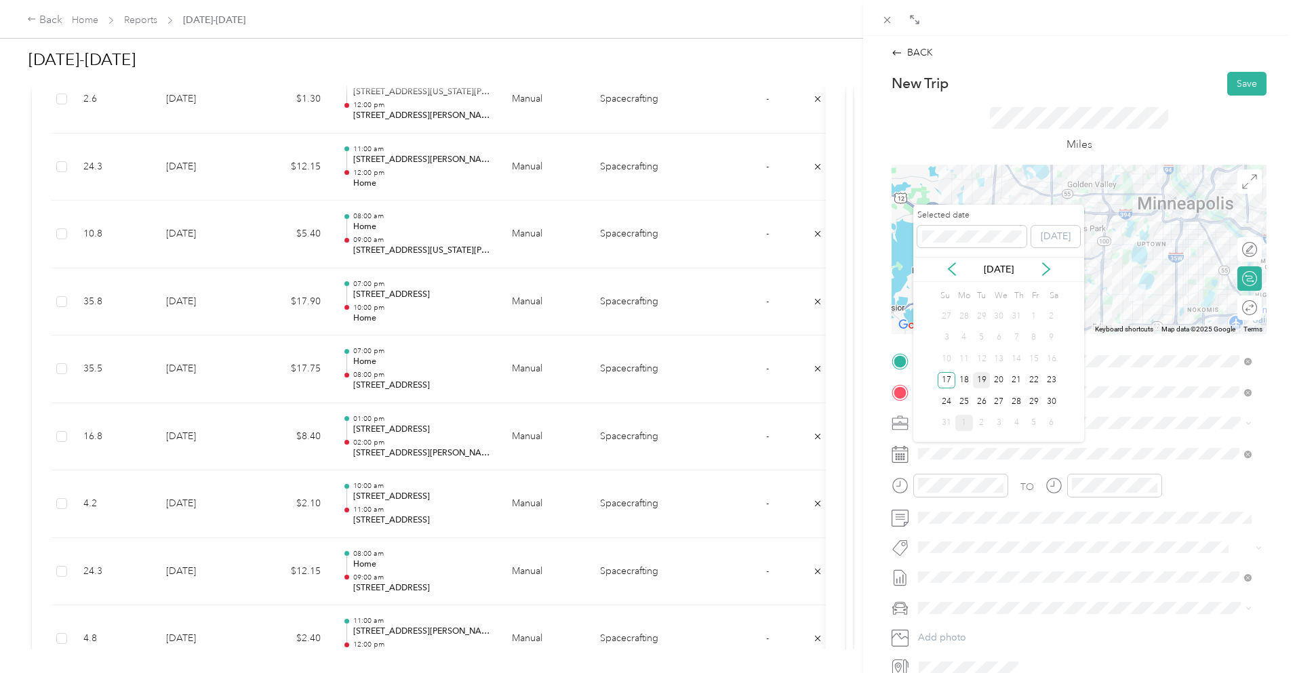
click at [981, 379] on div "19" at bounding box center [982, 380] width 18 height 17
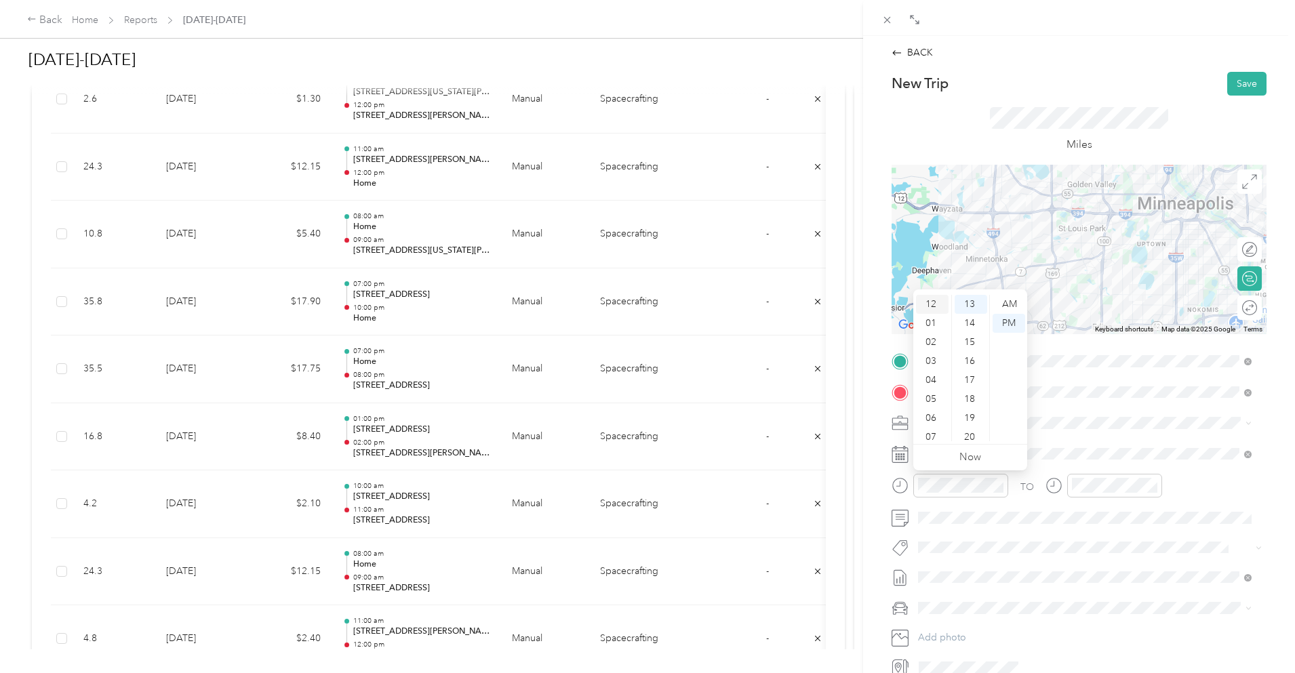
click at [929, 302] on div "12" at bounding box center [932, 304] width 33 height 19
click at [968, 301] on div "00" at bounding box center [971, 304] width 33 height 19
click at [1088, 319] on div "01" at bounding box center [1086, 323] width 33 height 19
click at [1128, 302] on div "00" at bounding box center [1125, 304] width 33 height 19
click at [1232, 80] on button "Save" at bounding box center [1247, 84] width 39 height 24
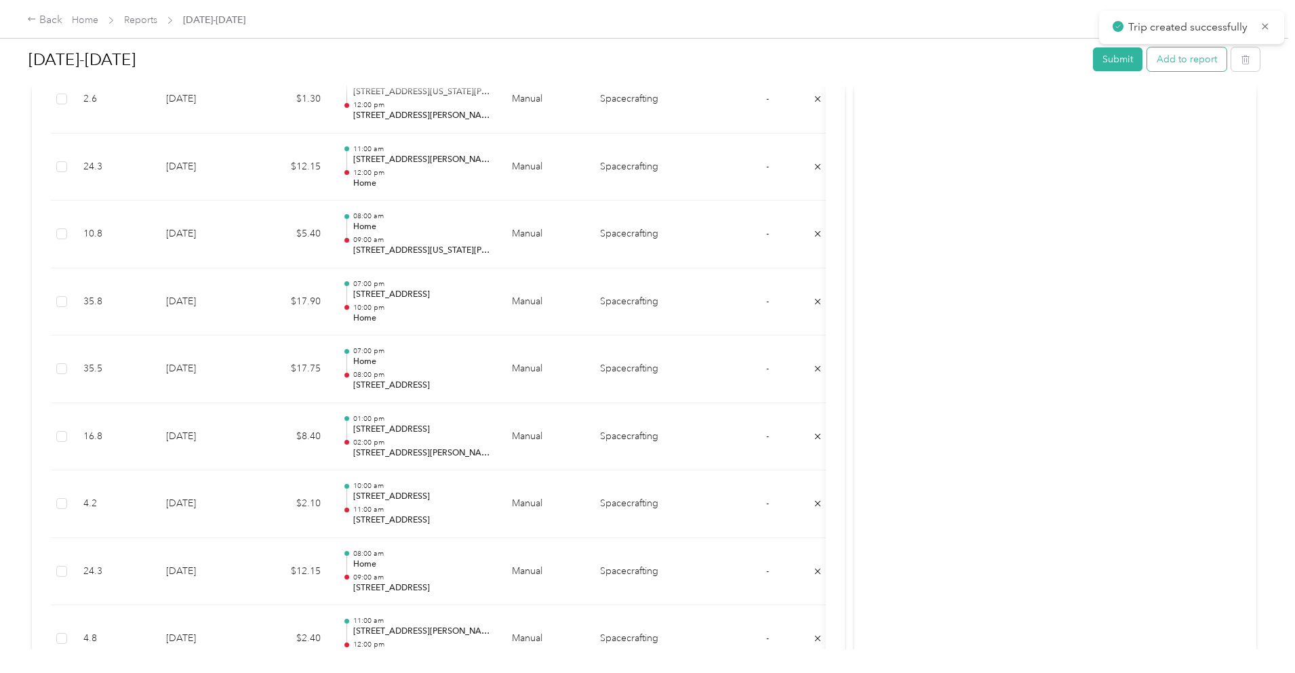
click at [1147, 59] on button "Add to report" at bounding box center [1186, 59] width 79 height 24
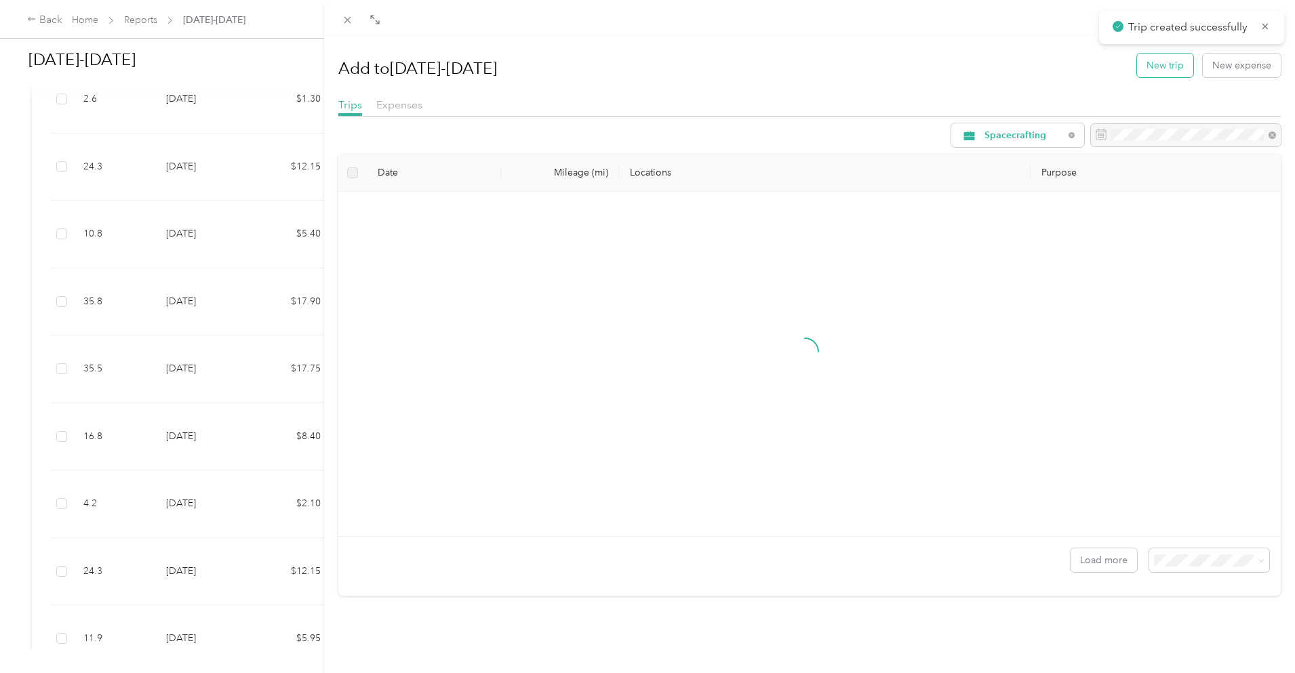
click at [1172, 72] on button "New trip" at bounding box center [1165, 66] width 56 height 24
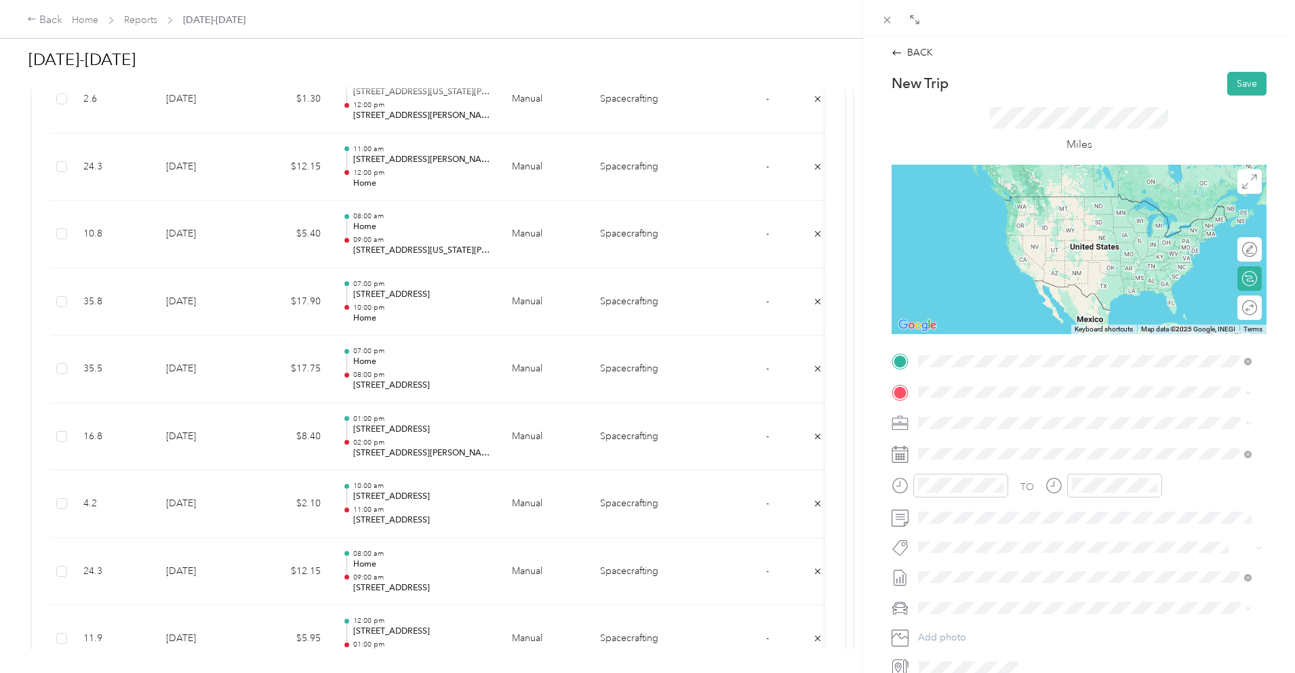
click at [997, 412] on span "[STREET_ADDRESS][US_STATE]" at bounding box center [1012, 410] width 136 height 12
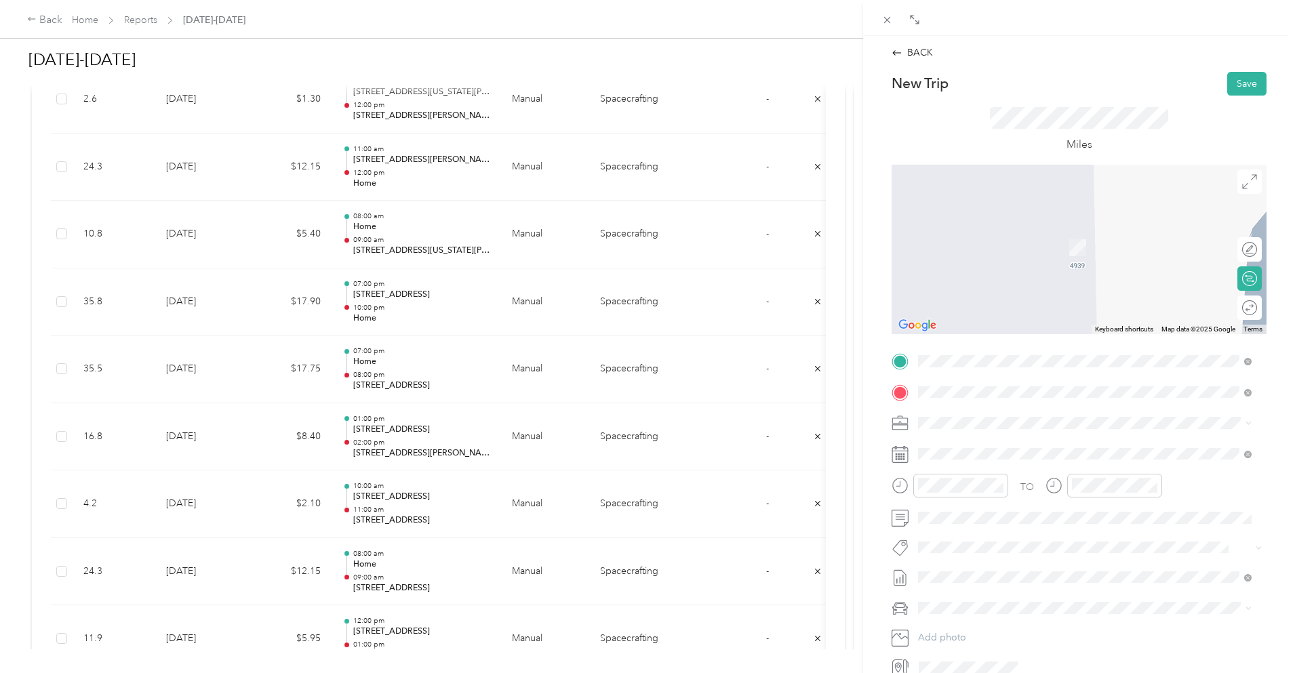
click at [1019, 439] on span "[STREET_ADDRESS][PERSON_NAME][US_STATE]" at bounding box center [1049, 441] width 211 height 12
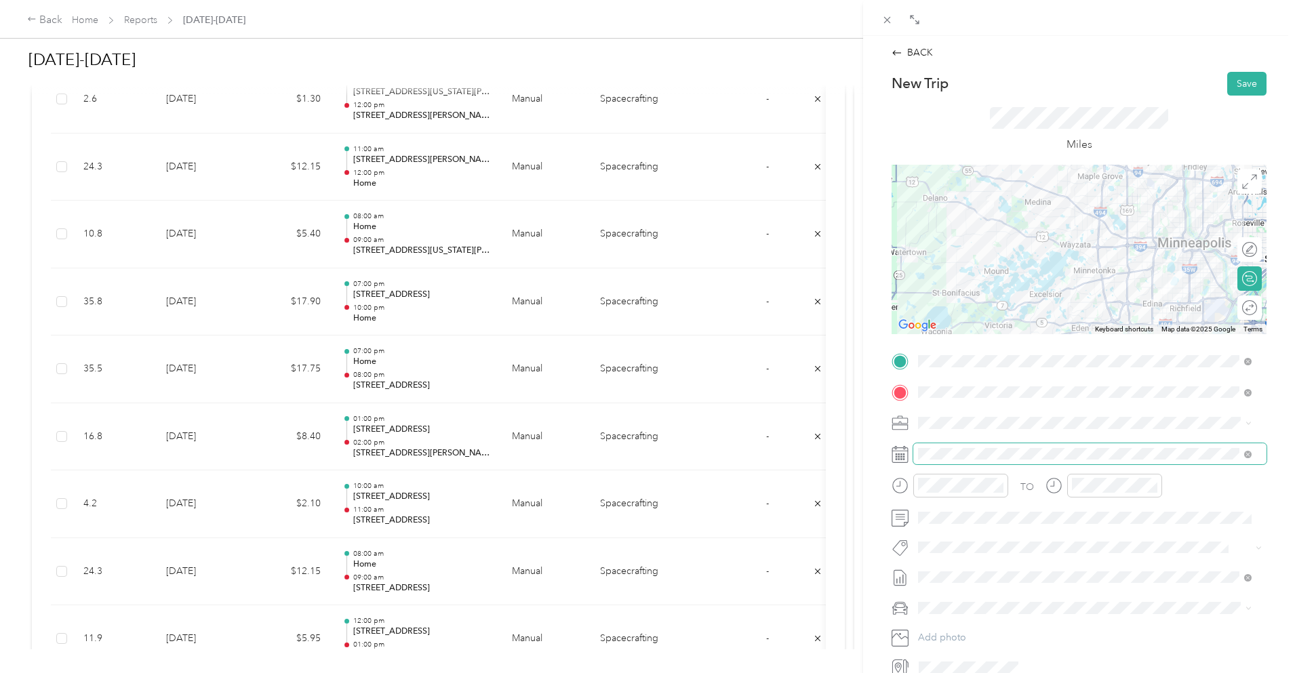
click at [1006, 450] on span at bounding box center [1090, 455] width 353 height 22
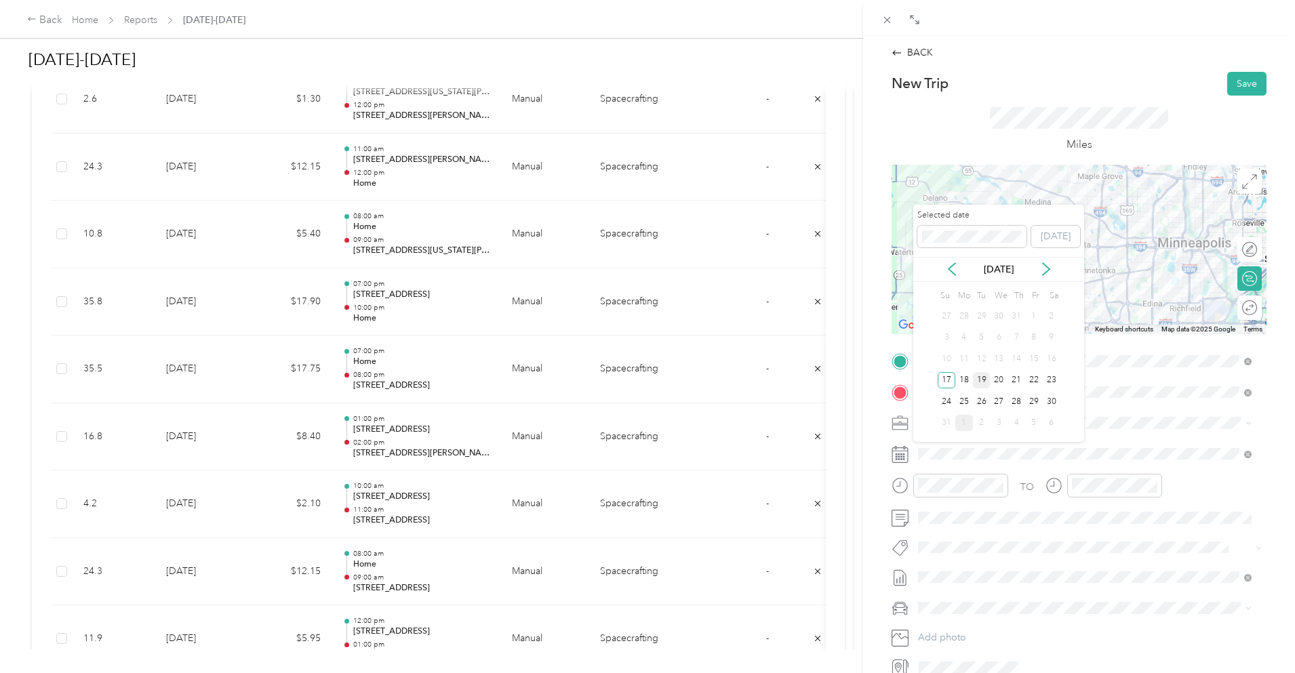
click at [988, 380] on div "19" at bounding box center [982, 380] width 18 height 17
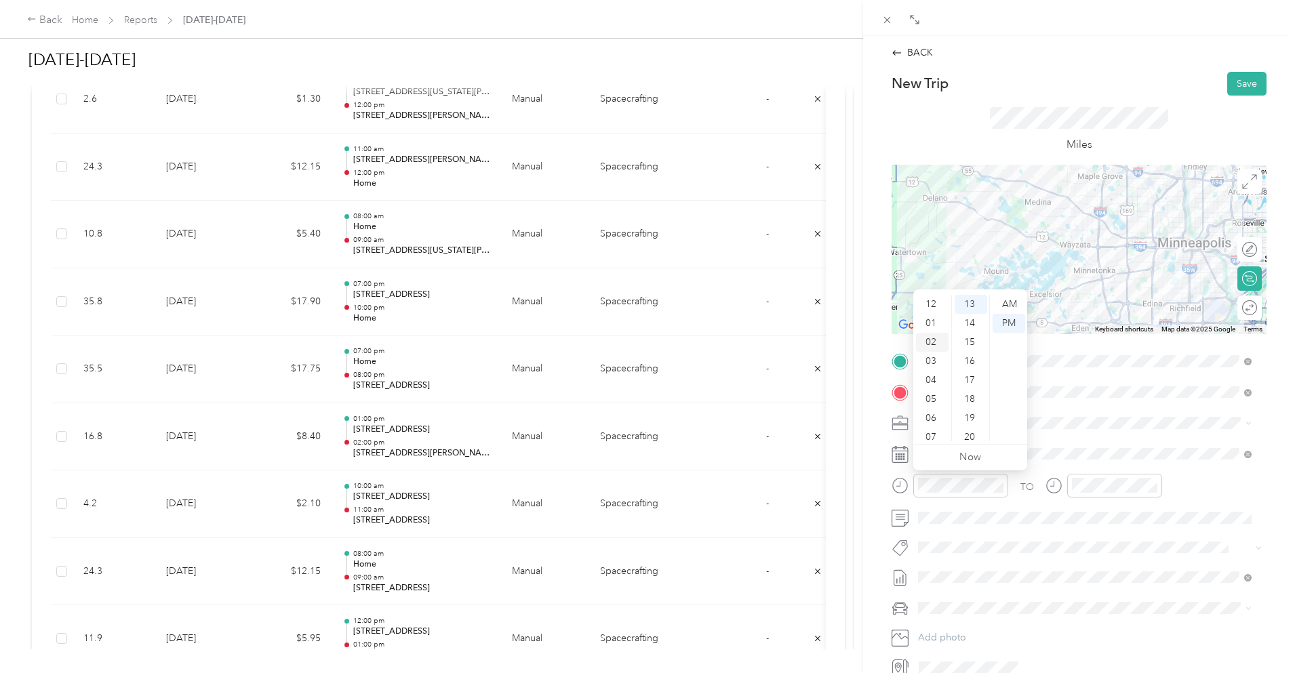
click at [928, 338] on div "02" at bounding box center [932, 342] width 33 height 19
drag, startPoint x: 973, startPoint y: 302, endPoint x: 1002, endPoint y: 311, distance: 30.3
click at [973, 302] on div "00" at bounding box center [971, 304] width 33 height 19
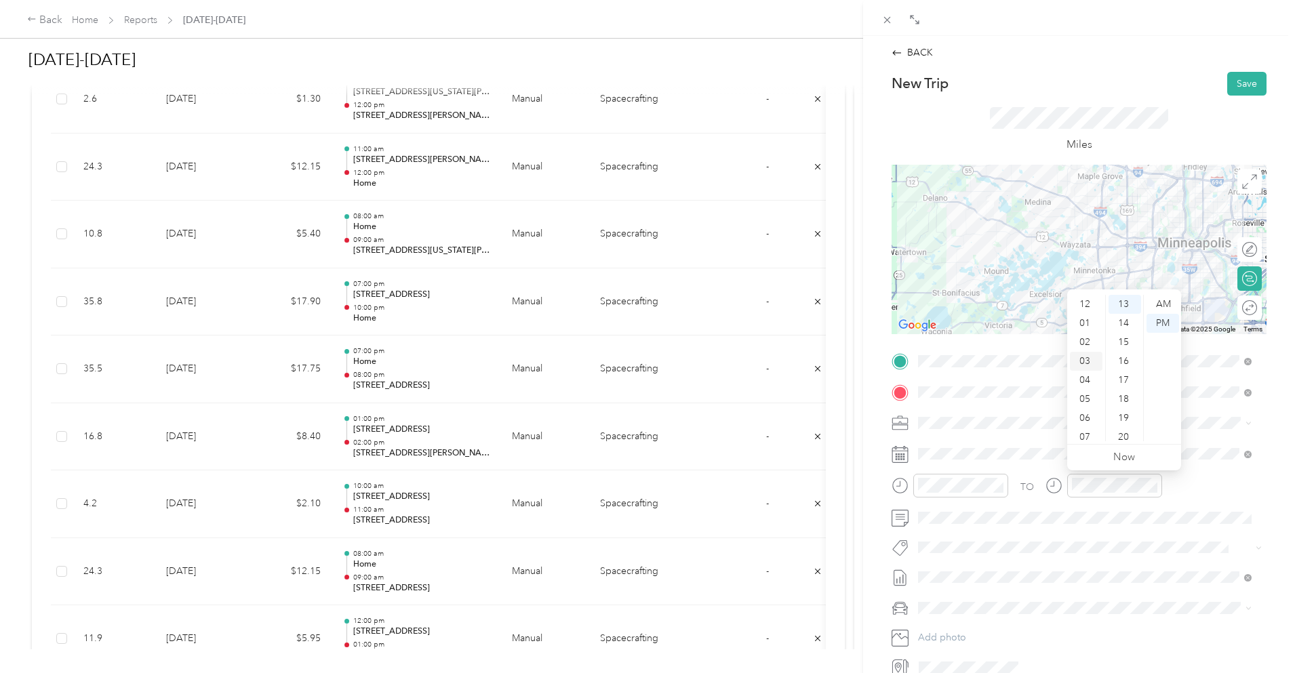
click at [1086, 359] on div "03" at bounding box center [1086, 361] width 33 height 19
click at [1123, 302] on div "00" at bounding box center [1125, 304] width 33 height 19
click at [1168, 123] on div "Miles" at bounding box center [1079, 130] width 375 height 69
click at [1237, 84] on button "Save" at bounding box center [1247, 84] width 39 height 24
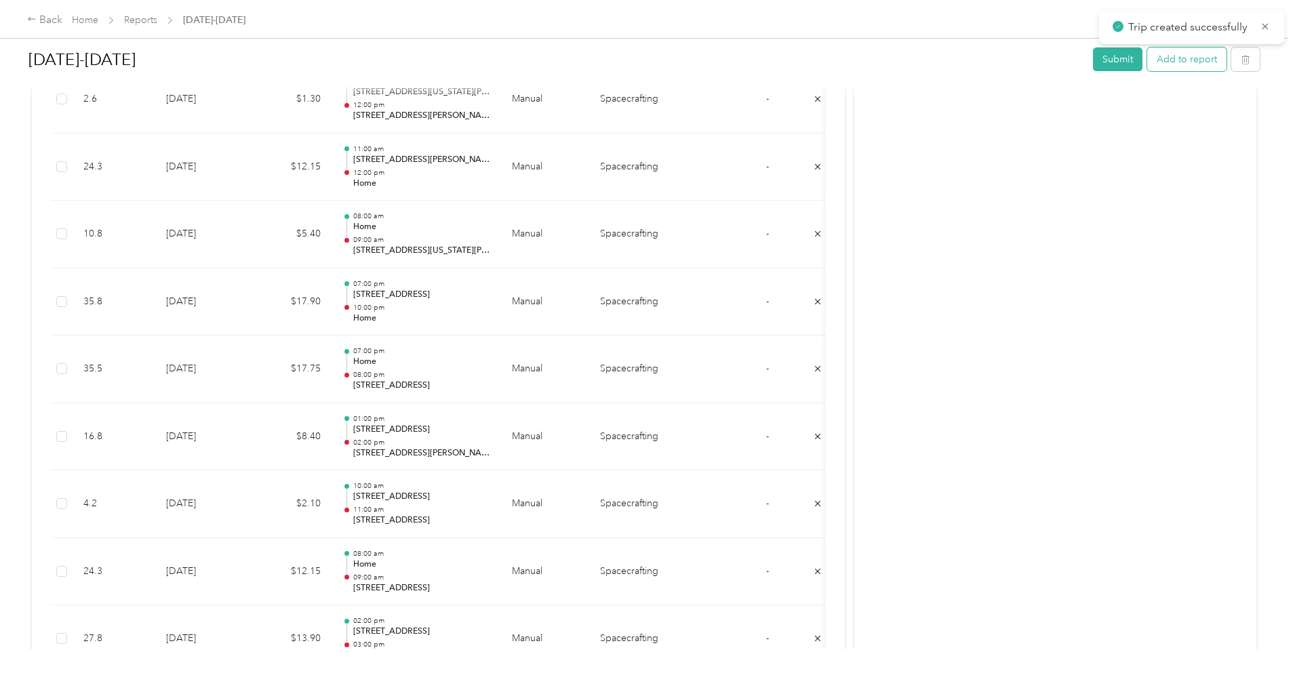
click at [1147, 60] on button "Add to report" at bounding box center [1186, 59] width 79 height 24
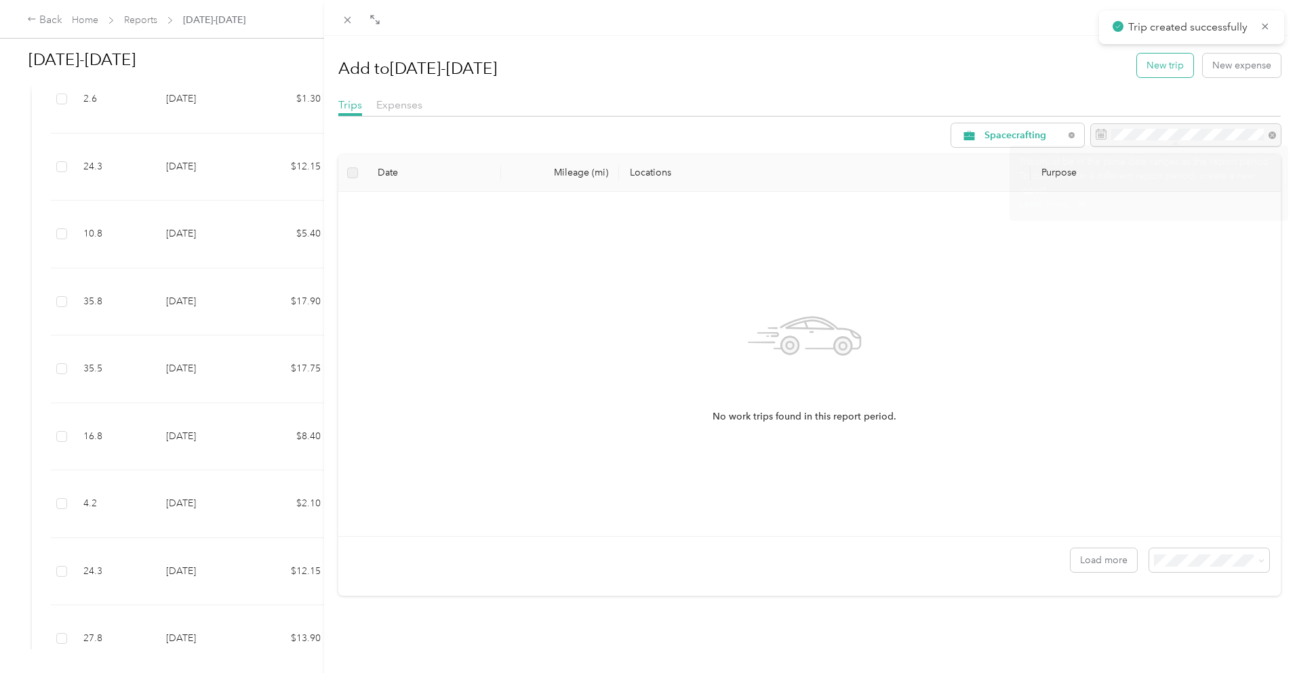
click at [1177, 65] on button "New trip" at bounding box center [1165, 66] width 56 height 24
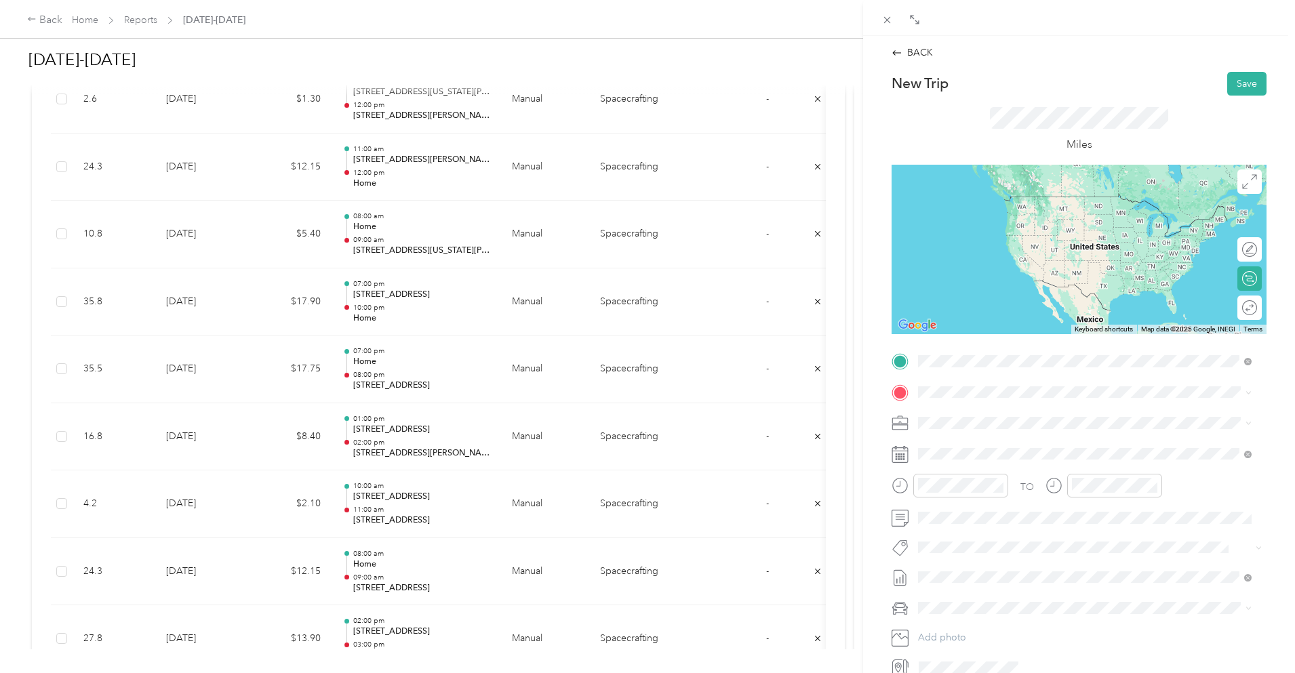
click at [1008, 413] on span "[STREET_ADDRESS][PERSON_NAME][US_STATE]" at bounding box center [1049, 410] width 211 height 12
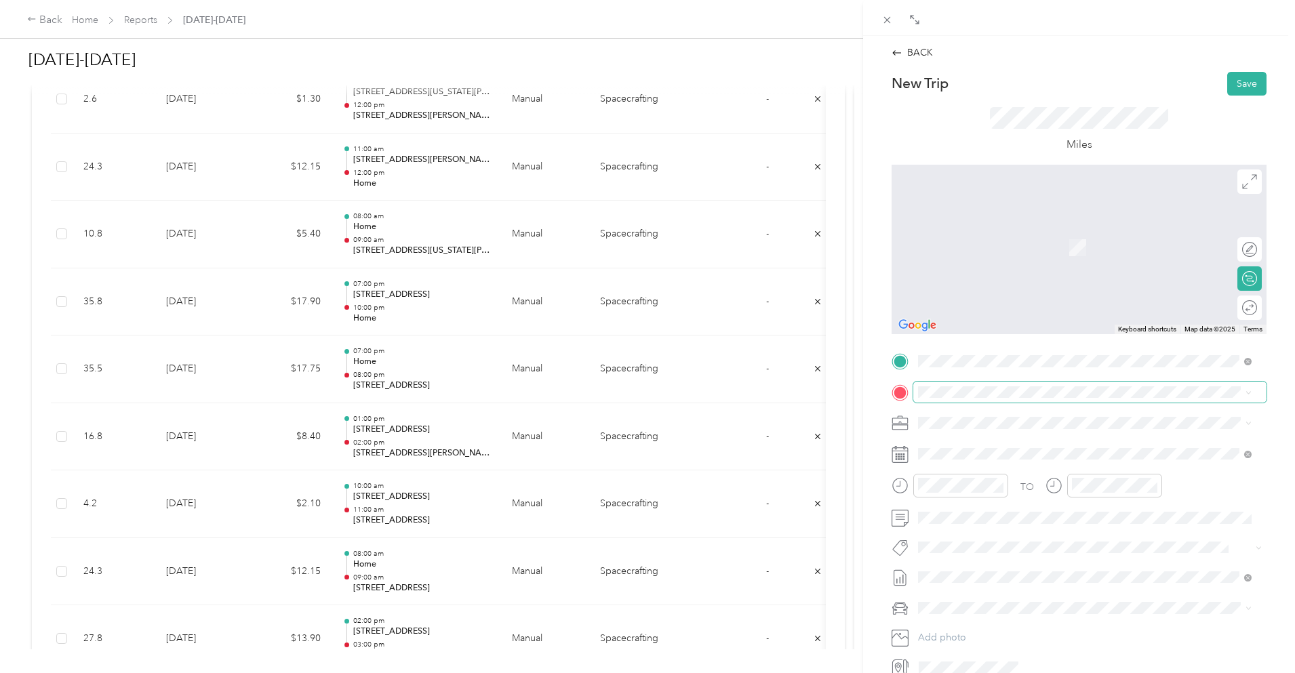
click at [1037, 398] on span at bounding box center [1090, 393] width 353 height 22
click at [1008, 452] on div "Home [STREET_ADDRESS][PERSON_NAME]" at bounding box center [1024, 454] width 161 height 28
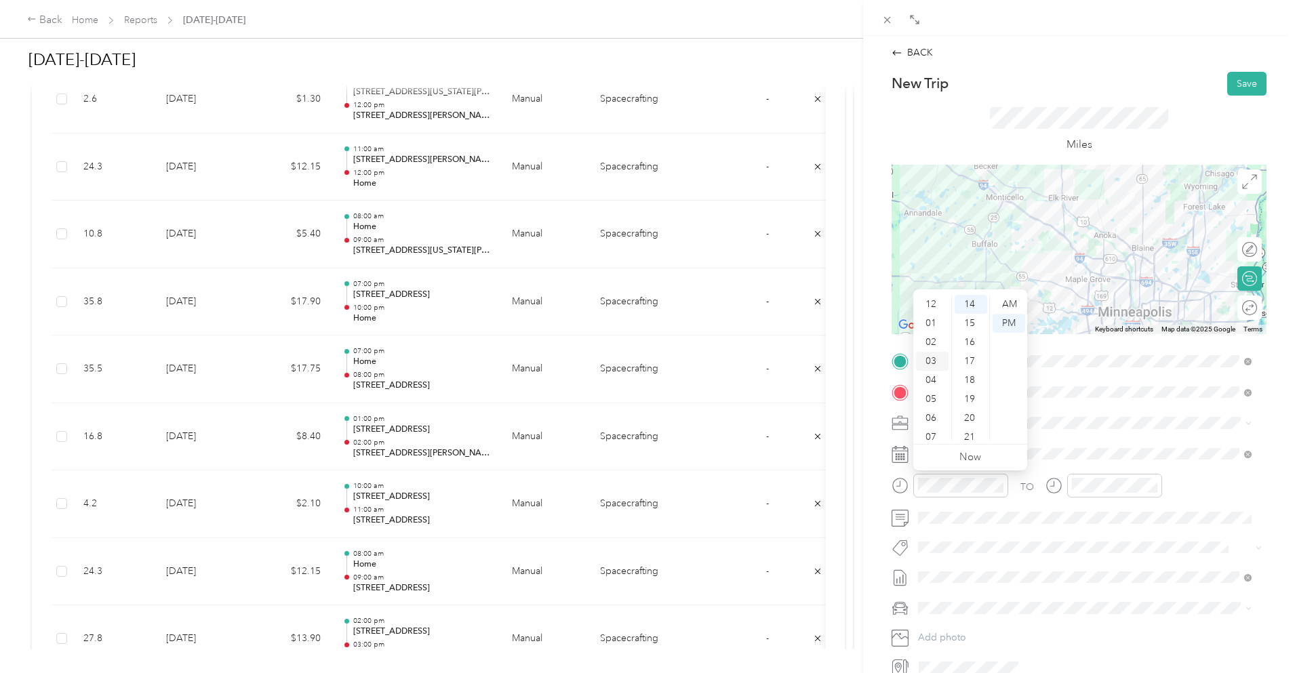
click at [929, 361] on div "03" at bounding box center [932, 361] width 33 height 19
click at [935, 359] on div "03" at bounding box center [932, 361] width 33 height 19
click at [970, 303] on div "00" at bounding box center [971, 304] width 33 height 19
click at [1084, 500] on div at bounding box center [1104, 490] width 117 height 33
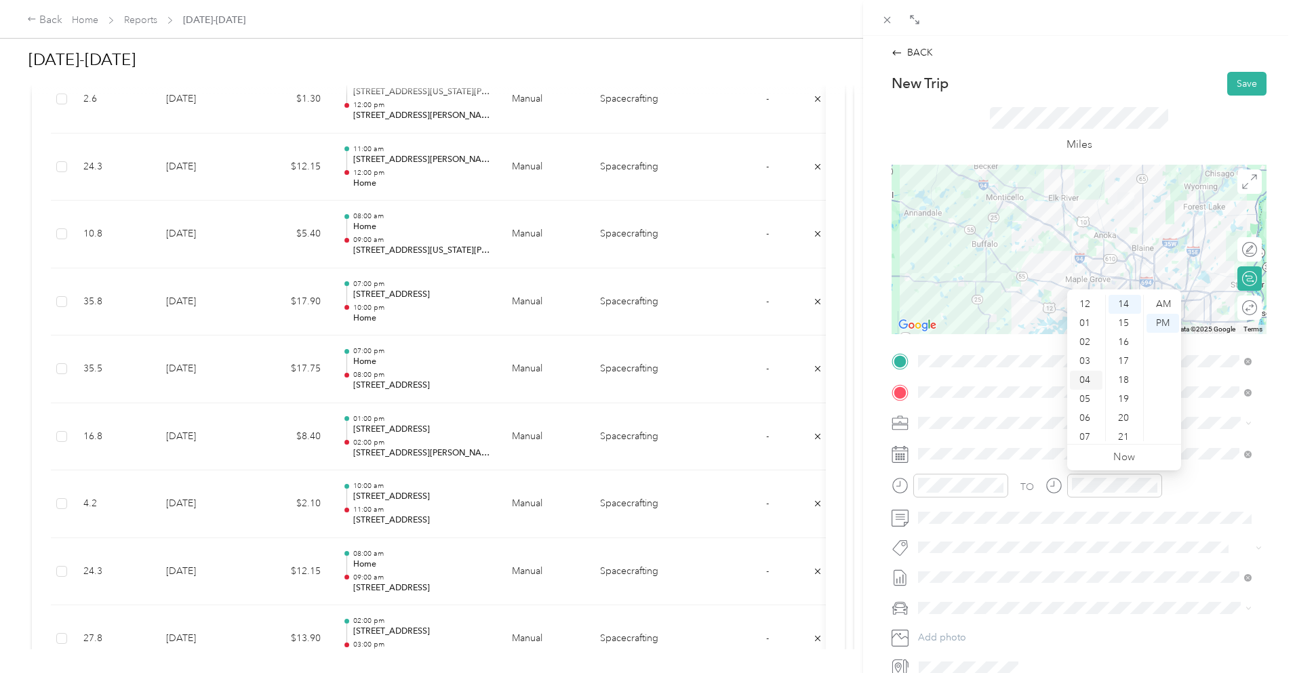
click at [1084, 382] on div "04" at bounding box center [1086, 380] width 33 height 19
click at [1124, 305] on div "00" at bounding box center [1125, 304] width 33 height 19
click at [1164, 134] on div "Miles" at bounding box center [1079, 130] width 375 height 69
click at [1236, 78] on button "Save" at bounding box center [1247, 84] width 39 height 24
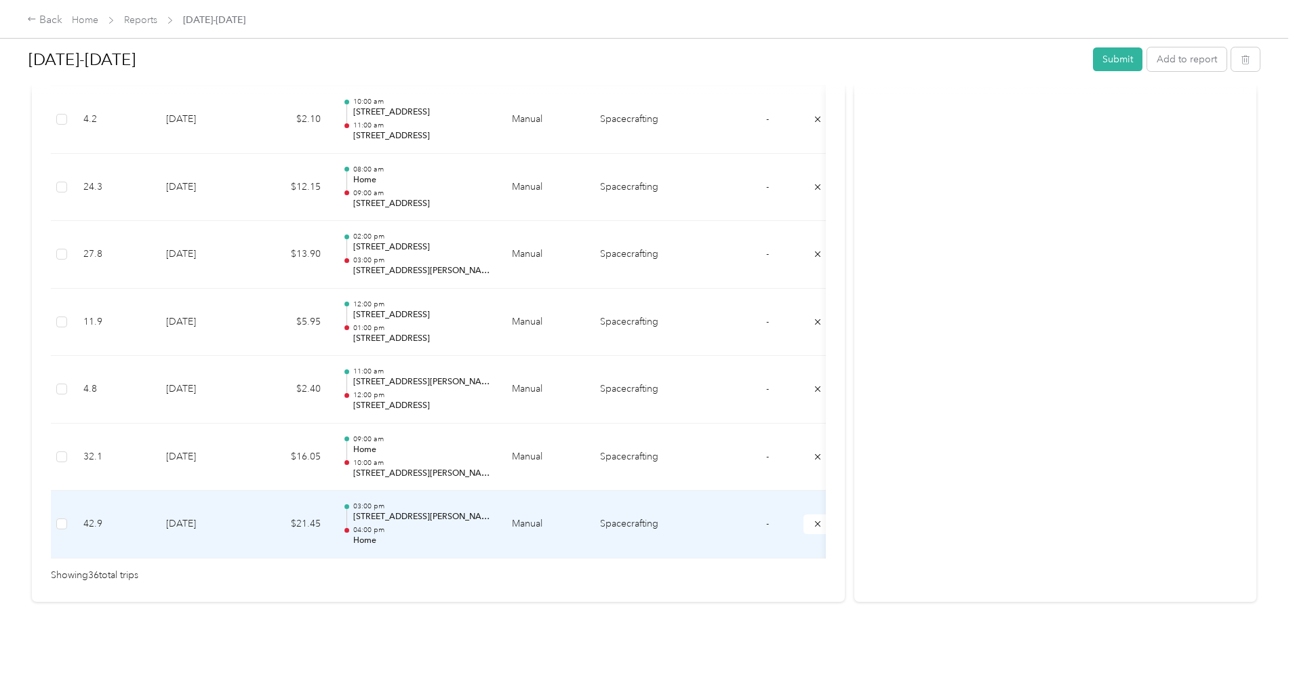
click at [332, 494] on td "$21.45" at bounding box center [290, 525] width 81 height 68
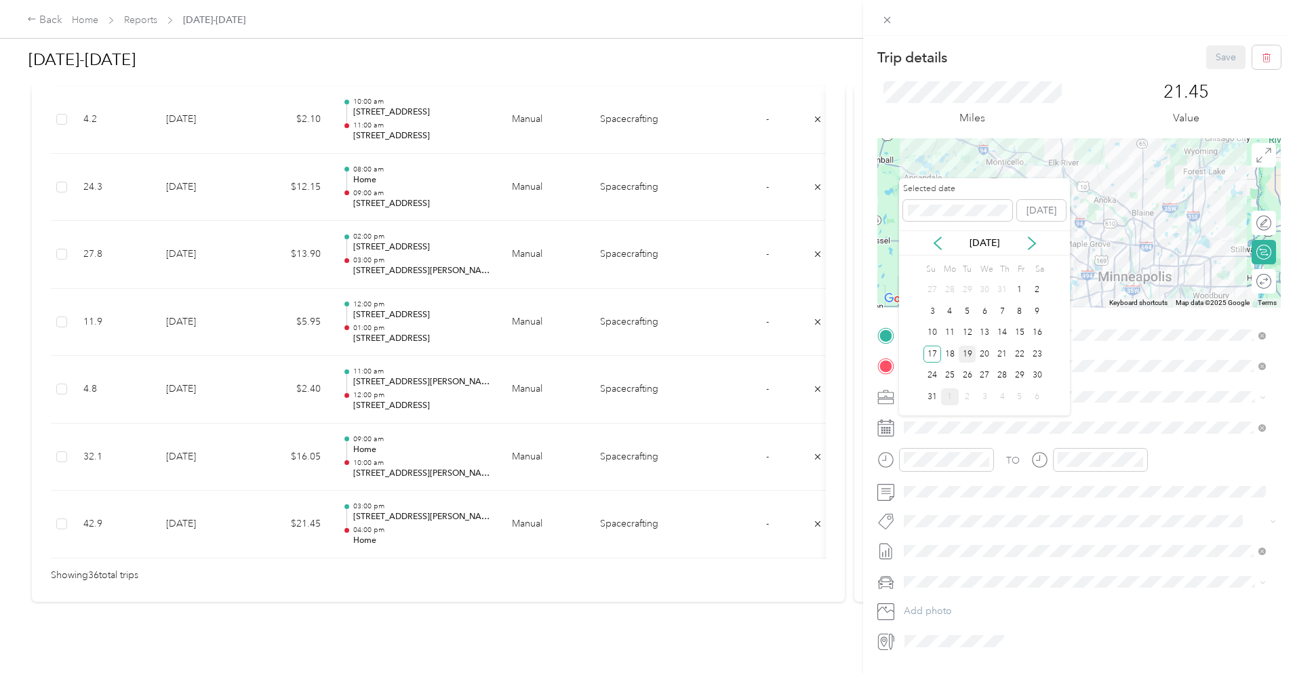
click at [966, 354] on div "19" at bounding box center [968, 354] width 18 height 17
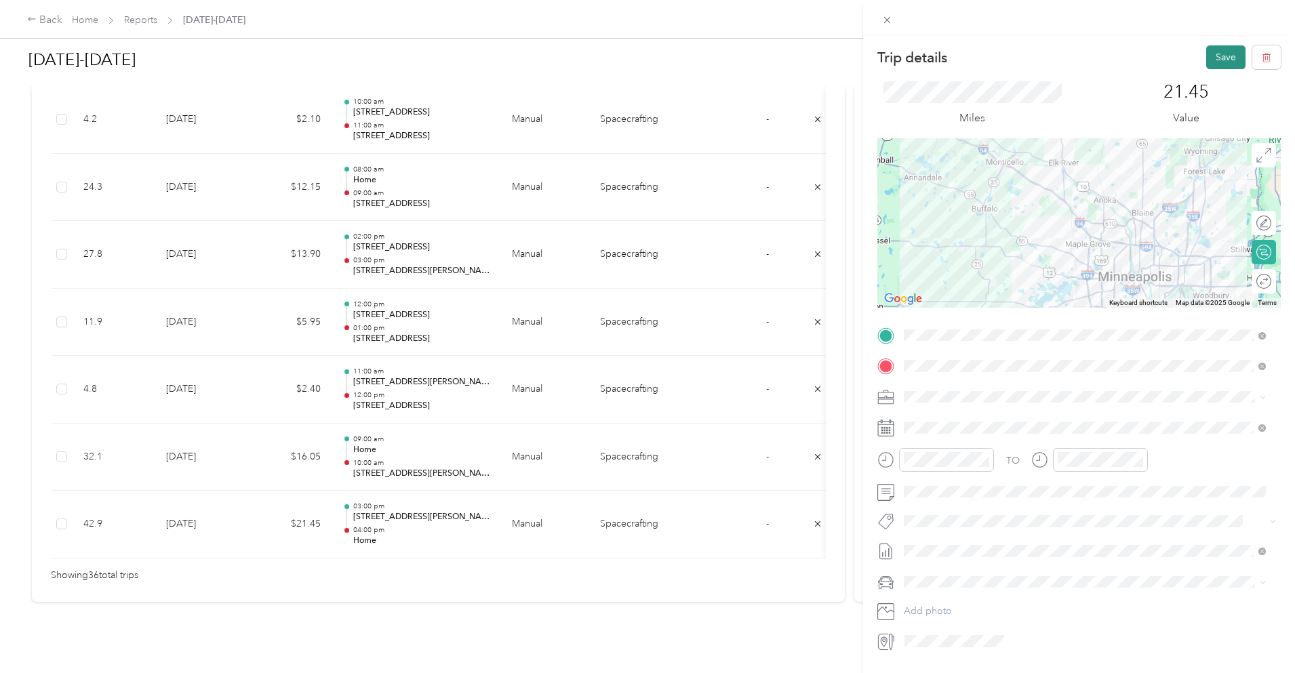
click at [1219, 54] on button "Save" at bounding box center [1225, 57] width 39 height 24
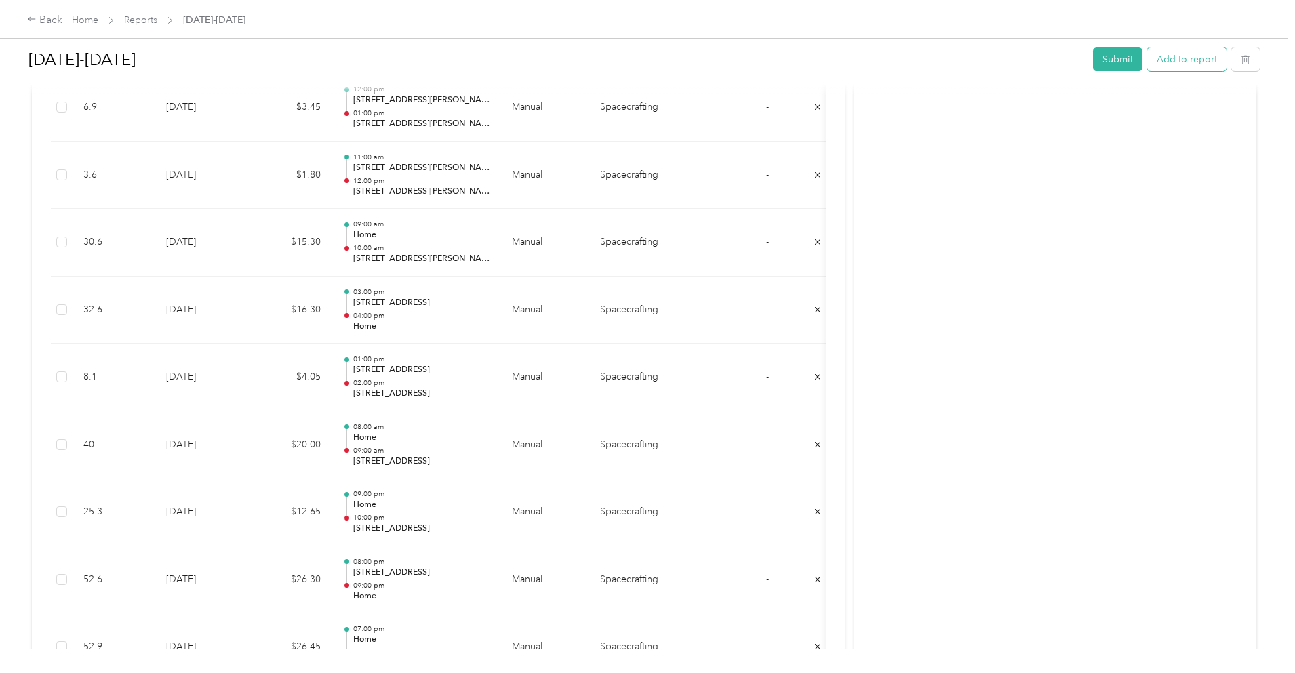
click at [1147, 60] on button "Add to report" at bounding box center [1186, 59] width 79 height 24
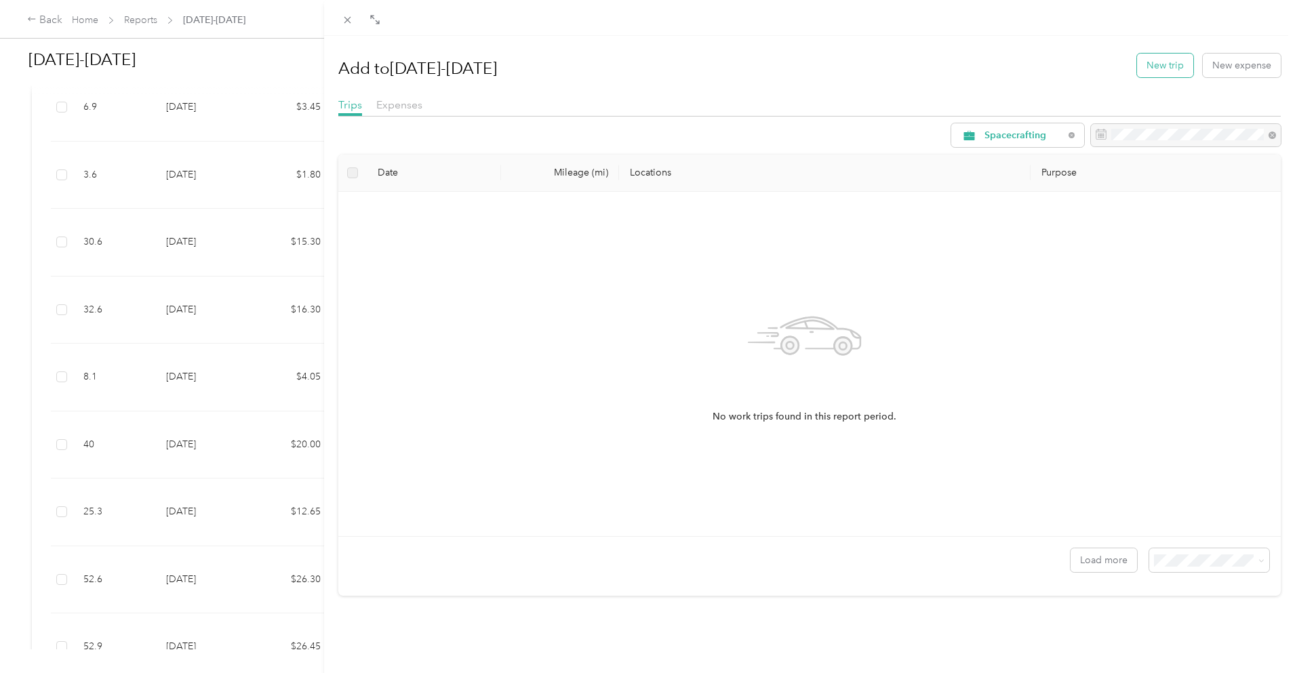
click at [1154, 68] on button "New trip" at bounding box center [1165, 66] width 56 height 24
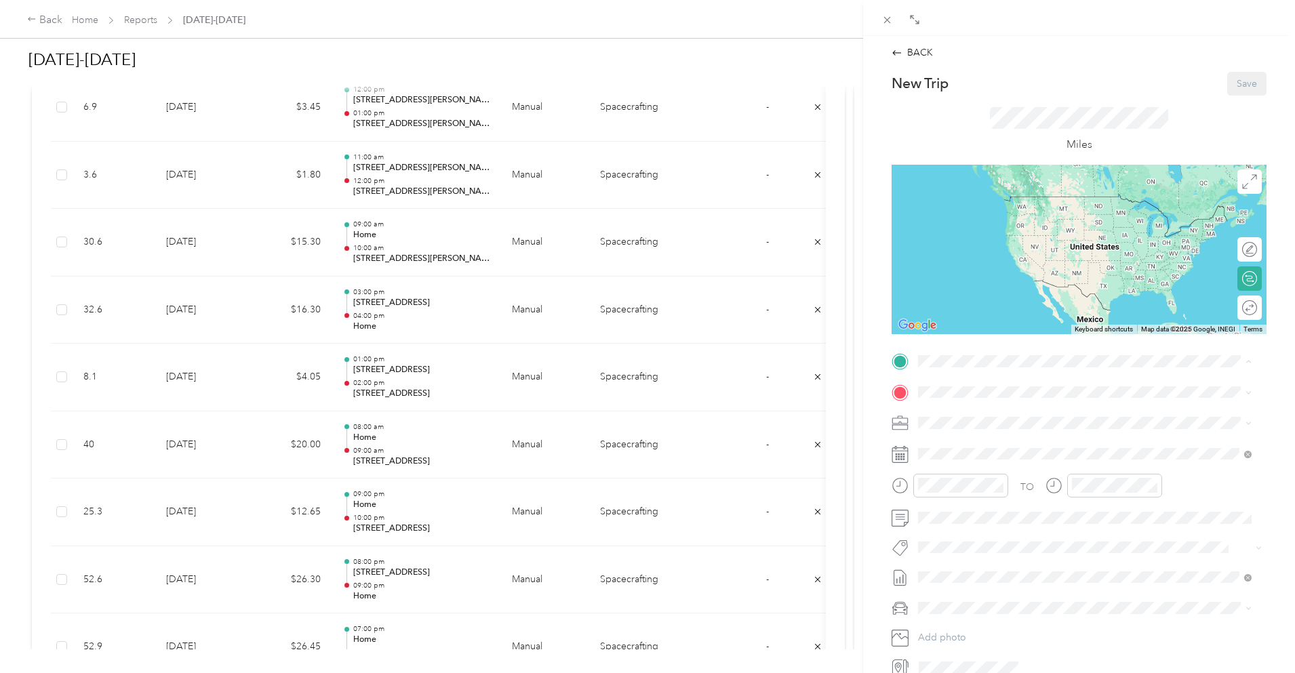
click at [1004, 424] on div "Home [STREET_ADDRESS][PERSON_NAME]" at bounding box center [1024, 423] width 161 height 28
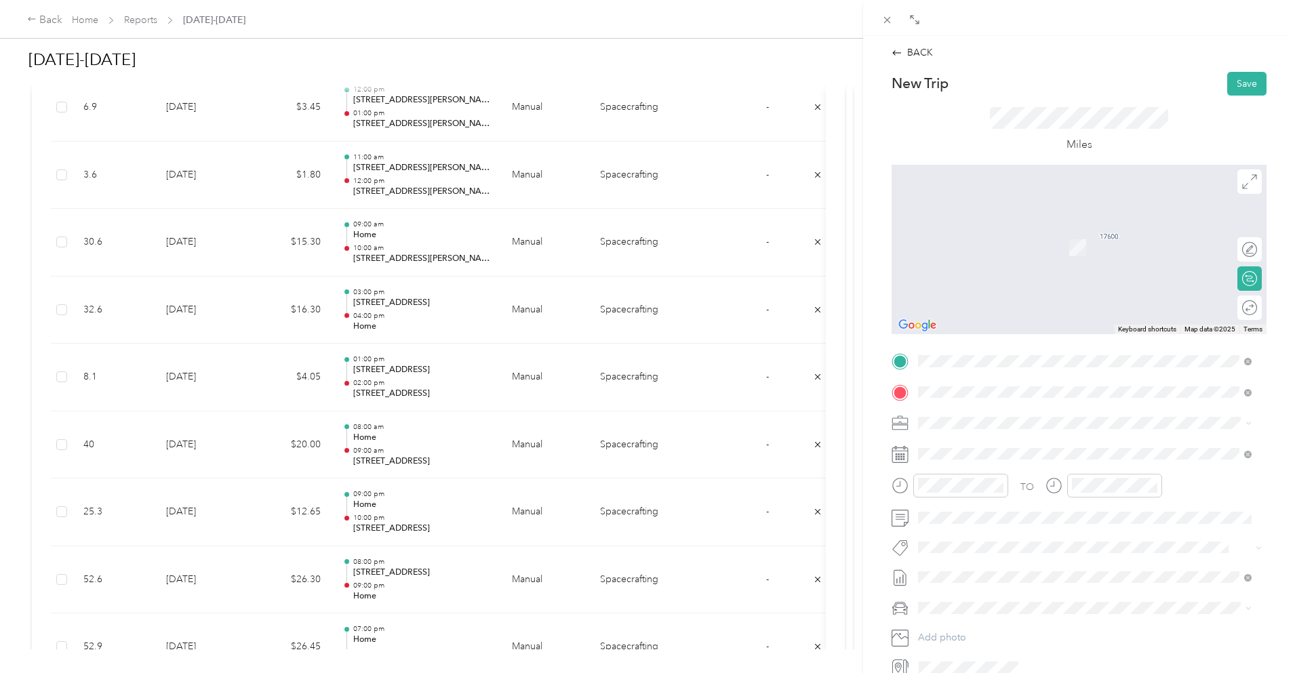
click at [1040, 444] on span "[STREET_ADDRESS][PERSON_NAME][US_STATE]" at bounding box center [1049, 441] width 211 height 12
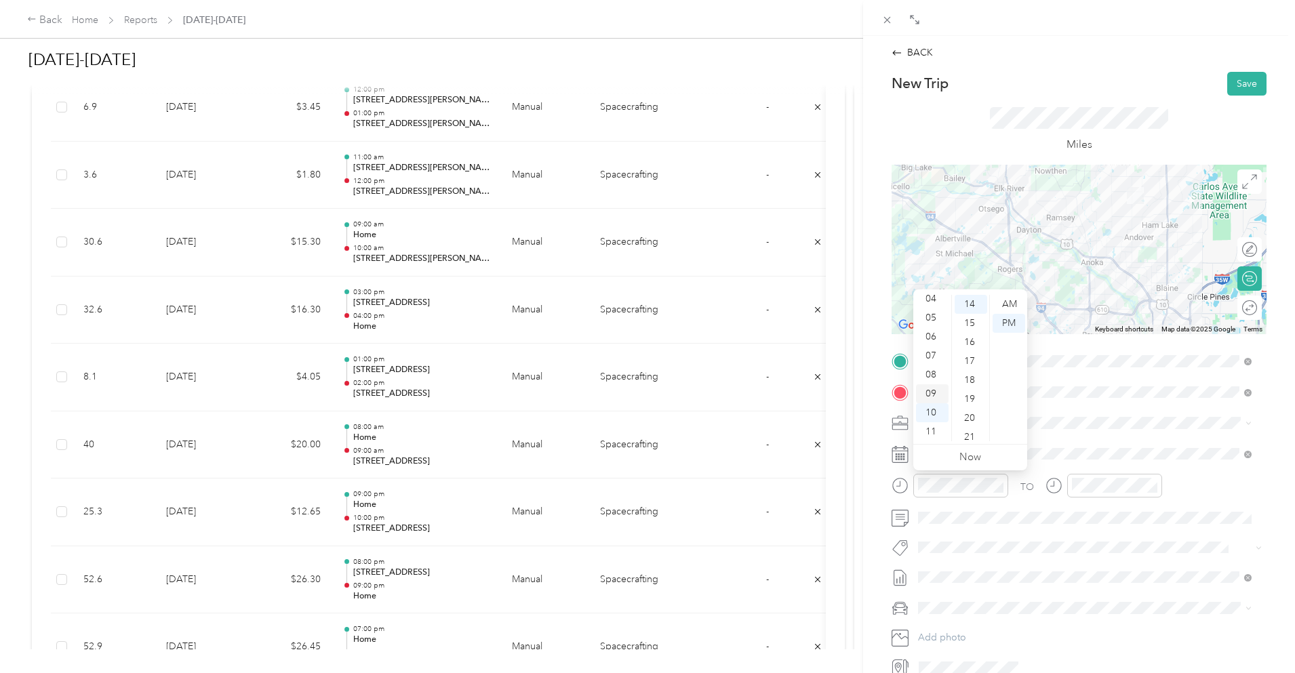
click at [934, 389] on div "09" at bounding box center [932, 394] width 33 height 19
click at [969, 300] on div "00" at bounding box center [971, 304] width 33 height 19
click at [1008, 302] on div "AM" at bounding box center [1009, 304] width 33 height 19
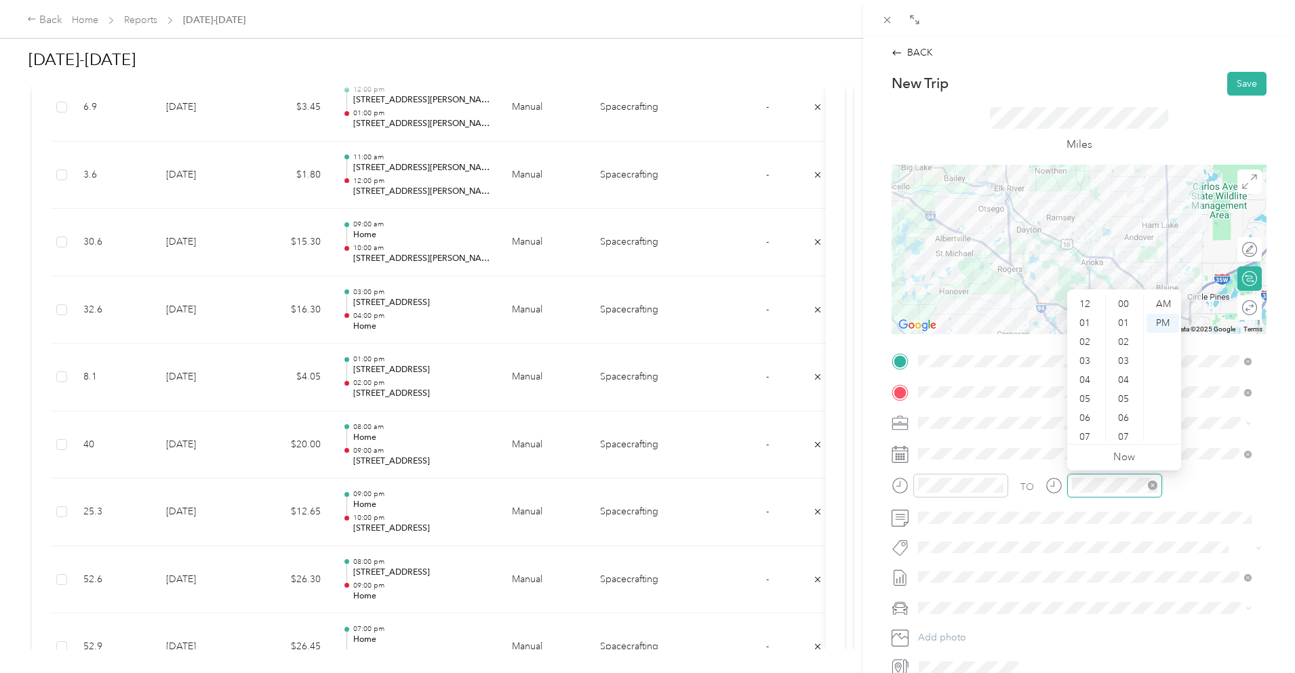
scroll to position [81, 0]
click at [1122, 304] on div "00" at bounding box center [1125, 304] width 33 height 19
click at [1166, 304] on div "AM" at bounding box center [1163, 304] width 33 height 19
click at [1242, 87] on button "Save" at bounding box center [1247, 84] width 39 height 24
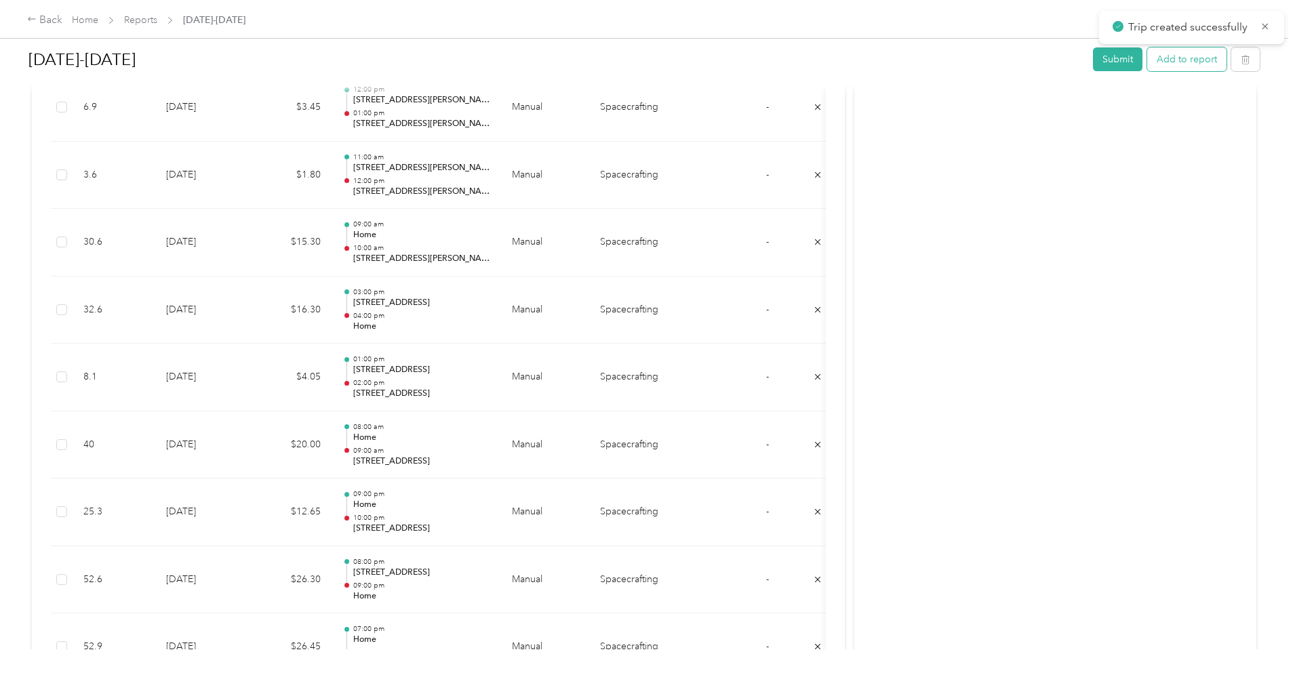
click at [1147, 58] on button "Add to report" at bounding box center [1186, 59] width 79 height 24
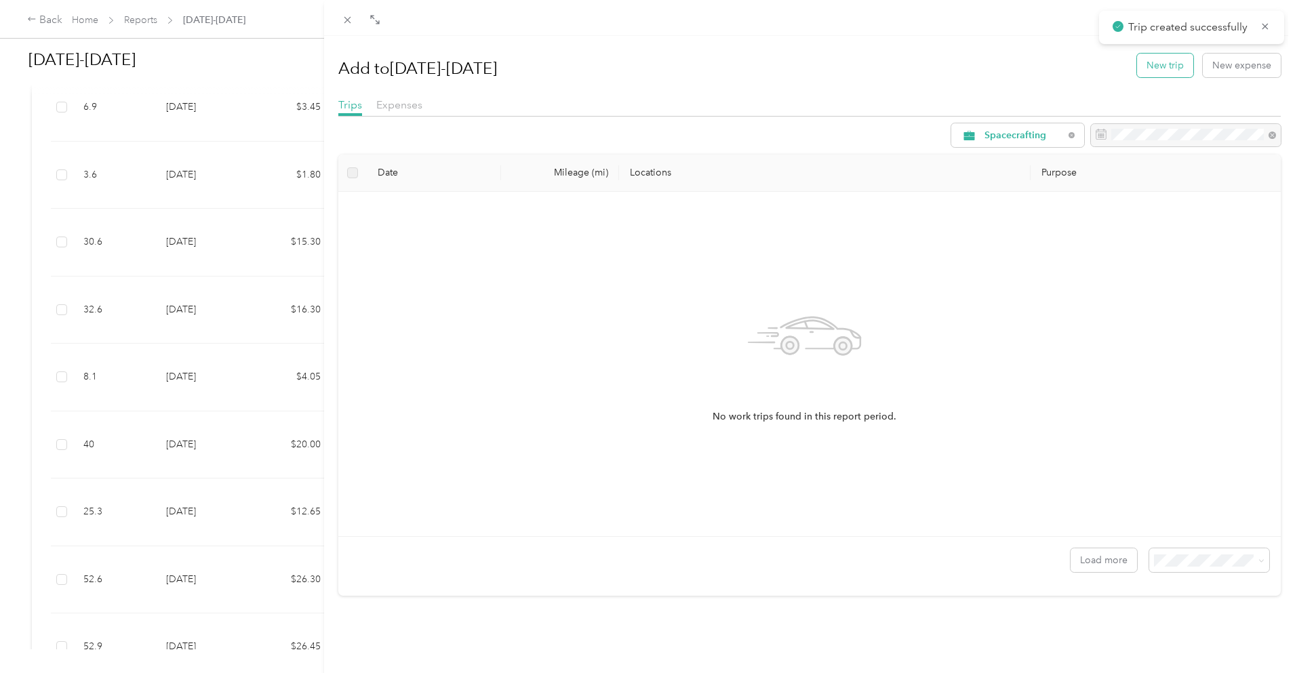
click at [1145, 59] on button "New trip" at bounding box center [1165, 66] width 56 height 24
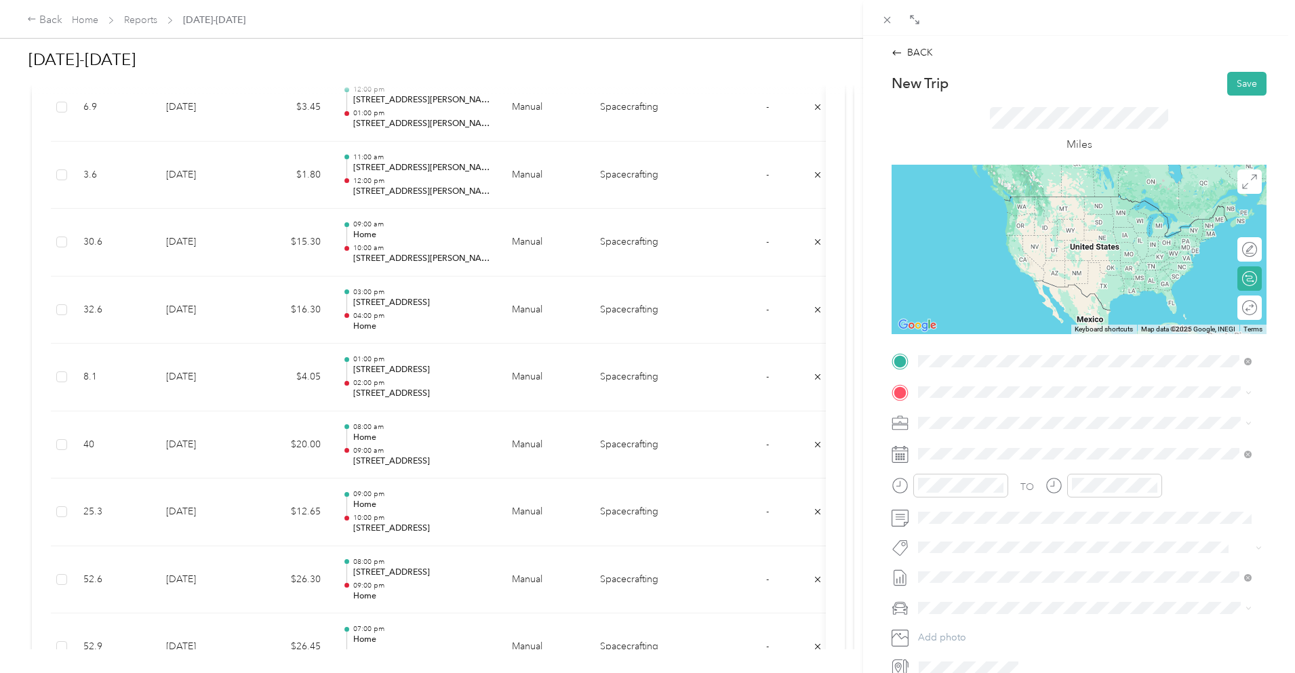
click at [991, 404] on span "[STREET_ADDRESS][PERSON_NAME][US_STATE]" at bounding box center [1049, 410] width 211 height 12
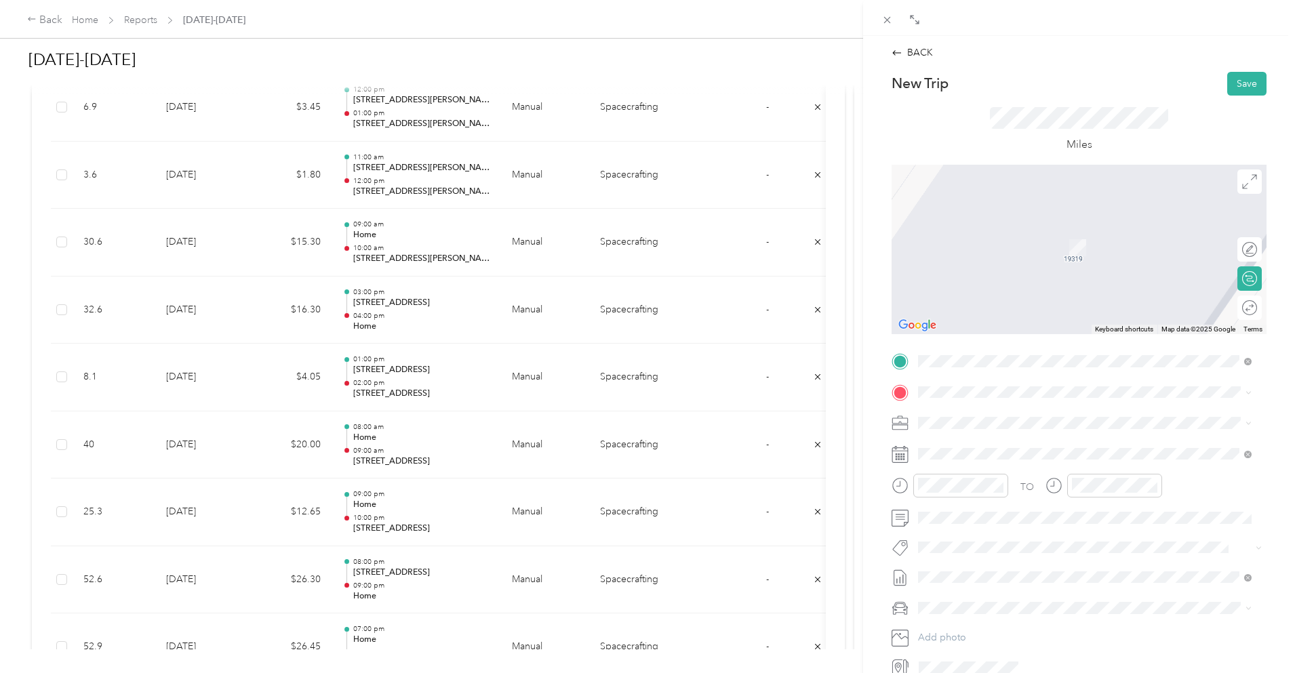
click at [988, 435] on span "[STREET_ADDRESS][PERSON_NAME][US_STATE]" at bounding box center [1049, 438] width 211 height 12
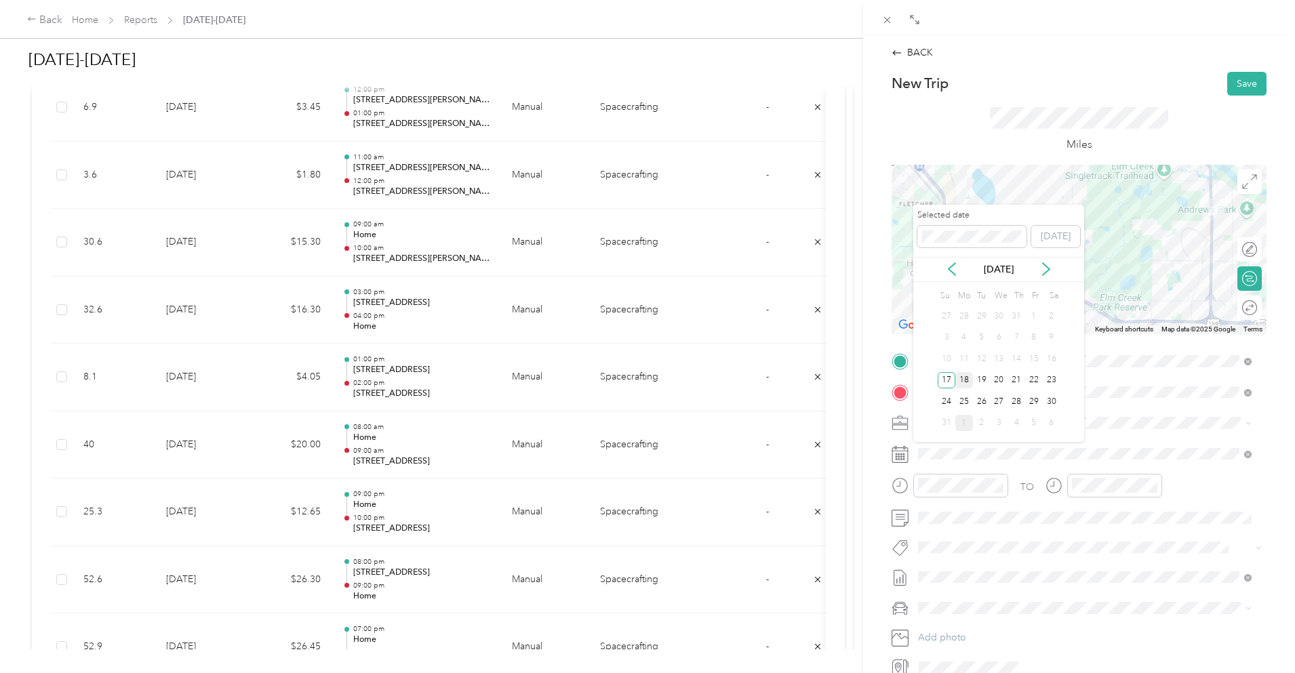
click at [965, 375] on div "18" at bounding box center [965, 380] width 18 height 17
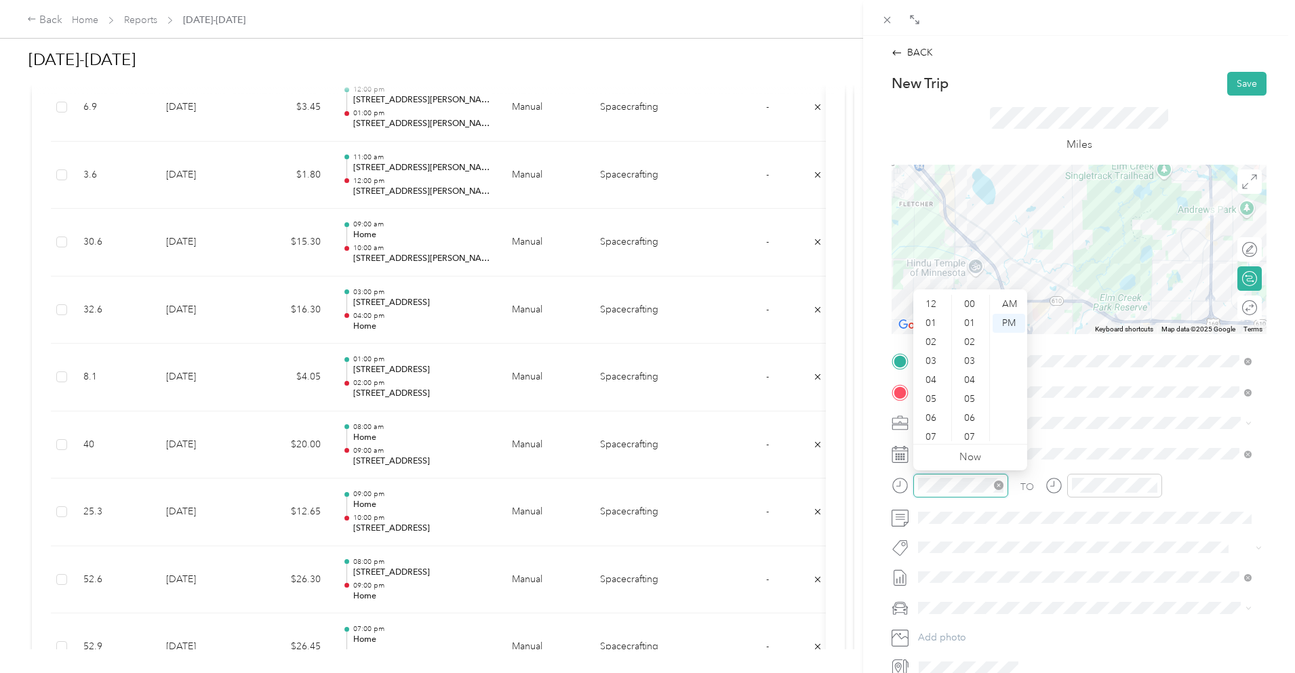
scroll to position [81, 0]
click at [935, 414] on div "10" at bounding box center [932, 413] width 33 height 19
click at [970, 302] on div "00" at bounding box center [971, 304] width 33 height 19
click at [1014, 303] on div "AM" at bounding box center [1009, 304] width 33 height 19
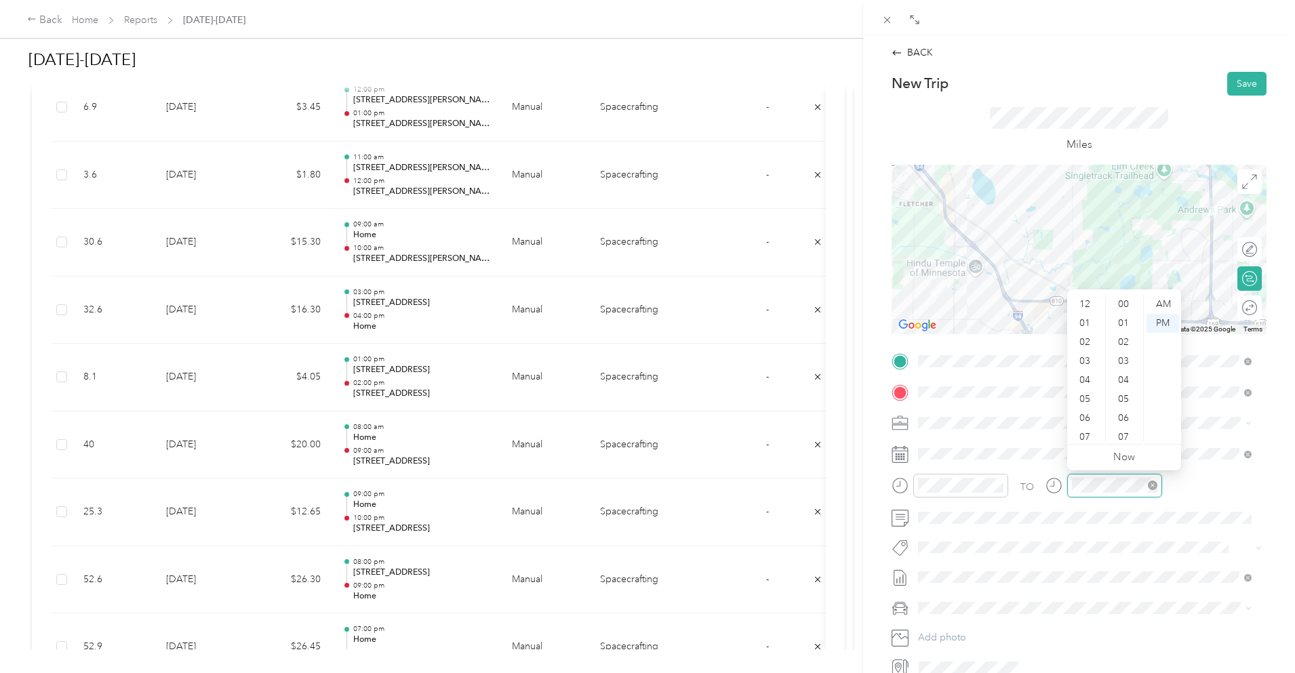
scroll to position [81, 0]
click at [1093, 429] on div "11" at bounding box center [1086, 432] width 33 height 19
click at [1124, 299] on div "00" at bounding box center [1125, 304] width 33 height 19
click at [1160, 304] on div "AM" at bounding box center [1163, 304] width 33 height 19
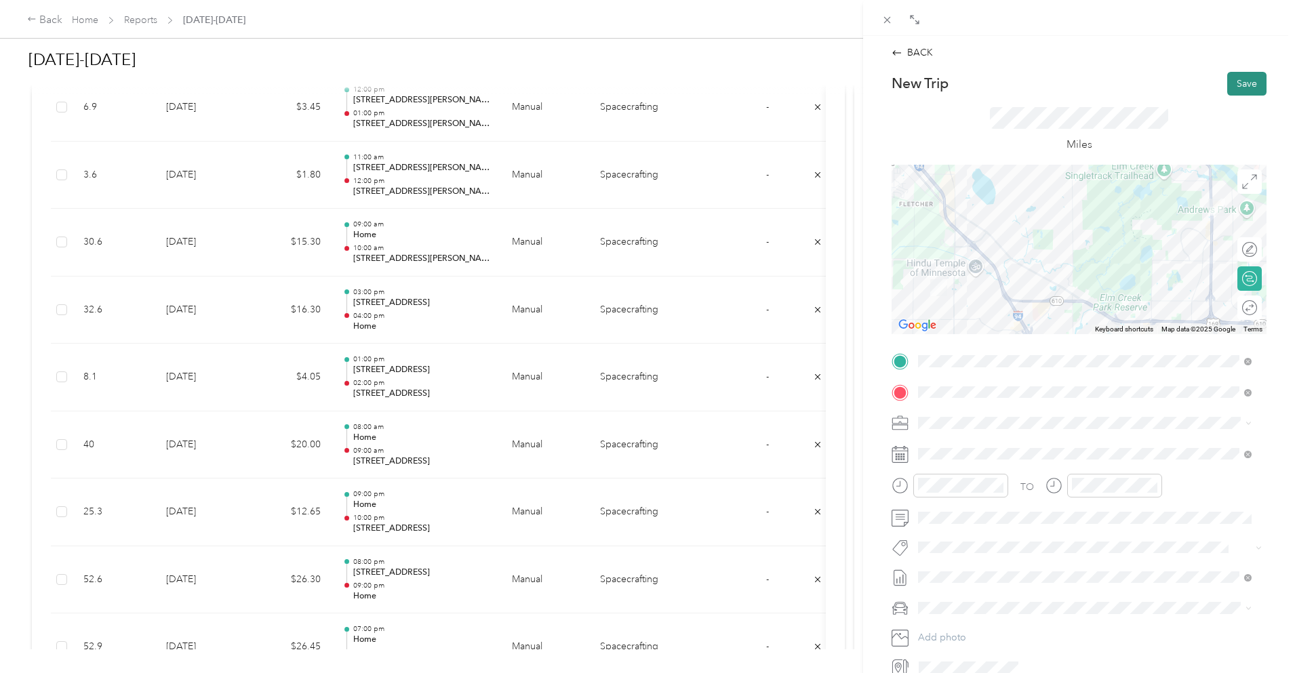
click at [1229, 83] on button "Save" at bounding box center [1247, 84] width 39 height 24
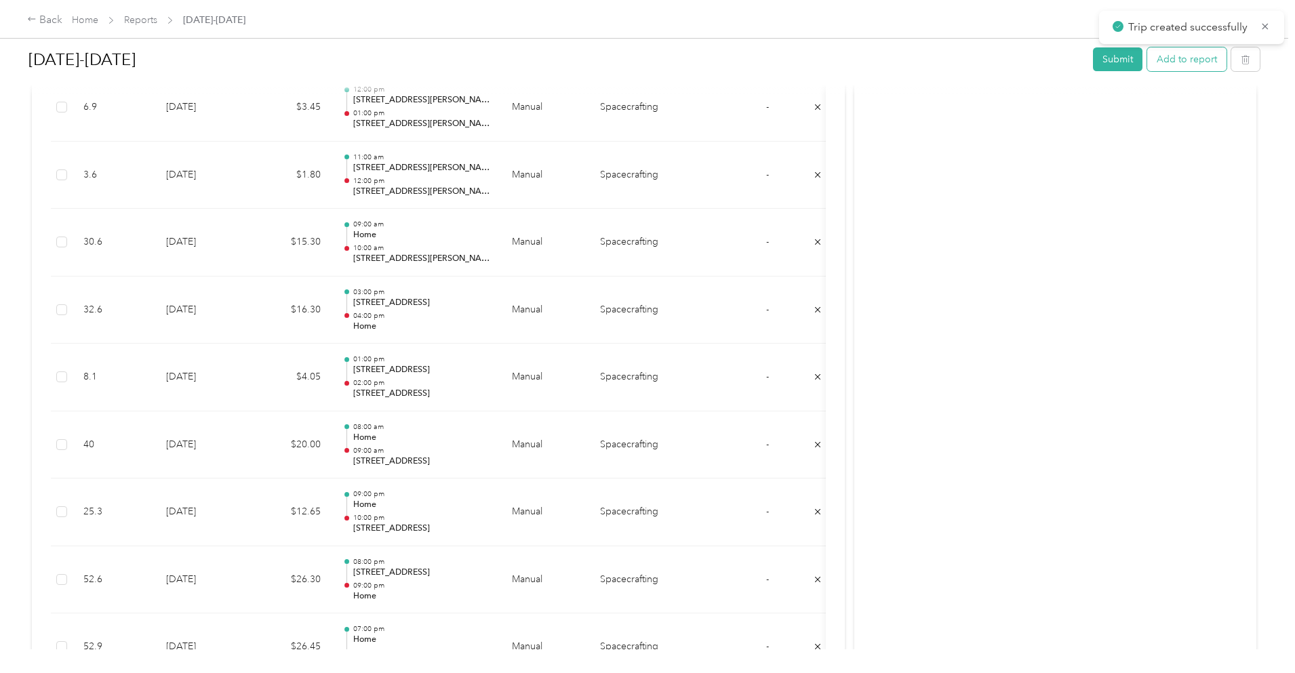
click at [1147, 64] on button "Add to report" at bounding box center [1186, 59] width 79 height 24
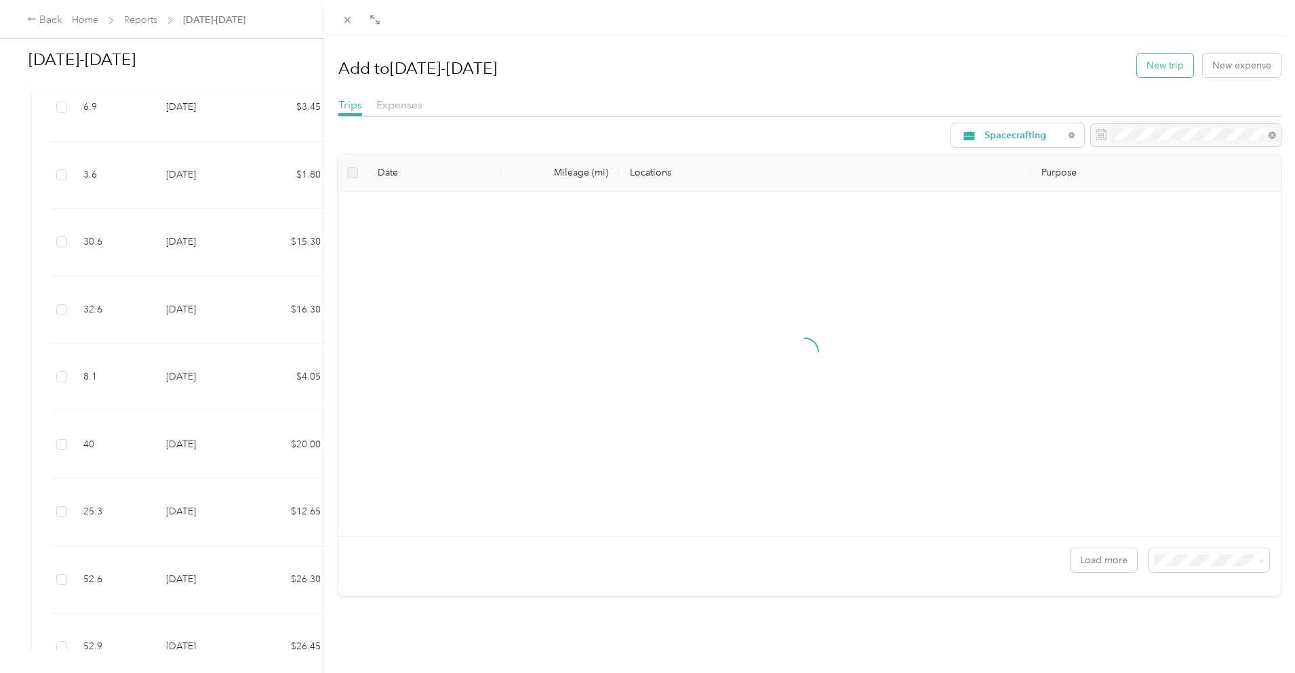
click at [1141, 73] on button "New trip" at bounding box center [1165, 66] width 56 height 24
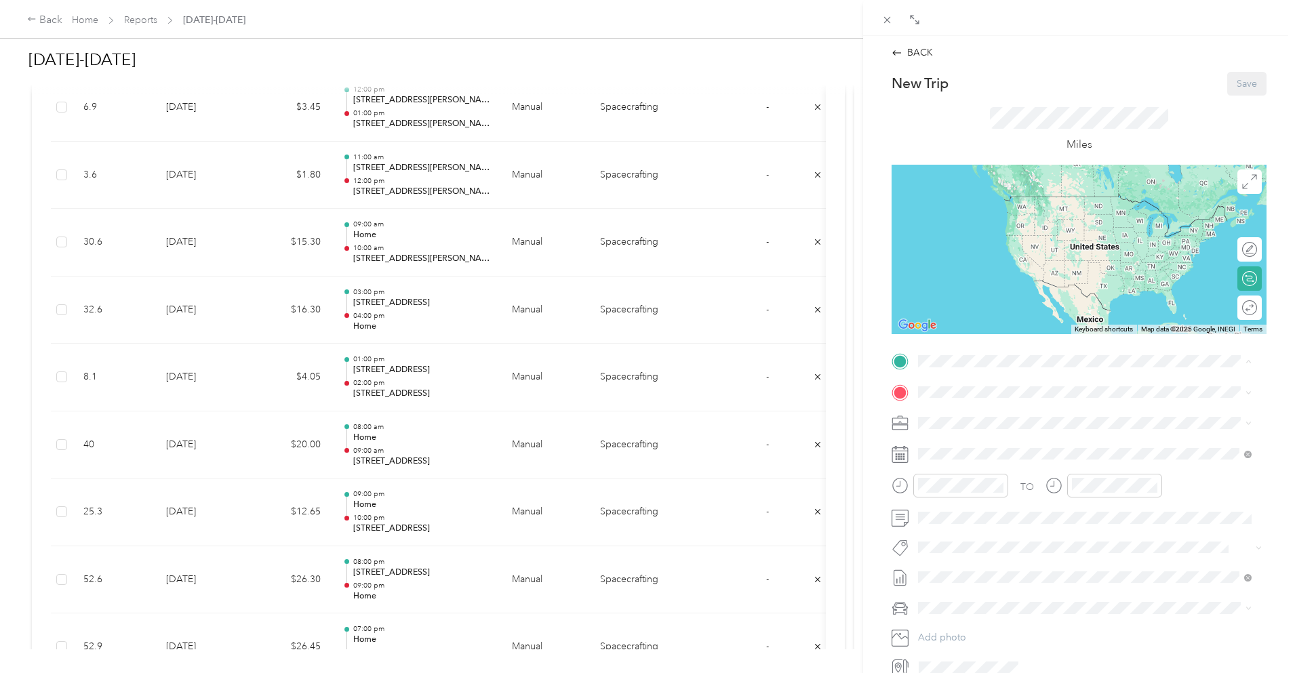
click at [1010, 429] on span "[STREET_ADDRESS][PERSON_NAME]" at bounding box center [1024, 431] width 161 height 12
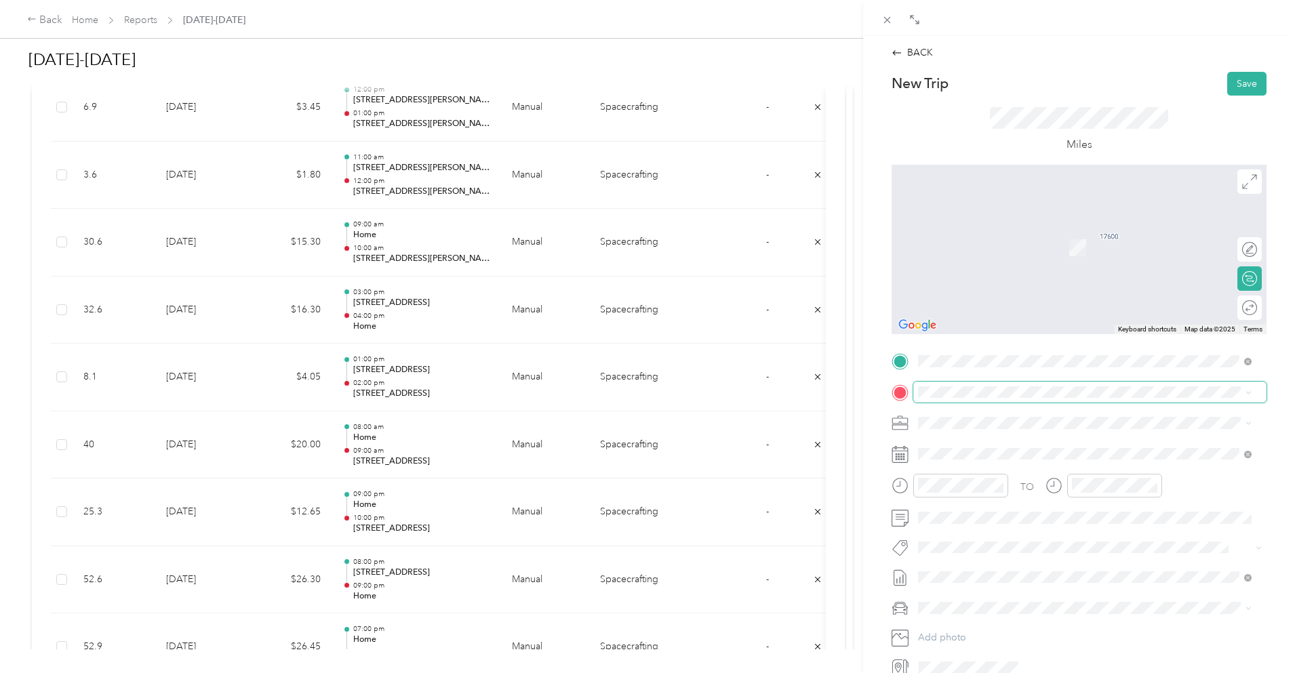
click at [942, 401] on span at bounding box center [1090, 393] width 353 height 22
click at [998, 436] on span "[STREET_ADDRESS][US_STATE]" at bounding box center [1012, 441] width 136 height 12
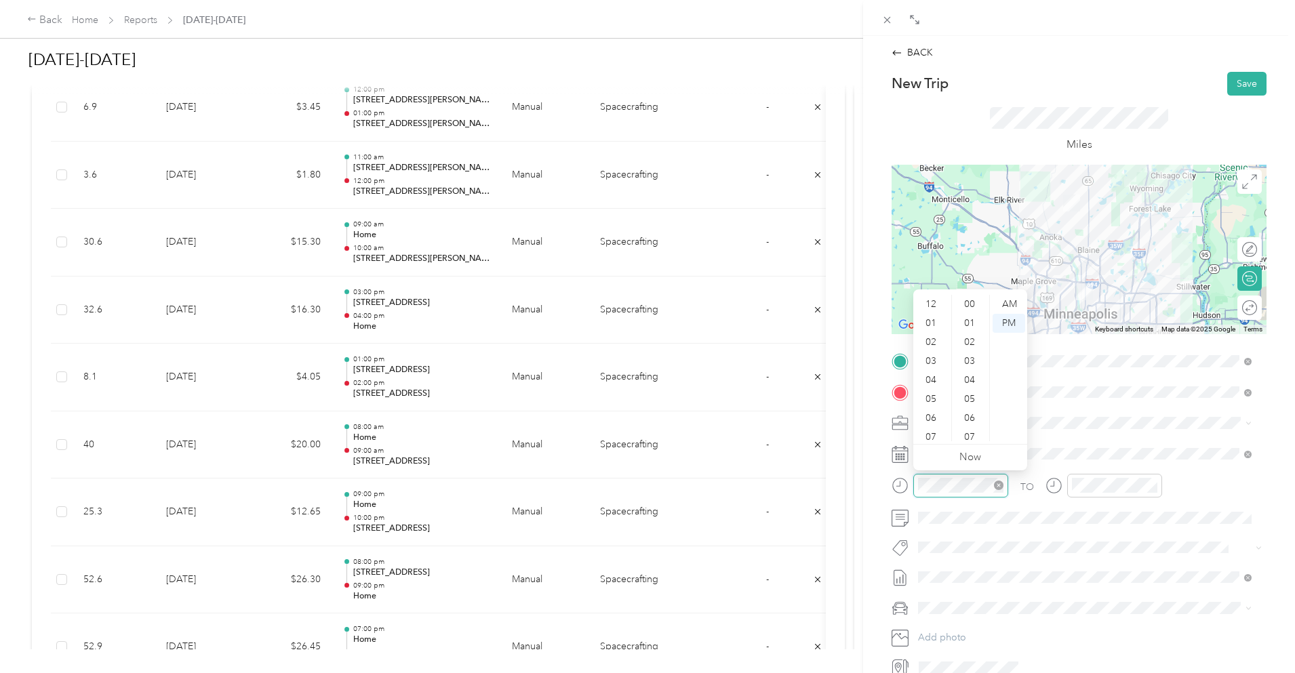
scroll to position [81, 0]
click at [1062, 460] on span at bounding box center [1090, 455] width 353 height 22
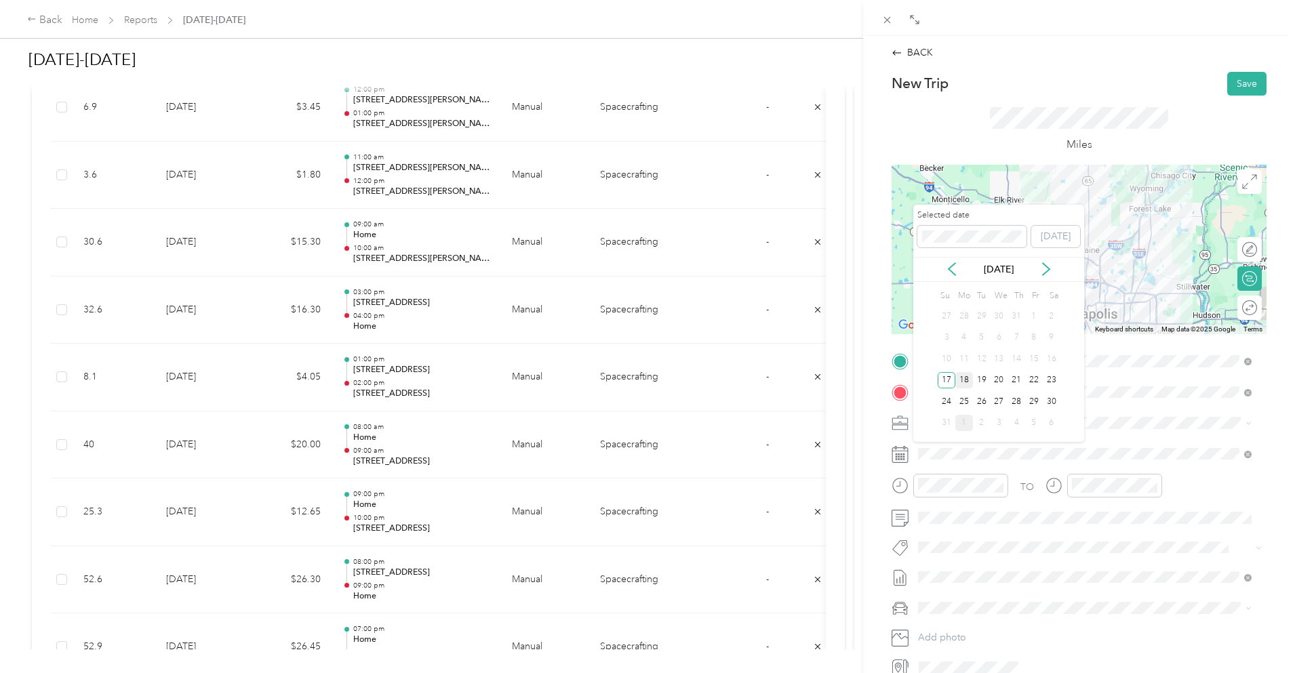
click at [960, 380] on div "18" at bounding box center [965, 380] width 18 height 17
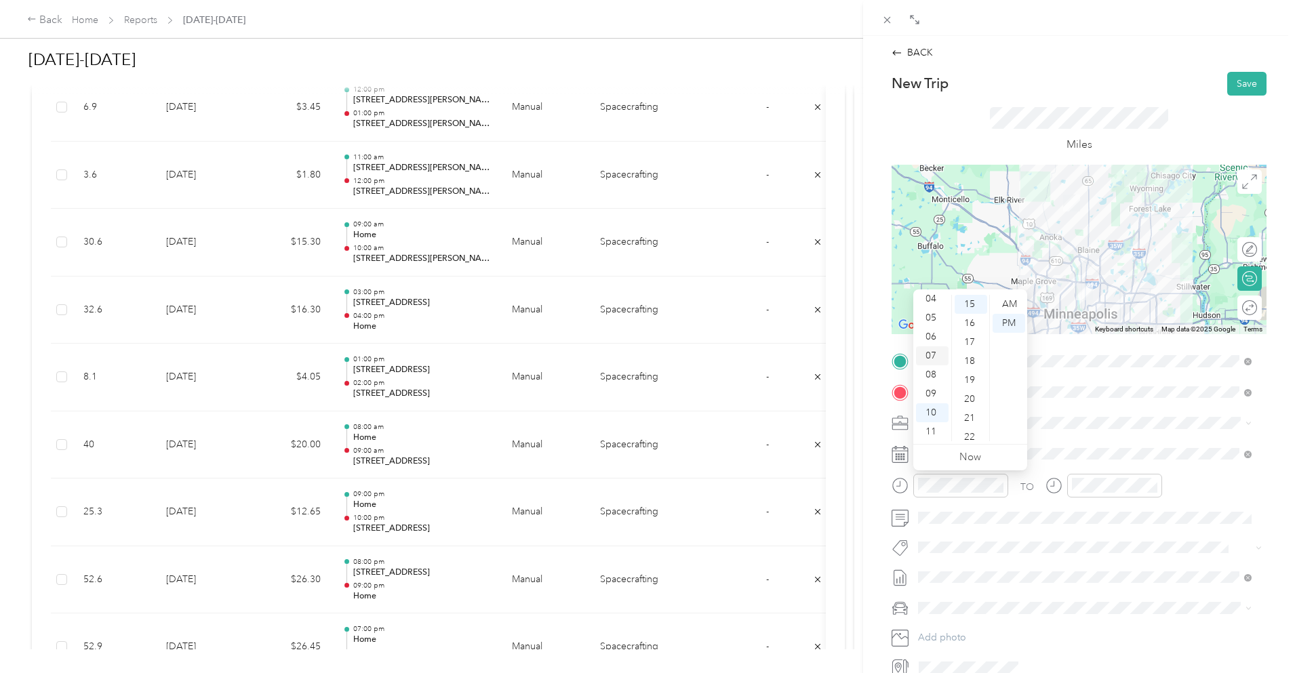
click at [933, 356] on div "07" at bounding box center [932, 356] width 33 height 19
click at [977, 300] on div "00" at bounding box center [971, 304] width 33 height 19
click at [1006, 302] on div "AM" at bounding box center [1009, 304] width 33 height 19
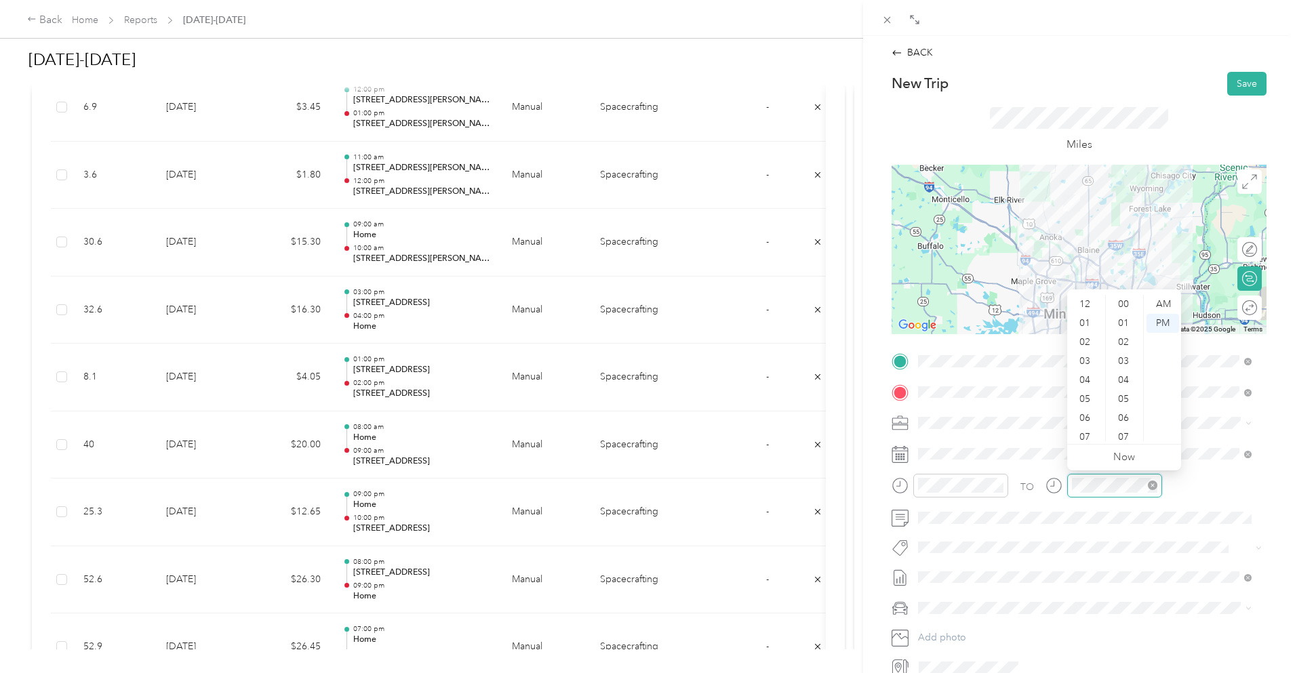
scroll to position [81, 0]
click at [1082, 365] on div "07" at bounding box center [1086, 356] width 33 height 19
click at [1076, 372] on div "08" at bounding box center [1086, 375] width 33 height 19
click at [1126, 298] on div "00" at bounding box center [1125, 304] width 33 height 19
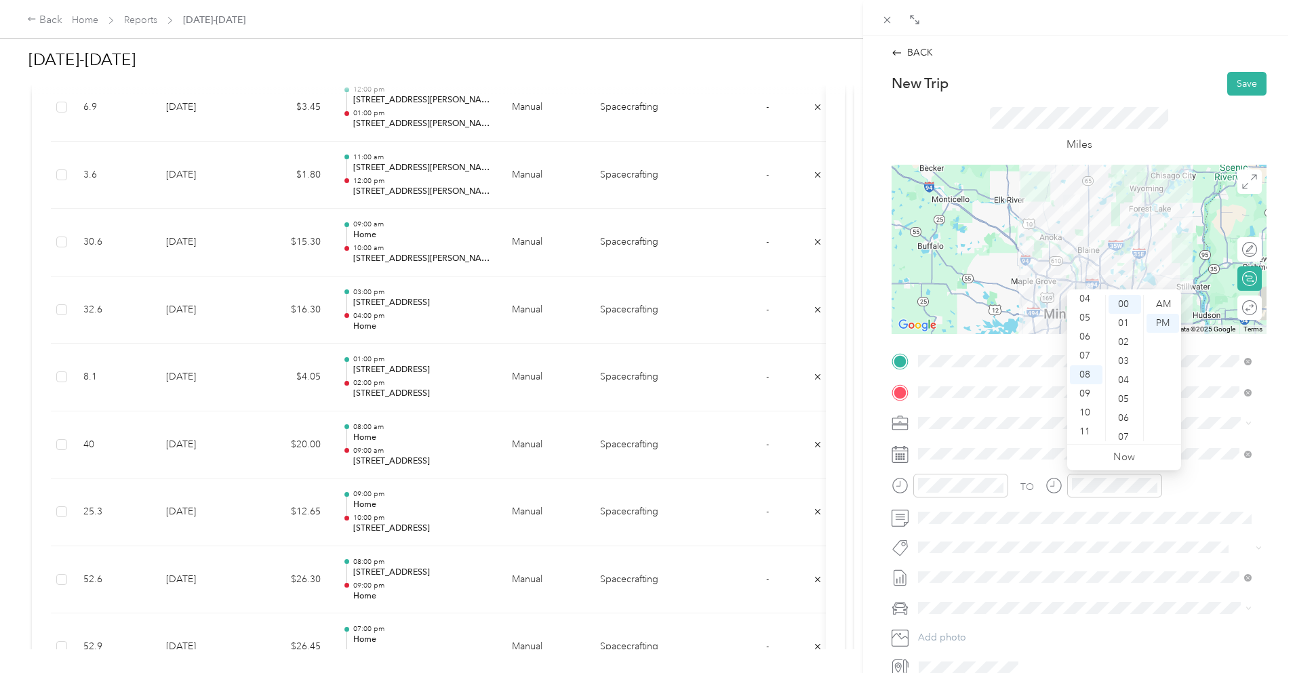
drag, startPoint x: 1160, startPoint y: 302, endPoint x: 1166, endPoint y: 254, distance: 48.5
click at [1162, 301] on div "AM" at bounding box center [1163, 304] width 33 height 19
click at [1145, 139] on div "Miles" at bounding box center [1079, 129] width 178 height 45
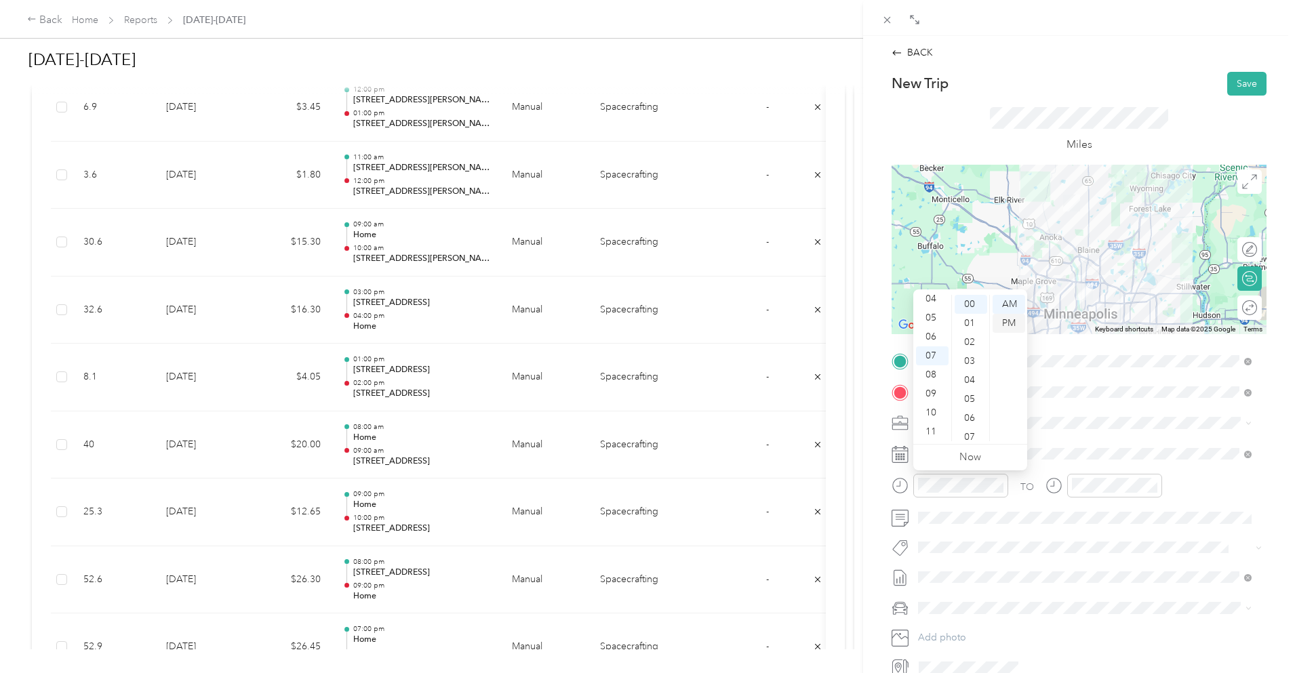
click at [1006, 319] on div "PM" at bounding box center [1009, 323] width 33 height 19
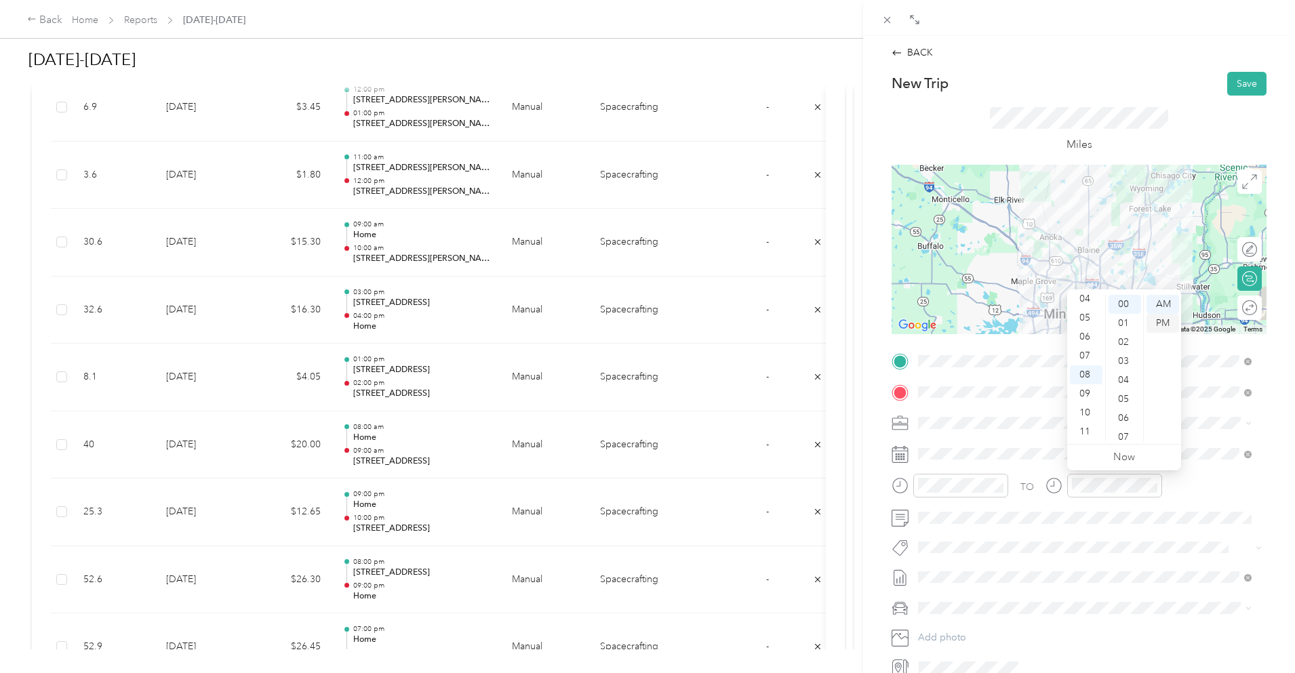
click at [1160, 324] on div "PM" at bounding box center [1163, 323] width 33 height 19
click at [1147, 102] on div "Miles" at bounding box center [1079, 130] width 375 height 69
click at [1233, 81] on button "Save" at bounding box center [1247, 84] width 39 height 24
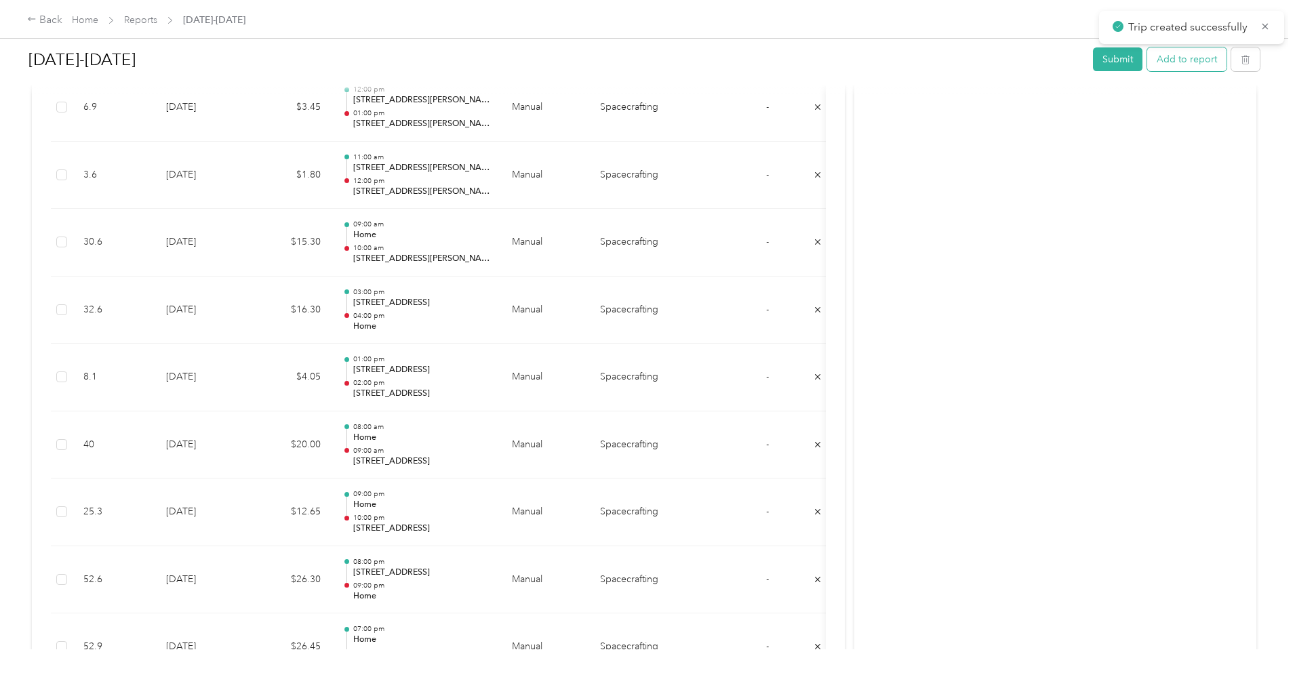
click at [1147, 59] on button "Add to report" at bounding box center [1186, 59] width 79 height 24
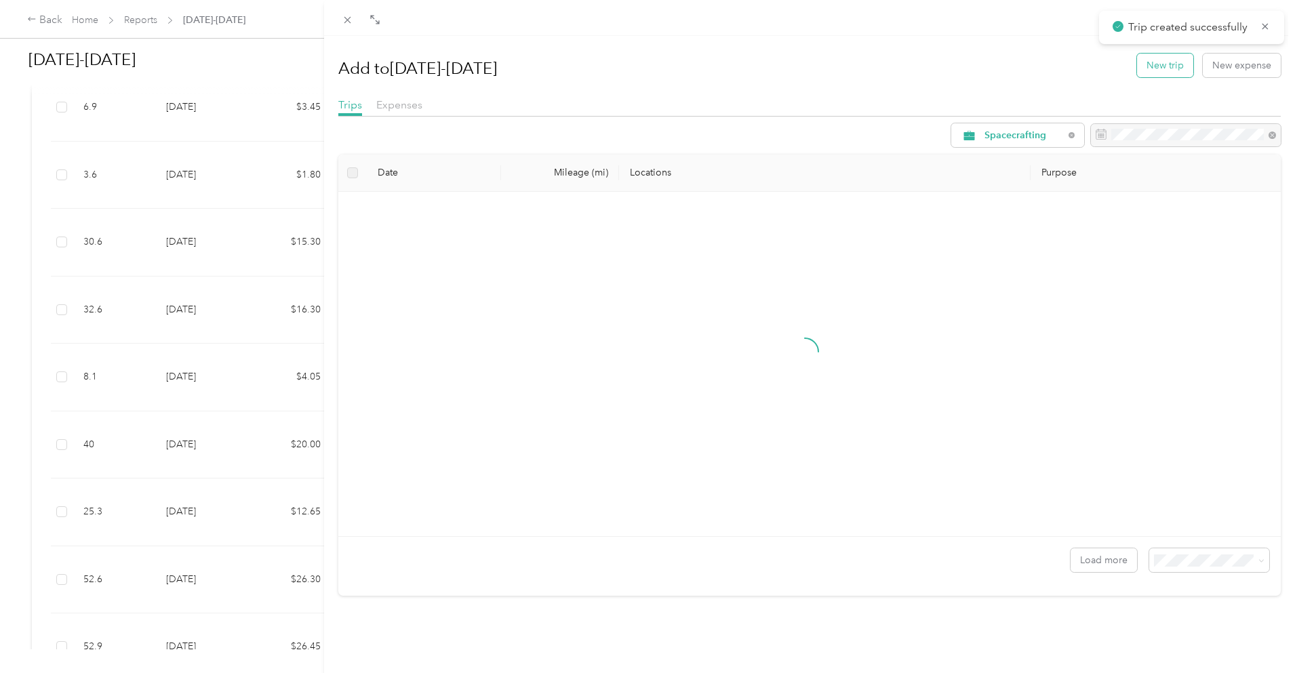
click at [1137, 60] on button "New trip" at bounding box center [1165, 66] width 56 height 24
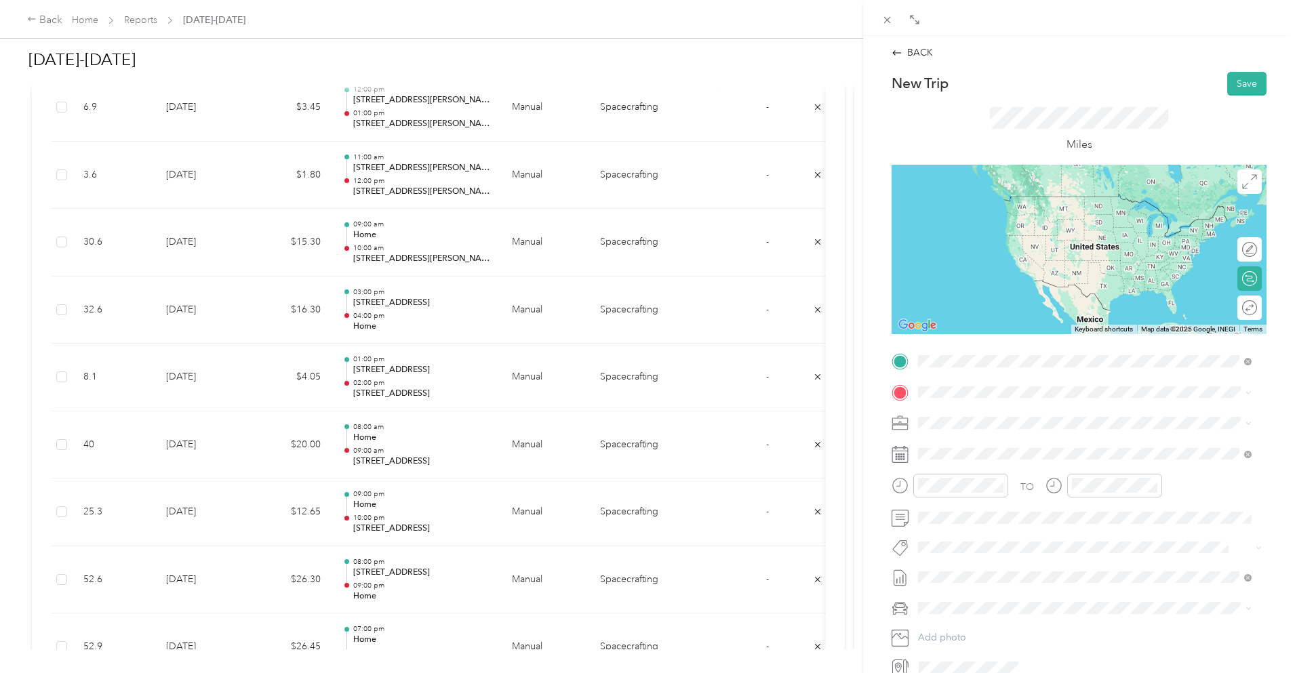
click at [987, 412] on span "[STREET_ADDRESS][US_STATE]" at bounding box center [1012, 410] width 136 height 12
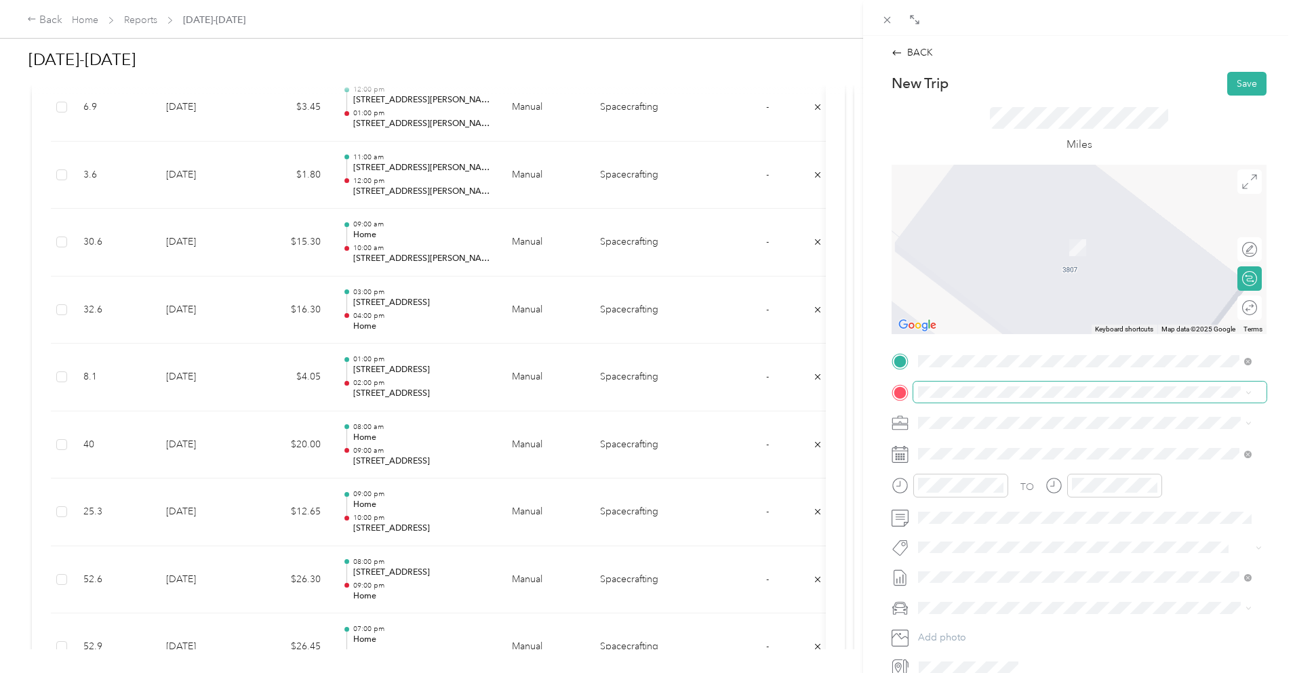
click at [998, 393] on span at bounding box center [1090, 393] width 353 height 22
click at [983, 461] on span "[STREET_ADDRESS][PERSON_NAME]" at bounding box center [1024, 462] width 161 height 12
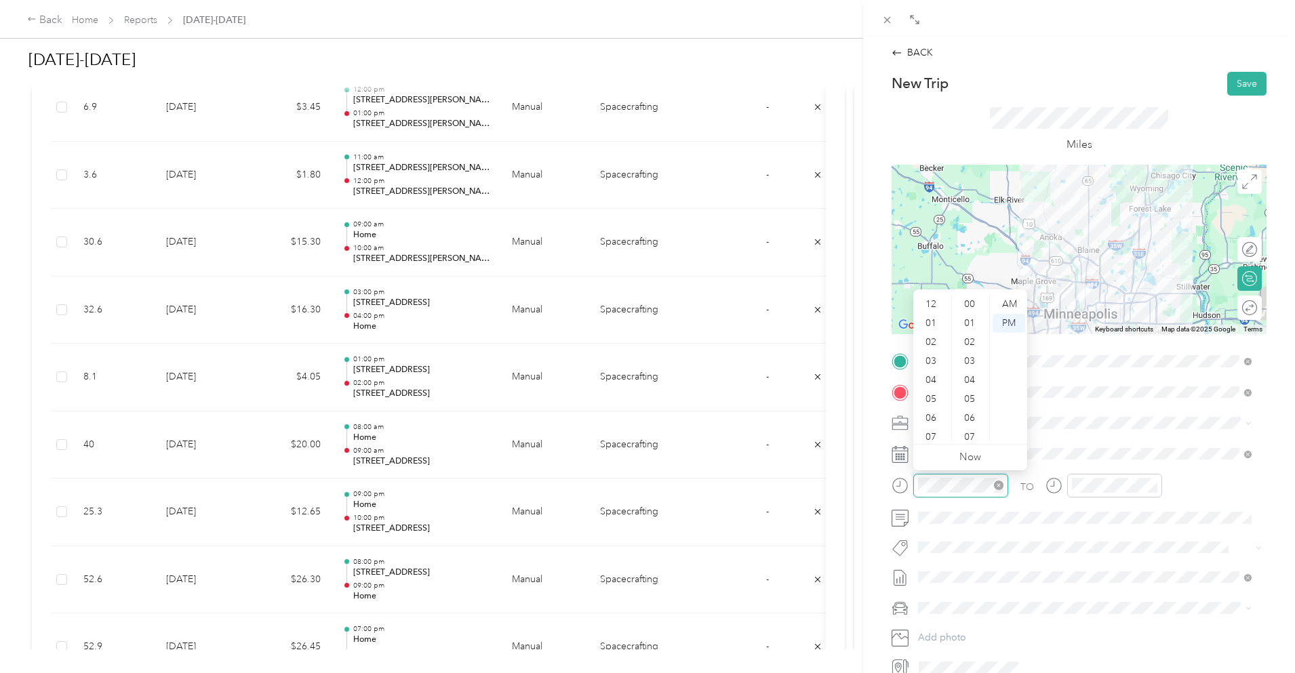
scroll to position [81, 0]
click at [935, 353] on div "07" at bounding box center [932, 356] width 33 height 19
click at [968, 303] on div "00" at bounding box center [971, 304] width 33 height 19
click at [1013, 321] on div "PM" at bounding box center [1009, 323] width 33 height 19
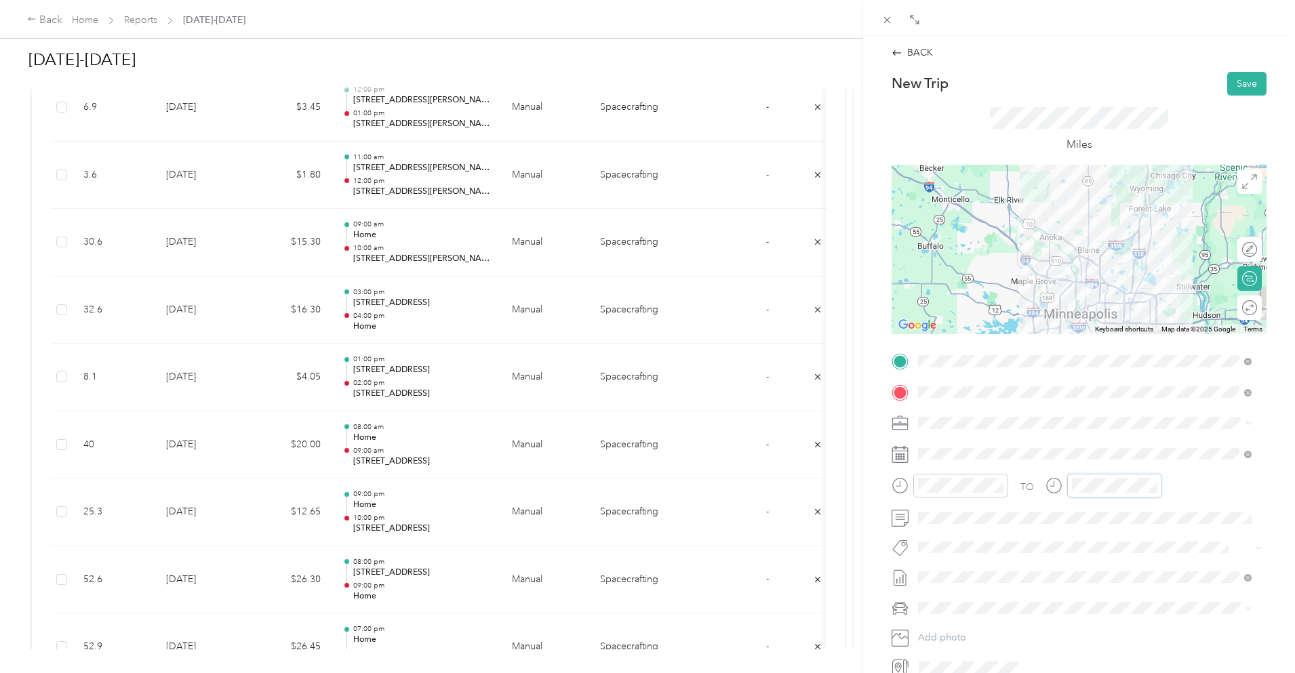
scroll to position [81, 0]
click at [1078, 369] on div "08" at bounding box center [1086, 375] width 33 height 19
click at [1129, 297] on div "00" at bounding box center [1125, 304] width 33 height 19
click at [929, 355] on div "07" at bounding box center [932, 356] width 33 height 19
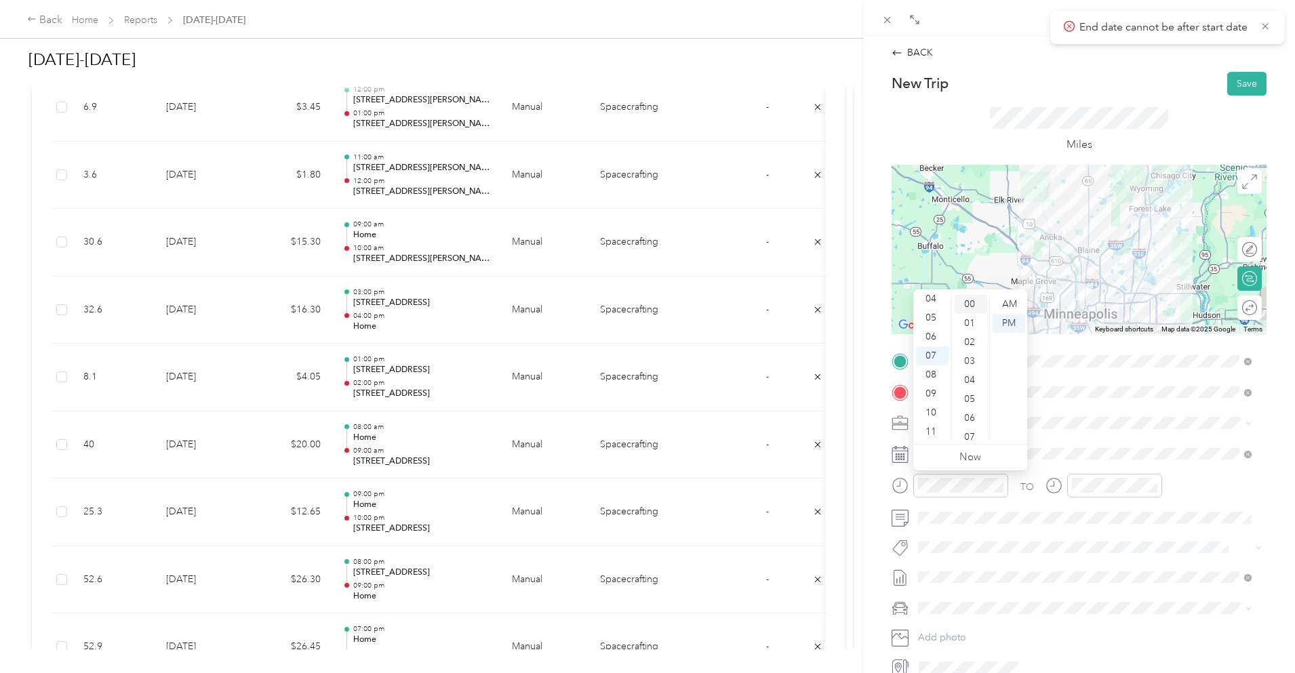
click at [970, 301] on div "00" at bounding box center [971, 304] width 33 height 19
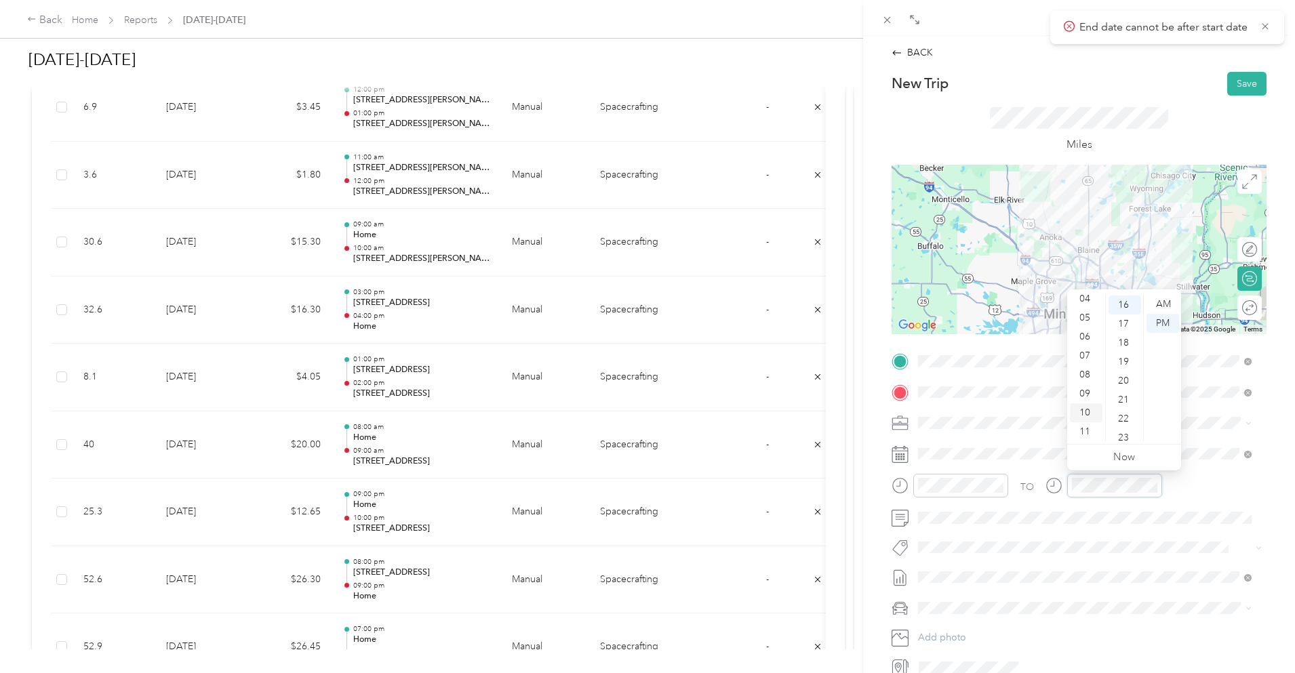
scroll to position [304, 0]
click at [1088, 371] on div "08" at bounding box center [1086, 375] width 33 height 19
click at [1128, 300] on div "00" at bounding box center [1125, 304] width 33 height 19
click at [1171, 109] on div "Miles" at bounding box center [1079, 130] width 375 height 69
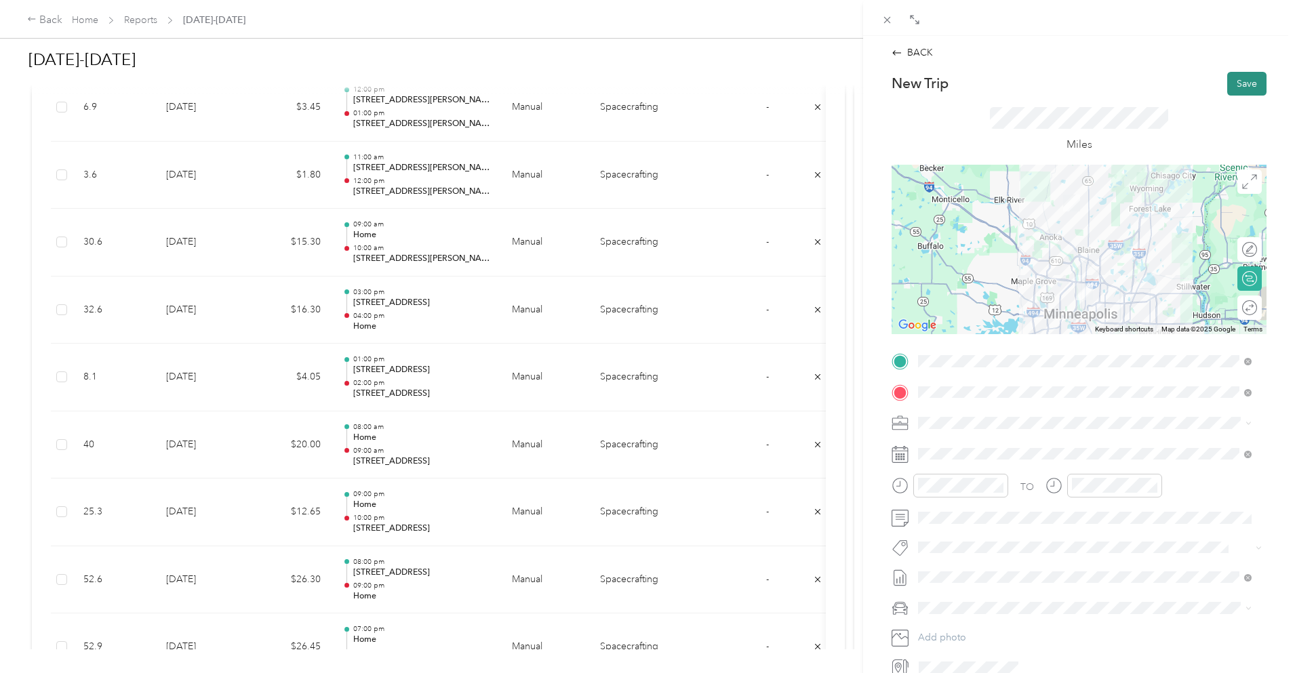
click at [1231, 77] on button "Save" at bounding box center [1247, 84] width 39 height 24
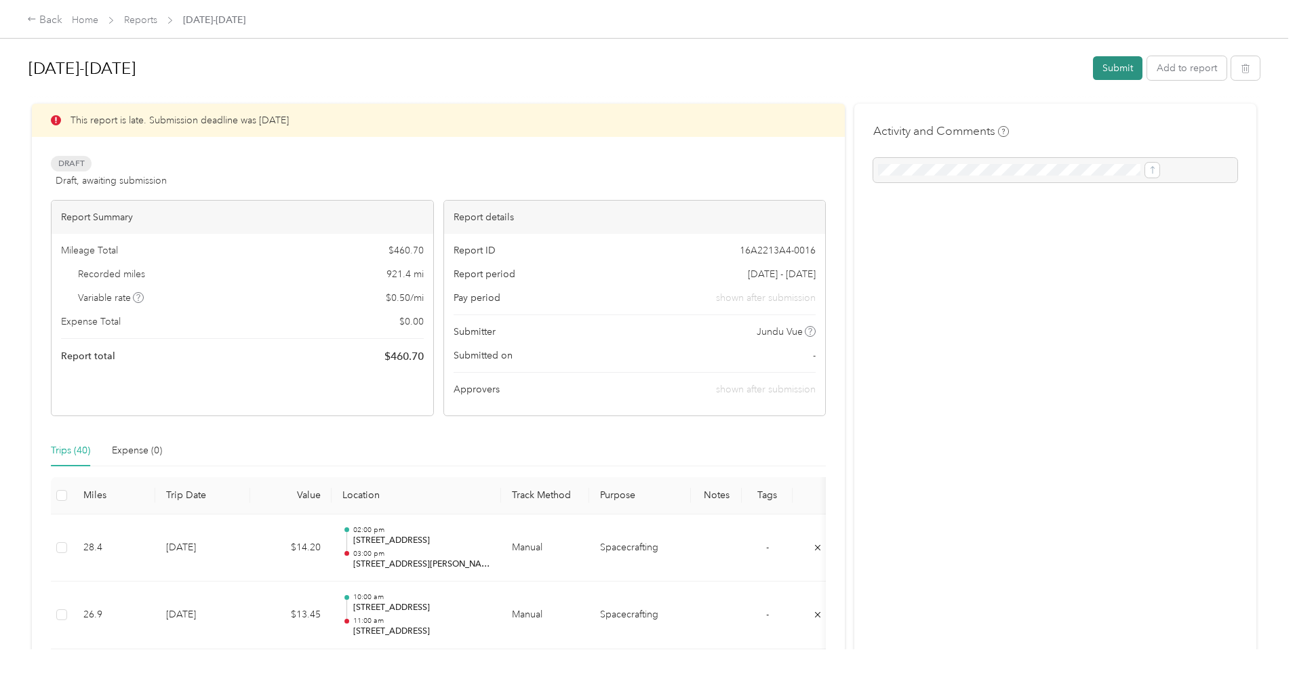
click at [1093, 69] on button "Submit" at bounding box center [1118, 68] width 50 height 24
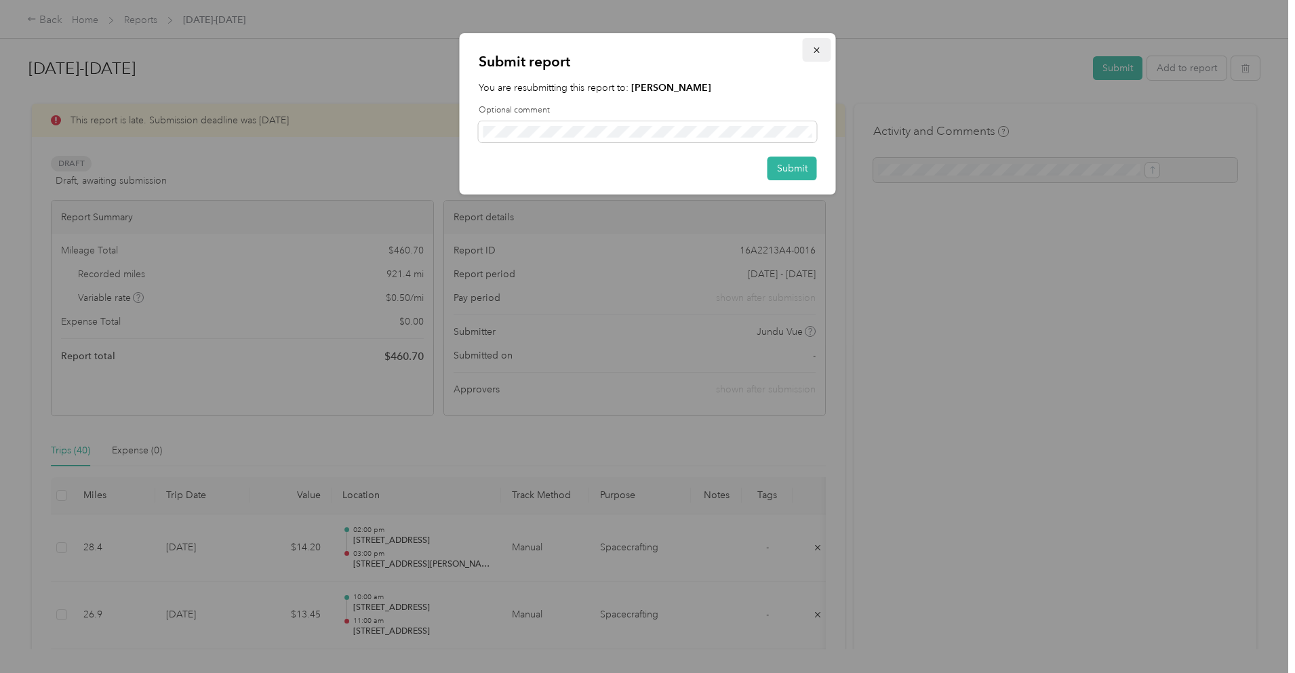
click at [817, 48] on icon "button" at bounding box center [816, 49] width 9 height 9
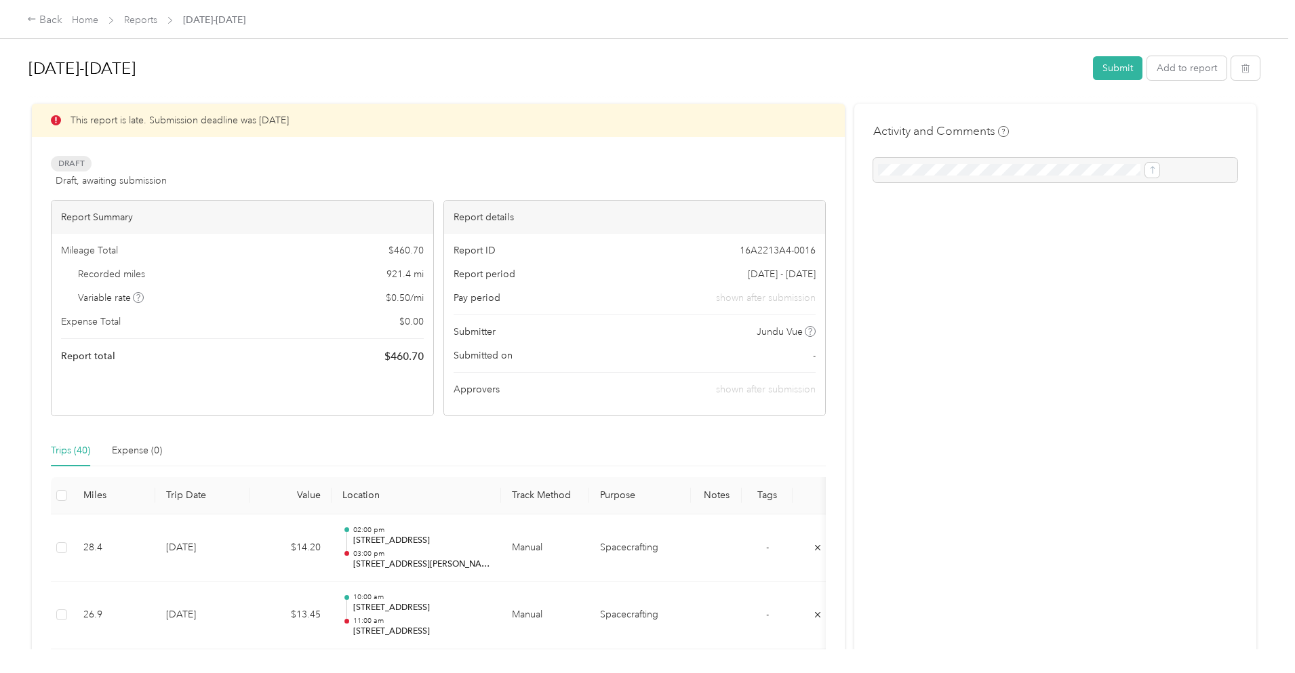
click at [1000, 56] on div "[DATE]-[DATE] Submit Add to report" at bounding box center [644, 71] width 1232 height 40
click at [1093, 72] on button "Submit" at bounding box center [1118, 68] width 50 height 24
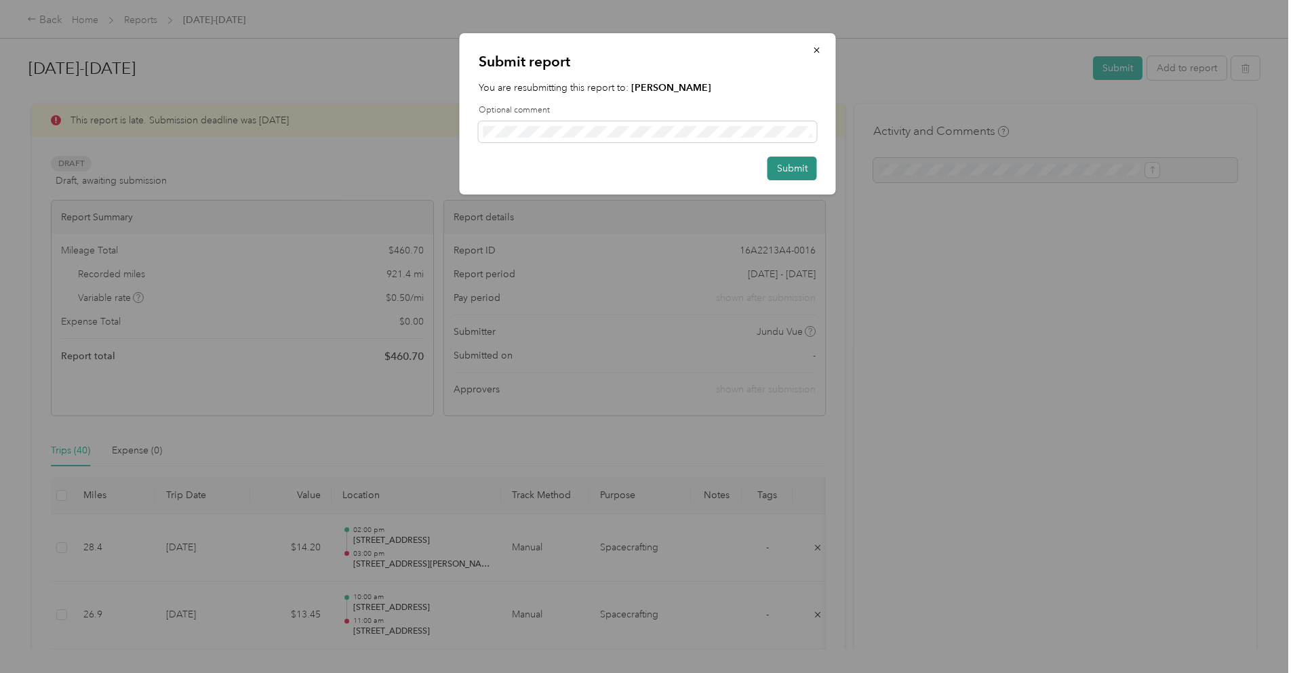
click at [806, 172] on button "Submit" at bounding box center [793, 169] width 50 height 24
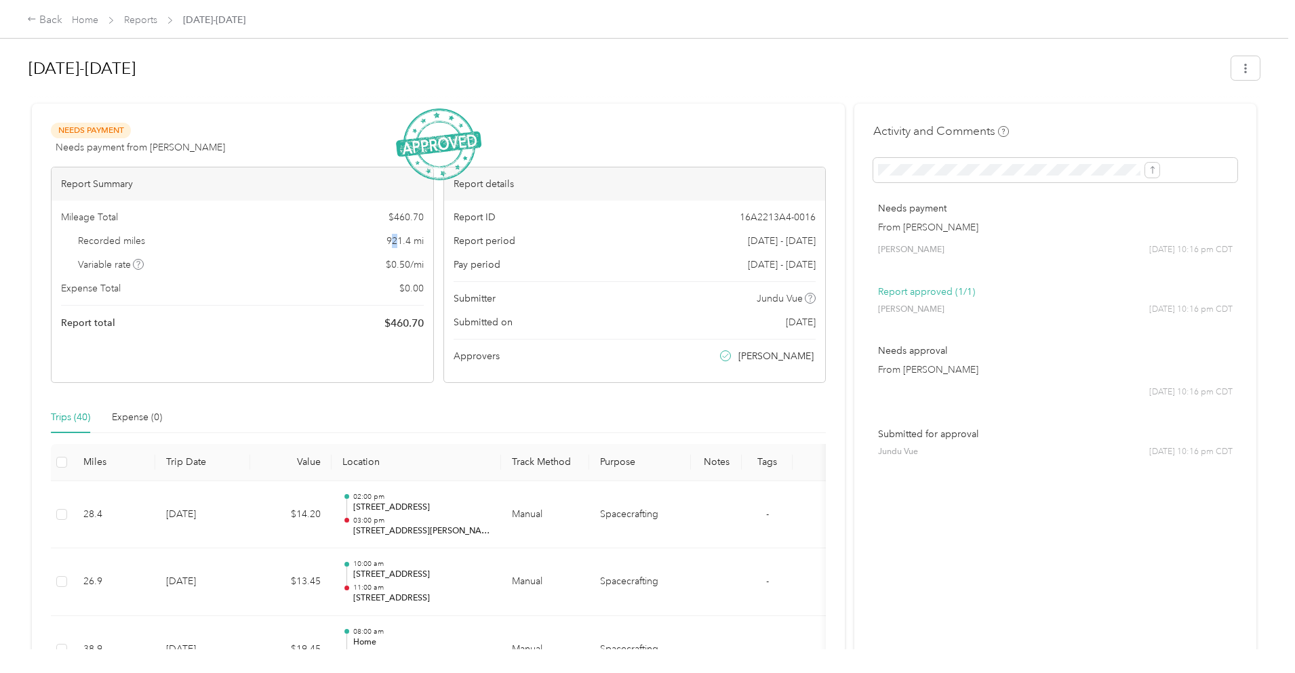
click at [424, 241] on span "921.4 mi" at bounding box center [405, 241] width 37 height 14
drag, startPoint x: 418, startPoint y: 241, endPoint x: 446, endPoint y: 241, distance: 27.8
click at [424, 241] on div "Recorded miles 921.4 mi" at bounding box center [242, 241] width 363 height 14
copy span "921.4"
click at [1241, 71] on icon "button" at bounding box center [1245, 68] width 9 height 9
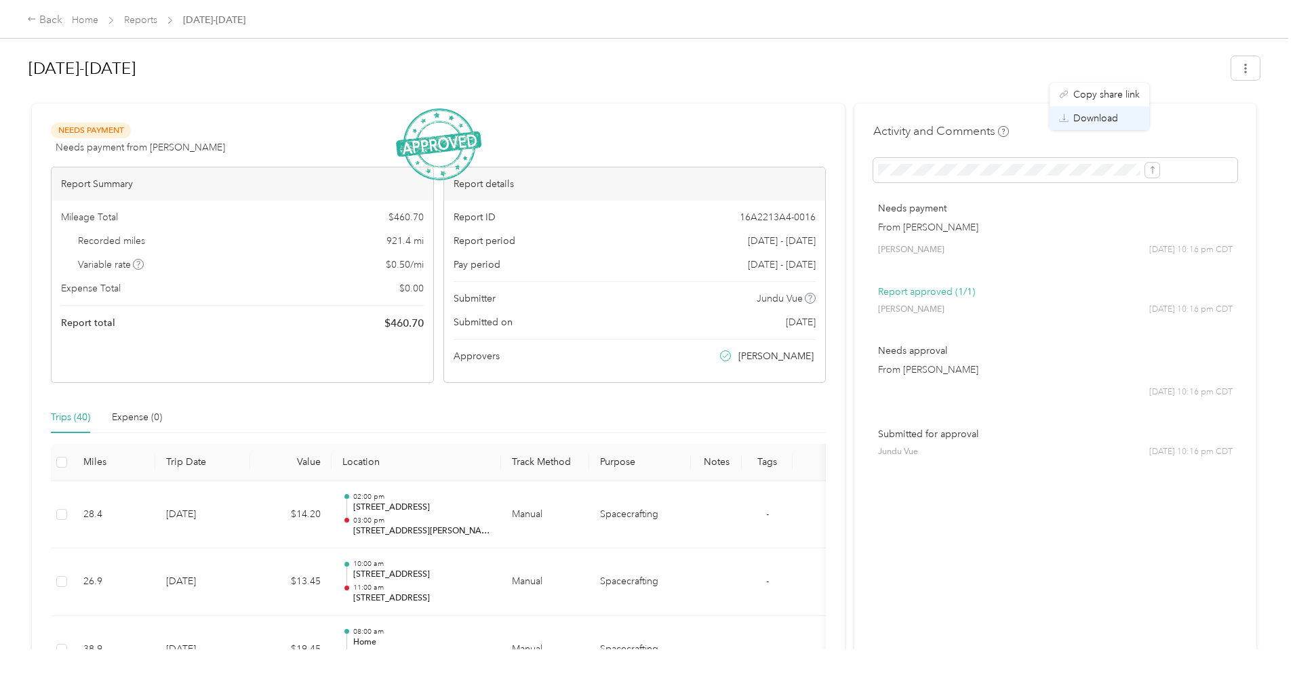
click at [1116, 119] on span "Download" at bounding box center [1096, 118] width 45 height 14
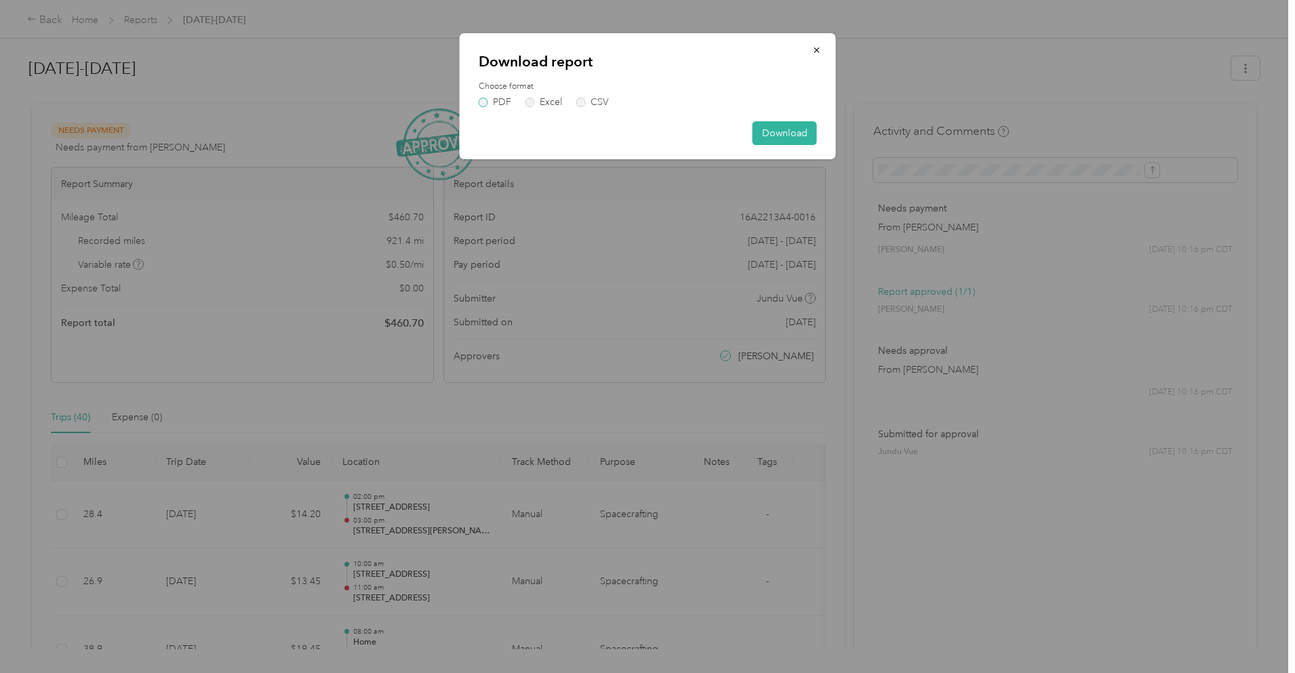
click at [487, 102] on label "PDF" at bounding box center [495, 102] width 33 height 9
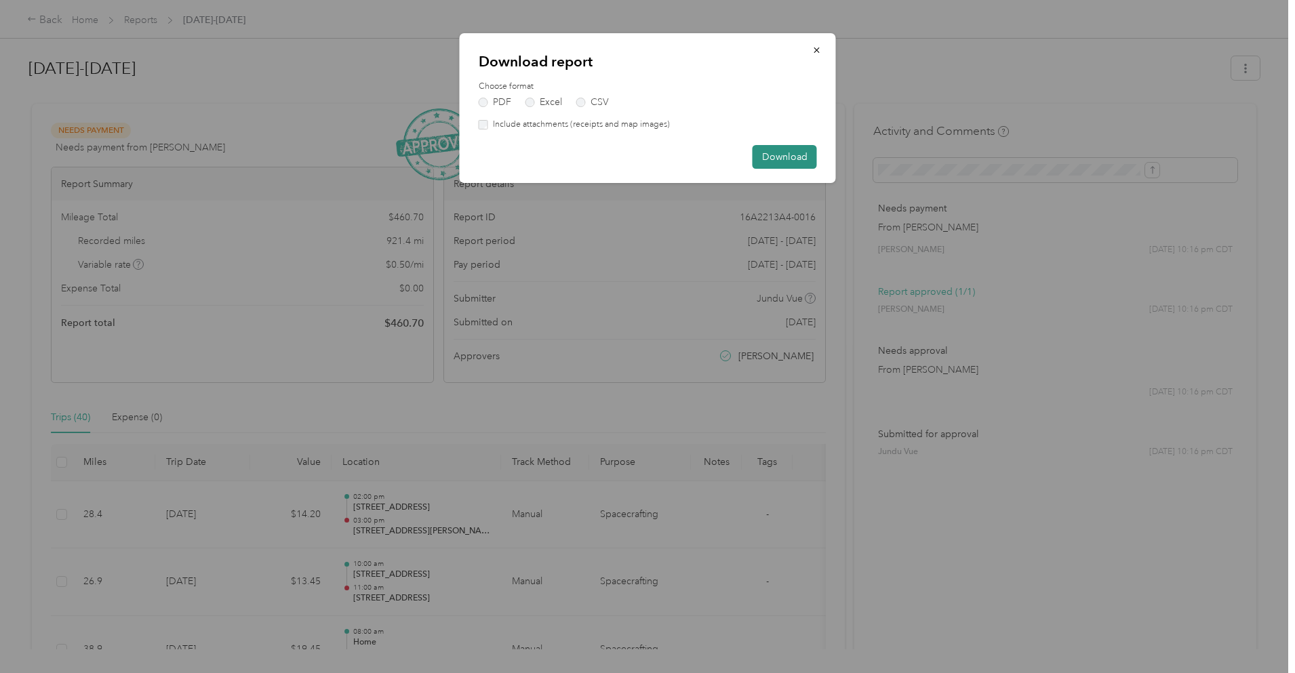
click at [768, 155] on button "Download" at bounding box center [785, 157] width 64 height 24
